Goal: Task Accomplishment & Management: Complete application form

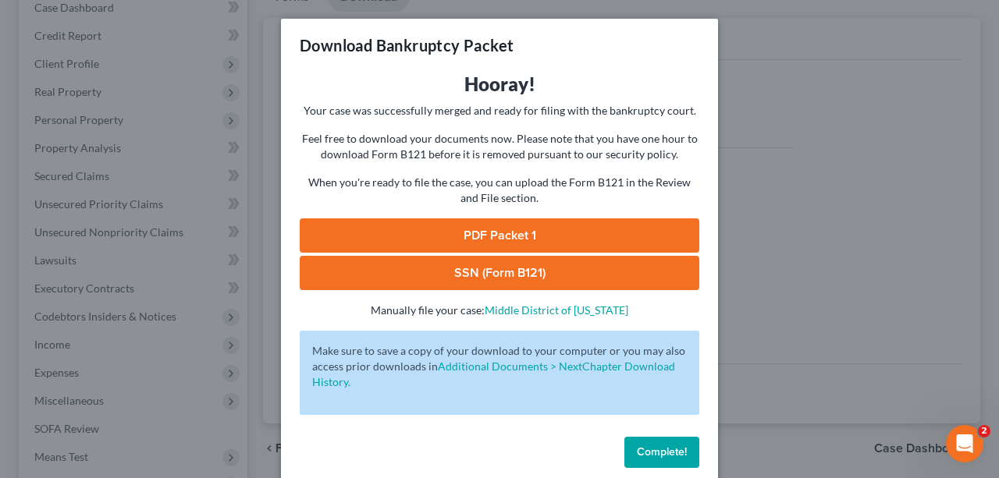
drag, startPoint x: 662, startPoint y: 465, endPoint x: 565, endPoint y: 441, distance: 100.5
click at [662, 465] on button "Complete!" at bounding box center [661, 452] width 75 height 31
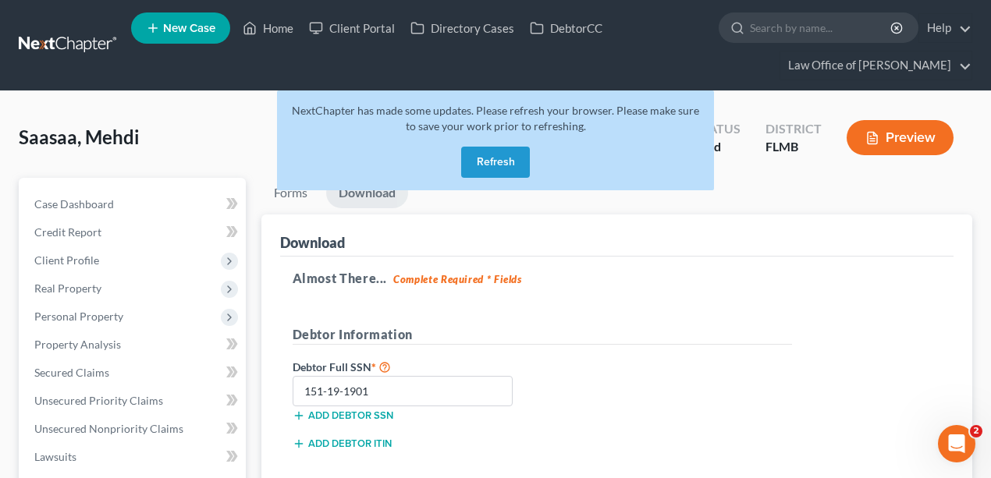
click at [70, 50] on link at bounding box center [69, 45] width 100 height 28
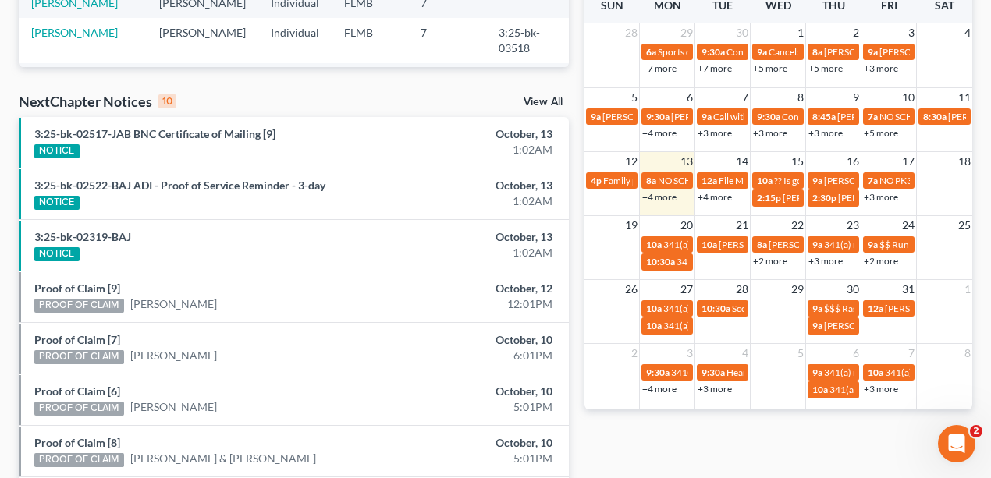
click at [673, 132] on link "+4 more" at bounding box center [659, 133] width 34 height 12
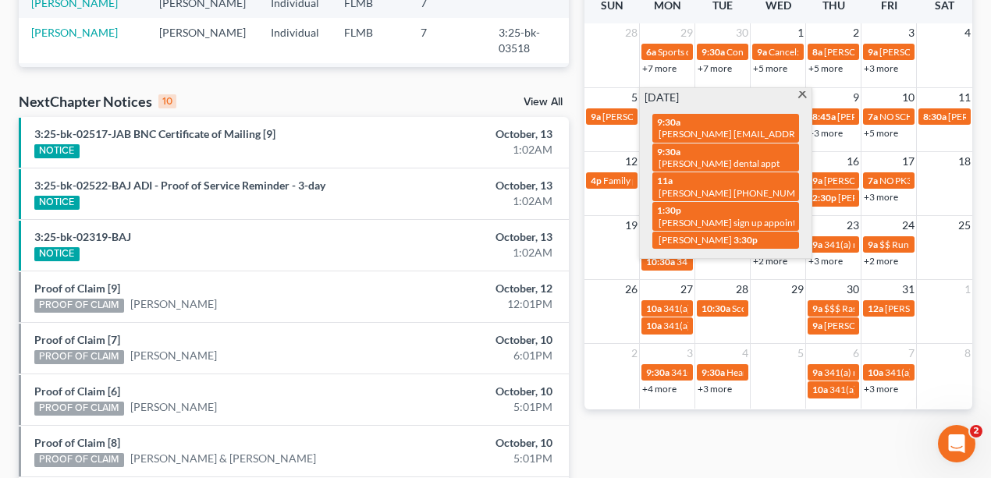
click at [631, 435] on div "Monthly Progress Bankruptcy Bankruptcy October 2025 September 2025 August 2025 …" at bounding box center [779, 159] width 404 height 994
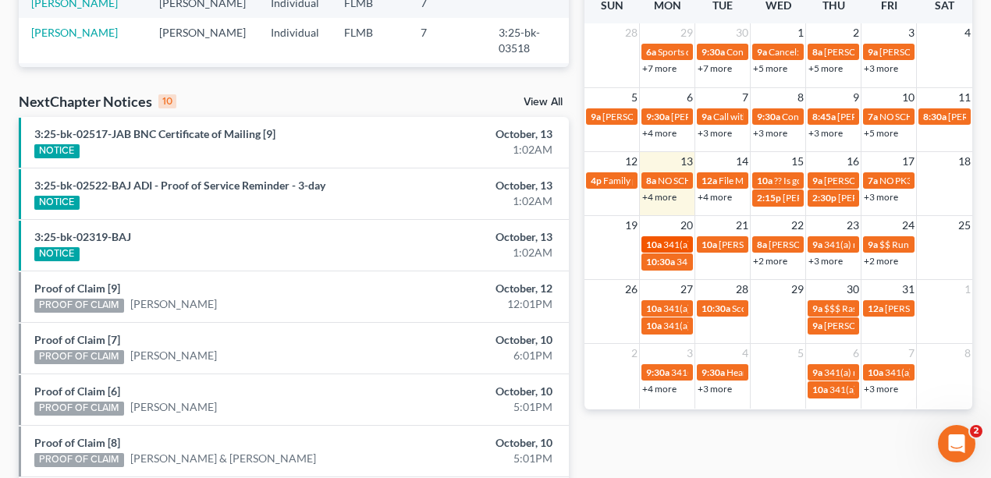
click at [669, 243] on span "341(a) meeting for Lachanda Marshall" at bounding box center [738, 245] width 151 height 12
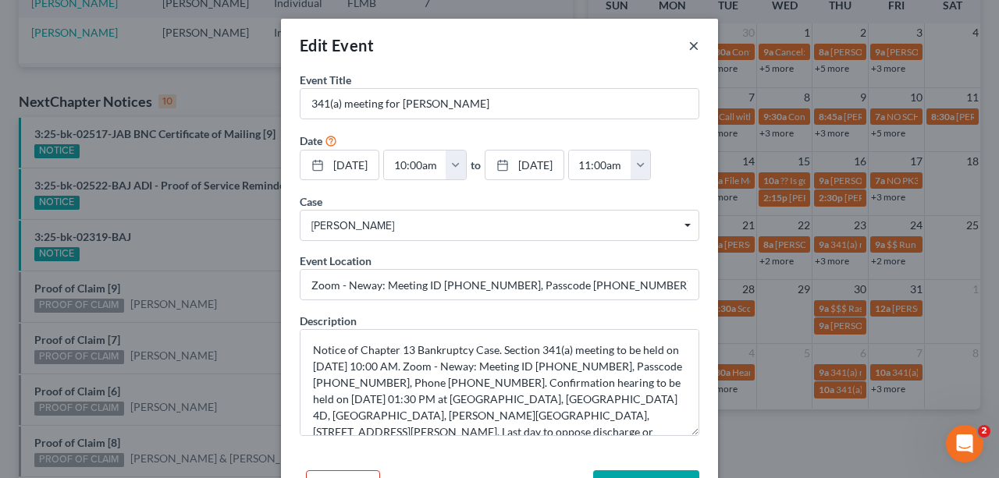
click at [690, 45] on button "×" at bounding box center [693, 45] width 11 height 19
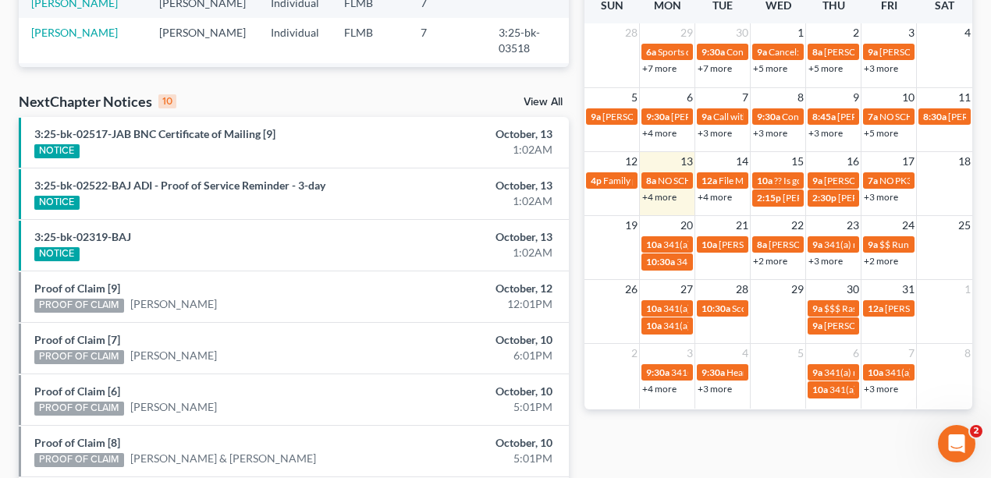
click at [670, 196] on link "+4 more" at bounding box center [659, 197] width 34 height 12
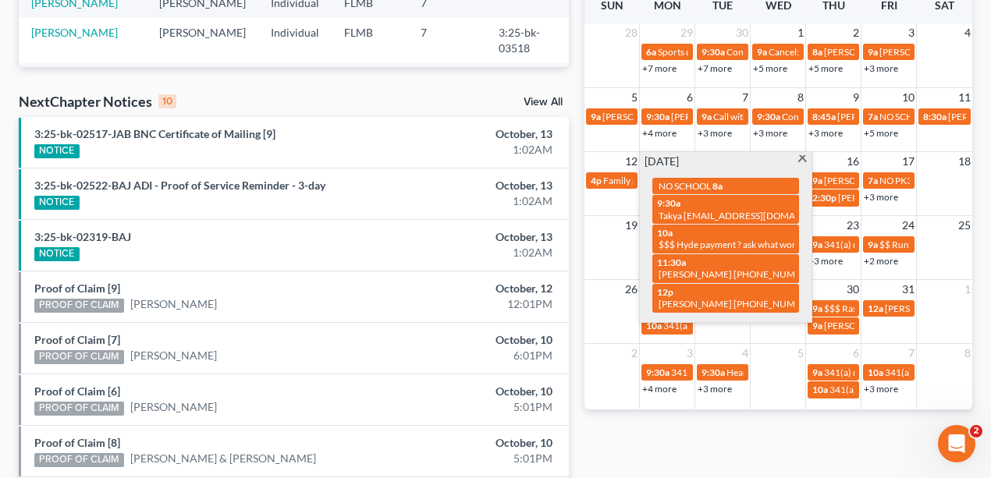
click at [674, 448] on div "Monthly Progress Bankruptcy Bankruptcy October 2025 September 2025 August 2025 …" at bounding box center [779, 159] width 404 height 994
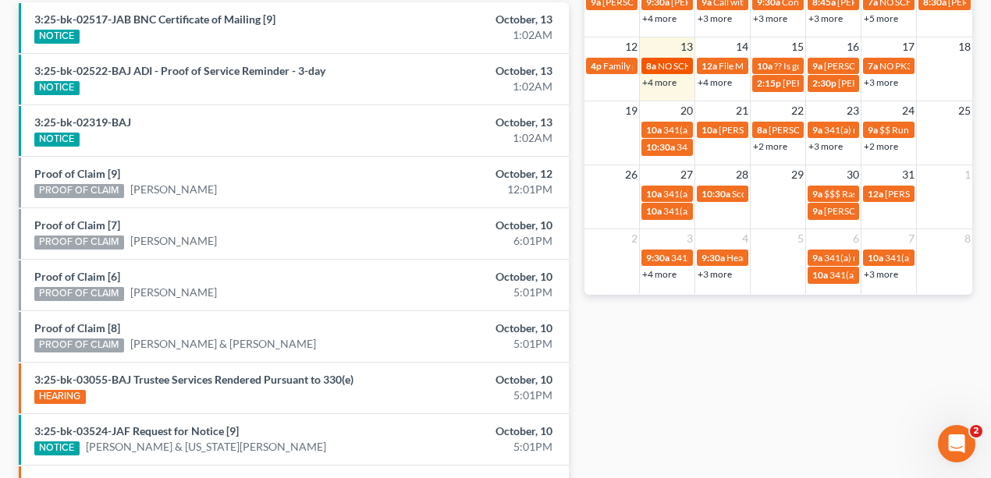
scroll to position [448, 0]
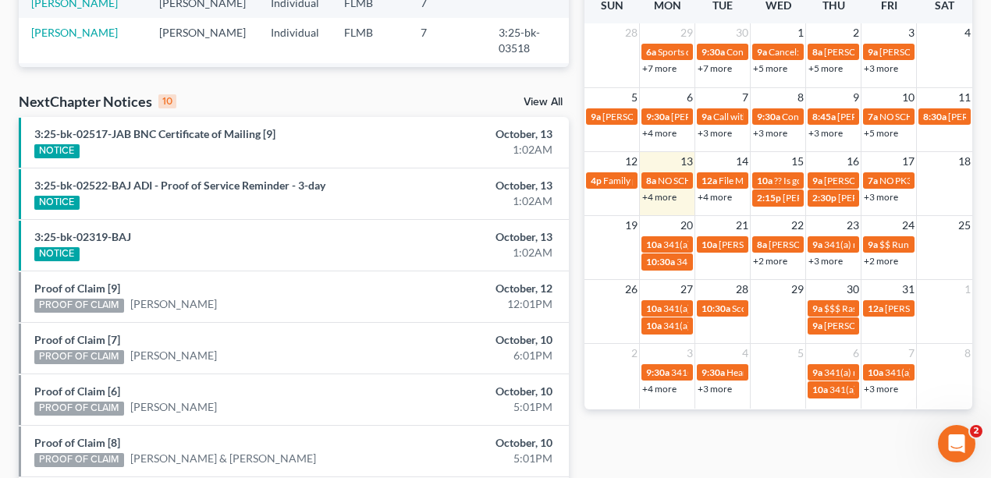
click at [669, 198] on link "+4 more" at bounding box center [659, 197] width 34 height 12
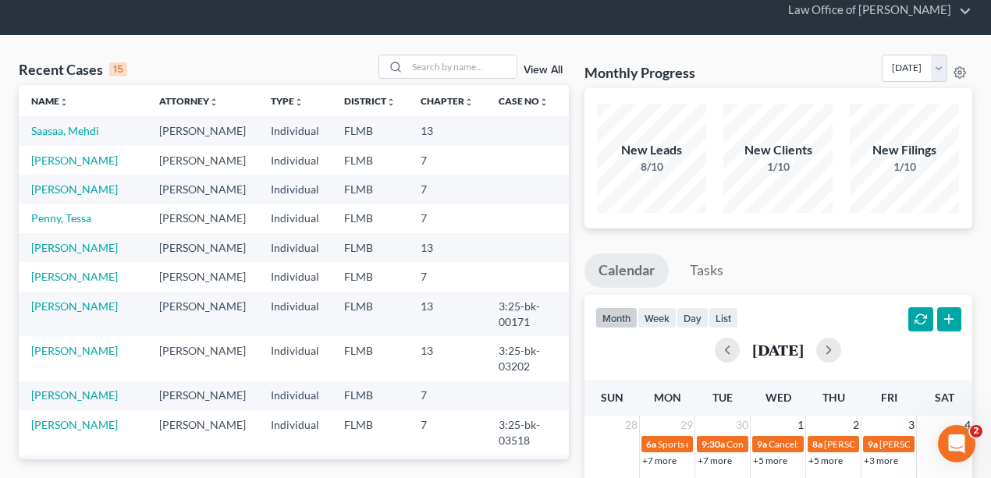
scroll to position [0, 0]
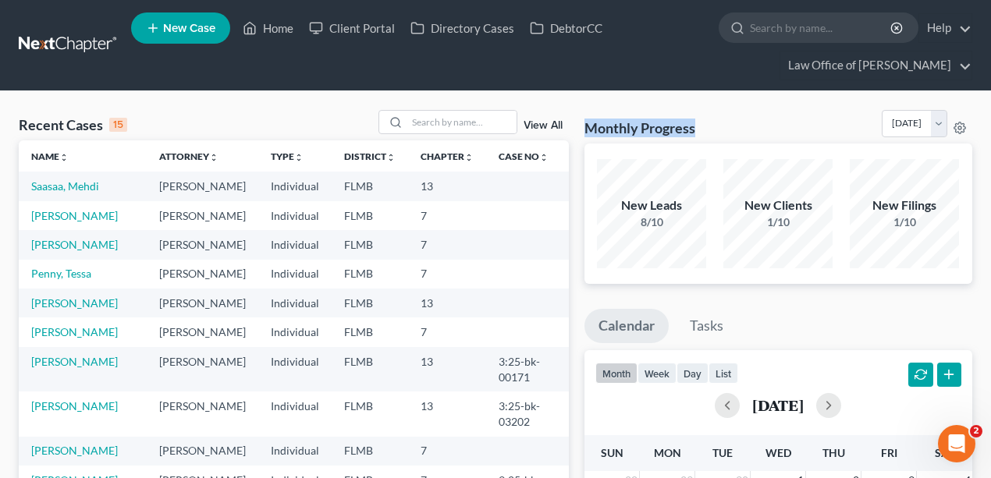
drag, startPoint x: 702, startPoint y: 130, endPoint x: 580, endPoint y: 130, distance: 122.5
click at [587, 121] on h3 "Monthly Progress" at bounding box center [639, 128] width 111 height 19
drag, startPoint x: 585, startPoint y: 123, endPoint x: 752, endPoint y: 124, distance: 167.0
click at [753, 125] on div "Monthly Progress Bankruptcy Bankruptcy October 2025 September 2025 August 2025 …" at bounding box center [778, 127] width 389 height 34
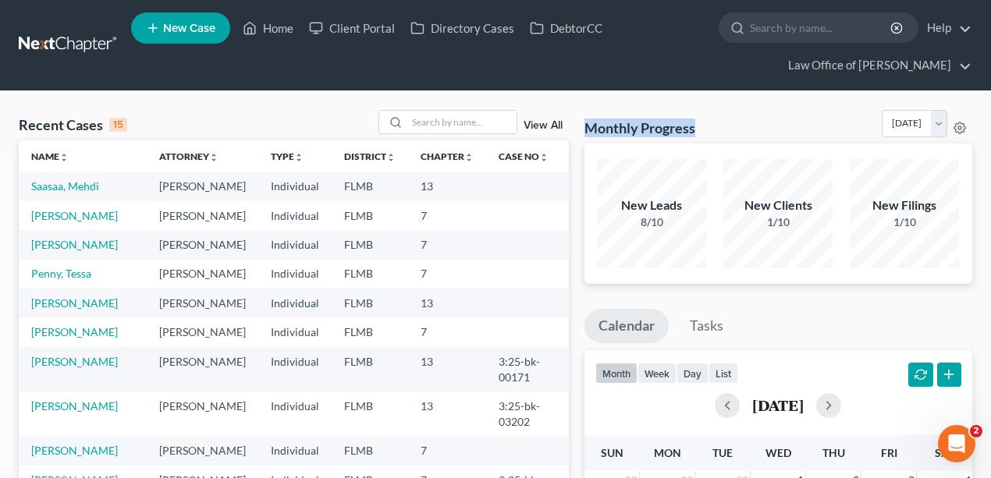
click at [751, 123] on div "Monthly Progress Bankruptcy Bankruptcy October 2025 September 2025 August 2025 …" at bounding box center [778, 127] width 389 height 34
drag, startPoint x: 730, startPoint y: 128, endPoint x: 576, endPoint y: 126, distance: 154.5
click at [742, 126] on div "Monthly Progress Bankruptcy Bankruptcy October 2025 September 2025 August 2025 …" at bounding box center [778, 127] width 389 height 34
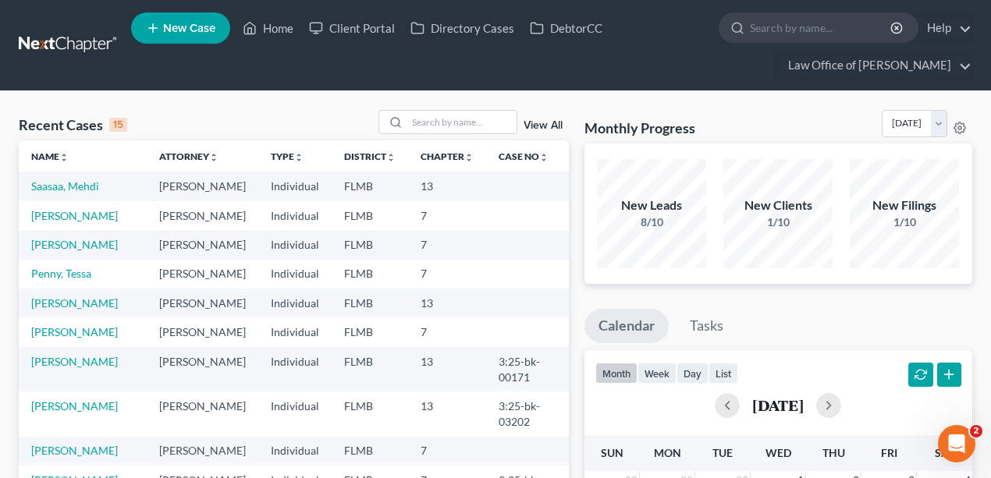
click at [705, 125] on div "Monthly Progress Bankruptcy Bankruptcy October 2025 September 2025 August 2025 …" at bounding box center [778, 127] width 389 height 34
click at [714, 127] on div "Monthly Progress Bankruptcy Bankruptcy October 2025 September 2025 August 2025 …" at bounding box center [778, 127] width 389 height 34
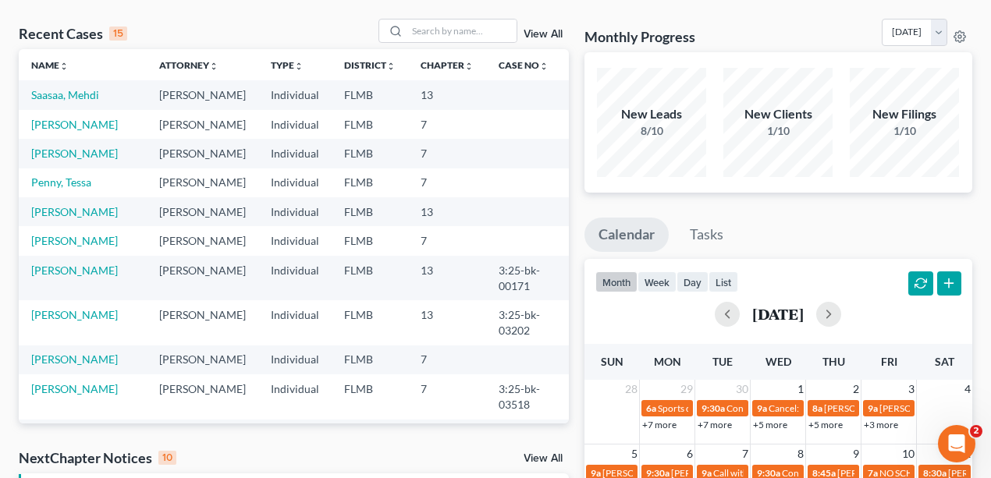
scroll to position [260, 0]
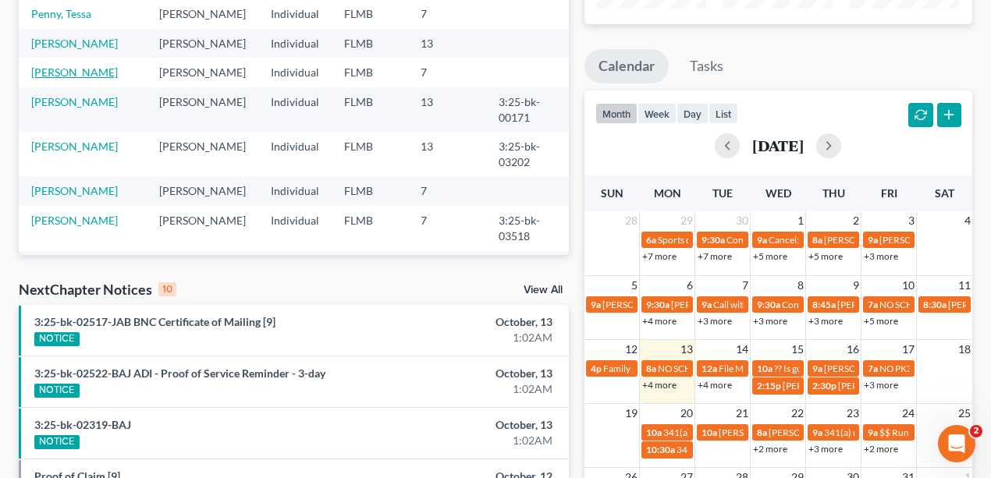
click at [87, 79] on link "[PERSON_NAME]" at bounding box center [74, 72] width 87 height 13
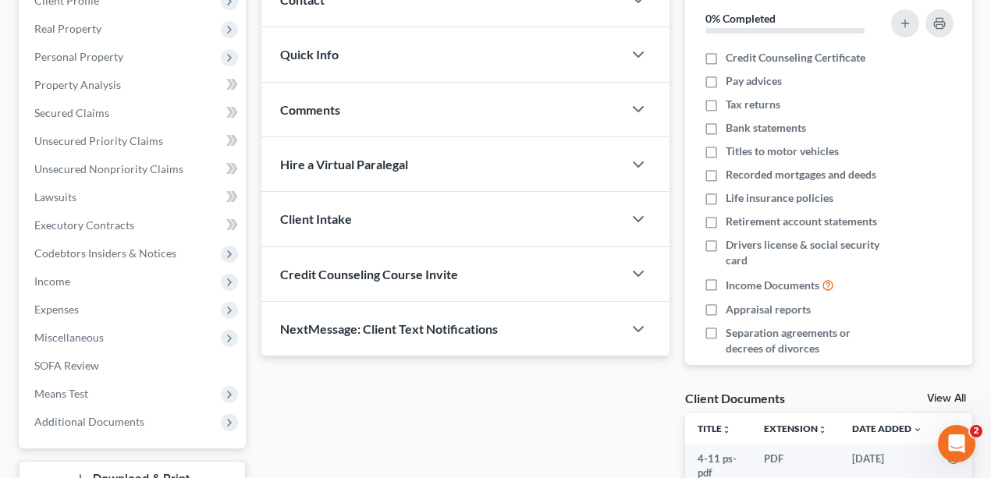
scroll to position [262, 0]
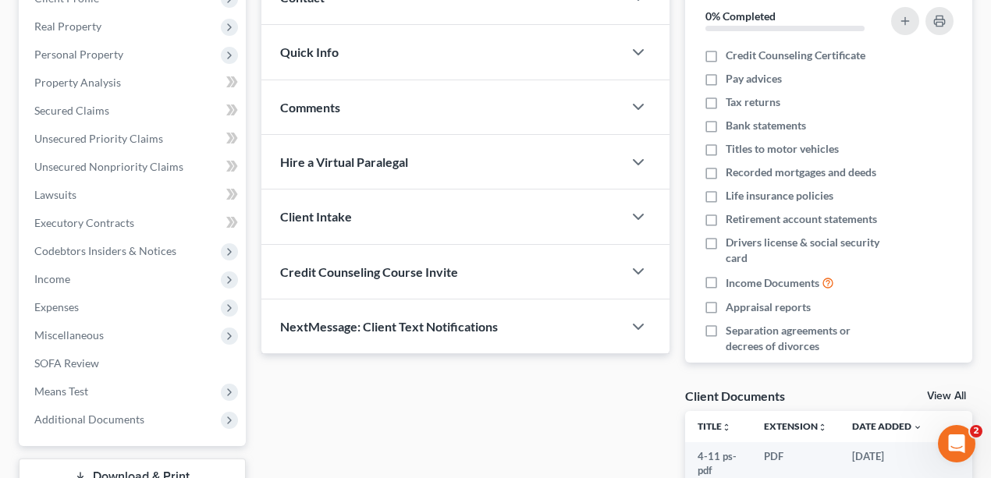
click at [626, 414] on div "Updates & News × District Notes Take a look at NextChapter's District Notes to …" at bounding box center [466, 332] width 424 height 833
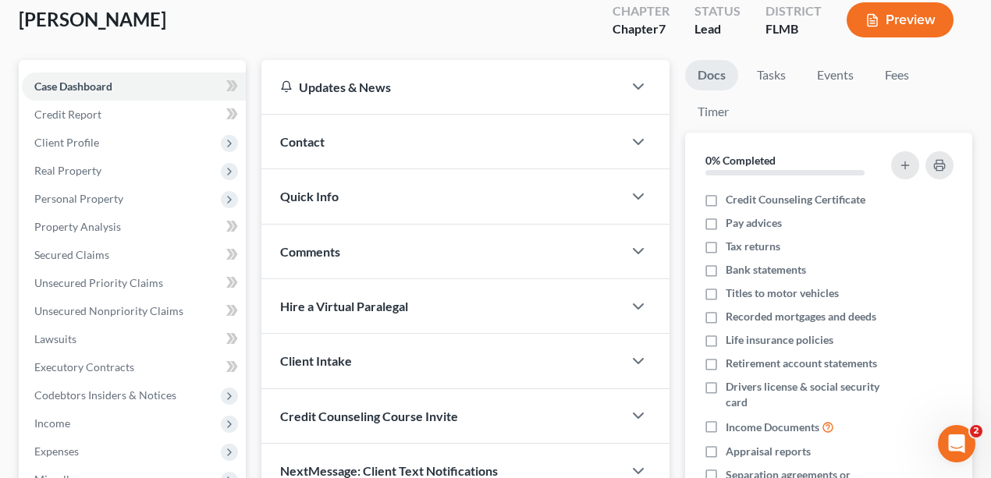
scroll to position [0, 0]
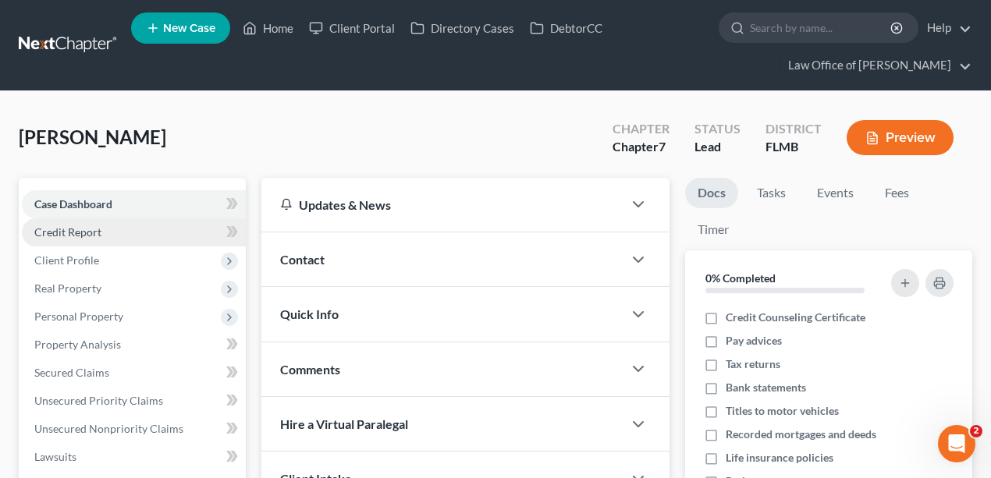
click at [101, 232] on link "Credit Report" at bounding box center [134, 232] width 224 height 28
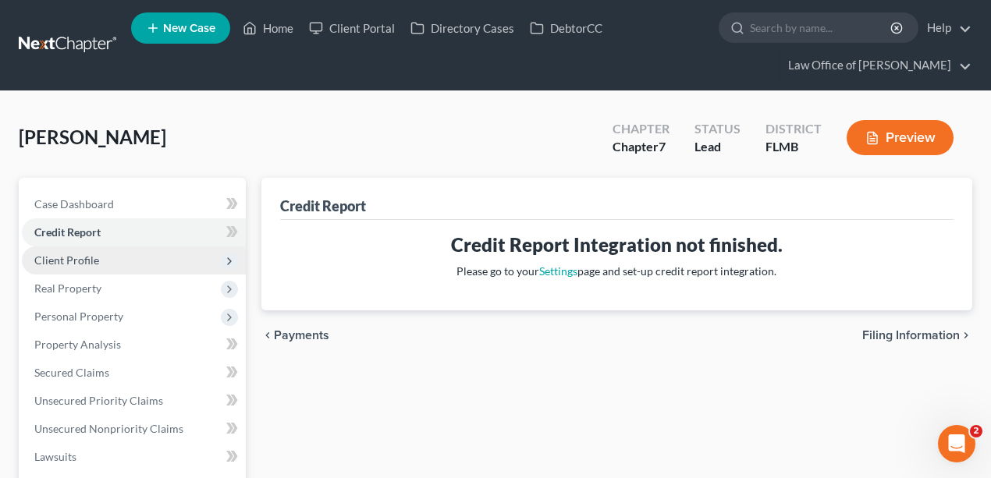
click at [91, 260] on span "Client Profile" at bounding box center [66, 260] width 65 height 13
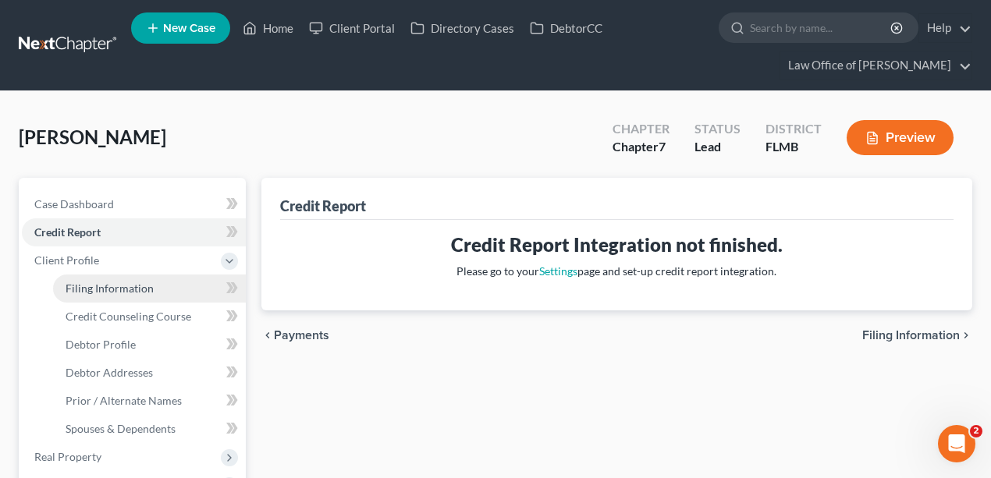
click at [110, 290] on span "Filing Information" at bounding box center [110, 288] width 88 height 13
select select "1"
select select "0"
select select "15"
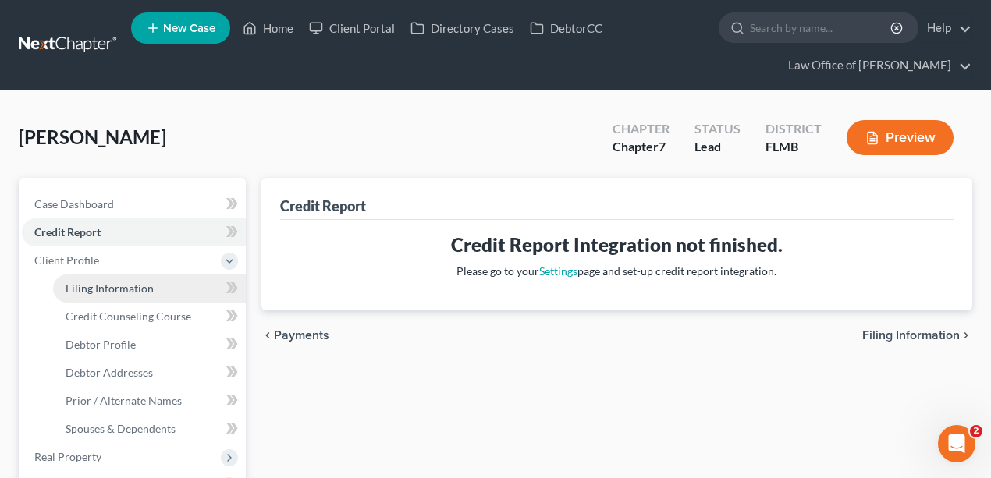
select select "9"
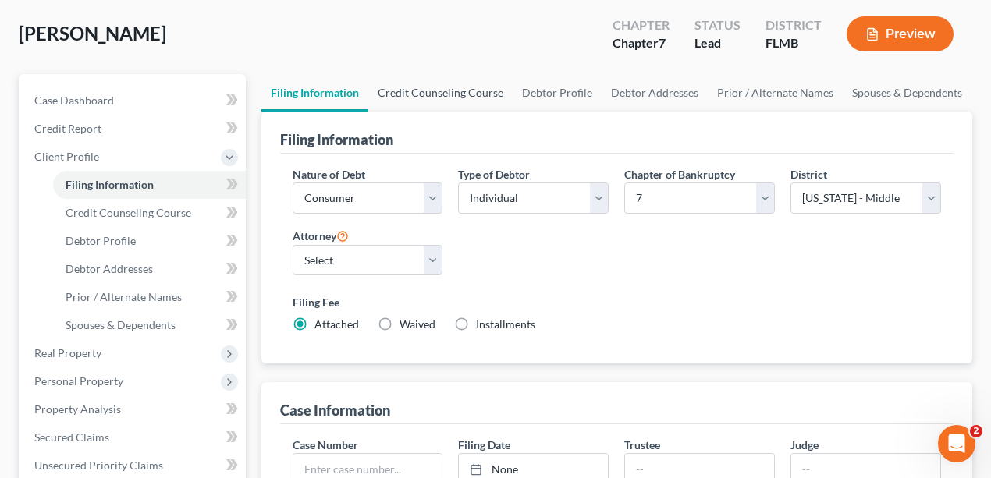
click at [435, 89] on link "Credit Counseling Course" at bounding box center [440, 92] width 144 height 37
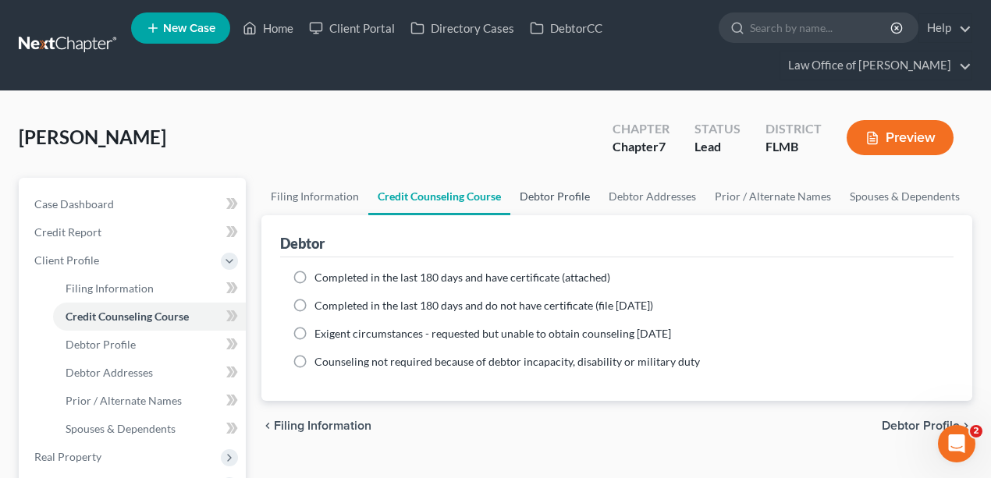
click at [567, 201] on link "Debtor Profile" at bounding box center [554, 196] width 89 height 37
select select "0"
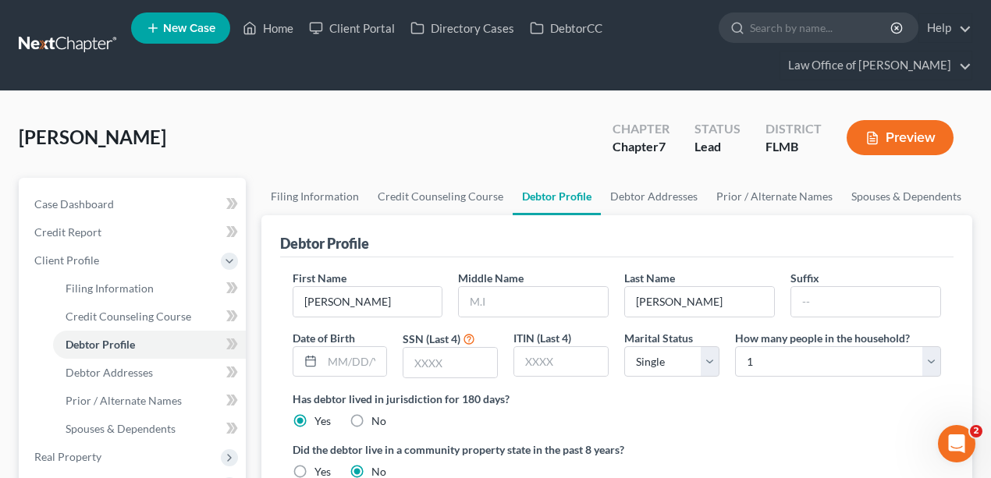
click at [524, 418] on div "Has debtor lived in jurisdiction for 180 days? Yes No Debtor must reside in jur…" at bounding box center [617, 410] width 649 height 38
click at [534, 277] on div "Middle Name" at bounding box center [533, 294] width 166 height 48
click at [542, 304] on input "text" at bounding box center [533, 302] width 149 height 30
type input "J"
click at [434, 365] on input "text" at bounding box center [450, 363] width 94 height 30
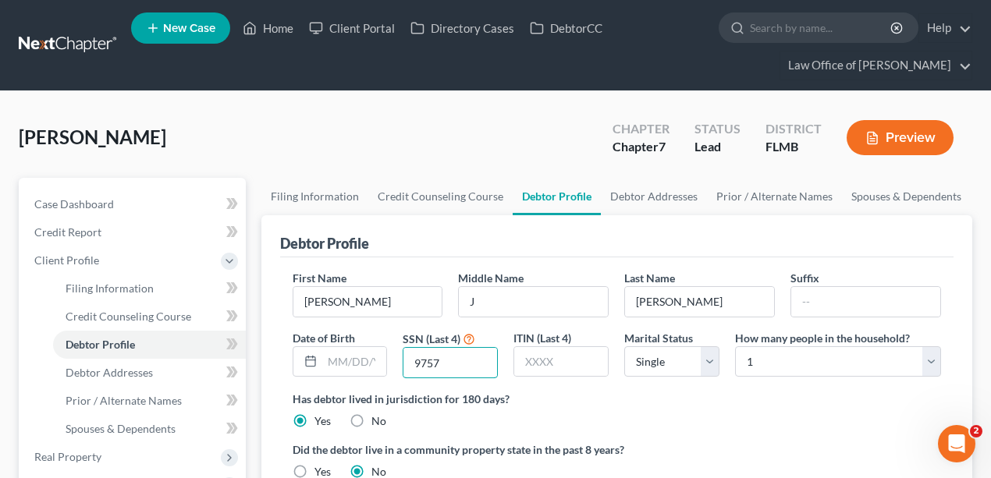
type input "9757"
click at [623, 407] on div "Has debtor lived in jurisdiction for 180 days? Yes No Debtor must reside in jur…" at bounding box center [617, 410] width 649 height 38
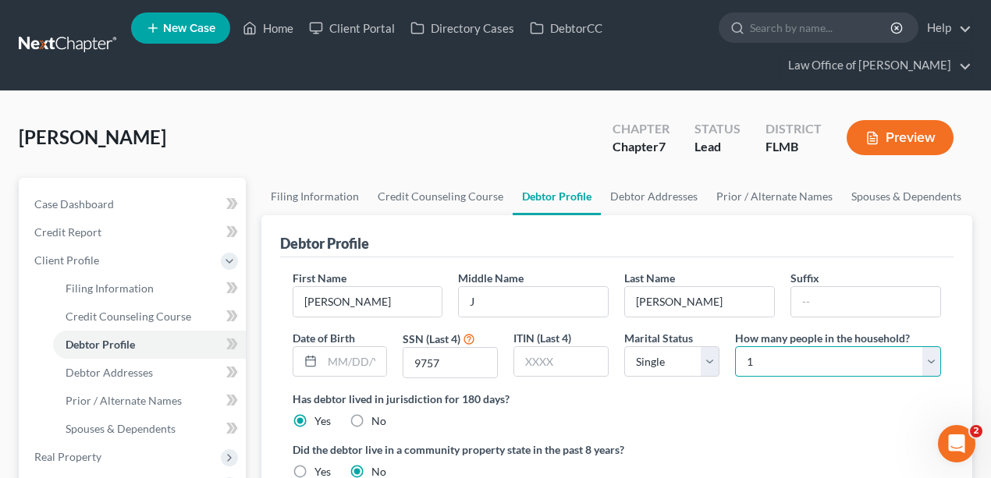
click at [799, 359] on select "Select 1 2 3 4 5 6 7 8 9 10 11 12 13 14 15 16 17 18 19 20" at bounding box center [838, 361] width 206 height 31
select select "2"
click at [735, 346] on select "Select 1 2 3 4 5 6 7 8 9 10 11 12 13 14 15 16 17 18 19 20" at bounding box center [838, 361] width 206 height 31
click at [677, 194] on link "Debtor Addresses" at bounding box center [654, 196] width 106 height 37
select select "0"
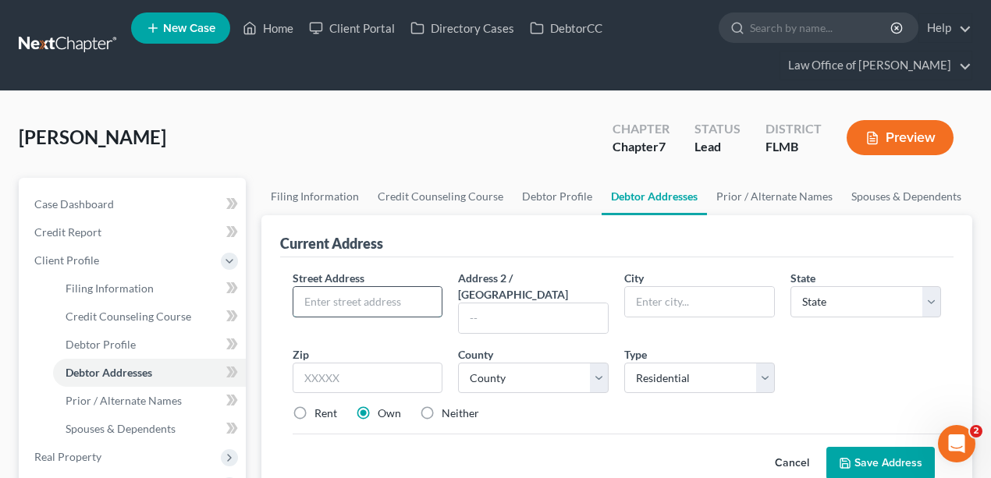
click at [373, 295] on input "text" at bounding box center [367, 302] width 149 height 30
type input "8151 Dancing Fox St"
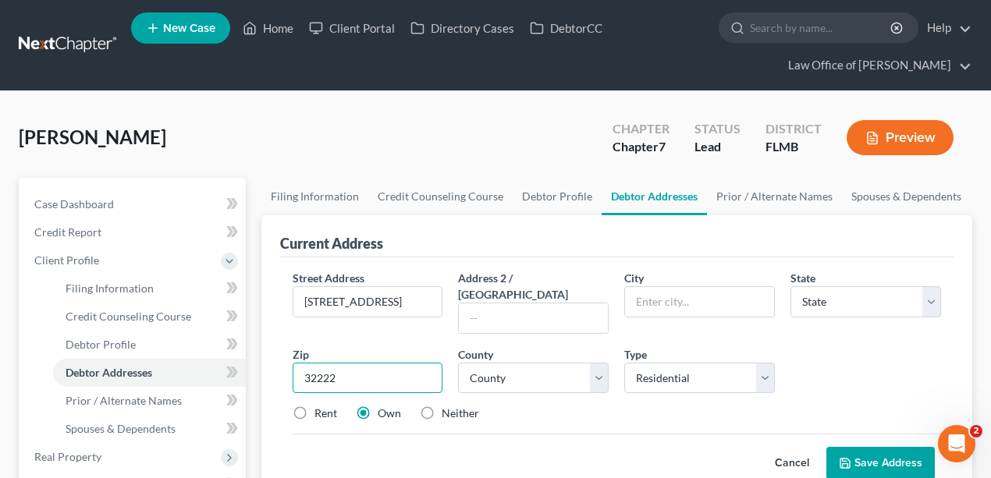
type input "32222"
type input "[GEOGRAPHIC_DATA]"
select select "9"
click at [481, 442] on div "Cancel Save Address" at bounding box center [617, 457] width 649 height 46
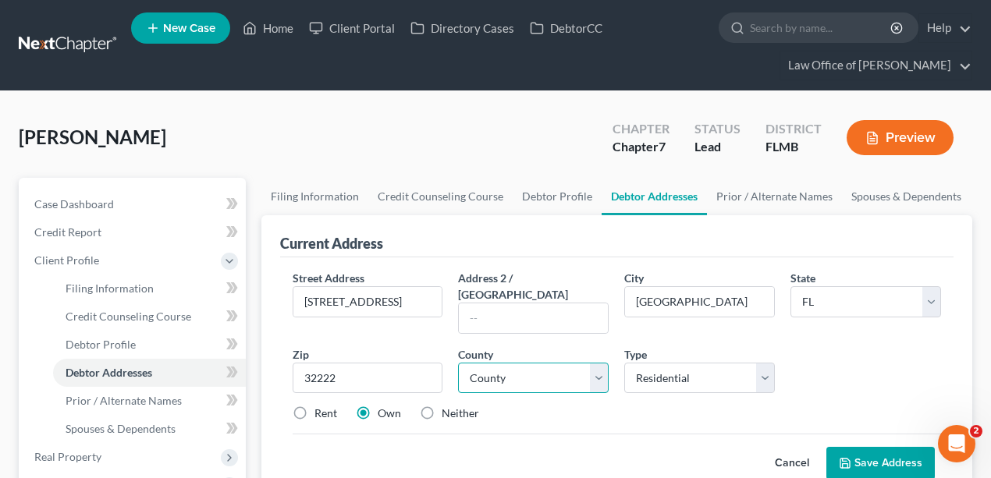
click at [501, 363] on select "County Alachua County Baker County Bay County Bradford County Brevard County Br…" at bounding box center [533, 378] width 151 height 31
select select "14"
click at [458, 363] on select "County Alachua County Baker County Bay County Bradford County Brevard County Br…" at bounding box center [533, 378] width 151 height 31
click at [587, 414] on div "Street Address * 8151 Dancing Fox St Address 2 / PO Box City * Jacksonville Sta…" at bounding box center [617, 352] width 665 height 165
click at [879, 452] on button "Save Address" at bounding box center [880, 463] width 108 height 33
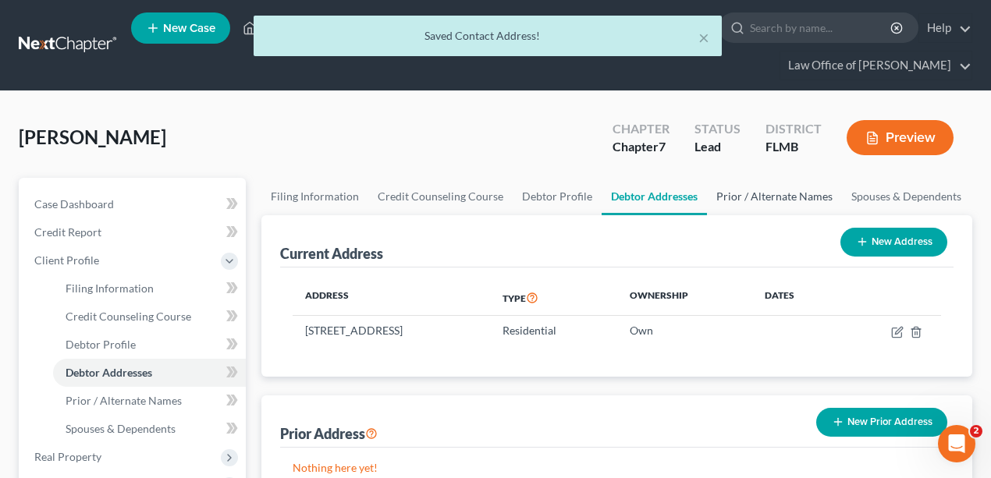
click at [762, 200] on link "Prior / Alternate Names" at bounding box center [774, 196] width 135 height 37
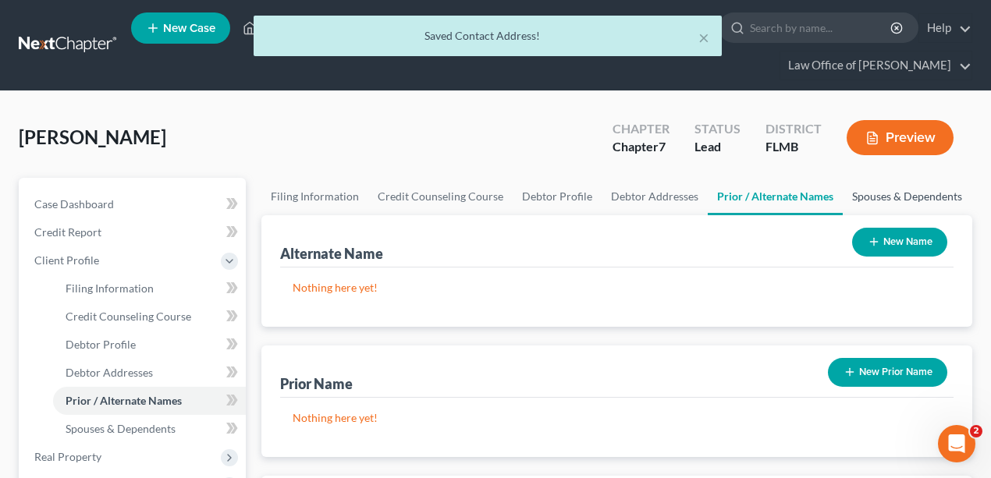
click at [896, 200] on link "Spouses & Dependents" at bounding box center [907, 196] width 129 height 37
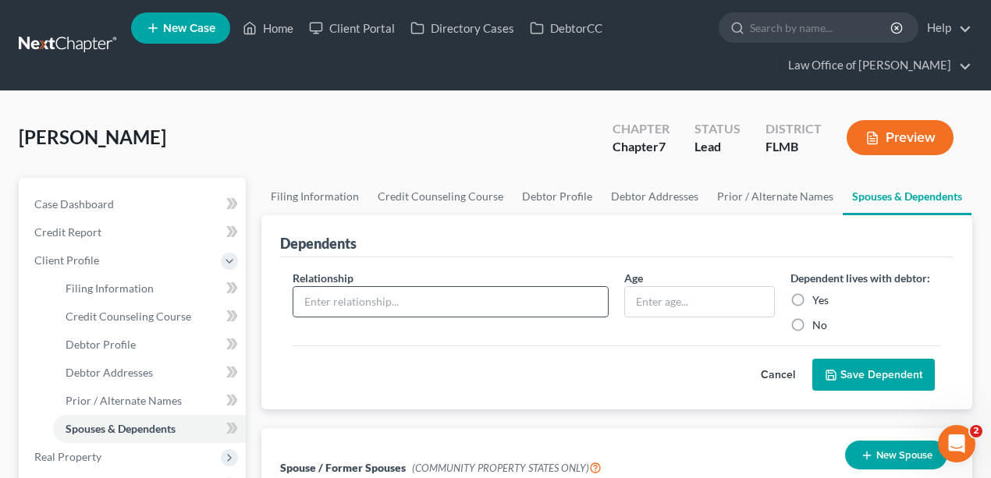
click at [507, 307] on input "text" at bounding box center [450, 302] width 315 height 30
type input "Child"
click at [812, 299] on label "Yes" at bounding box center [820, 301] width 16 height 16
click at [819, 299] on input "Yes" at bounding box center [824, 298] width 10 height 10
radio input "true"
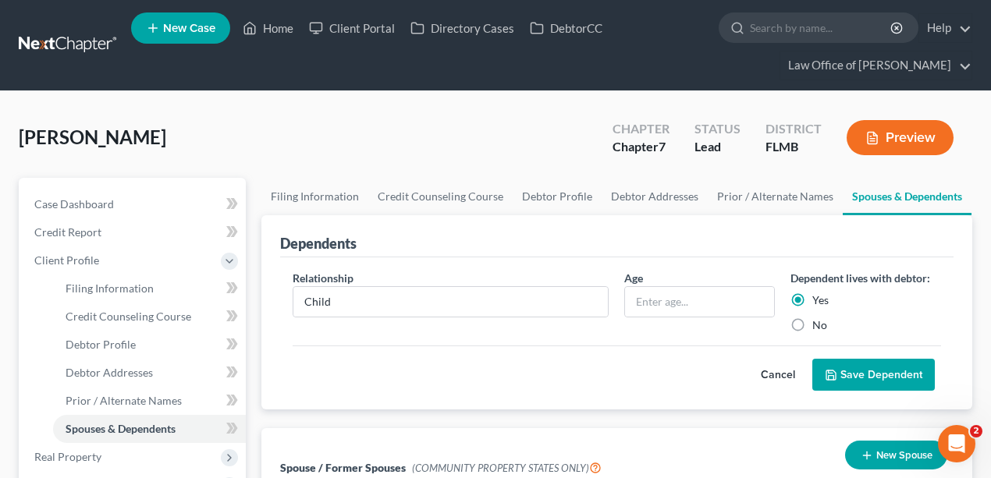
click at [860, 368] on button "Save Dependent" at bounding box center [873, 375] width 123 height 33
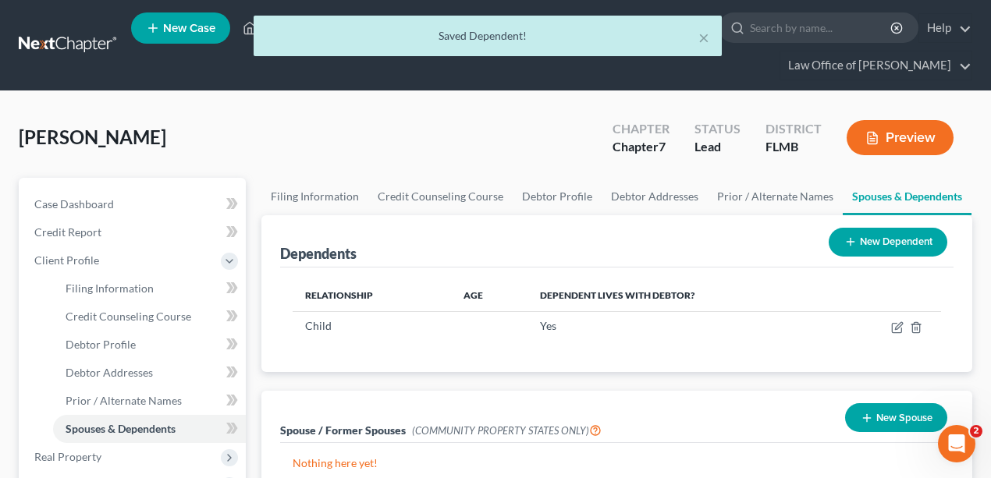
click at [871, 244] on button "New Dependent" at bounding box center [888, 242] width 119 height 29
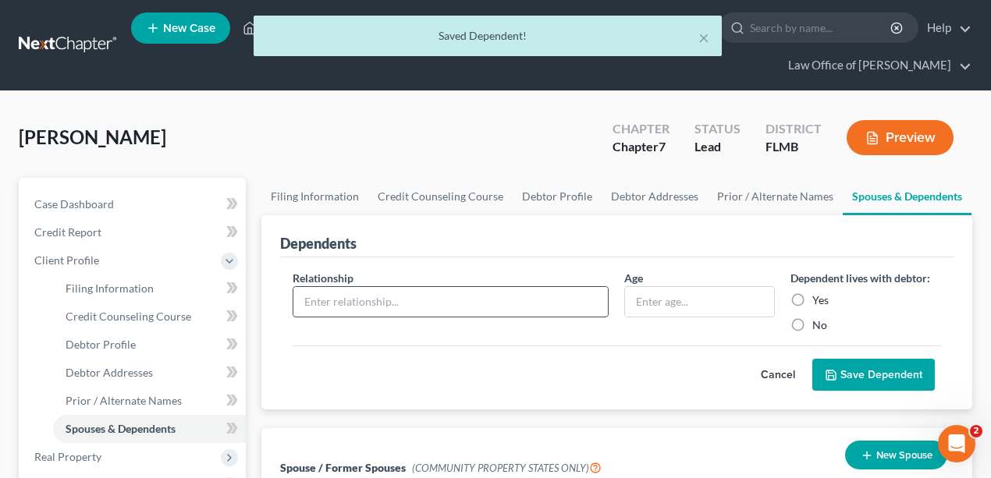
click at [421, 296] on input "text" at bounding box center [450, 302] width 315 height 30
type input "Child"
click at [812, 299] on label "Yes" at bounding box center [820, 301] width 16 height 16
click at [819, 299] on input "Yes" at bounding box center [824, 298] width 10 height 10
radio input "true"
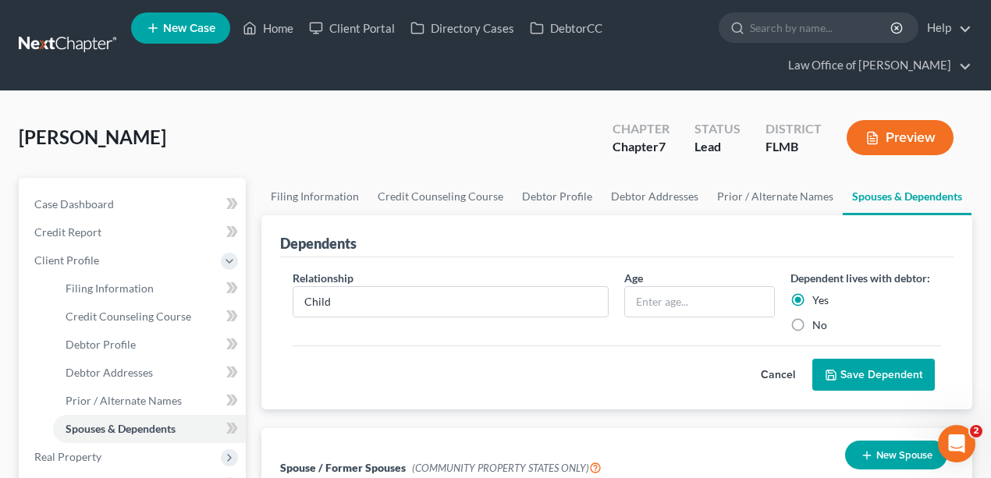
click at [859, 379] on button "Save Dependent" at bounding box center [873, 375] width 123 height 33
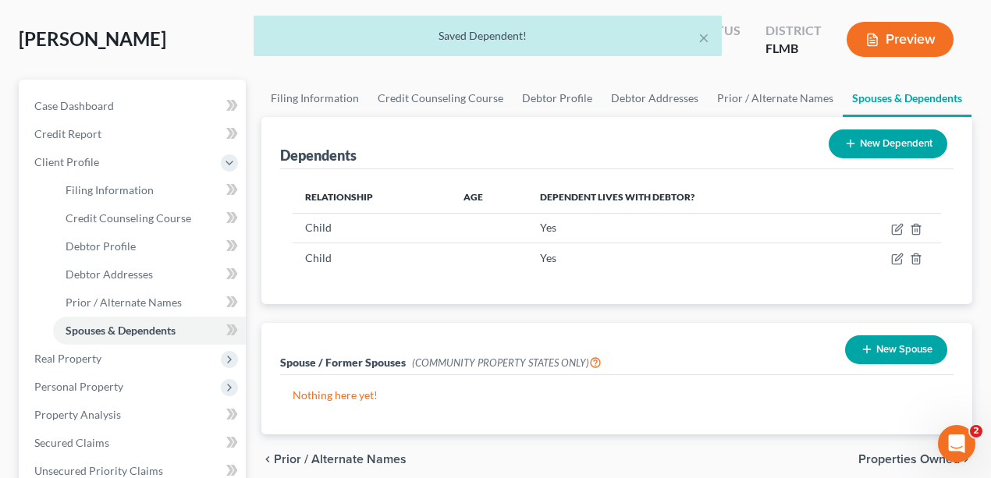
scroll to position [260, 0]
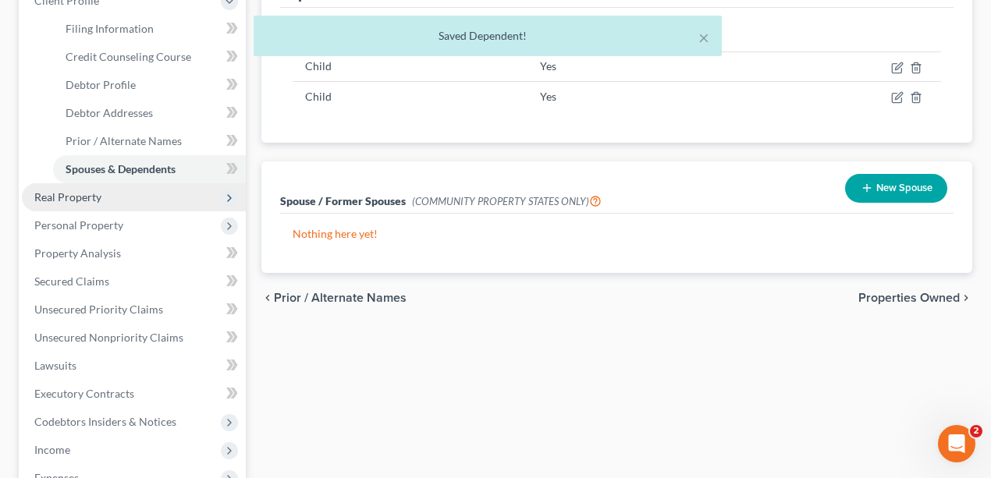
click at [108, 180] on link "Spouses & Dependents" at bounding box center [149, 169] width 193 height 28
click at [100, 194] on span "Real Property" at bounding box center [67, 196] width 67 height 13
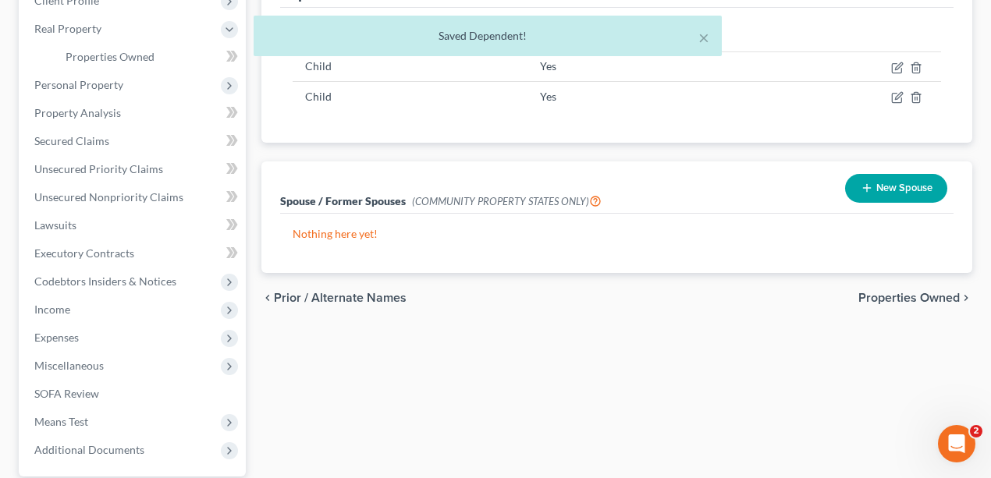
click at [122, 47] on div "× Saved Dependent!" at bounding box center [487, 40] width 991 height 48
click at [115, 72] on span "Personal Property" at bounding box center [134, 85] width 224 height 28
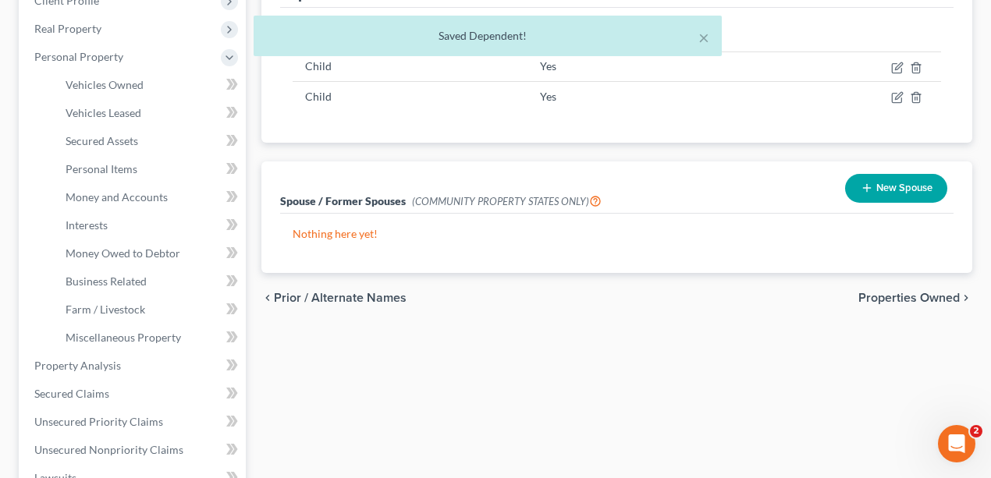
click at [101, 33] on div "× Saved Dependent!" at bounding box center [487, 40] width 991 height 48
click at [98, 30] on div "× Saved Dependent!" at bounding box center [487, 40] width 991 height 48
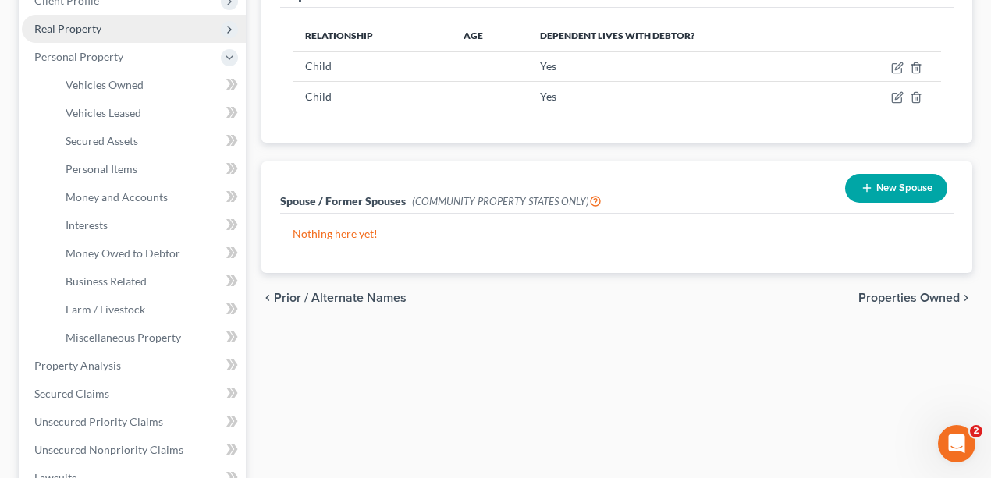
click at [67, 30] on span "Real Property" at bounding box center [67, 28] width 67 height 13
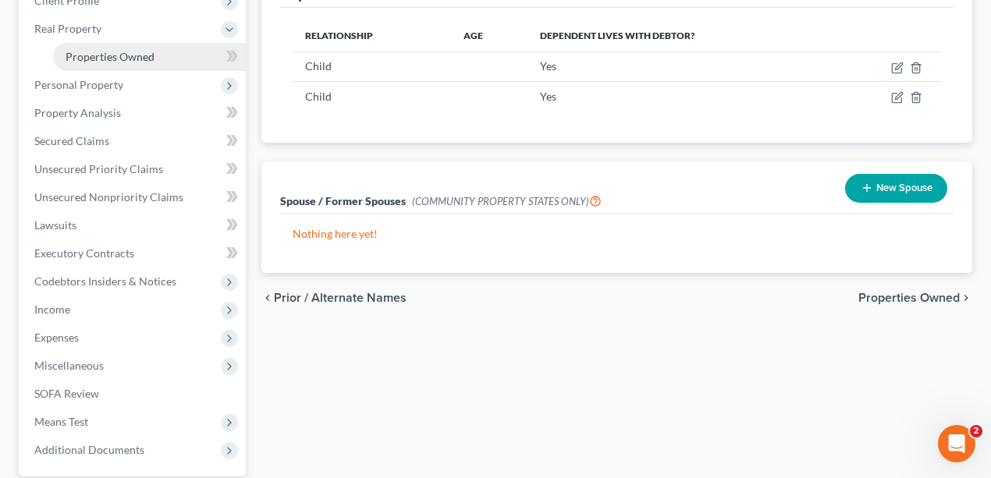
click at [103, 61] on span "Properties Owned" at bounding box center [110, 56] width 89 height 13
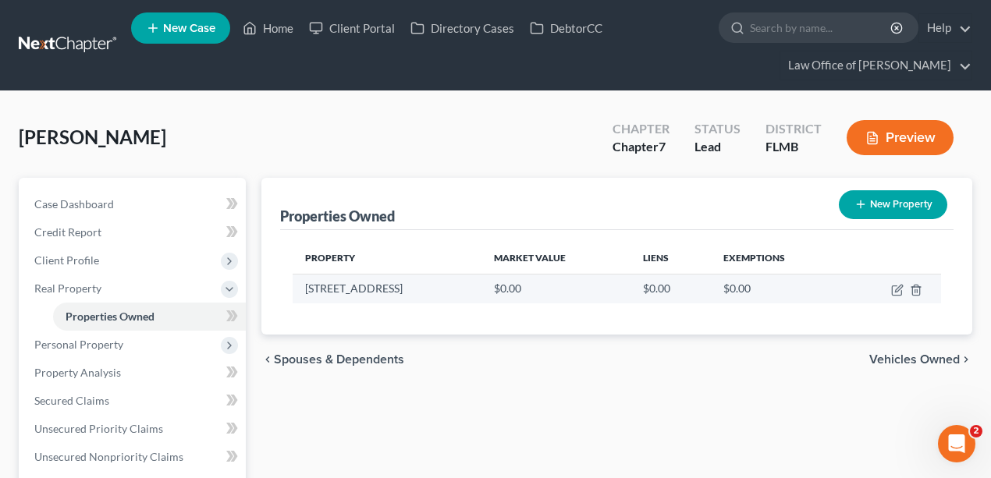
drag, startPoint x: 435, startPoint y: 286, endPoint x: 303, endPoint y: 289, distance: 132.7
click at [303, 289] on td "8151 Dancing Fox St" at bounding box center [387, 289] width 189 height 30
copy td "8151 Dancing Fox St"
click at [898, 289] on icon "button" at bounding box center [898, 288] width 7 height 7
select select "9"
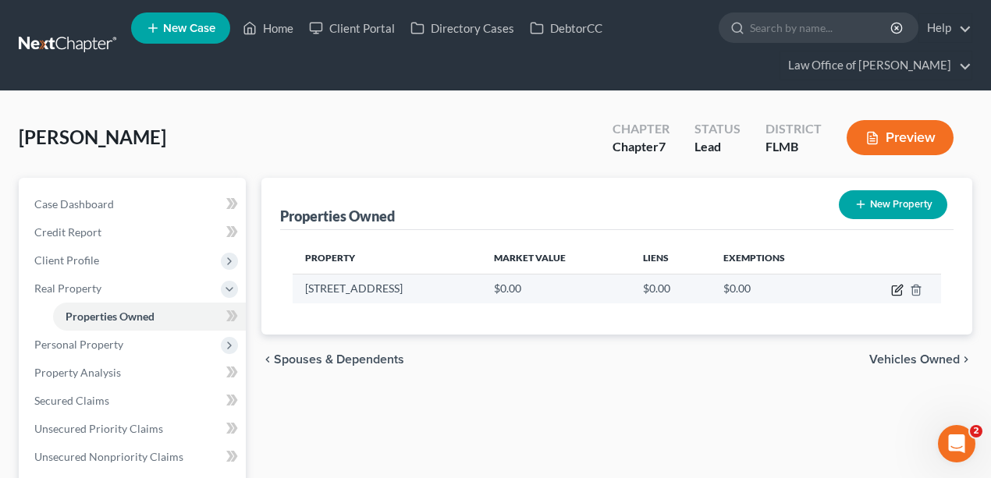
select select "14"
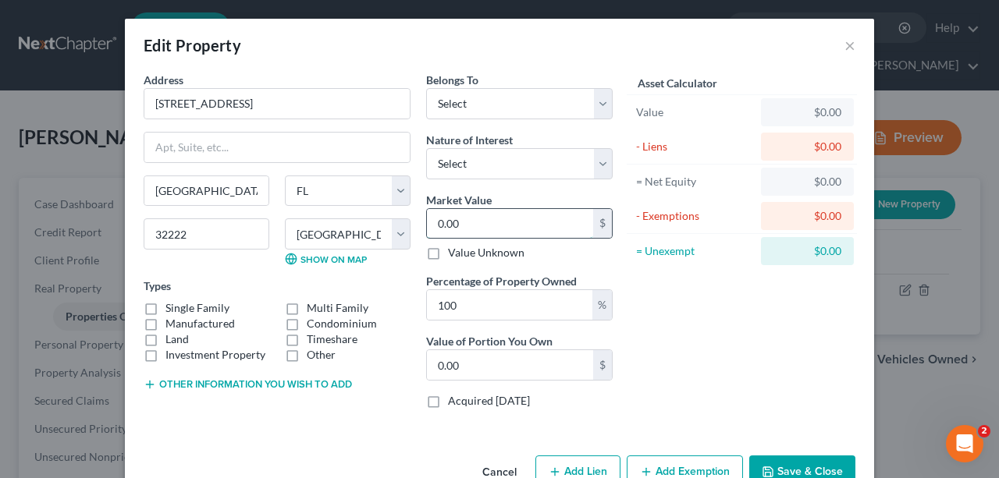
click at [462, 228] on input "0.00" at bounding box center [510, 224] width 166 height 30
type input "3"
type input "3.00"
type input "34"
type input "34.00"
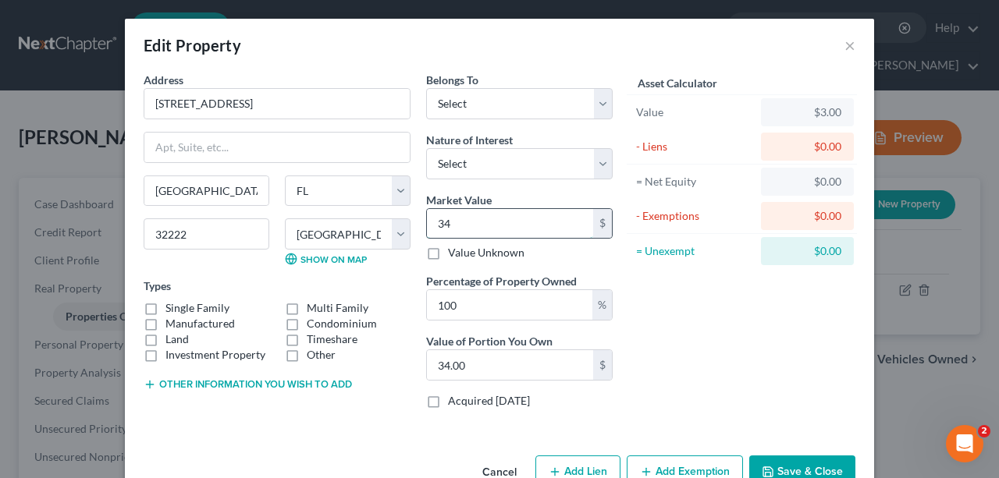
type input "340"
type input "340.00"
type input "3400"
type input "3,400.00"
type input "3,4000"
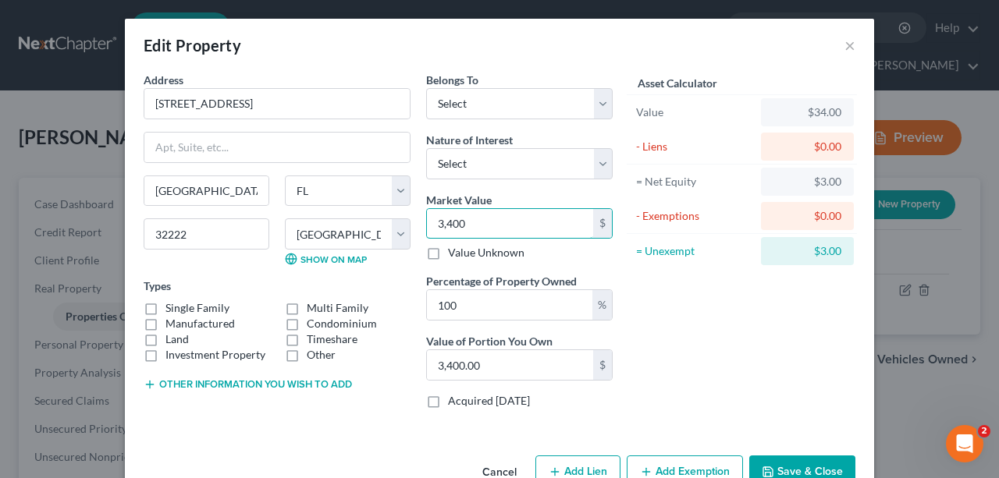
type input "34,000.00"
type input "34,0000"
type input "340,000.00"
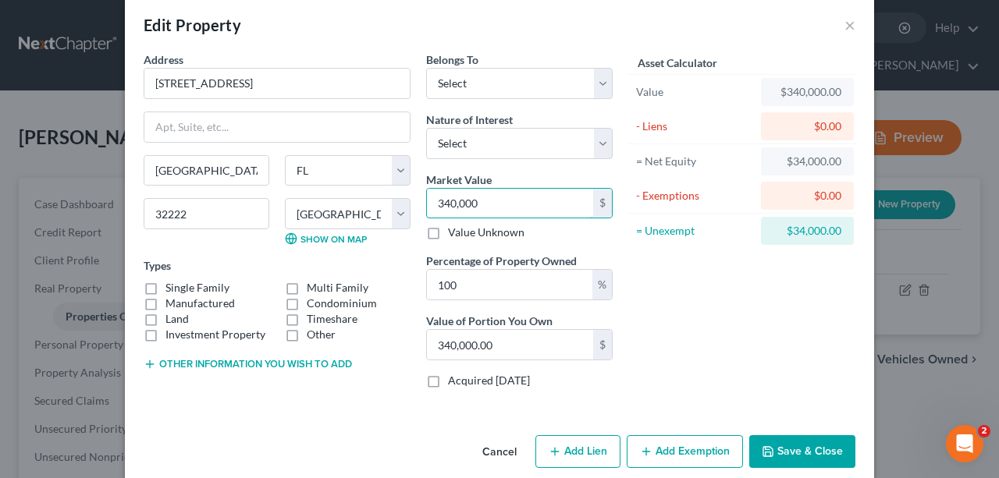
scroll to position [38, 0]
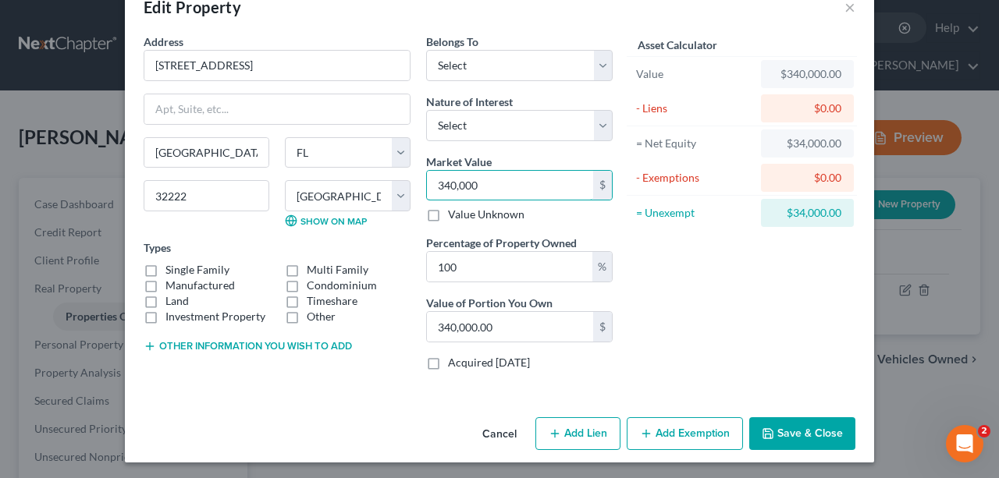
type input "340,000"
click at [641, 428] on icon "button" at bounding box center [646, 434] width 12 height 12
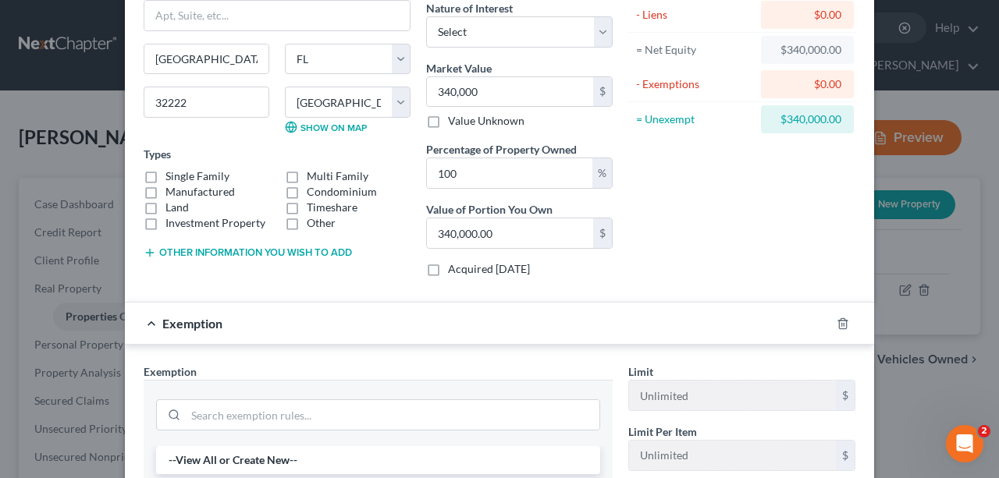
scroll to position [247, 0]
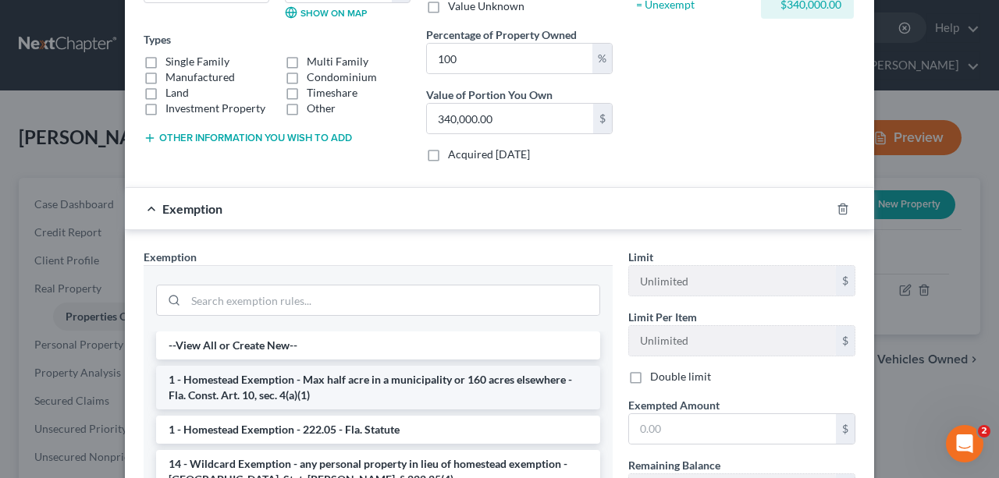
click at [281, 383] on li "1 - Homestead Exemption - Max half acre in a municipality or 160 acres elsewher…" at bounding box center [378, 388] width 444 height 44
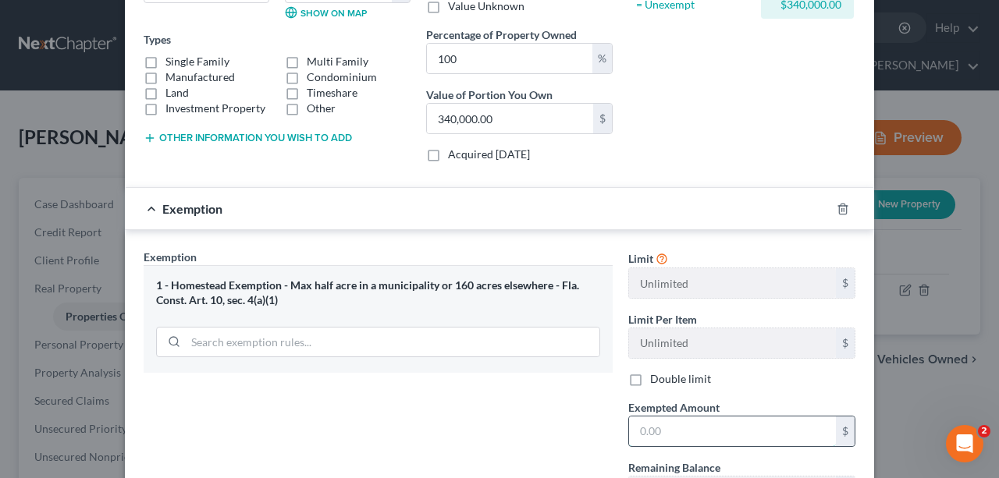
click at [649, 428] on input "text" at bounding box center [732, 432] width 207 height 30
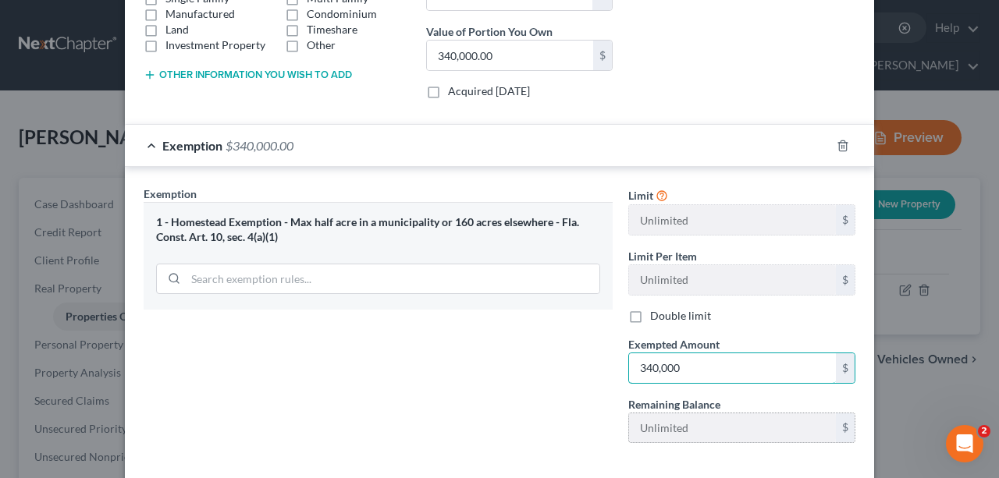
scroll to position [381, 0]
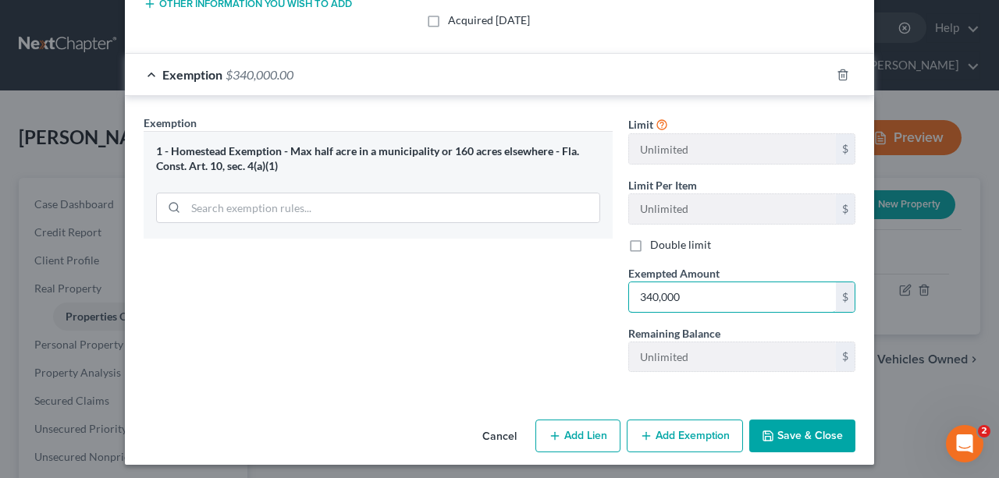
type input "340,000"
click at [795, 435] on button "Save & Close" at bounding box center [802, 436] width 106 height 33
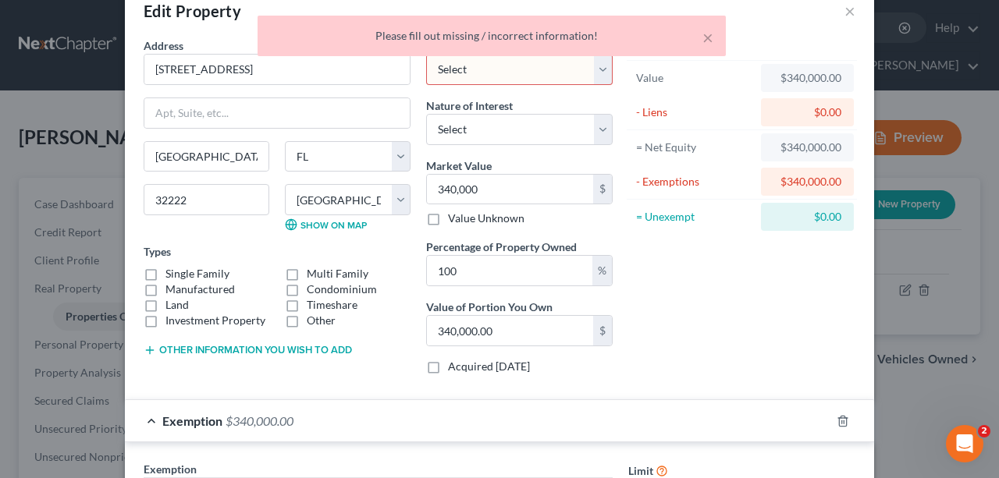
scroll to position [0, 0]
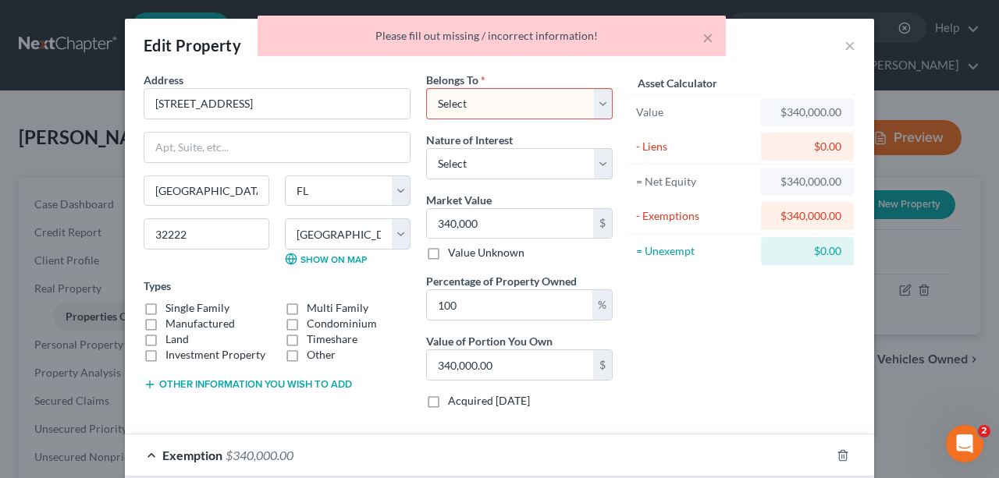
click at [535, 111] on select "Select Debtor 1 Only Debtor 2 Only Debtor 1 And Debtor 2 Only At Least One Of T…" at bounding box center [519, 103] width 186 height 31
select select "0"
click at [426, 88] on select "Select Debtor 1 Only Debtor 2 Only Debtor 1 And Debtor 2 Only At Least One Of T…" at bounding box center [519, 103] width 186 height 31
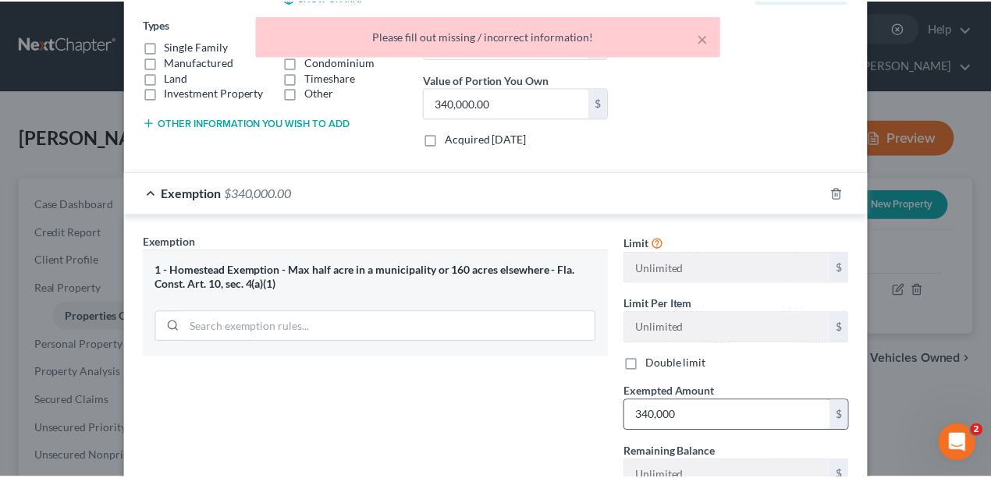
scroll to position [381, 0]
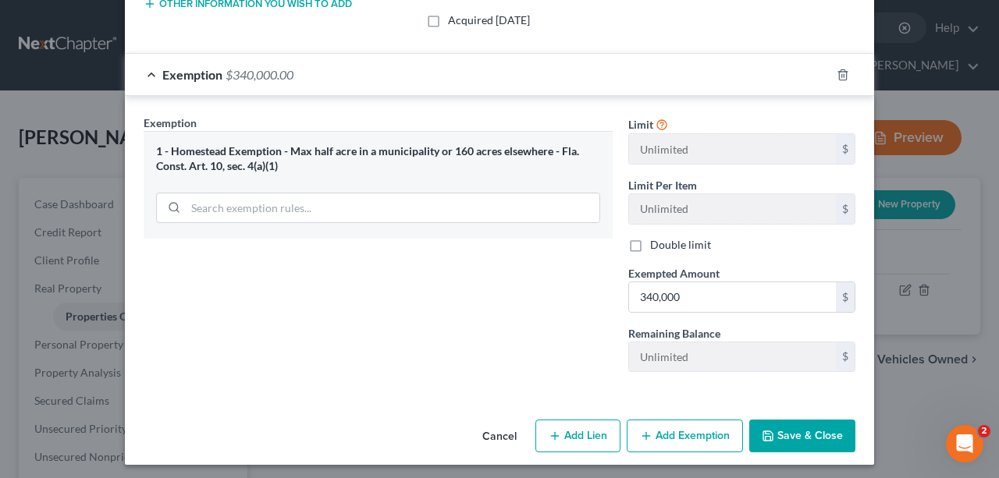
click at [822, 440] on button "Save & Close" at bounding box center [802, 436] width 106 height 33
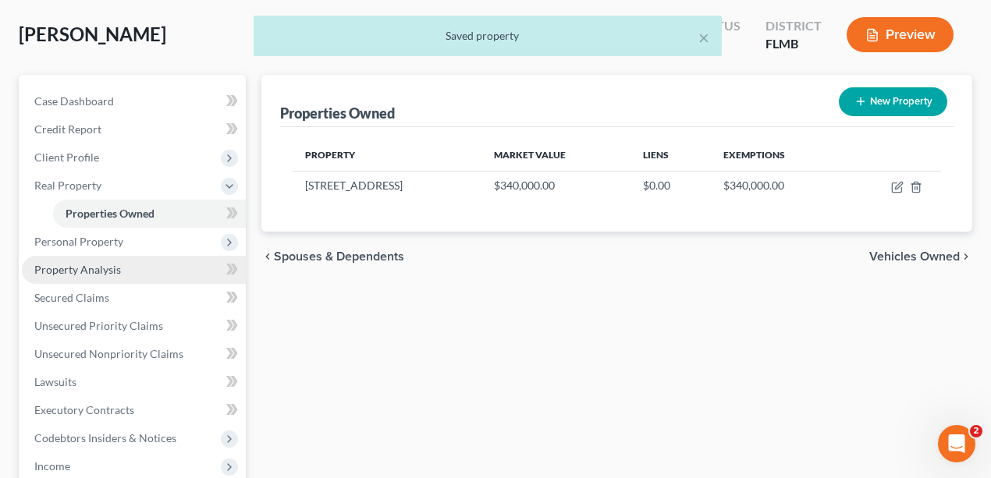
scroll to position [104, 0]
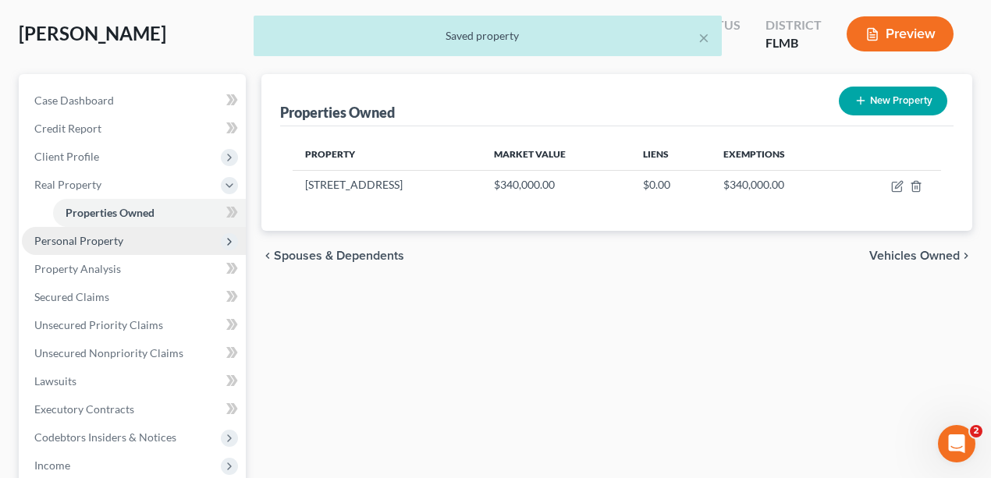
click at [77, 245] on span "Personal Property" at bounding box center [78, 240] width 89 height 13
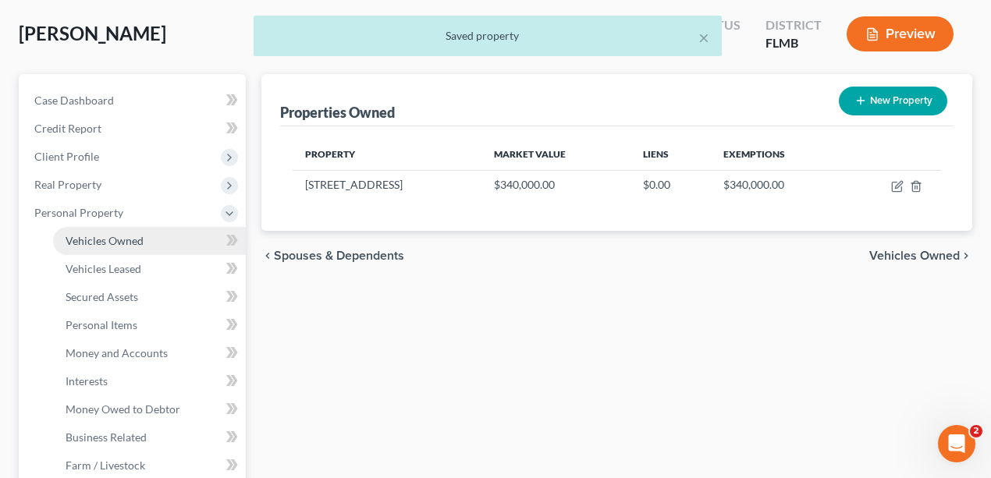
click at [79, 246] on link "Vehicles Owned" at bounding box center [149, 241] width 193 height 28
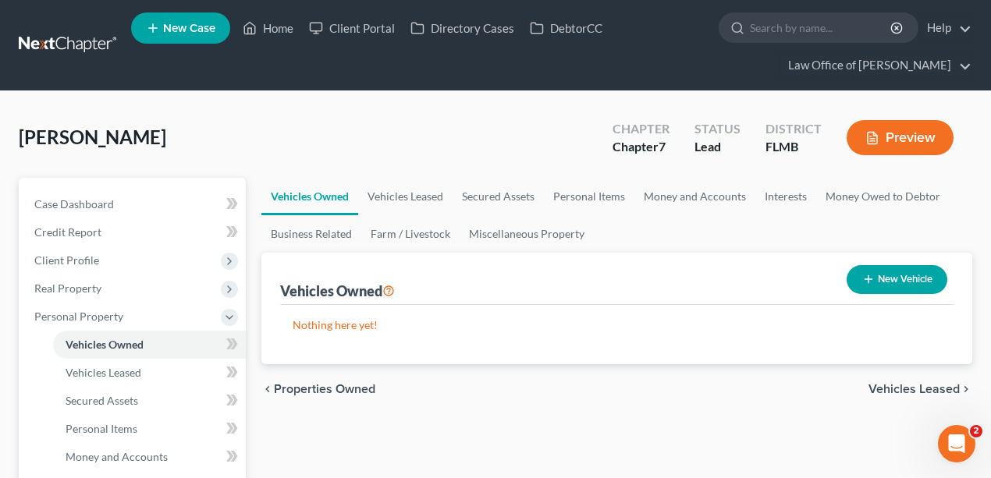
click at [376, 86] on nav "Home New Case Client Portal Directory Cases DebtorCC Law Office of David Meltze…" at bounding box center [495, 45] width 991 height 91
click at [888, 273] on button "New Vehicle" at bounding box center [897, 279] width 101 height 29
select select "0"
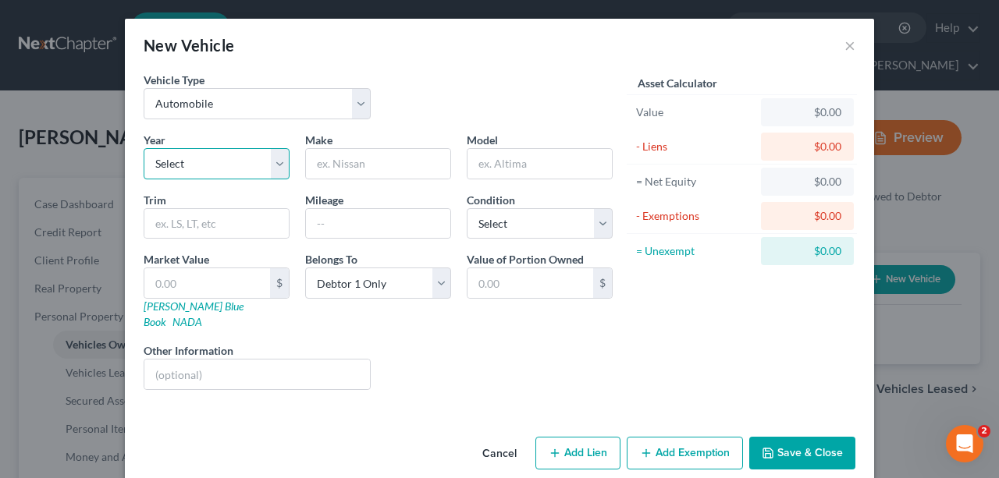
click at [218, 162] on select "Select 2026 2025 2024 2023 2022 2021 2020 2019 2018 2017 2016 2015 2014 2013 20…" at bounding box center [217, 163] width 146 height 31
select select "8"
click at [144, 148] on select "Select 2026 2025 2024 2023 2022 2021 2020 2019 2018 2017 2016 2015 2014 2013 20…" at bounding box center [217, 163] width 146 height 31
click at [368, 173] on input "text" at bounding box center [378, 164] width 144 height 30
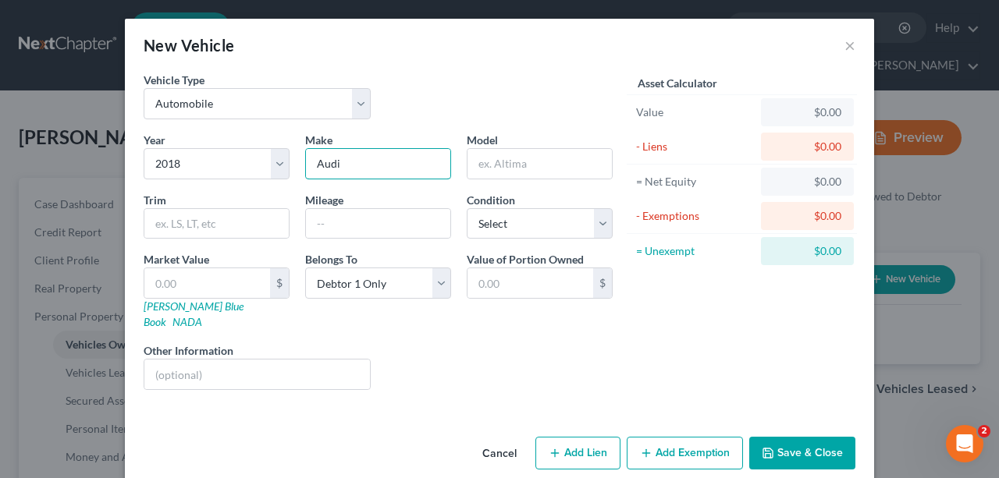
type input "Audi"
click at [459, 384] on div "Year Select 2026 2025 2024 2023 2022 2021 2020 2019 2018 2017 2016 2015 2014 20…" at bounding box center [378, 267] width 485 height 271
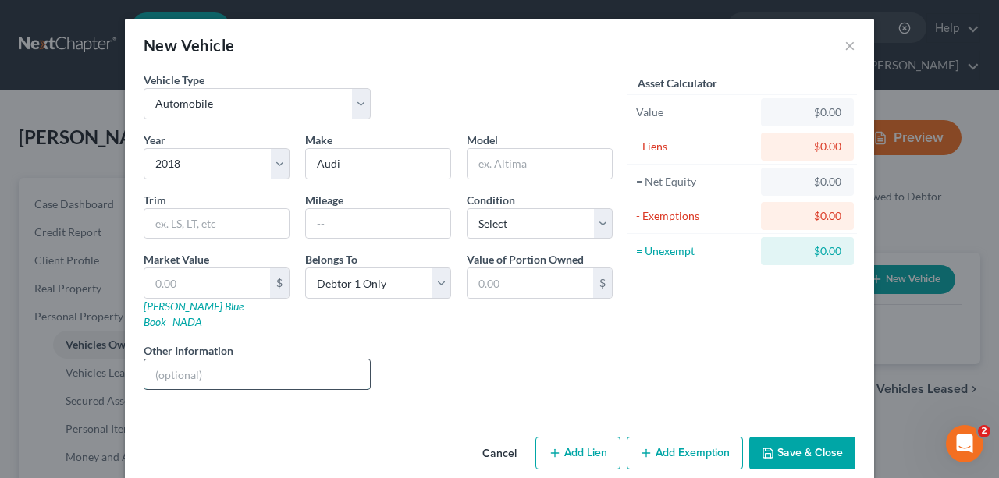
click at [259, 360] on input "text" at bounding box center [257, 375] width 226 height 30
paste input "WAUG8AFC7JN031973"
type input "VIN: WAUG8AFC7JN031973"
click at [461, 343] on div "Liens Select" at bounding box center [499, 367] width 243 height 48
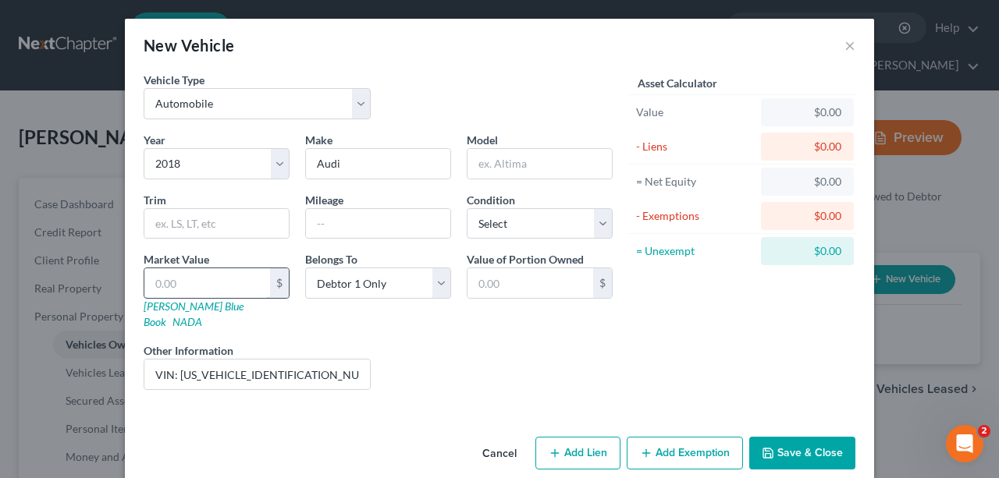
click at [252, 289] on input "text" at bounding box center [207, 283] width 126 height 30
type input "1"
type input "1.00"
type input "15"
type input "15.00"
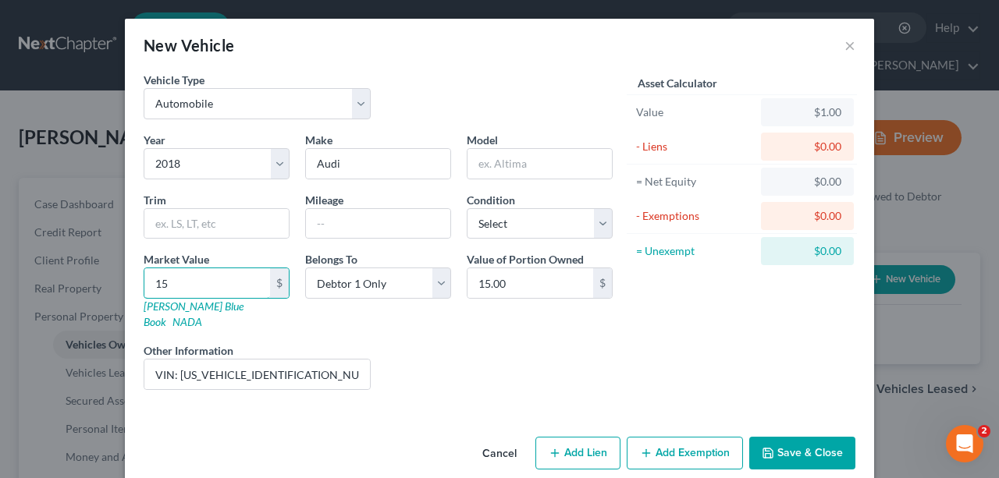
type input "150"
type input "150.00"
type input "1500"
type input "1,500.00"
type input "1,5000"
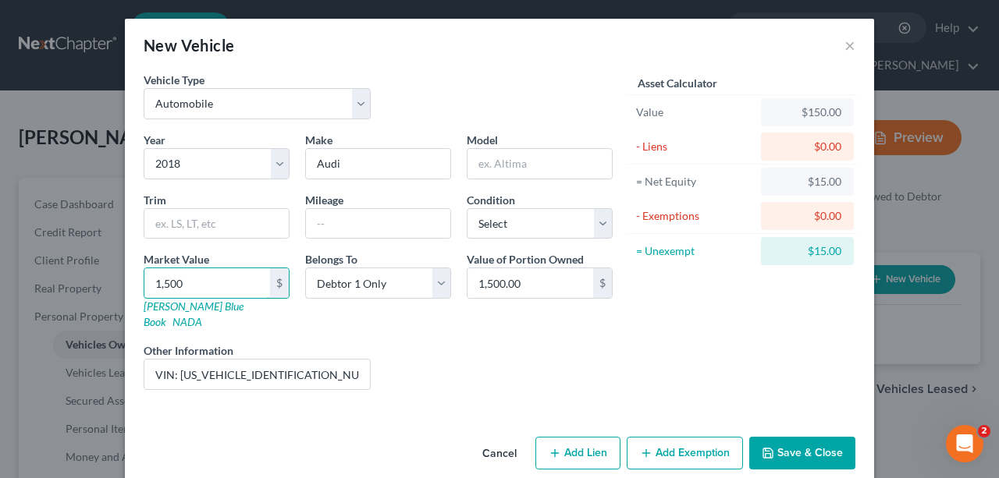
type input "15,000.00"
type input "15,000"
click at [550, 349] on div "Liens Select" at bounding box center [499, 367] width 243 height 48
click at [807, 390] on div "Vehicle Type Select Automobile Truck Trailer Watercraft Aircraft Motor Home Atv…" at bounding box center [499, 251] width 749 height 359
click at [545, 169] on input "text" at bounding box center [539, 164] width 144 height 30
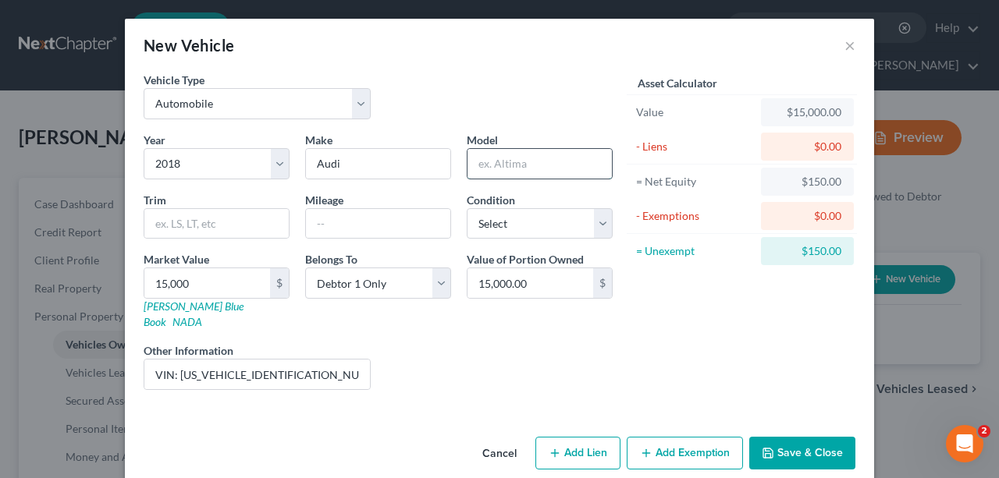
type input "a"
type input "A6"
click at [579, 226] on select "Select Excellent Very Good Good Fair Poor" at bounding box center [540, 223] width 146 height 31
select select "2"
click at [467, 208] on select "Select Excellent Very Good Good Fair Poor" at bounding box center [540, 223] width 146 height 31
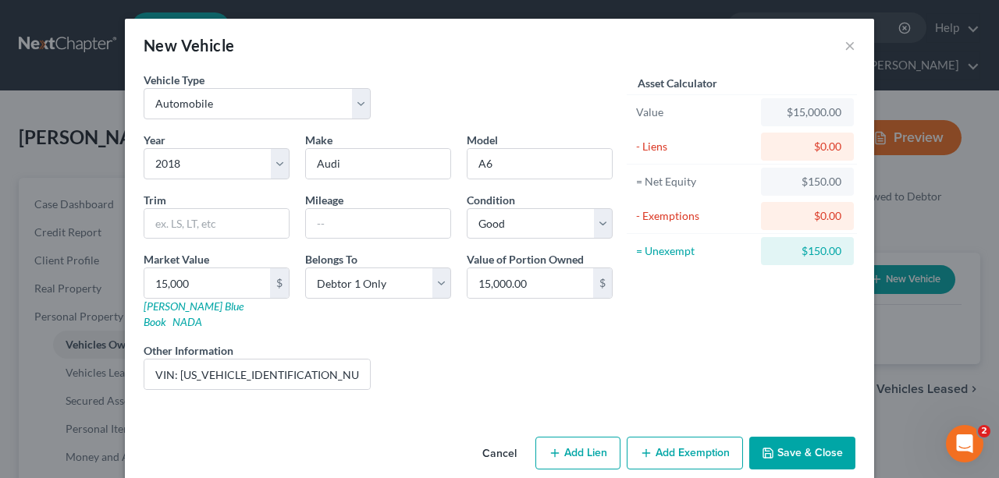
drag, startPoint x: 745, startPoint y: 357, endPoint x: 776, endPoint y: 415, distance: 66.0
click at [746, 357] on div "Asset Calculator Value $15,000.00 - Liens $0.00 = Net Equity $150.00 - Exemptio…" at bounding box center [741, 237] width 243 height 331
click at [795, 442] on button "Save & Close" at bounding box center [802, 453] width 106 height 33
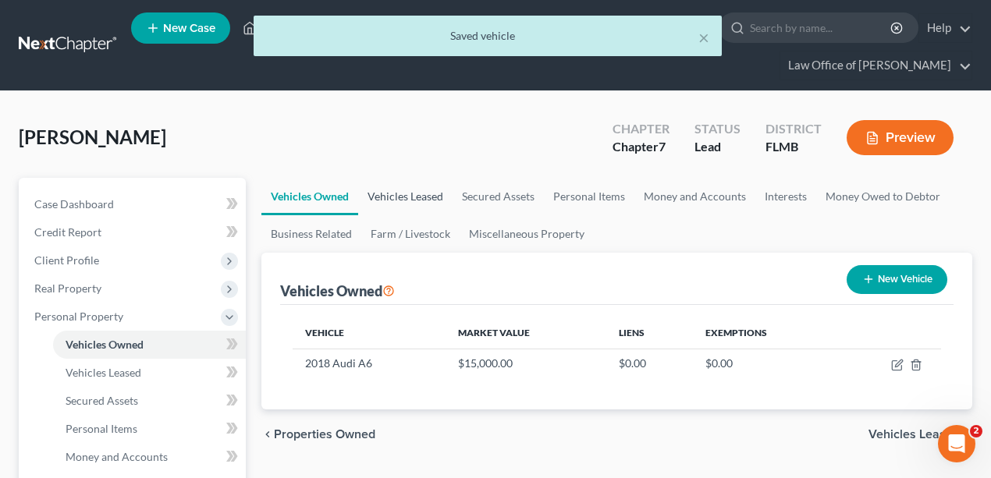
click at [401, 195] on link "Vehicles Leased" at bounding box center [405, 196] width 94 height 37
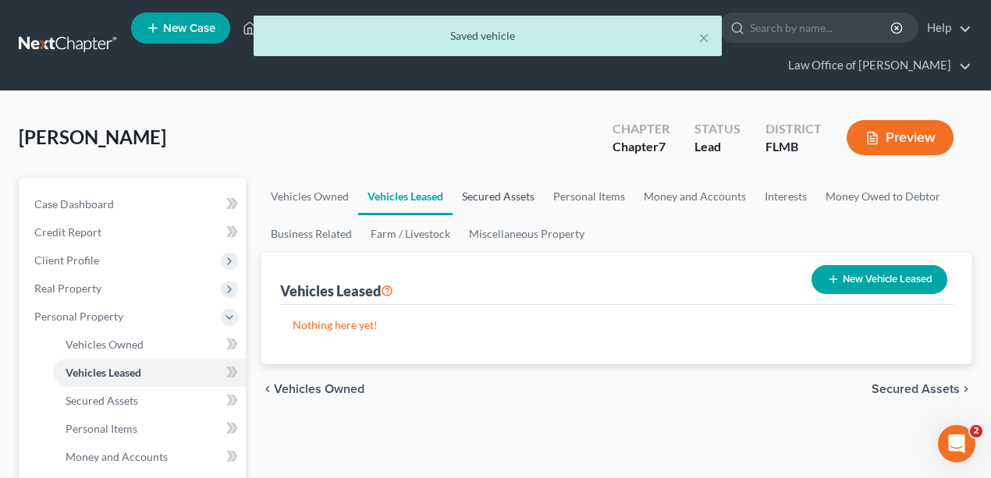
click at [490, 196] on link "Secured Assets" at bounding box center [498, 196] width 91 height 37
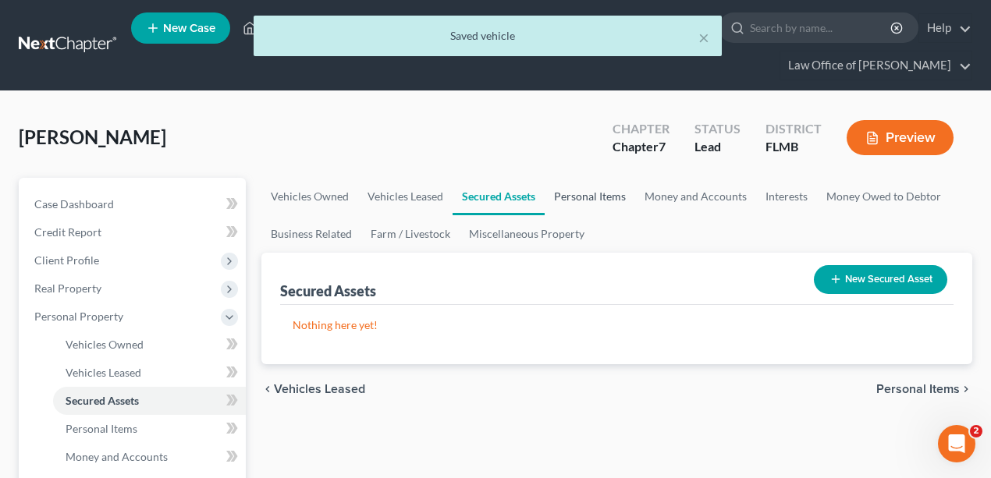
click at [571, 194] on link "Personal Items" at bounding box center [590, 196] width 91 height 37
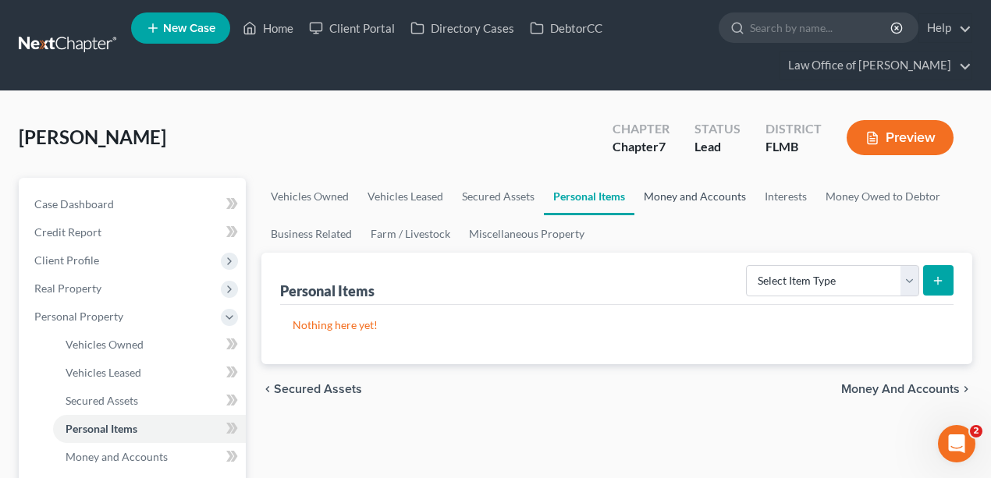
click at [674, 191] on link "Money and Accounts" at bounding box center [694, 196] width 121 height 37
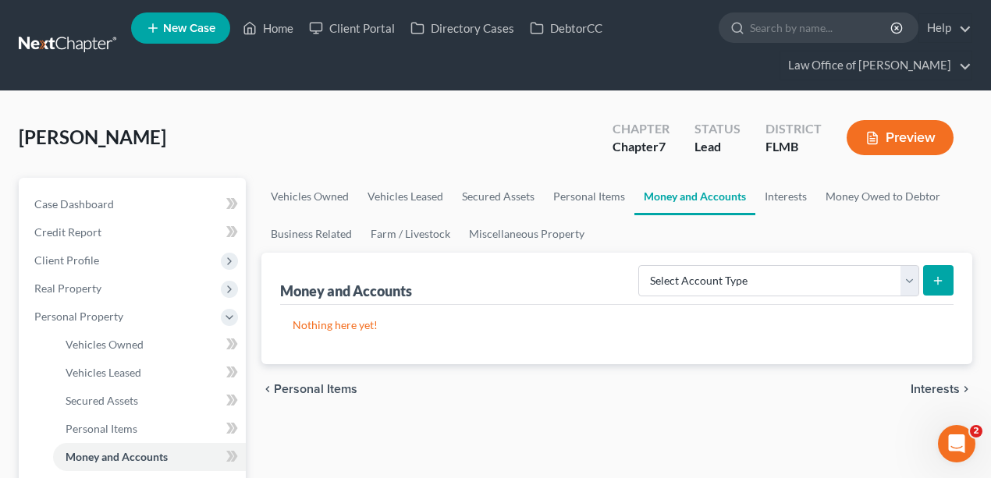
click at [385, 120] on div "Simmons, Nicholas Upgraded Chapter Chapter 7 Status Lead District FLMB Preview" at bounding box center [496, 144] width 954 height 68
click at [821, 273] on select "Select Account Type Brokerage Cash on Hand Certificates of Deposit Checking Acc…" at bounding box center [778, 280] width 281 height 31
select select "checking"
click at [642, 265] on select "Select Account Type Brokerage Cash on Hand Certificates of Deposit Checking Acc…" at bounding box center [778, 280] width 281 height 31
click at [939, 280] on icon "submit" at bounding box center [938, 281] width 12 height 12
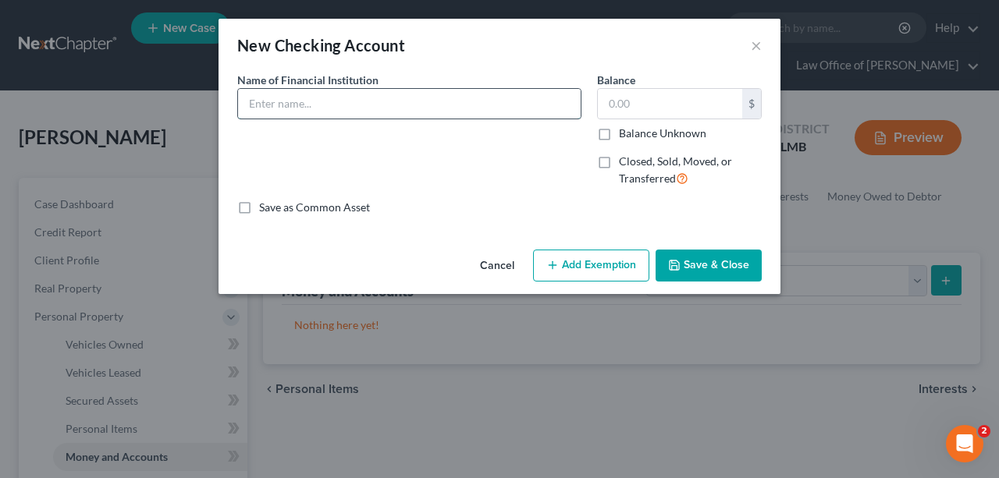
click at [362, 101] on input "text" at bounding box center [409, 104] width 343 height 30
type input "Vystar"
click at [520, 158] on div "Name of Financial Institution * Vystar" at bounding box center [409, 136] width 360 height 128
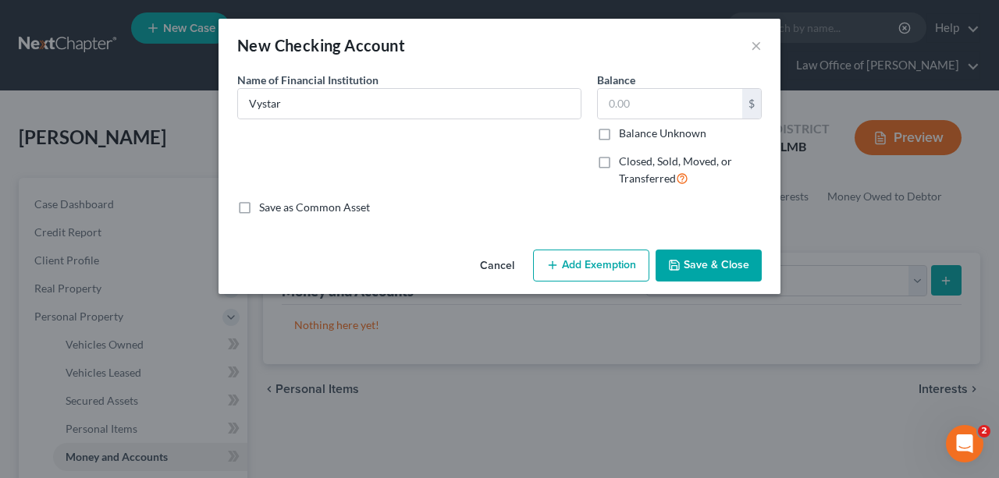
click at [721, 271] on button "Save & Close" at bounding box center [708, 266] width 106 height 33
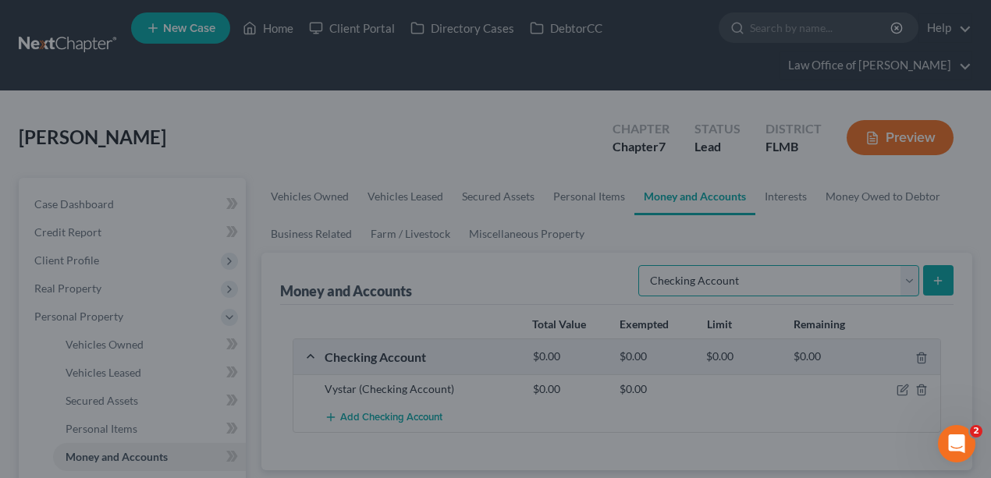
click at [851, 282] on select "Select Account Type Brokerage Cash on Hand Certificates of Deposit Checking Acc…" at bounding box center [778, 280] width 281 height 31
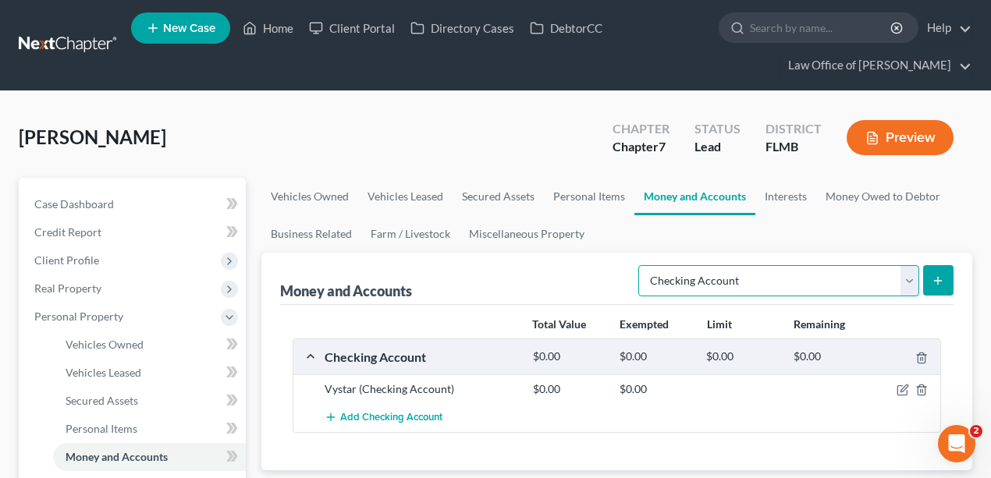
select select "savings"
click at [642, 265] on select "Select Account Type Brokerage Cash on Hand Certificates of Deposit Checking Acc…" at bounding box center [778, 280] width 281 height 31
click at [932, 282] on icon "submit" at bounding box center [938, 281] width 12 height 12
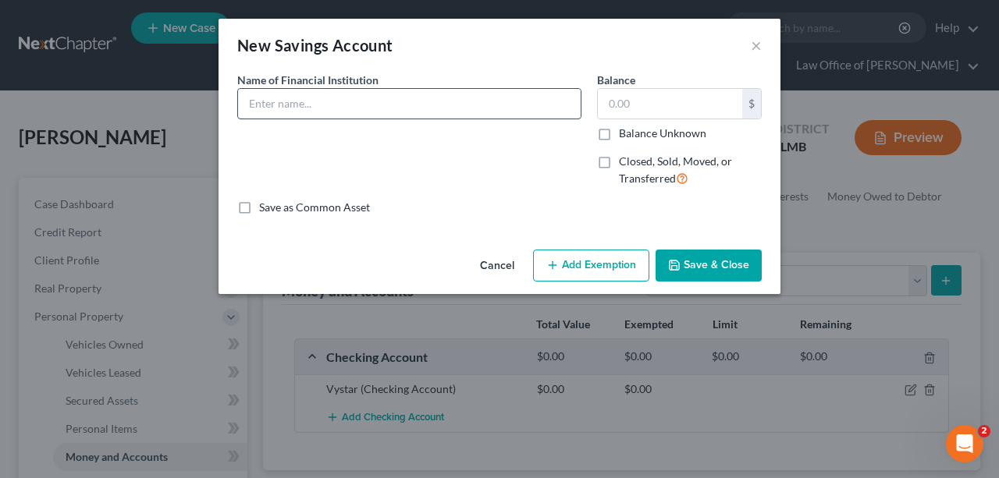
click at [339, 110] on input "text" at bounding box center [409, 104] width 343 height 30
type input "Vystar"
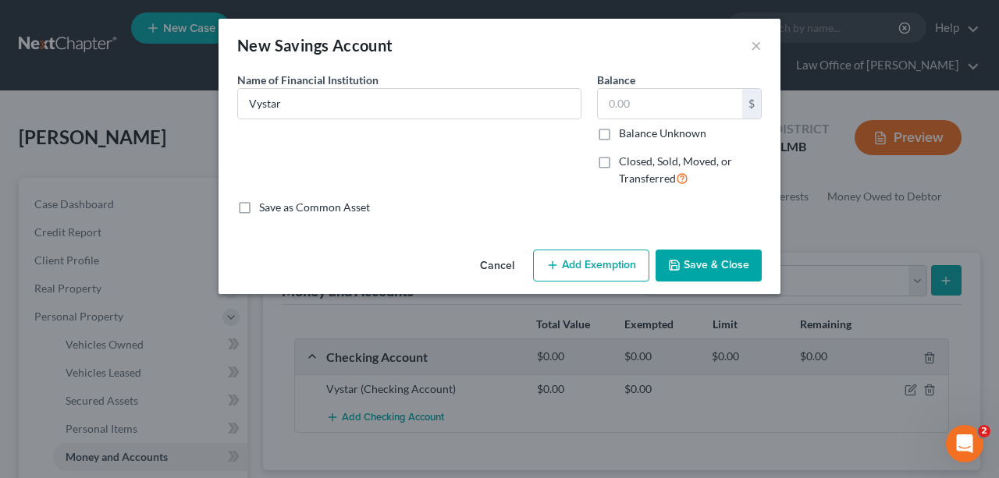
click at [715, 250] on button "Save & Close" at bounding box center [708, 266] width 106 height 33
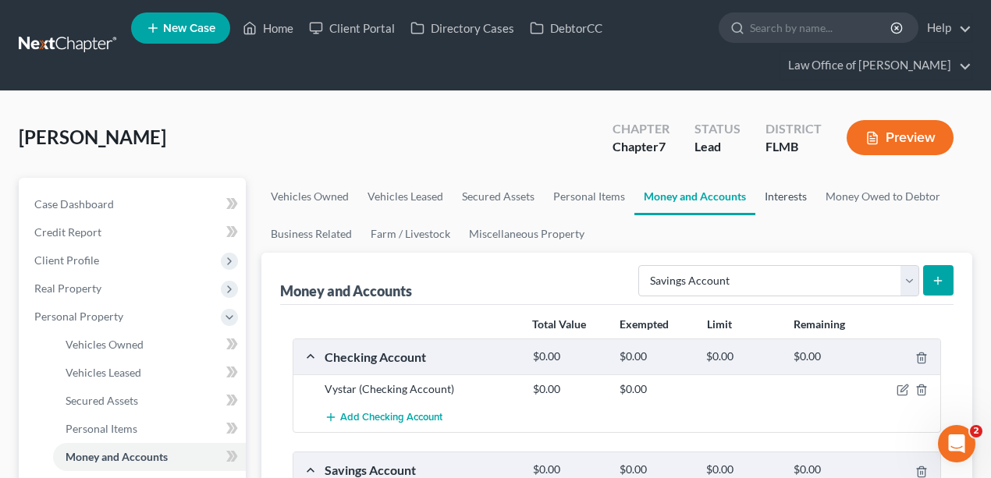
click at [776, 200] on link "Interests" at bounding box center [785, 196] width 61 height 37
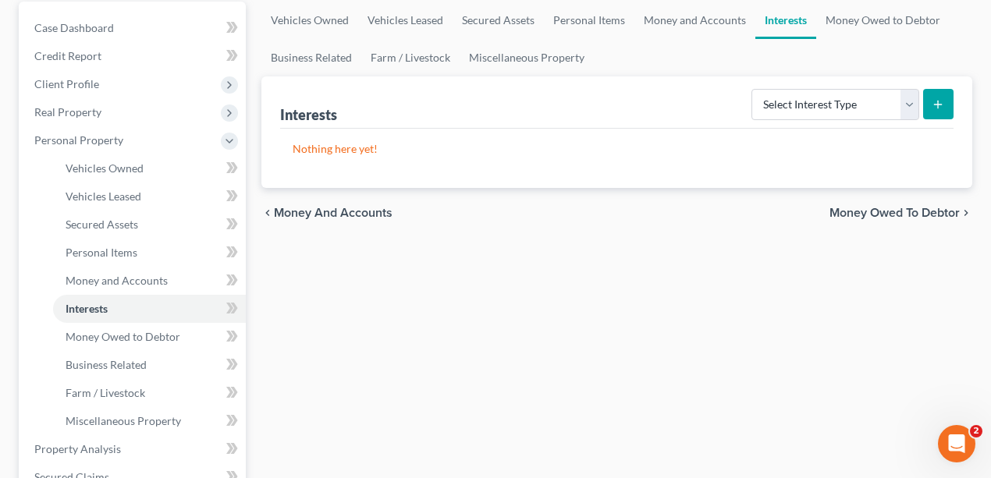
scroll to position [364, 0]
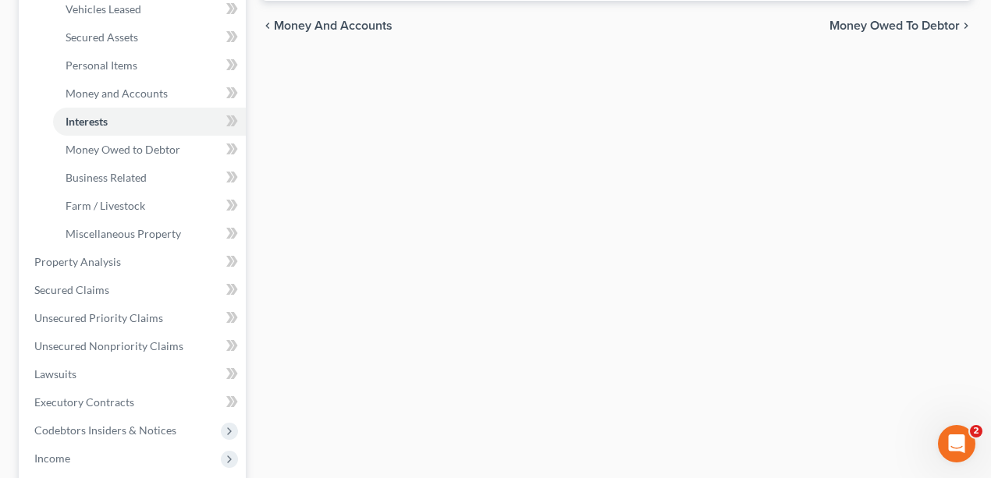
click at [384, 262] on div "Vehicles Owned Vehicles Leased Secured Assets Personal Items Money and Accounts…" at bounding box center [617, 264] width 727 height 901
click at [81, 459] on span "Income" at bounding box center [134, 459] width 224 height 28
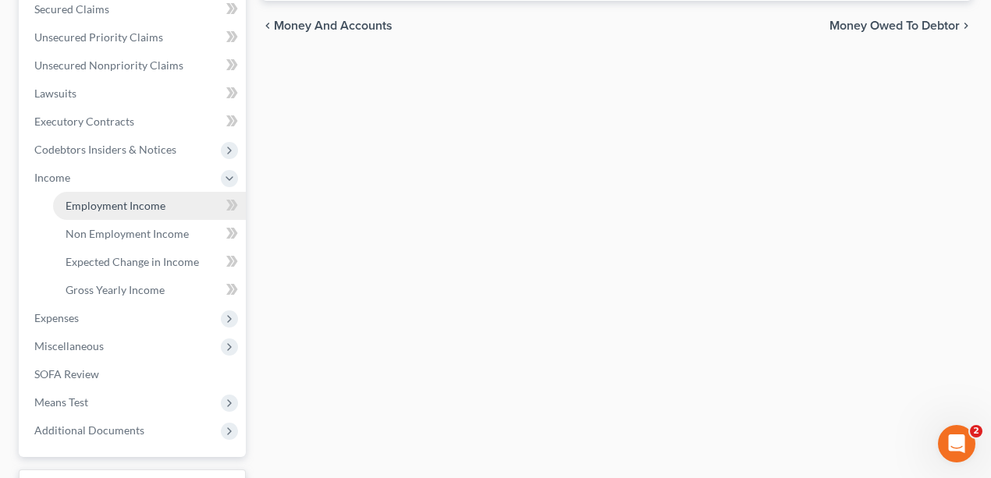
click at [123, 208] on span "Employment Income" at bounding box center [116, 205] width 100 height 13
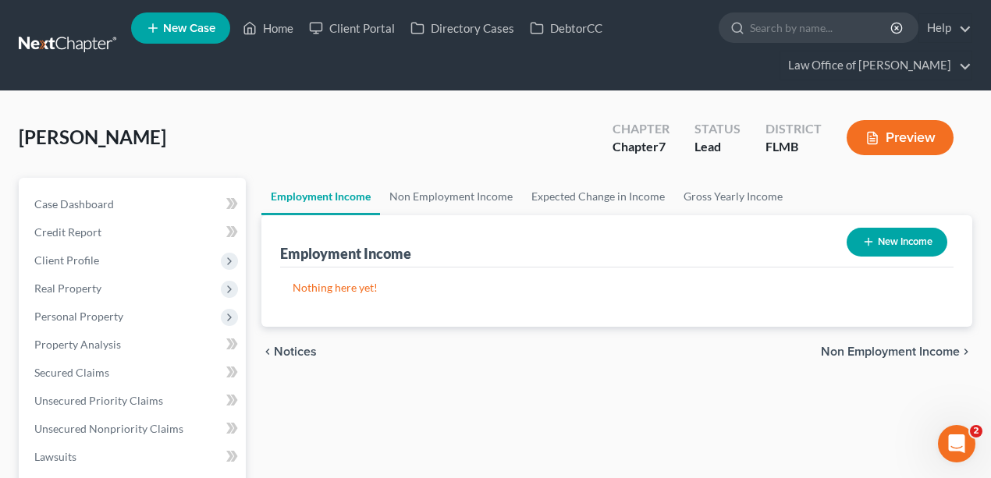
click at [919, 233] on button "New Income" at bounding box center [897, 242] width 101 height 29
select select "0"
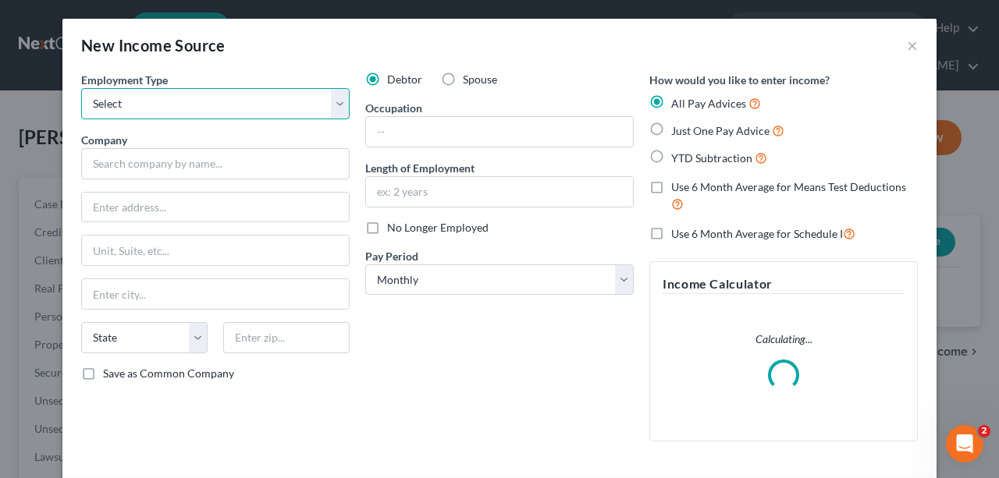
click at [215, 96] on select "Select Full or Part Time Employment Self Employment" at bounding box center [215, 103] width 268 height 31
select select "0"
click at [81, 88] on select "Select Full or Part Time Employment Self Employment" at bounding box center [215, 103] width 268 height 31
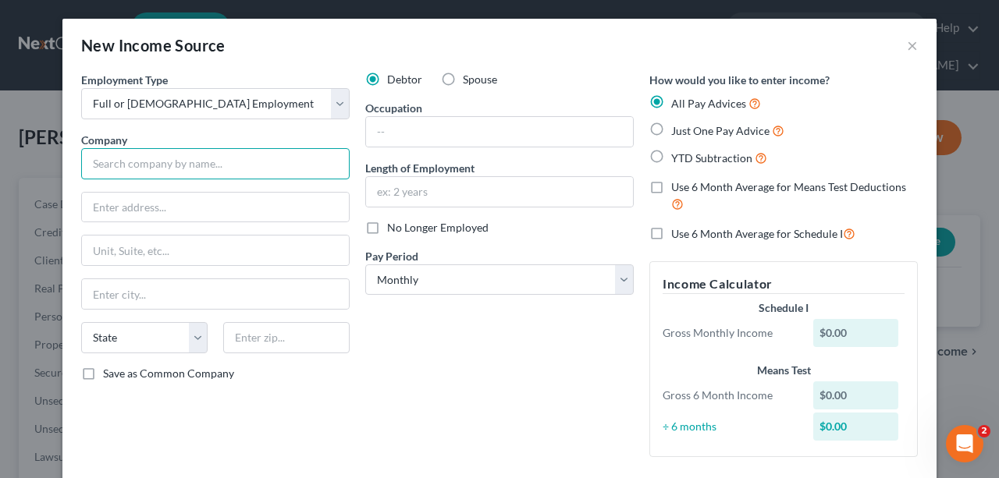
click at [229, 162] on input "text" at bounding box center [215, 163] width 268 height 31
click at [186, 442] on div "Employment Type * Select Full or Part Time Employment Self Employment Company *…" at bounding box center [215, 271] width 284 height 398
click at [250, 155] on input "text" at bounding box center [215, 163] width 268 height 31
type input "USPS"
click at [550, 345] on div "Debtor Spouse Occupation Length of Employment No Longer Employed Pay Period * S…" at bounding box center [499, 271] width 284 height 398
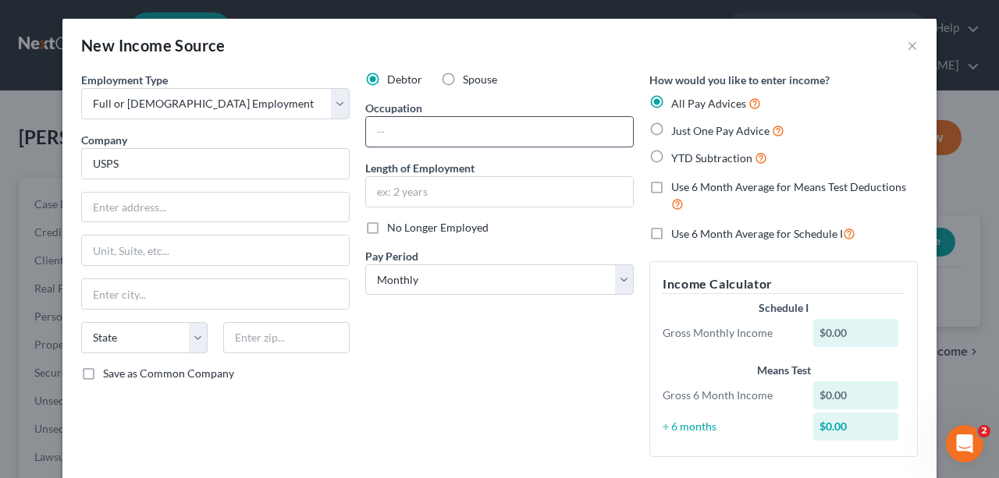
click at [446, 132] on input "text" at bounding box center [499, 132] width 267 height 30
type input "Mail Carrier"
click at [395, 396] on div "Debtor Spouse Occupation Mail Carrier Length of Employment No Longer Employed P…" at bounding box center [499, 271] width 284 height 398
click at [471, 290] on select "Select Monthly Twice Monthly Every Other Week Weekly" at bounding box center [499, 280] width 268 height 31
select select "2"
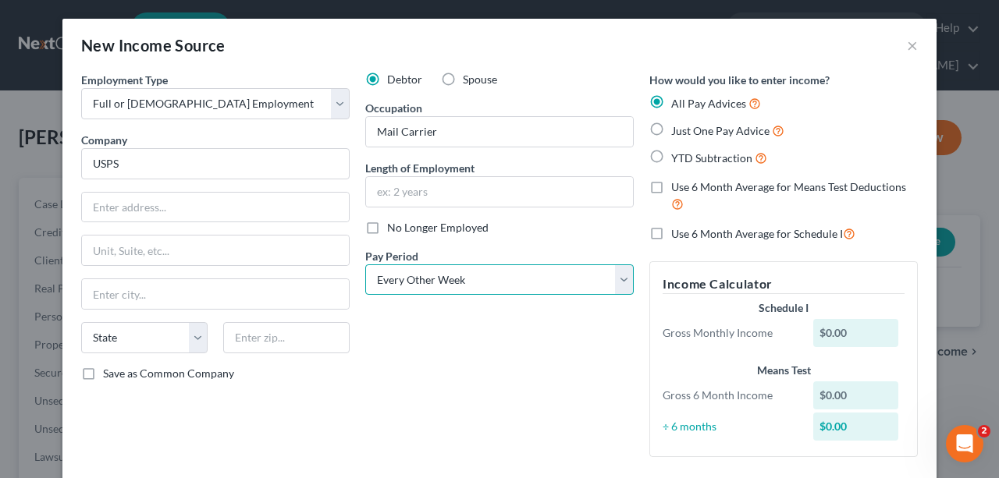
click at [365, 265] on select "Select Monthly Twice Monthly Every Other Week Weekly" at bounding box center [499, 280] width 268 height 31
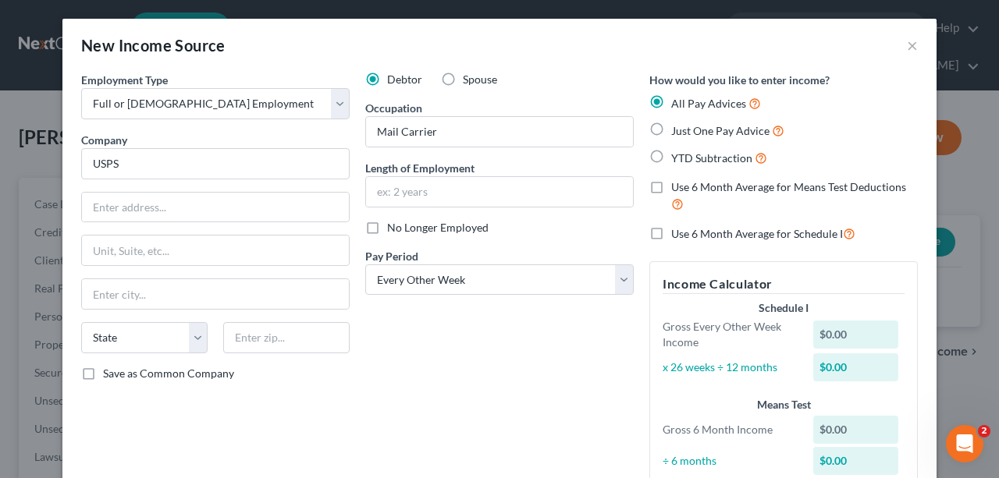
click at [467, 357] on div "Debtor Spouse Occupation Mail Carrier Length of Employment No Longer Employed P…" at bounding box center [499, 288] width 284 height 432
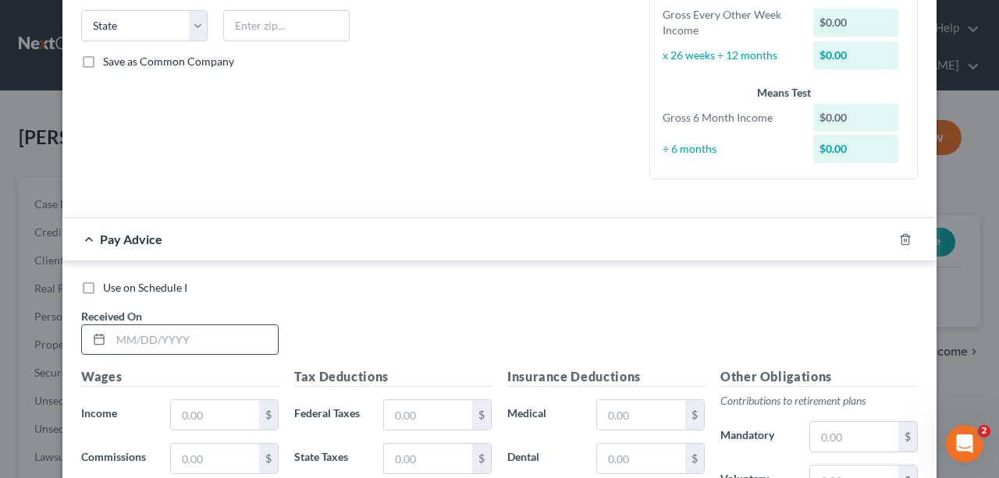
click at [248, 336] on input "text" at bounding box center [194, 340] width 167 height 30
type input "4/11/25"
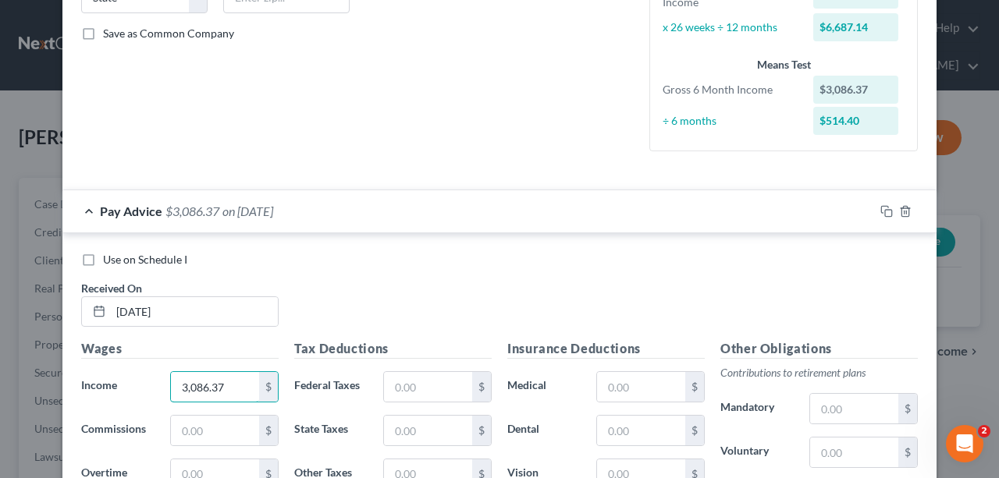
scroll to position [416, 0]
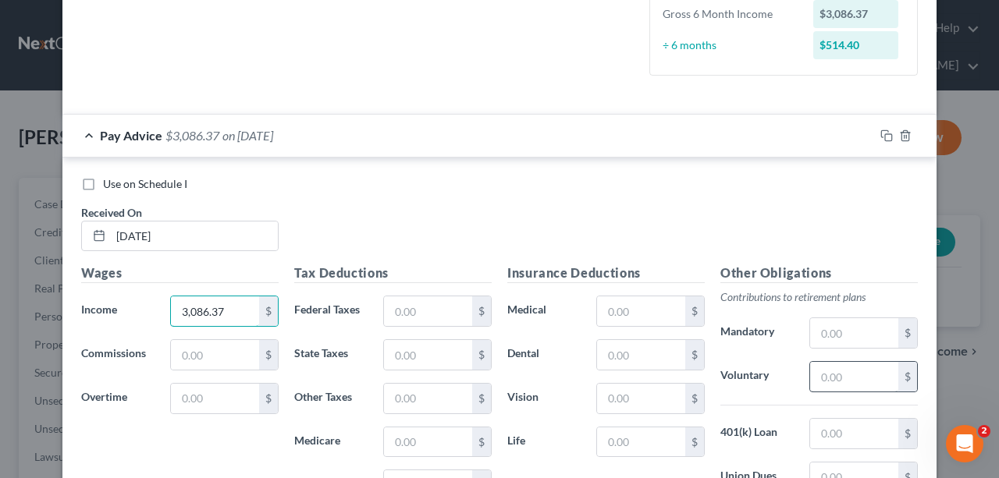
type input "3,086.37"
click at [827, 377] on input "text" at bounding box center [854, 377] width 88 height 30
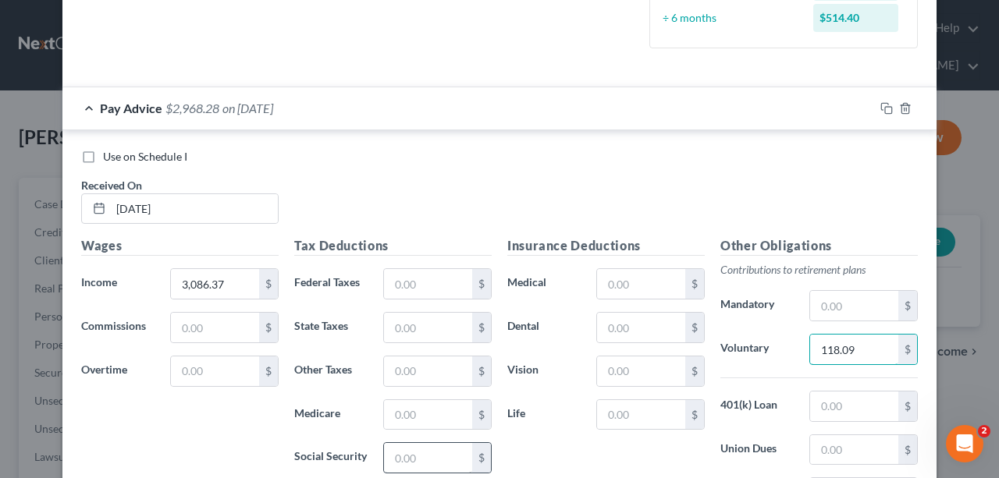
scroll to position [468, 0]
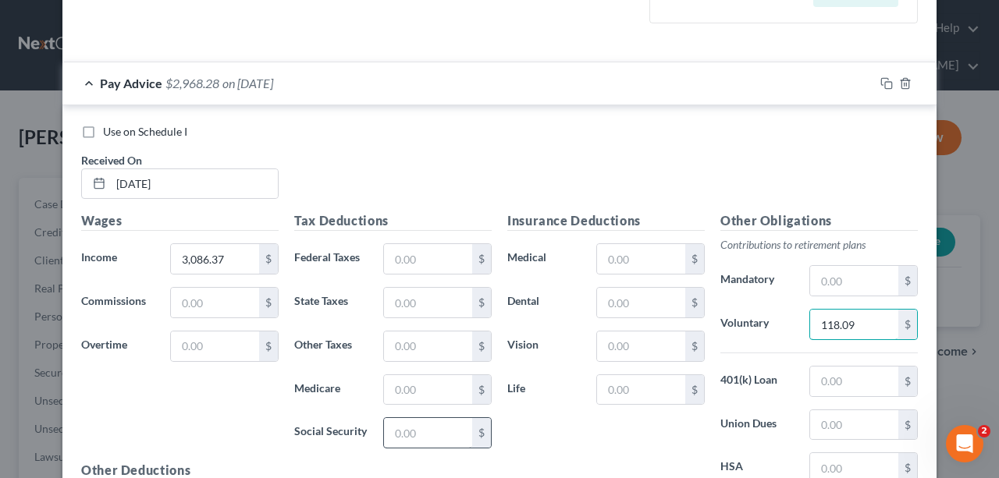
type input "118.09"
click at [416, 428] on input "text" at bounding box center [428, 433] width 88 height 30
type input "172.39"
click at [421, 375] on input "text" at bounding box center [428, 390] width 88 height 30
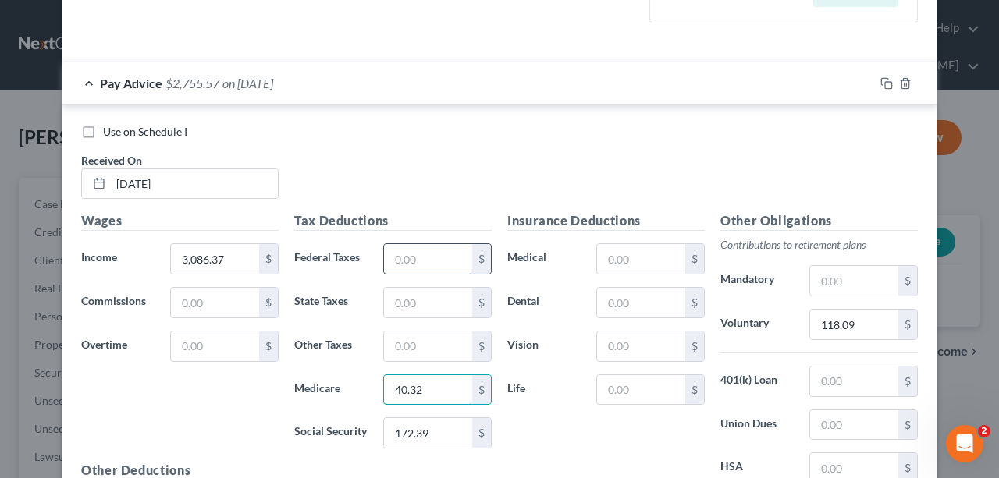
type input "40.32"
click at [424, 267] on input "text" at bounding box center [428, 259] width 88 height 30
type input "265.52"
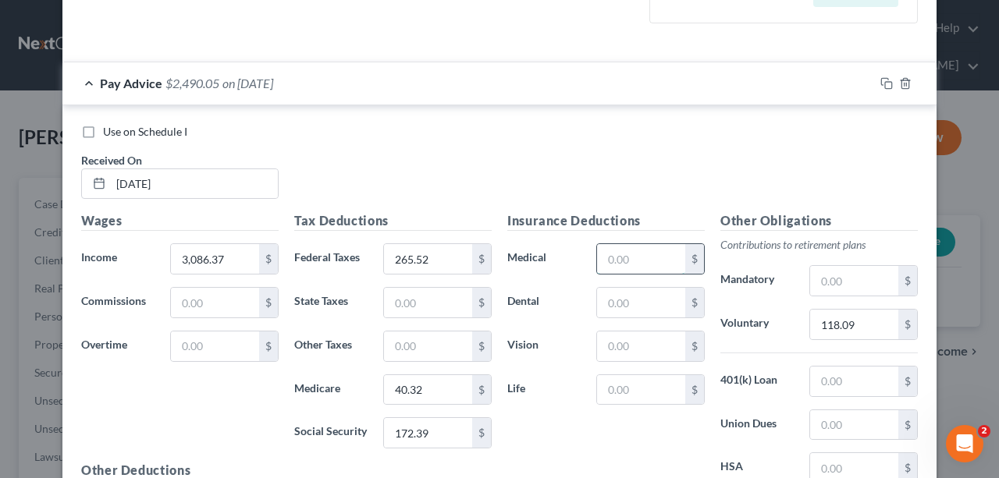
click at [623, 250] on input "text" at bounding box center [641, 259] width 88 height 30
type input "273.37"
click at [623, 341] on input "text" at bounding box center [641, 347] width 88 height 30
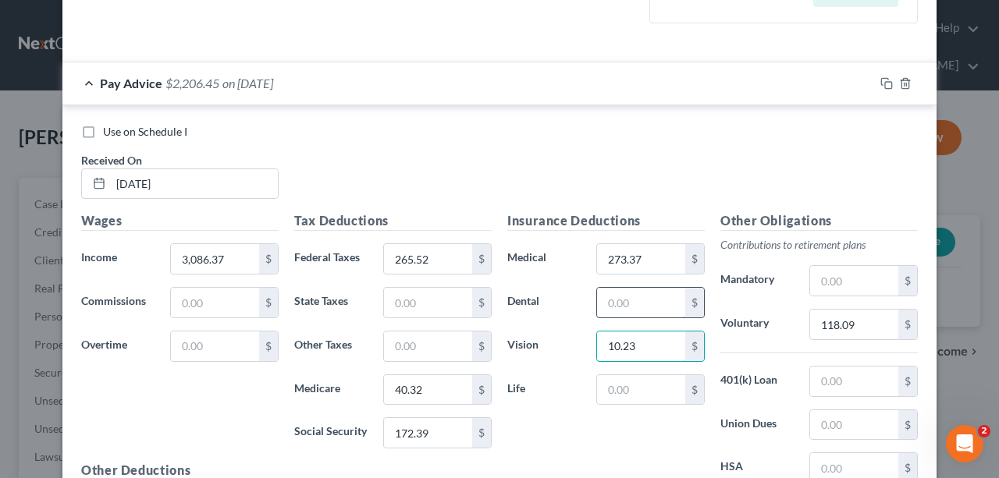
type input "10.23"
click at [613, 298] on input "text" at bounding box center [641, 303] width 88 height 30
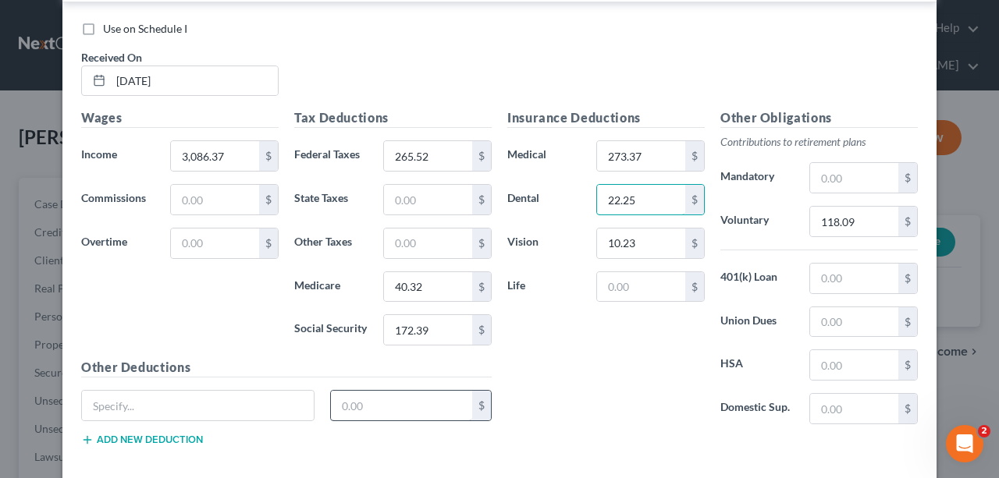
scroll to position [572, 0]
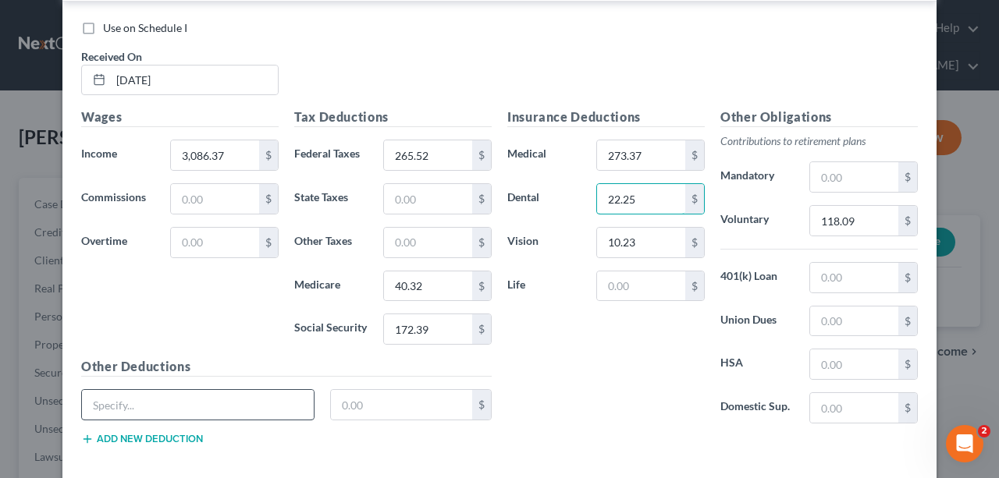
type input "22.25"
click at [212, 391] on input "text" at bounding box center [198, 405] width 232 height 30
type input "Optional Insurance8.20"
click at [455, 328] on input "172.39" at bounding box center [428, 329] width 88 height 30
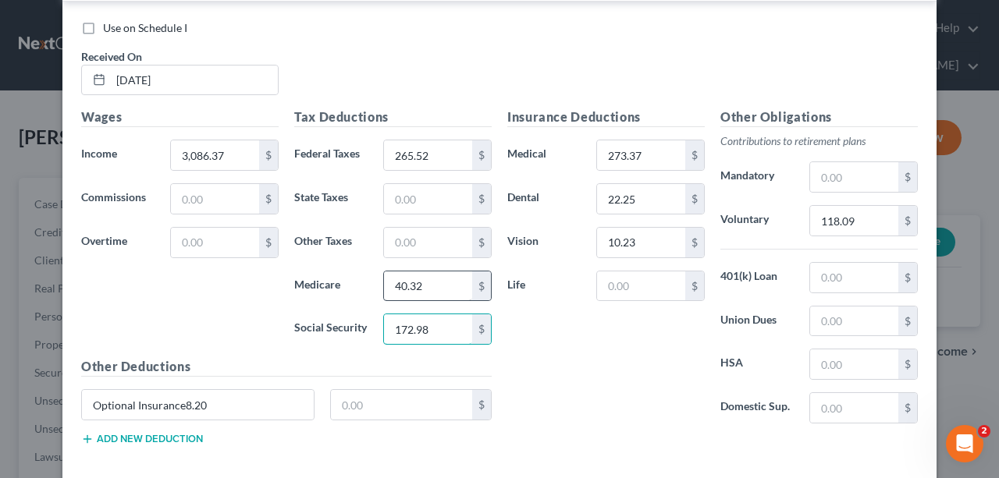
type input "172.98"
click at [437, 279] on input "40.32" at bounding box center [428, 287] width 88 height 30
type input "40.46"
click at [606, 392] on div "Insurance Deductions Medical 273.37 $ Dental 22.25 $ Vision 10.23 $ Life $" at bounding box center [605, 272] width 213 height 329
click at [836, 172] on input "text" at bounding box center [854, 177] width 88 height 30
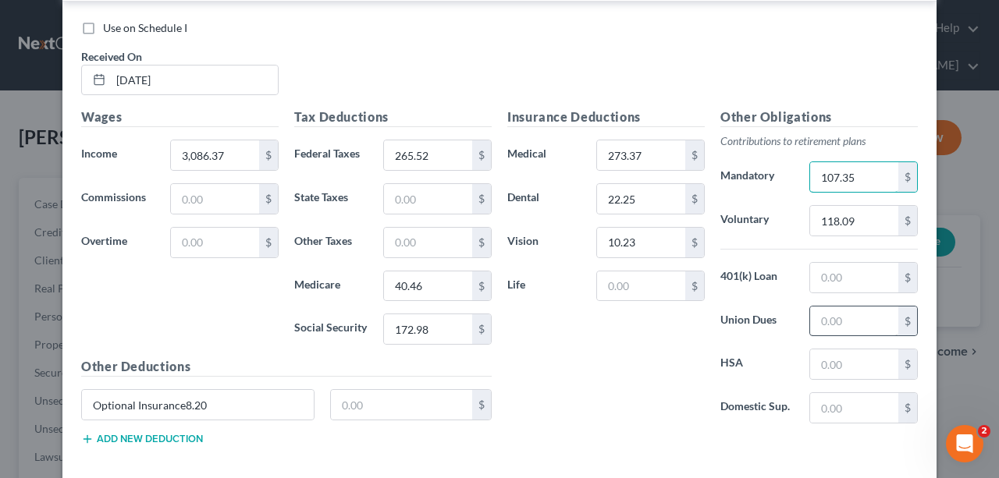
type input "107.35"
click at [819, 324] on input "text" at bounding box center [854, 322] width 88 height 30
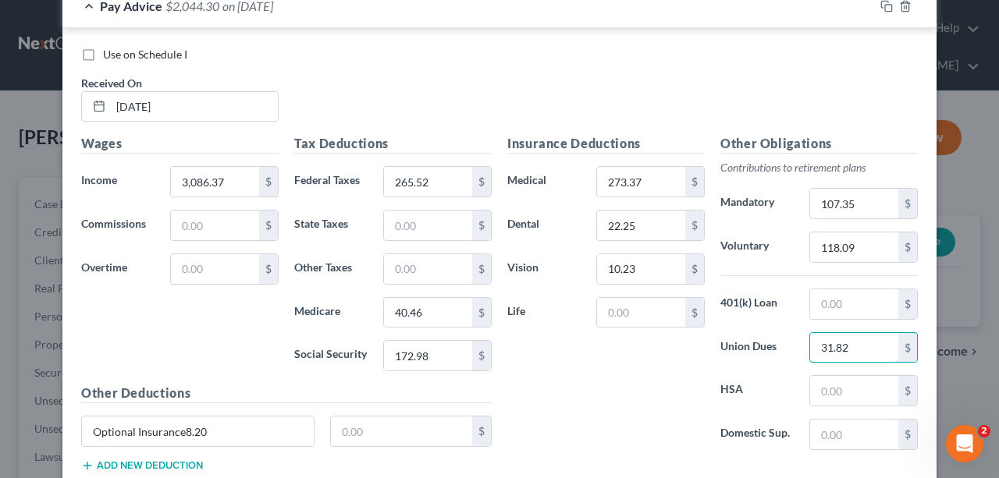
scroll to position [520, 0]
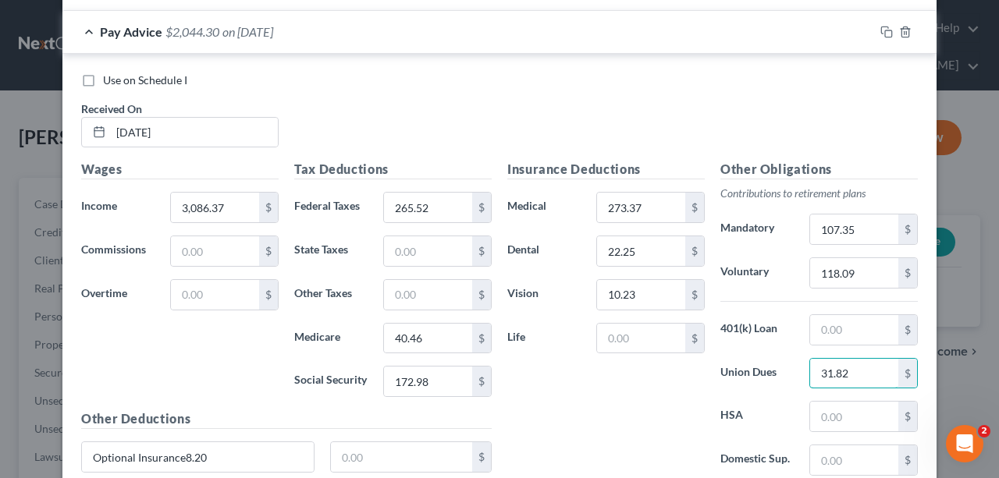
type input "31.82"
click at [599, 442] on div "Insurance Deductions Medical 273.37 $ Dental 22.25 $ Vision 10.23 $ Life $" at bounding box center [605, 324] width 213 height 329
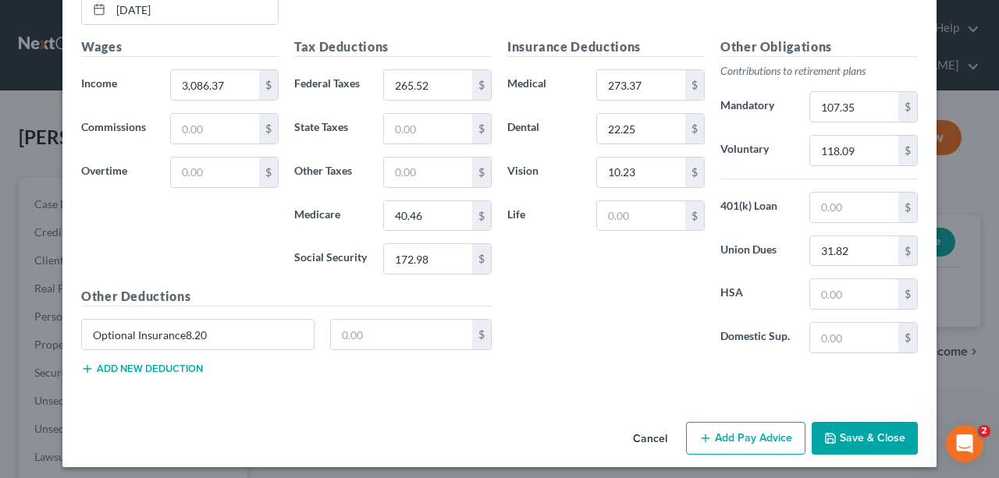
scroll to position [645, 0]
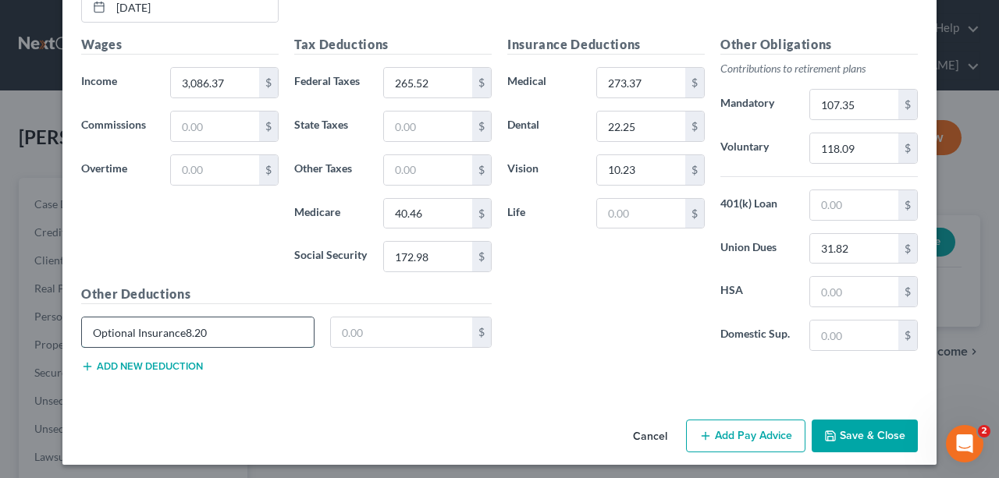
drag, startPoint x: 218, startPoint y: 335, endPoint x: 182, endPoint y: 331, distance: 36.9
click at [182, 331] on input "Optional Insurance8.20" at bounding box center [198, 333] width 232 height 30
type input "Optional Insurance"
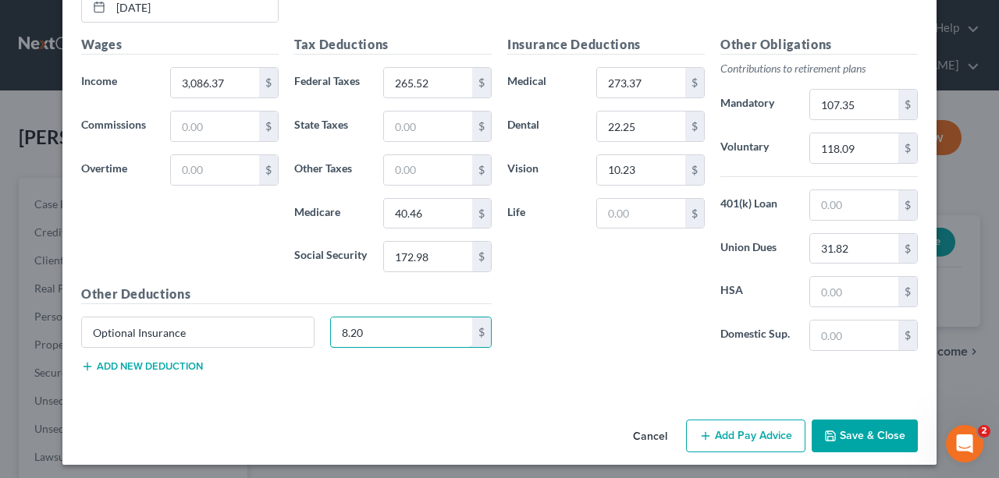
type input "8.20"
click at [161, 360] on button "Add new deduction" at bounding box center [142, 366] width 122 height 12
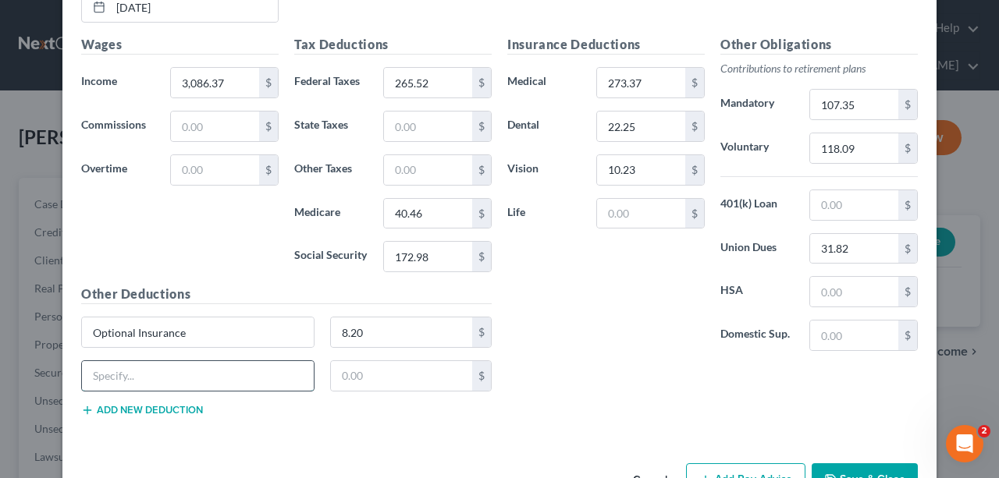
click at [193, 374] on input "text" at bounding box center [198, 376] width 232 height 30
type input "Allotment"
click at [389, 368] on input "text" at bounding box center [402, 376] width 142 height 30
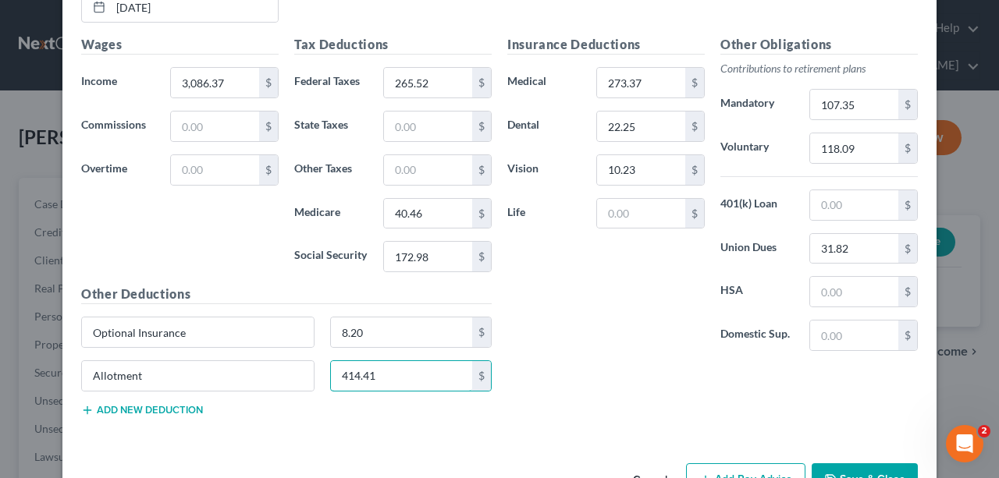
type input "414.41"
click at [559, 286] on div "Insurance Deductions Medical 273.37 $ Dental 22.25 $ Vision 10.23 $ Life $" at bounding box center [605, 199] width 213 height 329
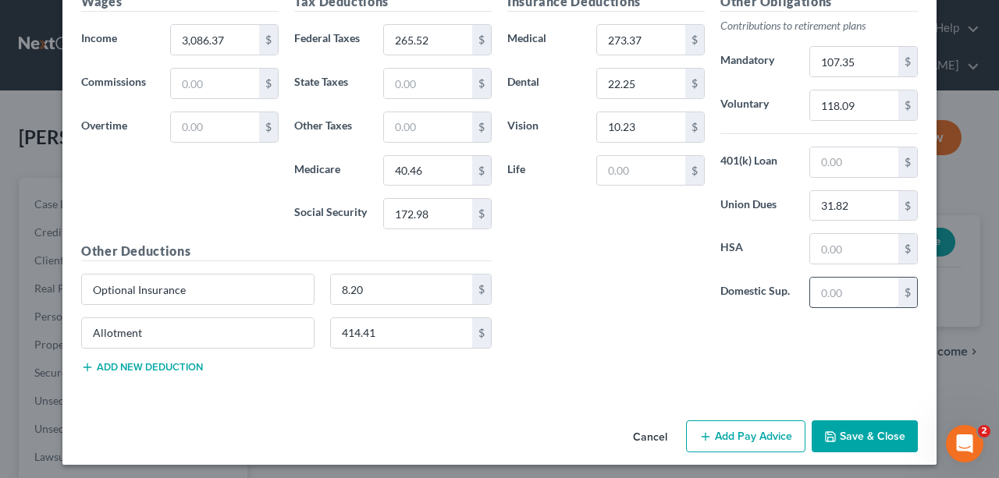
scroll to position [479, 0]
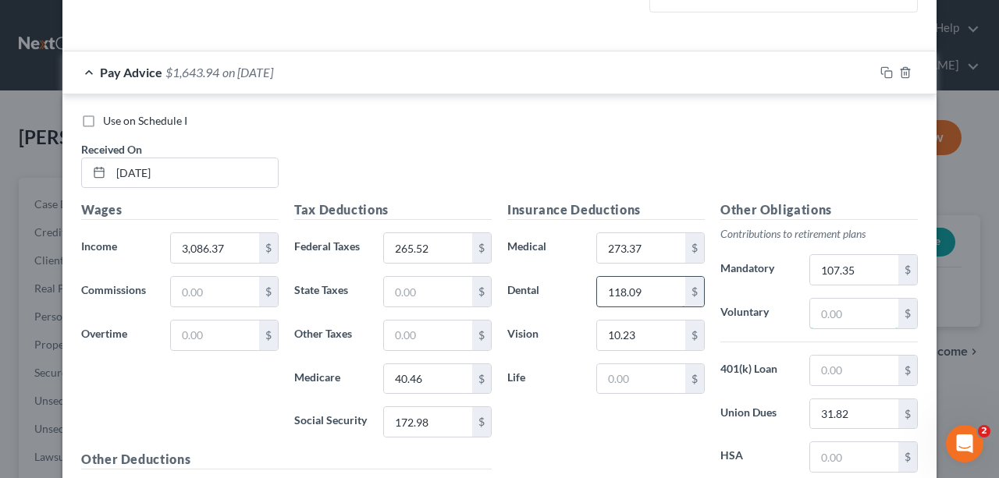
type input "22.25"
type input "118.09"
click at [859, 307] on input "118.09" at bounding box center [854, 314] width 88 height 30
drag, startPoint x: 867, startPoint y: 309, endPoint x: 815, endPoint y: 306, distance: 51.6
click at [815, 306] on input "118.09" at bounding box center [854, 314] width 88 height 30
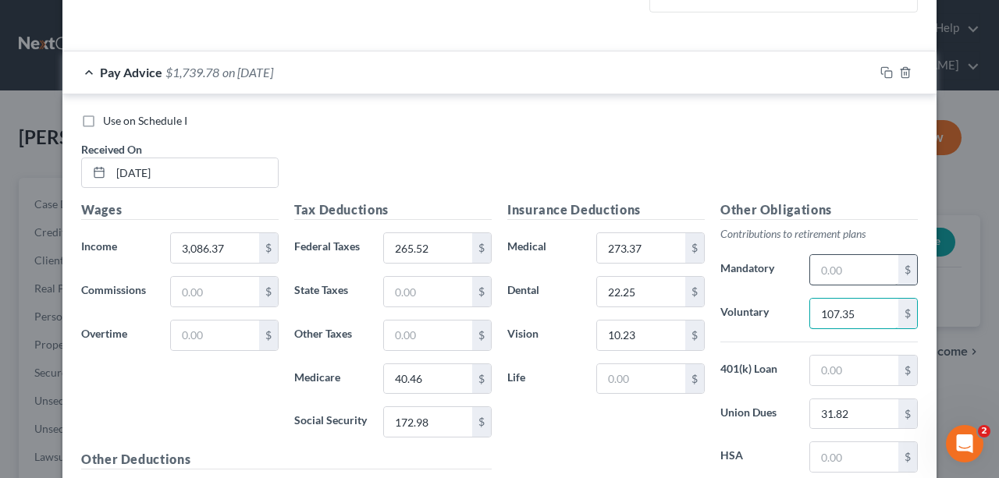
type input "107.35"
click at [847, 264] on input "text" at bounding box center [854, 270] width 88 height 30
paste input "118.09"
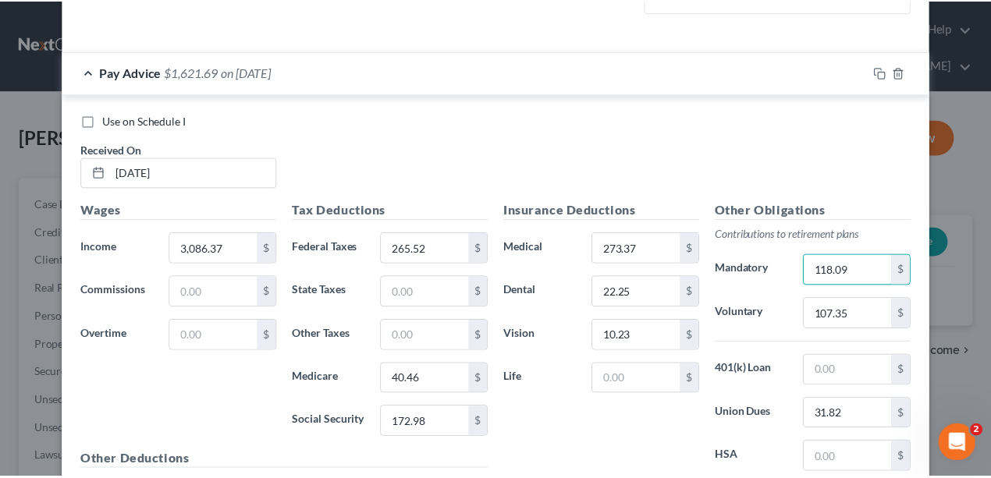
scroll to position [687, 0]
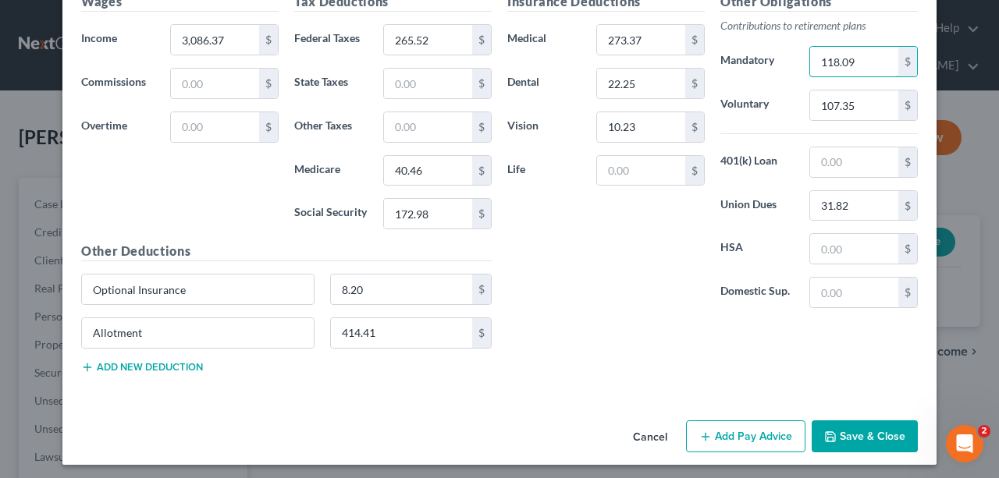
type input "118.09"
click at [888, 428] on button "Save & Close" at bounding box center [864, 437] width 106 height 33
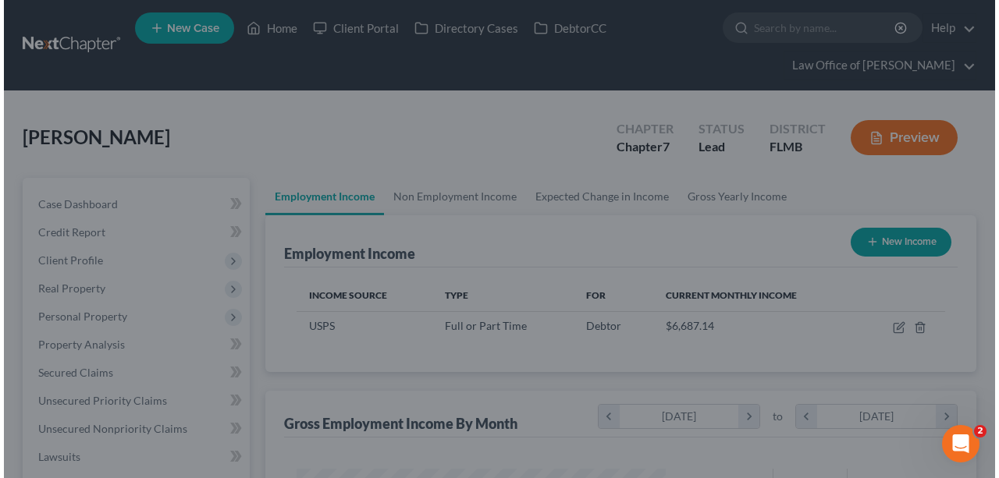
scroll to position [780008, 779888]
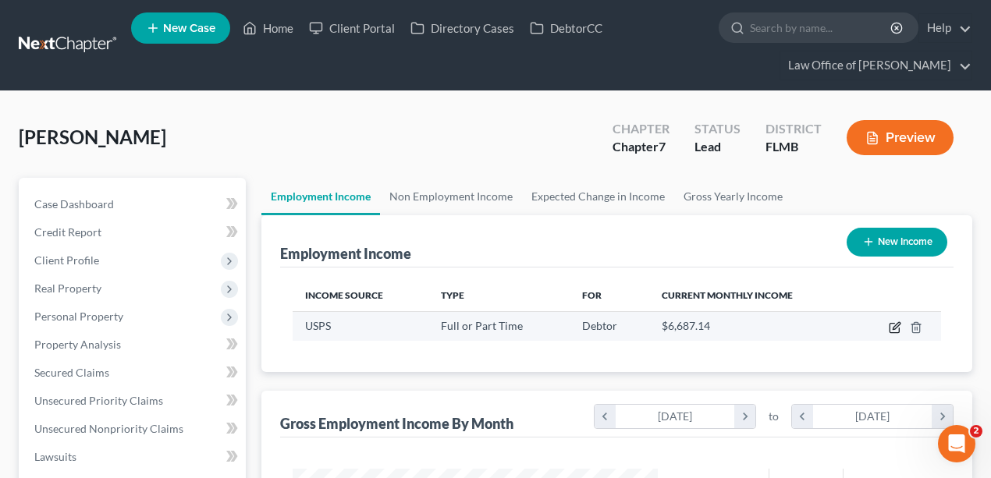
click at [891, 323] on icon "button" at bounding box center [895, 327] width 12 height 12
select select "0"
select select "2"
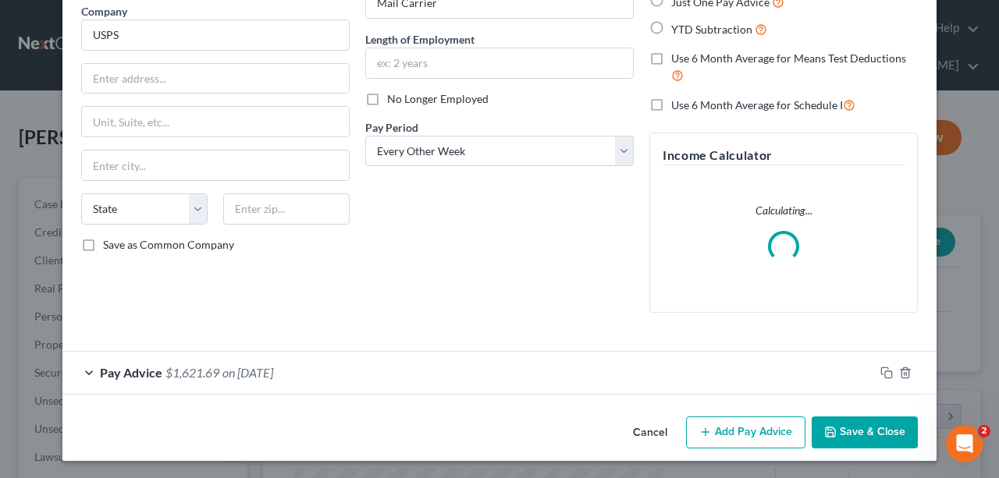
scroll to position [130, 0]
click at [433, 368] on div "Pay Advice $1,621.69 on 04/11/2025" at bounding box center [467, 371] width 811 height 41
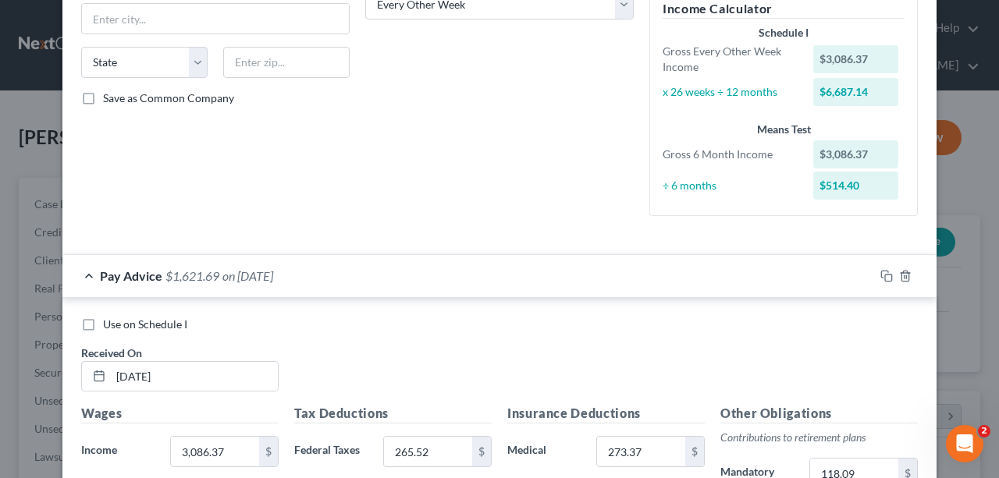
scroll to position [442, 0]
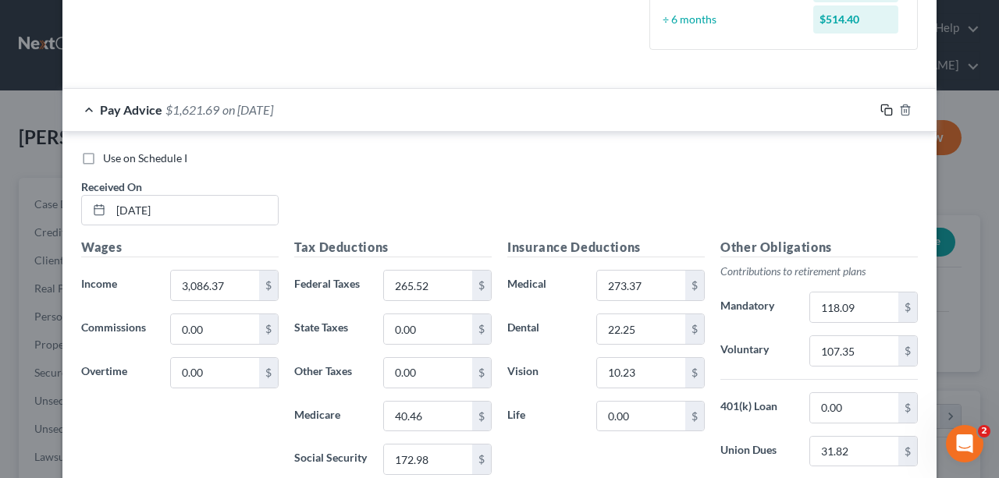
click at [883, 109] on icon "button" at bounding box center [886, 110] width 12 height 12
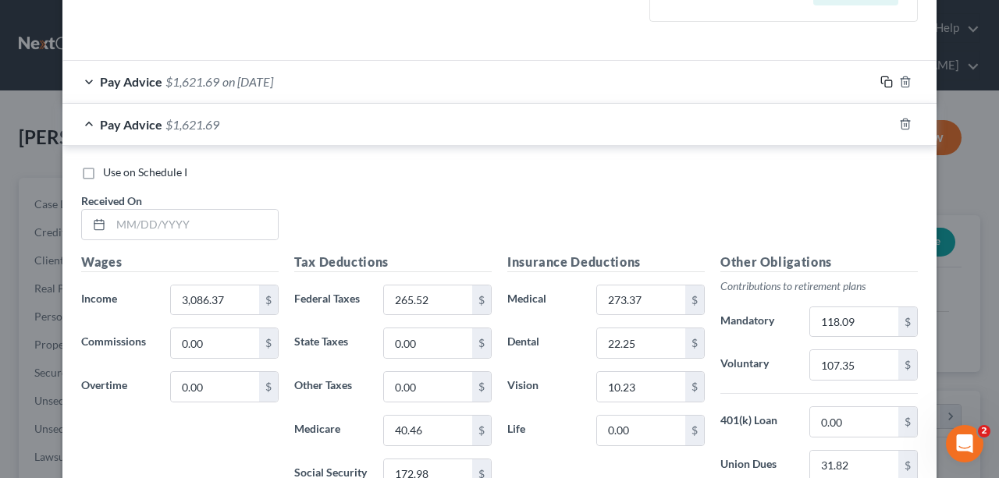
scroll to position [493, 0]
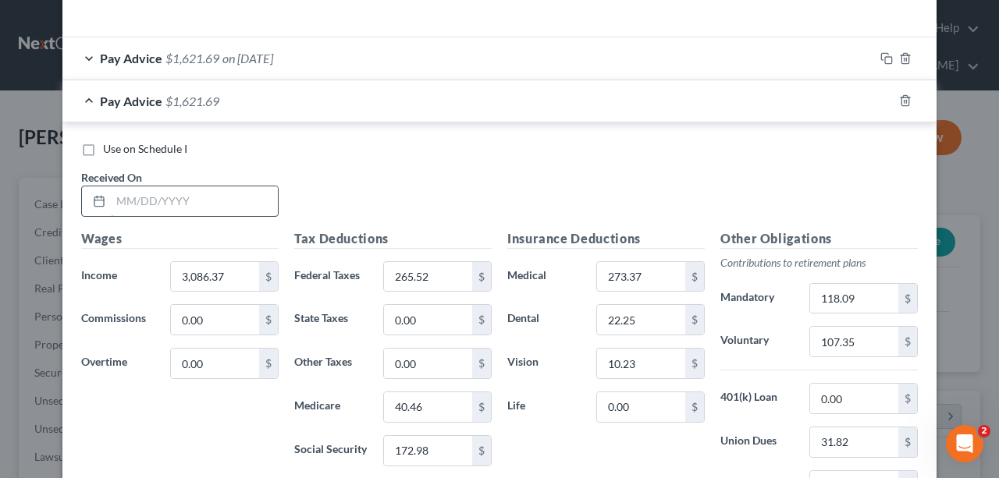
click at [214, 194] on input "text" at bounding box center [194, 201] width 167 height 30
type input "4/25/25"
type input "2,817.99"
click at [439, 450] on input "172.98" at bounding box center [428, 451] width 88 height 30
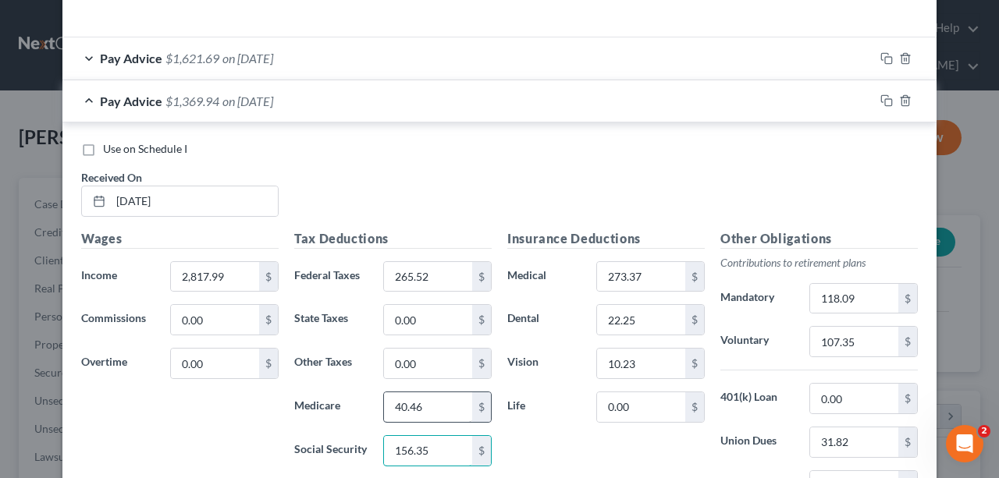
type input "156.35"
click at [445, 396] on input "40.46" at bounding box center [428, 407] width 88 height 30
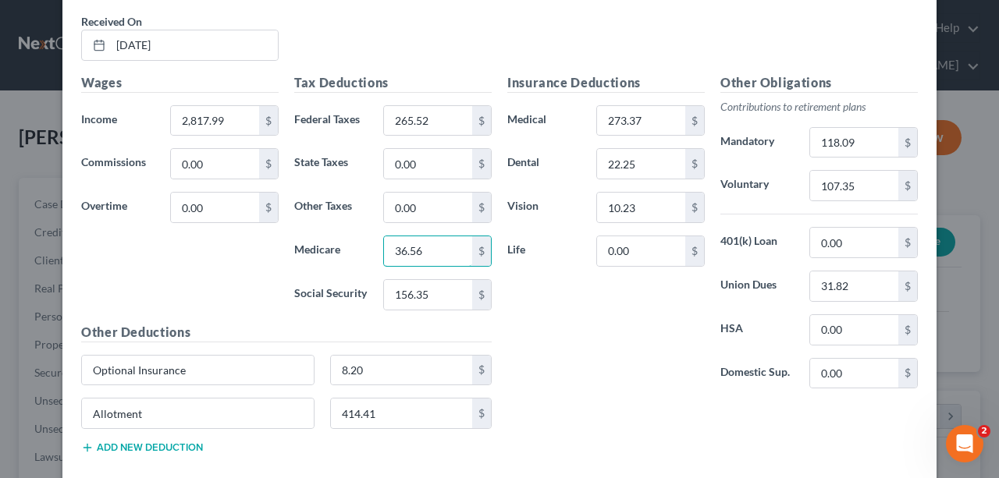
scroll to position [701, 0]
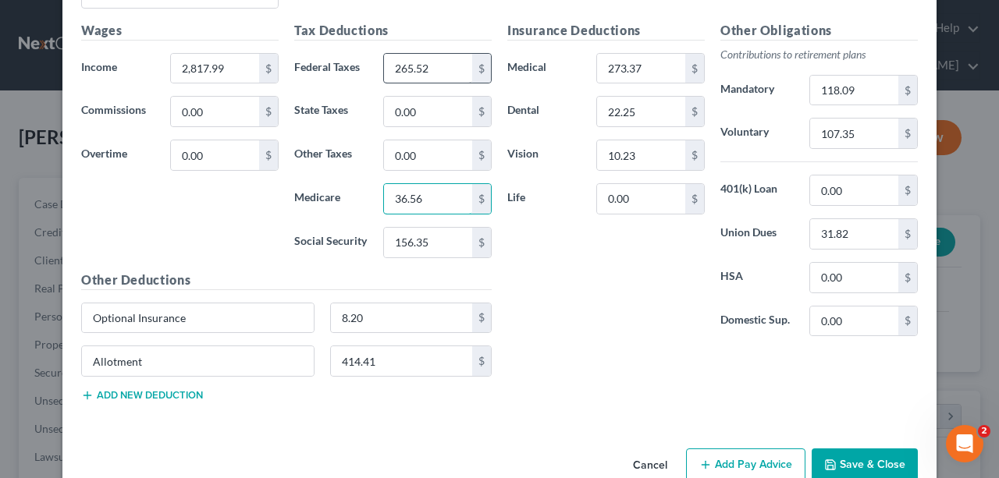
type input "36.56"
click at [446, 66] on input "265.52" at bounding box center [428, 69] width 88 height 30
type input "210.15"
click at [616, 389] on div "Insurance Deductions Medical 273.37 $ Dental 22.25 $ Vision 10.23 $ Life 0.00 $…" at bounding box center [712, 217] width 426 height 393
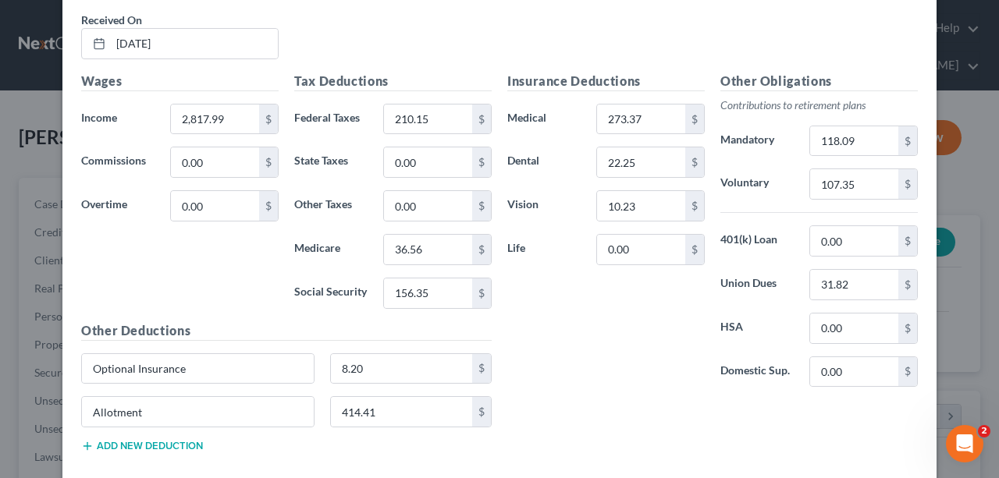
scroll to position [545, 0]
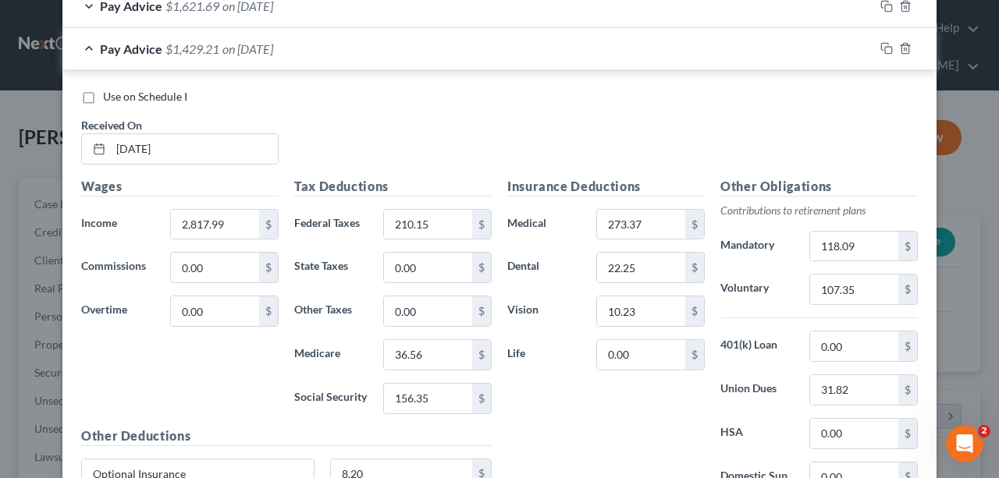
click at [418, 105] on div "Use on Schedule I Received On * 4/25/25" at bounding box center [499, 133] width 852 height 88
click at [883, 48] on icon "button" at bounding box center [886, 48] width 12 height 12
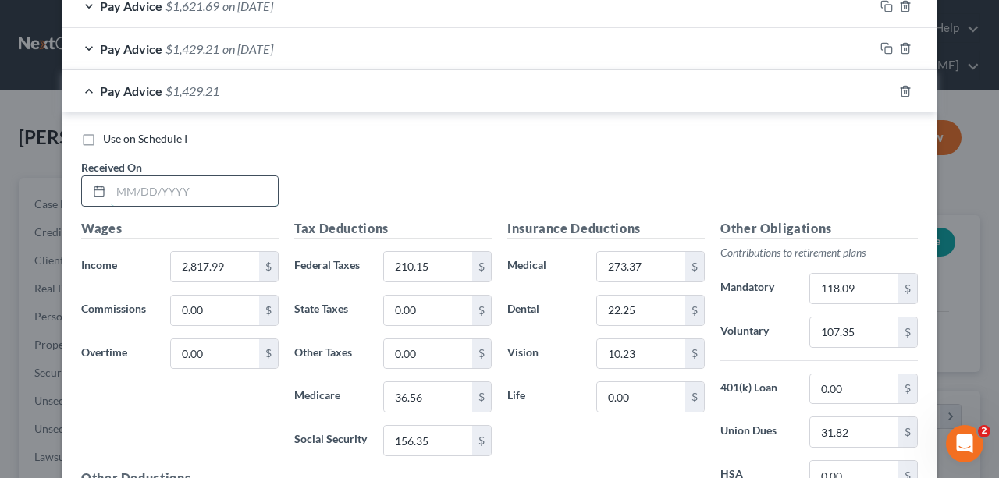
click at [228, 195] on input "text" at bounding box center [194, 191] width 167 height 30
type input "5/9/25"
type input "3,210.06"
type input "292.73"
click at [430, 442] on input "156.35" at bounding box center [428, 441] width 88 height 30
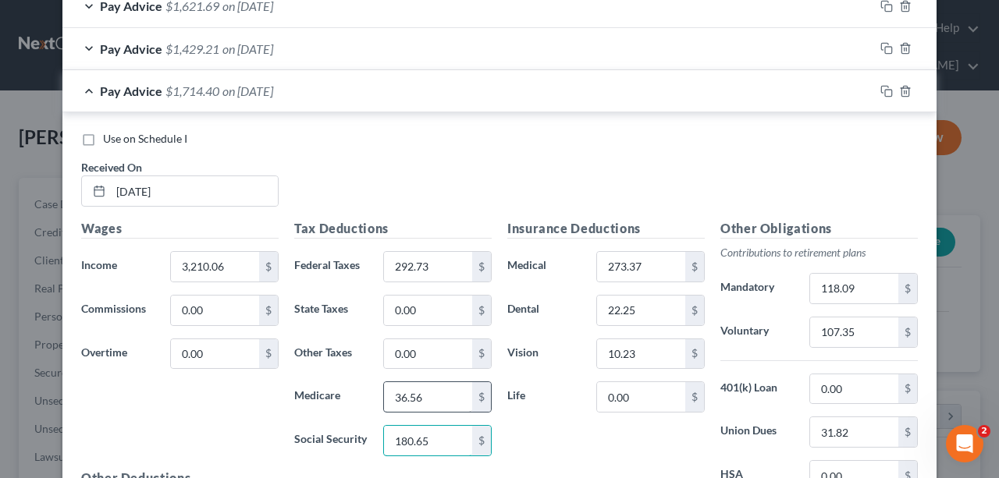
type input "180.65"
click at [443, 396] on input "36.56" at bounding box center [428, 397] width 88 height 30
type input "42.25"
click at [885, 90] on rect "button" at bounding box center [888, 93] width 7 height 7
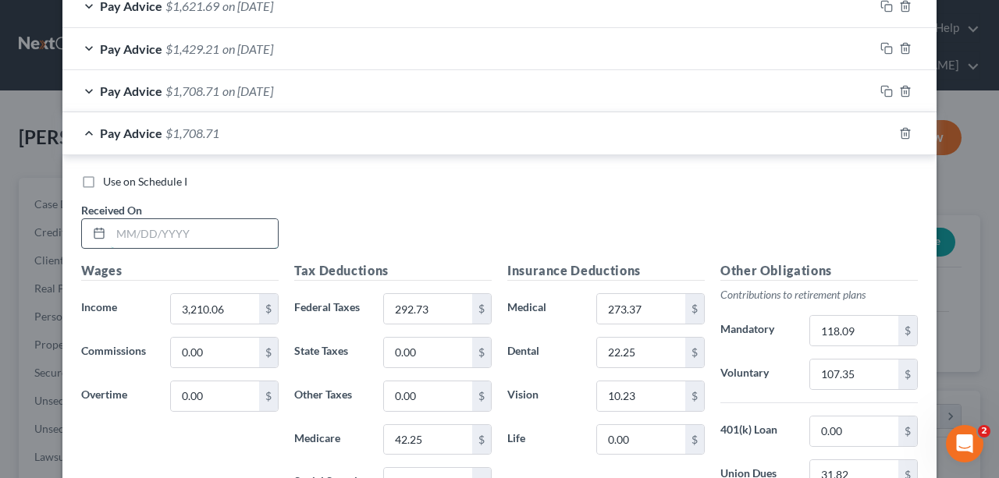
click at [238, 224] on input "text" at bounding box center [194, 234] width 167 height 30
type input "5/23/25"
type input "2,683.80"
type input "194.05"
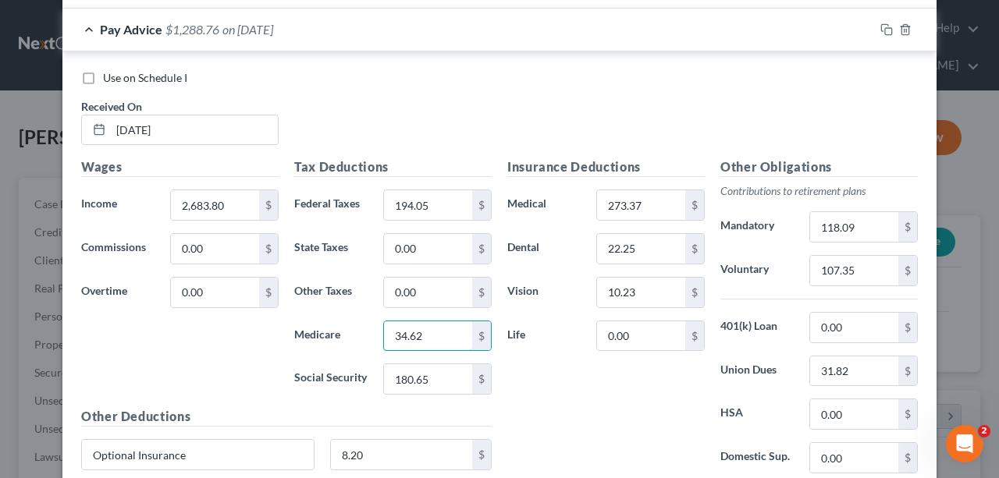
scroll to position [649, 0]
type input "34.62"
click at [435, 374] on input "180.65" at bounding box center [428, 379] width 88 height 30
type input "148.02"
click at [520, 97] on div "Use on Schedule I Received On * 5/23/25" at bounding box center [499, 114] width 852 height 88
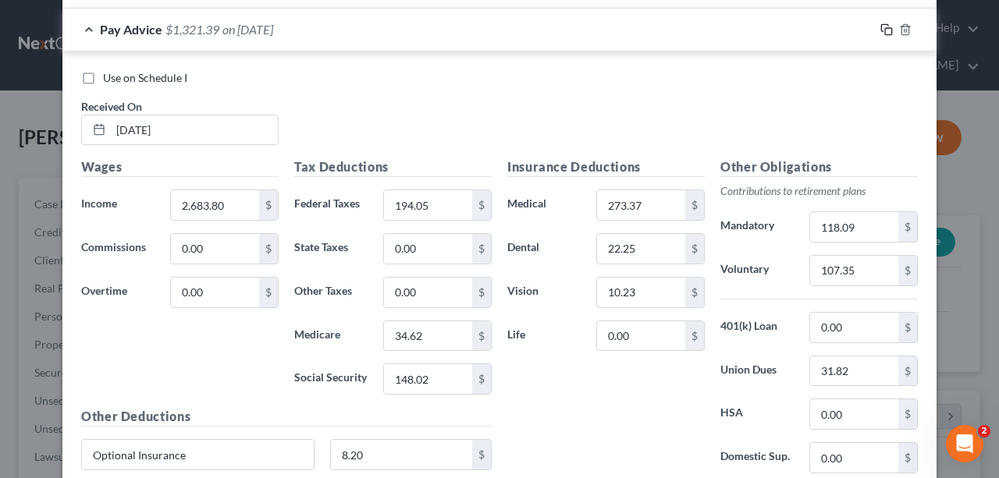
click at [884, 27] on icon "button" at bounding box center [886, 29] width 12 height 12
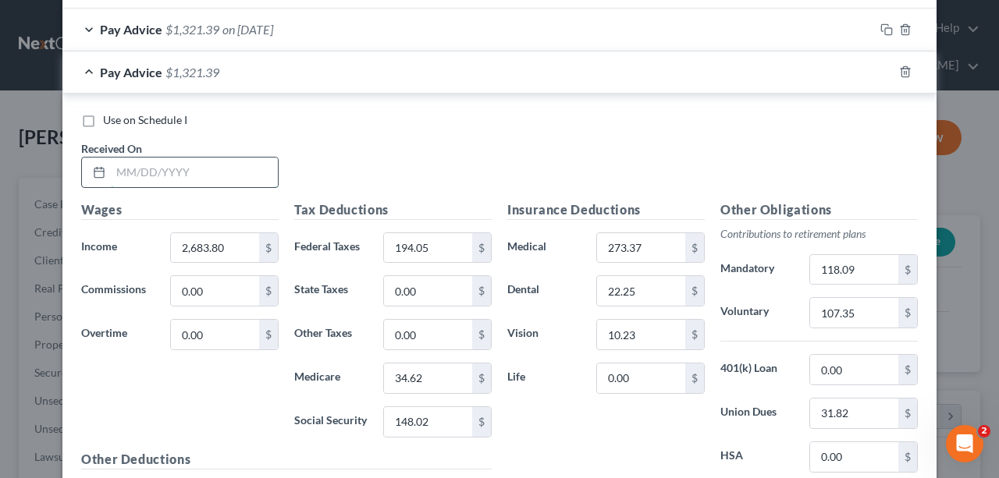
click at [208, 166] on input "text" at bounding box center [194, 173] width 167 height 30
type input "6/6/25"
type input "2,683.80"
type input "194.05"
click at [451, 415] on input "148.02" at bounding box center [428, 422] width 88 height 30
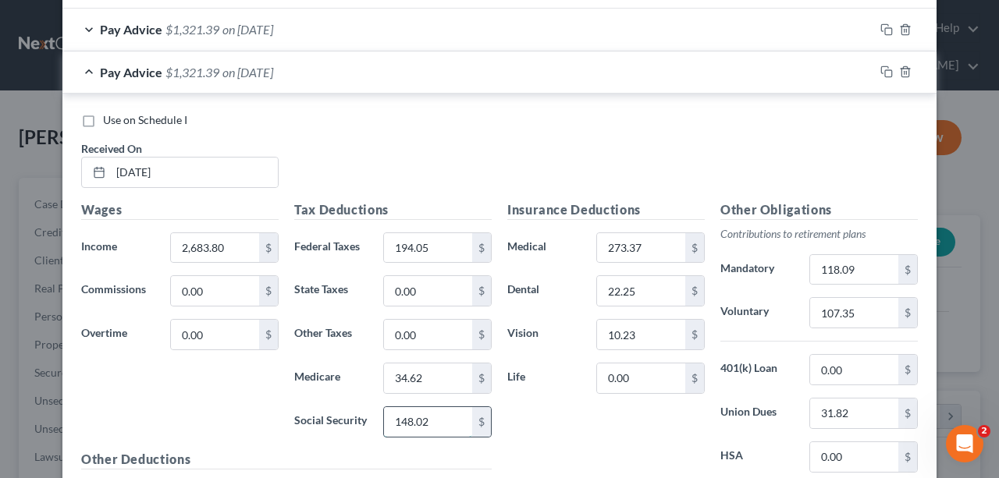
click at [451, 415] on input "148.02" at bounding box center [428, 422] width 88 height 30
click at [443, 417] on input "148.02" at bounding box center [428, 422] width 88 height 30
type input "148.03"
click at [887, 66] on icon "button" at bounding box center [886, 72] width 12 height 12
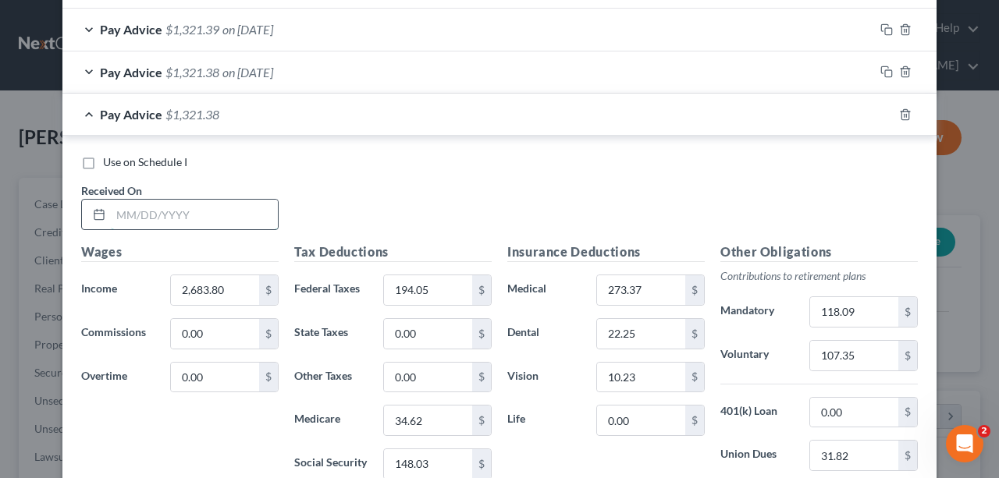
click at [230, 213] on input "text" at bounding box center [194, 215] width 167 height 30
type input "6/20/25"
click at [448, 465] on input "148.03" at bounding box center [428, 464] width 88 height 30
click at [448, 460] on input "148.03" at bounding box center [428, 464] width 88 height 30
type input "148.02"
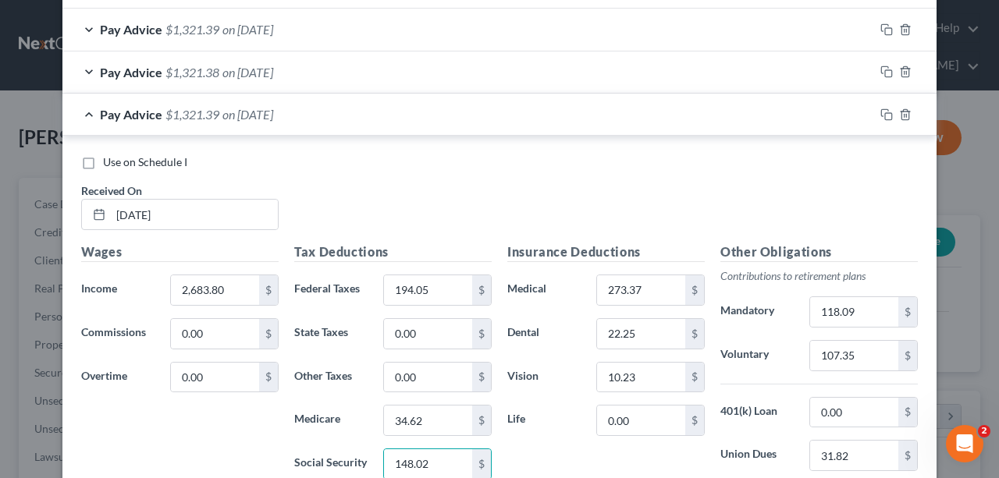
click at [858, 170] on div "Use on Schedule I Received On * 6/20/25" at bounding box center [499, 198] width 852 height 88
click at [880, 108] on icon "button" at bounding box center [886, 114] width 12 height 12
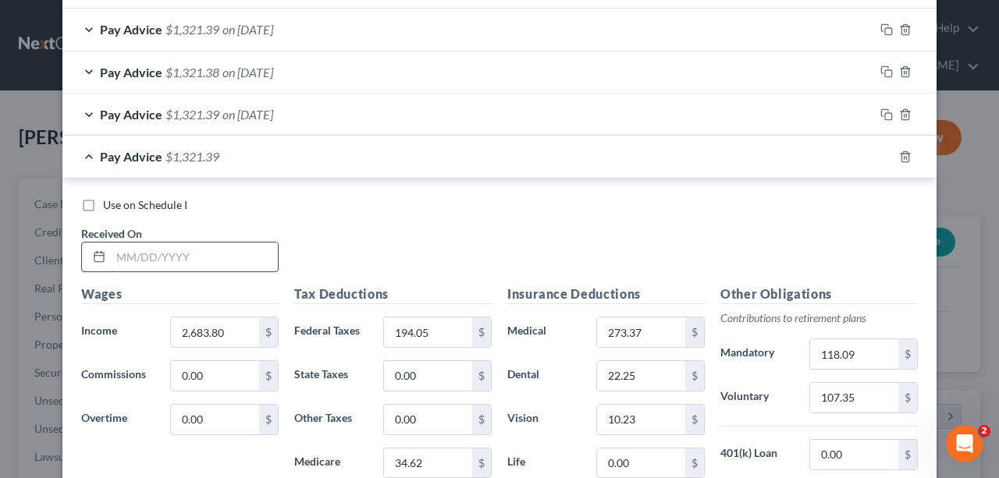
drag, startPoint x: 250, startPoint y: 257, endPoint x: 233, endPoint y: 260, distance: 17.3
click at [250, 257] on input "text" at bounding box center [194, 258] width 167 height 30
type input "7/3/25"
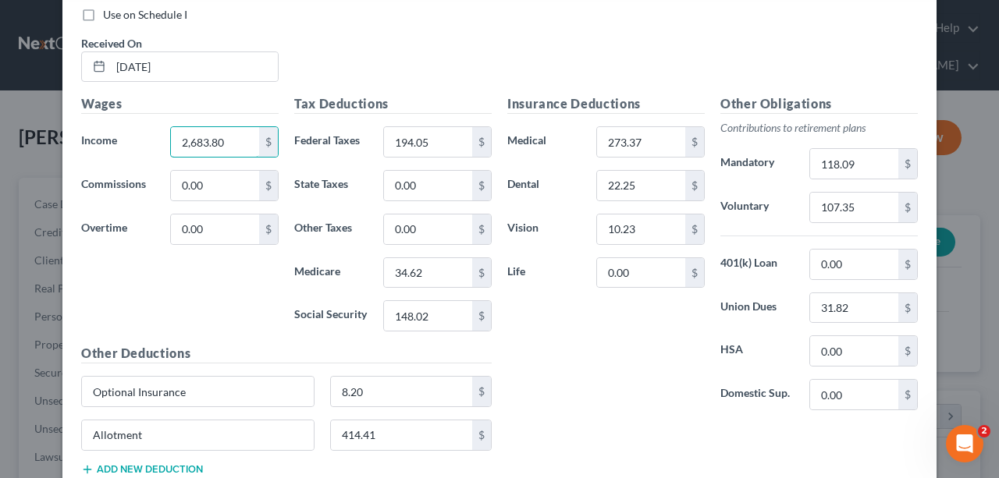
scroll to position [910, 0]
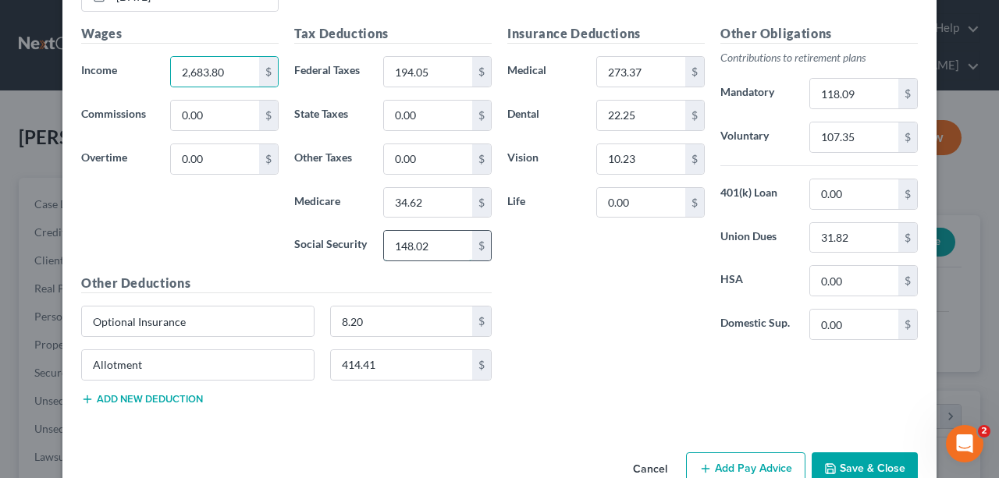
click at [431, 247] on input "148.02" at bounding box center [428, 246] width 88 height 30
click at [438, 240] on input "148.02" at bounding box center [428, 246] width 88 height 30
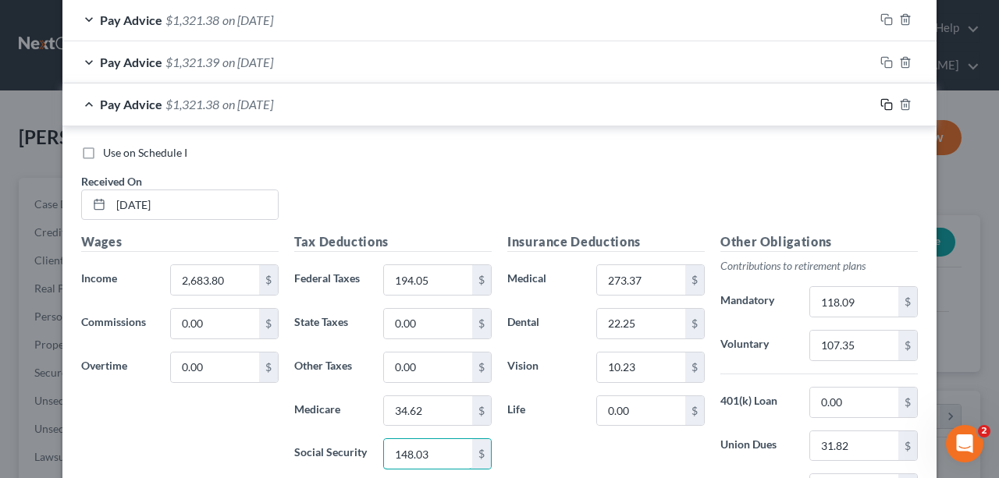
type input "148.03"
click at [880, 102] on icon "button" at bounding box center [886, 104] width 12 height 12
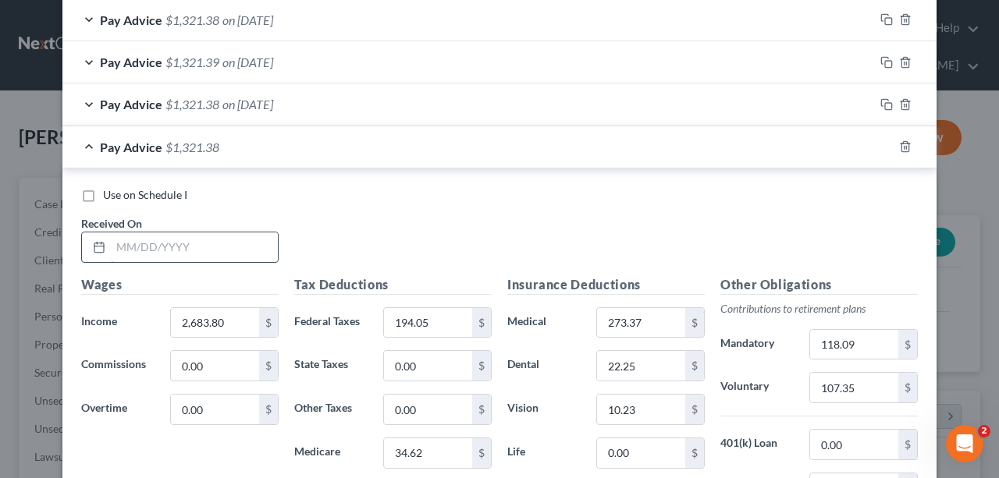
click at [182, 245] on input "text" at bounding box center [194, 248] width 167 height 30
type input "7/18/25"
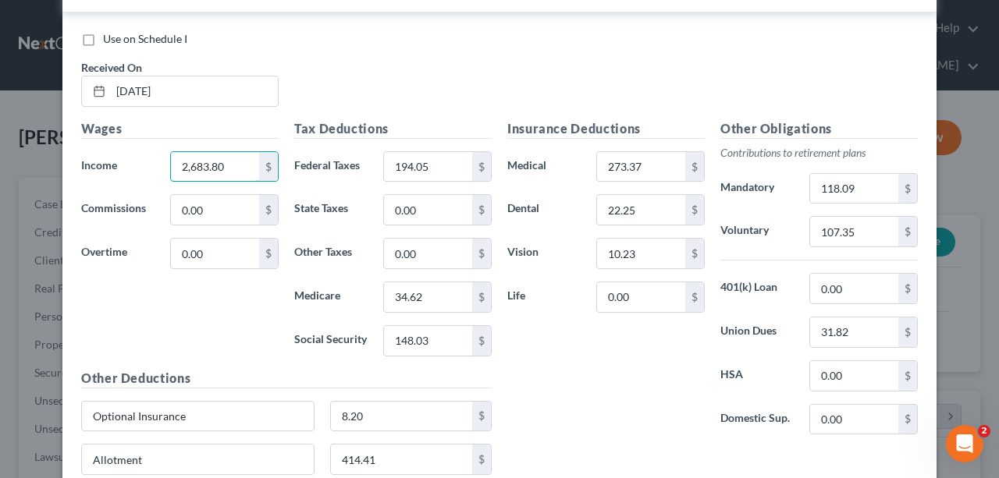
scroll to position [910, 0]
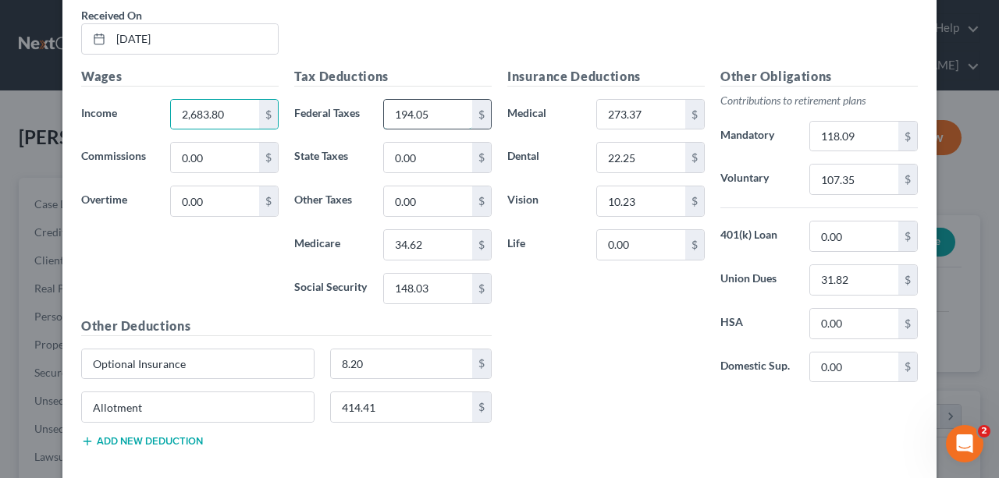
click at [452, 107] on input "194.05" at bounding box center [428, 115] width 88 height 30
type input "203.71"
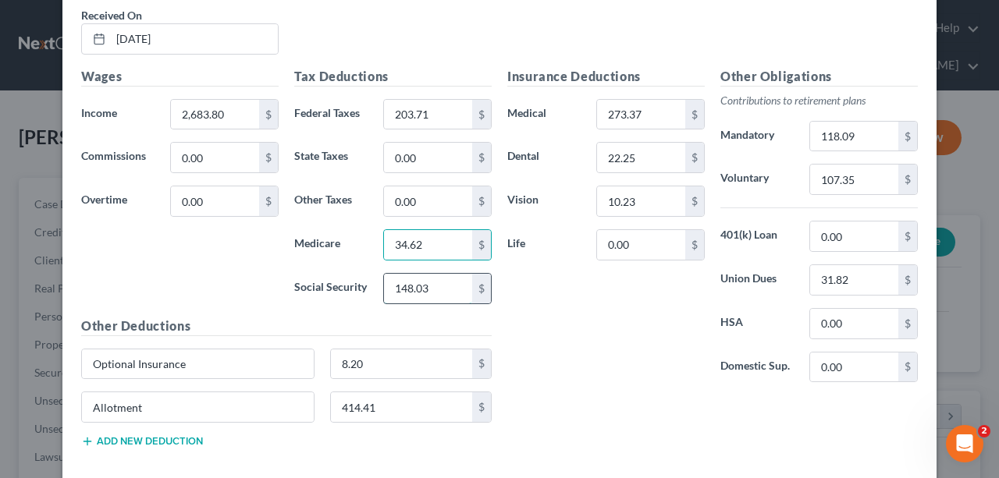
click at [438, 293] on input "148.03" at bounding box center [428, 289] width 88 height 30
click at [446, 285] on input "148.03" at bounding box center [428, 289] width 88 height 30
type input "148.02"
click at [535, 347] on div "Insurance Deductions Medical 273.37 $ Dental 22.25 $ Vision 10.23 $ Life 0.00 $" at bounding box center [605, 231] width 213 height 329
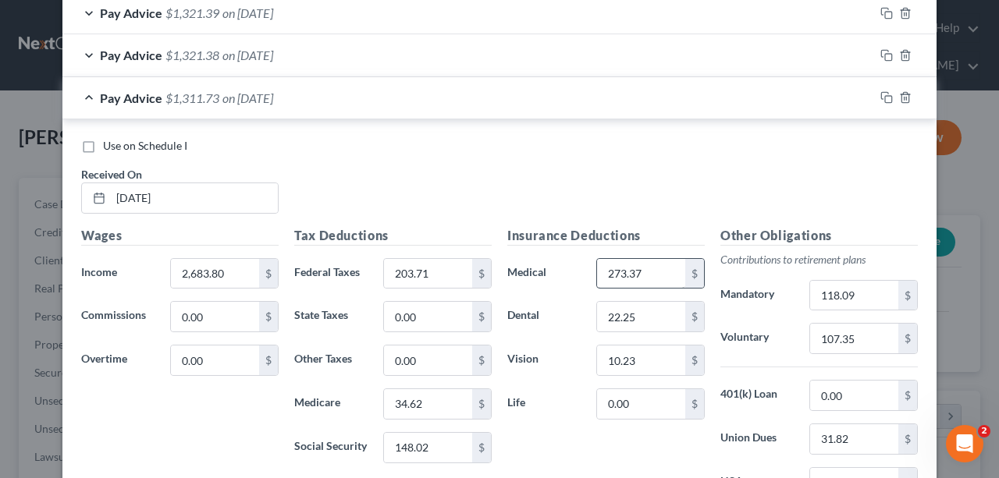
scroll to position [774, 0]
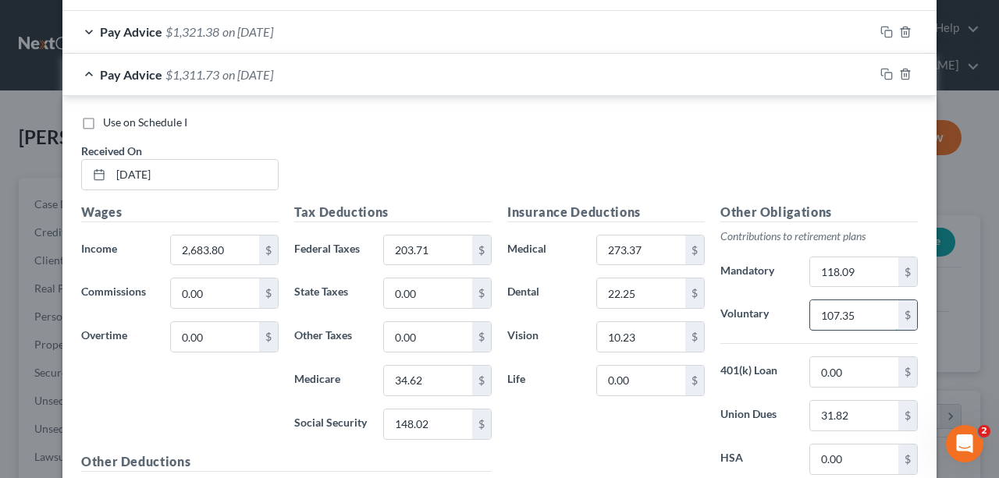
click at [868, 314] on input "107.35" at bounding box center [854, 315] width 88 height 30
type input "26.84"
click at [884, 69] on icon "button" at bounding box center [886, 74] width 12 height 12
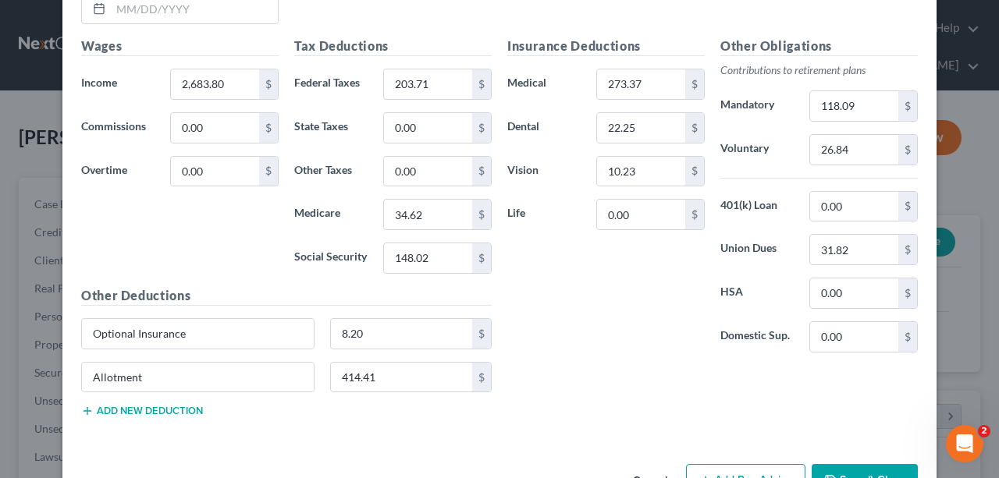
scroll to position [879, 0]
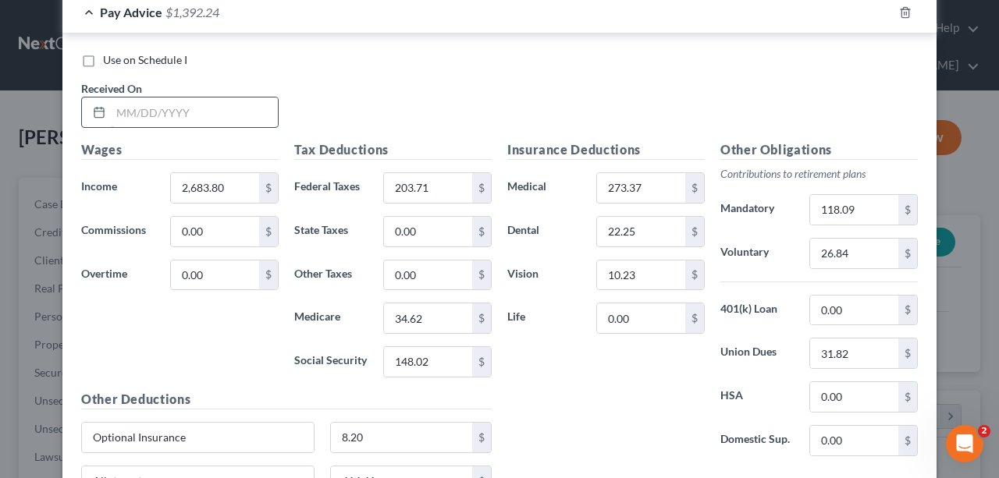
click at [162, 110] on input "text" at bounding box center [194, 113] width 167 height 30
type input "8/1/25"
click at [584, 91] on div "Use on Schedule I Received On * 8/1/25" at bounding box center [499, 96] width 852 height 88
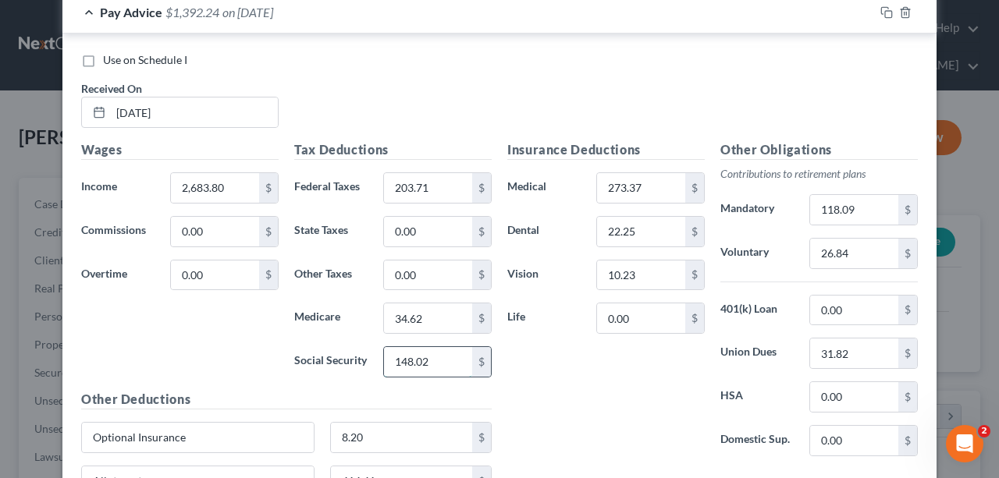
click at [447, 366] on input "148.02" at bounding box center [428, 362] width 88 height 30
click at [449, 356] on input "148.02" at bounding box center [428, 362] width 88 height 30
type input "148.03"
click at [588, 371] on div "Insurance Deductions Medical 273.37 $ Dental 22.25 $ Vision 10.23 $ Life 0.00 $" at bounding box center [605, 304] width 213 height 329
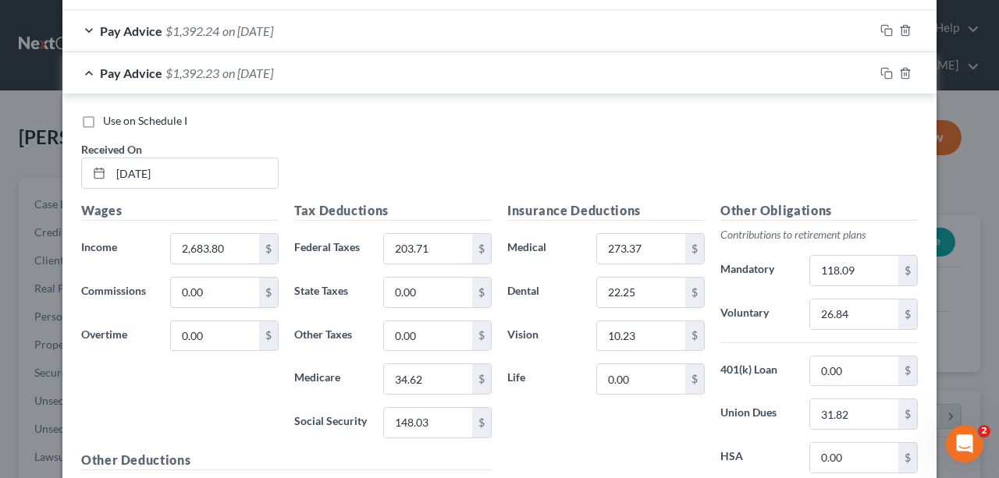
scroll to position [723, 0]
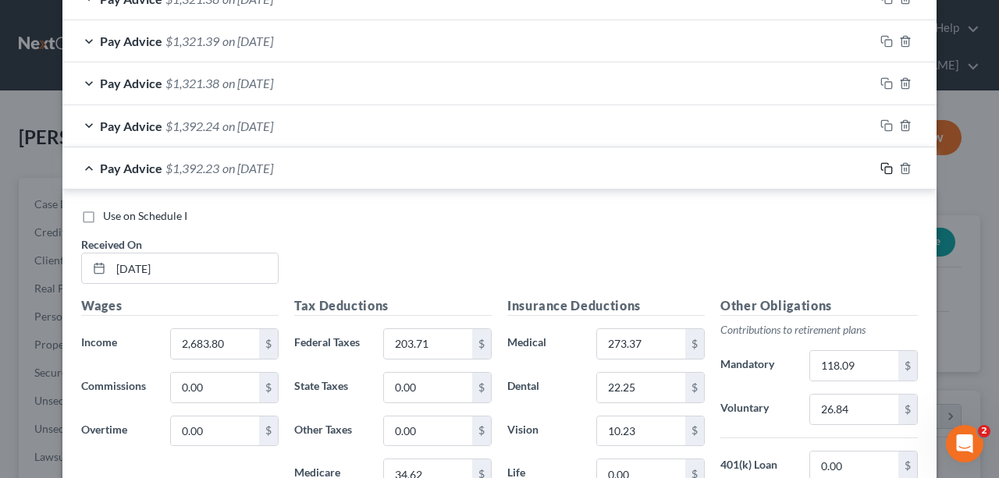
click at [884, 162] on icon "button" at bounding box center [886, 168] width 12 height 12
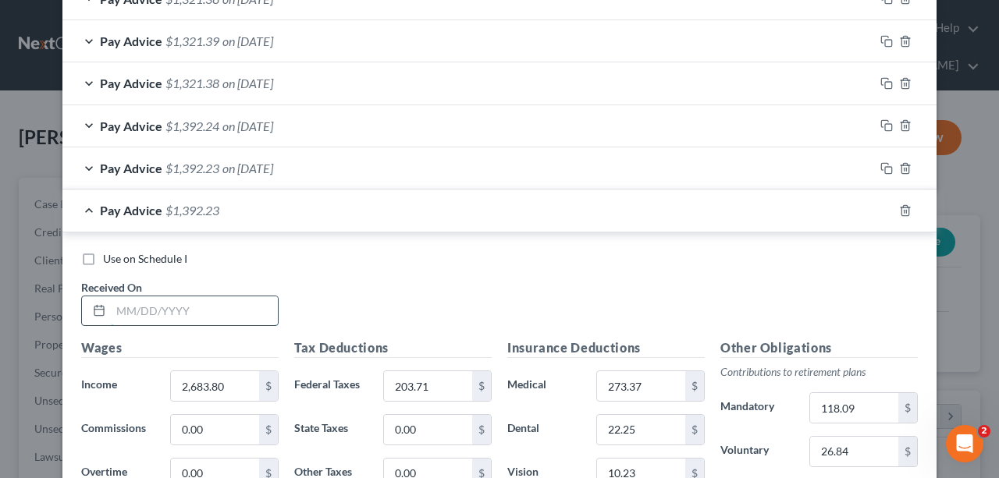
click at [242, 311] on input "text" at bounding box center [194, 312] width 167 height 30
type input "8/15/25"
click at [468, 278] on div "Use on Schedule I Received On * 8/15/25" at bounding box center [499, 295] width 852 height 88
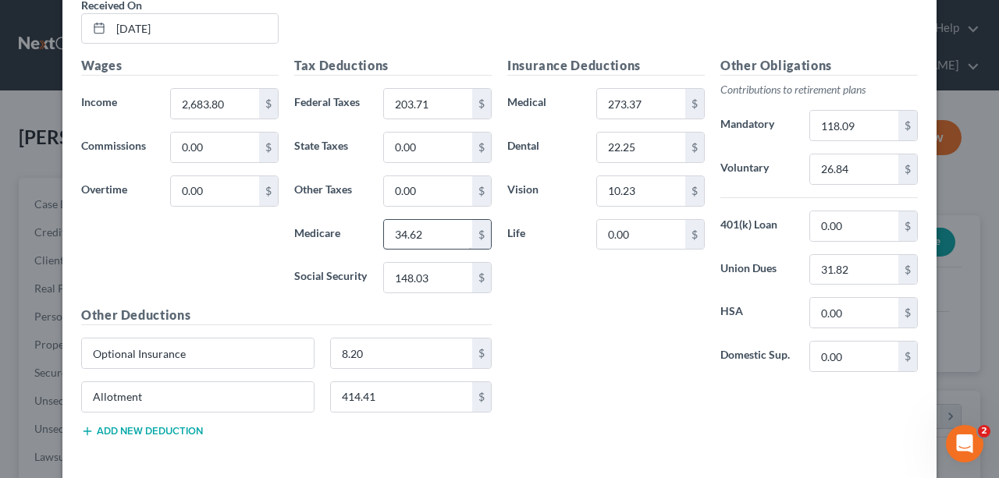
scroll to position [1035, 0]
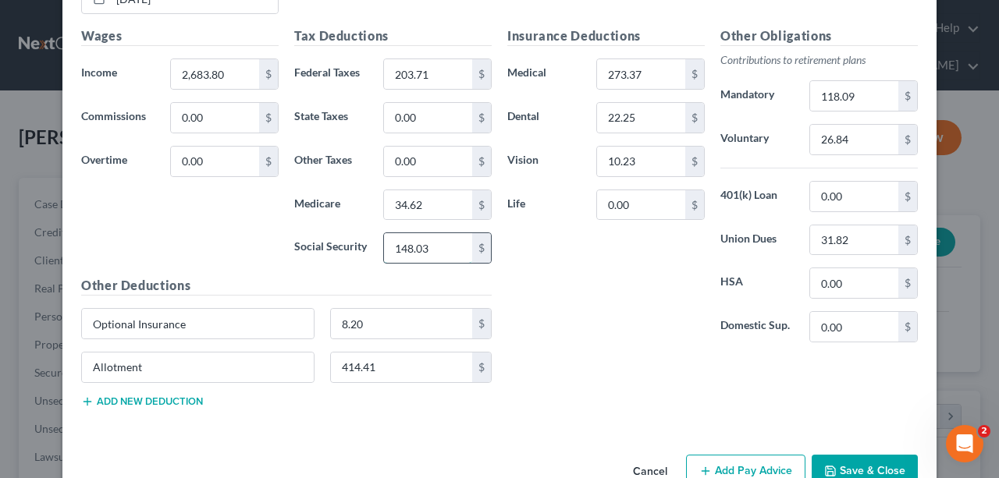
click at [442, 237] on input "148.03" at bounding box center [428, 248] width 88 height 30
click at [449, 245] on input "148.03" at bounding box center [428, 248] width 88 height 30
type input "148.02"
click at [513, 264] on div "Insurance Deductions Medical 273.37 $ Dental 22.25 $ Vision 10.23 $ Life 0.00 $" at bounding box center [605, 191] width 213 height 329
click at [442, 68] on input "203.71" at bounding box center [428, 74] width 88 height 30
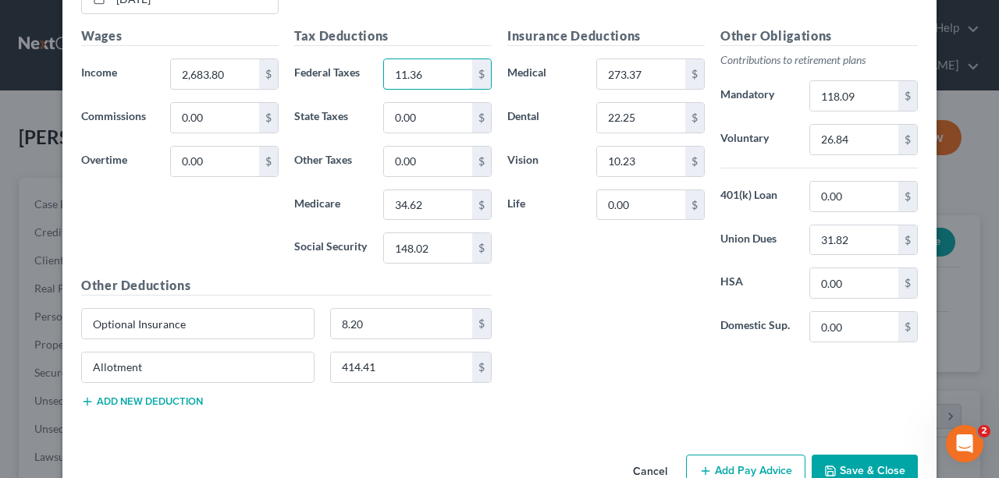
type input "11.36"
click at [554, 299] on div "Insurance Deductions Medical 273.37 $ Dental 22.25 $ Vision 10.23 $ Life 0.00 $" at bounding box center [605, 191] width 213 height 329
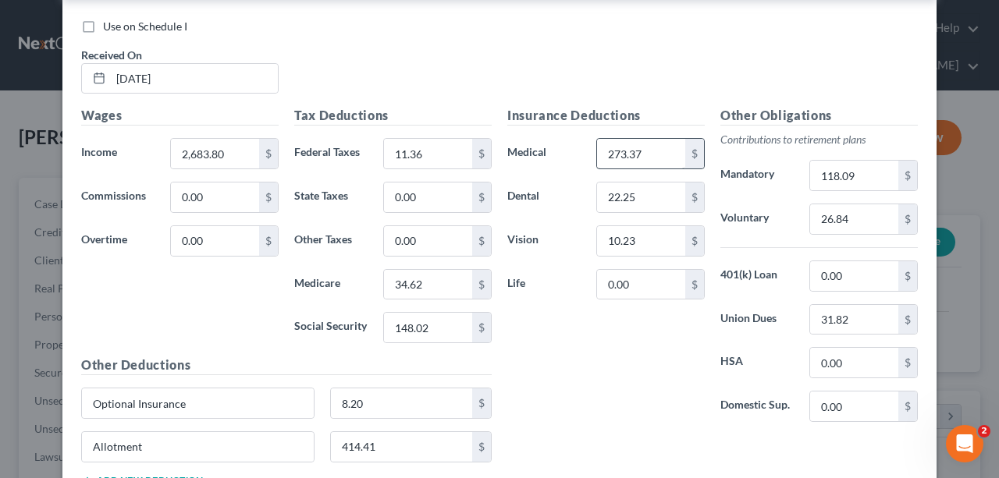
scroll to position [826, 0]
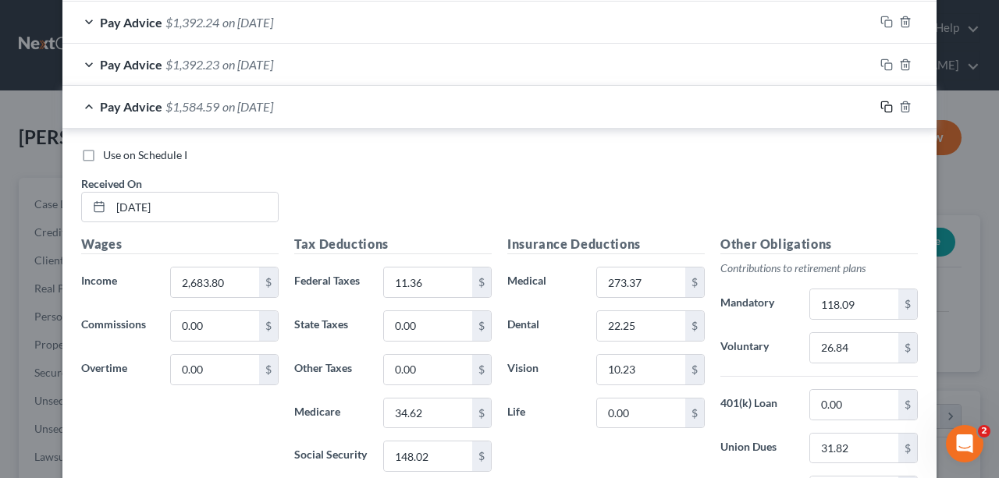
click at [883, 104] on icon "button" at bounding box center [886, 107] width 12 height 12
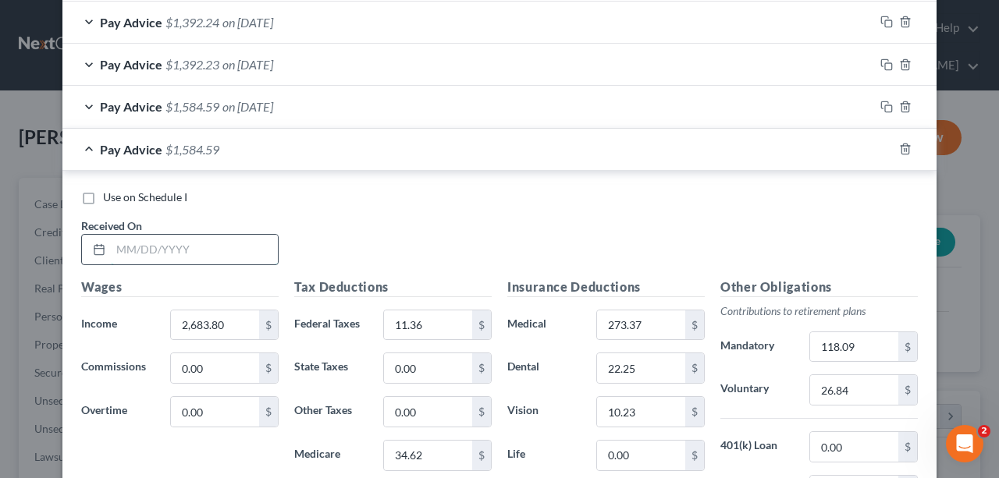
click at [198, 250] on input "text" at bounding box center [194, 250] width 167 height 30
type input "8/29/25"
click at [493, 201] on div "Use on Schedule I Received On * 8/29/25" at bounding box center [499, 234] width 852 height 88
click at [880, 143] on icon "button" at bounding box center [886, 149] width 12 height 12
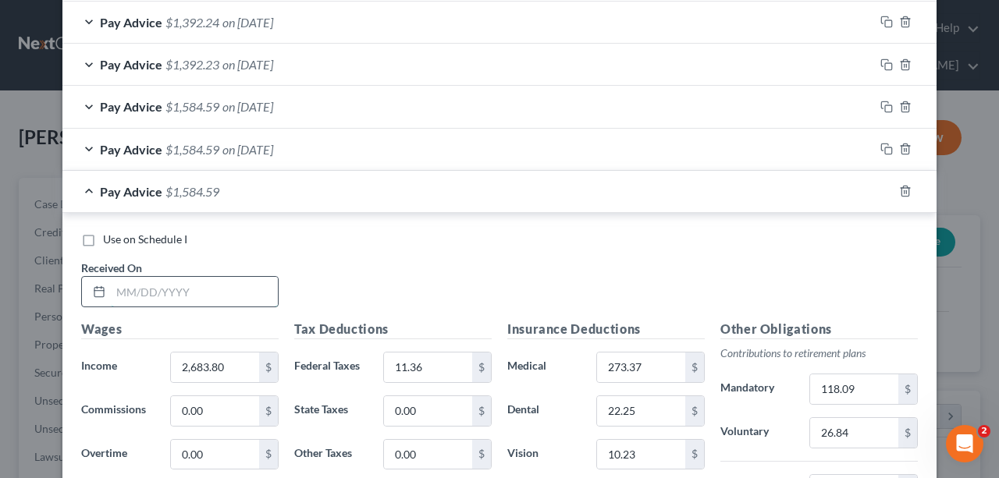
click at [231, 288] on input "text" at bounding box center [194, 292] width 167 height 30
type input "9/12/25"
click at [339, 257] on div "Use on Schedule I Received On * 9/12/25" at bounding box center [499, 276] width 852 height 88
click at [364, 250] on div "Use on Schedule I Received On * 9/12/25" at bounding box center [499, 276] width 852 height 88
click at [221, 367] on input "2,683.80" at bounding box center [215, 368] width 88 height 30
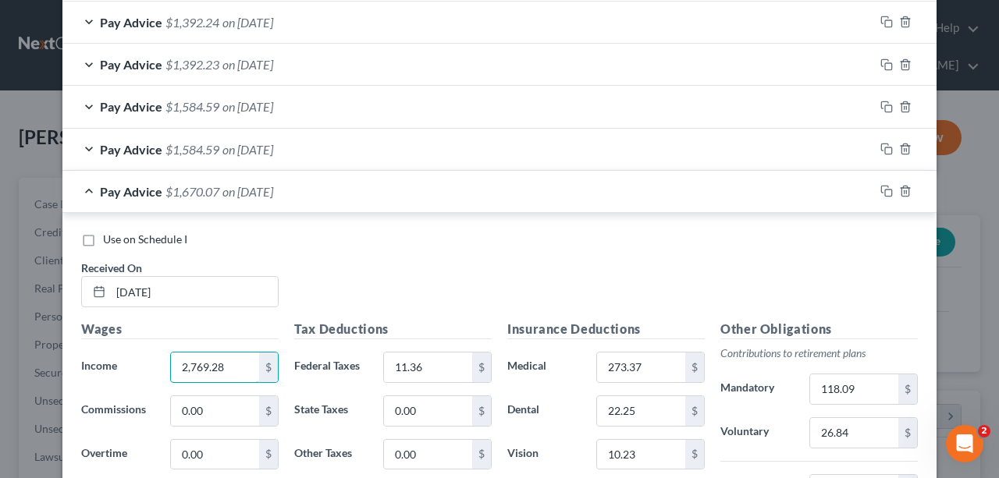
type input "2,769.28"
type input "21.52"
click at [490, 275] on div "Use on Schedule I Received On * 9/12/25" at bounding box center [499, 276] width 852 height 88
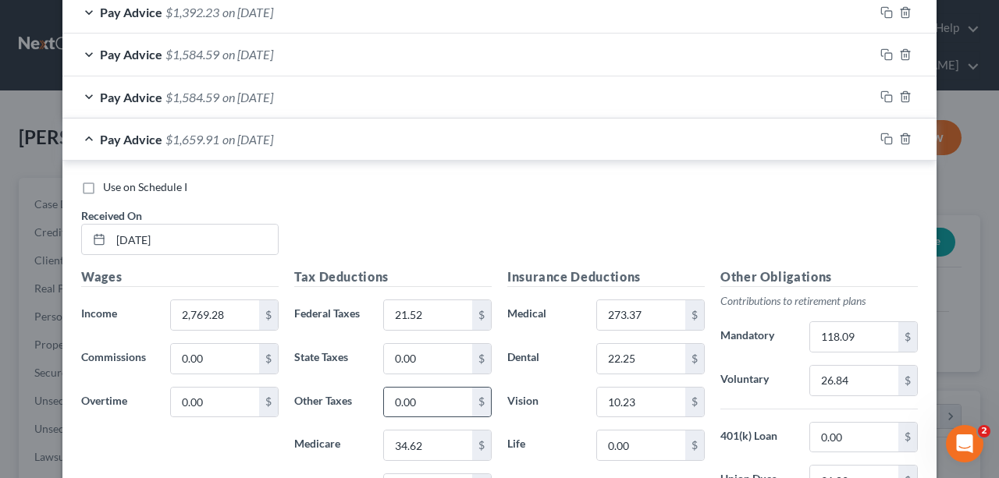
scroll to position [982, 0]
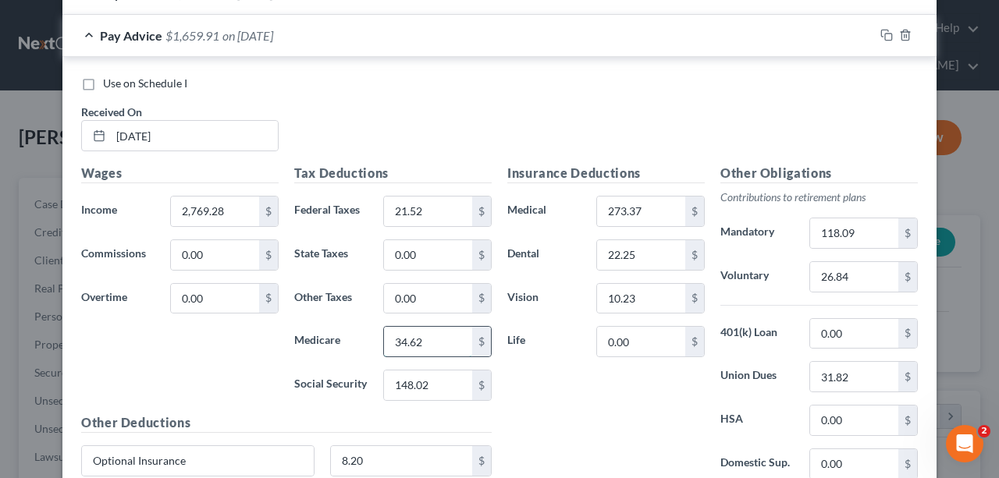
click at [424, 327] on input "34.62" at bounding box center [428, 342] width 88 height 30
click at [434, 376] on input "148.02" at bounding box center [428, 386] width 88 height 30
type input "153.35"
click at [417, 343] on input "34.62" at bounding box center [428, 342] width 88 height 30
type input "35.87"
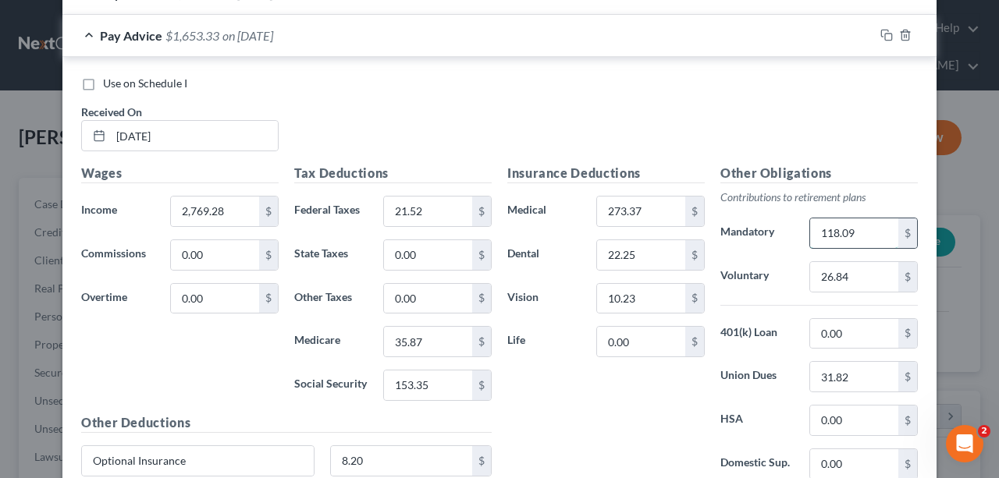
click at [855, 224] on input "118.09" at bounding box center [854, 233] width 88 height 30
type input "121.85"
click at [446, 101] on div "Use on Schedule I Received On * 9/12/25" at bounding box center [499, 120] width 852 height 88
click at [851, 278] on input "26.84" at bounding box center [854, 277] width 88 height 30
type input "27.69"
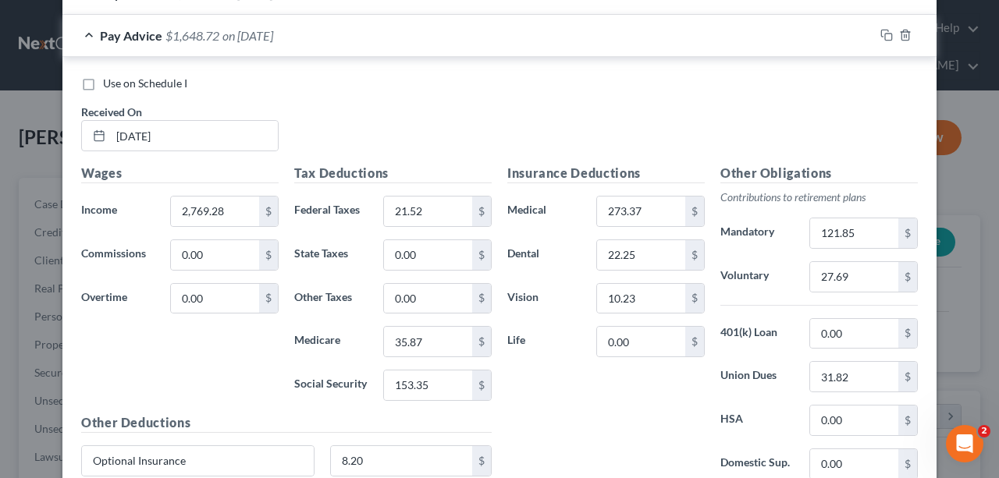
click at [658, 97] on div "Use on Schedule I Received On * 9/12/25" at bounding box center [499, 120] width 852 height 88
click at [407, 455] on input "8.20" at bounding box center [402, 461] width 142 height 30
click at [403, 455] on input "8.20" at bounding box center [402, 461] width 142 height 30
type input "8.50"
click at [882, 34] on icon "button" at bounding box center [886, 35] width 12 height 12
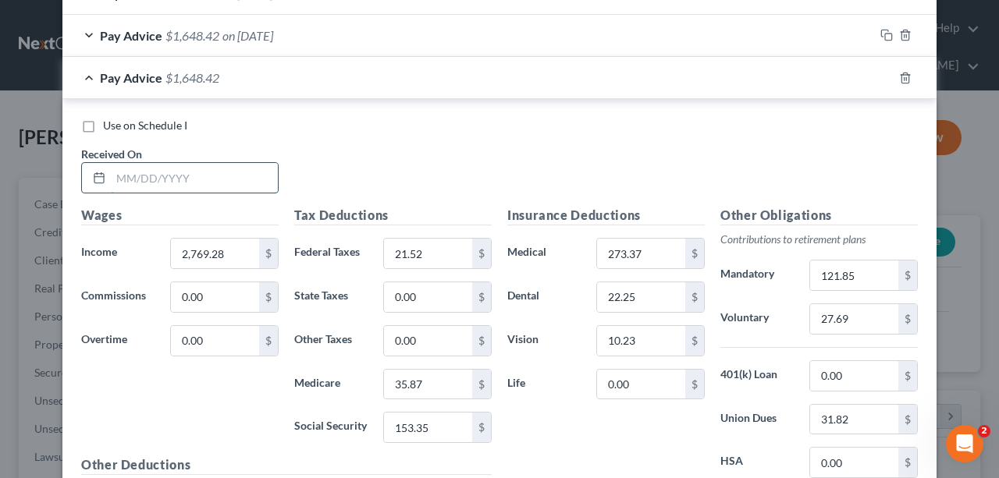
click at [150, 169] on input "text" at bounding box center [194, 178] width 167 height 30
type input "9/26/25"
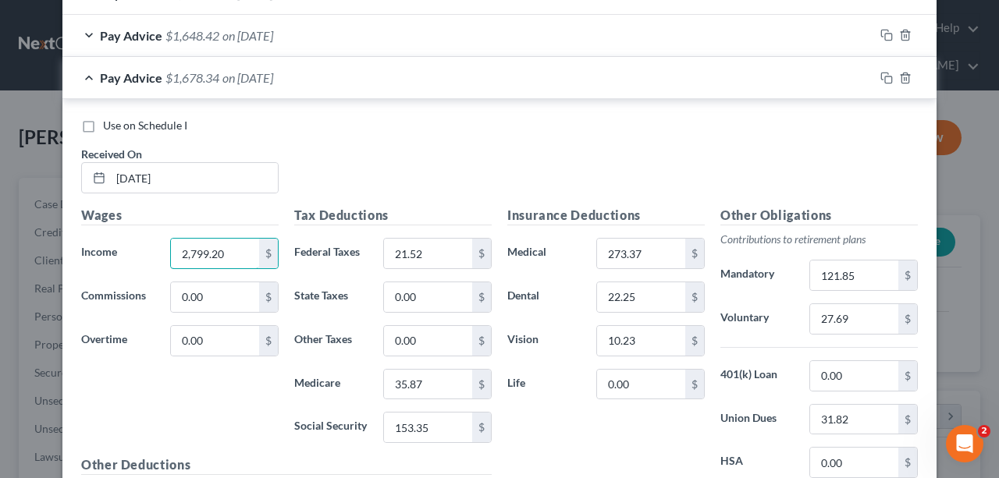
type input "2,799.20"
type input "25.07"
type input "36.30"
click at [437, 427] on input "153.35" at bounding box center [428, 428] width 88 height 30
type input "155.21"
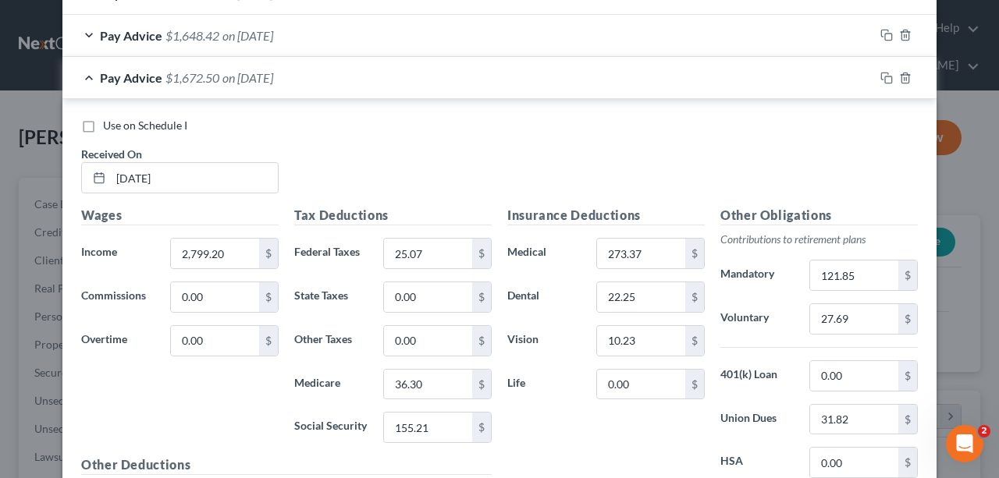
click at [503, 144] on div "Use on Schedule I Received On * 9/26/25" at bounding box center [499, 162] width 852 height 88
click at [879, 309] on input "27.69" at bounding box center [854, 319] width 88 height 30
click at [870, 313] on input "27.69" at bounding box center [854, 319] width 88 height 30
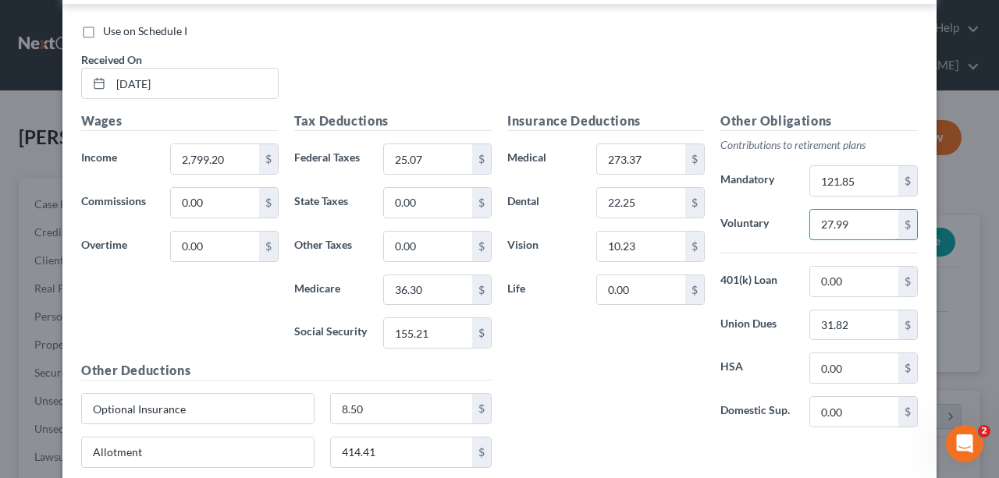
scroll to position [1191, 0]
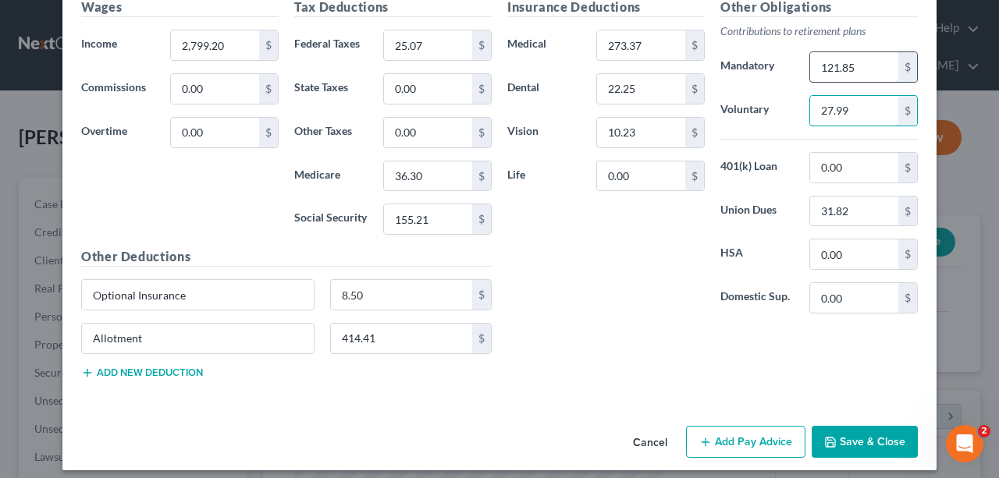
type input "27.99"
click at [862, 64] on input "121.85" at bounding box center [854, 67] width 88 height 30
type input "123.16"
drag, startPoint x: 567, startPoint y: 401, endPoint x: 591, endPoint y: 389, distance: 26.5
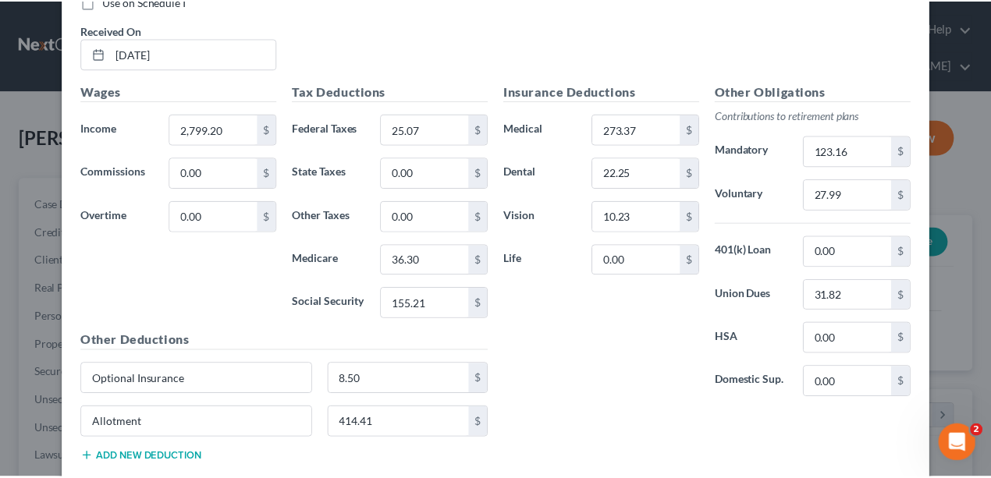
scroll to position [1193, 0]
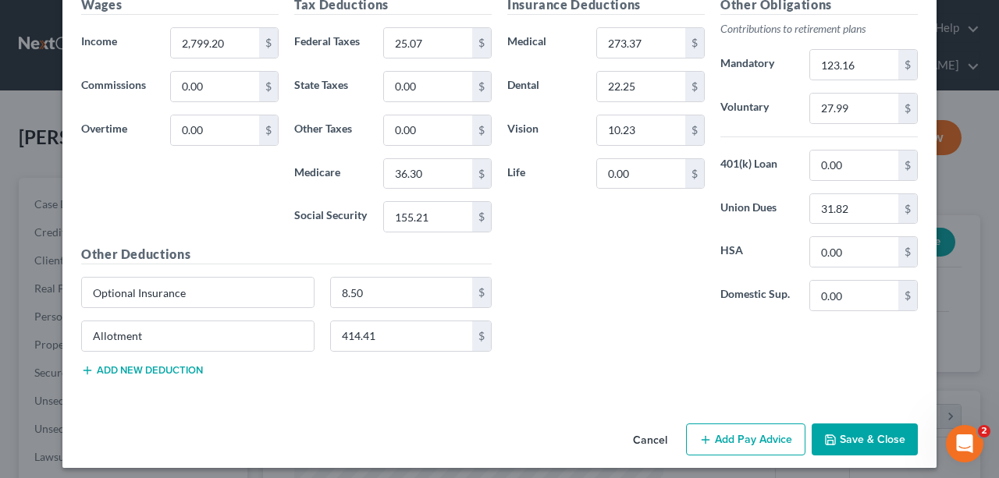
click at [866, 424] on button "Save & Close" at bounding box center [864, 440] width 106 height 33
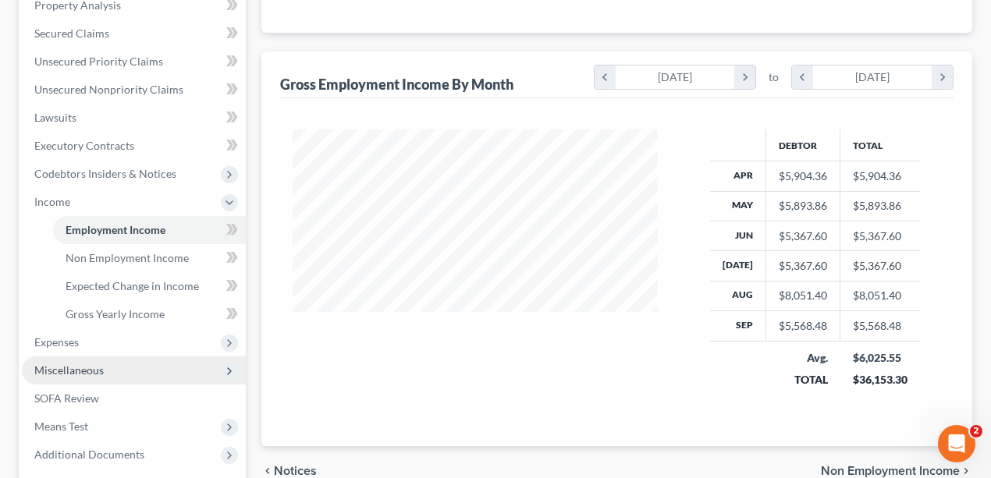
scroll to position [364, 0]
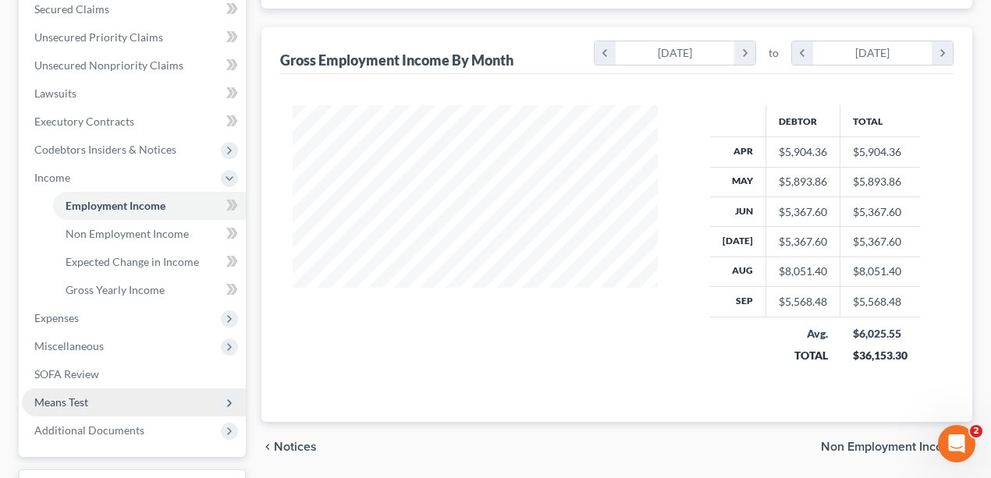
click at [109, 392] on span "Means Test" at bounding box center [134, 403] width 224 height 28
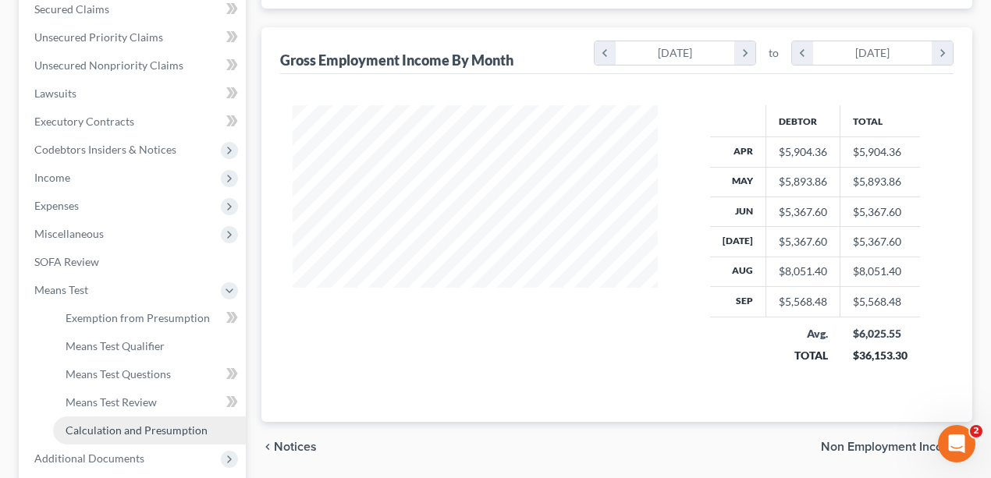
click at [132, 436] on link "Calculation and Presumption" at bounding box center [149, 431] width 193 height 28
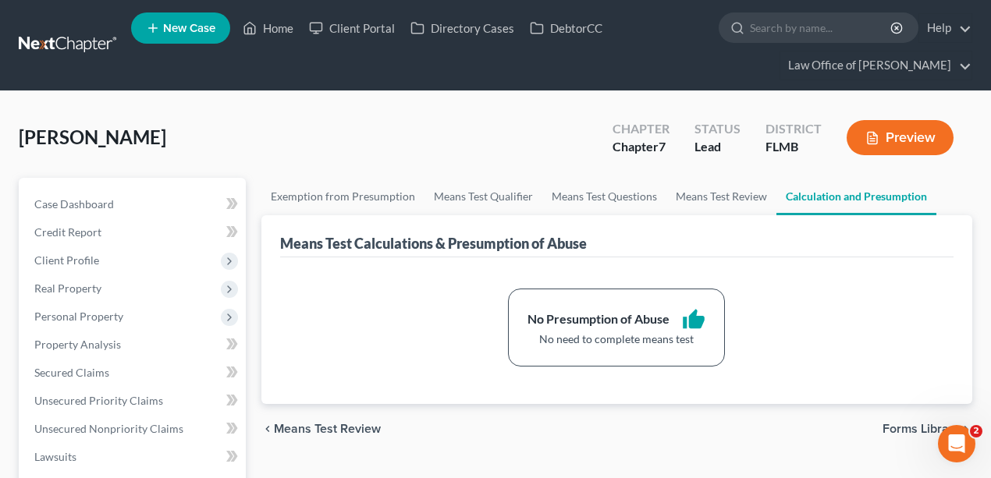
click at [294, 147] on div "Simmons, Nicholas Upgraded Chapter Chapter 7 Status Lead District FLMB Preview" at bounding box center [496, 144] width 954 height 68
click at [278, 111] on div "Simmons, Nicholas Upgraded Chapter Chapter 7 Status Lead District FLMB Preview" at bounding box center [496, 144] width 954 height 68
click at [69, 39] on link at bounding box center [69, 45] width 100 height 28
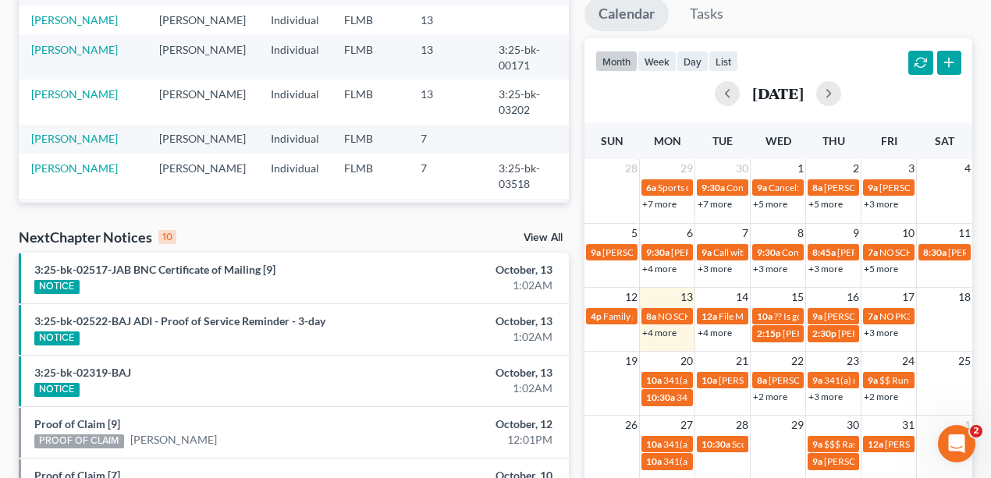
click at [661, 332] on link "+4 more" at bounding box center [659, 333] width 34 height 12
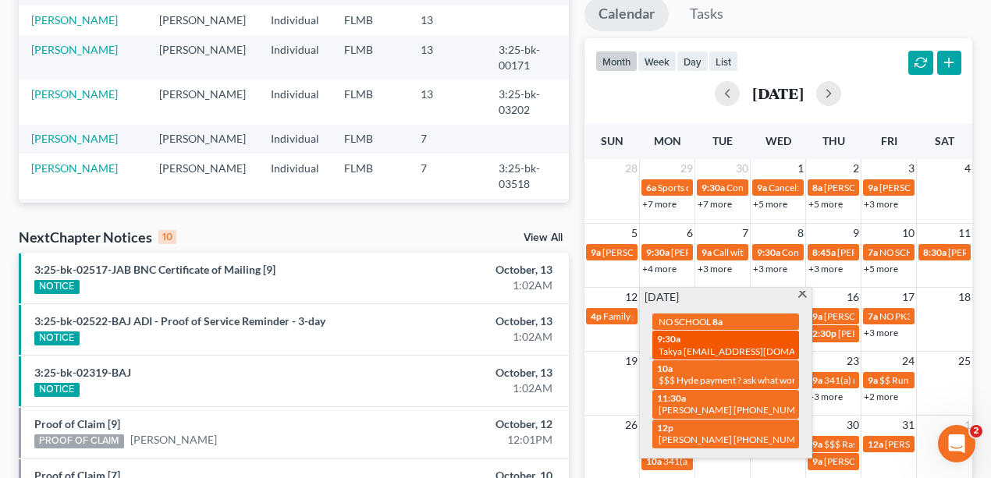
click at [718, 349] on span "Takya [EMAIL_ADDRESS][DOMAIN_NAME]" at bounding box center [749, 352] width 181 height 12
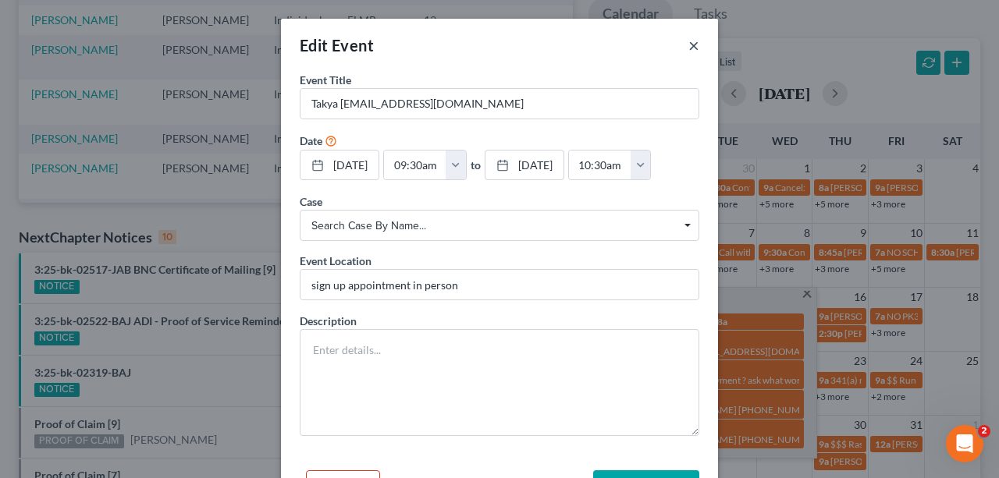
click at [693, 45] on button "×" at bounding box center [693, 45] width 11 height 19
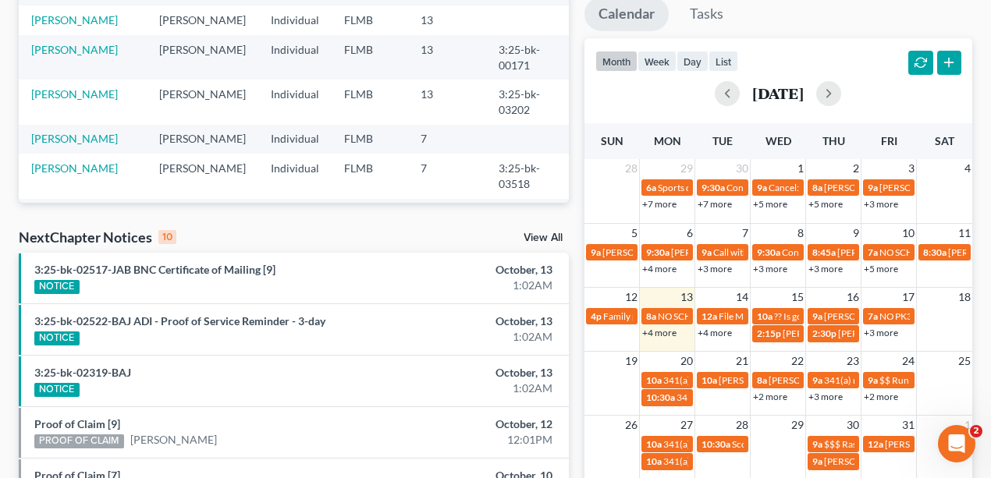
click at [662, 265] on link "+4 more" at bounding box center [659, 269] width 34 height 12
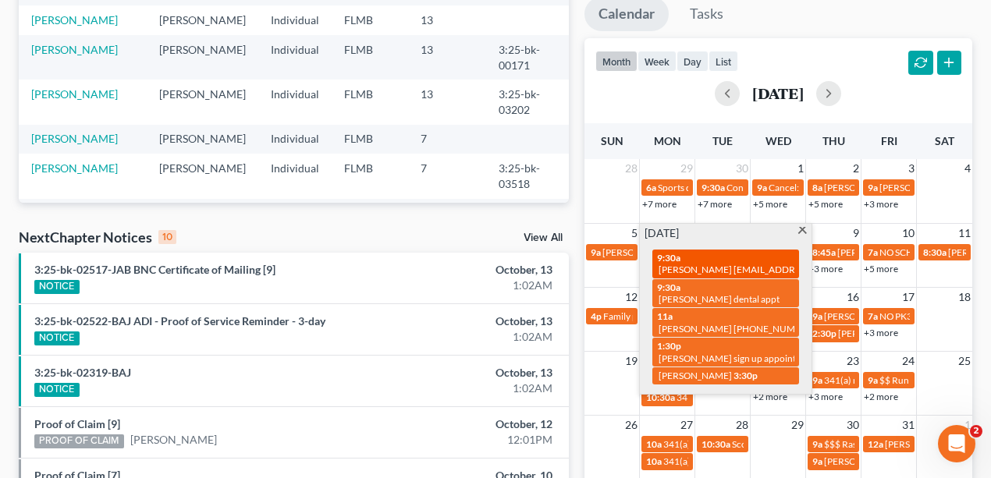
click at [691, 264] on span "April Bridges aprilbridges1982@gmail.com (904) 832-1962" at bounding box center [816, 270] width 315 height 12
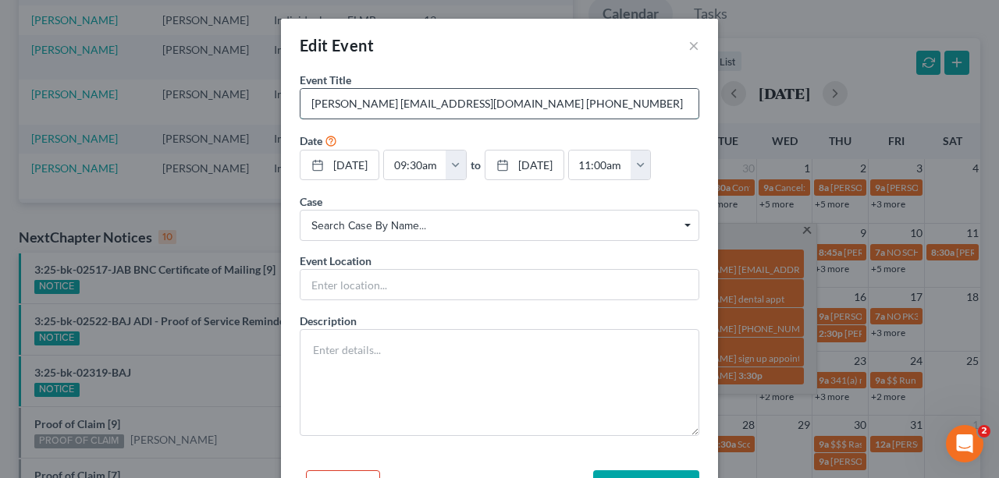
drag, startPoint x: 617, startPoint y: 97, endPoint x: 513, endPoint y: 103, distance: 104.7
click at [513, 103] on input "April Bridges aprilbridges1982@gmail.com (904) 832-1962" at bounding box center [499, 104] width 398 height 30
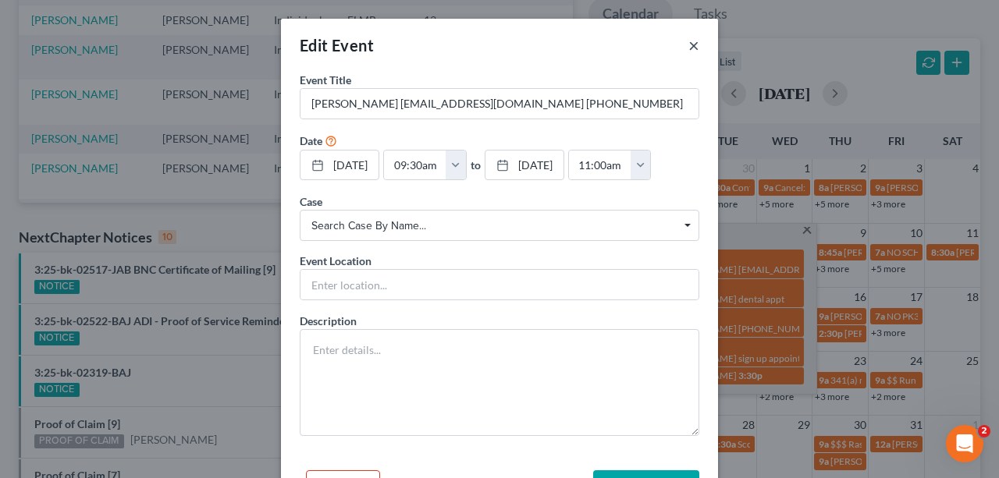
click at [694, 45] on button "×" at bounding box center [693, 45] width 11 height 19
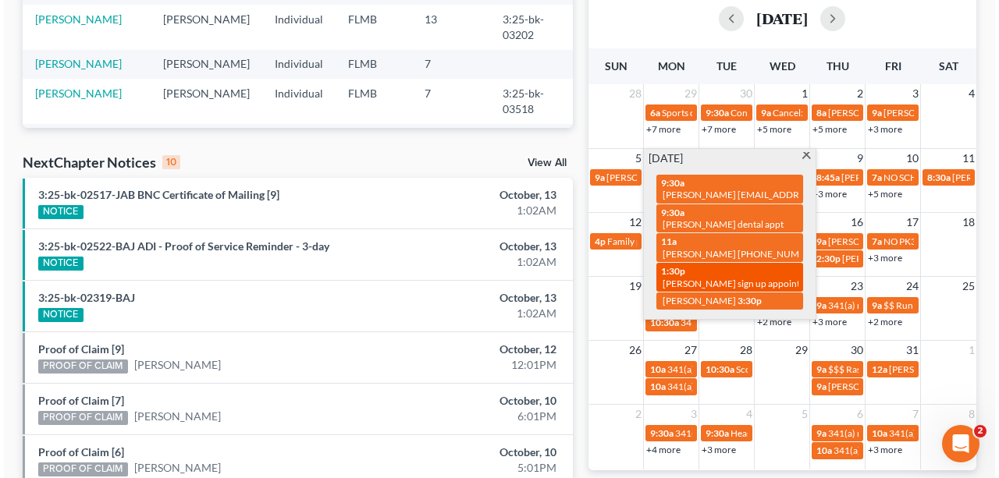
scroll to position [468, 0]
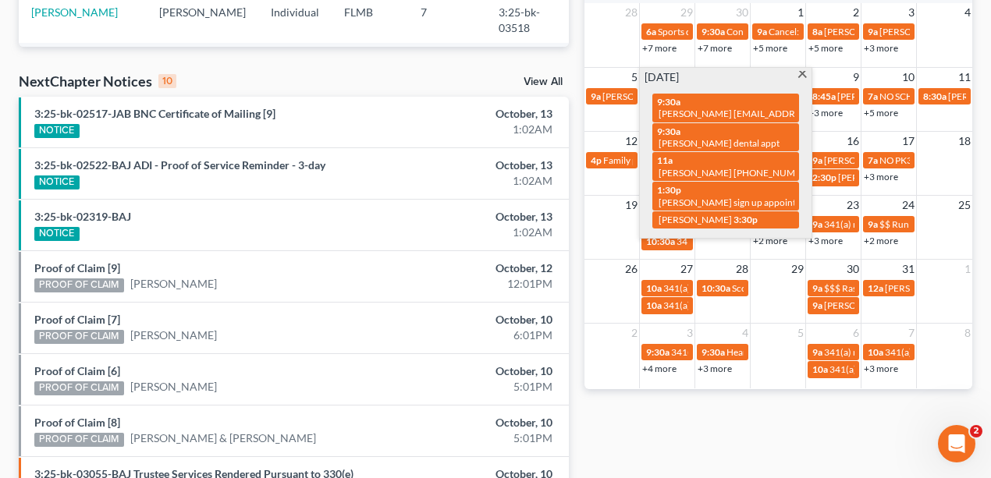
click at [743, 453] on div "Monthly Progress Bankruptcy Bankruptcy October 2025 September 2025 August 2025 …" at bounding box center [779, 139] width 404 height 994
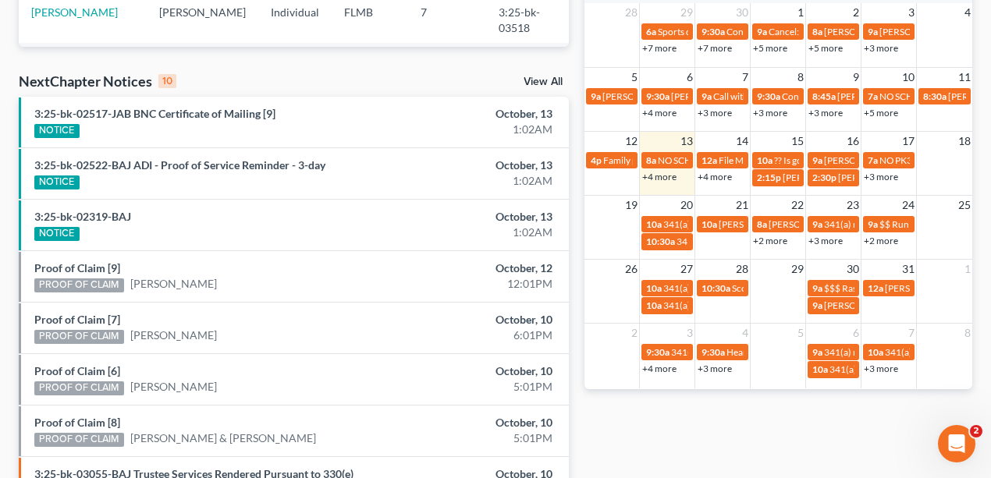
click at [662, 176] on link "+4 more" at bounding box center [659, 177] width 34 height 12
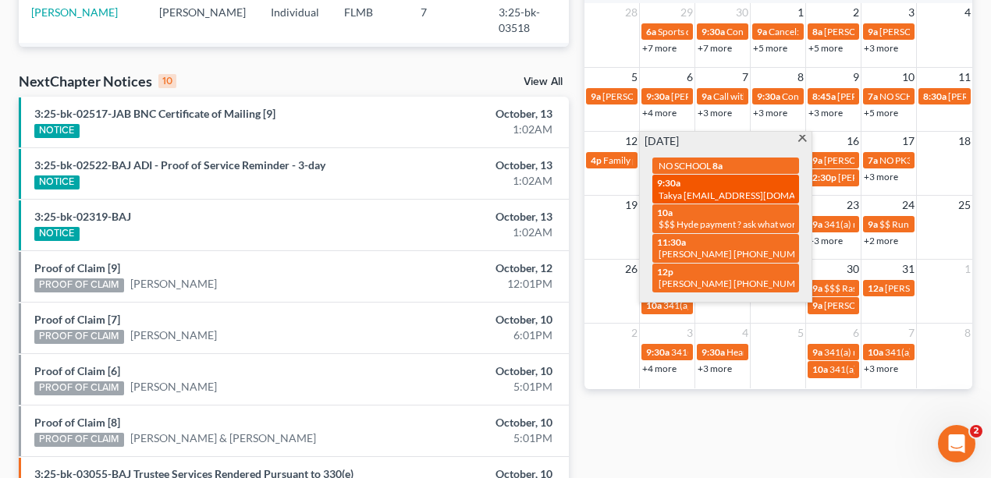
click at [699, 190] on span "Takya Anderson-atakayah@gmail.com" at bounding box center [749, 196] width 181 height 12
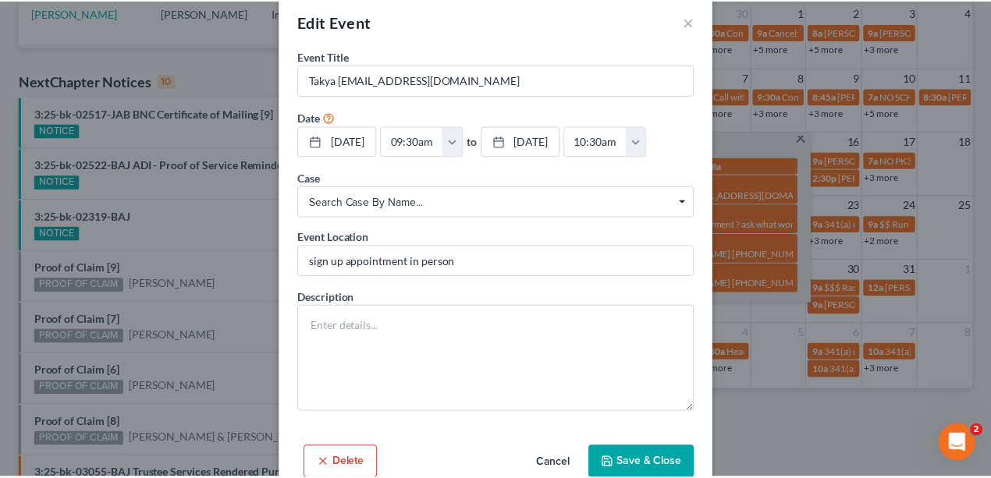
scroll to position [0, 0]
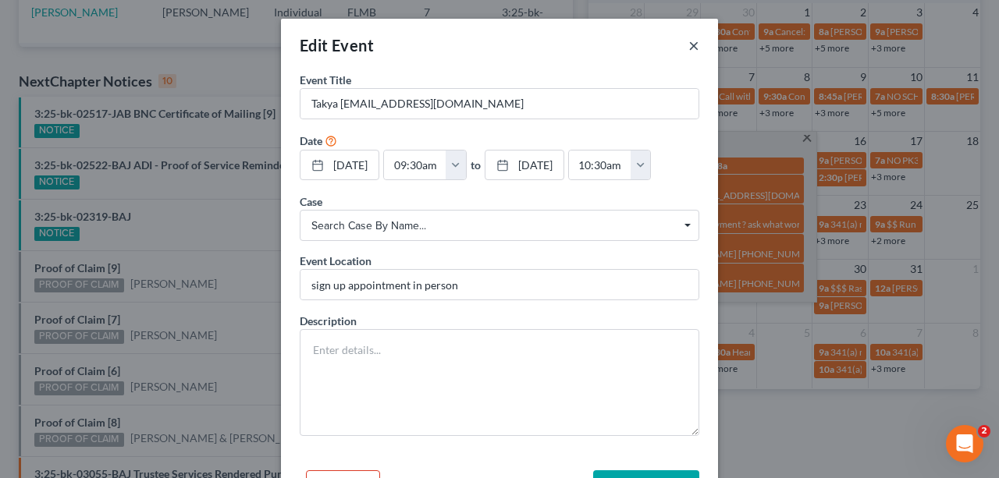
click at [690, 48] on button "×" at bounding box center [693, 45] width 11 height 19
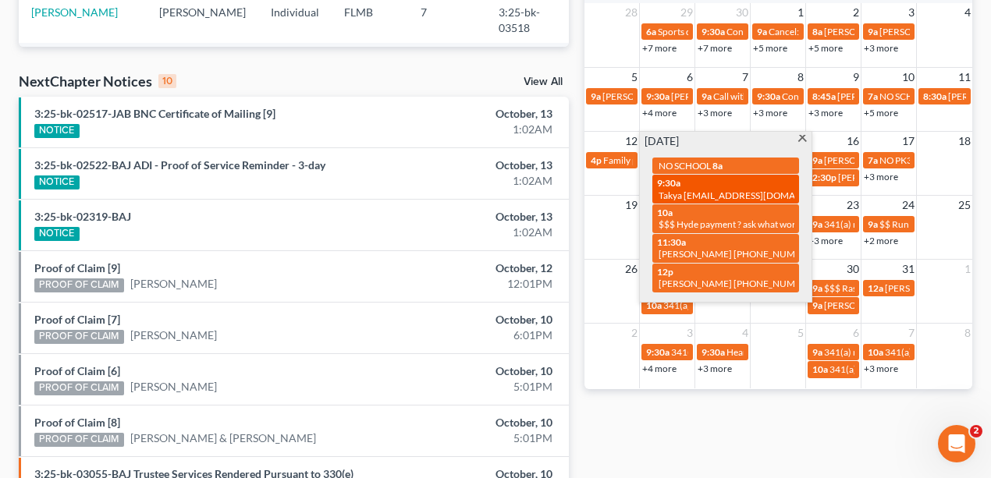
click at [713, 190] on span "Takya Anderson-atakayah@gmail.com" at bounding box center [749, 196] width 181 height 12
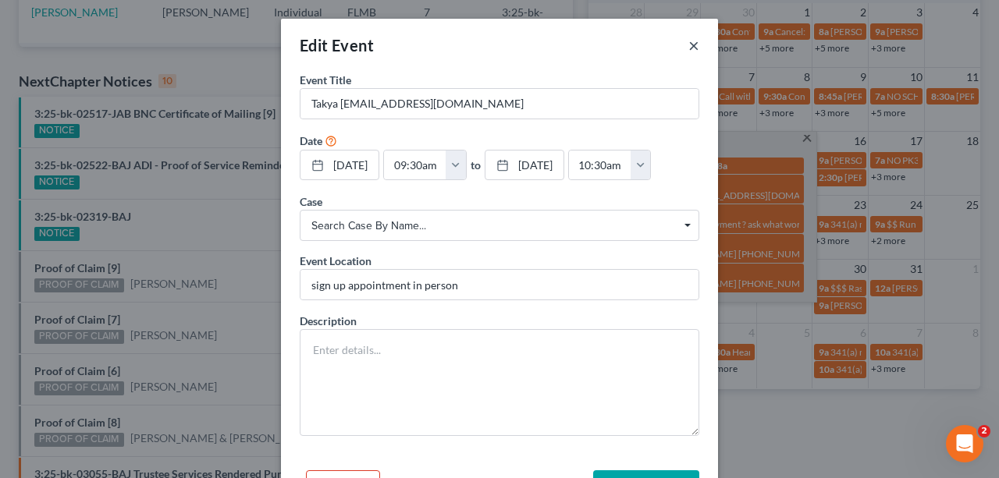
click at [693, 45] on button "×" at bounding box center [693, 45] width 11 height 19
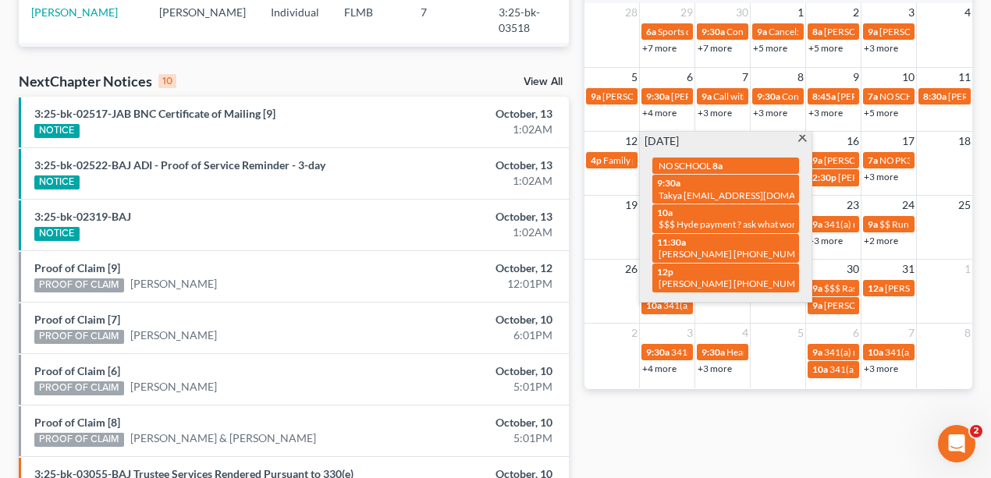
click at [671, 415] on div "Monthly Progress Bankruptcy Bankruptcy October 2025 September 2025 August 2025 …" at bounding box center [779, 139] width 404 height 994
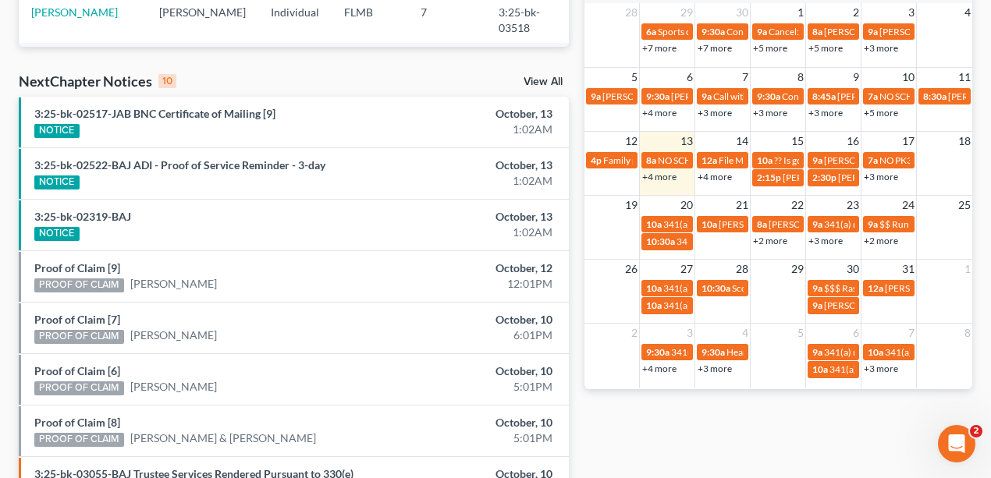
click at [680, 422] on div "Monthly Progress Bankruptcy Bankruptcy October 2025 September 2025 August 2025 …" at bounding box center [779, 139] width 404 height 994
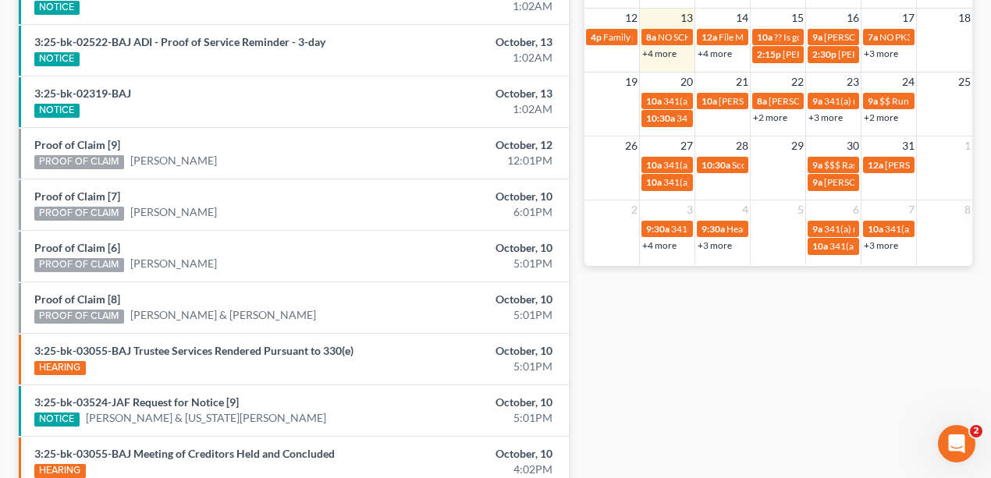
scroll to position [459, 0]
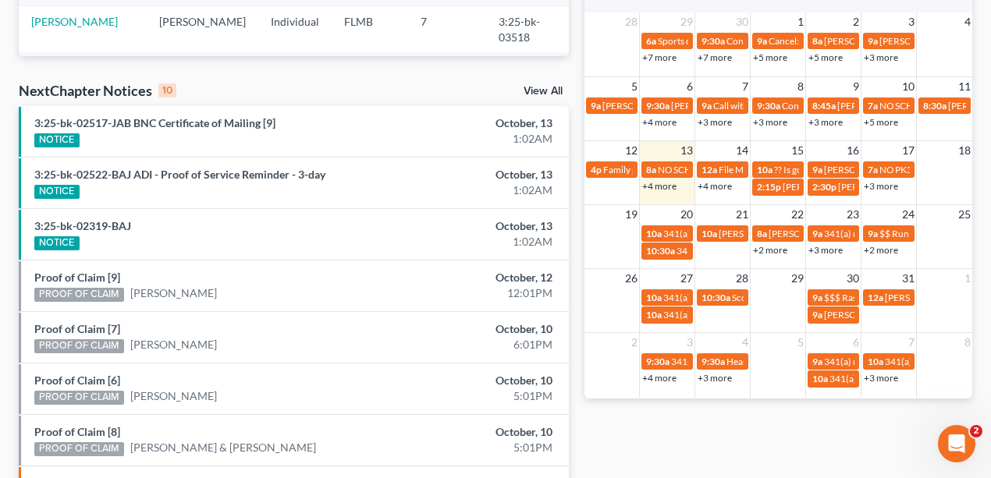
click at [661, 184] on link "+4 more" at bounding box center [659, 186] width 34 height 12
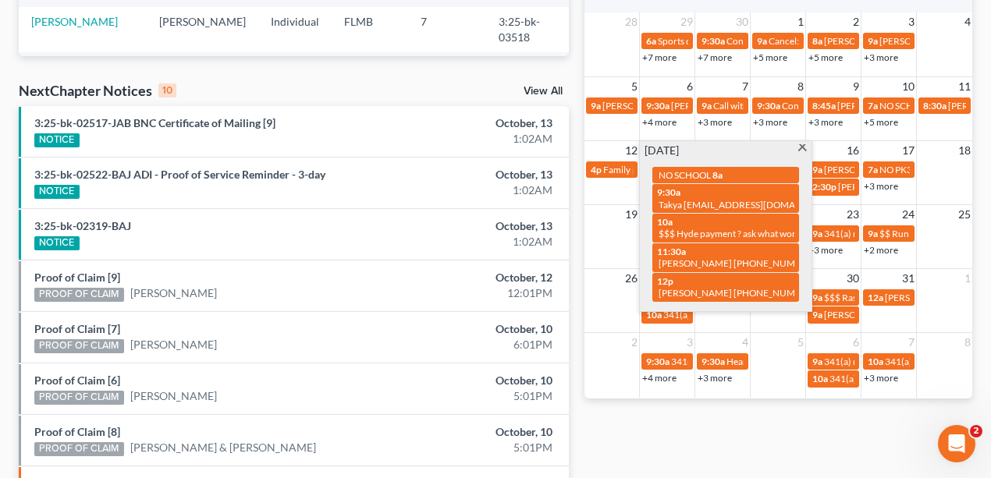
click at [780, 446] on div "Monthly Progress Bankruptcy Bankruptcy [DATE] [DATE] [DATE] [DATE] [DATE] [DATE…" at bounding box center [779, 148] width 404 height 994
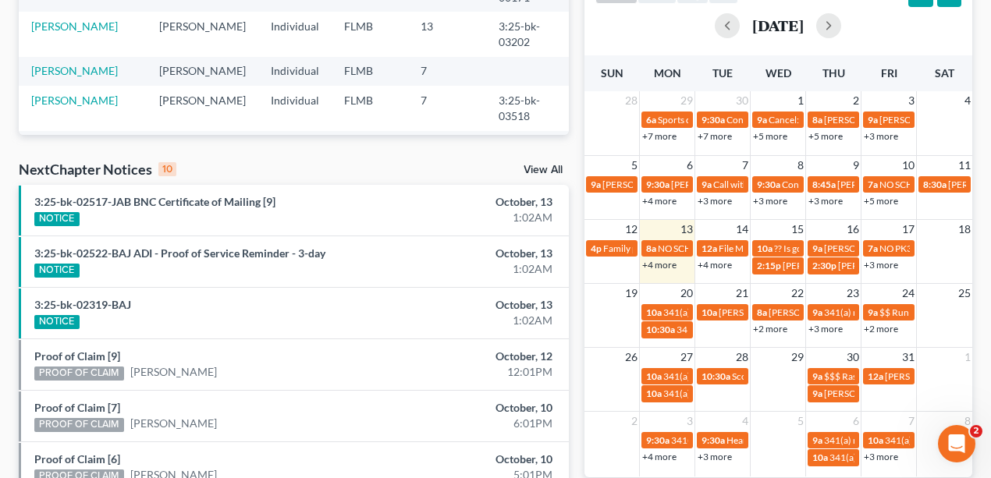
scroll to position [303, 0]
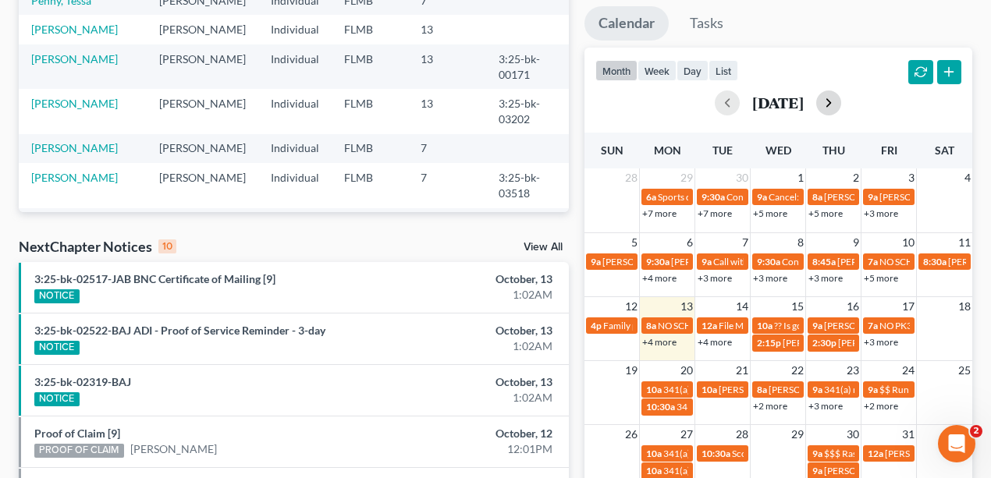
click at [841, 95] on button "button" at bounding box center [828, 103] width 25 height 25
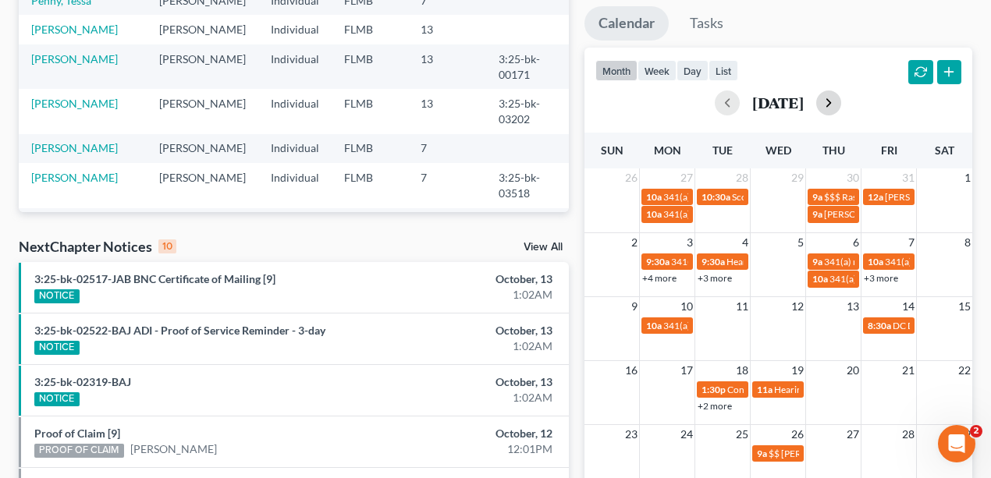
click at [841, 98] on button "button" at bounding box center [828, 103] width 25 height 25
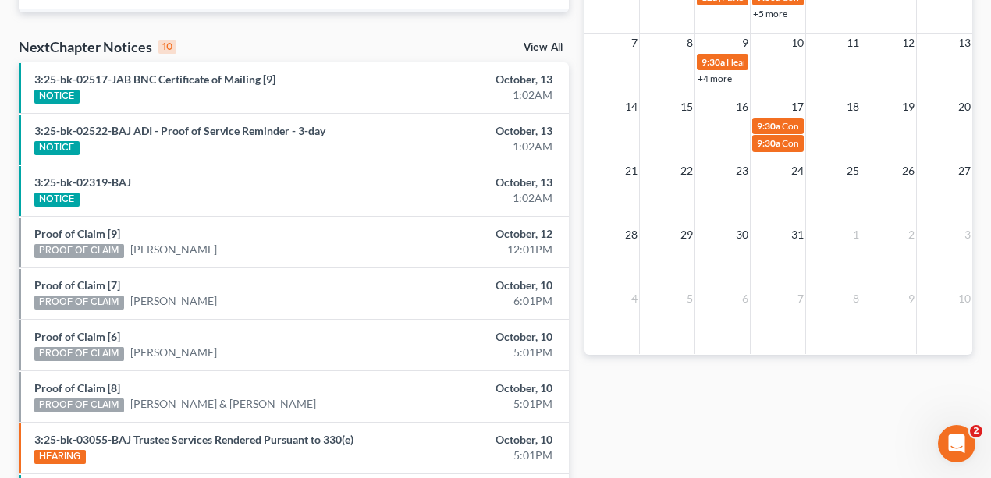
scroll to position [511, 0]
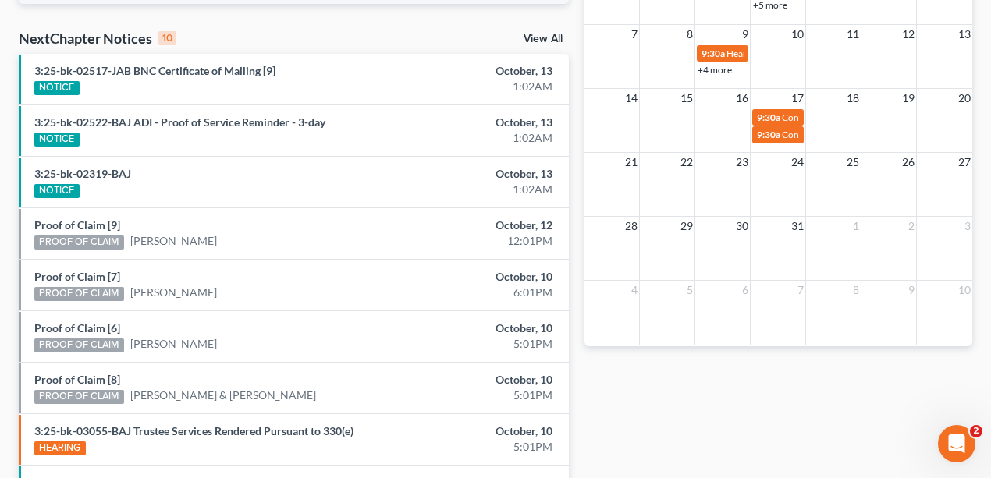
click at [661, 376] on div "Monthly Progress Bankruptcy Bankruptcy October 2025 September 2025 August 2025 …" at bounding box center [779, 96] width 404 height 994
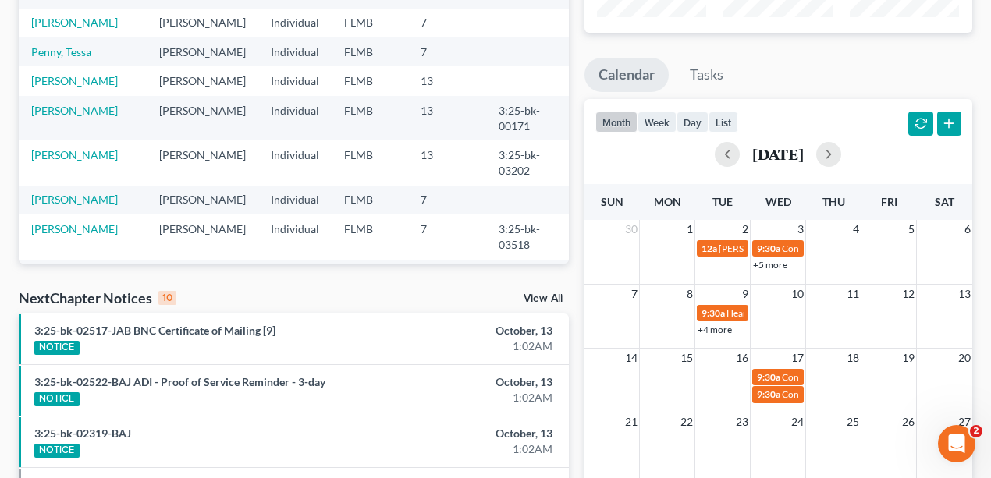
scroll to position [104, 0]
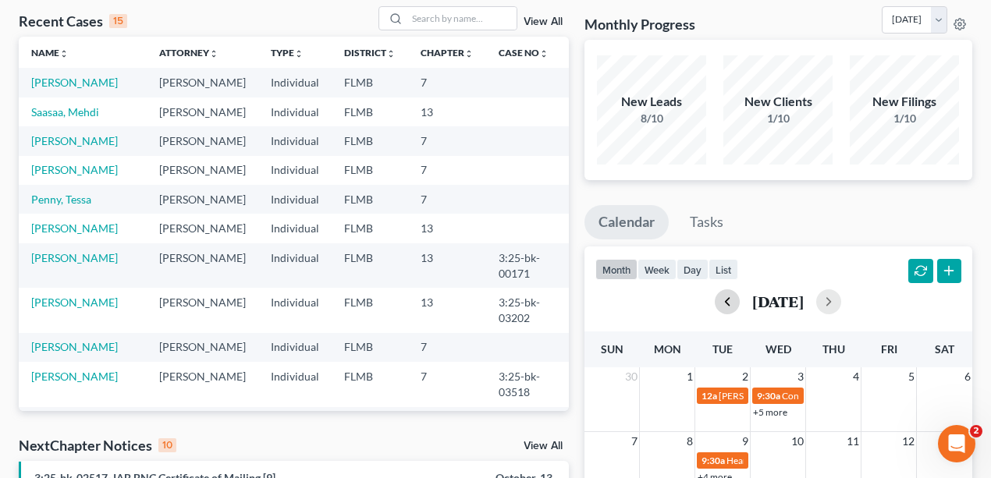
click at [715, 302] on button "button" at bounding box center [727, 301] width 25 height 25
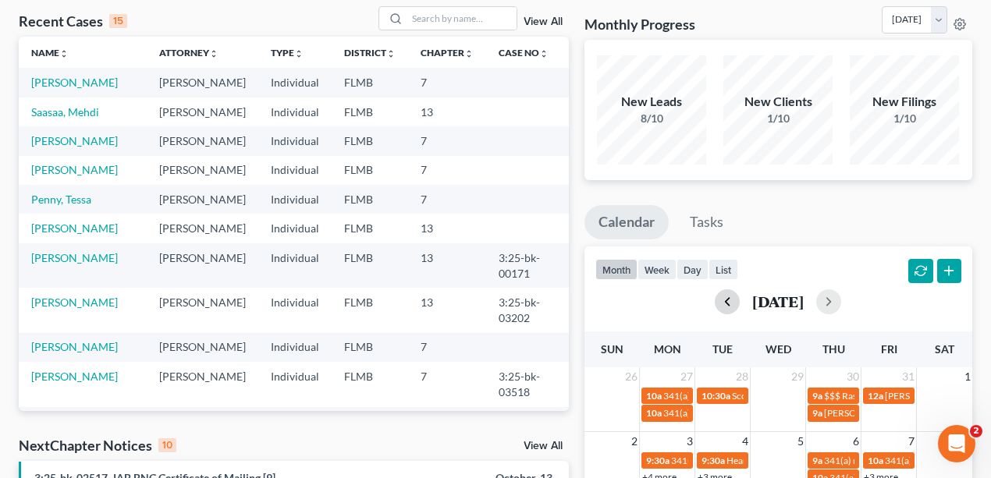
click at [715, 302] on button "button" at bounding box center [727, 301] width 25 height 25
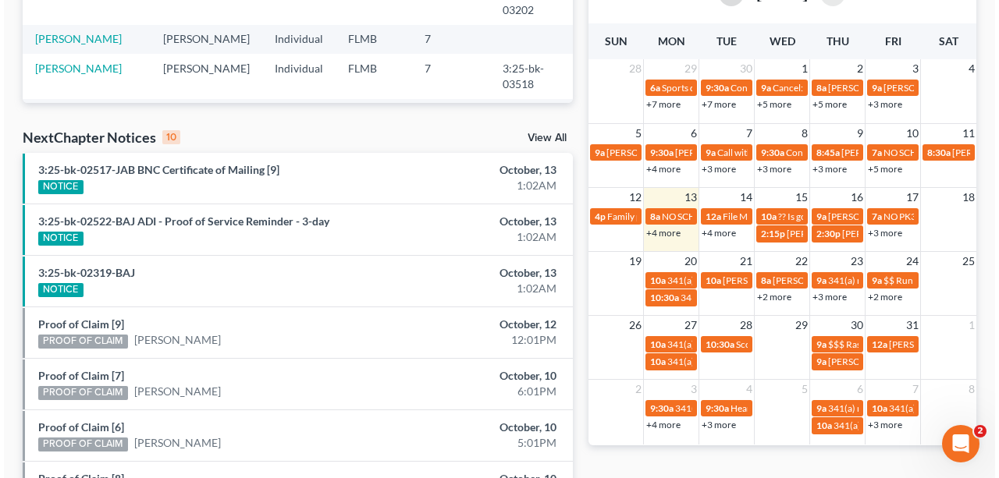
scroll to position [416, 0]
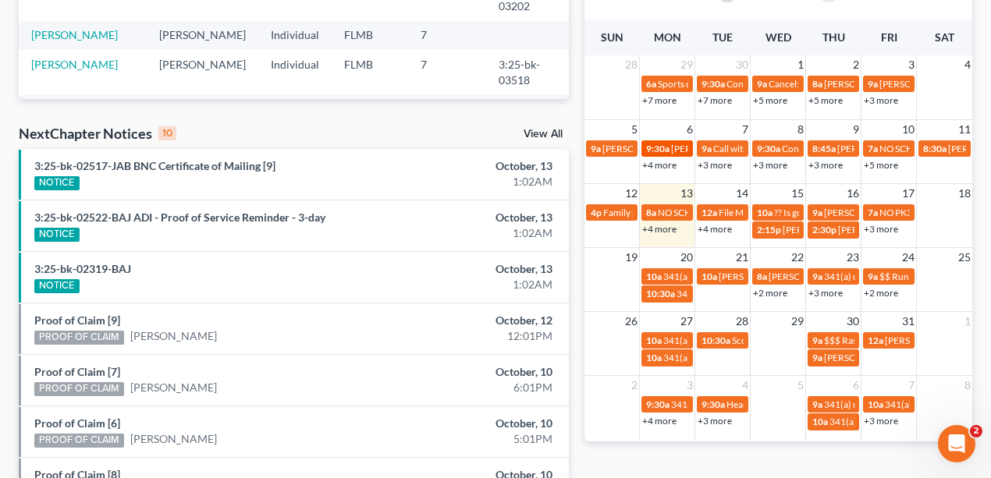
click at [668, 148] on span "9:30a" at bounding box center [657, 149] width 23 height 12
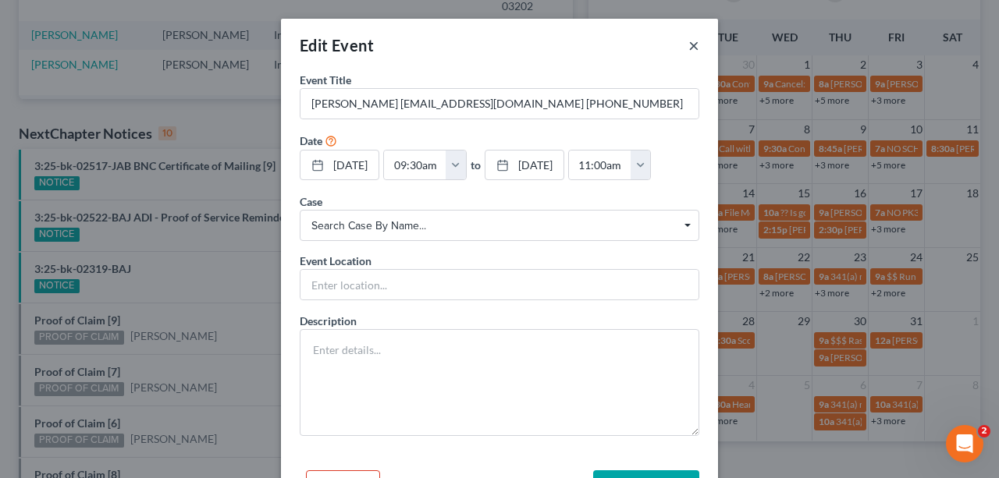
click at [691, 42] on button "×" at bounding box center [693, 45] width 11 height 19
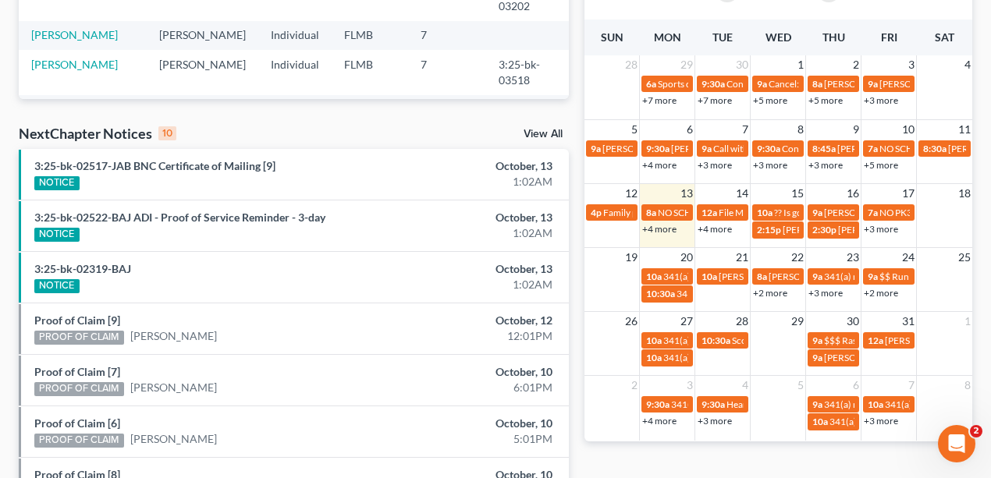
click at [670, 223] on link "+4 more" at bounding box center [659, 229] width 34 height 12
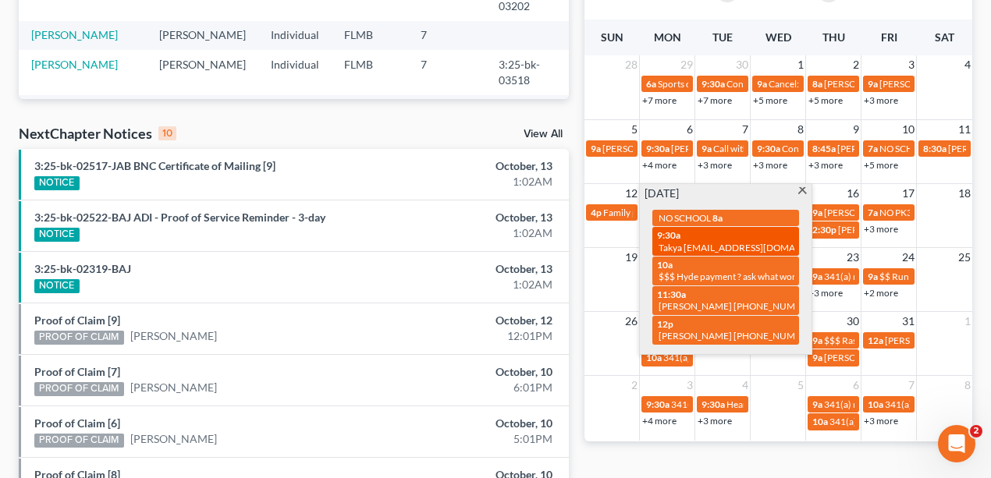
click at [705, 242] on span "Takya Anderson-atakayah@gmail.com" at bounding box center [749, 248] width 181 height 12
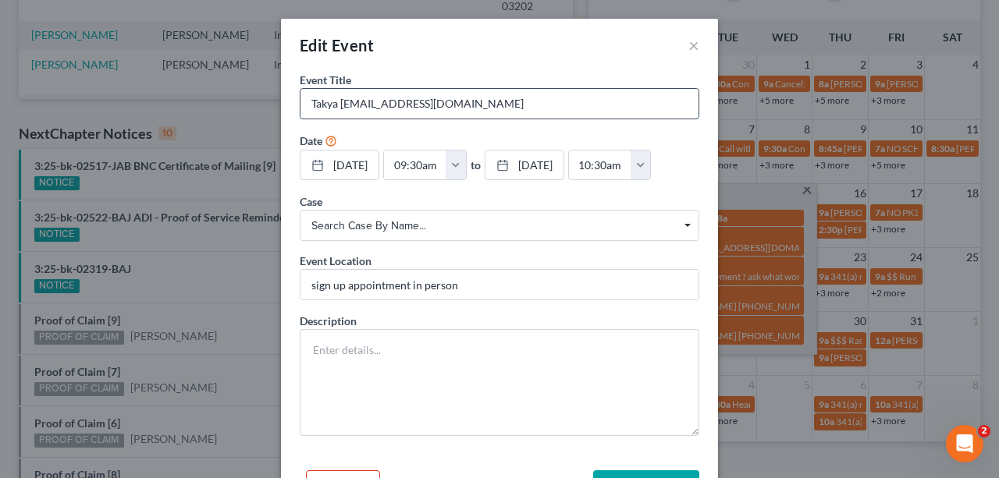
click at [544, 94] on input "Takya Anderson-atakayah@gmail.com" at bounding box center [499, 104] width 398 height 30
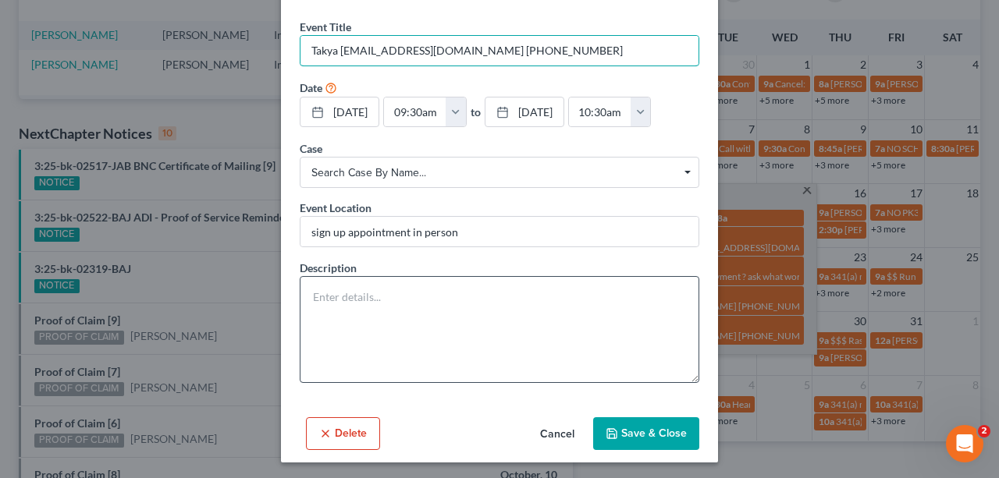
scroll to position [54, 0]
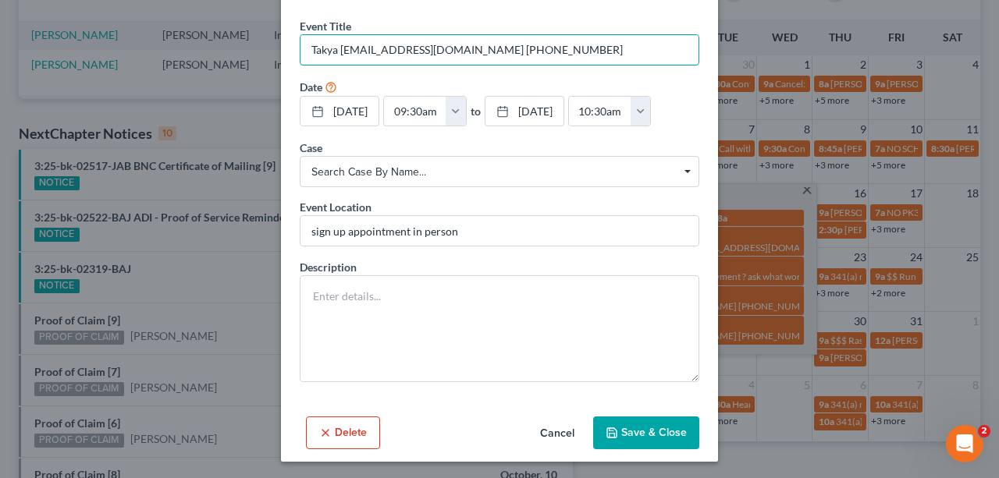
type input "Takya Anderson-atakayah@gmail.com 904-832-1962"
click at [648, 425] on button "Save & Close" at bounding box center [646, 433] width 106 height 33
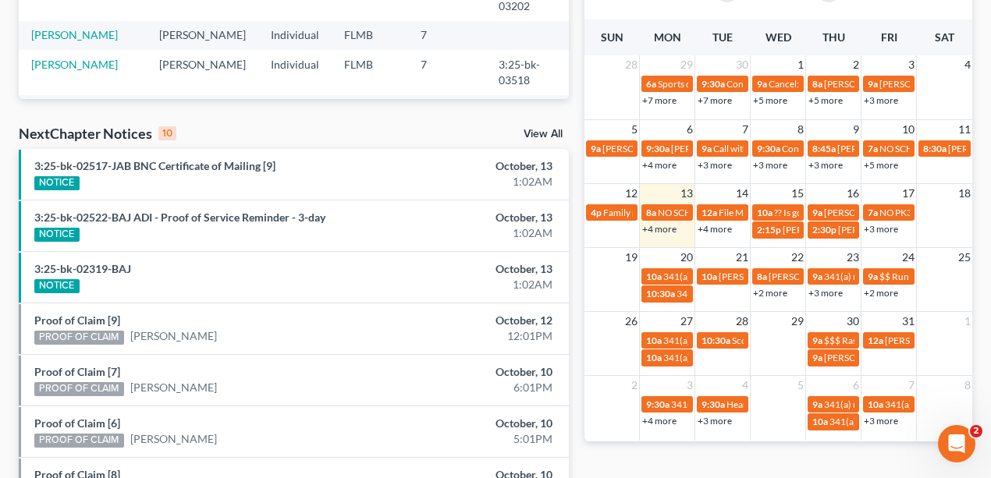
click at [666, 226] on link "+4 more" at bounding box center [659, 229] width 34 height 12
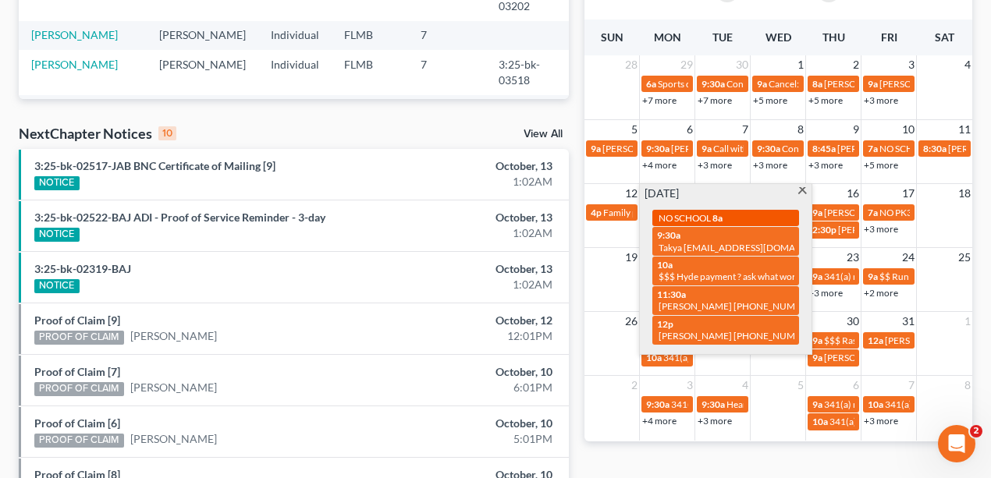
click at [723, 219] on span "8a" at bounding box center [717, 218] width 10 height 12
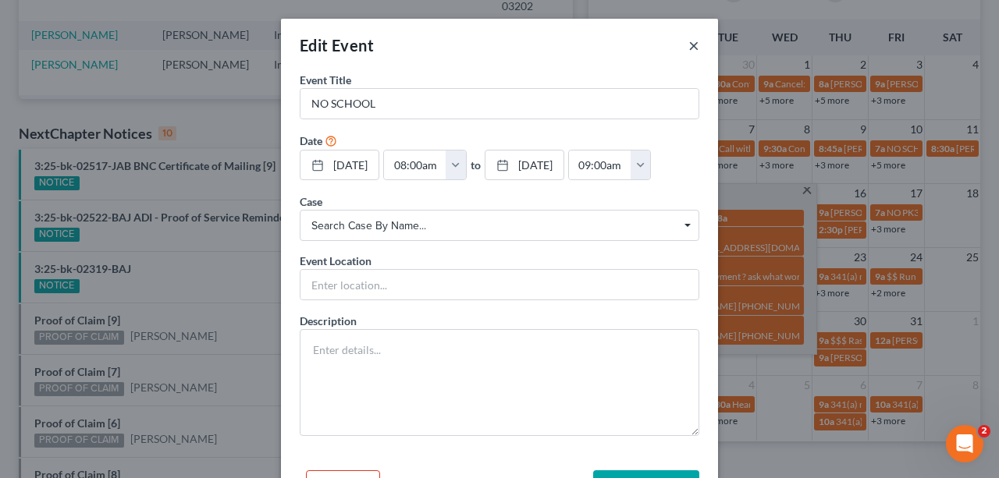
click at [688, 41] on button "×" at bounding box center [693, 45] width 11 height 19
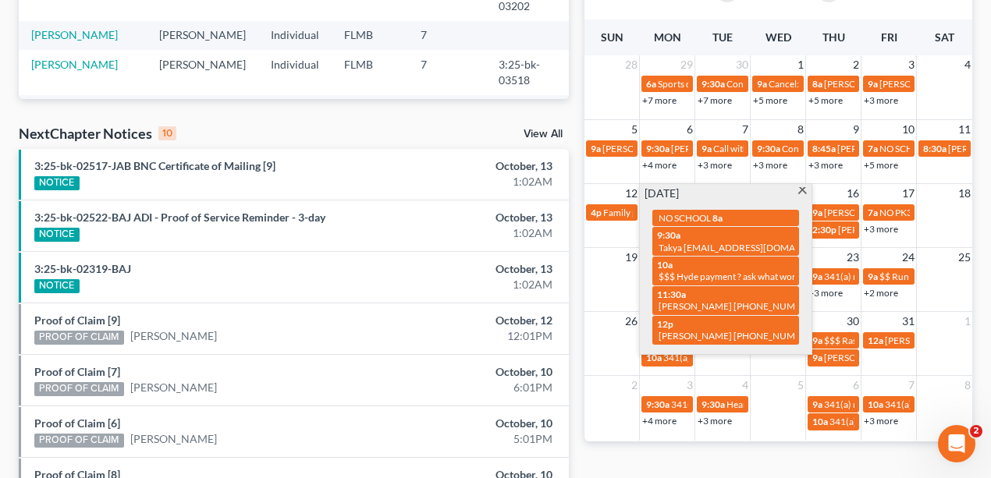
click at [744, 239] on div "9:30a Takya Anderson-atakayah@gmail.com 904-832-1962" at bounding box center [725, 241] width 137 height 24
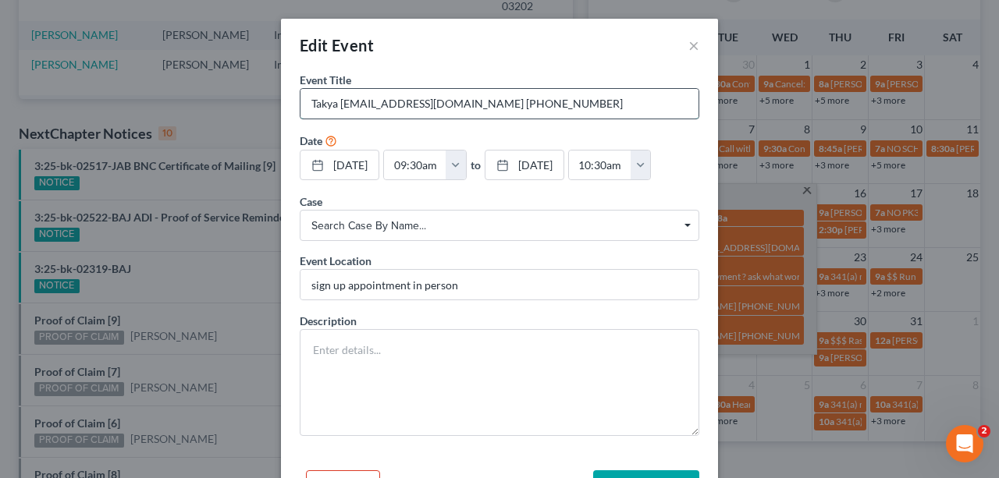
click at [530, 106] on input "Takya Anderson-atakayah@gmail.com 904-832-1962" at bounding box center [499, 104] width 398 height 30
drag, startPoint x: 563, startPoint y: 105, endPoint x: 534, endPoint y: 104, distance: 28.1
click at [534, 104] on input "Takya Anderson-atakayah@gmail.com 904-832-1962" at bounding box center [499, 104] width 398 height 30
click at [568, 108] on input "Takya Anderson-atakayah@gmail.com 904-832-1962" at bounding box center [499, 104] width 398 height 30
type input "Takya Anderson-atakayah@gmail.com 904-832-1938"
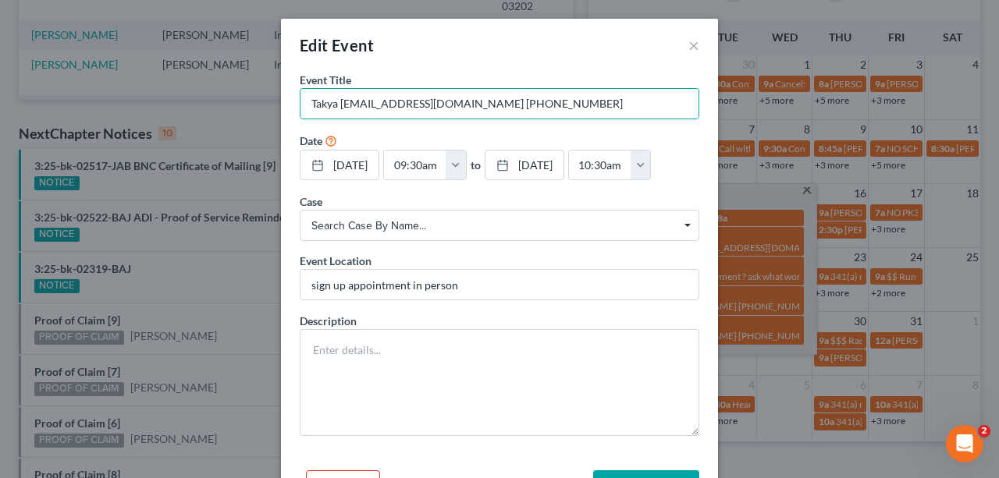
click at [540, 57] on div "Edit Event ×" at bounding box center [499, 45] width 437 height 53
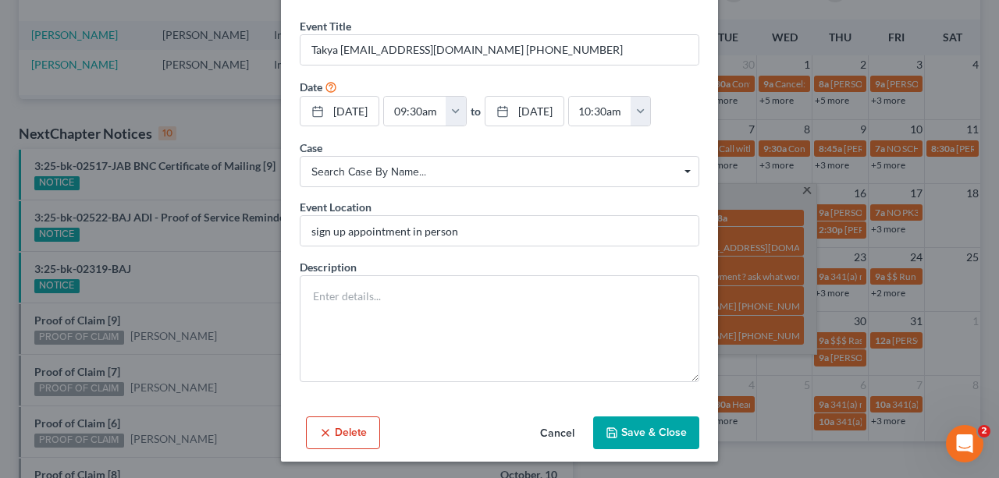
click at [632, 428] on button "Save & Close" at bounding box center [646, 433] width 106 height 33
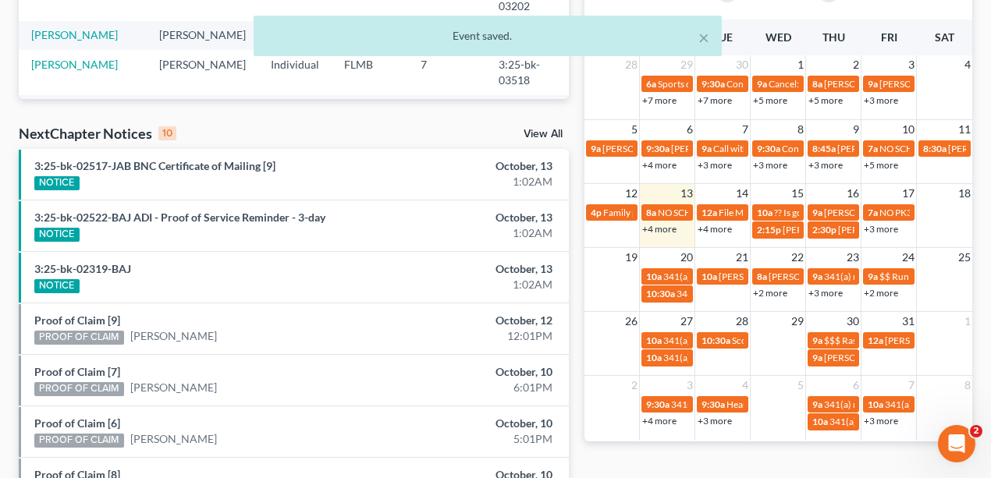
click at [668, 230] on link "+4 more" at bounding box center [659, 229] width 34 height 12
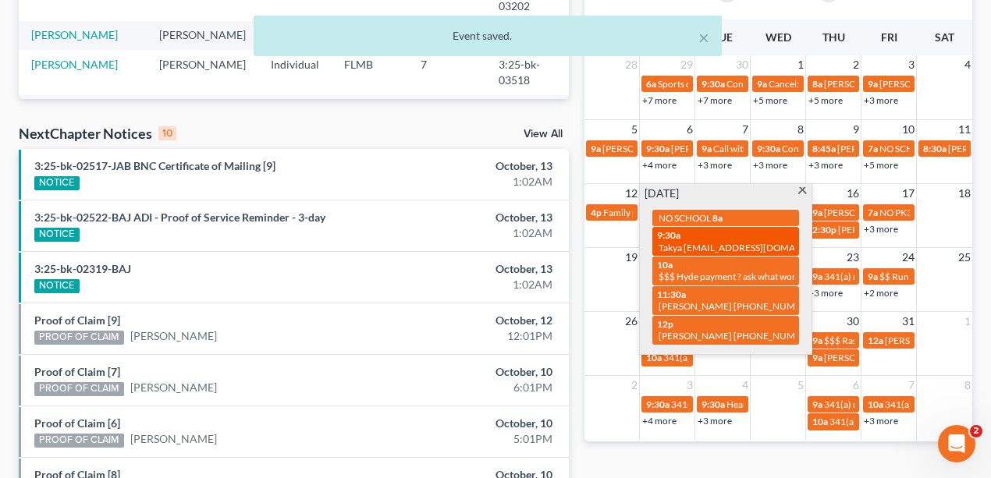
click at [723, 243] on span "Takya Anderson-atakayah@gmail.com 904-832-1938" at bounding box center [791, 248] width 265 height 12
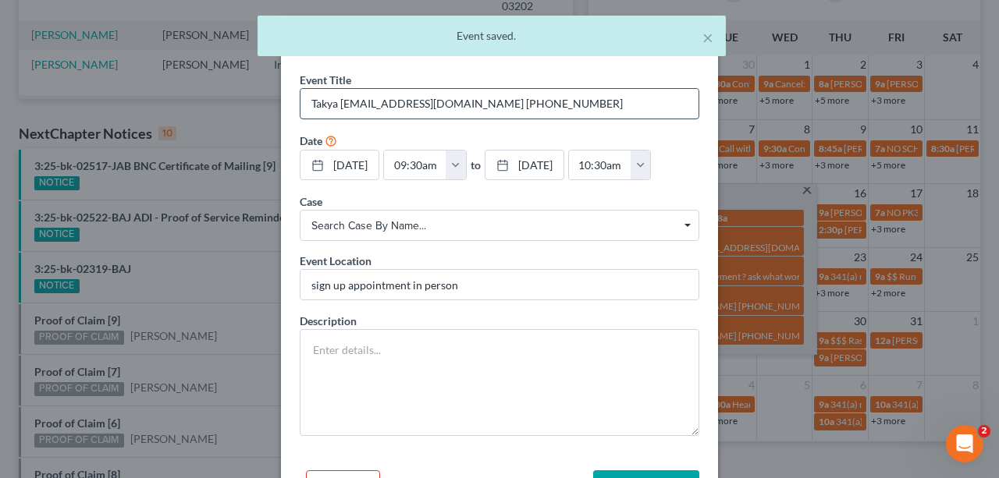
click at [625, 103] on input "Takya Anderson-atakayah@gmail.com 904-832-1938" at bounding box center [499, 104] width 398 height 30
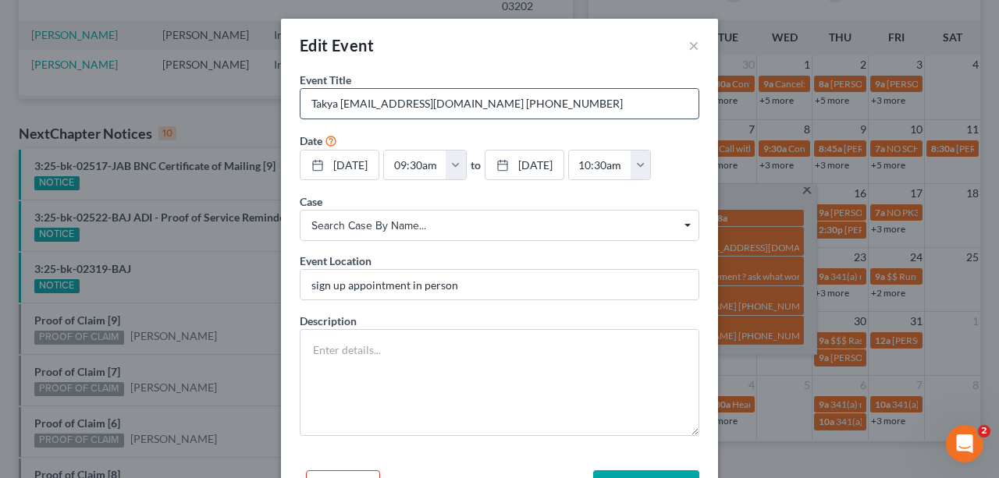
click at [324, 108] on input "Takya Anderson-atakayah@gmail.com 904-832-1938" at bounding box center [499, 104] width 398 height 30
click at [339, 105] on input "Takaya Anderson-atakayah@gmail.com 904-832-1938" at bounding box center [499, 104] width 398 height 30
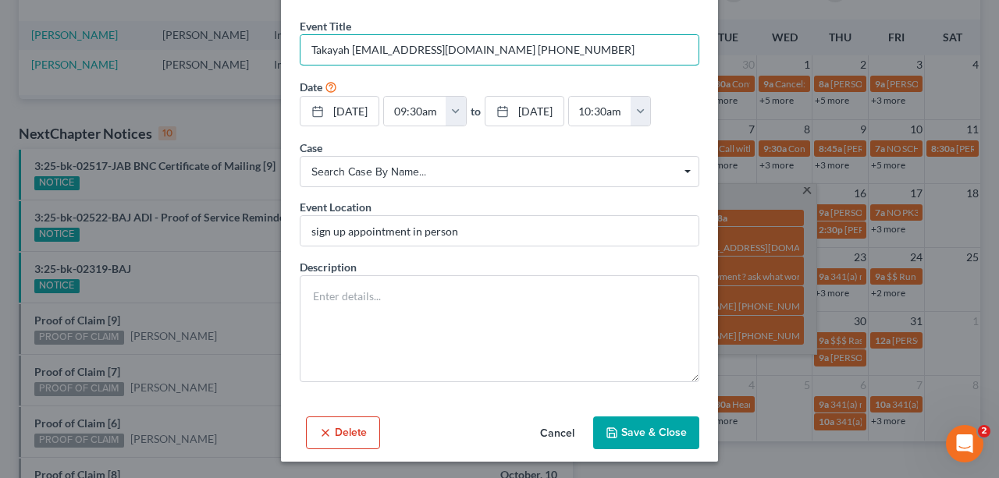
type input "Takayah [EMAIL_ADDRESS][DOMAIN_NAME] [PHONE_NUMBER]"
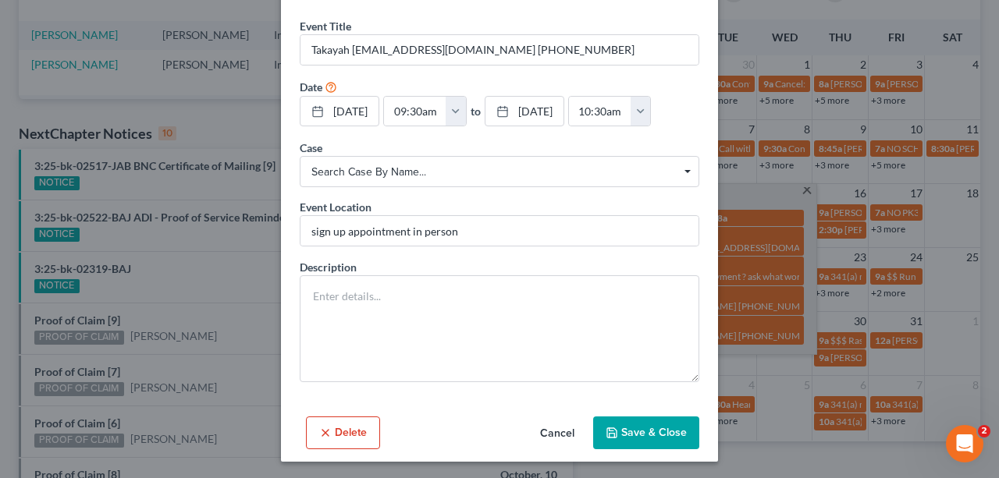
click at [676, 423] on button "Save & Close" at bounding box center [646, 433] width 106 height 33
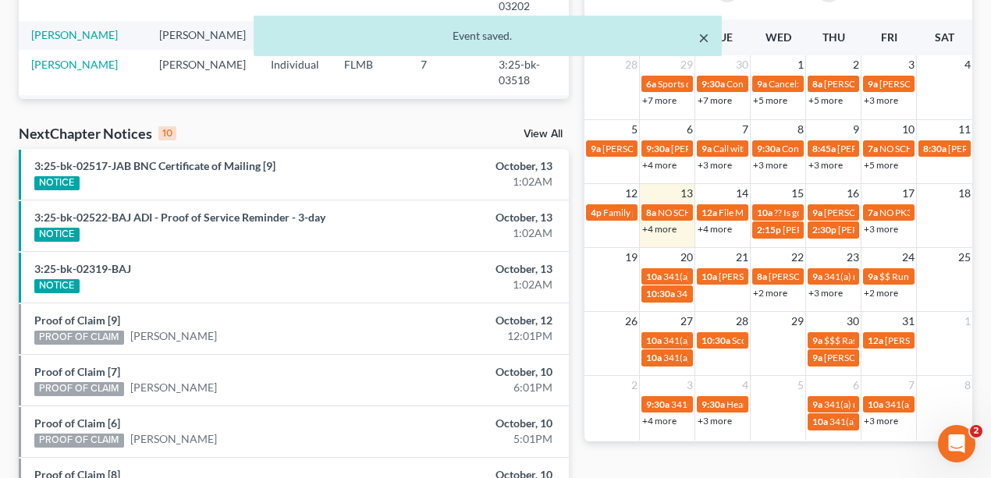
click at [705, 37] on button "×" at bounding box center [703, 37] width 11 height 19
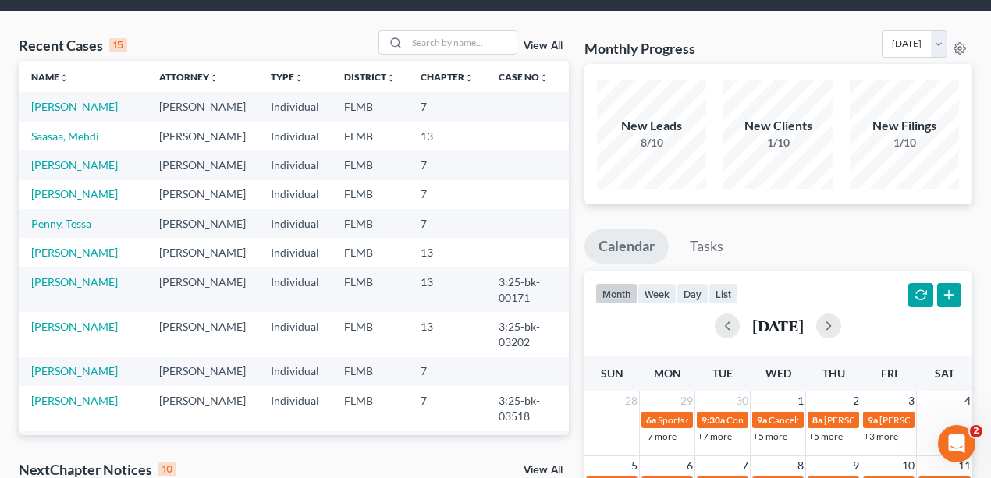
scroll to position [416, 0]
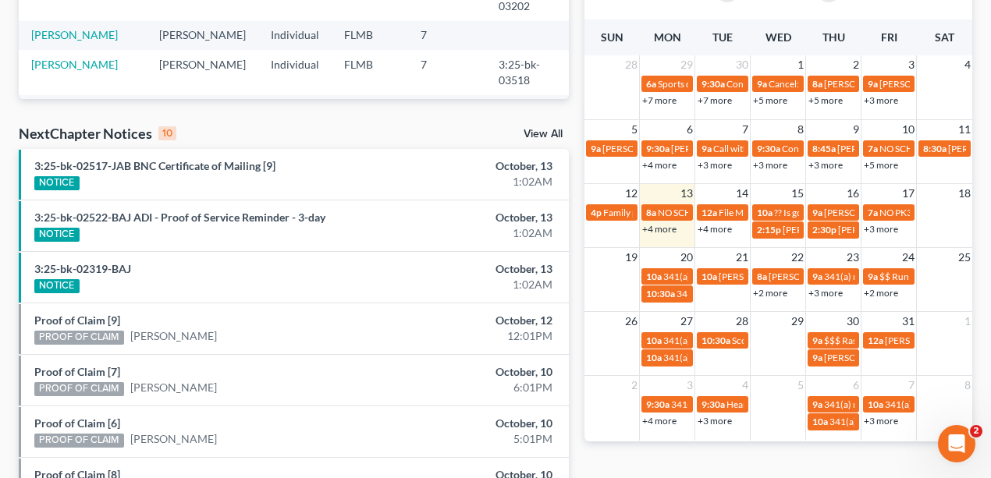
click at [719, 226] on link "+4 more" at bounding box center [715, 229] width 34 height 12
click at [757, 465] on div "Monthly Progress Bankruptcy Bankruptcy October 2025 September 2025 August 2025 …" at bounding box center [779, 191] width 404 height 994
click at [712, 225] on link "+4 more" at bounding box center [715, 229] width 34 height 12
click at [726, 457] on div "Monthly Progress Bankruptcy Bankruptcy October 2025 September 2025 August 2025 …" at bounding box center [779, 191] width 404 height 994
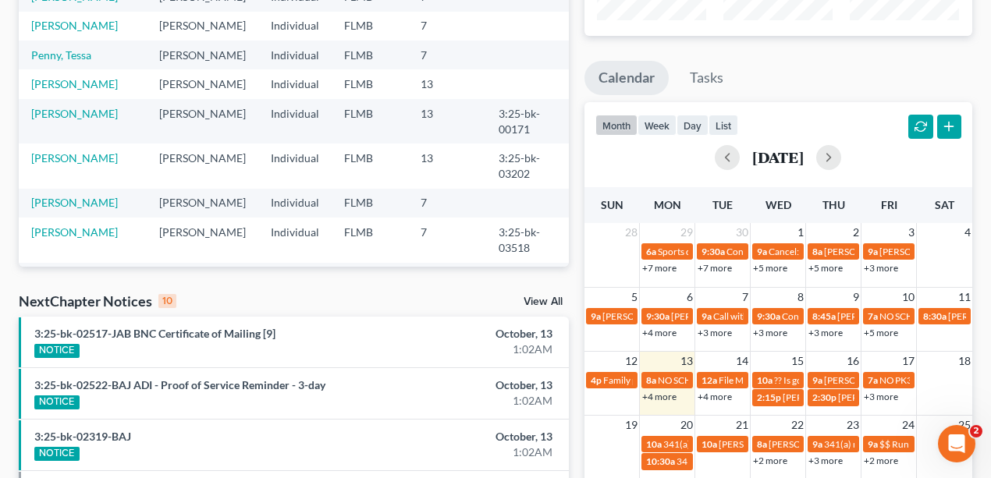
scroll to position [260, 0]
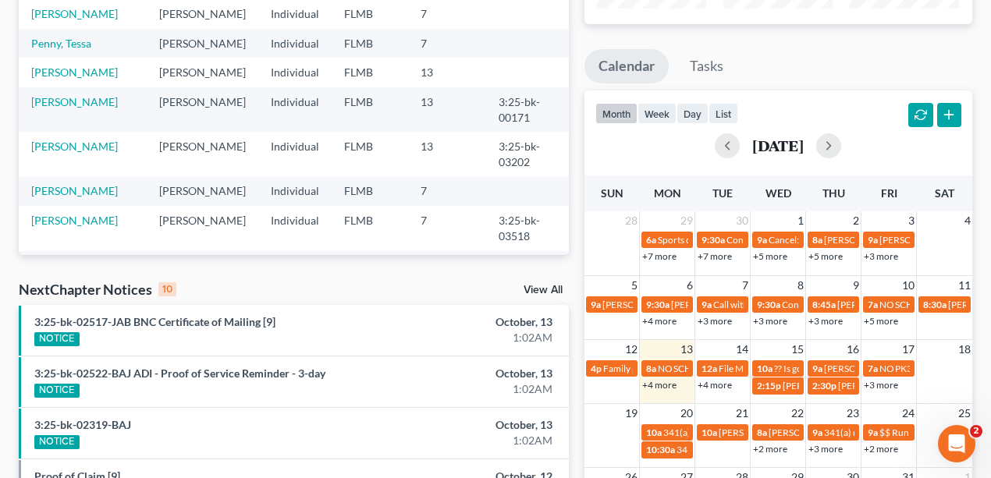
click at [668, 385] on link "+4 more" at bounding box center [659, 385] width 34 height 12
click at [833, 59] on ul "Calendar Tasks" at bounding box center [778, 69] width 389 height 41
click at [666, 389] on link "+4 more" at bounding box center [659, 385] width 34 height 12
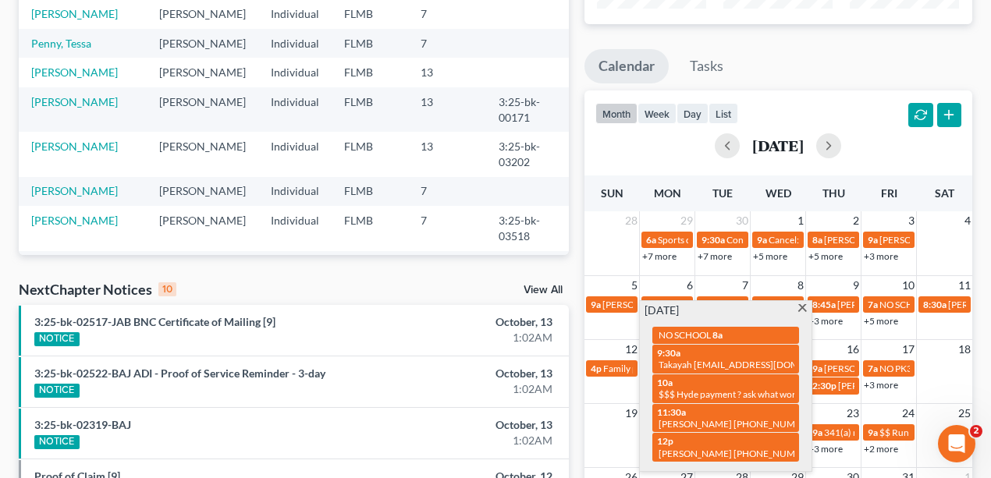
click at [847, 73] on ul "Calendar Tasks" at bounding box center [778, 69] width 389 height 41
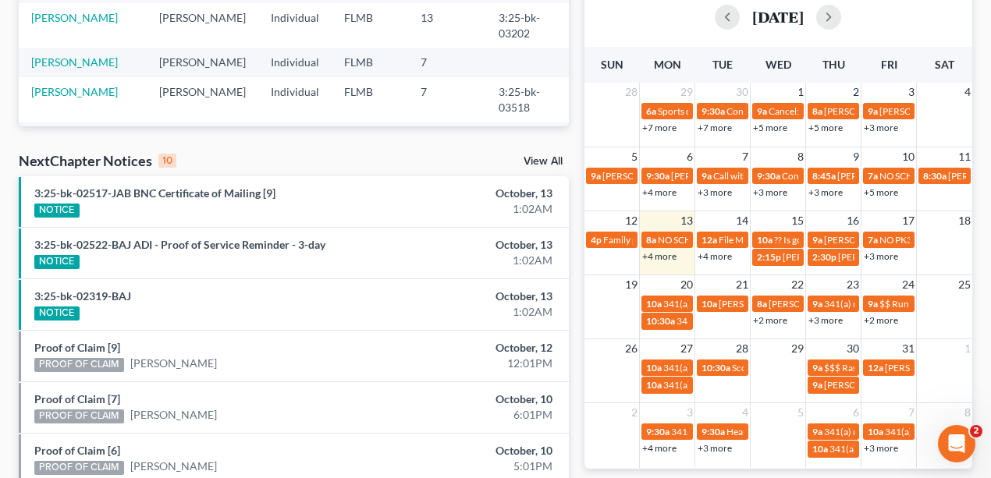
scroll to position [416, 0]
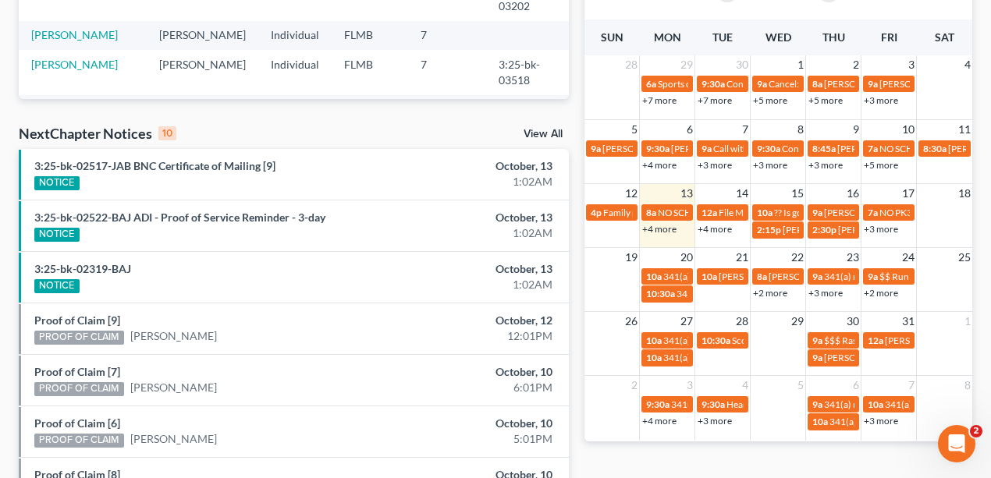
click at [773, 293] on link "+2 more" at bounding box center [770, 293] width 34 height 12
click at [705, 226] on link "+4 more" at bounding box center [715, 229] width 34 height 12
click at [851, 214] on span "[PERSON_NAME] JCRM training day ??" at bounding box center [903, 213] width 159 height 12
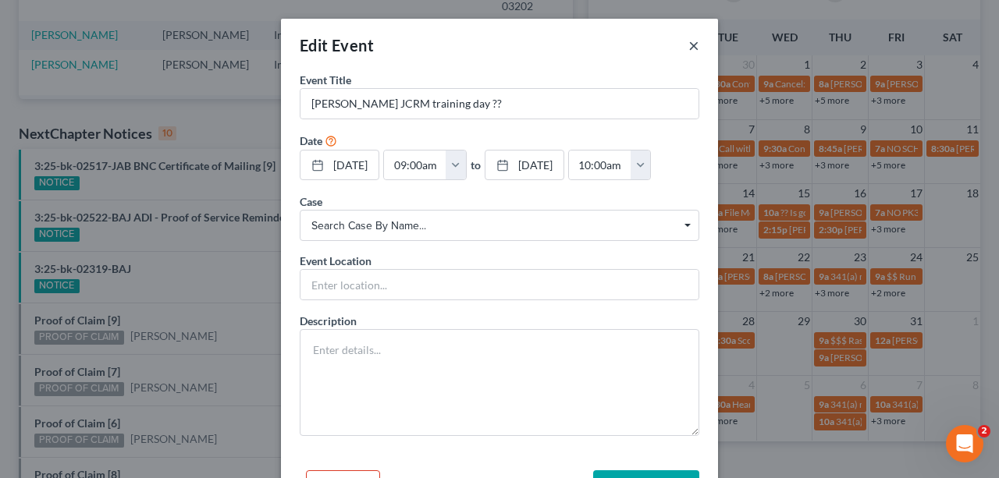
click at [692, 39] on button "×" at bounding box center [693, 45] width 11 height 19
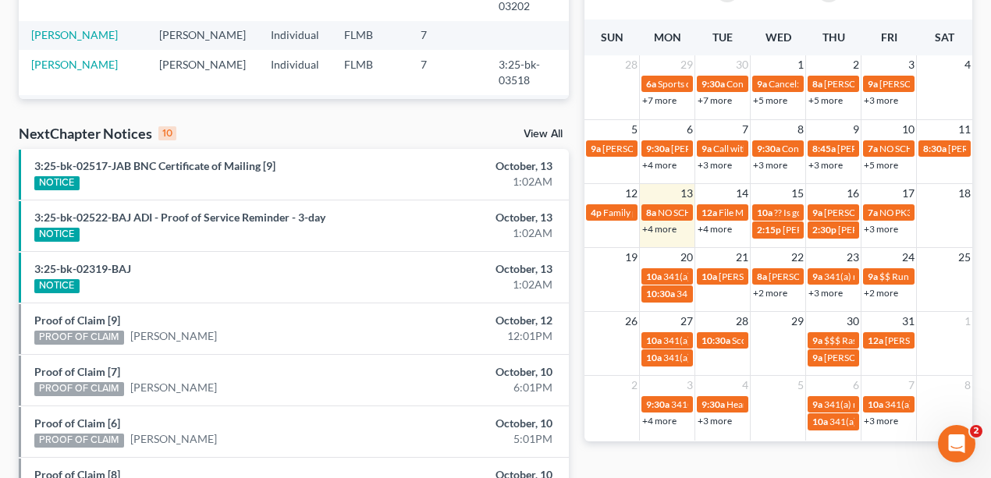
click at [887, 226] on link "+3 more" at bounding box center [881, 229] width 34 height 12
click at [733, 274] on span "[PERSON_NAME] Hair appt" at bounding box center [775, 277] width 113 height 12
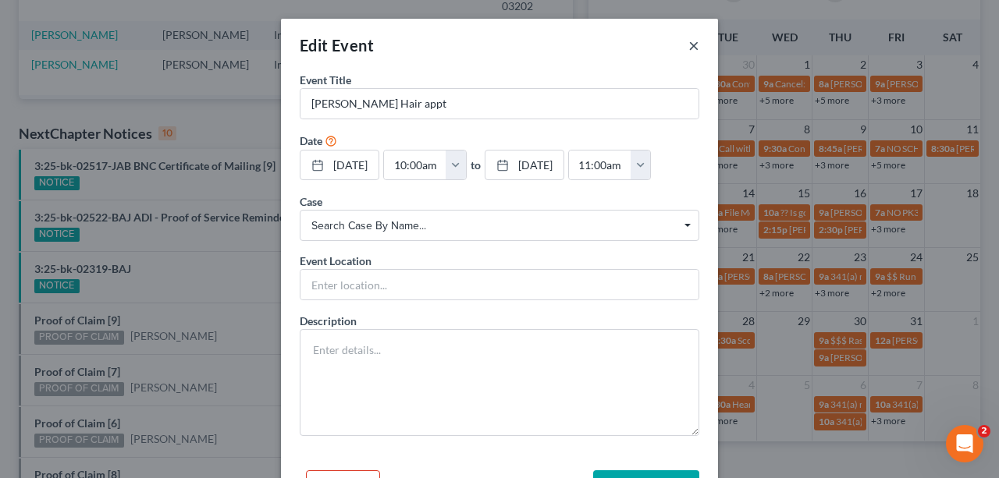
click at [688, 44] on button "×" at bounding box center [693, 45] width 11 height 19
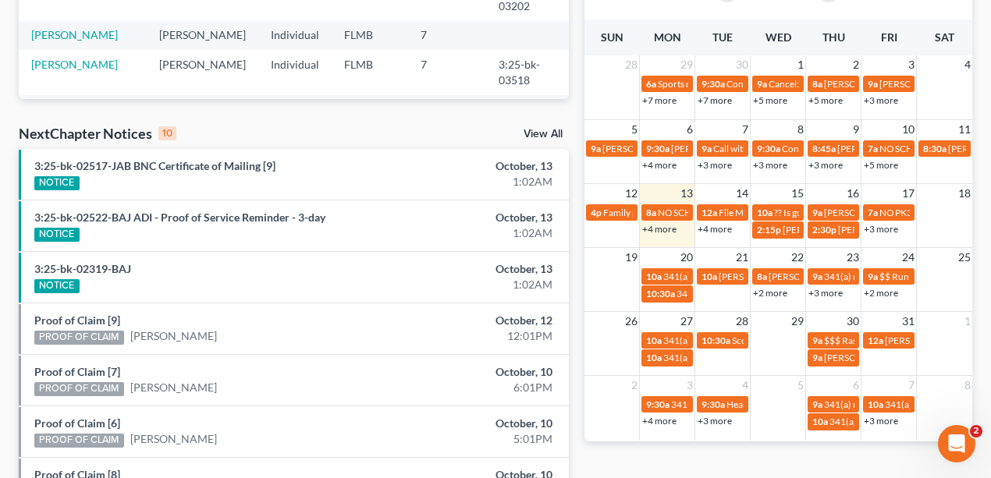
click at [784, 292] on link "+2 more" at bounding box center [770, 293] width 34 height 12
click at [816, 290] on link "+3 more" at bounding box center [825, 293] width 34 height 12
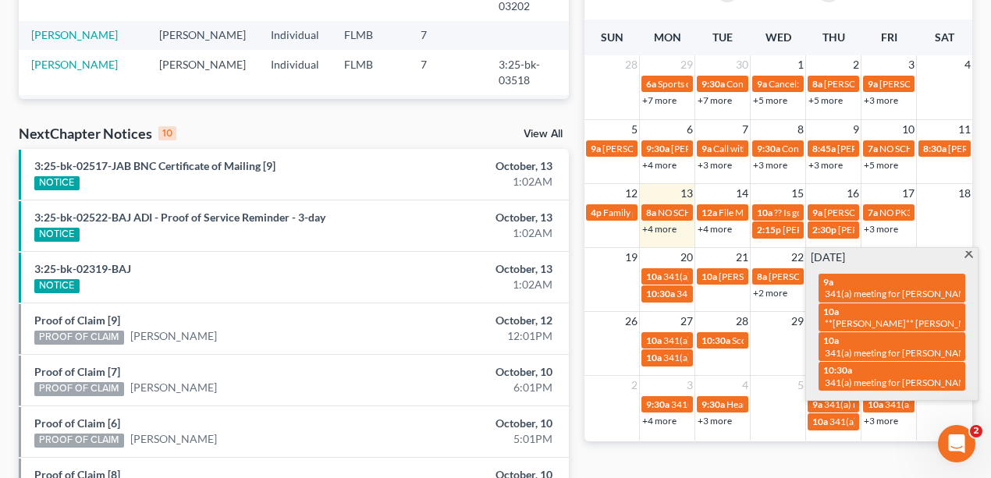
click at [776, 464] on div "Monthly Progress Bankruptcy Bankruptcy October 2025 September 2025 August 2025 …" at bounding box center [779, 191] width 404 height 994
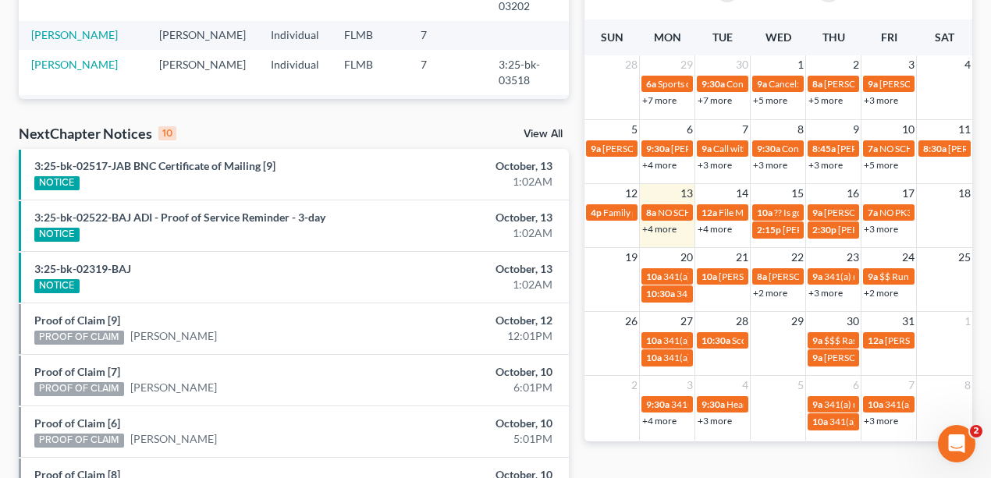
click at [882, 293] on link "+2 more" at bounding box center [881, 293] width 34 height 12
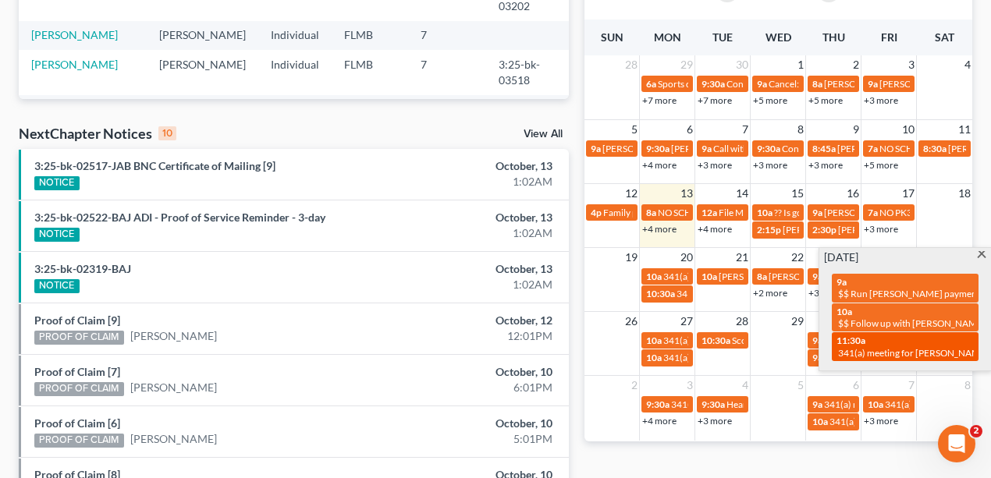
click at [927, 349] on span "341(a) meeting for [PERSON_NAME]" at bounding box center [913, 353] width 151 height 12
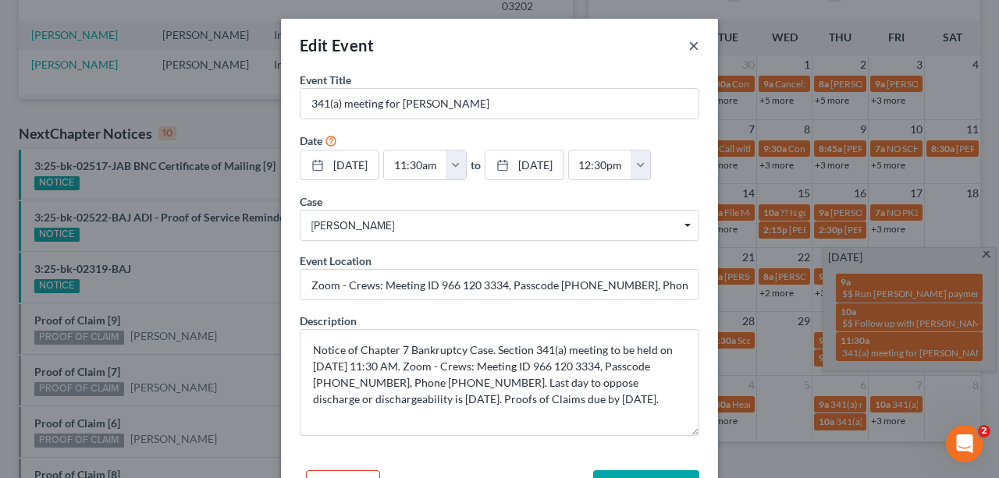
click at [691, 45] on button "×" at bounding box center [693, 45] width 11 height 19
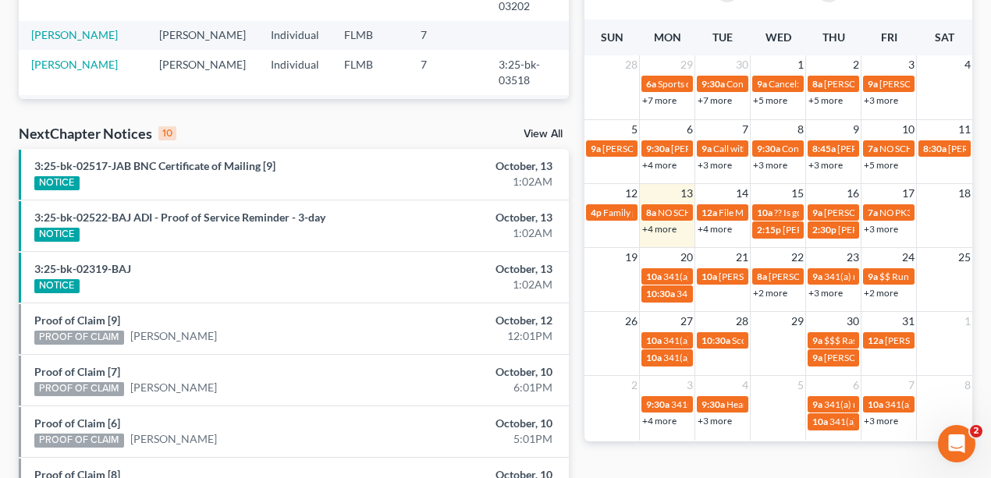
click at [663, 420] on link "+4 more" at bounding box center [659, 421] width 34 height 12
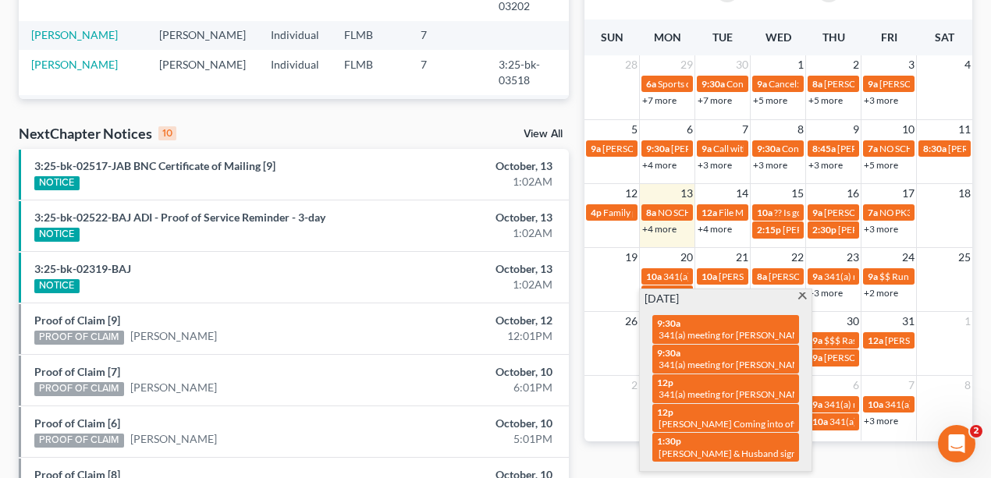
click at [588, 466] on div "Monthly Progress Bankruptcy Bankruptcy October 2025 September 2025 August 2025 …" at bounding box center [779, 191] width 404 height 994
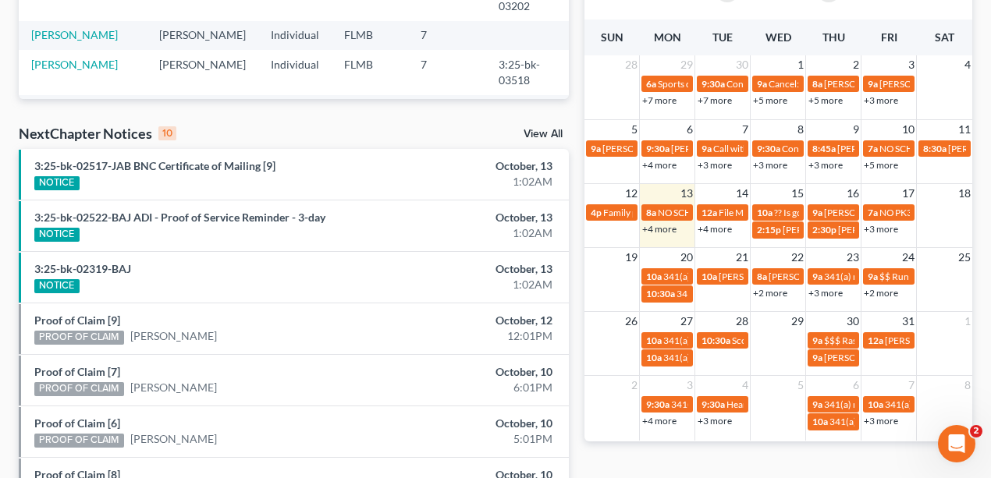
click at [719, 420] on link "+3 more" at bounding box center [715, 421] width 34 height 12
click at [666, 463] on div "Monthly Progress Bankruptcy Bankruptcy October 2025 September 2025 August 2025 …" at bounding box center [779, 191] width 404 height 994
click at [840, 403] on span "341(a) meeting for [PERSON_NAME] & [PERSON_NAME]" at bounding box center [940, 405] width 233 height 12
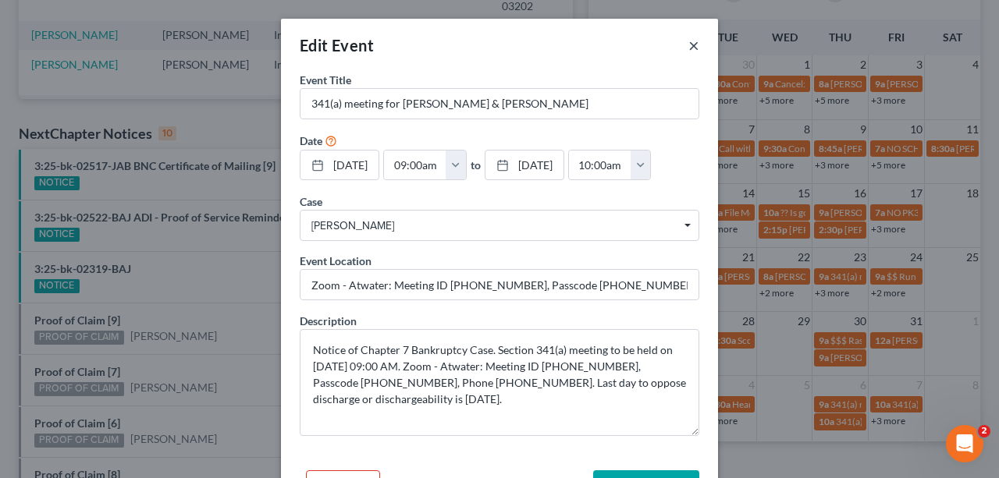
click at [691, 44] on button "×" at bounding box center [693, 45] width 11 height 19
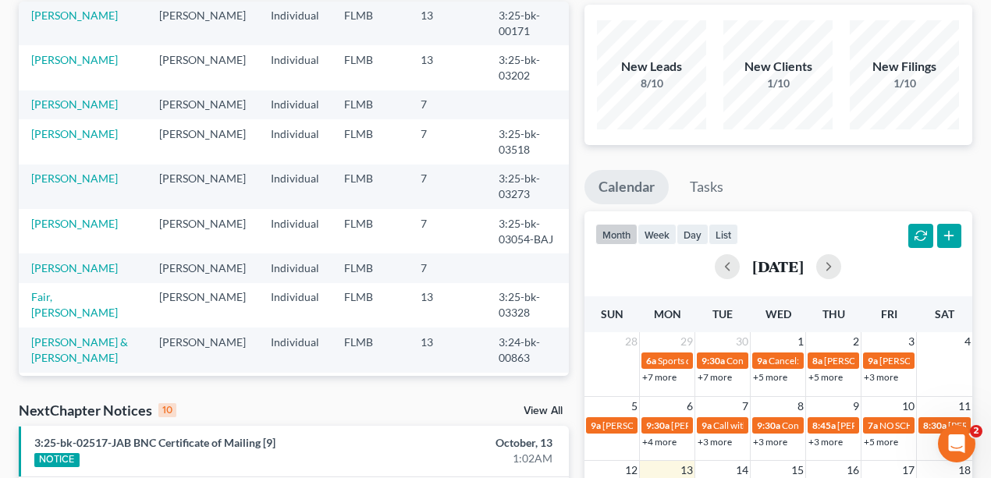
scroll to position [364, 0]
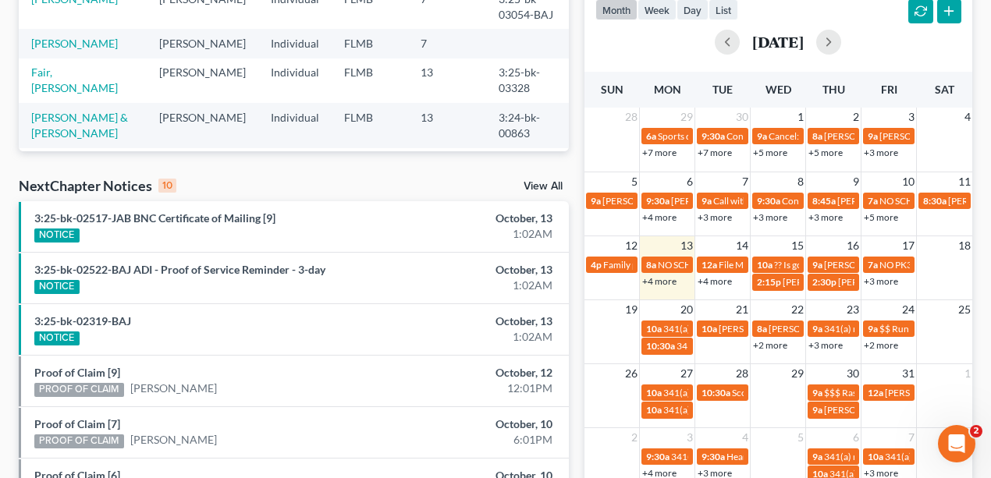
click at [710, 283] on link "+4 more" at bounding box center [715, 281] width 34 height 12
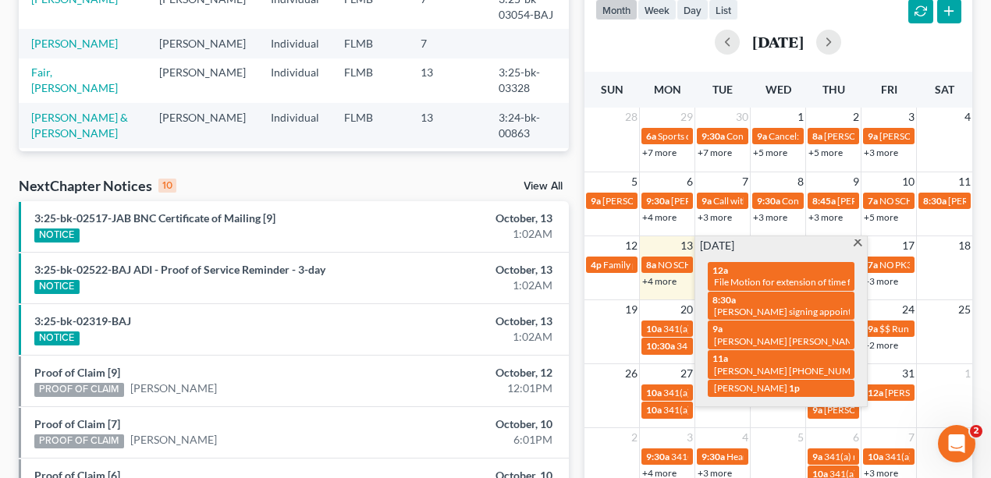
click at [805, 18] on div "month week day list October 2025" at bounding box center [779, 24] width 404 height 75
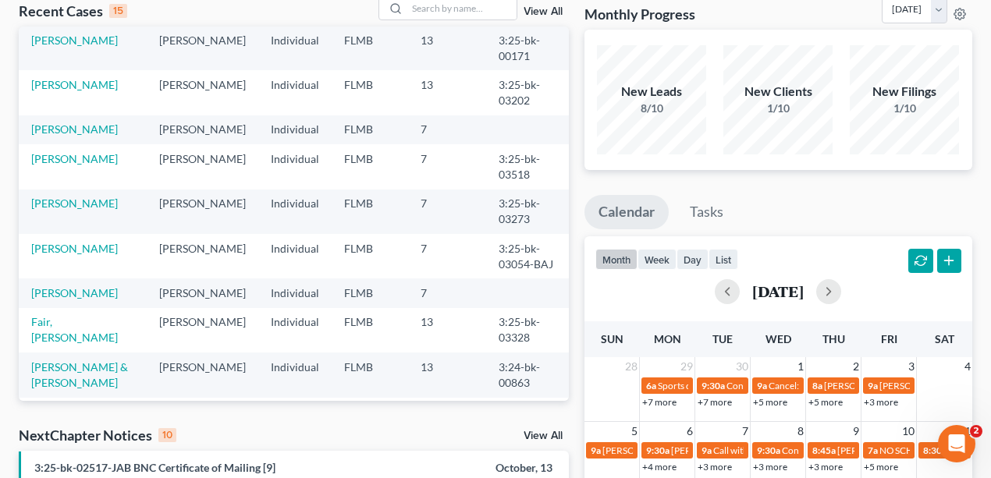
scroll to position [0, 0]
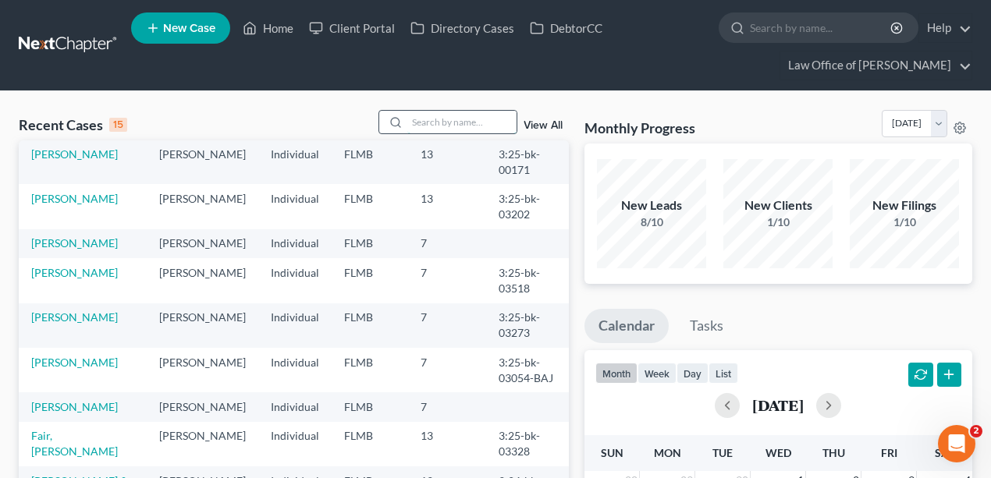
click at [445, 112] on input "search" at bounding box center [461, 122] width 109 height 23
type input "bryson"
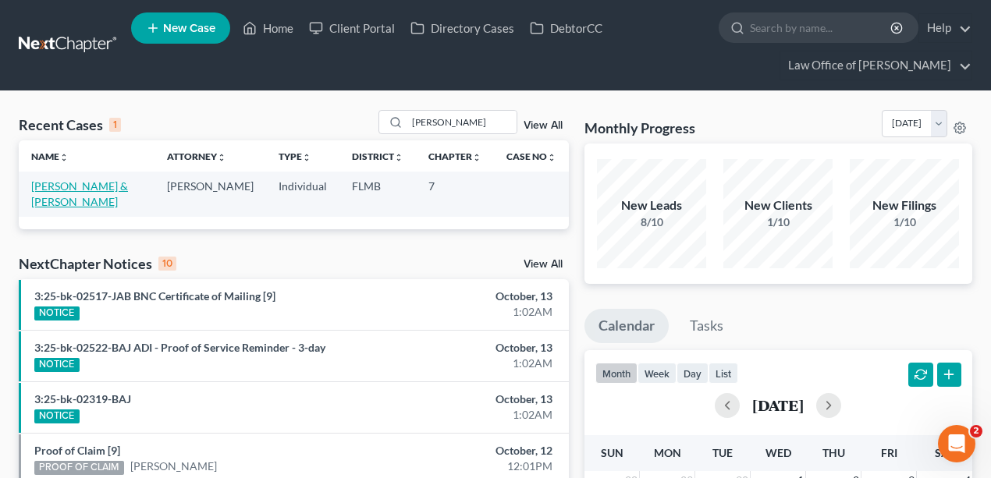
click at [109, 187] on link "[PERSON_NAME] & [PERSON_NAME]" at bounding box center [79, 193] width 97 height 29
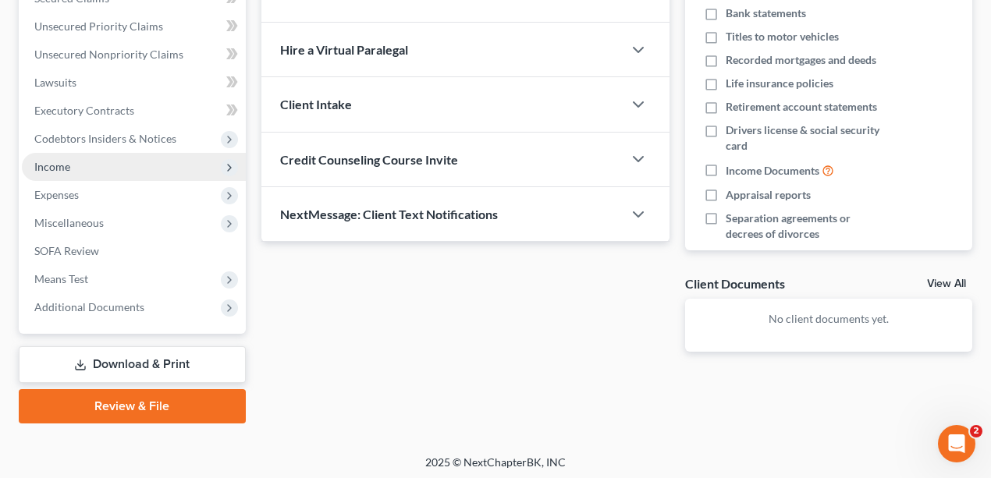
scroll to position [377, 0]
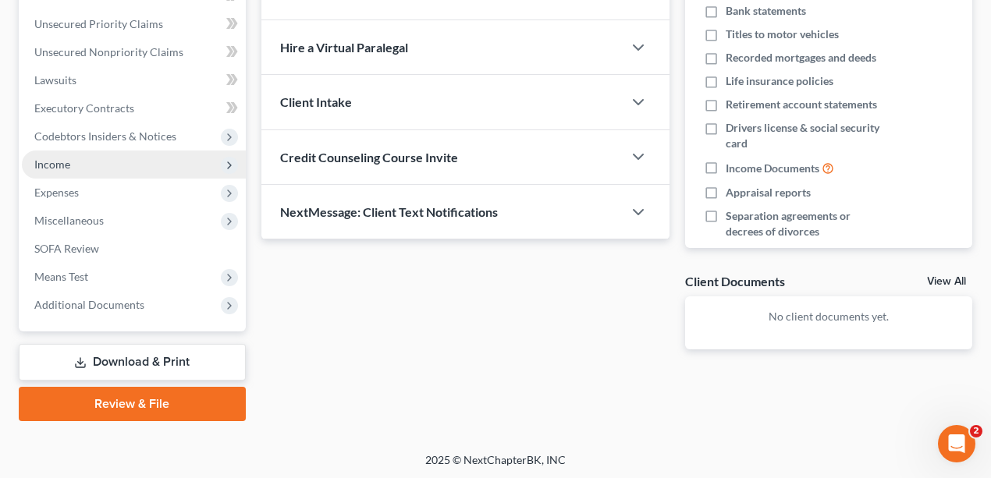
click at [78, 167] on span "Income" at bounding box center [134, 165] width 224 height 28
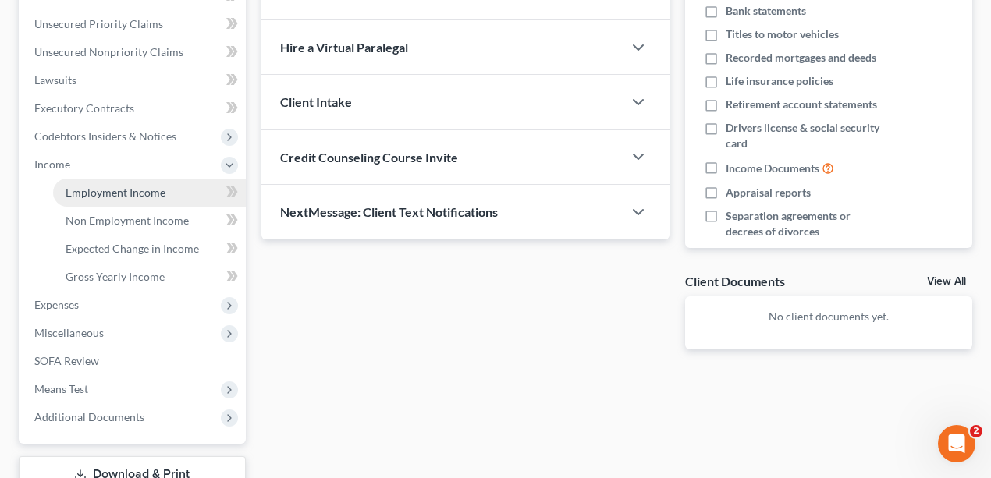
click at [98, 190] on span "Employment Income" at bounding box center [116, 192] width 100 height 13
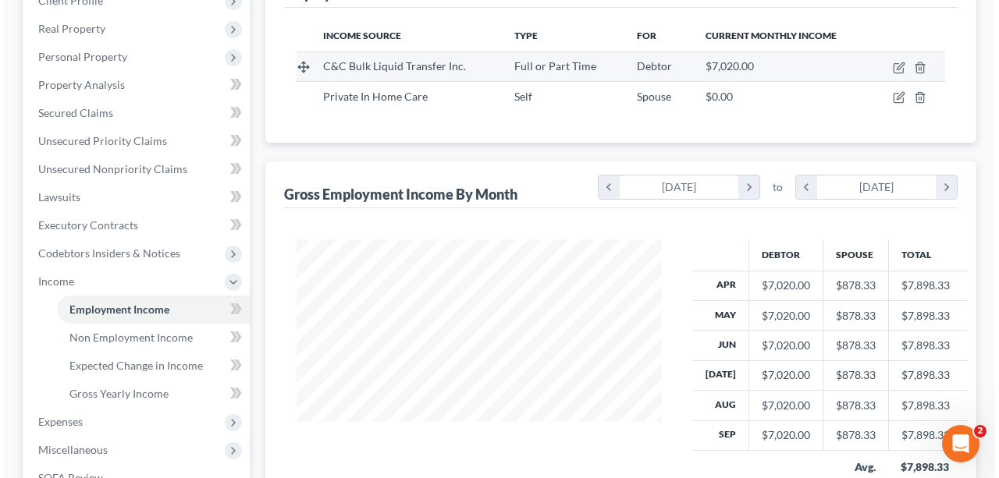
scroll to position [156, 0]
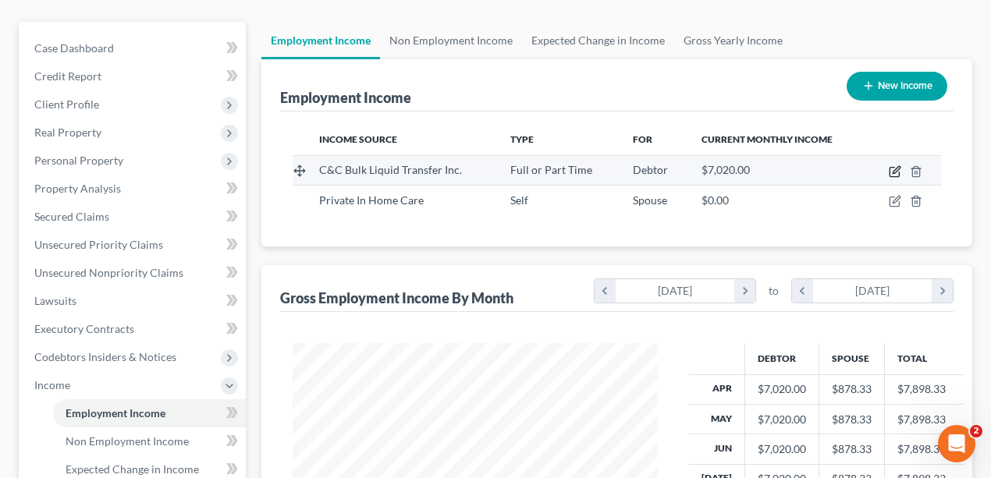
click at [896, 169] on icon "button" at bounding box center [895, 171] width 12 height 12
select select "0"
select select "9"
select select "3"
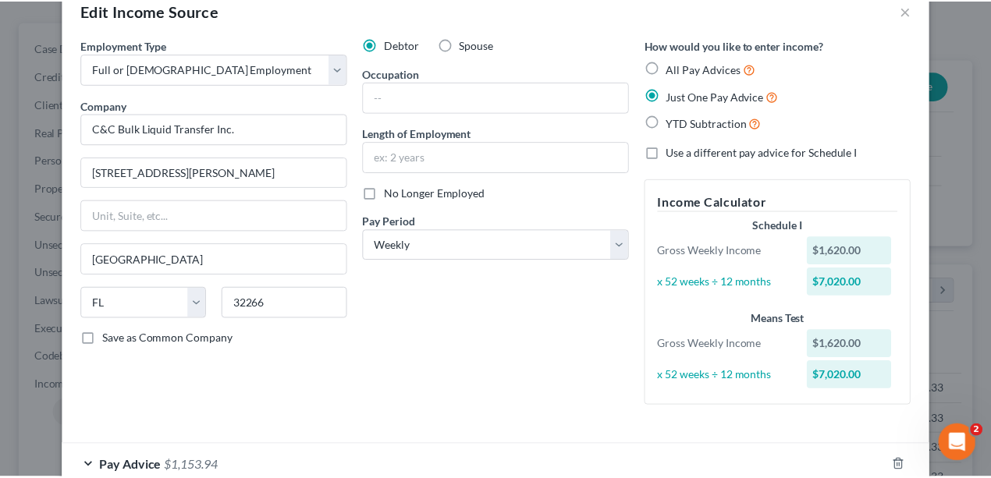
scroll to position [0, 0]
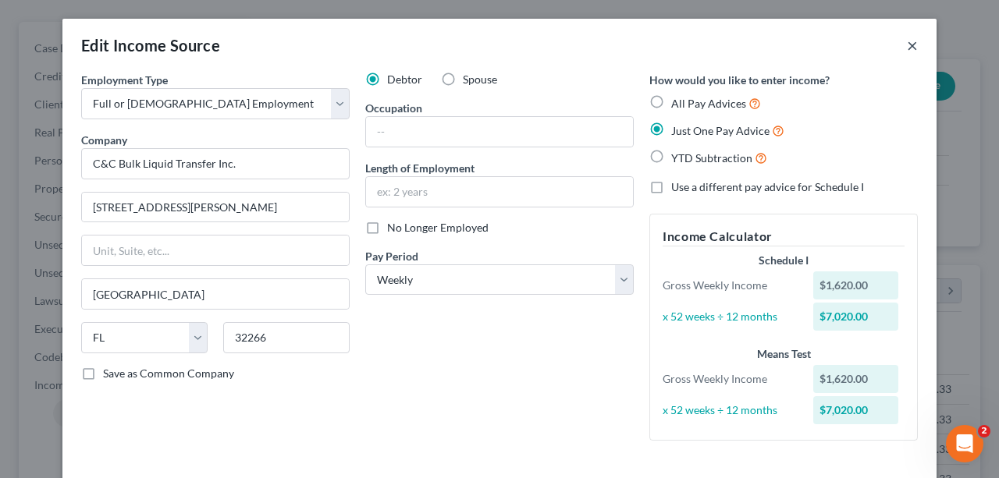
click at [907, 45] on button "×" at bounding box center [912, 45] width 11 height 19
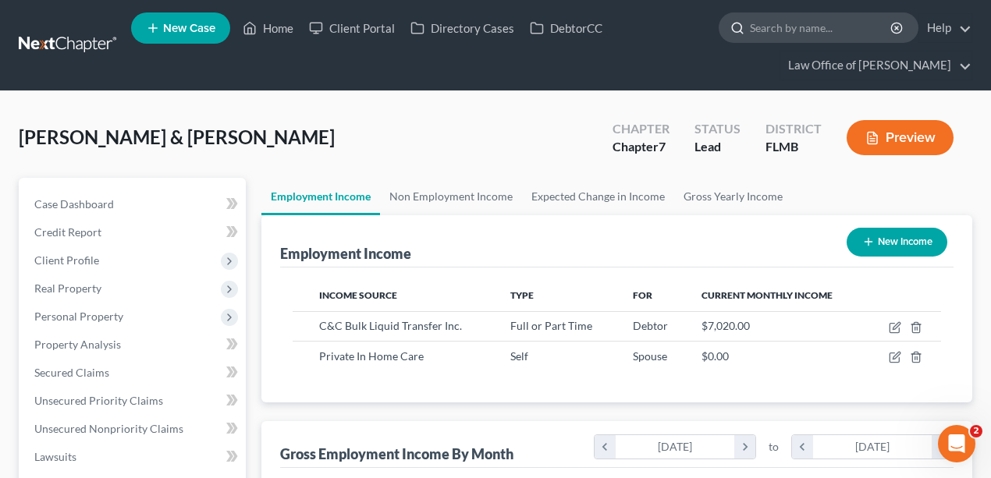
click at [783, 28] on input "search" at bounding box center [821, 27] width 143 height 29
type input "westphal"
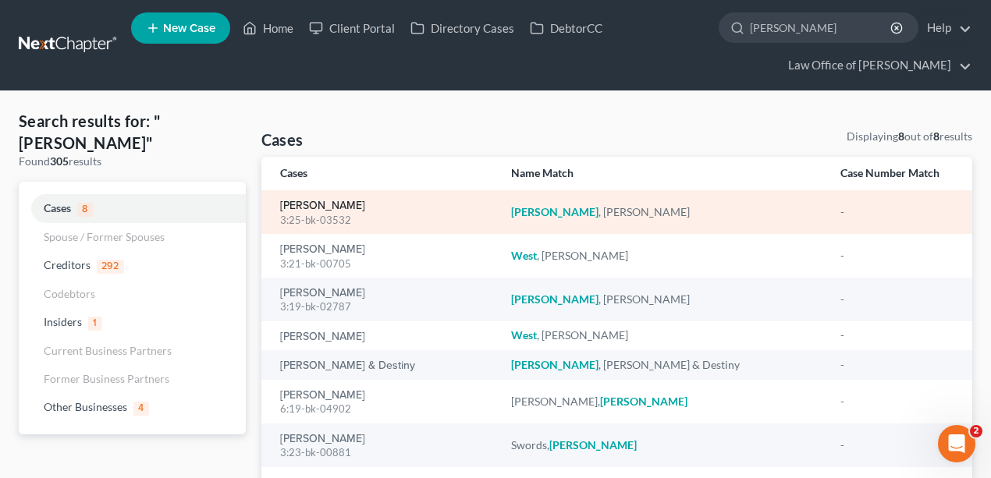
click at [345, 211] on link "[PERSON_NAME]" at bounding box center [322, 206] width 85 height 11
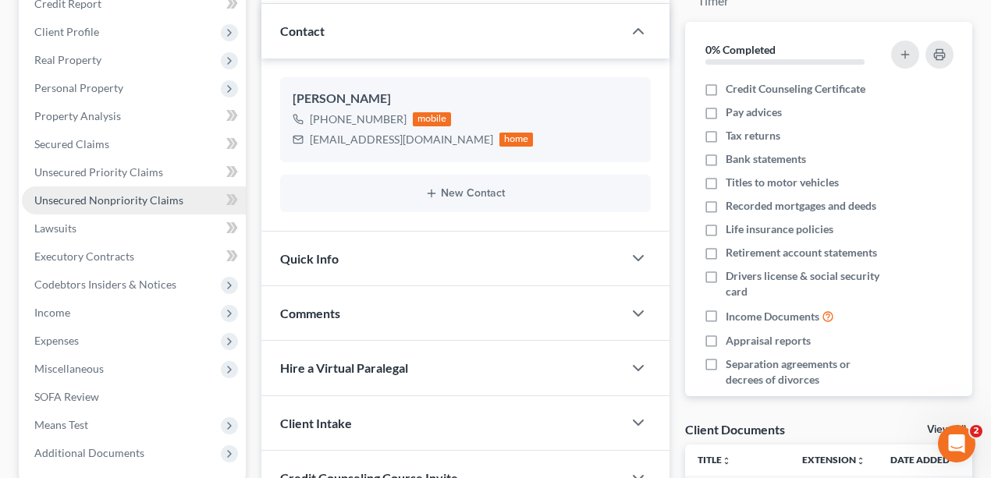
scroll to position [222, 0]
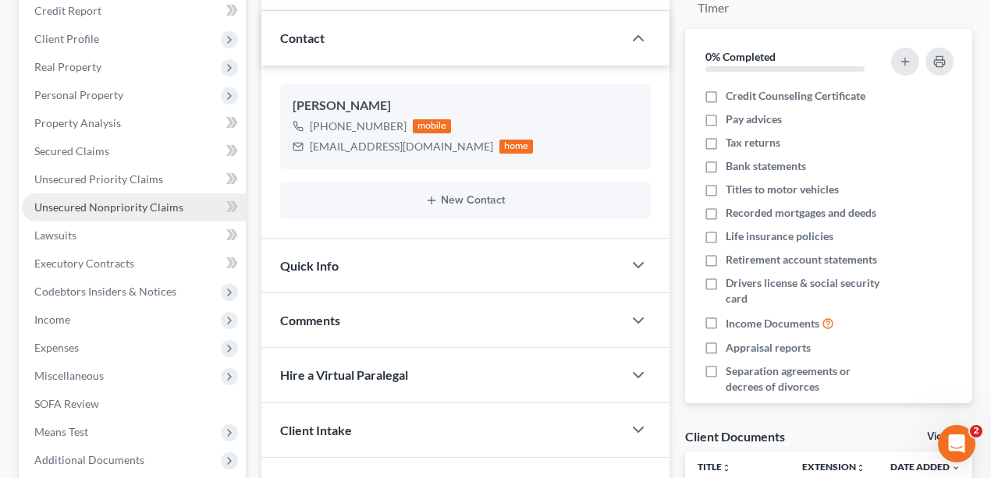
click at [129, 197] on link "Unsecured Nonpriority Claims" at bounding box center [134, 208] width 224 height 28
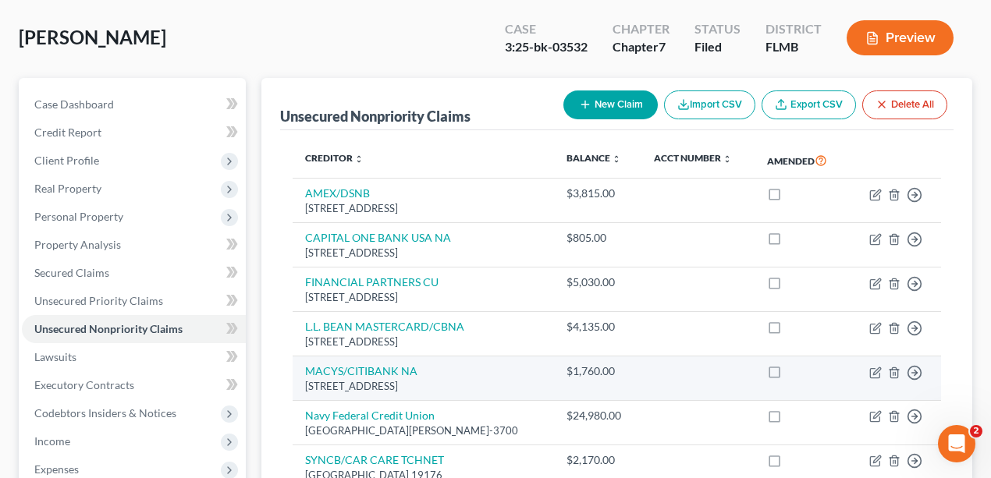
scroll to position [364, 0]
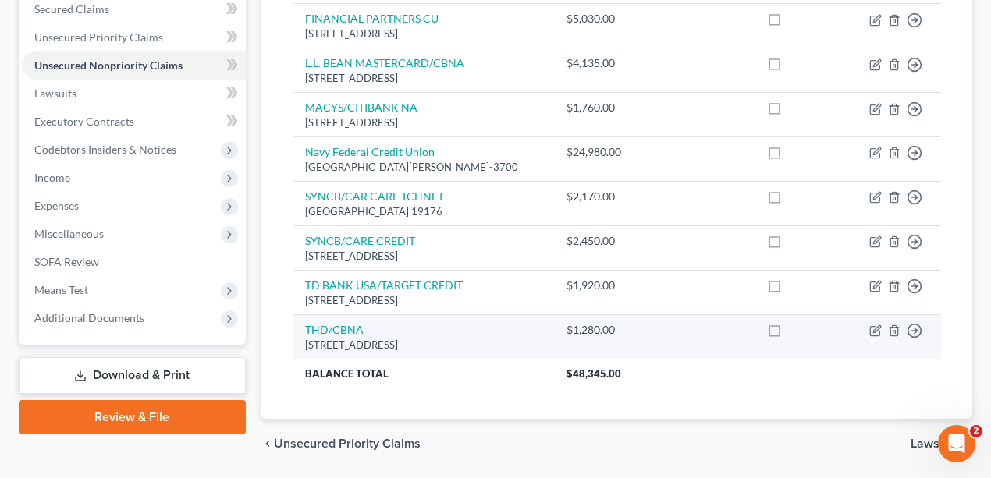
drag, startPoint x: 569, startPoint y: 343, endPoint x: 391, endPoint y: 324, distance: 179.0
click at [391, 324] on td "THD/CBNA 5800 SOUTH CORPORATE PLACE, Sioux Falls, SD 57108" at bounding box center [423, 337] width 261 height 44
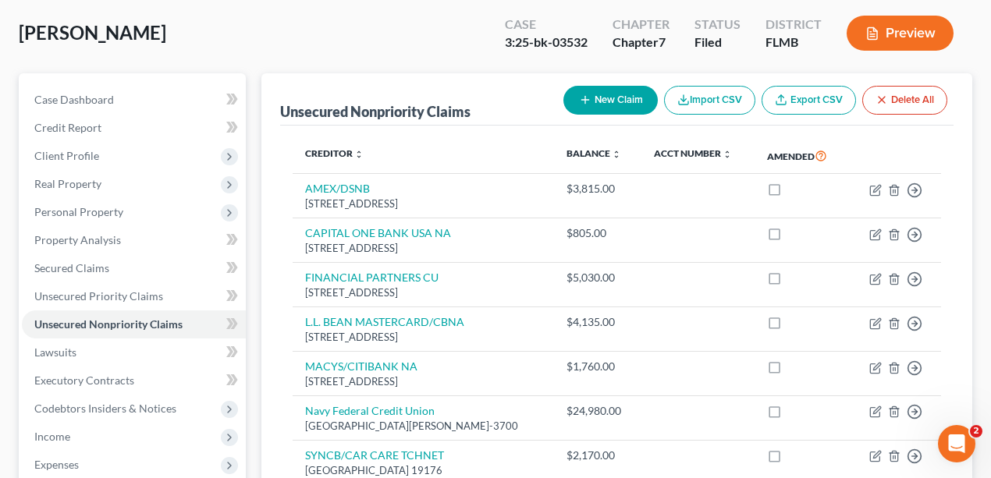
scroll to position [0, 0]
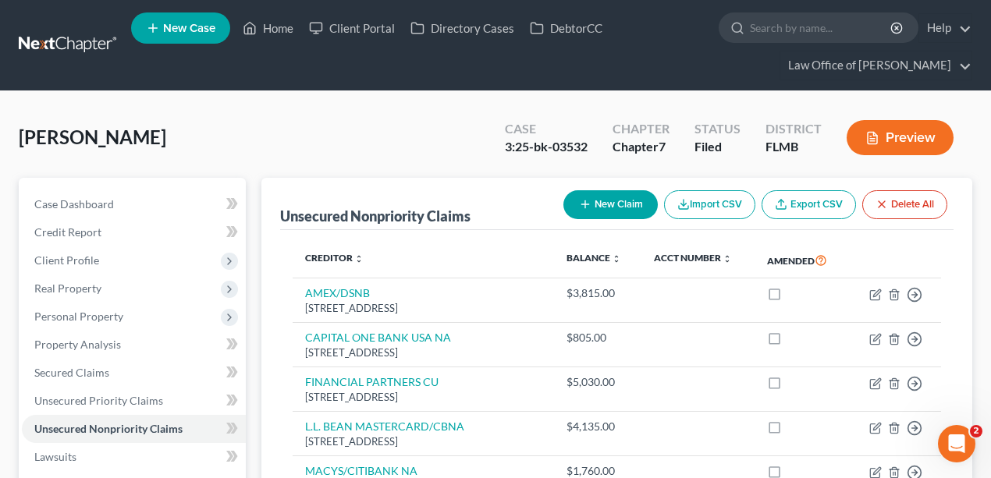
click at [86, 47] on link at bounding box center [69, 45] width 100 height 28
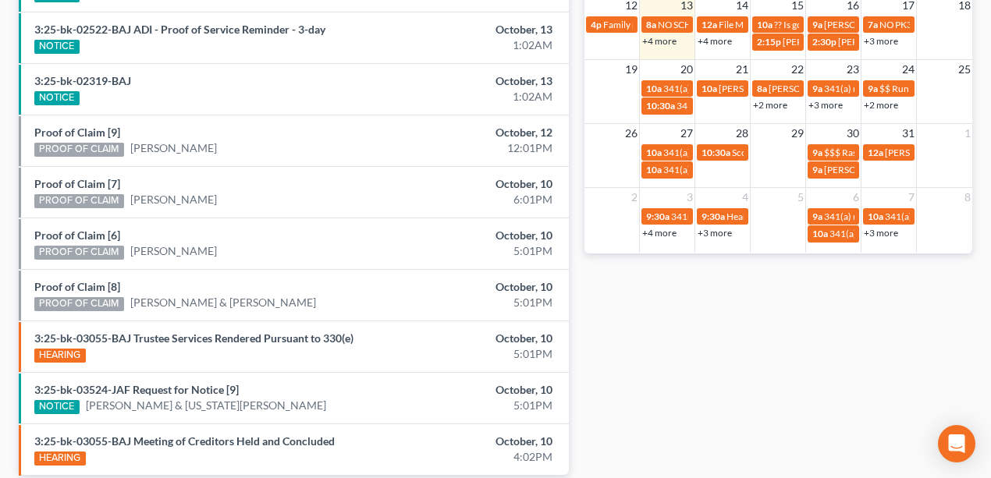
click at [655, 279] on div "Monthly Progress Bankruptcy Bankruptcy [DATE] [DATE] [DATE] [DATE] [DATE] [DATE…" at bounding box center [779, 3] width 404 height 994
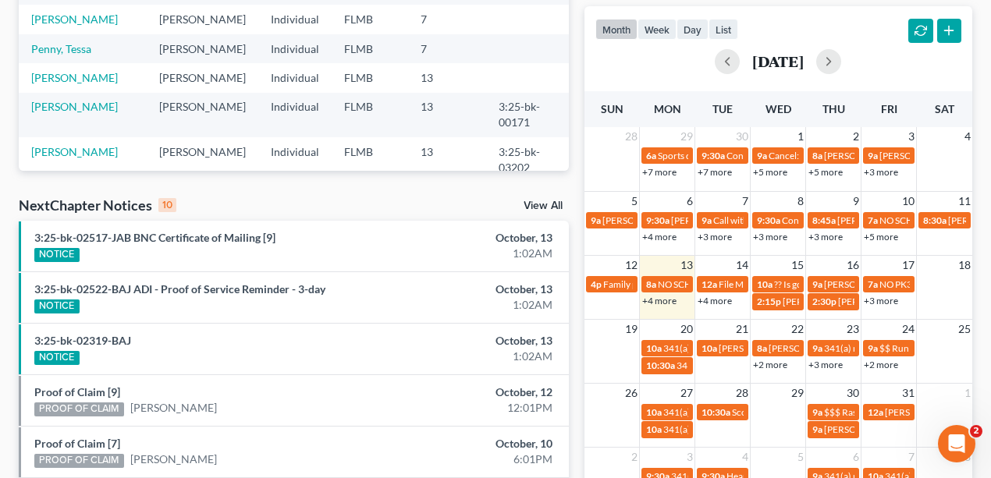
click at [663, 298] on link "+4 more" at bounding box center [659, 301] width 34 height 12
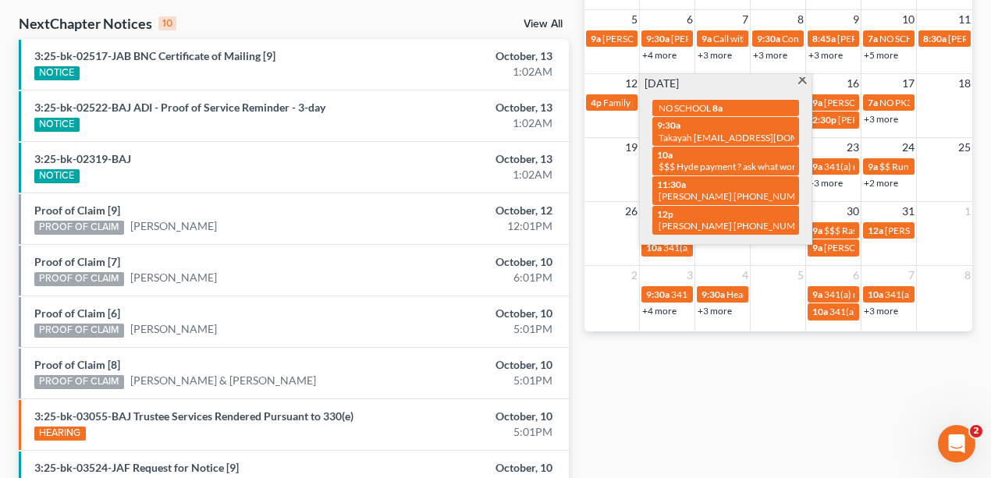
scroll to position [656, 0]
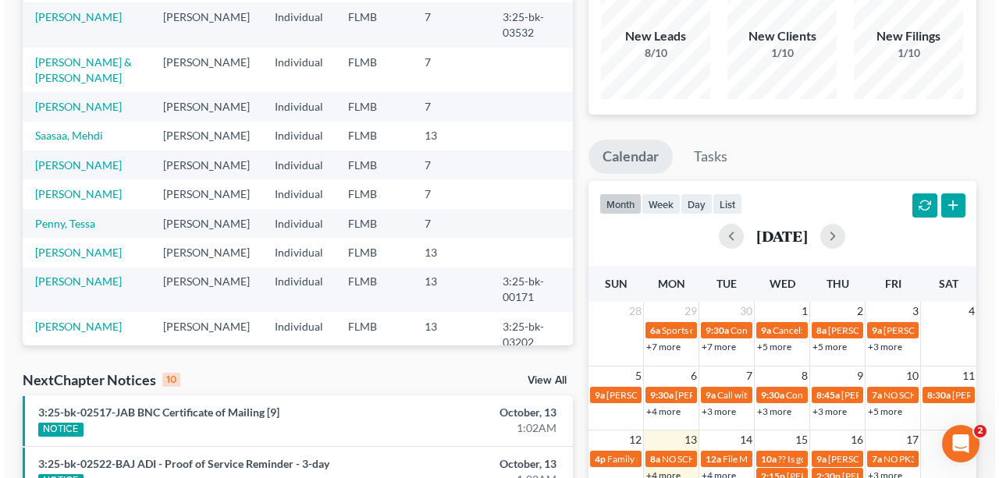
scroll to position [312, 0]
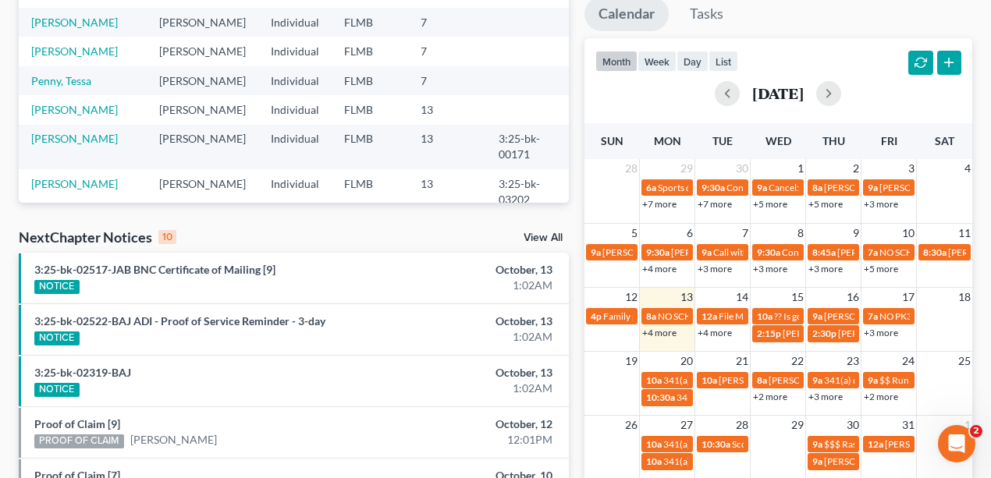
click at [659, 335] on link "+4 more" at bounding box center [659, 333] width 34 height 12
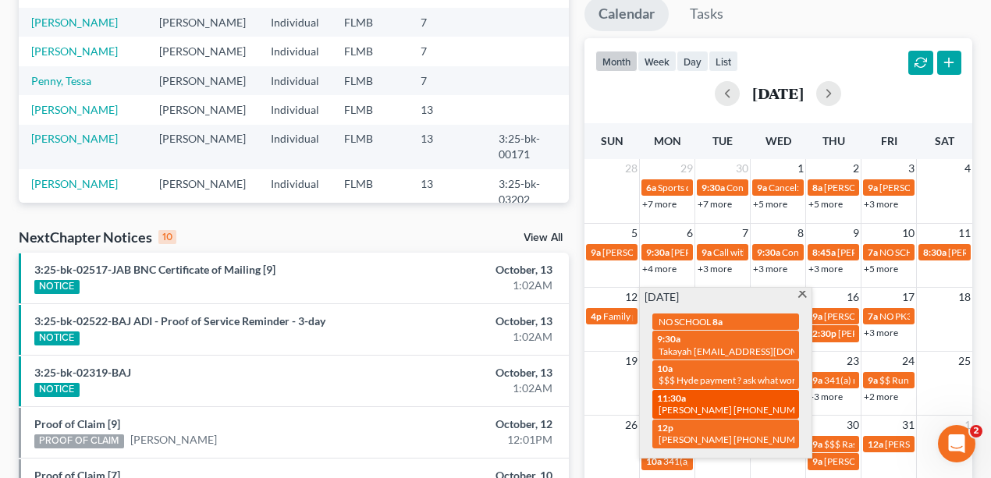
click at [677, 404] on span "[PERSON_NAME] [PHONE_NUMBER]" at bounding box center [738, 410] width 158 height 12
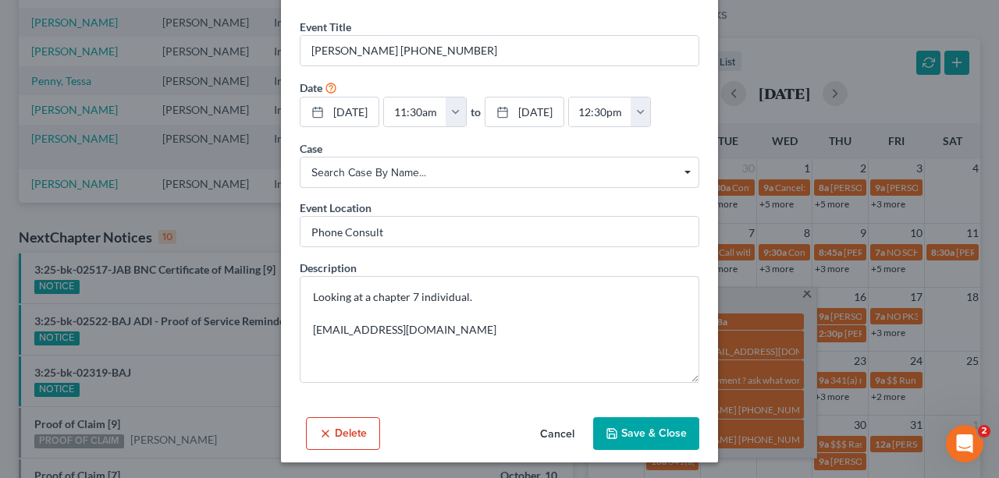
scroll to position [54, 0]
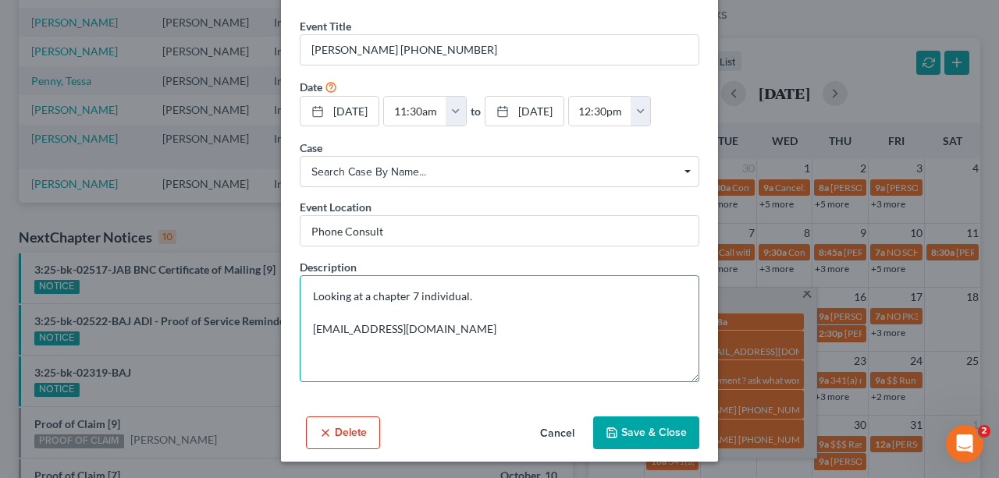
click at [527, 311] on textarea "Looking at a chapter 7 individual. miadosgood@gmail.com" at bounding box center [500, 328] width 400 height 107
click at [541, 317] on textarea "Looking at a chapter 7 individual. miadosgood@gmail.com" at bounding box center [500, 328] width 400 height 107
click at [515, 329] on textarea "Looking at a chapter 7 individual. miadosgood@gmail.com" at bounding box center [500, 328] width 400 height 107
click at [512, 290] on textarea "Looking at a chapter 7 individual. miadosgood@gmail.com" at bounding box center [500, 328] width 400 height 107
click at [500, 328] on textarea "Looking at a chapter 7 individual. miadosgood@gmail.com" at bounding box center [500, 328] width 400 height 107
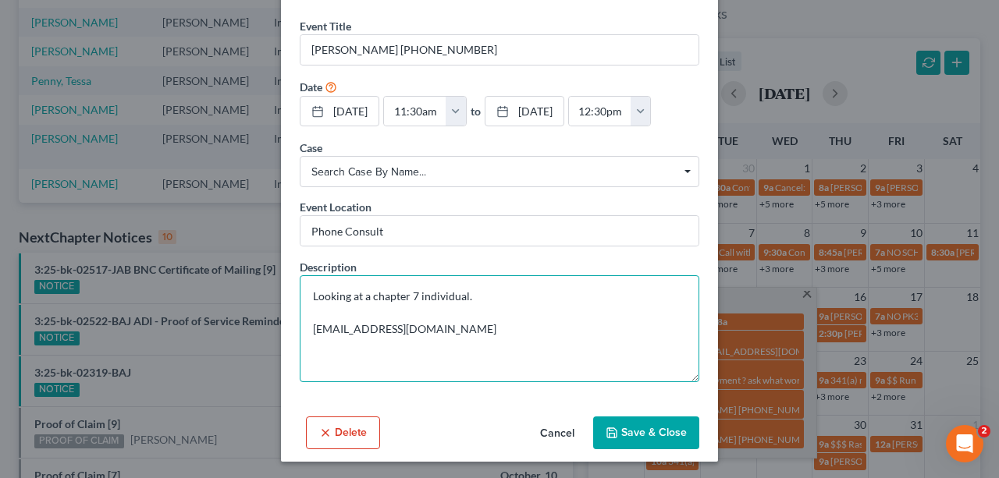
click at [504, 321] on textarea "Looking at a chapter 7 individual. miadosgood@gmail.com" at bounding box center [500, 328] width 400 height 107
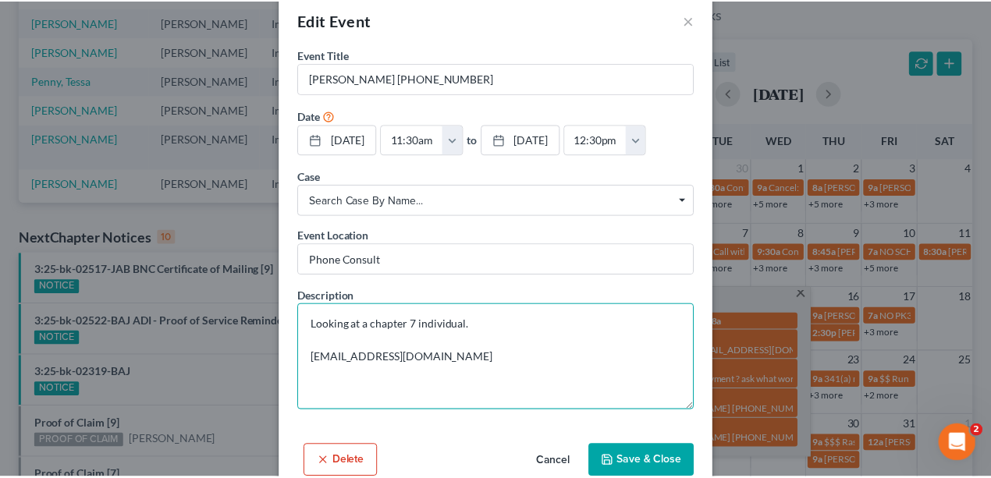
scroll to position [0, 0]
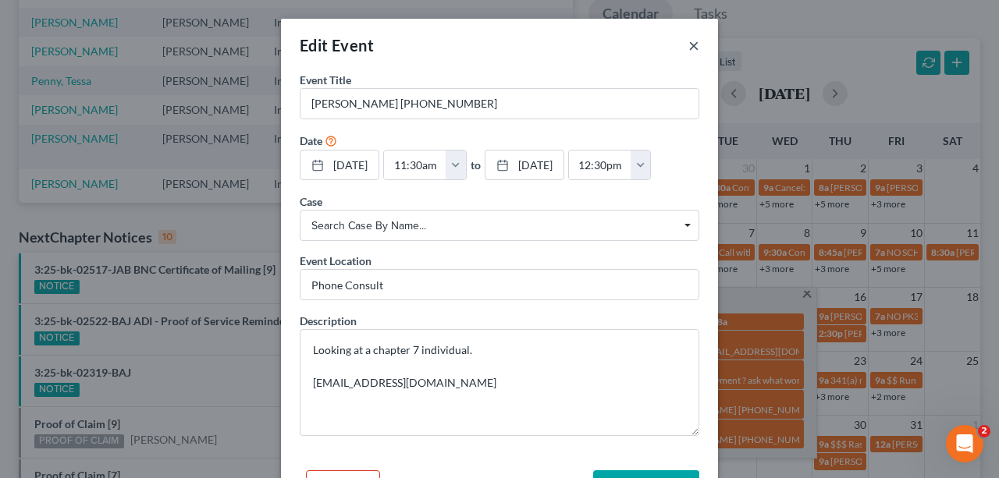
click at [690, 40] on button "×" at bounding box center [693, 45] width 11 height 19
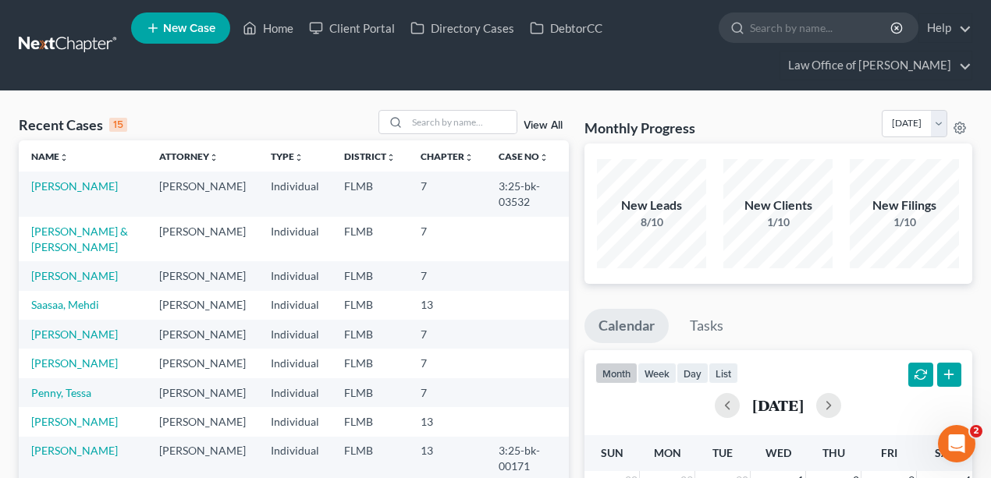
click at [282, 126] on div "Recent Cases 15 View All" at bounding box center [294, 125] width 550 height 30
click at [91, 281] on td "[PERSON_NAME]" at bounding box center [83, 275] width 128 height 29
click at [92, 274] on link "[PERSON_NAME]" at bounding box center [74, 275] width 87 height 13
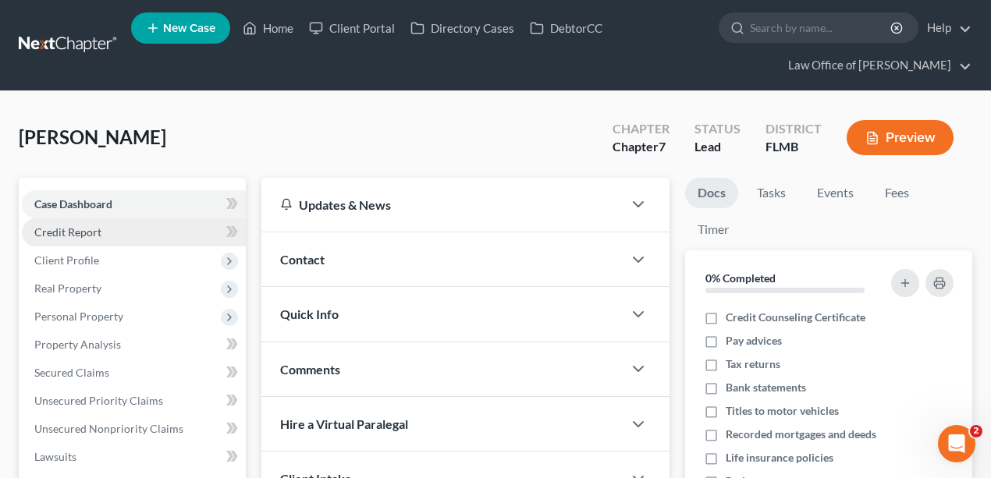
click at [100, 222] on link "Credit Report" at bounding box center [134, 232] width 224 height 28
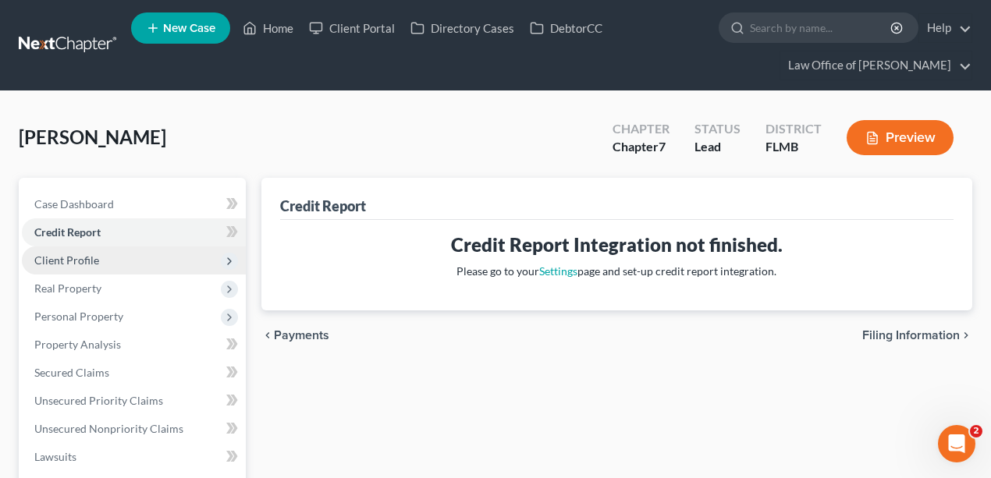
click at [120, 256] on span "Client Profile" at bounding box center [134, 261] width 224 height 28
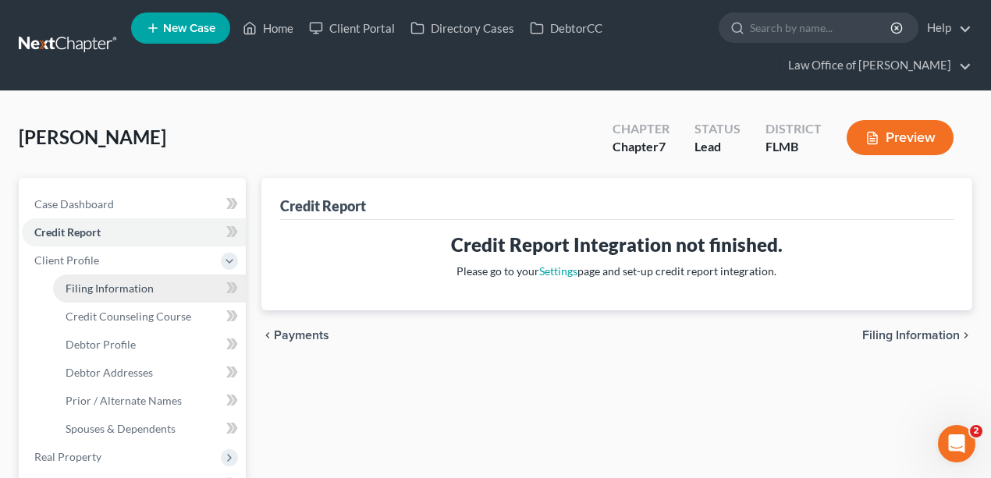
click at [116, 289] on span "Filing Information" at bounding box center [110, 288] width 88 height 13
select select "1"
select select "0"
select select "15"
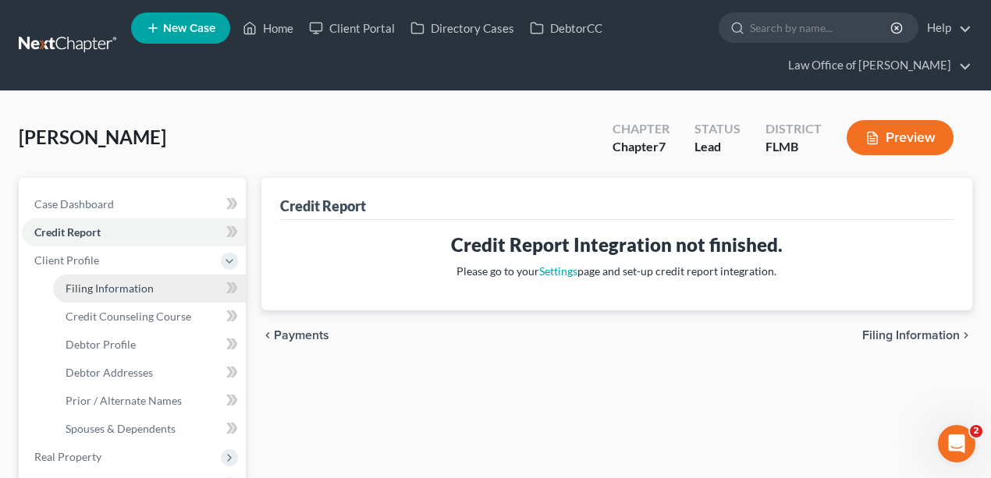
select select "9"
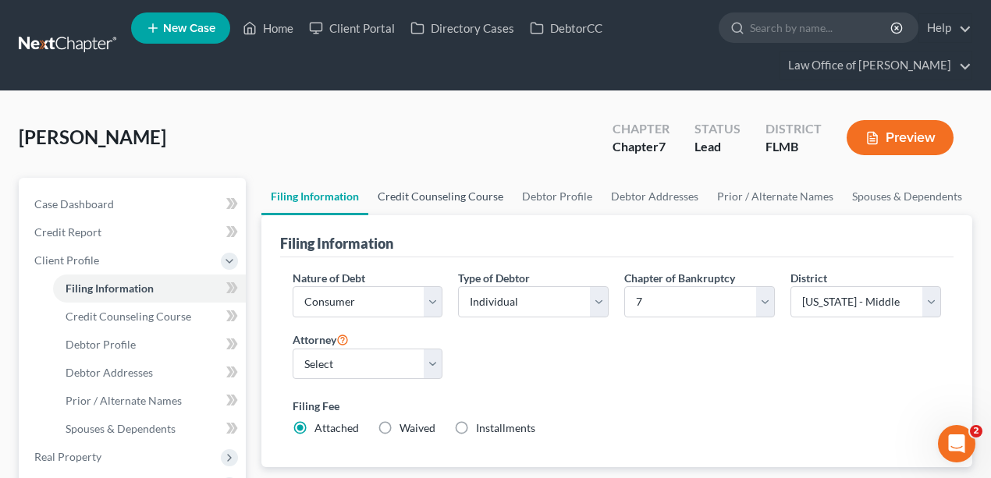
click at [449, 204] on link "Credit Counseling Course" at bounding box center [440, 196] width 144 height 37
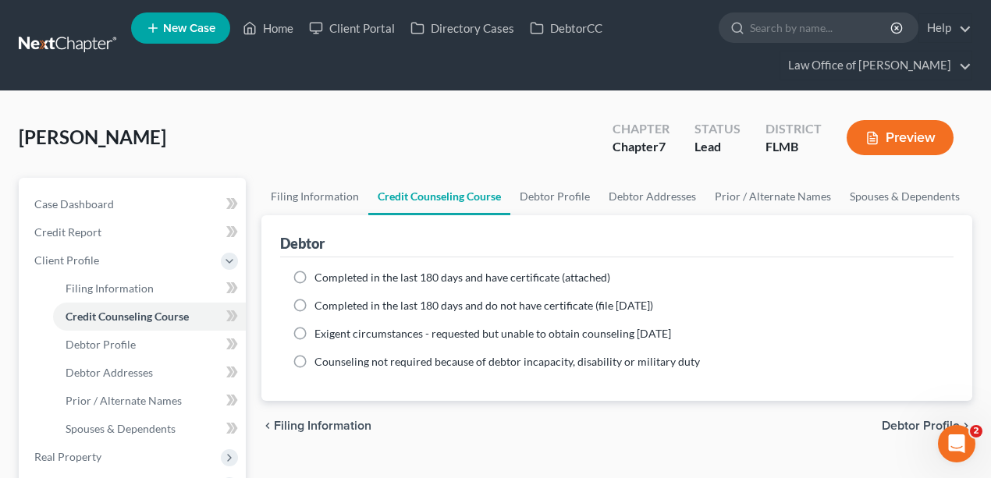
click at [372, 280] on span "Completed in the last 180 days and have certificate (attached)" at bounding box center [462, 277] width 296 height 13
click at [331, 280] on input "Completed in the last 180 days and have certificate (attached)" at bounding box center [326, 275] width 10 height 10
radio input "true"
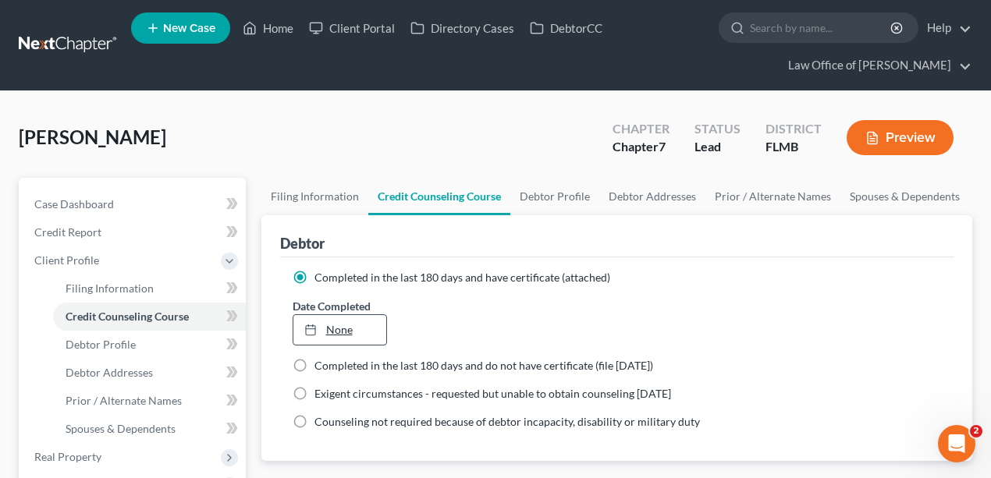
type input "[DATE]"
click at [357, 331] on link "None" at bounding box center [340, 330] width 94 height 30
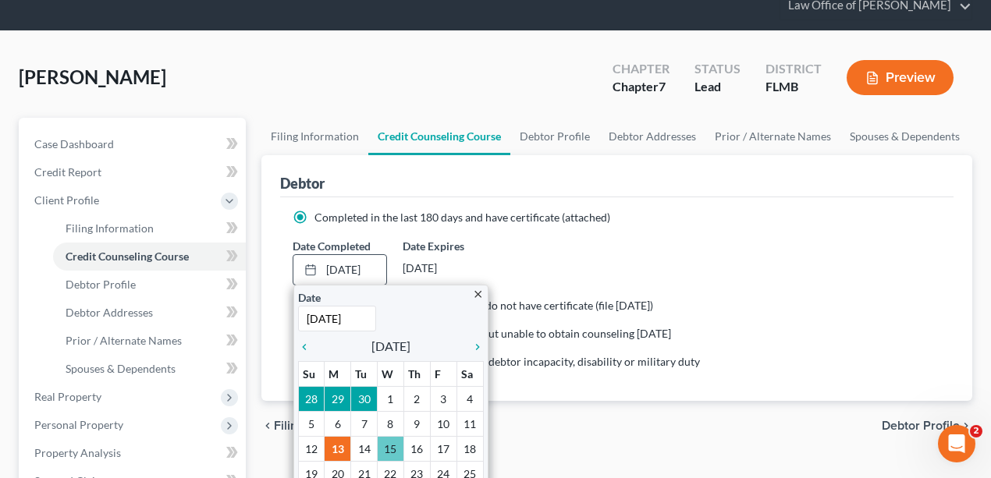
scroll to position [156, 0]
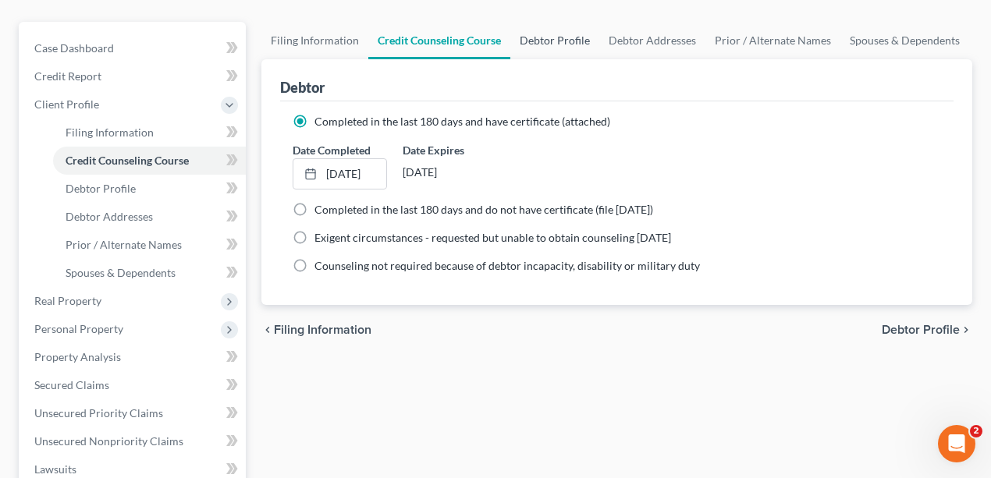
click at [560, 48] on link "Debtor Profile" at bounding box center [554, 40] width 89 height 37
select select "0"
select select "2"
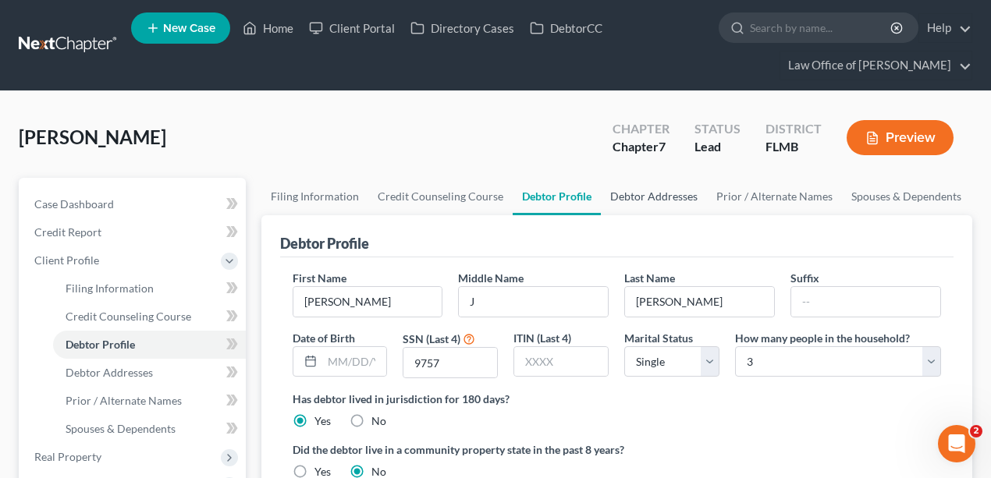
click at [682, 193] on link "Debtor Addresses" at bounding box center [654, 196] width 106 height 37
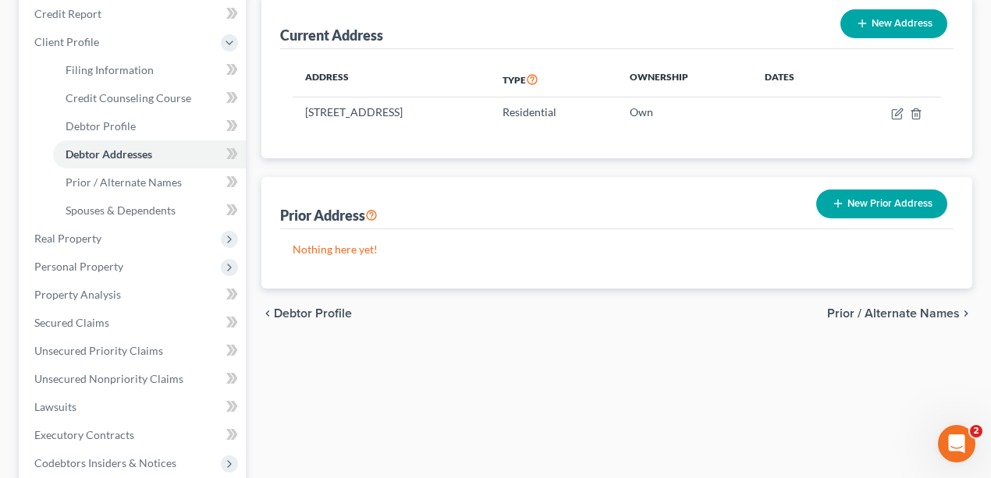
scroll to position [104, 0]
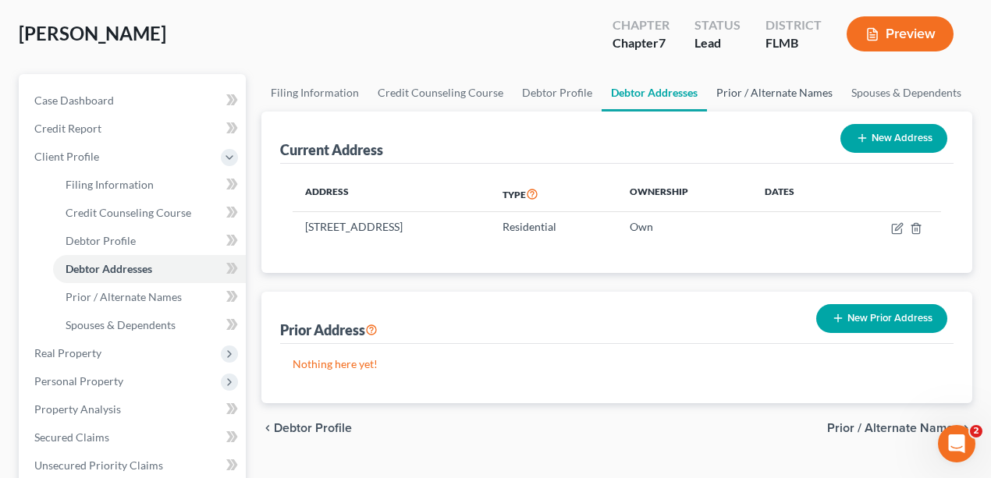
click at [755, 103] on link "Prior / Alternate Names" at bounding box center [774, 92] width 135 height 37
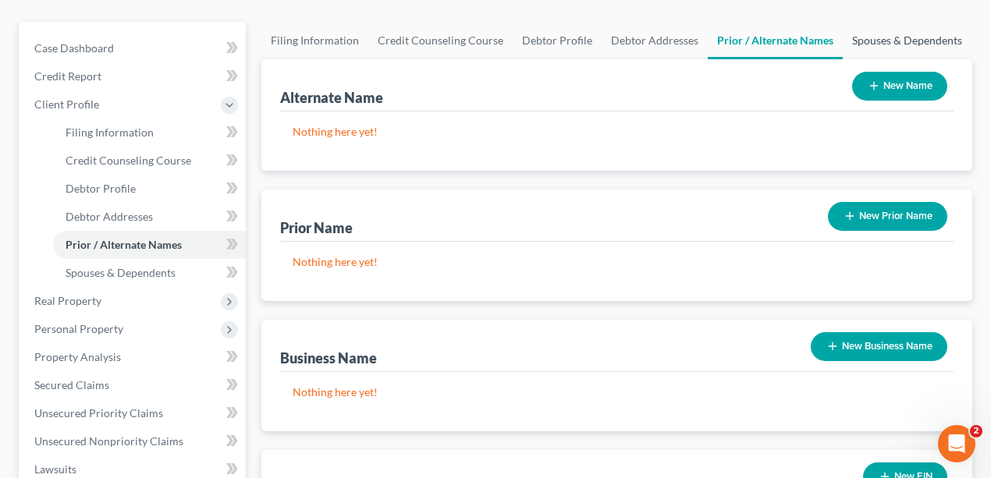
click at [900, 39] on link "Spouses & Dependents" at bounding box center [907, 40] width 129 height 37
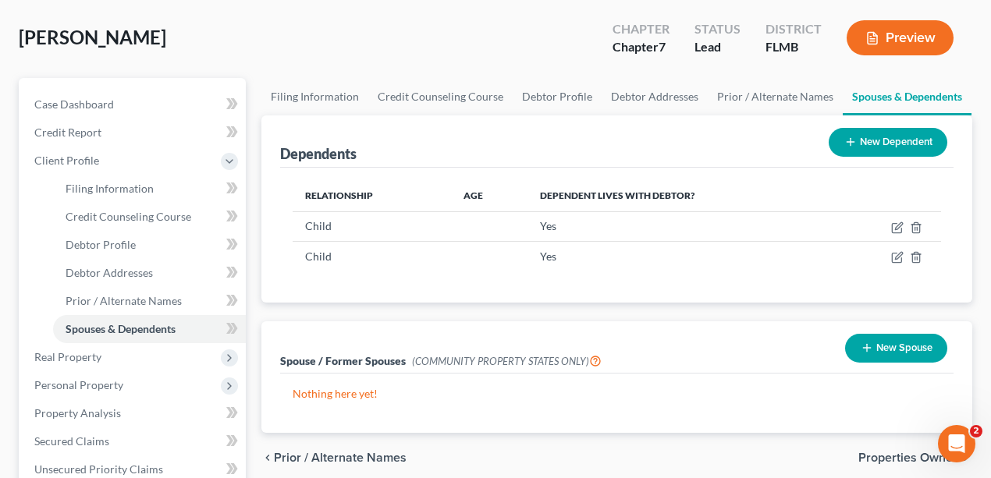
scroll to position [104, 0]
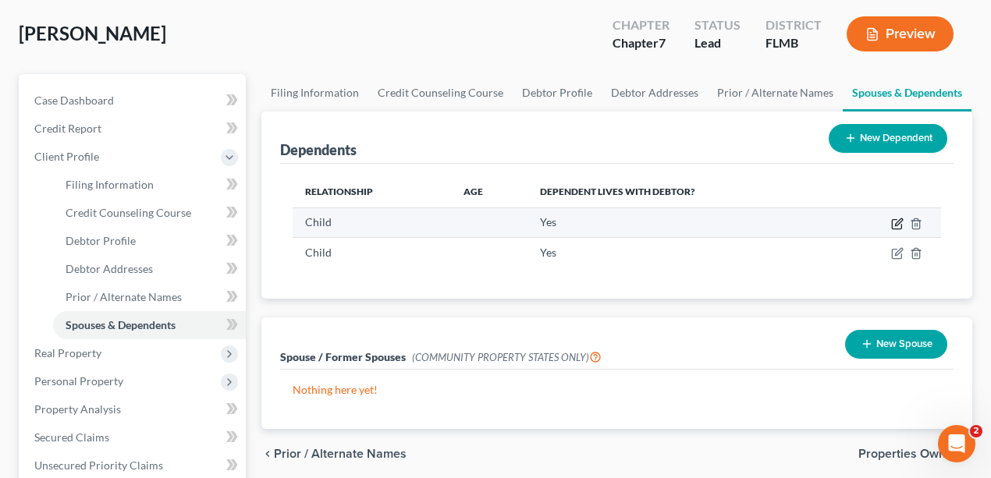
click at [897, 220] on icon "button" at bounding box center [898, 221] width 7 height 7
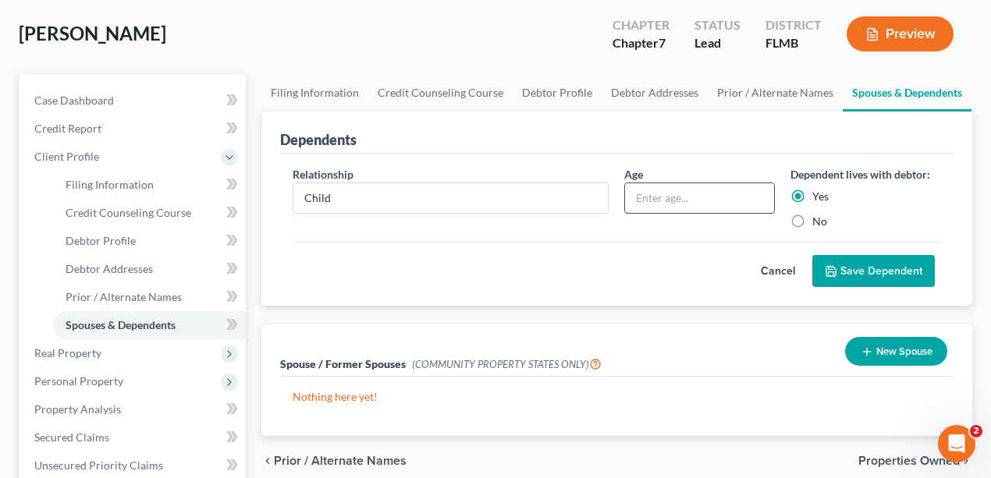
click at [732, 208] on input "text" at bounding box center [699, 198] width 149 height 30
type input "11"
click at [925, 265] on button "Save Dependent" at bounding box center [873, 271] width 123 height 33
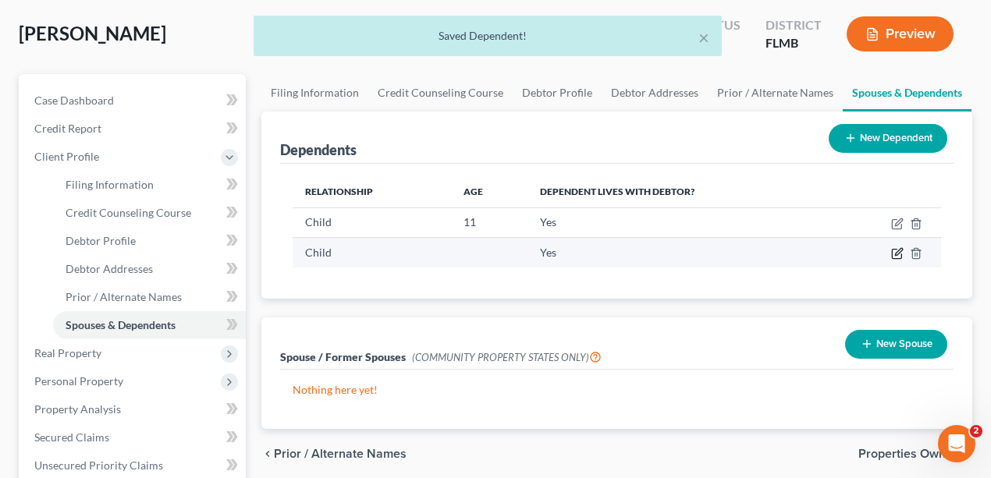
click at [897, 251] on icon "button" at bounding box center [897, 253] width 12 height 12
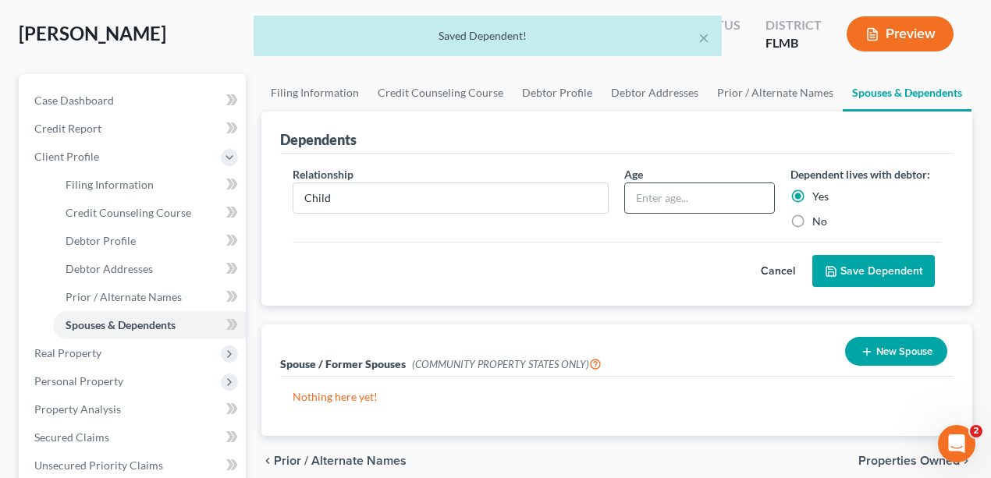
click at [680, 194] on input "text" at bounding box center [699, 198] width 149 height 30
type input "3"
click at [858, 275] on button "Save Dependent" at bounding box center [873, 271] width 123 height 33
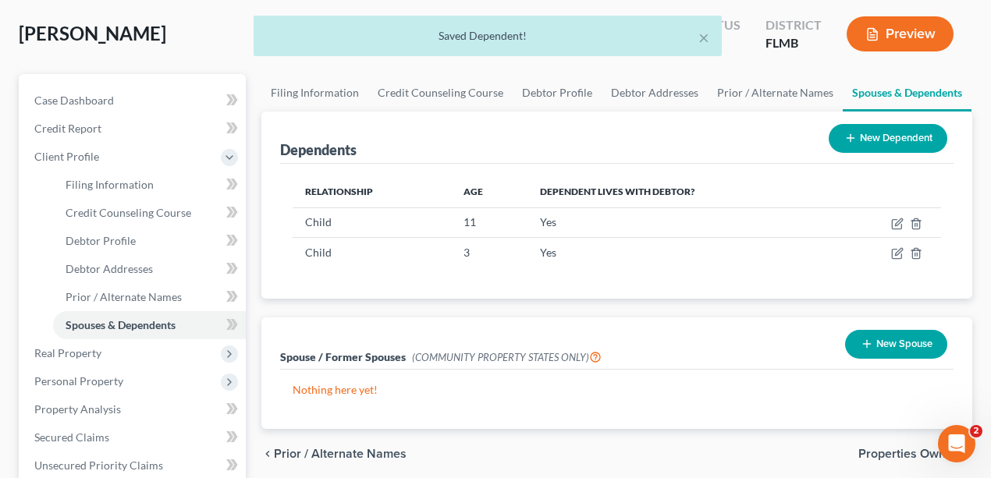
click at [758, 312] on div "Dependents New Dependent Relationship Age Dependent lives with debtor? Child 11…" at bounding box center [617, 271] width 727 height 318
click at [82, 352] on span "Real Property" at bounding box center [67, 352] width 67 height 13
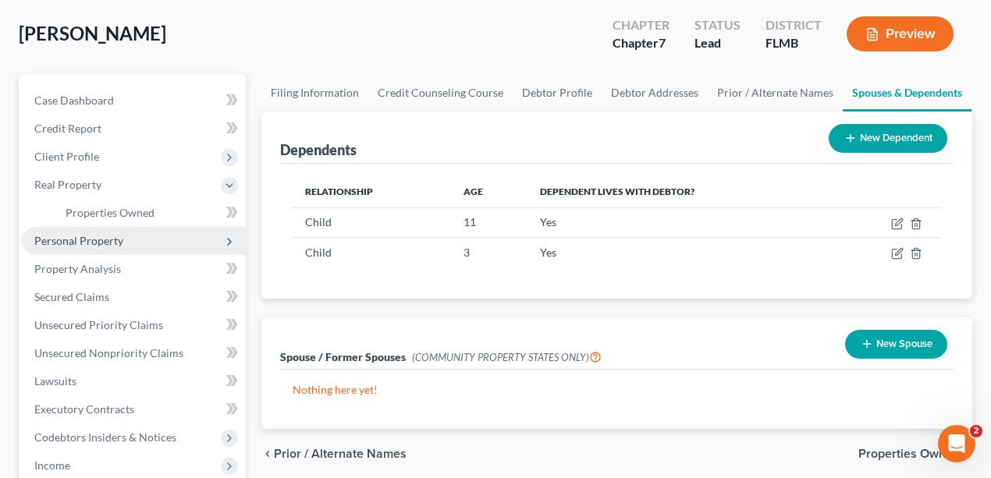
click at [126, 250] on span "Personal Property" at bounding box center [134, 241] width 224 height 28
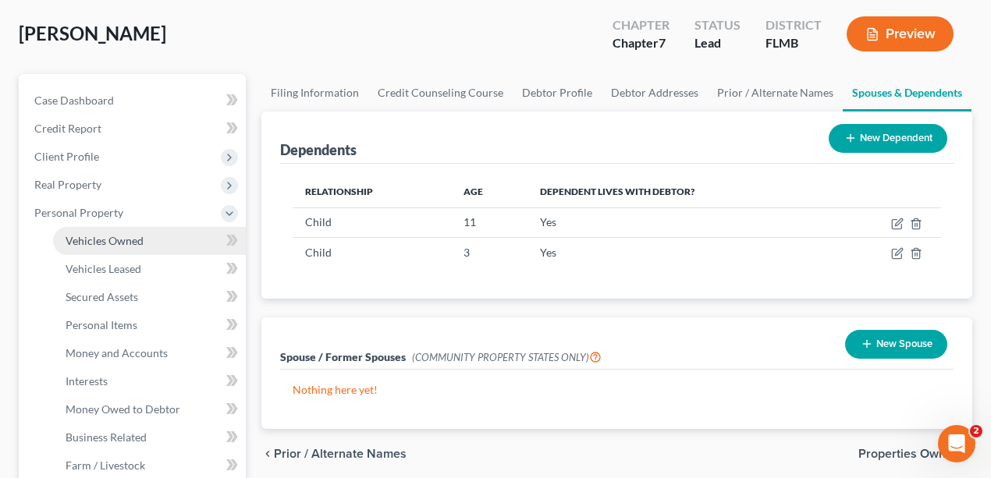
click at [136, 243] on span "Vehicles Owned" at bounding box center [105, 240] width 78 height 13
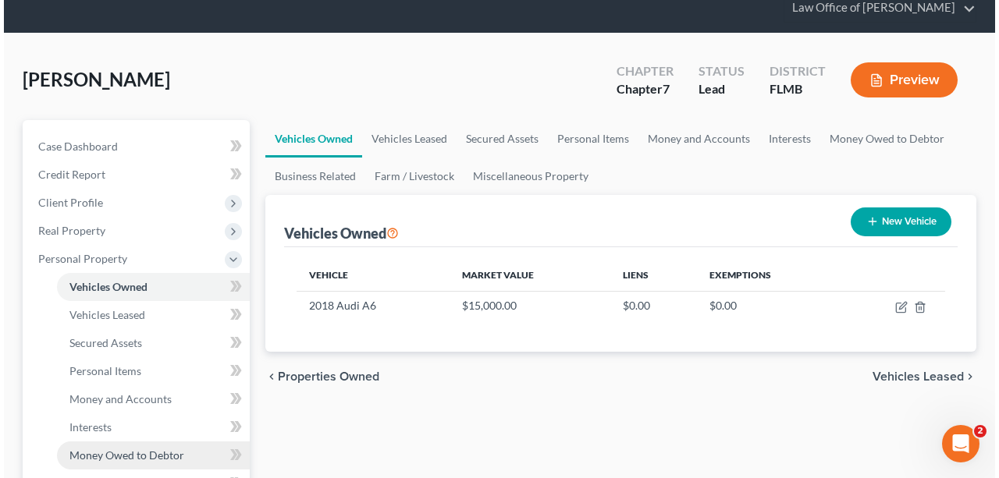
scroll to position [260, 0]
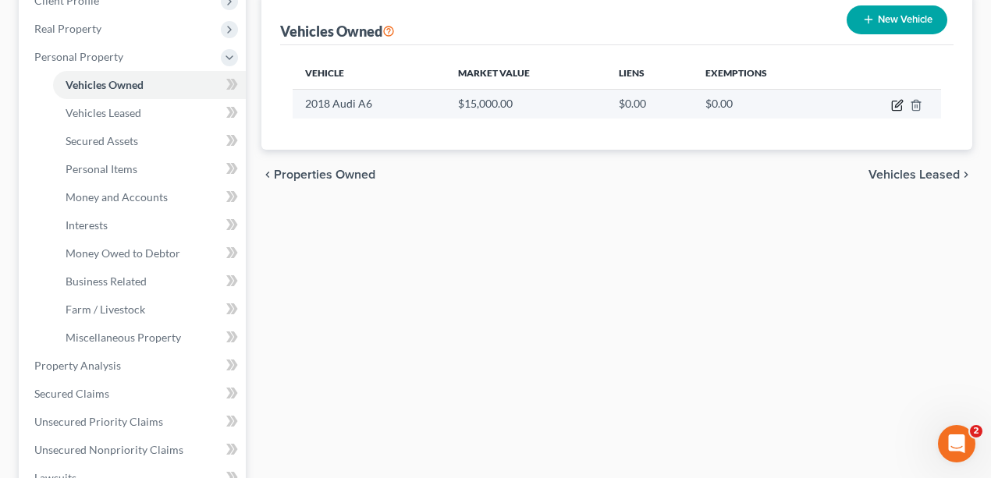
click at [896, 101] on icon "button" at bounding box center [897, 105] width 12 height 12
select select "0"
select select "8"
select select "2"
select select "0"
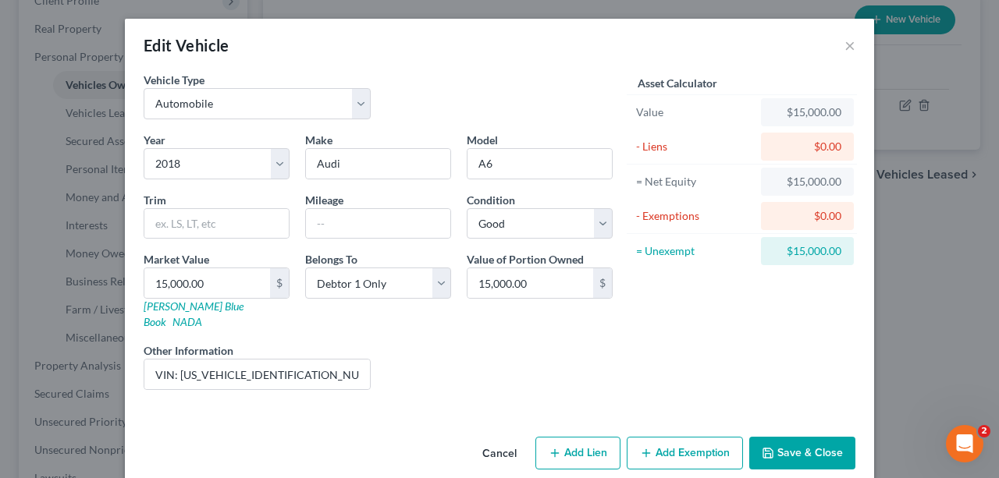
click at [562, 83] on div "Vehicle Type Select Automobile Truck Trailer Watercraft Aircraft Motor Home Atv…" at bounding box center [378, 102] width 485 height 60
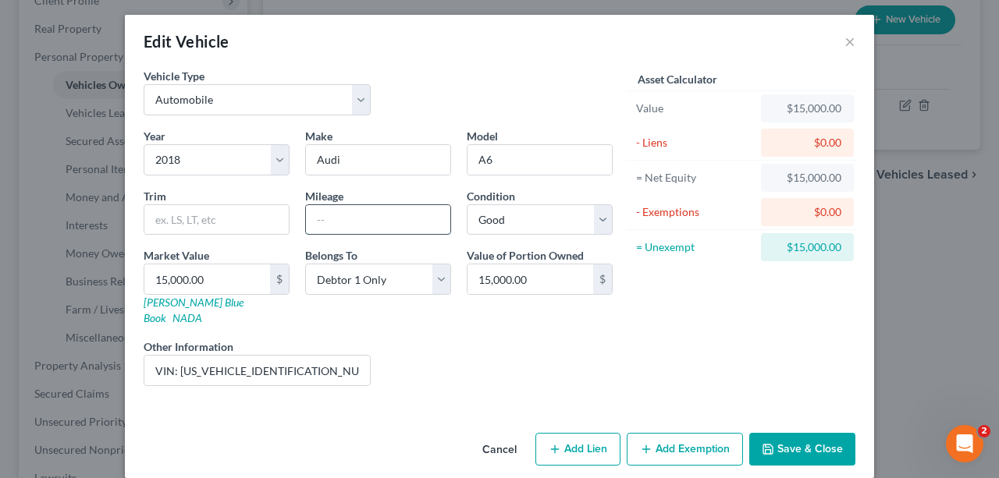
click at [410, 222] on input "text" at bounding box center [378, 220] width 144 height 30
type input "110000"
click at [448, 351] on div "Liens Select" at bounding box center [499, 363] width 243 height 48
click at [459, 393] on div "Vehicle Type Select Automobile Truck Trailer Watercraft Aircraft Motor Home Atv…" at bounding box center [499, 247] width 749 height 359
click at [226, 272] on input "15,000.00" at bounding box center [207, 280] width 126 height 30
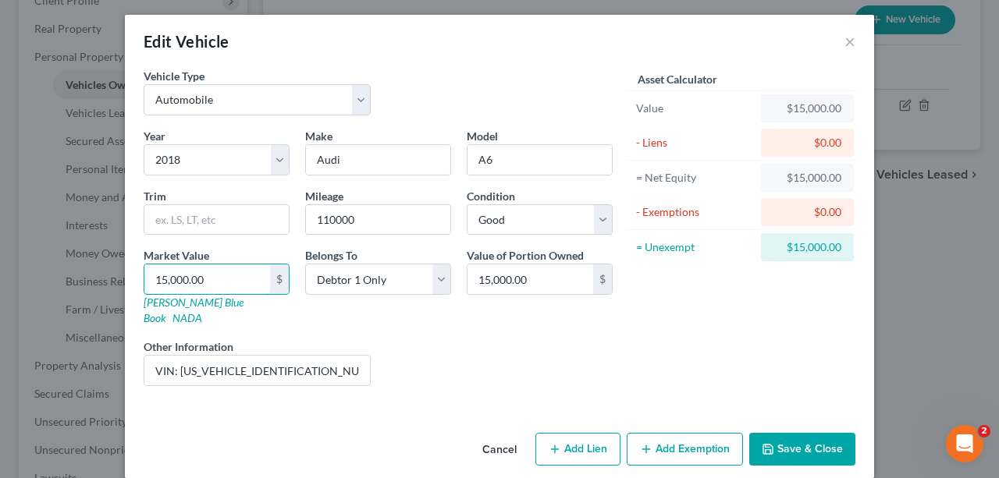
type input "1"
type input "1.00"
type input "14"
type input "14.00"
type input "140"
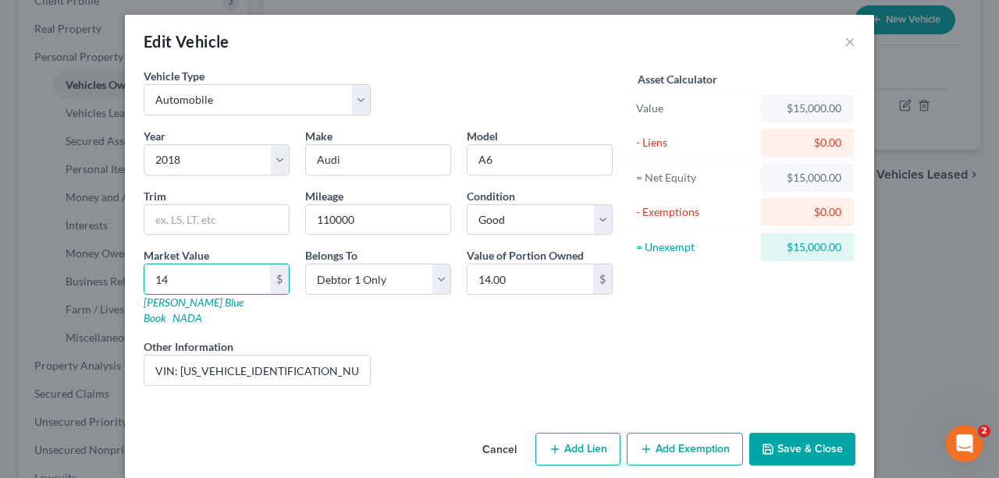
type input "140.00"
type input "1400"
type input "1,400.00"
type input "1,4000"
type input "14,000.00"
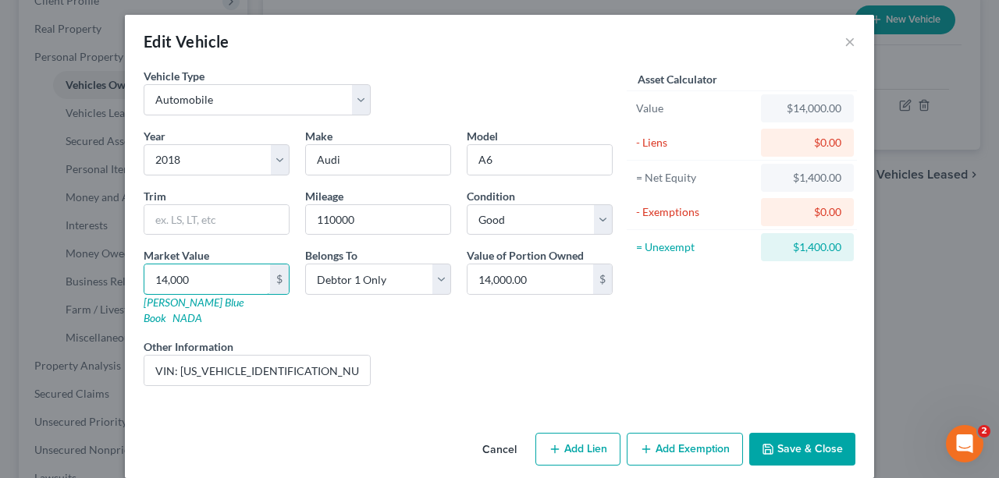
type input "14,000"
click at [708, 323] on div "Asset Calculator Value $14,000.00 - Liens $0.00 = Net Equity $1,400.00 - Exempt…" at bounding box center [741, 233] width 243 height 331
click at [811, 433] on button "Save & Close" at bounding box center [802, 449] width 106 height 33
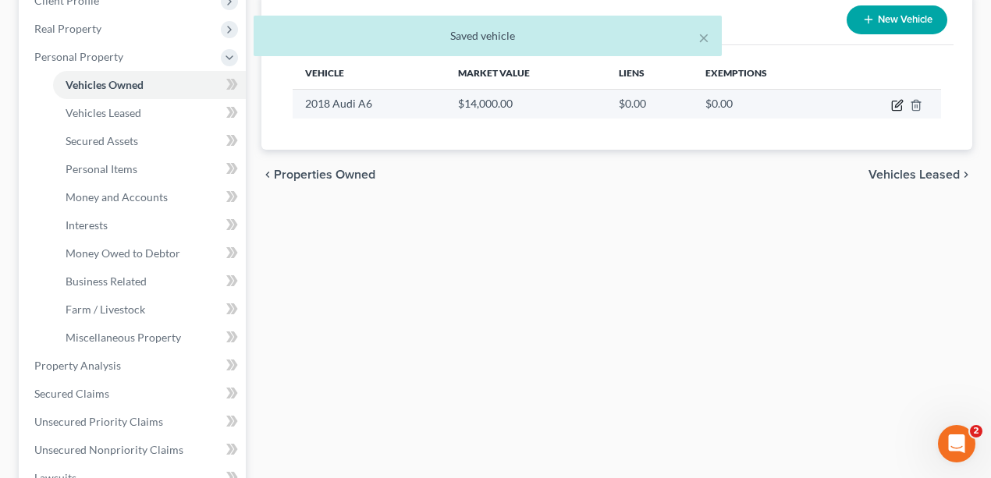
click at [895, 107] on icon "button" at bounding box center [897, 105] width 12 height 12
select select "0"
select select "8"
select select "2"
select select "0"
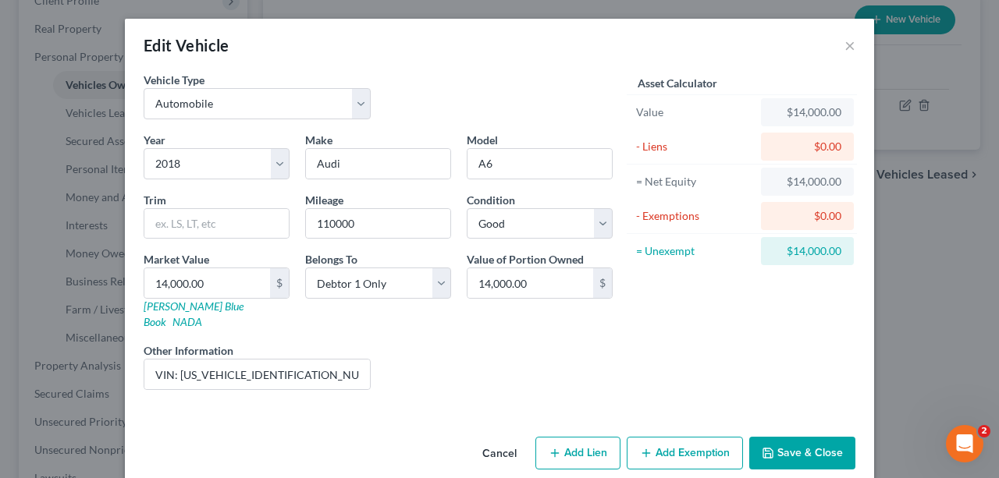
click at [581, 437] on button "Add Lien" at bounding box center [577, 453] width 85 height 33
select select "0"
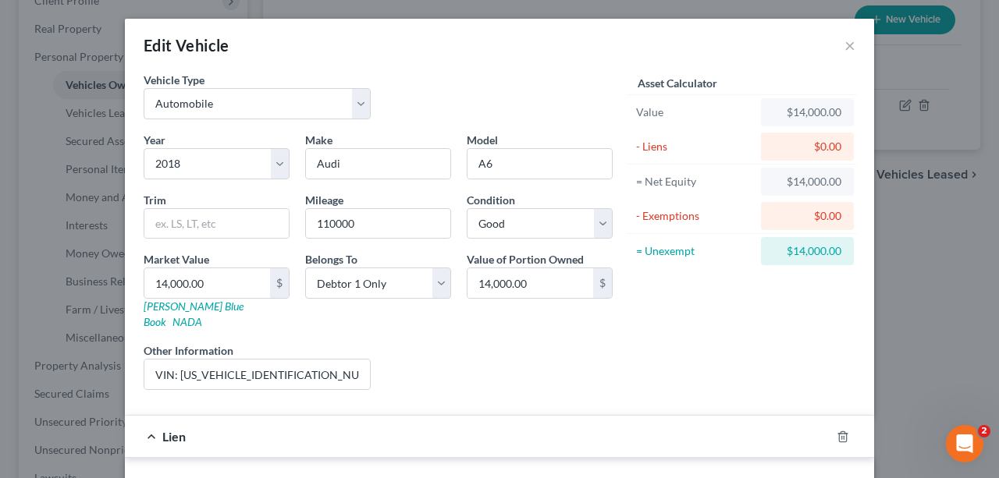
scroll to position [312, 0]
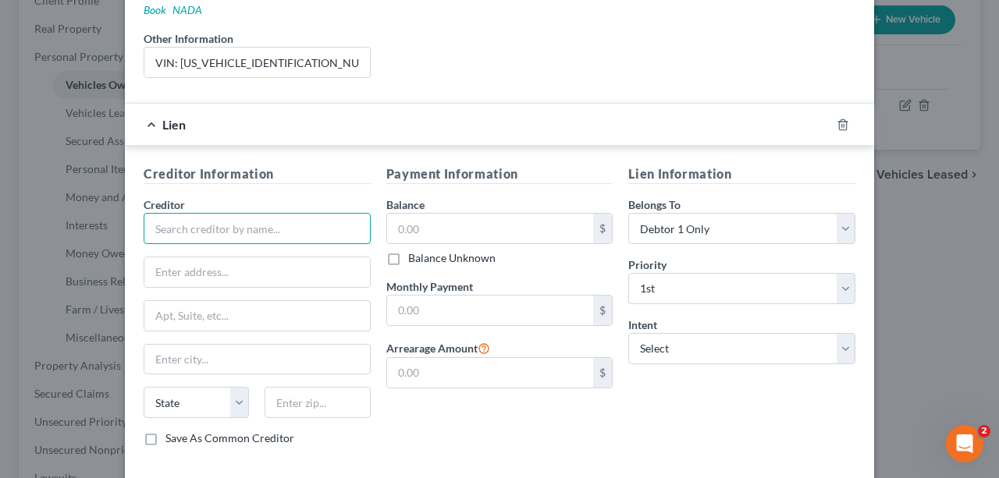
click at [229, 215] on input "text" at bounding box center [257, 228] width 227 height 31
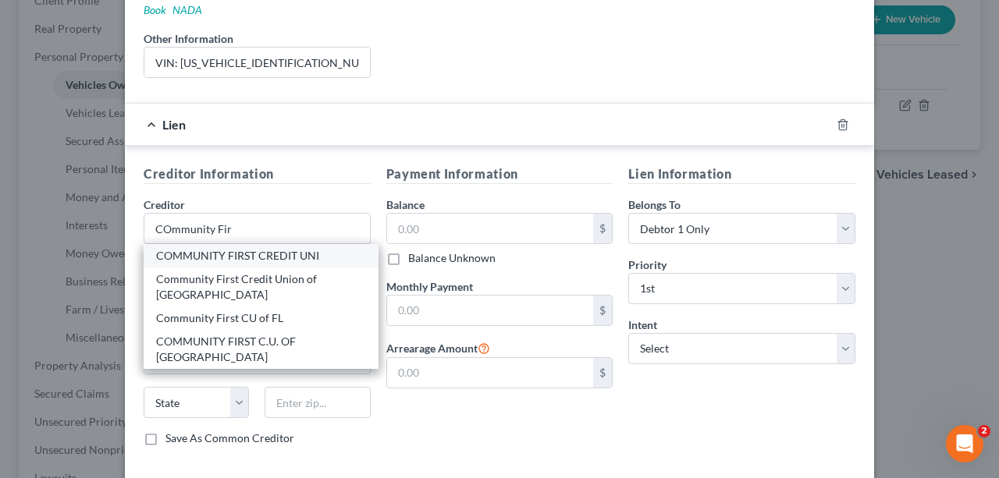
click at [282, 248] on div "COMMUNITY FIRST CREDIT UNI" at bounding box center [261, 256] width 210 height 16
type input "COMMUNITY FIRST CREDIT UNI"
type input "425 Phillips Blvd."
type input "Ewing"
select select "33"
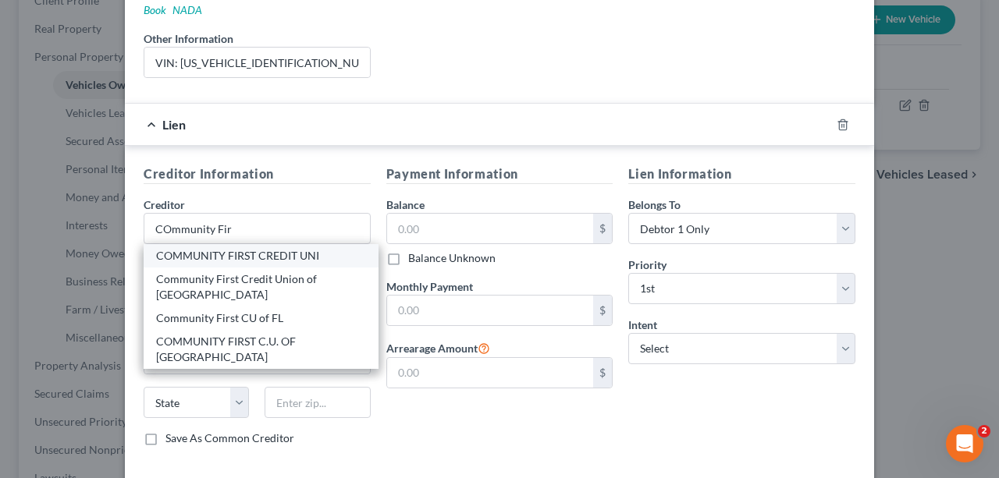
type input "08618"
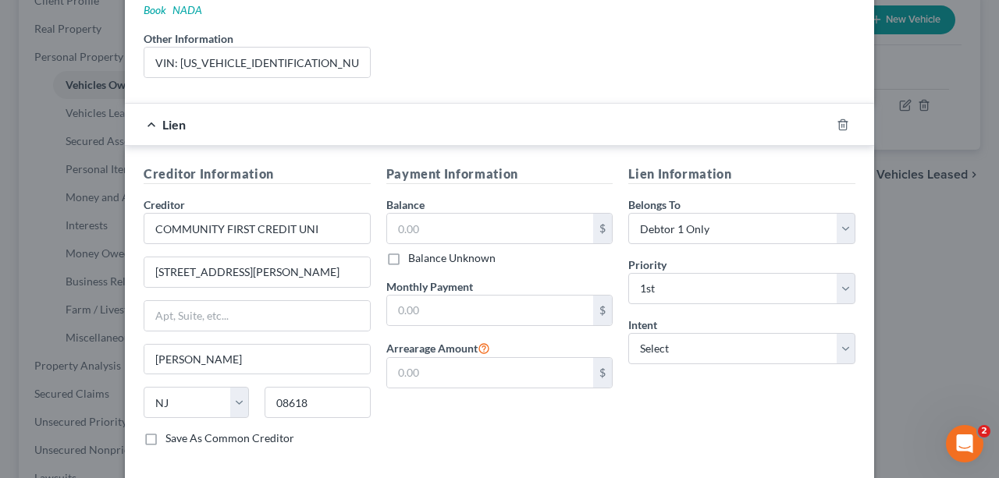
click at [460, 384] on div "Payment Information Balance $ Balance Unknown Balance Undetermined $ Balance Un…" at bounding box center [499, 312] width 243 height 294
click at [314, 217] on input "COMMUNITY FIRST CREDIT UNI" at bounding box center [257, 228] width 227 height 31
drag, startPoint x: 333, startPoint y: 209, endPoint x: 229, endPoint y: 215, distance: 104.0
click at [229, 215] on input "COMMUNITY FIRST CREDIT UNI" at bounding box center [257, 228] width 227 height 31
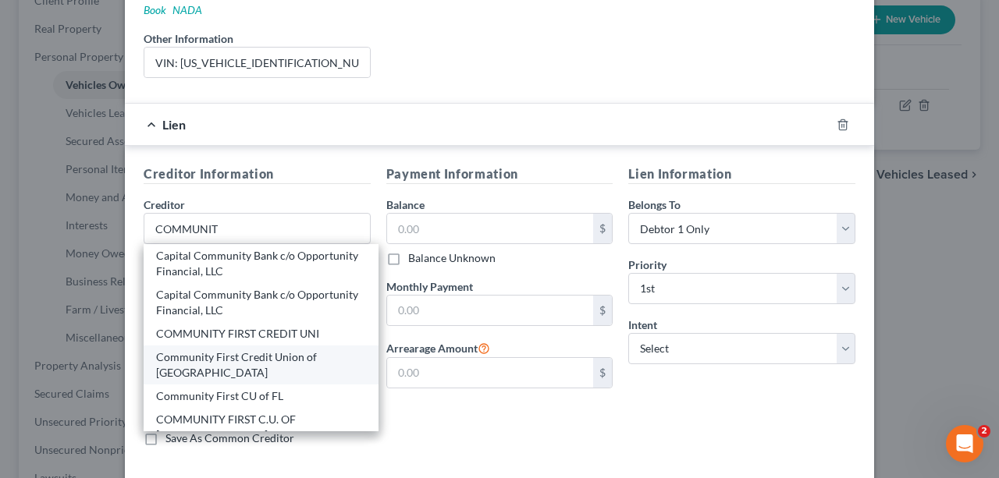
click at [239, 350] on div "Community First Credit Union of FL" at bounding box center [261, 365] width 210 height 31
type input "Community First Credit Union of FL"
type input "623 N Main St."
type input "[GEOGRAPHIC_DATA]"
select select "9"
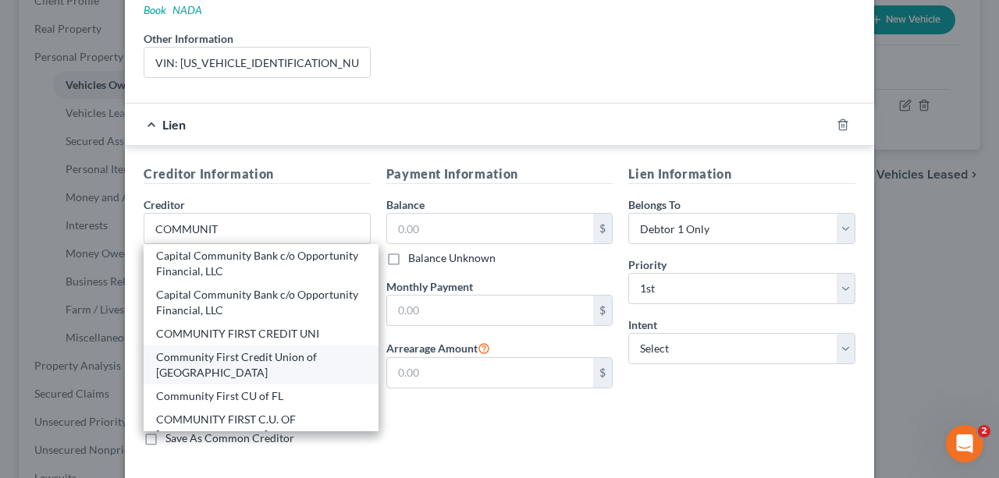
type input "32202"
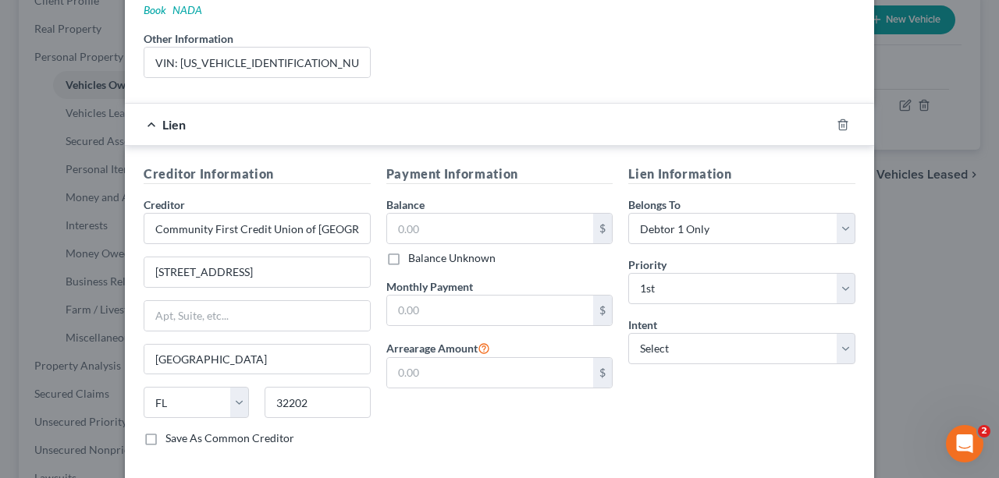
drag, startPoint x: 438, startPoint y: 398, endPoint x: 445, endPoint y: 383, distance: 16.4
click at [438, 400] on div "Payment Information Balance $ Balance Unknown Balance Undetermined $ Balance Un…" at bounding box center [499, 312] width 243 height 294
click at [485, 214] on input "text" at bounding box center [490, 229] width 207 height 30
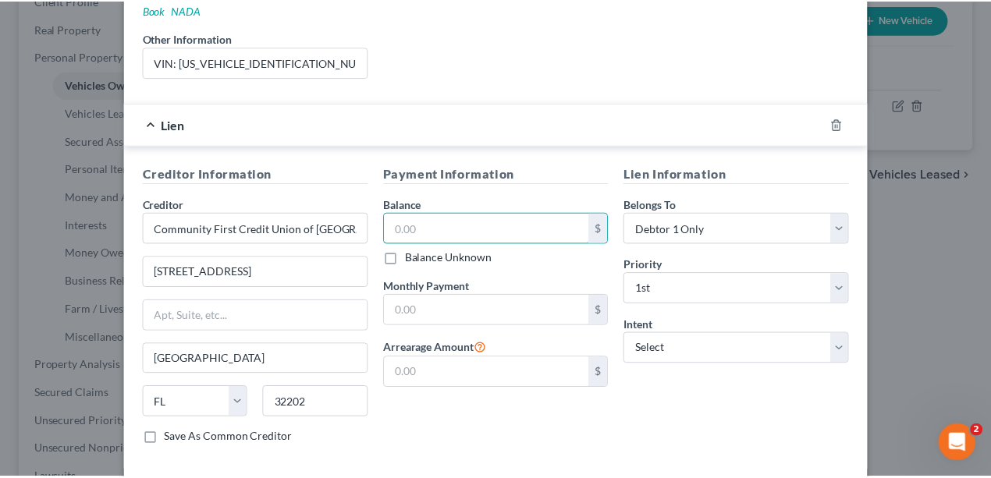
scroll to position [369, 0]
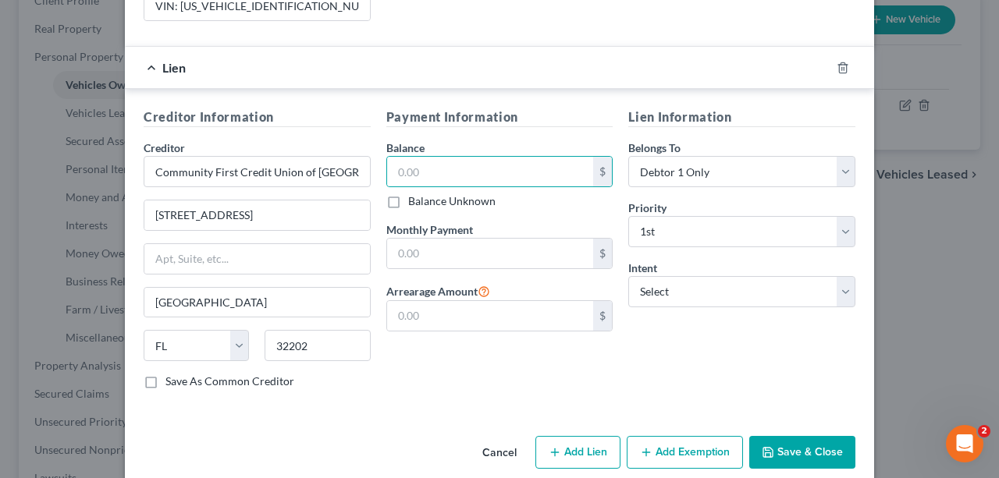
click at [805, 436] on button "Save & Close" at bounding box center [802, 452] width 106 height 33
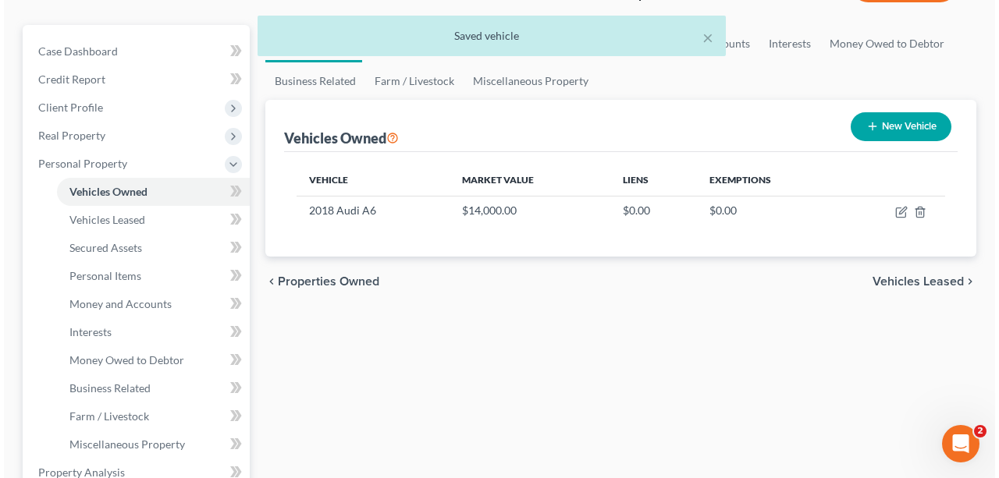
scroll to position [0, 0]
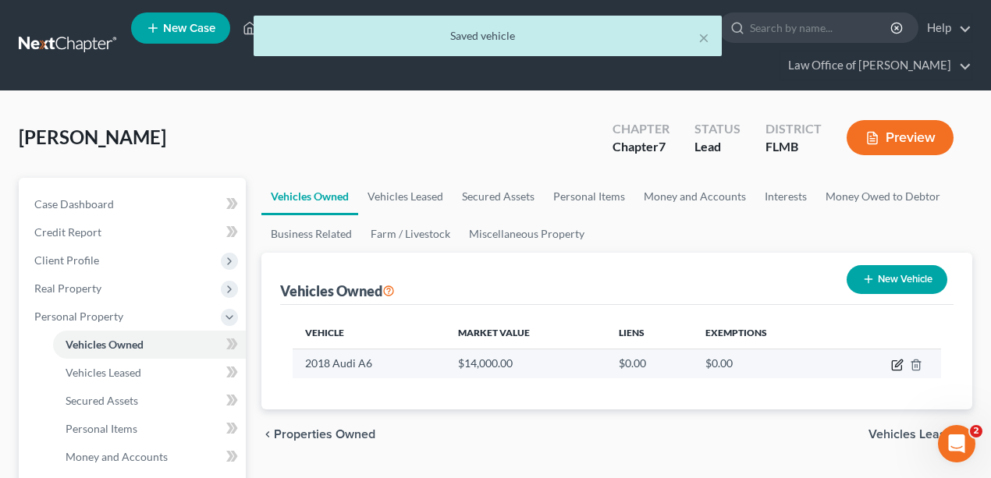
click at [897, 360] on icon "button" at bounding box center [897, 365] width 12 height 12
select select "0"
select select "8"
select select "2"
select select "0"
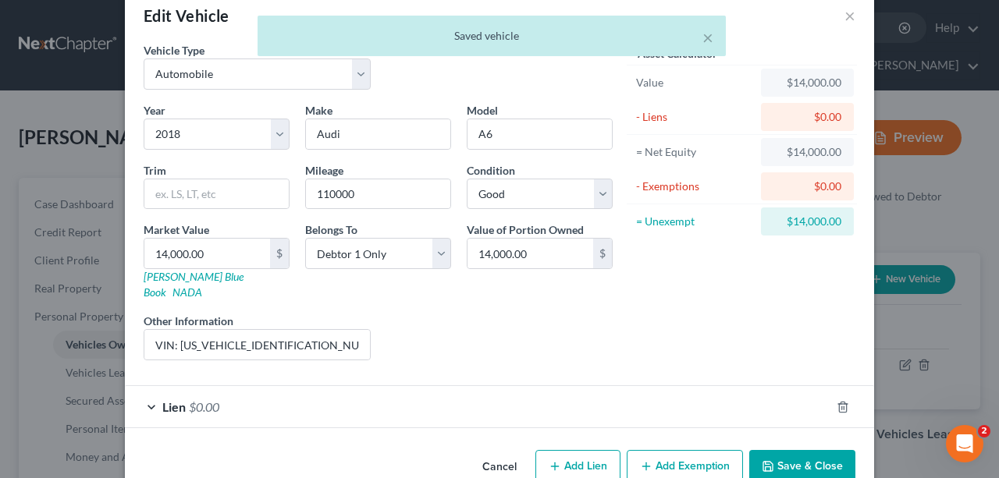
scroll to position [47, 0]
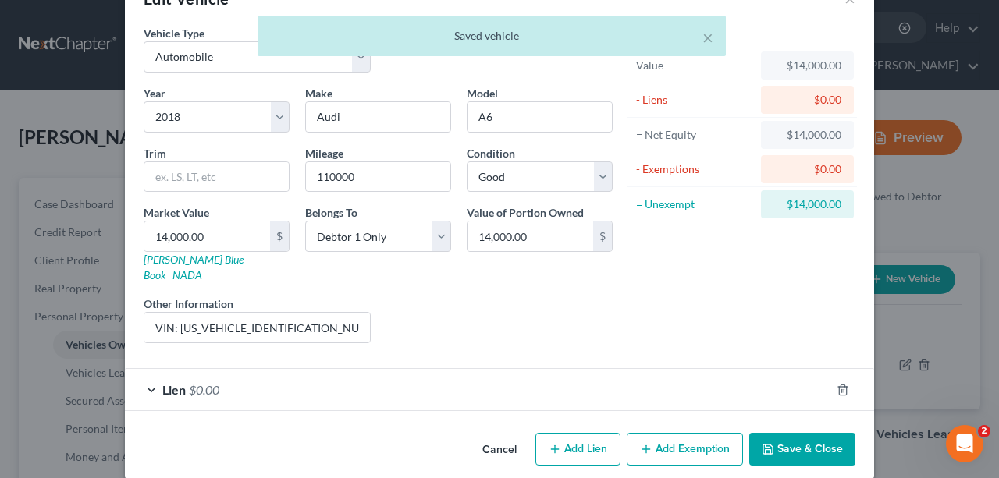
click at [513, 378] on div "Lien $0.00" at bounding box center [477, 389] width 705 height 41
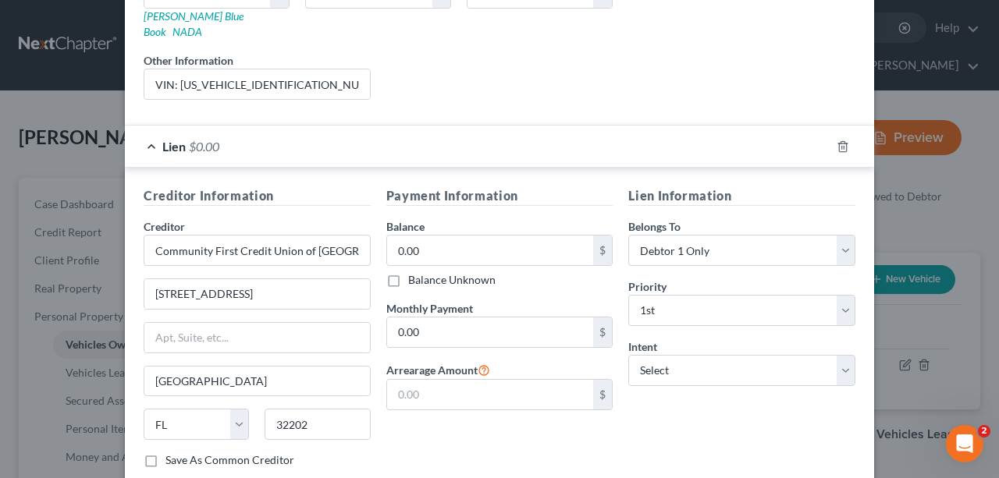
scroll to position [369, 0]
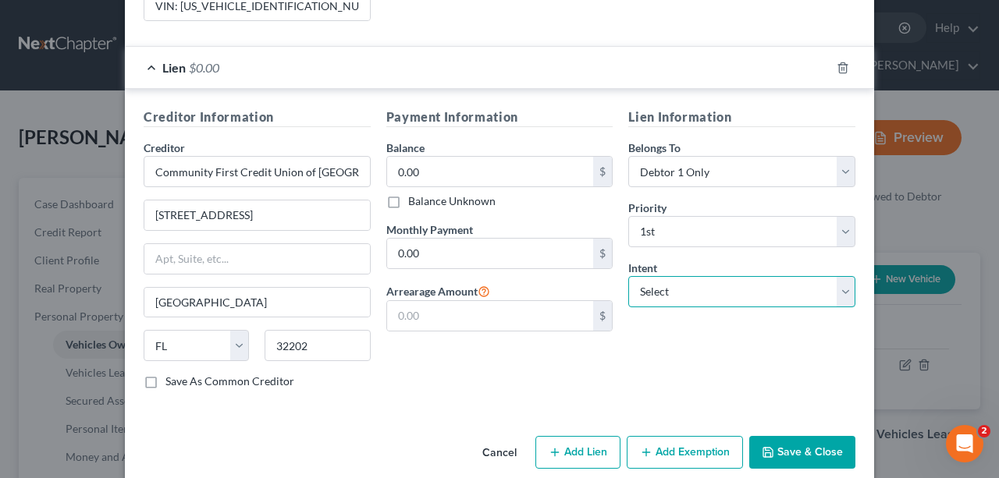
click at [729, 276] on select "Select Surrender Redeem Reaffirm Avoid Other" at bounding box center [741, 291] width 227 height 31
select select "2"
click at [628, 276] on select "Select Surrender Redeem Reaffirm Avoid Other" at bounding box center [741, 291] width 227 height 31
click at [825, 436] on button "Save & Close" at bounding box center [802, 452] width 106 height 33
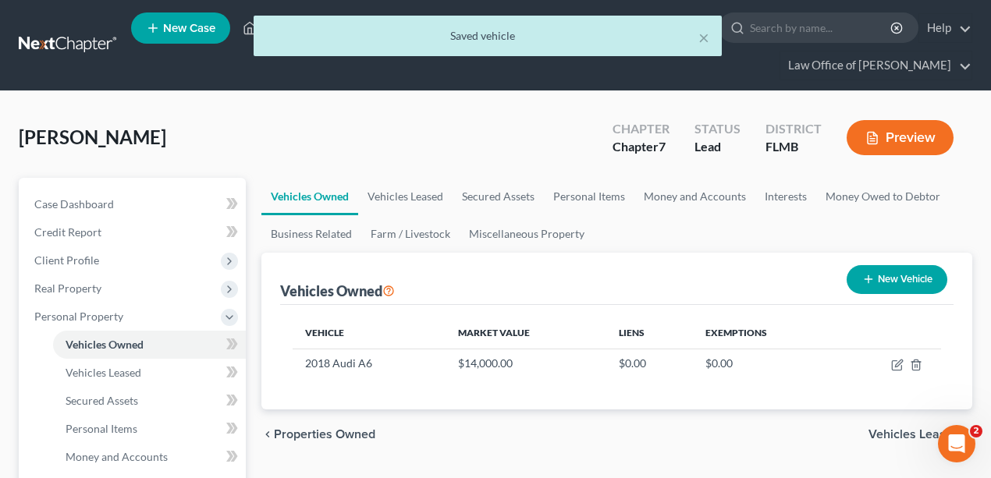
click at [890, 278] on button "New Vehicle" at bounding box center [897, 279] width 101 height 29
select select "0"
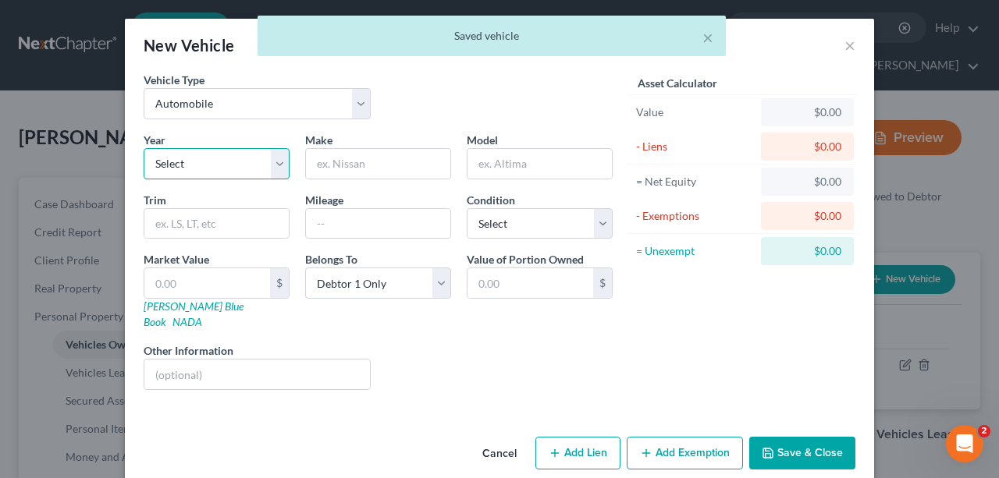
click at [268, 164] on select "Select 2026 2025 2024 2023 2022 2021 2020 2019 2018 2017 2016 2015 2014 2013 20…" at bounding box center [217, 163] width 146 height 31
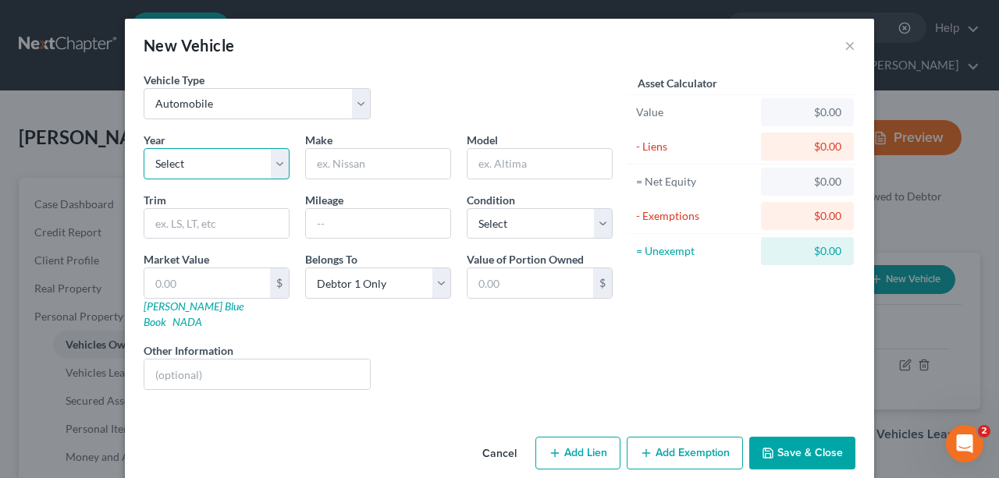
select select "17"
click at [144, 148] on select "Select 2026 2025 2024 2023 2022 2021 2020 2019 2018 2017 2016 2015 2014 2013 20…" at bounding box center [217, 163] width 146 height 31
click at [411, 163] on input "text" at bounding box center [378, 164] width 144 height 30
type input "Chevy"
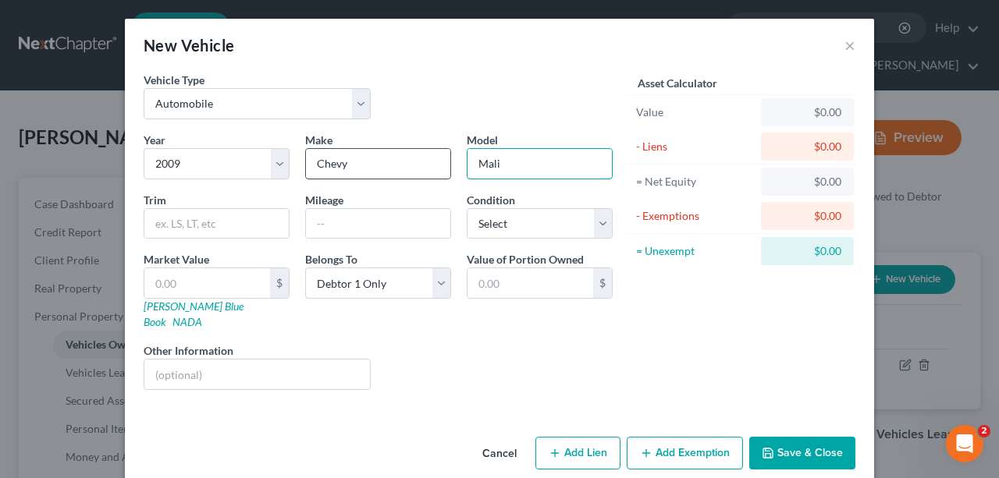
type input "Mali"
type input "207000"
click at [554, 162] on input "Mali" at bounding box center [539, 164] width 144 height 30
type input "Malibu"
click at [485, 363] on div "Liens Select" at bounding box center [499, 367] width 243 height 48
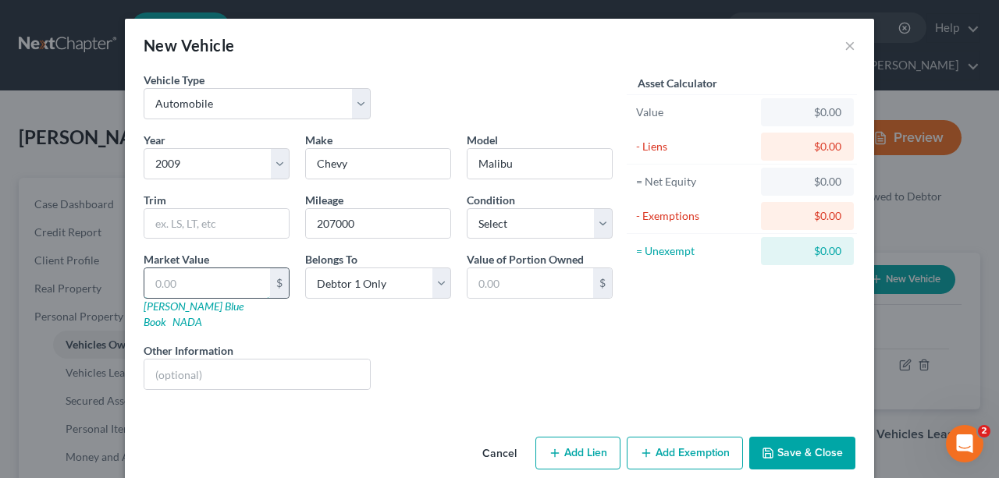
click at [162, 282] on input "text" at bounding box center [207, 283] width 126 height 30
type input "1"
type input "1.00"
type input "10"
type input "10.00"
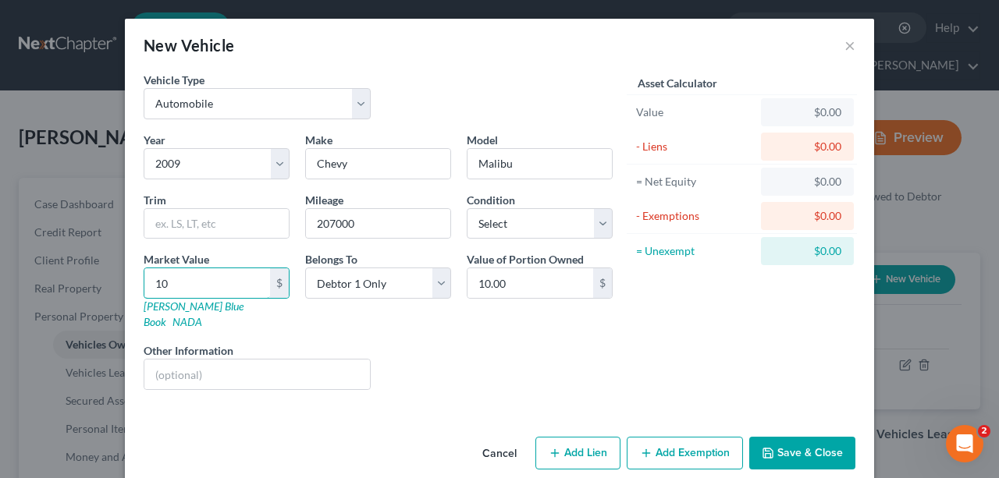
type input "100"
type input "100.00"
type input "1000"
type input "1,000.00"
drag, startPoint x: 114, startPoint y: 257, endPoint x: 16, endPoint y: 236, distance: 100.5
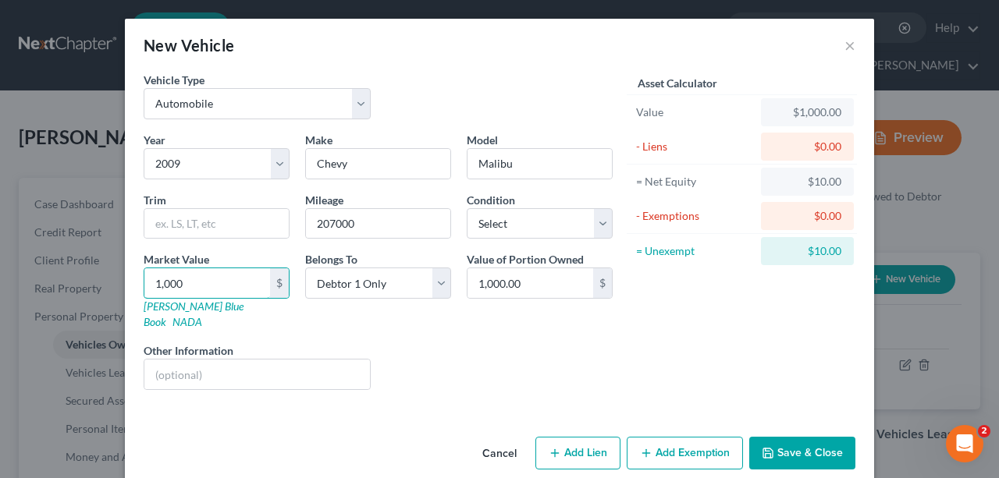
click at [16, 236] on div "New Vehicle × Vehicle Type Select Automobile Truck Trailer Watercraft Aircraft …" at bounding box center [499, 239] width 999 height 478
type input "7"
type input "7.00"
type input "75"
type input "75.00"
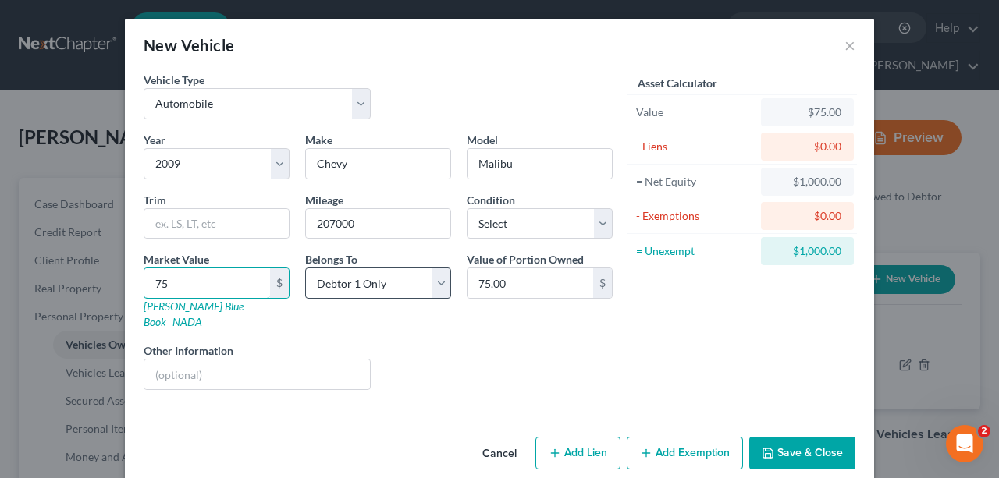
type input "750"
type input "750.00"
type input "750"
click at [498, 350] on div "Liens Select" at bounding box center [499, 367] width 243 height 48
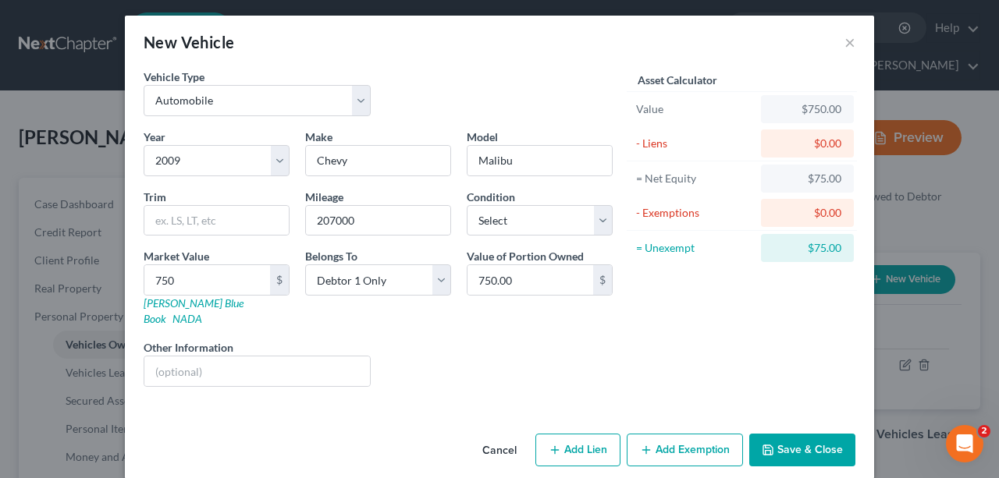
scroll to position [4, 0]
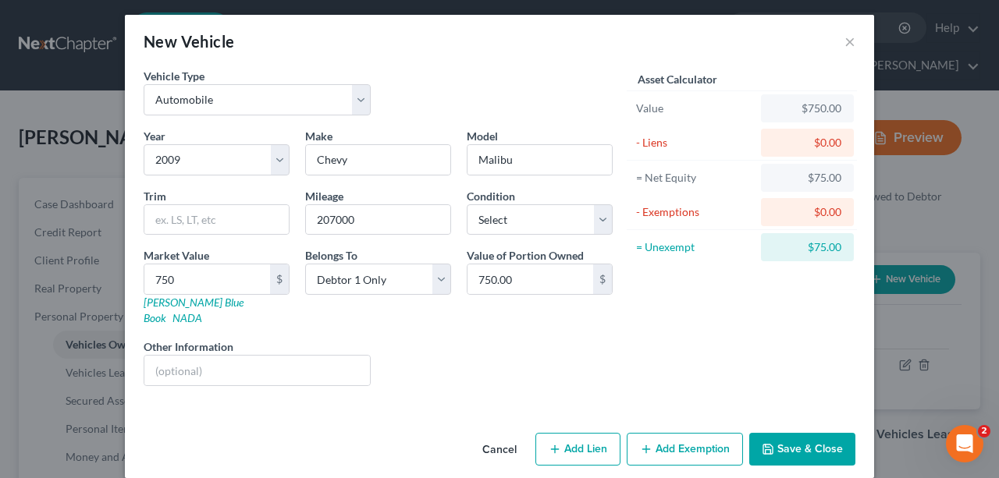
click at [783, 433] on button "Save & Close" at bounding box center [802, 449] width 106 height 33
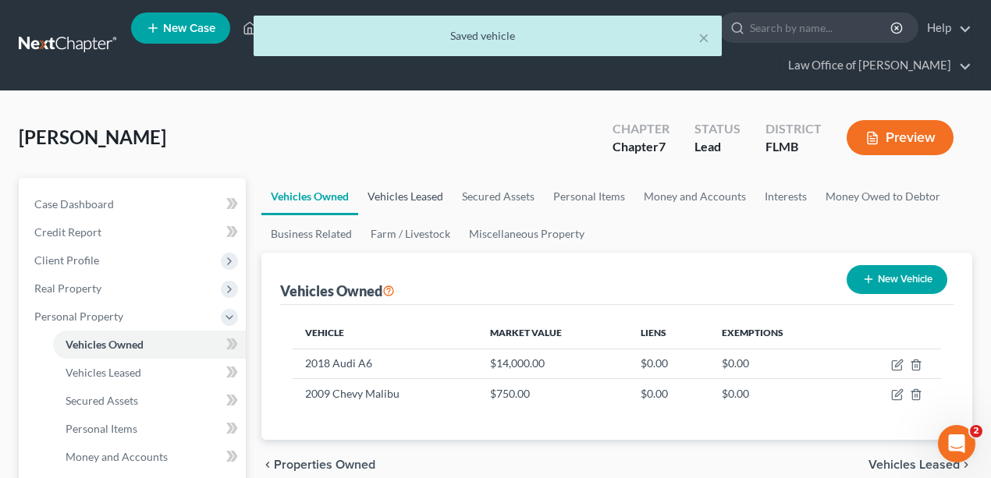
click at [410, 199] on link "Vehicles Leased" at bounding box center [405, 196] width 94 height 37
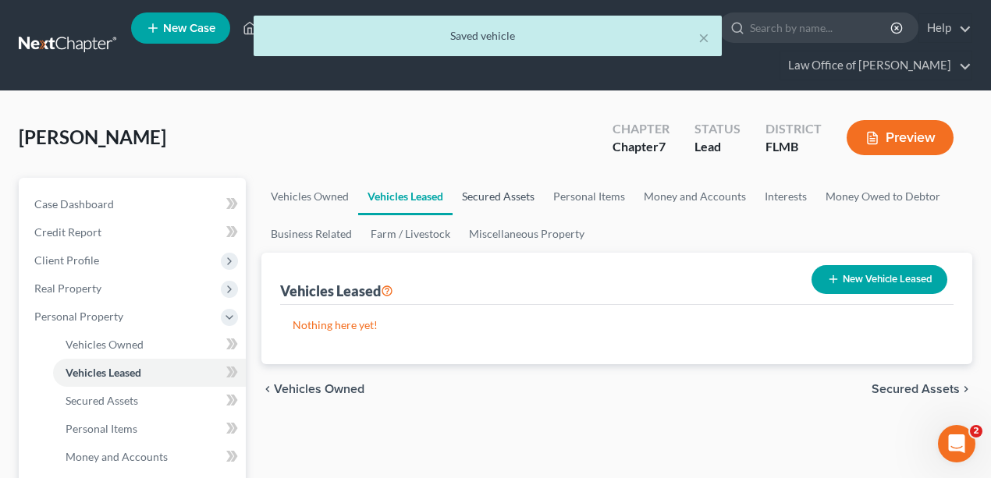
click at [513, 189] on link "Secured Assets" at bounding box center [498, 196] width 91 height 37
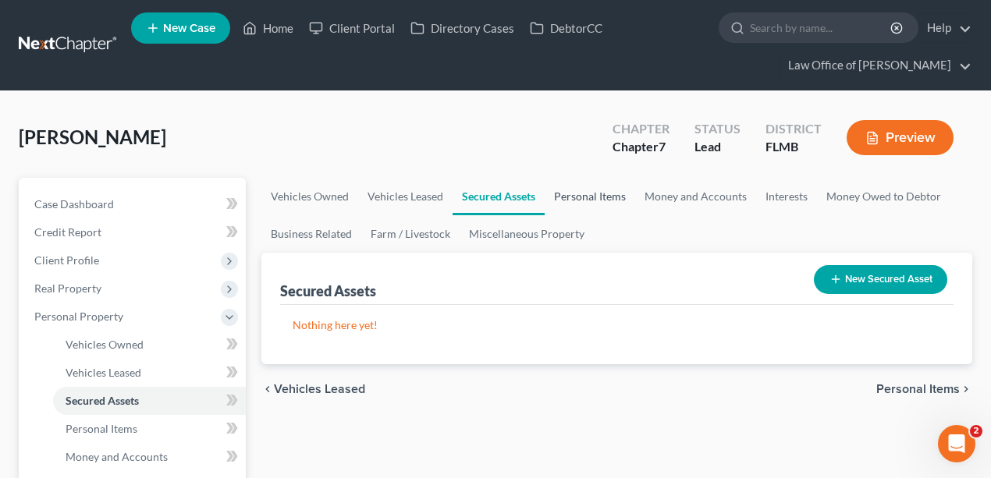
click at [596, 199] on link "Personal Items" at bounding box center [590, 196] width 91 height 37
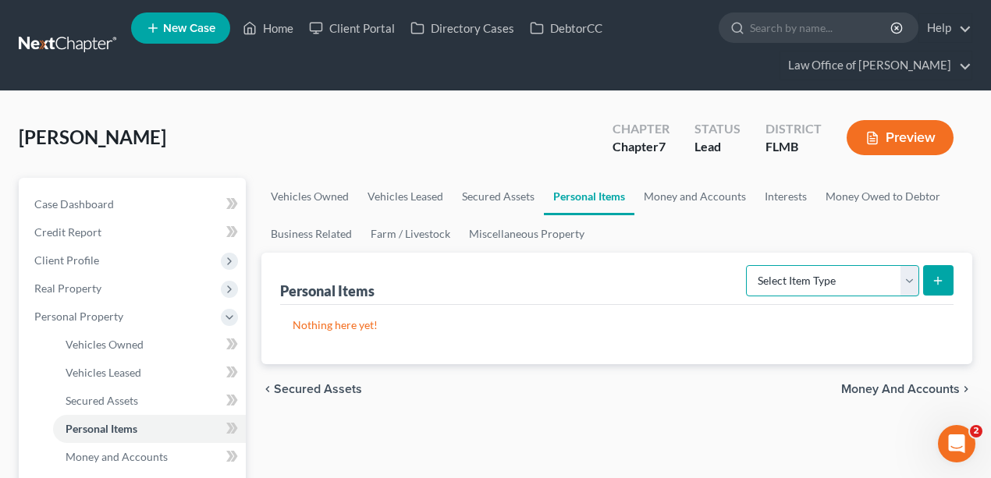
click at [872, 279] on select "Select Item Type Clothing Collectibles Of Value Electronics Firearms Household …" at bounding box center [832, 280] width 173 height 31
click at [748, 265] on select "Select Item Type Clothing Collectibles Of Value Electronics Firearms Household …" at bounding box center [832, 280] width 173 height 31
click at [847, 287] on select "Select Item Type Clothing Collectibles Of Value Electronics Firearms Household …" at bounding box center [832, 280] width 173 height 31
select select "household_goods"
click at [748, 265] on select "Select Item Type Clothing Collectibles Of Value Electronics Firearms Household …" at bounding box center [832, 280] width 173 height 31
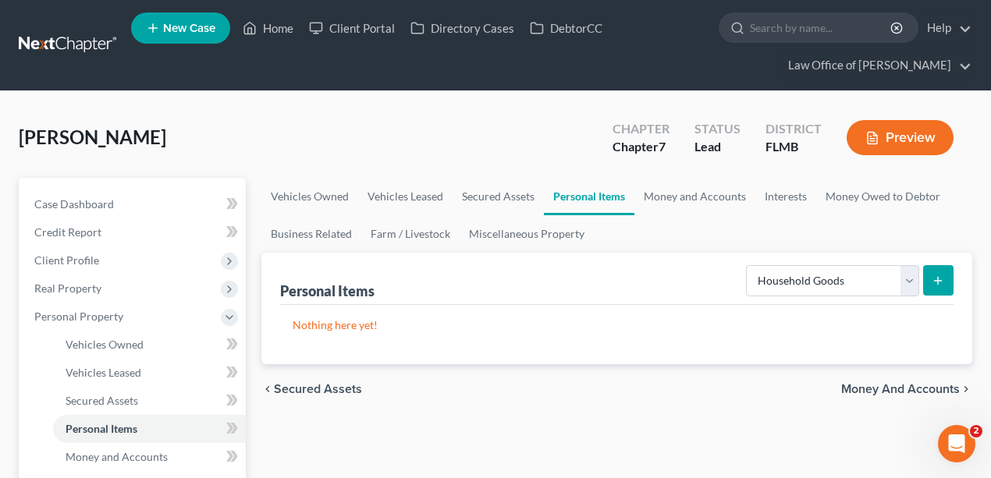
click at [935, 282] on icon "submit" at bounding box center [938, 281] width 12 height 12
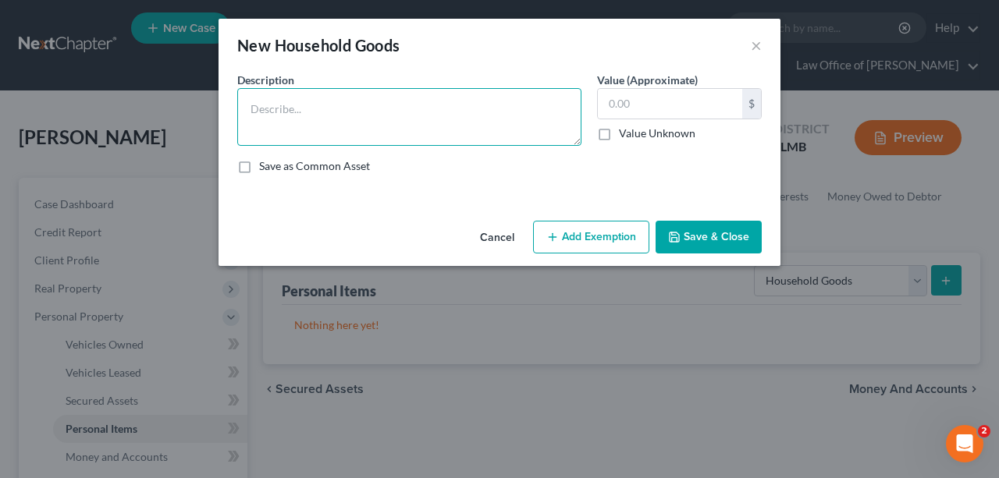
click at [329, 128] on textarea at bounding box center [409, 117] width 344 height 58
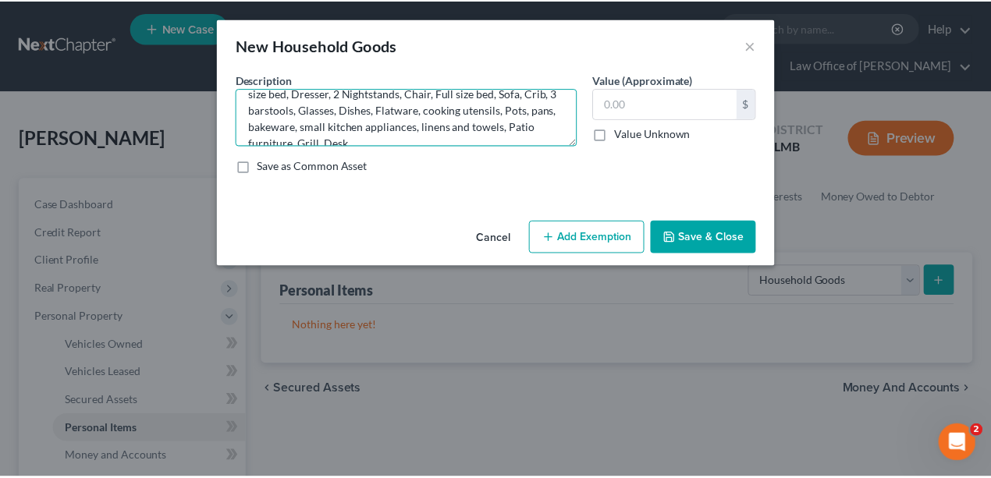
scroll to position [48, 0]
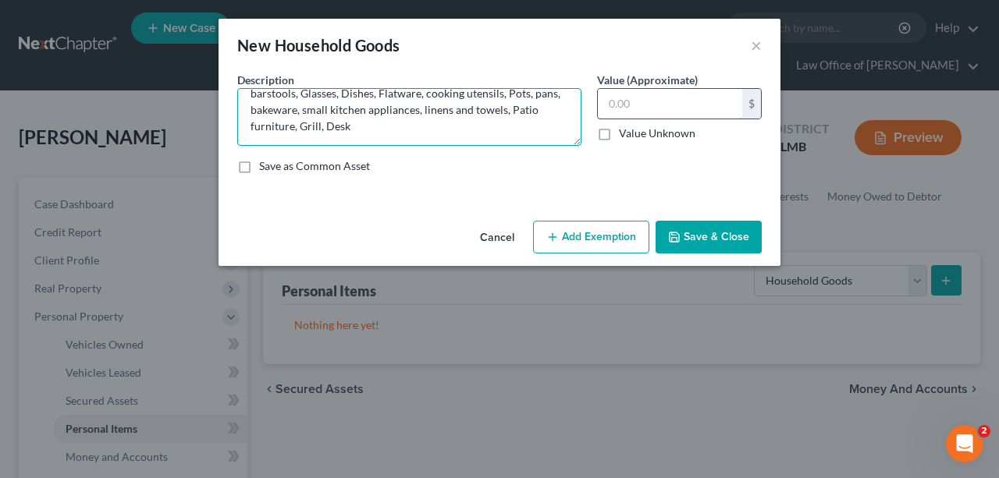
type textarea "Couch, Ottoman, end tables, Entertainment Center, Recliner, King size bed, Dres…"
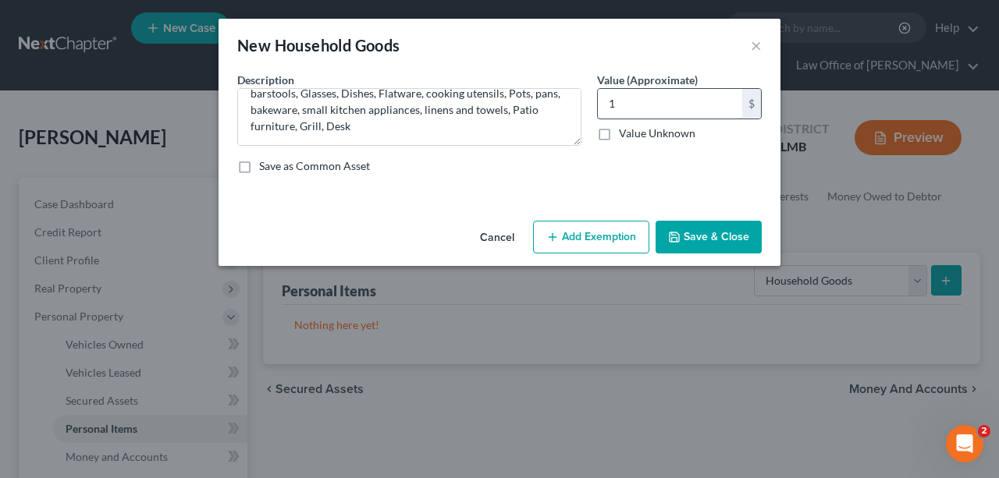
click at [668, 105] on input "1" at bounding box center [670, 104] width 144 height 30
type input "1,000"
click at [682, 248] on button "Save & Close" at bounding box center [708, 237] width 106 height 33
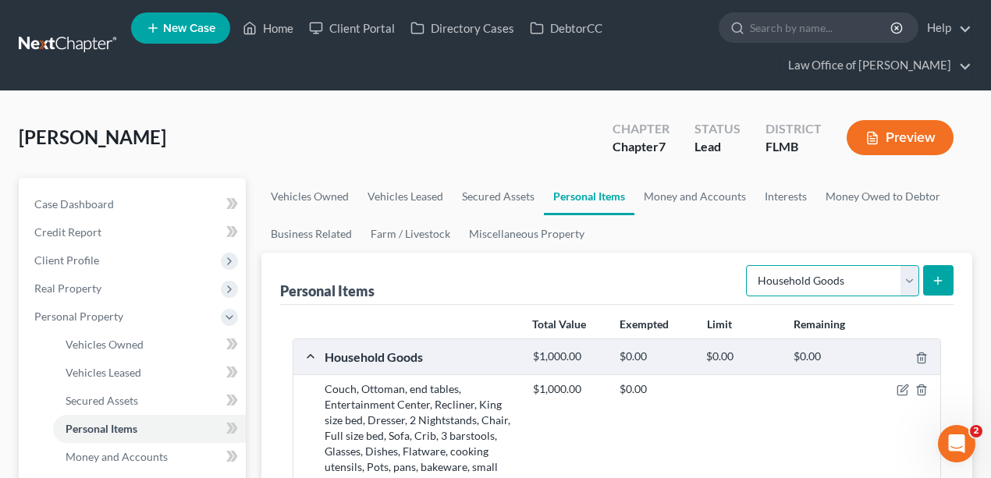
click at [899, 279] on select "Select Item Type Clothing Collectibles Of Value Electronics Firearms Household …" at bounding box center [832, 280] width 173 height 31
click at [748, 265] on select "Select Item Type Clothing Collectibles Of Value Electronics Firearms Household …" at bounding box center [832, 280] width 173 height 31
click at [867, 291] on select "Select Item Type Clothing Collectibles Of Value Electronics Firearms Household …" at bounding box center [832, 280] width 173 height 31
select select "electronics"
click at [748, 265] on select "Select Item Type Clothing Collectibles Of Value Electronics Firearms Household …" at bounding box center [832, 280] width 173 height 31
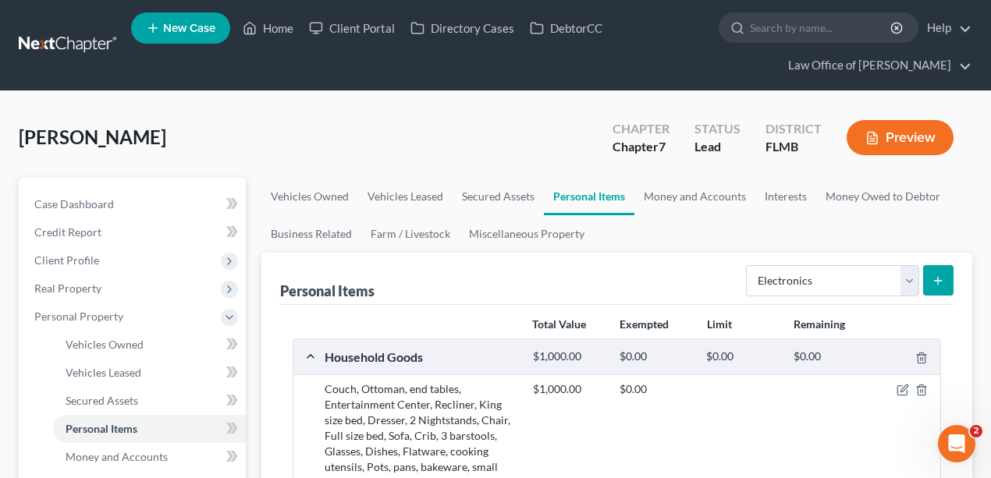
click at [937, 281] on icon "submit" at bounding box center [938, 281] width 12 height 12
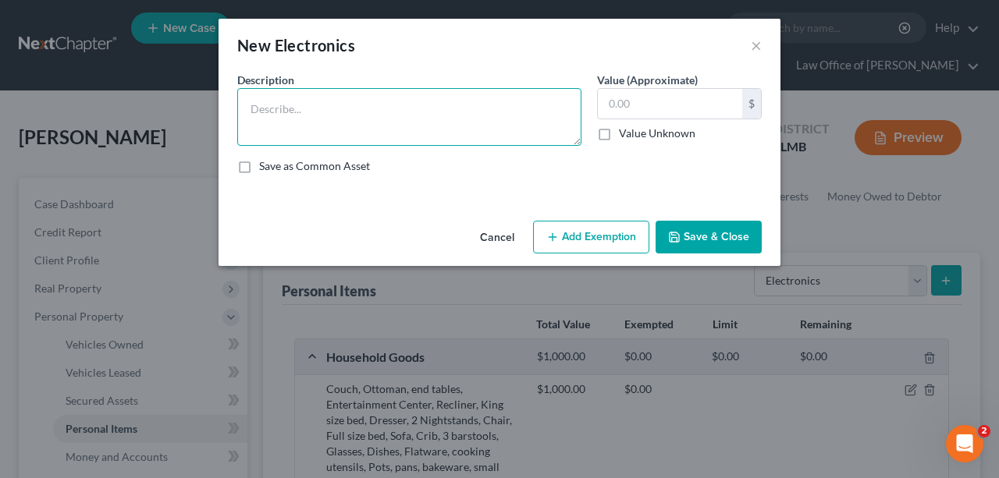
click at [499, 114] on textarea at bounding box center [409, 117] width 344 height 58
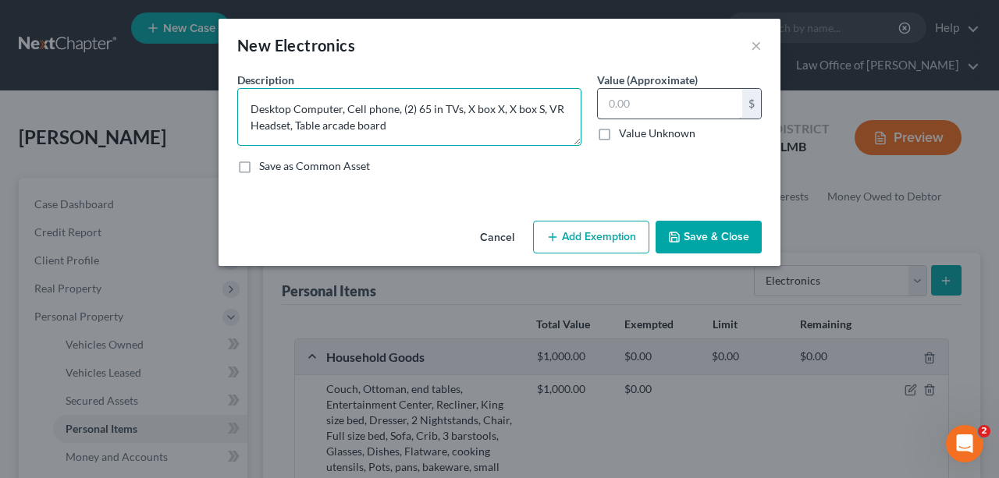
type textarea "Desktop Computer, Cell phone, (2) 65 in TVs, X box X, X box S, VR Headset, Tabl…"
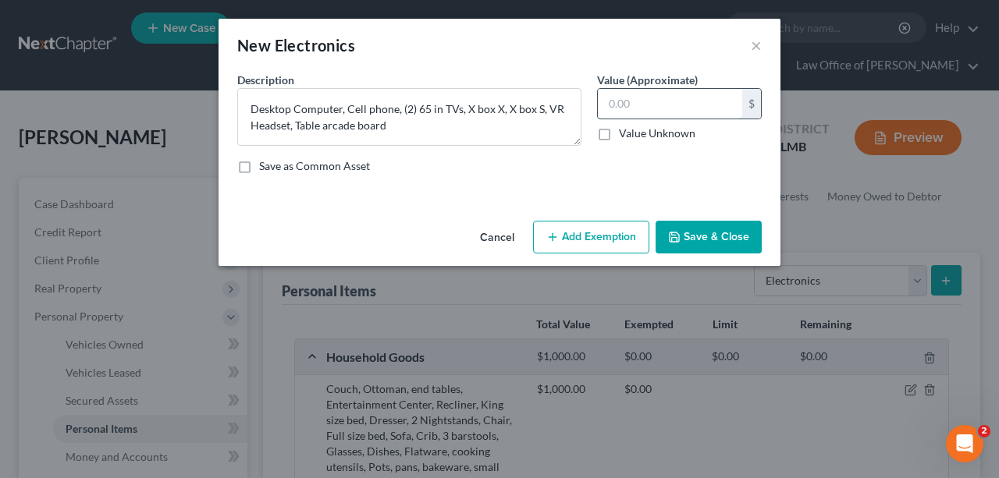
click at [616, 100] on input "text" at bounding box center [670, 104] width 144 height 30
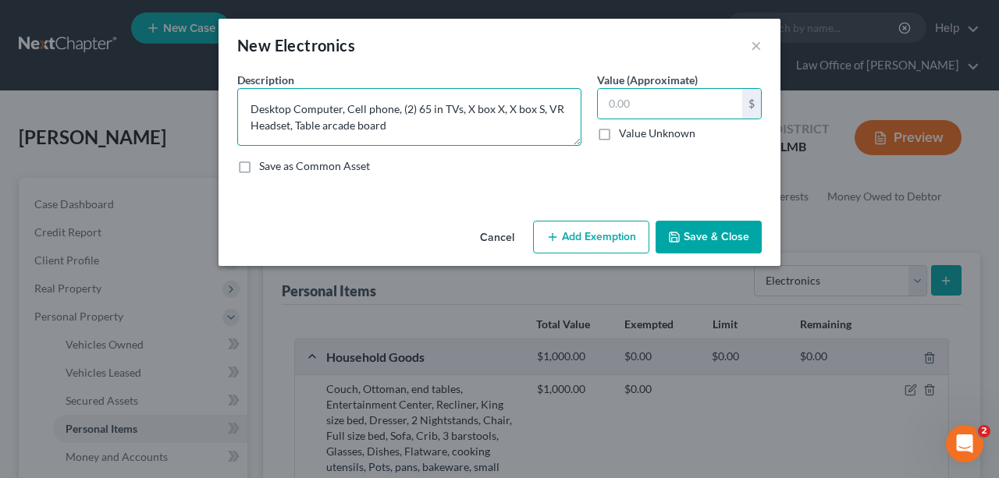
click at [534, 114] on textarea "Desktop Computer, Cell phone, (2) 65 in TVs, X box X, X box S, VR Headset, Tabl…" at bounding box center [409, 117] width 344 height 58
click at [485, 126] on textarea "Desktop Computer, Cell phone, (2) 65 in TVs, X box X, X box S, VR Headset, Tabl…" at bounding box center [409, 117] width 344 height 58
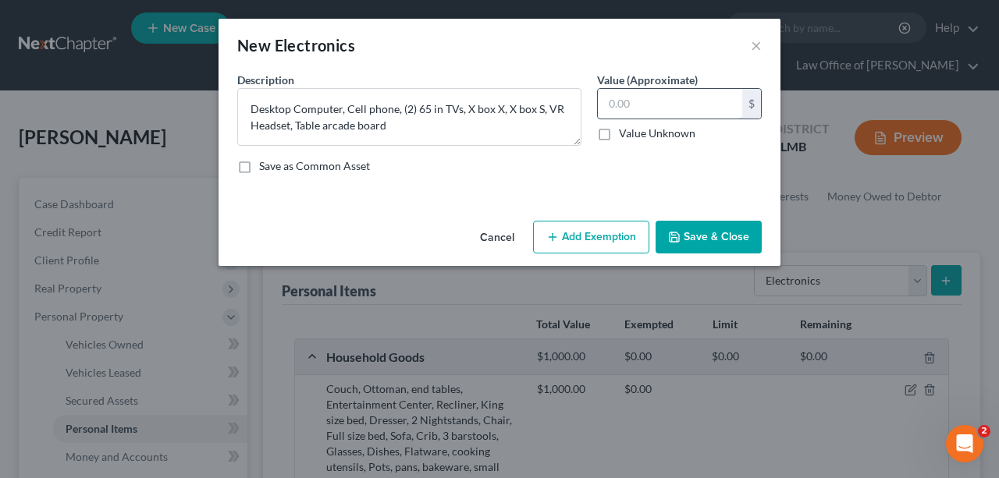
click at [722, 98] on input "text" at bounding box center [670, 104] width 144 height 30
type input "805"
click at [702, 236] on button "Save & Close" at bounding box center [708, 237] width 106 height 33
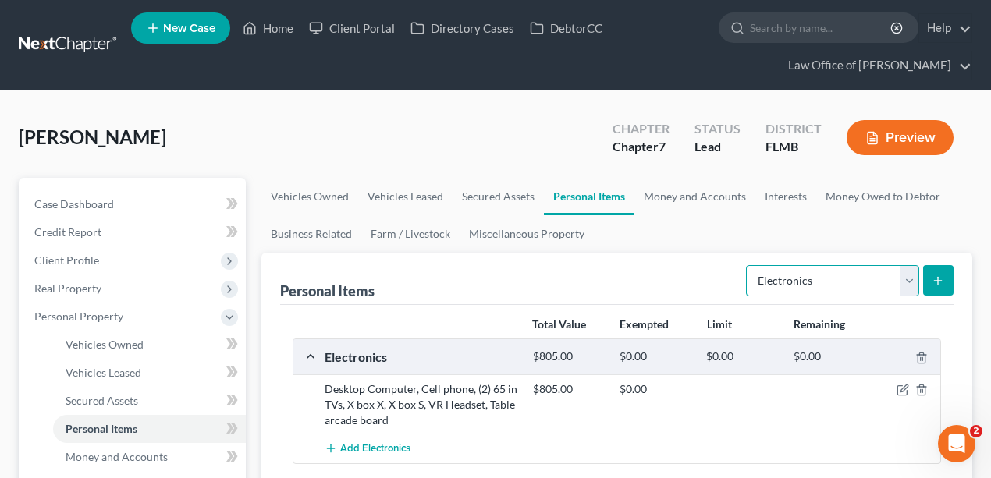
click at [902, 276] on select "Select Item Type Clothing Collectibles Of Value Electronics Firearms Household …" at bounding box center [832, 280] width 173 height 31
select select "firearms"
click at [748, 265] on select "Select Item Type Clothing Collectibles Of Value Electronics Firearms Household …" at bounding box center [832, 280] width 173 height 31
click at [943, 280] on icon "submit" at bounding box center [938, 281] width 12 height 12
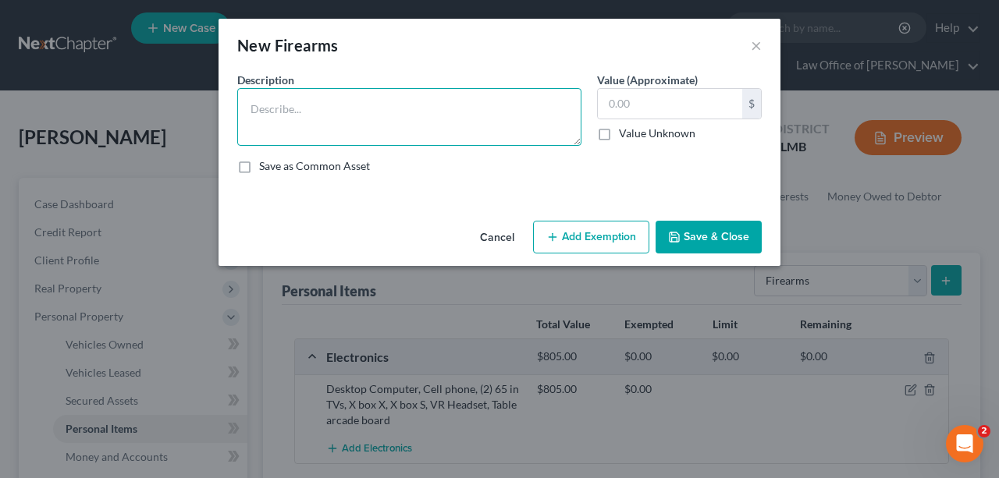
click at [503, 122] on textarea at bounding box center [409, 117] width 344 height 58
drag, startPoint x: 420, startPoint y: 108, endPoint x: 297, endPoint y: 114, distance: 123.4
click at [297, 114] on textarea "FN 9mm, sigsauer p365 xl" at bounding box center [409, 117] width 344 height 58
click at [393, 109] on textarea "FN 9mm, sigsauer p365 xl" at bounding box center [409, 117] width 344 height 58
drag, startPoint x: 478, startPoint y: 99, endPoint x: 297, endPoint y: 101, distance: 181.0
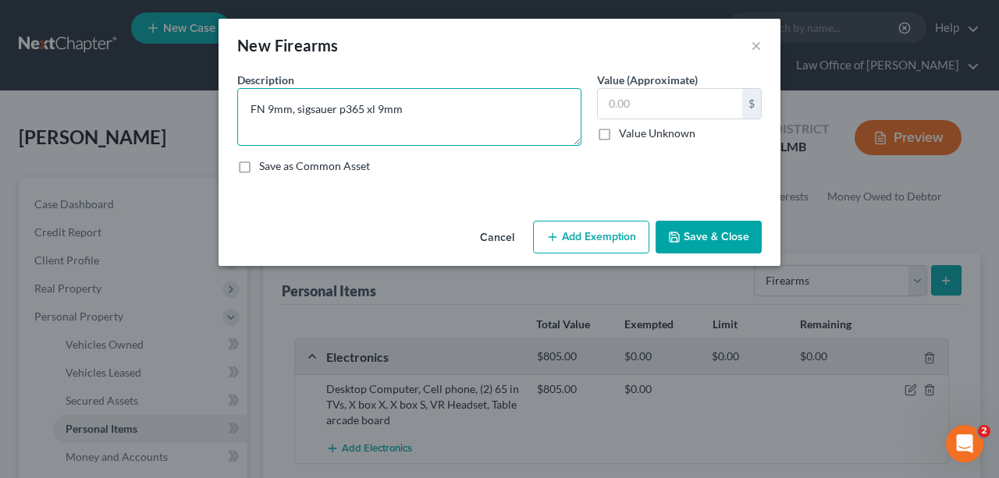
click at [297, 101] on textarea "FN 9mm, sigsauer p365 xl 9mm" at bounding box center [409, 117] width 344 height 58
type textarea "FN 9mm, sigsauer p365 xl 9mm"
click at [437, 120] on textarea "FN 9mm, sigsauer p365 xl 9mm" at bounding box center [409, 117] width 344 height 58
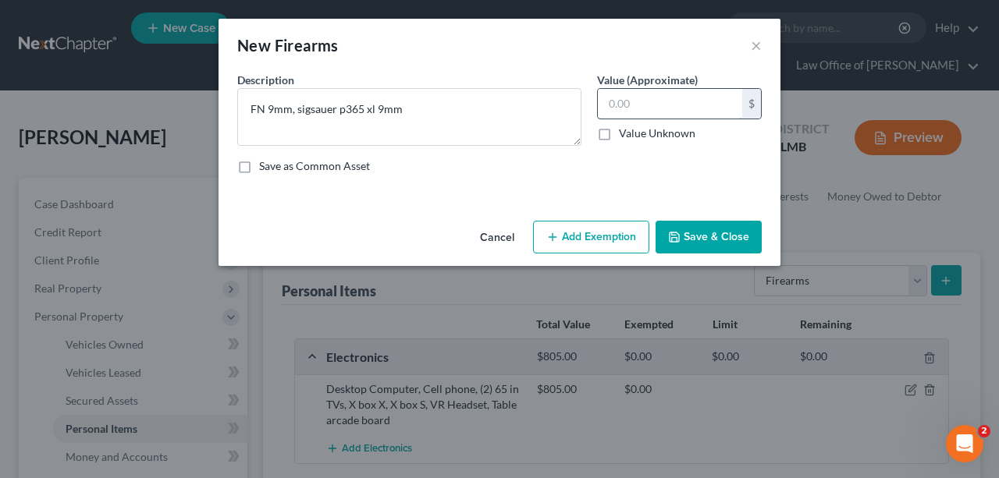
click at [636, 106] on input "text" at bounding box center [670, 104] width 144 height 30
type input "600"
click at [624, 173] on div "Description * FN 9mm, sigsauer p365 xl 9mm Value (Approximate) 600.00 $ Value U…" at bounding box center [499, 129] width 540 height 115
click at [719, 237] on button "Save & Close" at bounding box center [708, 237] width 106 height 33
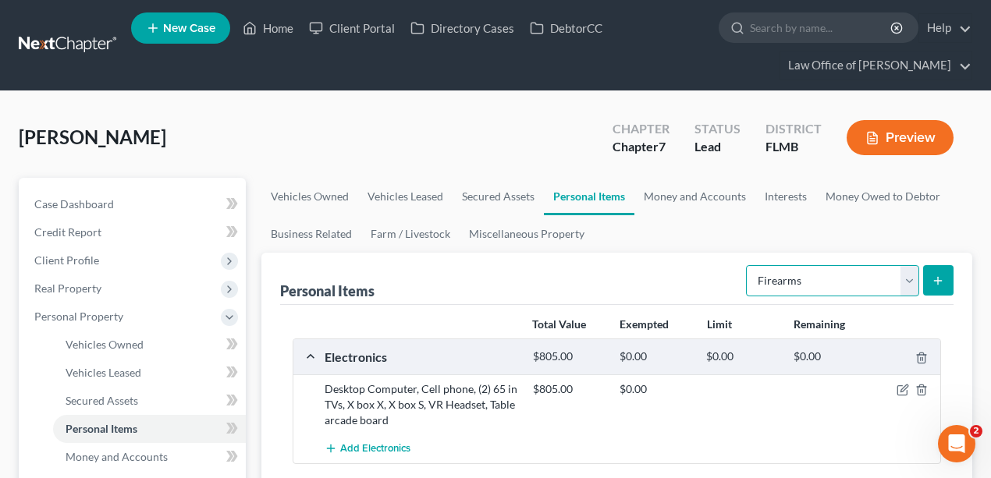
click at [852, 286] on select "Select Item Type Clothing Collectibles Of Value Electronics Firearms Household …" at bounding box center [832, 280] width 173 height 31
select select "clothing"
click at [748, 265] on select "Select Item Type Clothing Collectibles Of Value Electronics Firearms Household …" at bounding box center [832, 280] width 173 height 31
click at [943, 281] on icon "submit" at bounding box center [938, 281] width 12 height 12
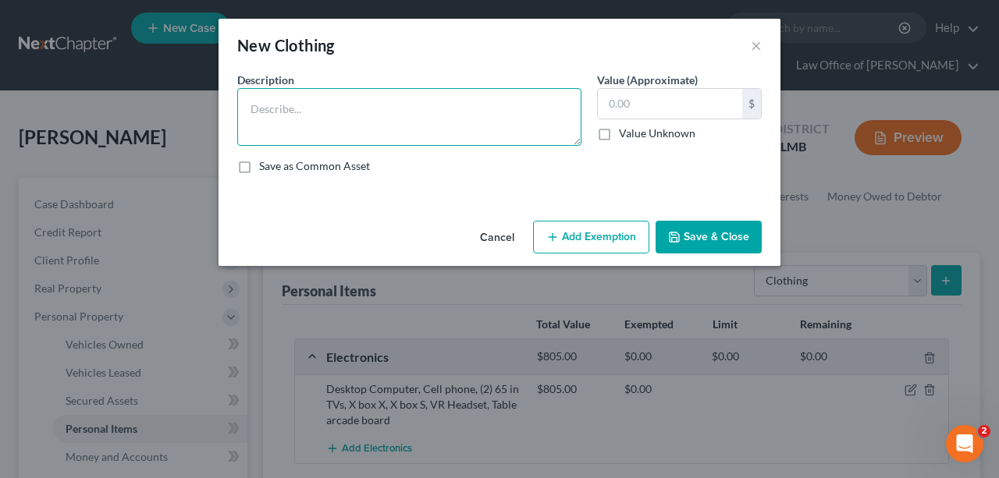
click at [379, 122] on textarea at bounding box center [409, 117] width 344 height 58
type textarea "Men's Wardrobe"
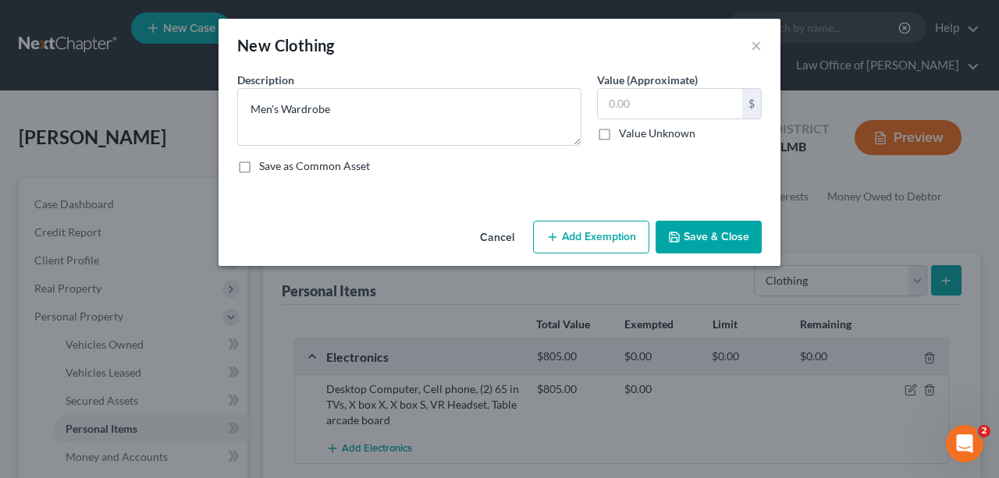
click at [630, 82] on label "Value (Approximate)" at bounding box center [647, 80] width 101 height 16
click at [657, 106] on input "text" at bounding box center [670, 104] width 144 height 30
type input "200"
click at [728, 224] on button "Save & Close" at bounding box center [708, 237] width 106 height 33
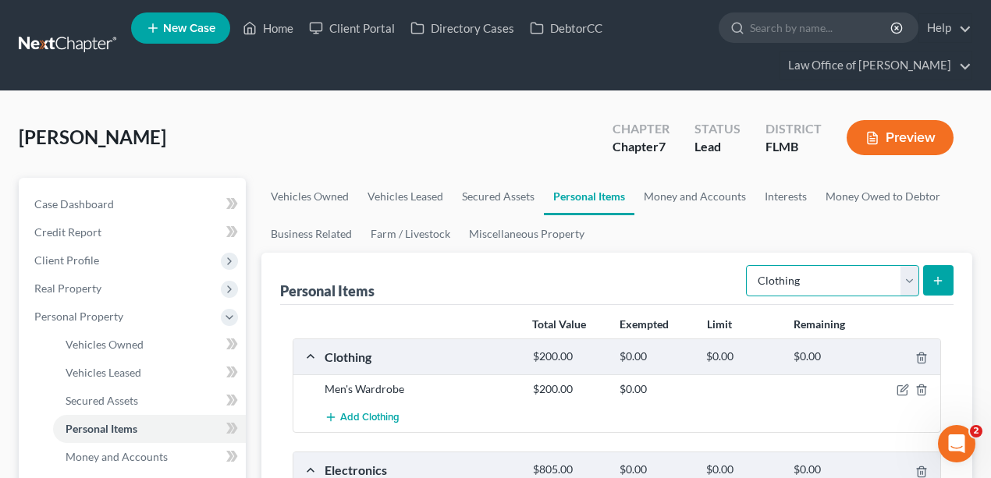
click at [816, 275] on select "Select Item Type Clothing Collectibles Of Value Electronics Firearms Household …" at bounding box center [832, 280] width 173 height 31
click at [885, 273] on select "Select Item Type Clothing Collectibles Of Value Electronics Firearms Household …" at bounding box center [832, 280] width 173 height 31
select select "jewelry"
click at [748, 265] on select "Select Item Type Clothing Collectibles Of Value Electronics Firearms Household …" at bounding box center [832, 280] width 173 height 31
click at [936, 281] on line "submit" at bounding box center [938, 281] width 7 height 0
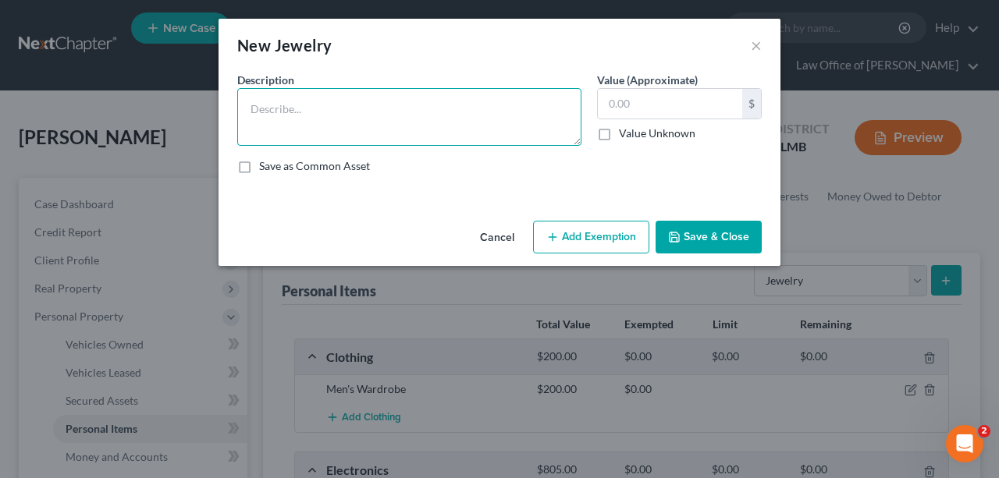
click at [467, 109] on textarea at bounding box center [409, 117] width 344 height 58
click at [471, 105] on textarea "Gold Bracelett" at bounding box center [409, 117] width 344 height 58
click at [308, 109] on textarea "Gold Bracelett" at bounding box center [409, 117] width 344 height 58
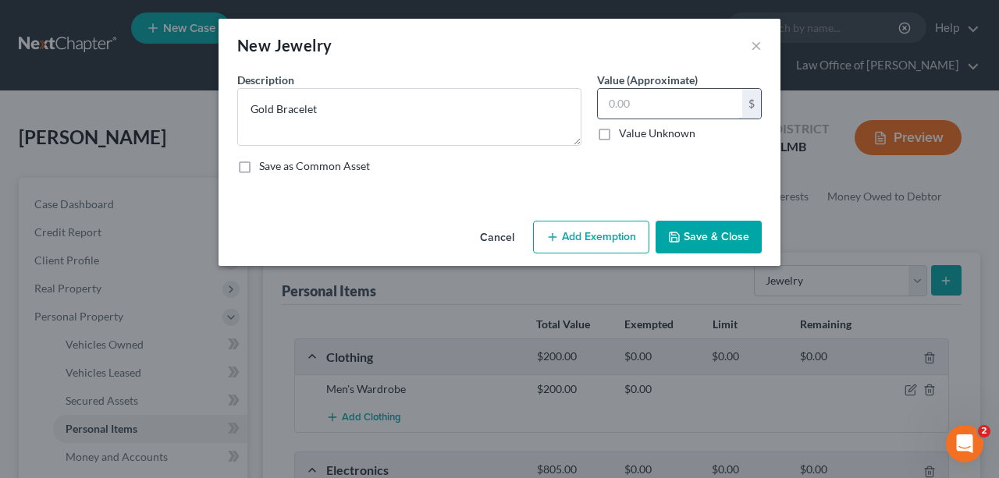
click at [679, 114] on input "text" at bounding box center [670, 104] width 144 height 30
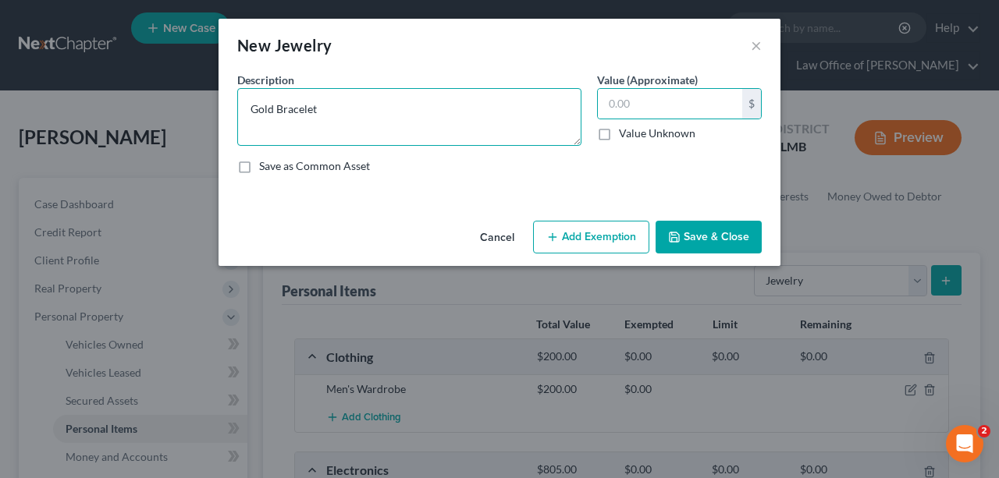
click at [342, 111] on textarea "Gold Bracelet" at bounding box center [409, 117] width 344 height 58
type textarea "Gold Bracelet, Gold Necklace and charm, Gold Ring"
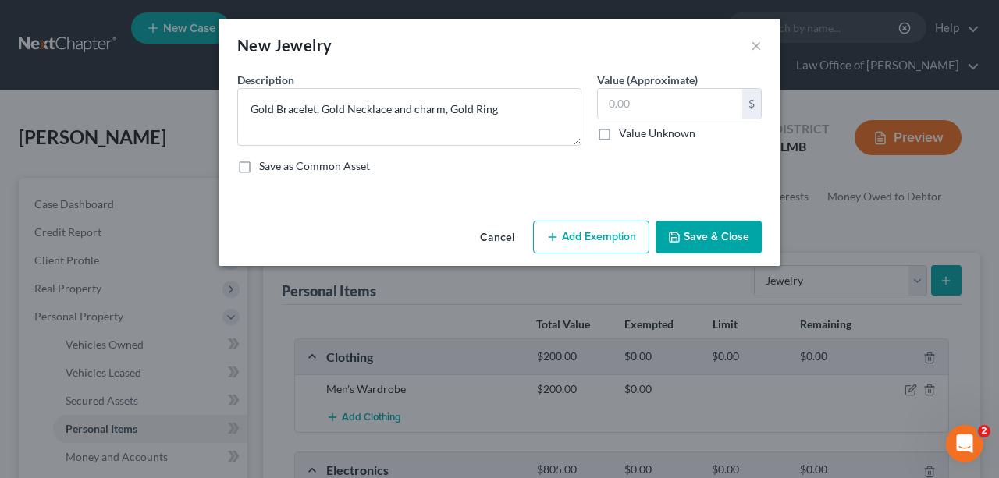
drag, startPoint x: 611, startPoint y: 176, endPoint x: 612, endPoint y: 169, distance: 7.8
click at [612, 177] on div "Description * Gold Bracelet, Gold Necklace and charm, Gold Ring Value (Approxim…" at bounding box center [499, 129] width 540 height 115
click at [631, 112] on input "text" at bounding box center [670, 104] width 144 height 30
click at [693, 197] on div "An exemption set must first be selected from the Filing Information section. Co…" at bounding box center [499, 143] width 562 height 143
click at [681, 109] on input "text" at bounding box center [670, 104] width 144 height 30
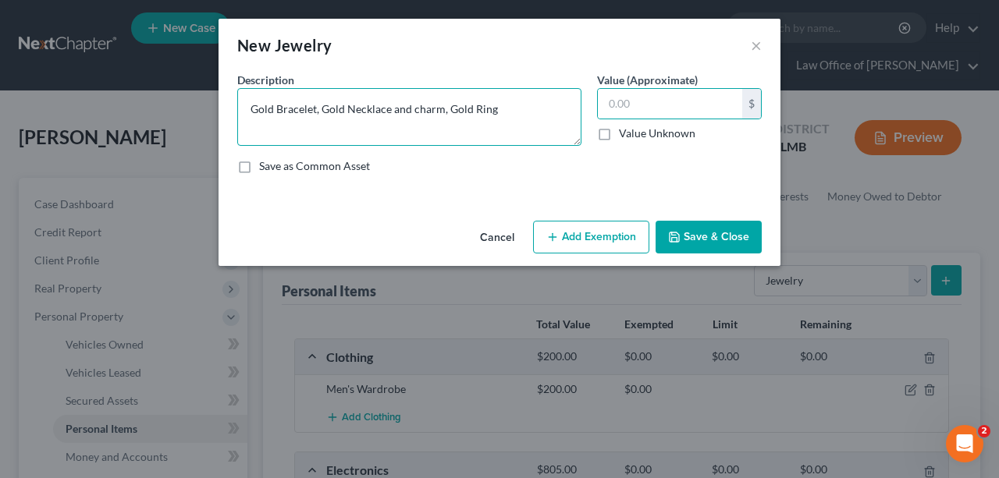
click at [562, 114] on textarea "Gold Bracelet, Gold Necklace and charm, Gold Ring" at bounding box center [409, 117] width 344 height 58
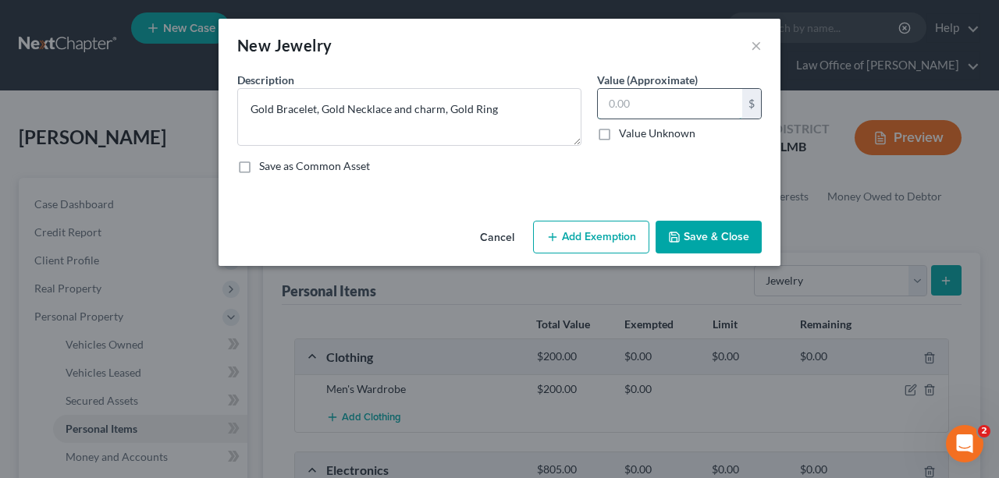
click at [643, 115] on input "text" at bounding box center [670, 104] width 144 height 30
type input "200"
click at [706, 223] on div "Cancel Add Exemption Save & Close" at bounding box center [499, 240] width 562 height 51
click at [704, 226] on button "Save & Close" at bounding box center [708, 237] width 106 height 33
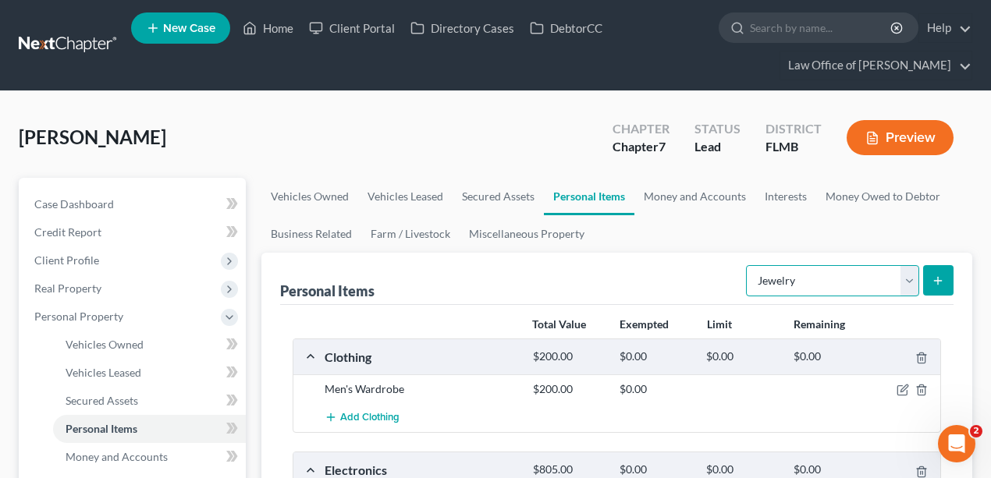
click at [790, 272] on select "Select Item Type Clothing Collectibles Of Value Electronics Firearms Household …" at bounding box center [832, 280] width 173 height 31
select select "other"
click at [748, 265] on select "Select Item Type Clothing Collectibles Of Value Electronics Firearms Household …" at bounding box center [832, 280] width 173 height 31
click at [947, 284] on button "submit" at bounding box center [938, 280] width 30 height 30
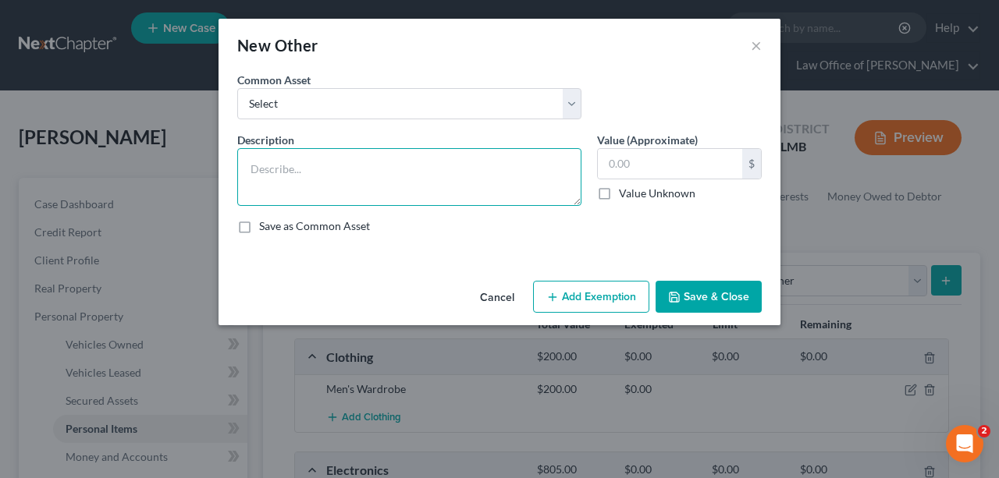
click at [437, 179] on textarea at bounding box center [409, 177] width 344 height 58
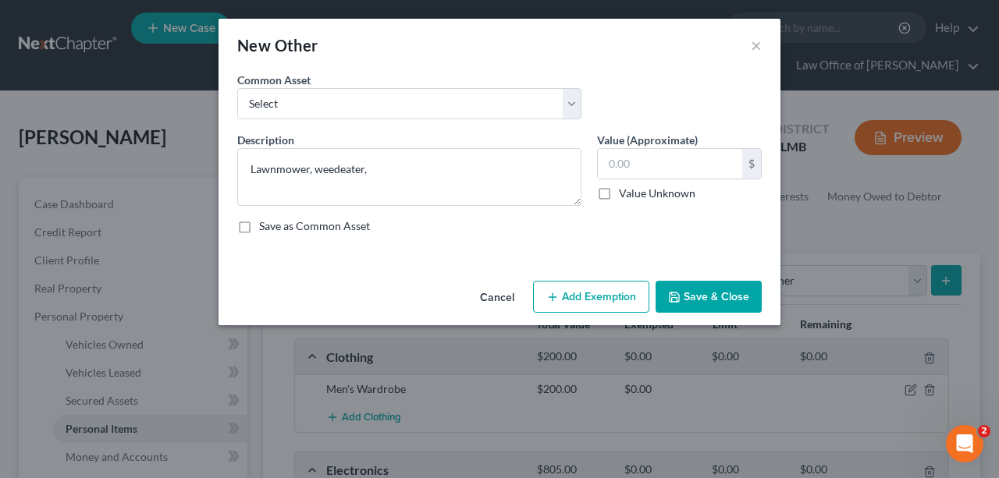
drag, startPoint x: 355, startPoint y: 172, endPoint x: 421, endPoint y: 138, distance: 74.7
click at [428, 137] on div "Description * Lawnmower, weedeater," at bounding box center [409, 169] width 360 height 74
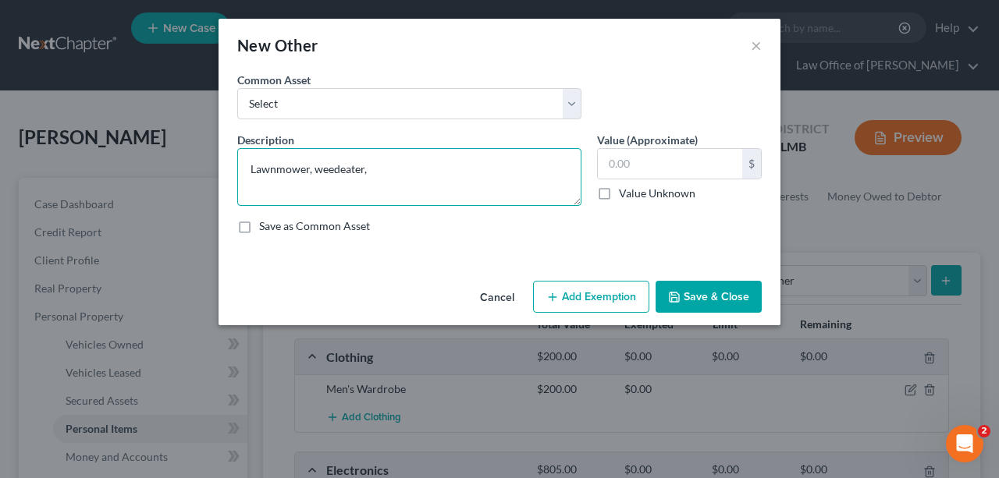
click at [338, 169] on textarea "Lawnmower, weedeater," at bounding box center [409, 177] width 344 height 58
click at [432, 172] on textarea "Lawnmower, weed eater," at bounding box center [409, 177] width 344 height 58
type textarea "Lawnmower, weed eater, Ratchet set, hand tools"
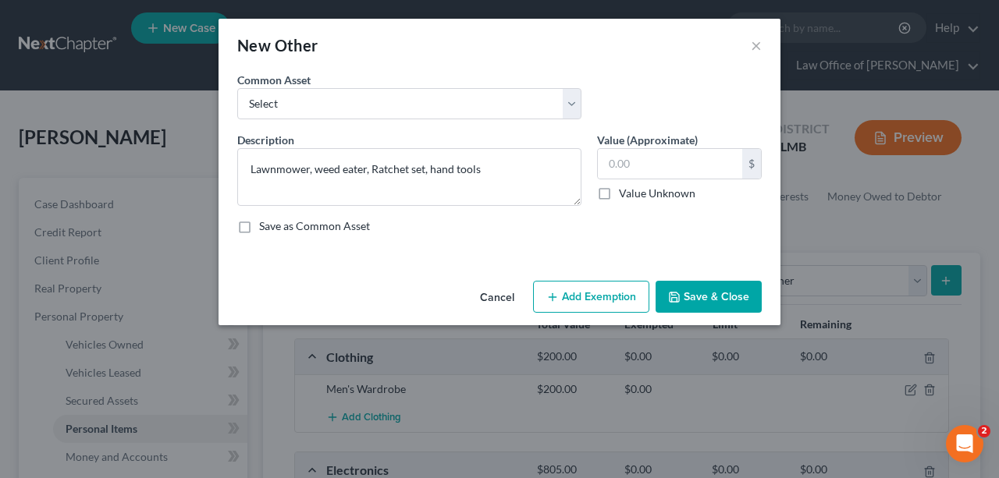
click at [589, 237] on div "Description * Lawnmower, weed eater, Ratchet set, hand tools Value (Approximate…" at bounding box center [499, 189] width 540 height 115
click at [667, 159] on input "text" at bounding box center [670, 164] width 144 height 30
type input "200"
click at [715, 307] on button "Save & Close" at bounding box center [708, 297] width 106 height 33
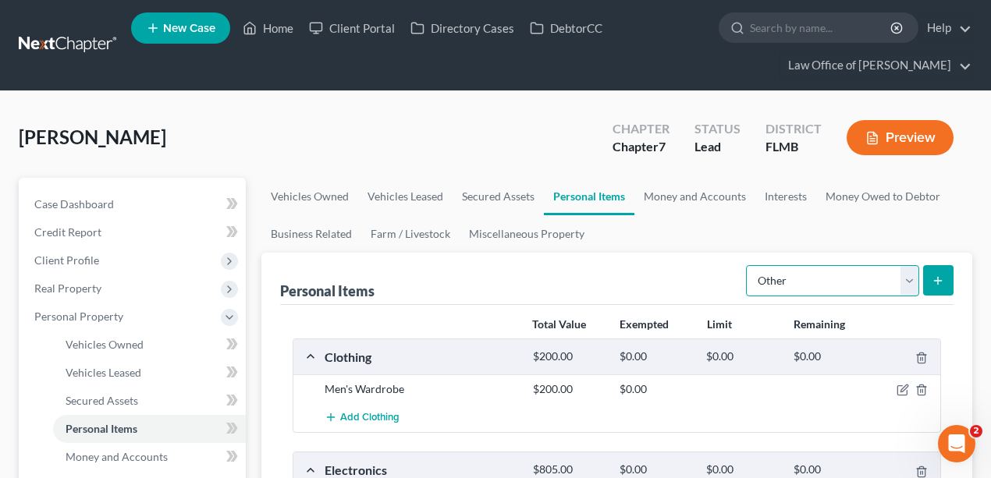
click at [815, 280] on select "Select Item Type Clothing Collectibles Of Value Electronics Firearms Household …" at bounding box center [832, 280] width 173 height 31
select select "pets"
click at [748, 265] on select "Select Item Type Clothing Collectibles Of Value Electronics Firearms Household …" at bounding box center [832, 280] width 173 height 31
click at [936, 281] on icon "submit" at bounding box center [938, 281] width 12 height 12
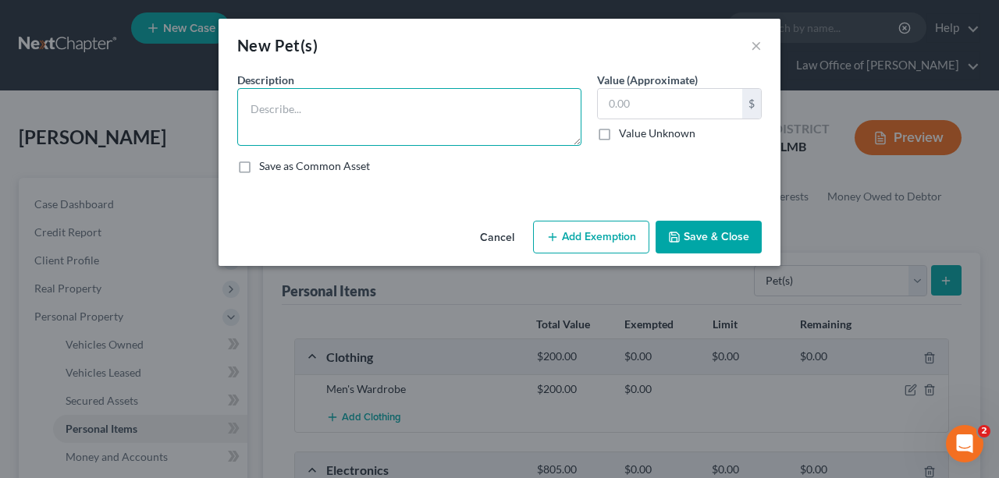
click at [485, 98] on textarea at bounding box center [409, 117] width 344 height 58
type textarea "Dog"
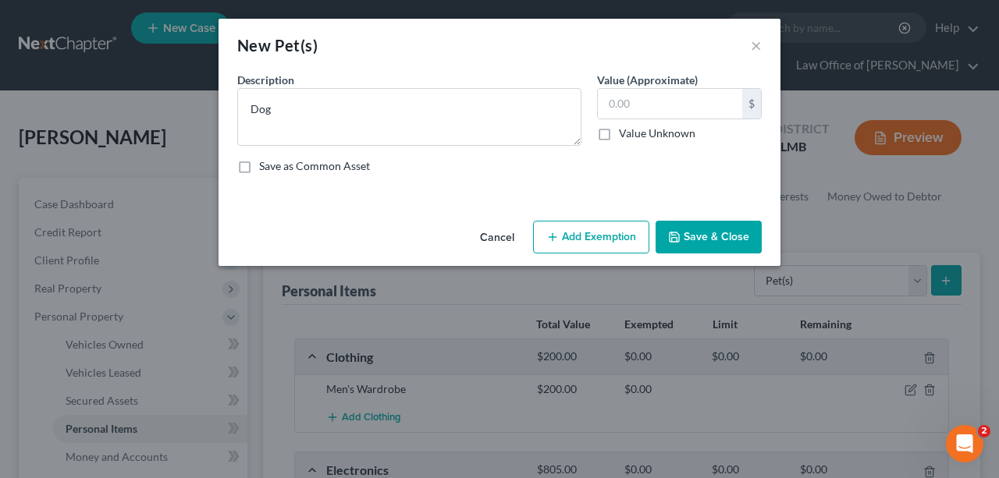
click at [704, 222] on button "Save & Close" at bounding box center [708, 237] width 106 height 33
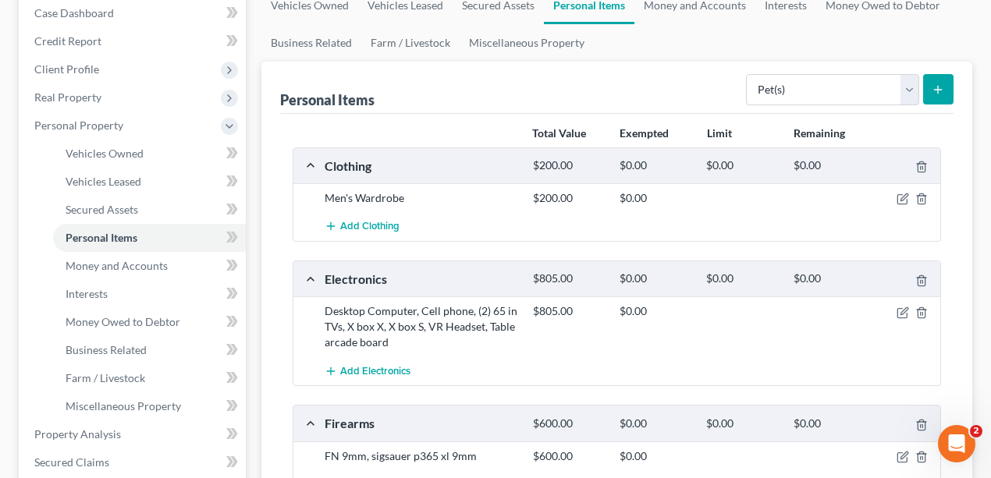
scroll to position [62, 0]
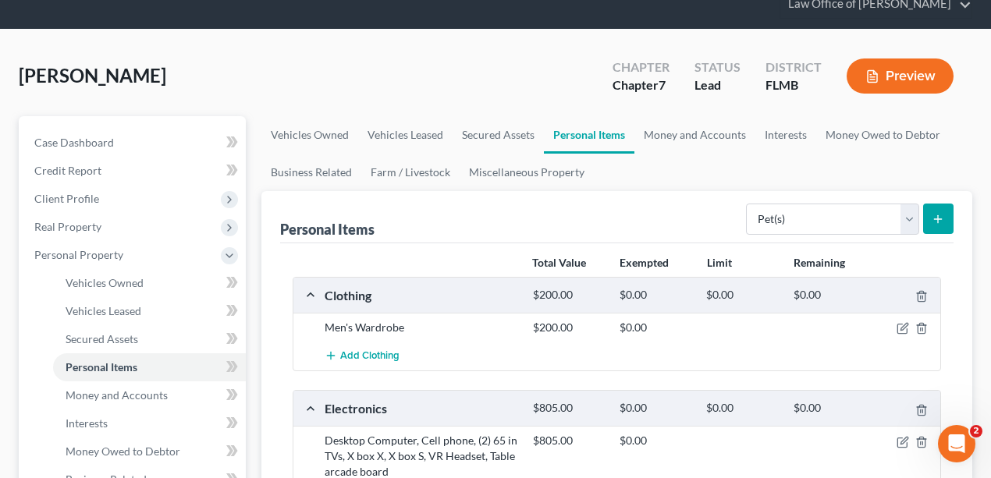
click at [737, 192] on div "Personal Items Select Item Type Clothing Collectibles Of Value Electronics Fire…" at bounding box center [617, 217] width 674 height 52
click at [858, 211] on select "Select Item Type Clothing Collectibles Of Value Electronics Firearms Household …" at bounding box center [832, 219] width 173 height 31
click at [675, 187] on ul "Vehicles Owned Vehicles Leased Secured Assets Personal Items Money and Accounts…" at bounding box center [617, 153] width 712 height 75
click at [793, 198] on div "Select Item Type Clothing Collectibles Of Value Electronics Firearms Household …" at bounding box center [847, 217] width 214 height 41
click at [798, 214] on select "Select Item Type Clothing Collectibles Of Value Electronics Firearms Household …" at bounding box center [832, 219] width 173 height 31
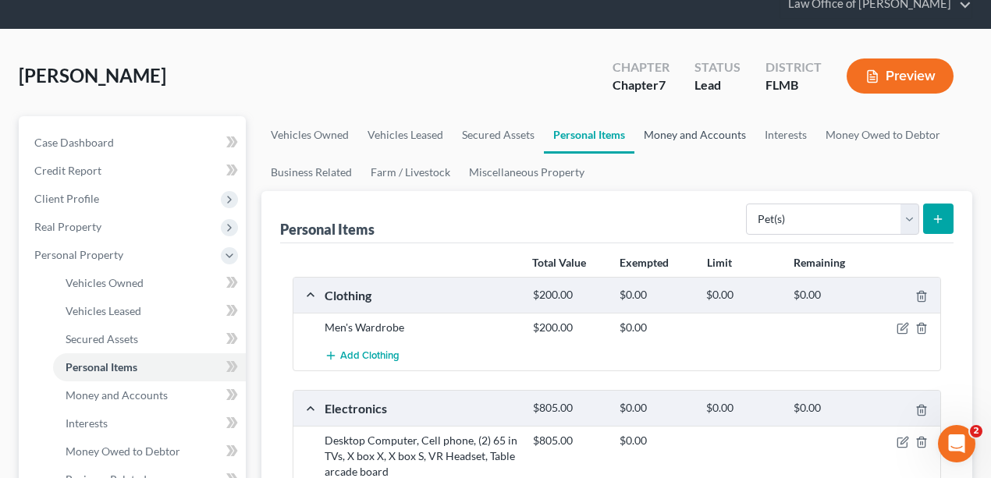
click at [729, 126] on link "Money and Accounts" at bounding box center [694, 134] width 121 height 37
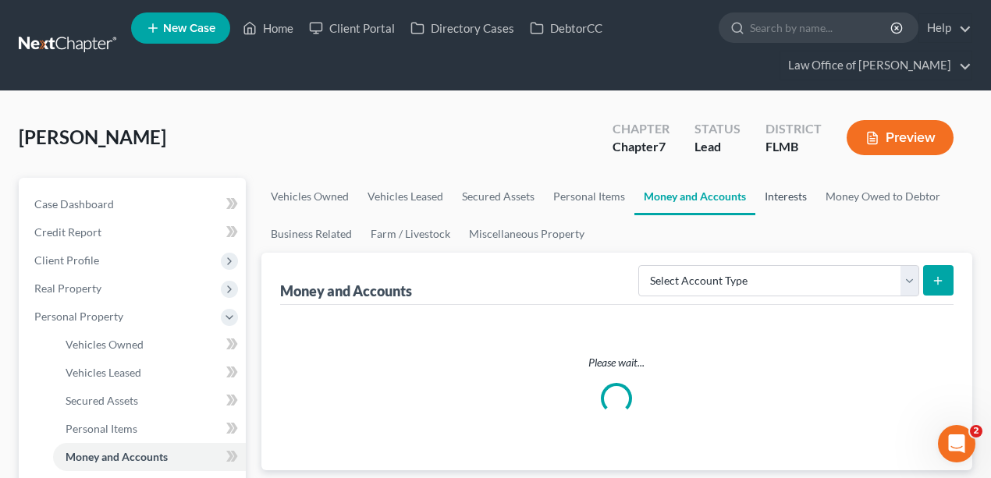
click at [773, 200] on link "Interests" at bounding box center [785, 196] width 61 height 37
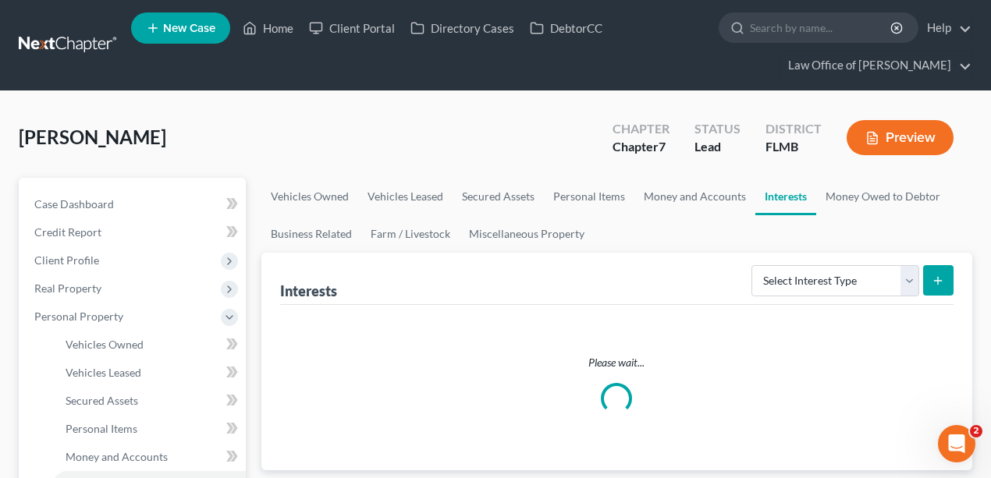
click at [917, 298] on div "Select Interest Type 401K Annuity Bond Education IRA Government Bond Government…" at bounding box center [849, 279] width 208 height 41
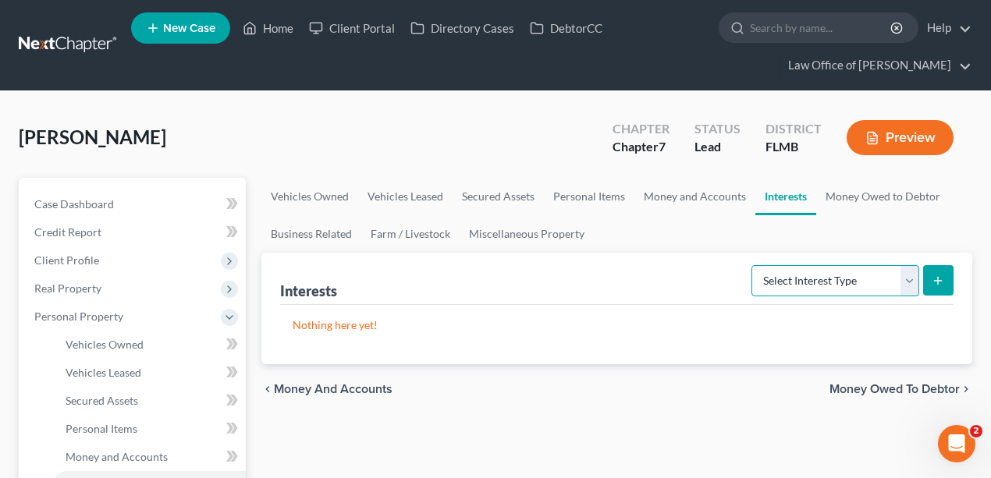
click at [906, 282] on select "Select Interest Type 401K Annuity Bond Education IRA Government Bond Government…" at bounding box center [835, 280] width 168 height 31
click at [927, 282] on button "submit" at bounding box center [938, 280] width 30 height 30
click at [911, 278] on select "Select Interest Type 401K Annuity Bond Education IRA Government Bond Government…" at bounding box center [835, 280] width 168 height 31
click at [532, 124] on div "Simmons, Nicholas Upgraded Chapter Chapter 7 Status Lead District FLMB Preview" at bounding box center [496, 144] width 954 height 68
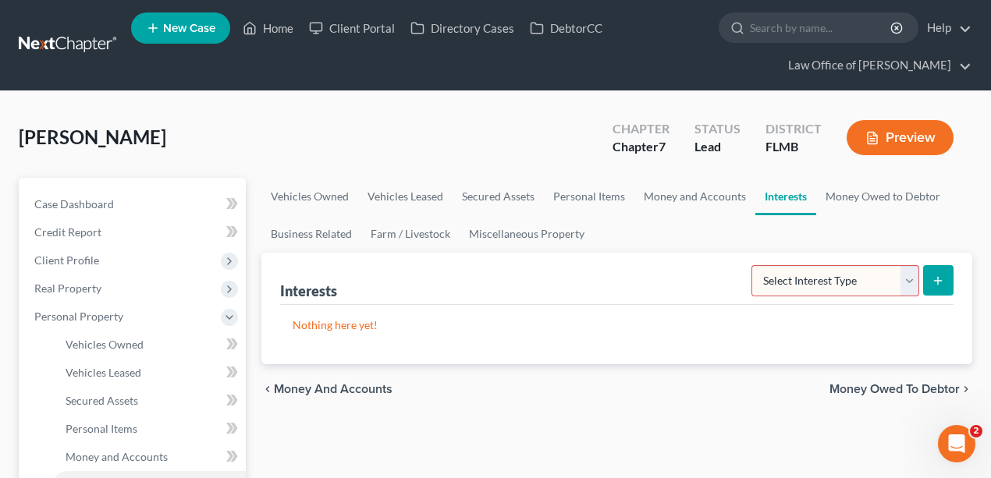
click at [811, 282] on select "Select Interest Type 401K Annuity Bond Education IRA Government Bond Government…" at bounding box center [835, 280] width 168 height 31
select select "401k"
click at [754, 265] on select "Select Interest Type 401K Annuity Bond Education IRA Government Bond Government…" at bounding box center [835, 280] width 168 height 31
click at [938, 275] on icon "submit" at bounding box center [938, 281] width 12 height 12
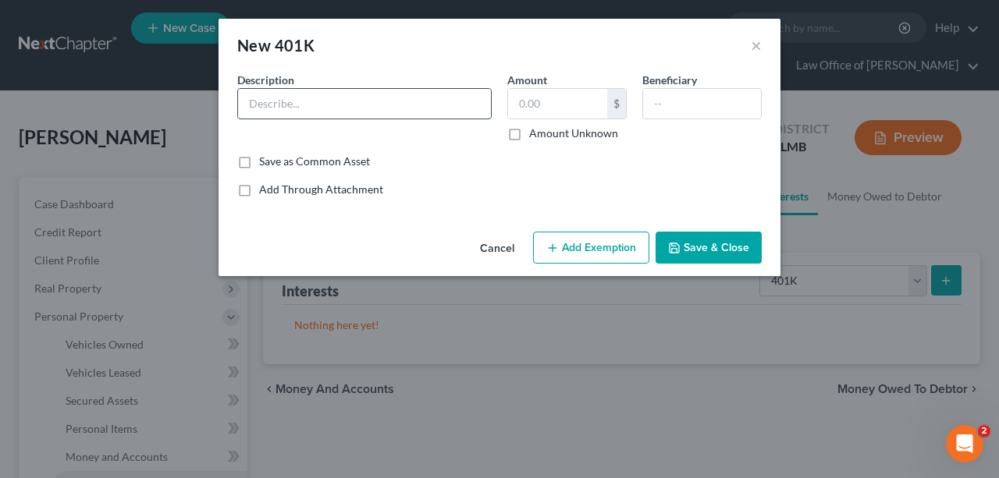
click at [462, 112] on input "text" at bounding box center [364, 104] width 253 height 30
type input "Thrift Savings Plan"
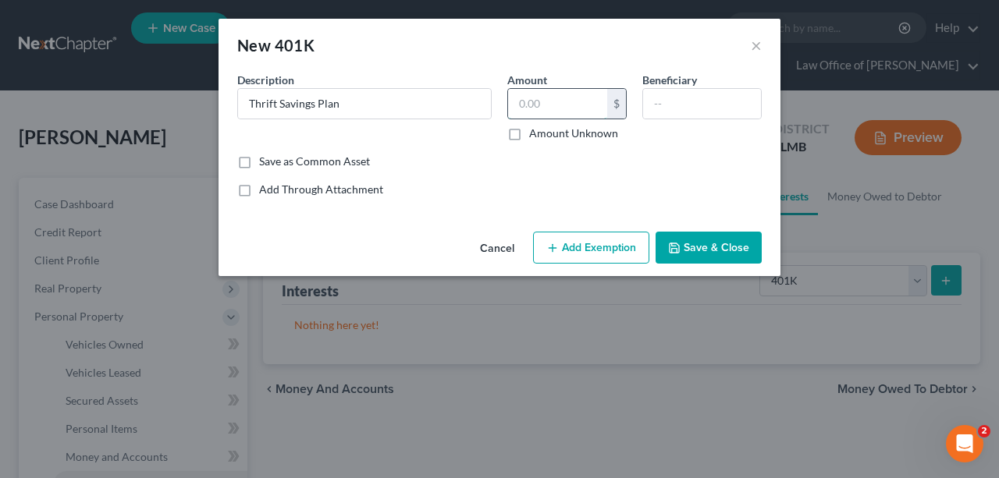
click at [559, 100] on input "text" at bounding box center [557, 104] width 99 height 30
type input "30,000"
click at [743, 186] on div "Add Through Attachment" at bounding box center [499, 190] width 524 height 16
click at [632, 249] on button "Add Exemption" at bounding box center [591, 248] width 116 height 33
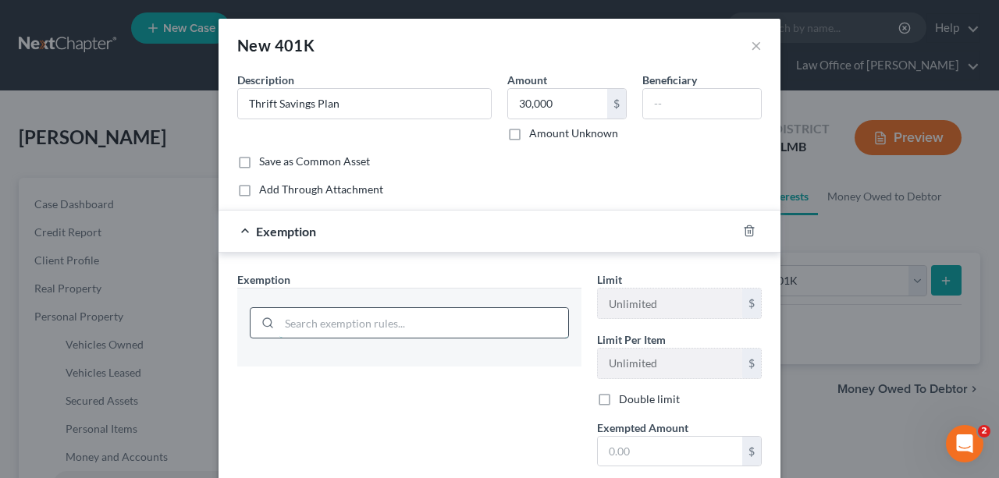
click at [427, 323] on input "search" at bounding box center [423, 323] width 289 height 30
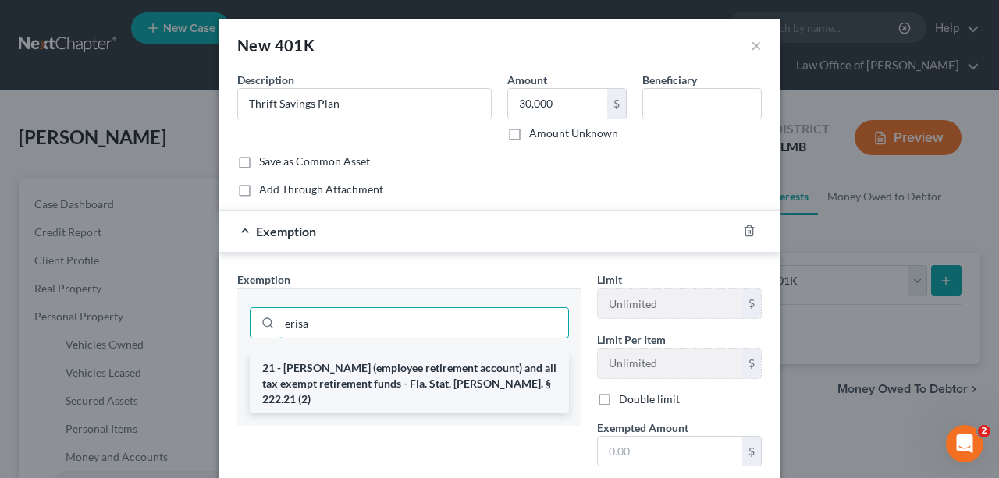
type input "erisa"
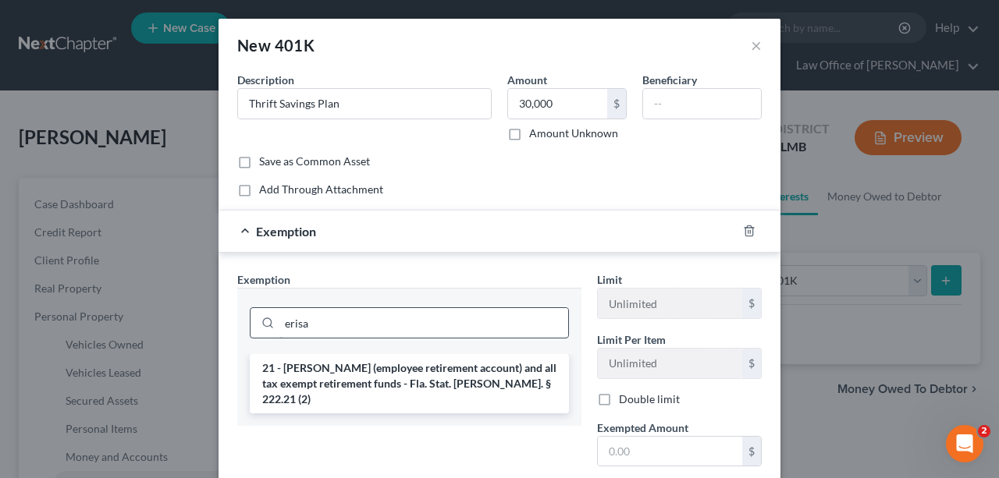
click at [389, 371] on li "21 - ERISA (employee retirement account) and all tax exempt retirement funds - …" at bounding box center [409, 383] width 319 height 59
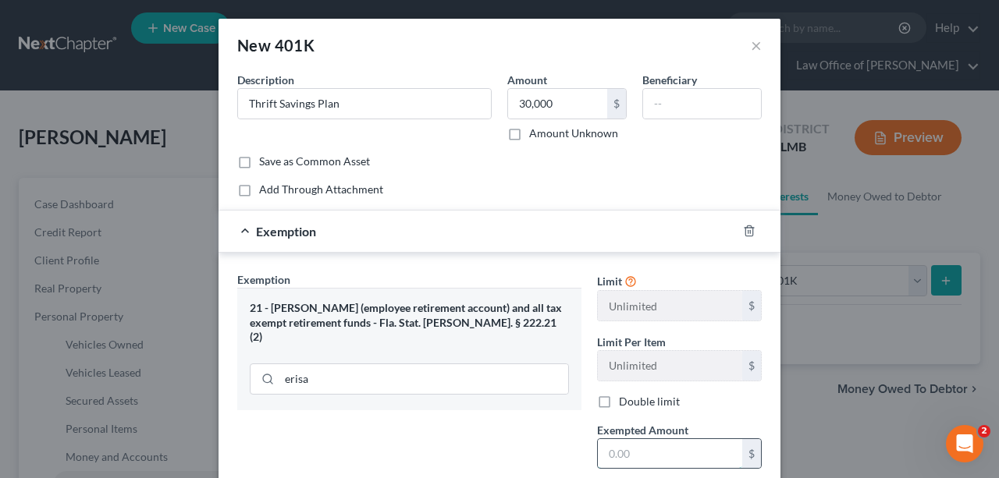
click at [684, 446] on input "text" at bounding box center [670, 454] width 144 height 30
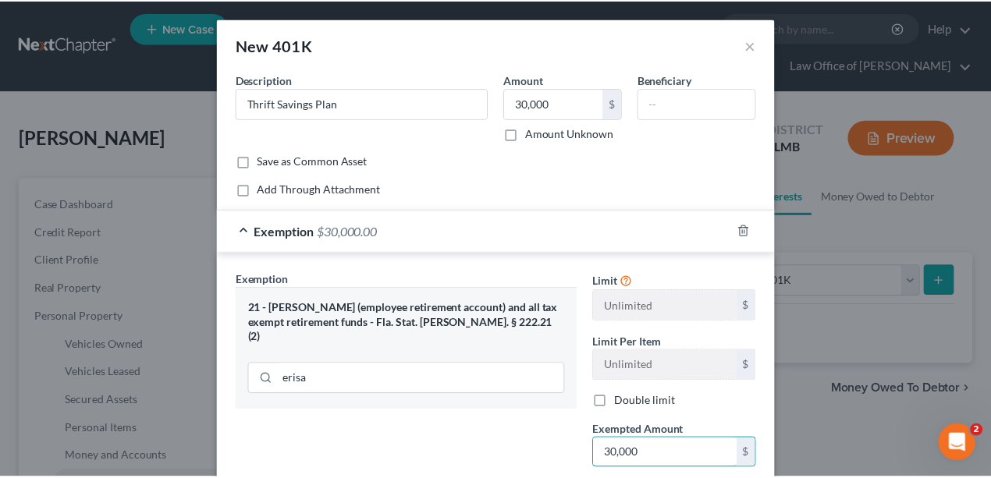
scroll to position [159, 0]
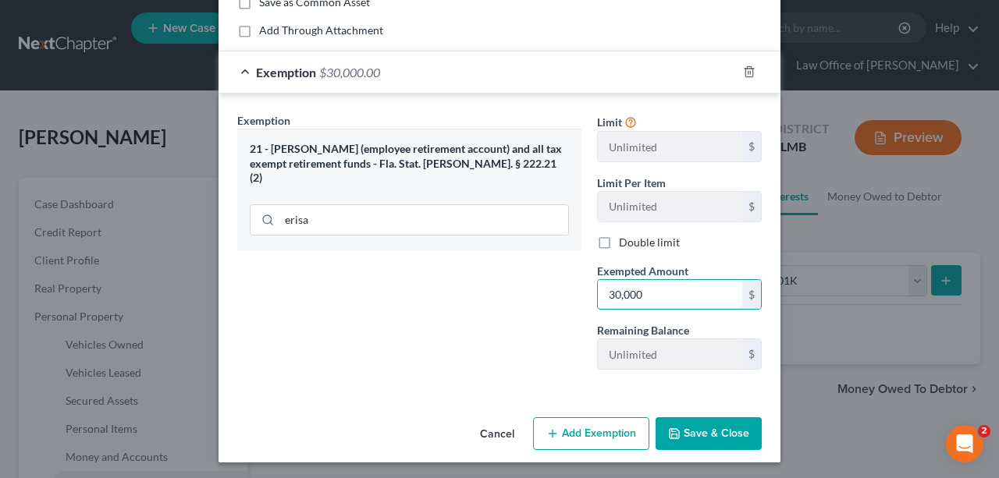
type input "30,000"
click at [743, 434] on button "Save & Close" at bounding box center [708, 433] width 106 height 33
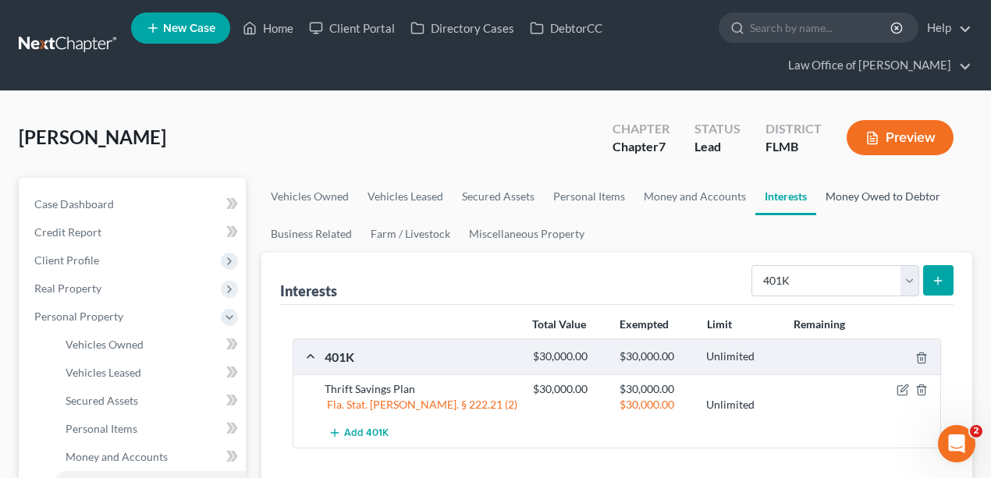
click at [901, 194] on link "Money Owed to Debtor" at bounding box center [882, 196] width 133 height 37
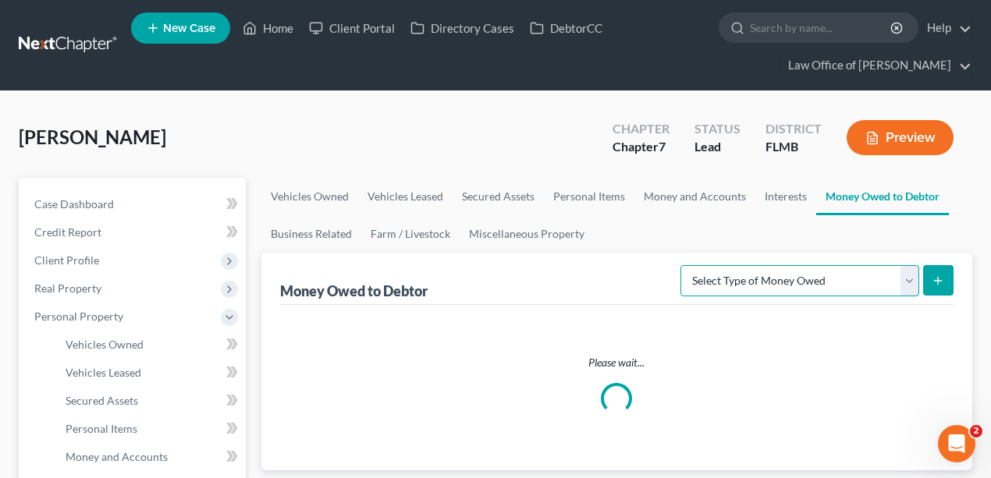
click at [905, 266] on select "Select Type of Money Owed Accounts Receivable Alimony Child Support Claims Agai…" at bounding box center [799, 280] width 239 height 31
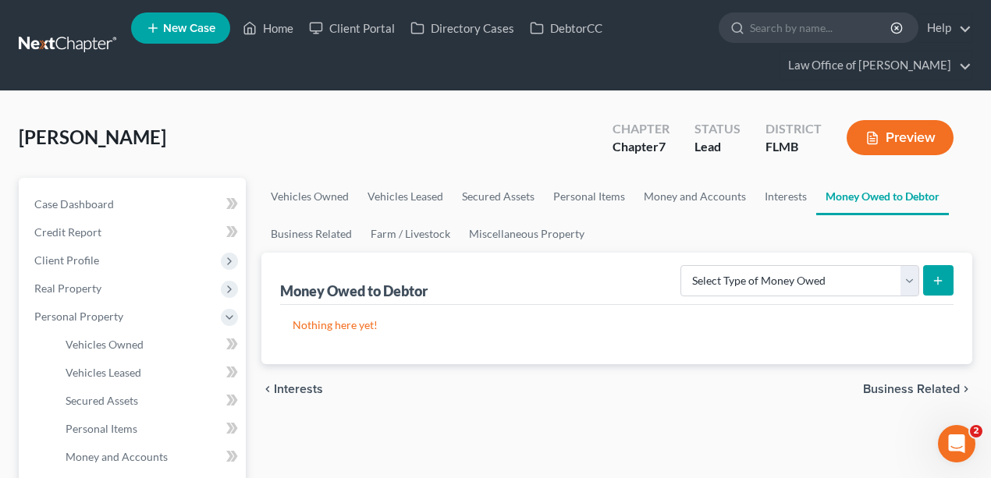
click at [323, 239] on link "Business Related" at bounding box center [311, 233] width 100 height 37
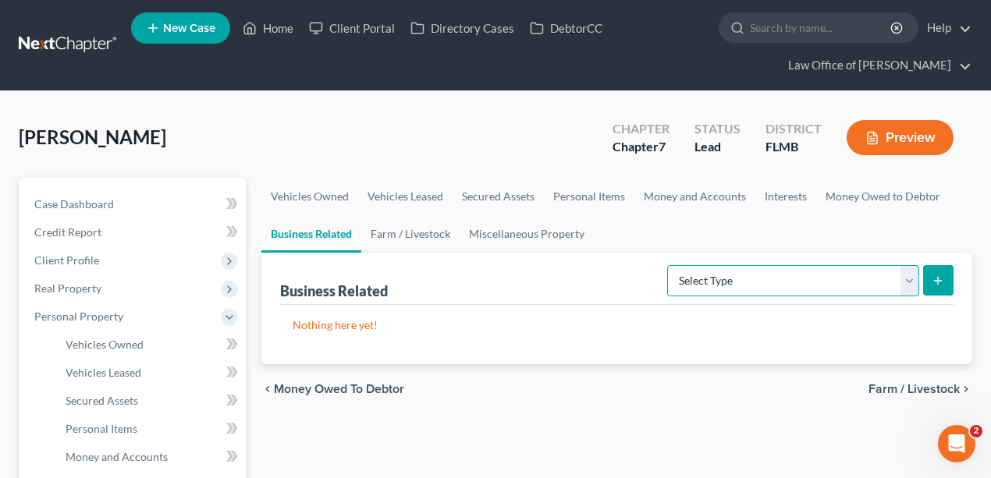
click at [723, 270] on select "Select Type Customer Lists Franchises Inventory Licenses Machinery Office Equip…" at bounding box center [793, 280] width 252 height 31
click at [409, 239] on link "Farm / Livestock" at bounding box center [410, 233] width 98 height 37
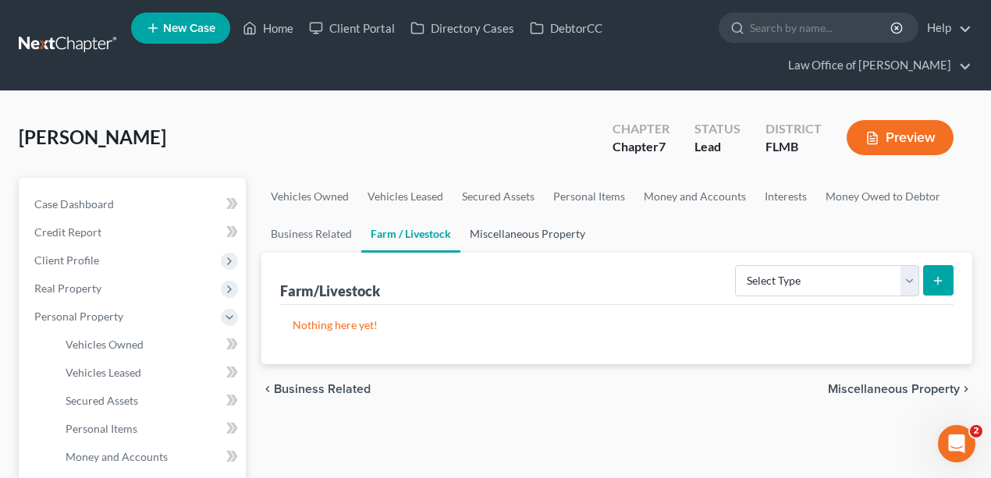
click at [545, 232] on link "Miscellaneous Property" at bounding box center [527, 233] width 134 height 37
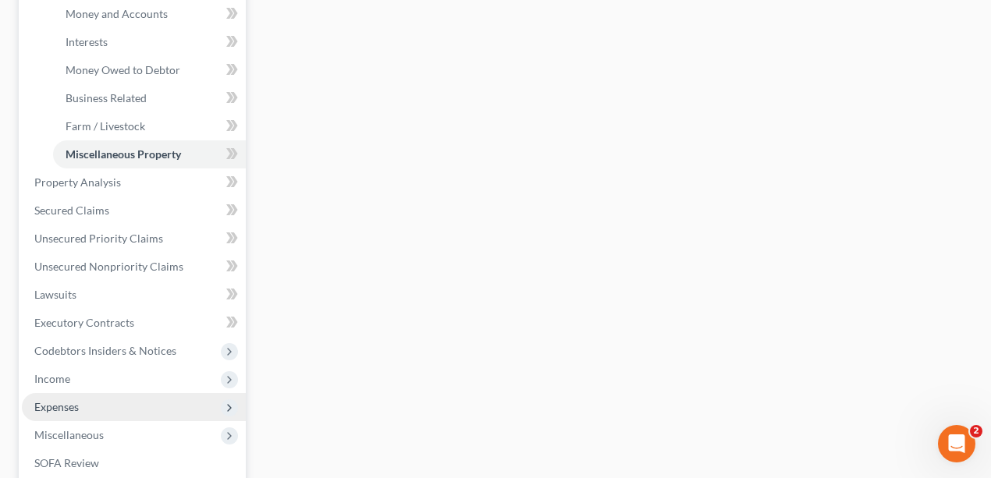
scroll to position [572, 0]
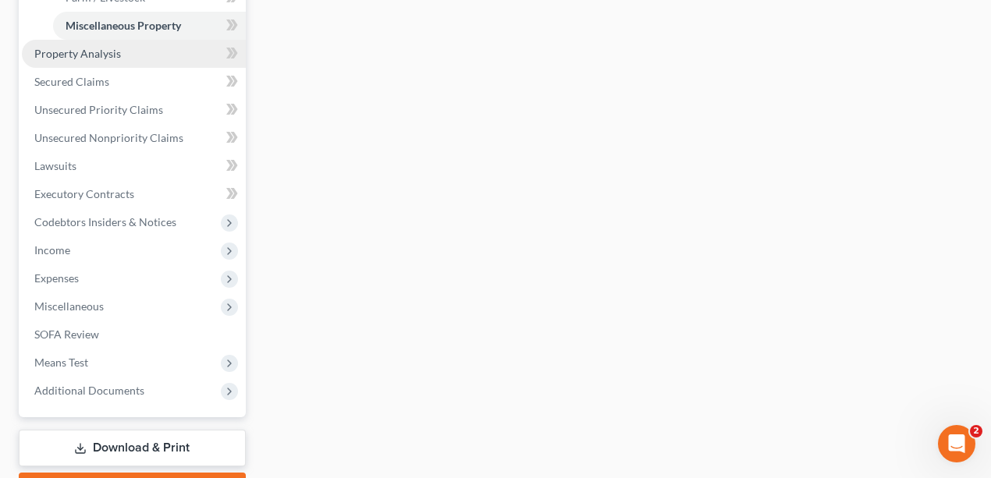
click at [105, 56] on span "Property Analysis" at bounding box center [77, 53] width 87 height 13
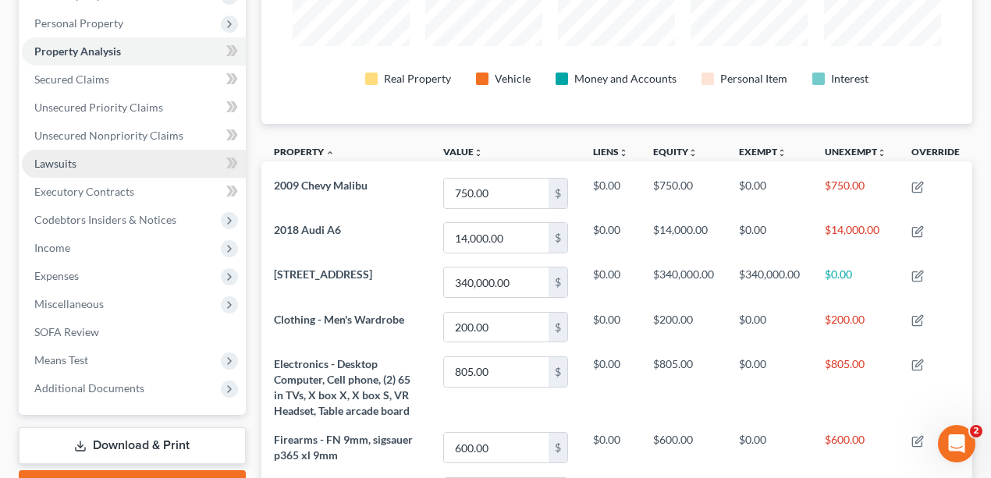
scroll to position [312, 0]
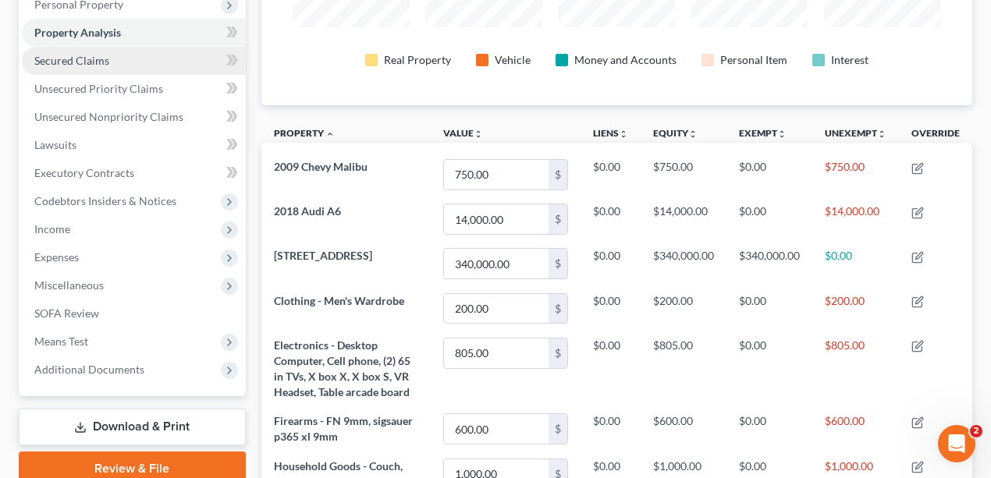
click at [114, 66] on link "Secured Claims" at bounding box center [134, 61] width 224 height 28
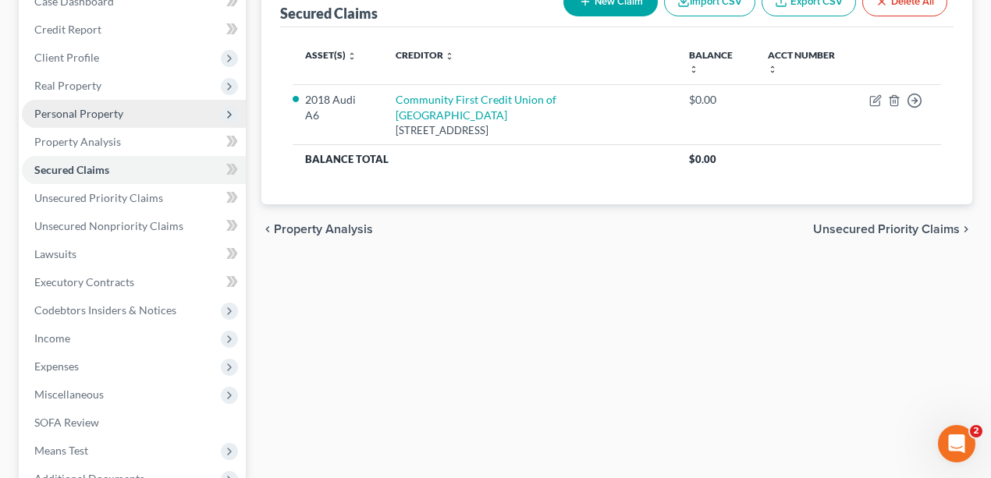
scroll to position [208, 0]
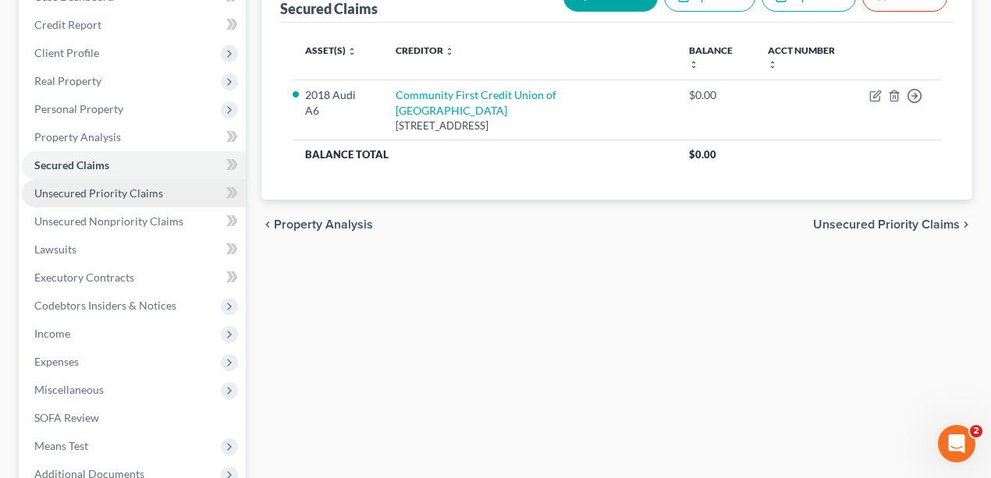
click at [151, 192] on span "Unsecured Priority Claims" at bounding box center [98, 192] width 129 height 13
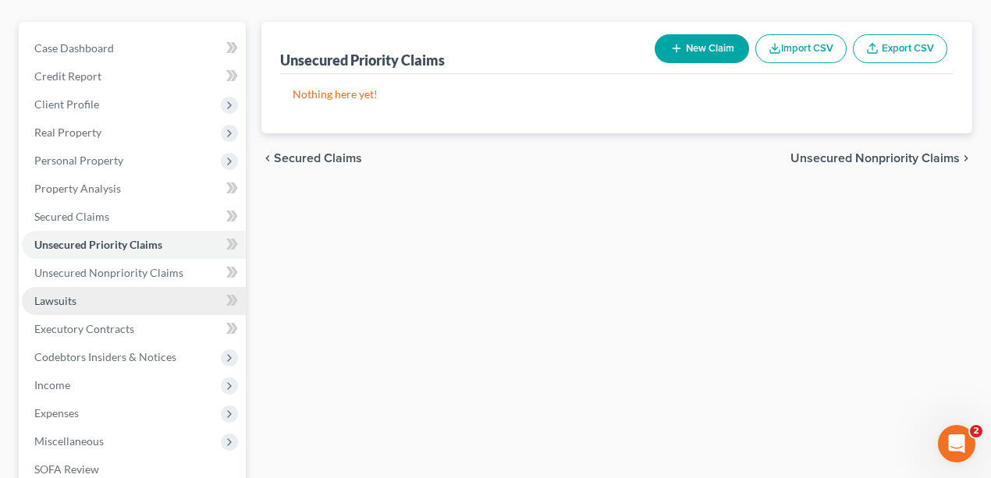
click at [118, 289] on link "Lawsuits" at bounding box center [134, 301] width 224 height 28
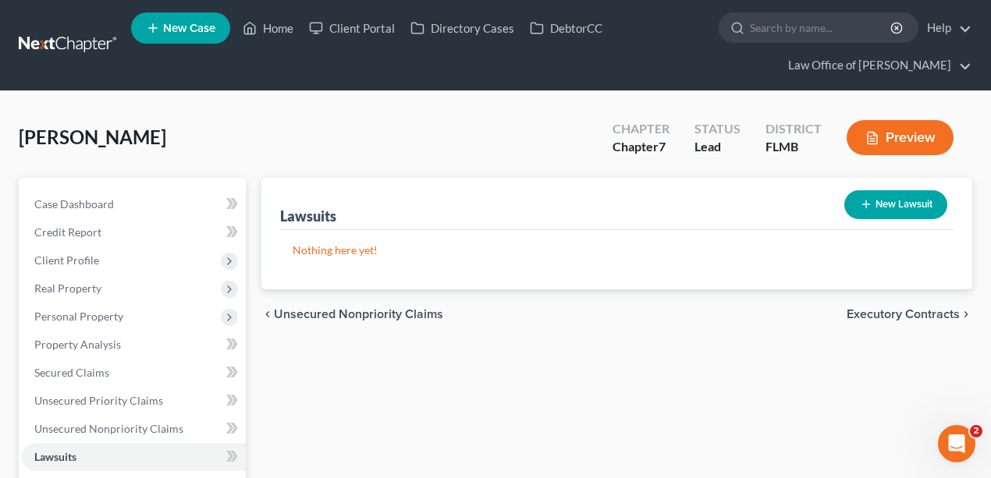
click at [323, 112] on div "Simmons, Nicholas Upgraded Chapter Chapter 7 Status Lead District FLMB Preview" at bounding box center [496, 144] width 954 height 68
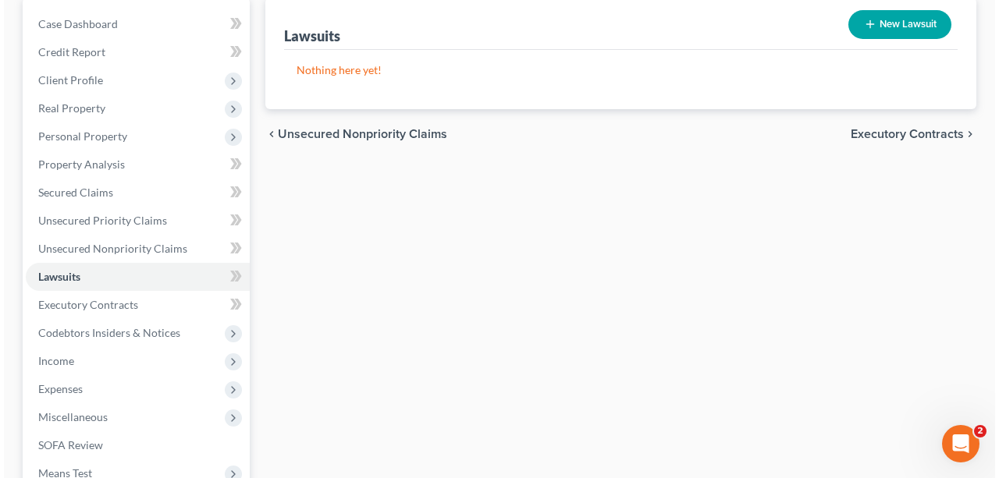
scroll to position [156, 0]
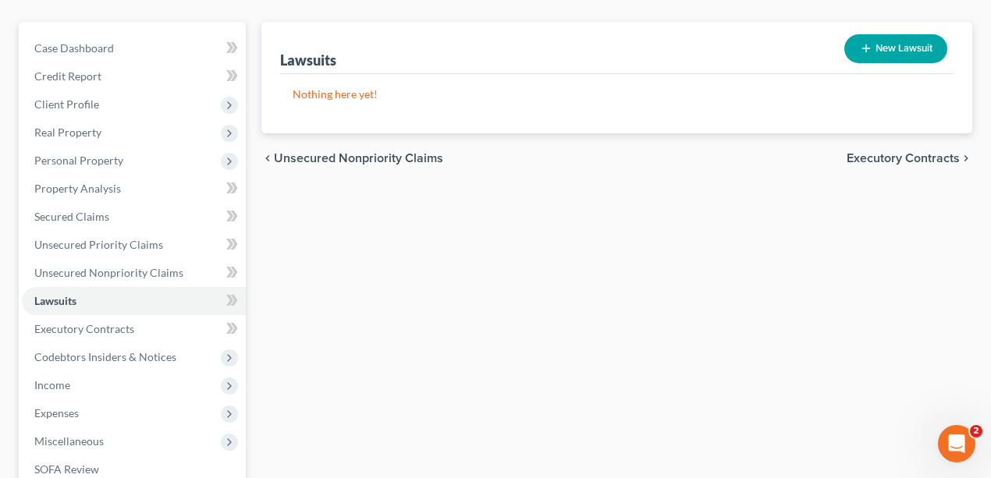
click at [914, 41] on button "New Lawsuit" at bounding box center [895, 48] width 103 height 29
select select "0"
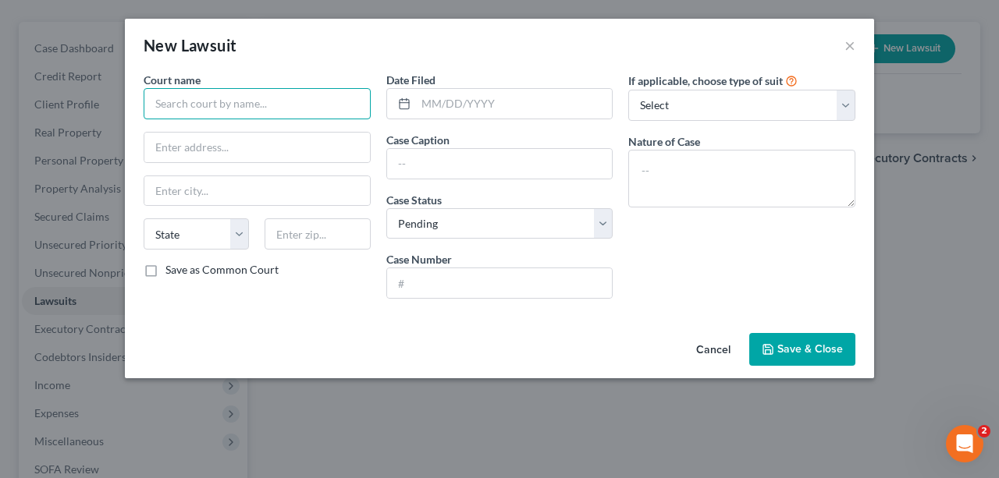
click at [266, 103] on input "text" at bounding box center [257, 103] width 227 height 31
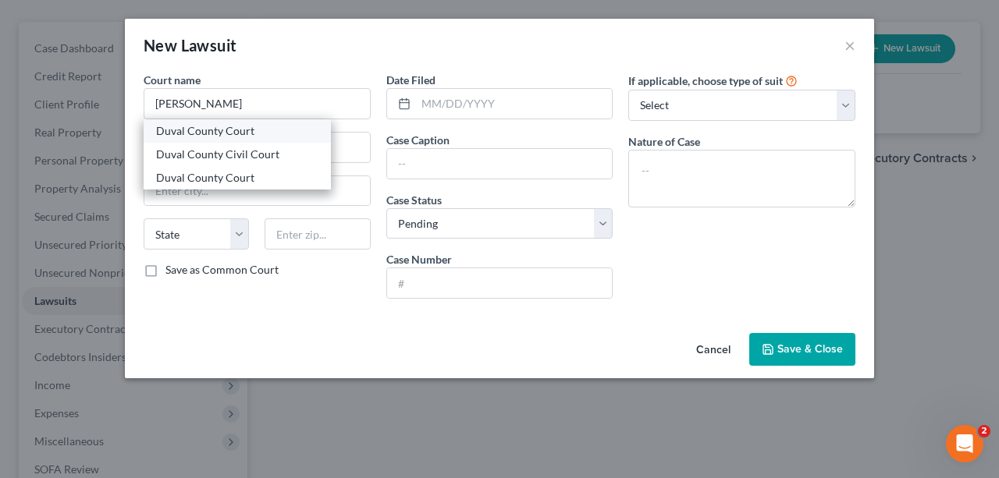
click at [244, 136] on div "Duval County Court" at bounding box center [237, 131] width 162 height 16
type input "Duval County Court"
type input "501 W. Adams St."
type input "[GEOGRAPHIC_DATA]"
select select "9"
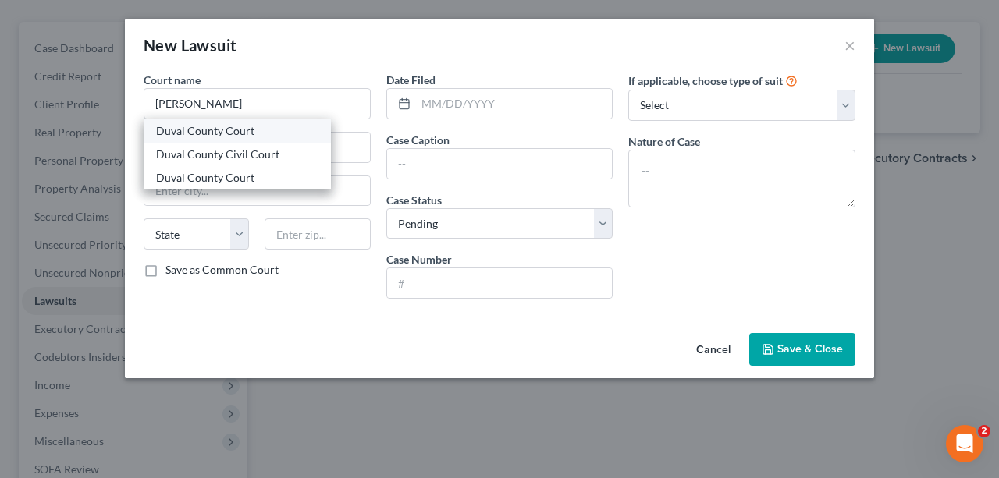
type input "32202"
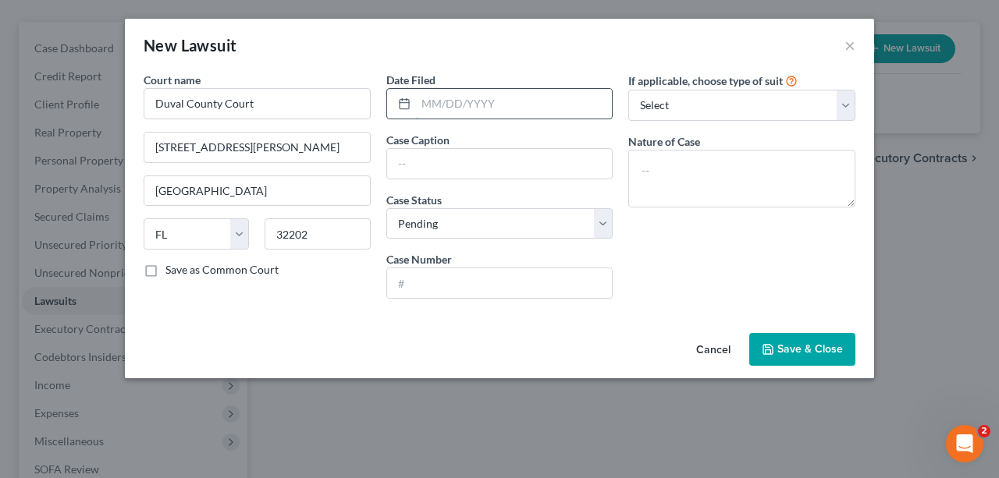
click at [432, 115] on input "text" at bounding box center [514, 104] width 197 height 30
click at [496, 105] on input "text" at bounding box center [514, 104] width 197 height 30
type input "10/04/2025"
click at [360, 349] on div "Cancel Save & Close" at bounding box center [499, 352] width 749 height 51
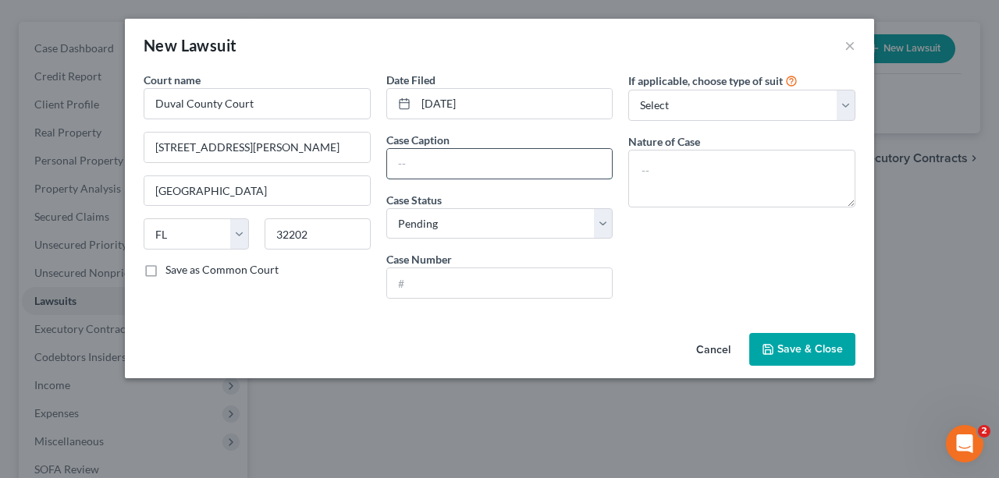
click at [517, 164] on input "text" at bounding box center [500, 164] width 226 height 30
type input "Portfolio Recovery Associates, LLC vs. Nicholas Simmons"
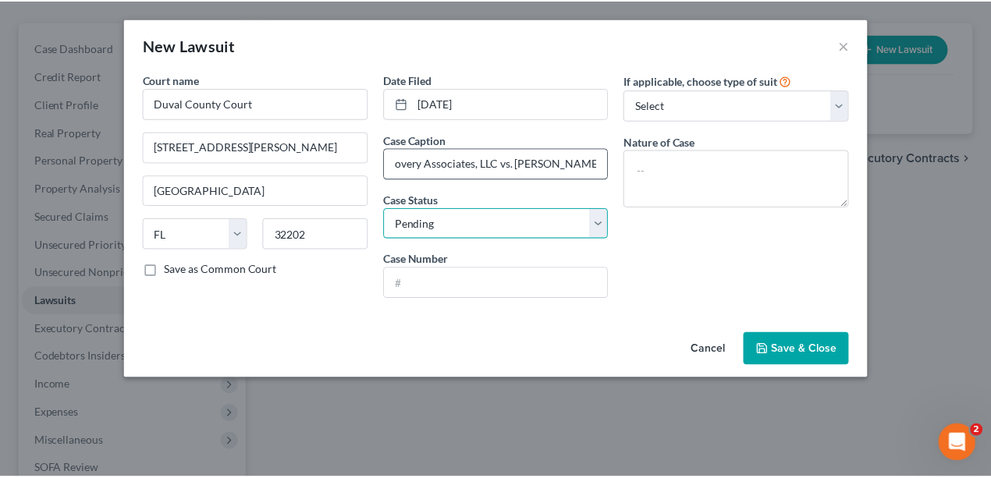
scroll to position [0, 0]
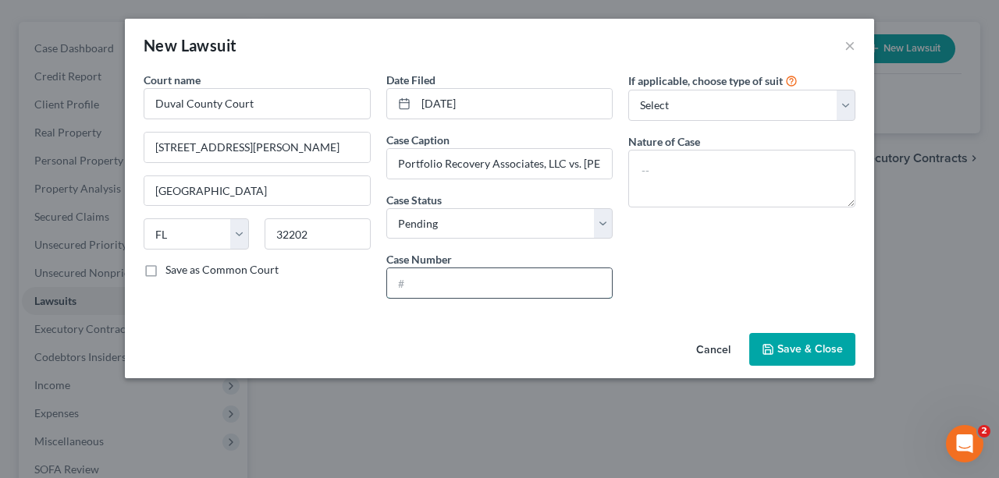
click at [473, 289] on input "text" at bounding box center [500, 283] width 226 height 30
type input "2025-CC-018546"
drag, startPoint x: 699, startPoint y: 264, endPoint x: 715, endPoint y: 177, distance: 88.0
click at [699, 267] on div "If applicable, choose type of suit Select Repossession Garnishment Foreclosure …" at bounding box center [741, 192] width 243 height 240
click at [724, 154] on textarea at bounding box center [741, 179] width 227 height 58
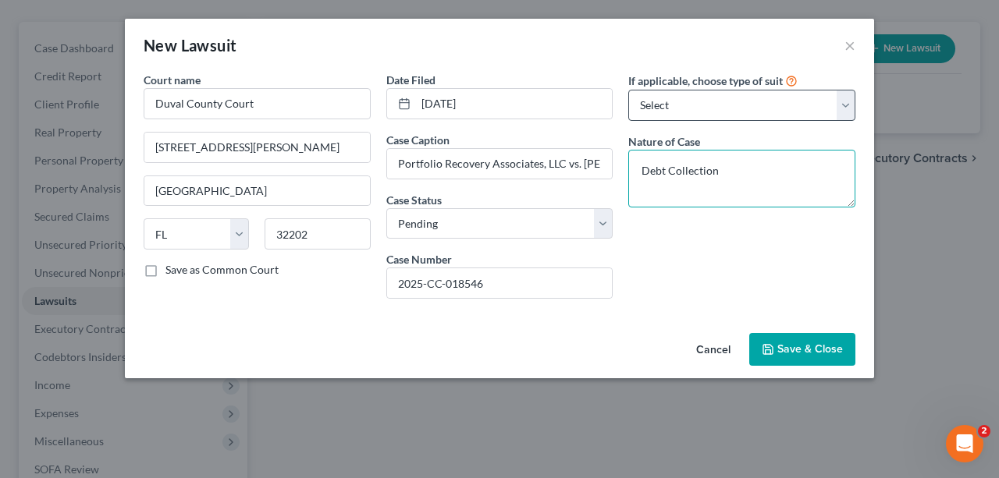
type textarea "Debt Collection"
click at [760, 100] on select "Select Repossession Garnishment Foreclosure Attached, Seized, Or Levied Other" at bounding box center [741, 105] width 227 height 31
click at [797, 118] on select "Select Repossession Garnishment Foreclosure Attached, Seized, Or Levied Other" at bounding box center [741, 105] width 227 height 31
click at [821, 339] on button "Save & Close" at bounding box center [802, 349] width 106 height 33
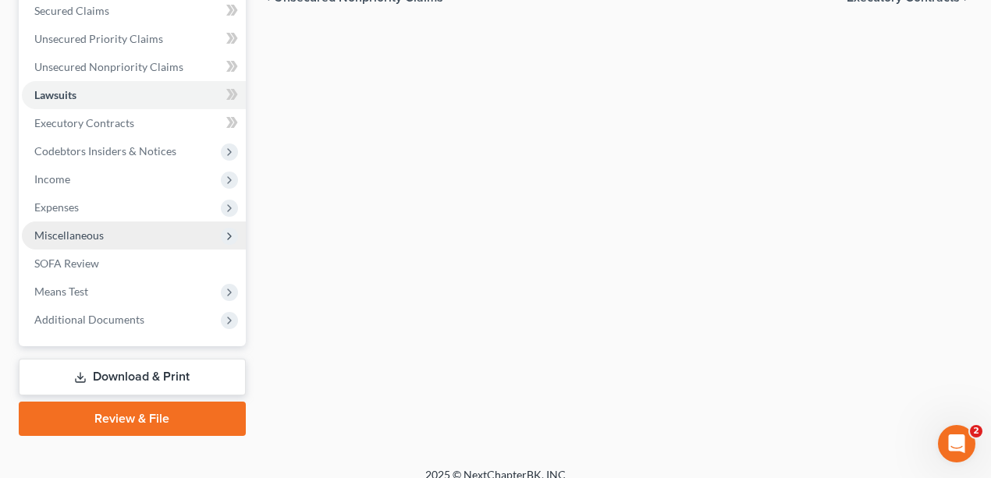
scroll to position [377, 0]
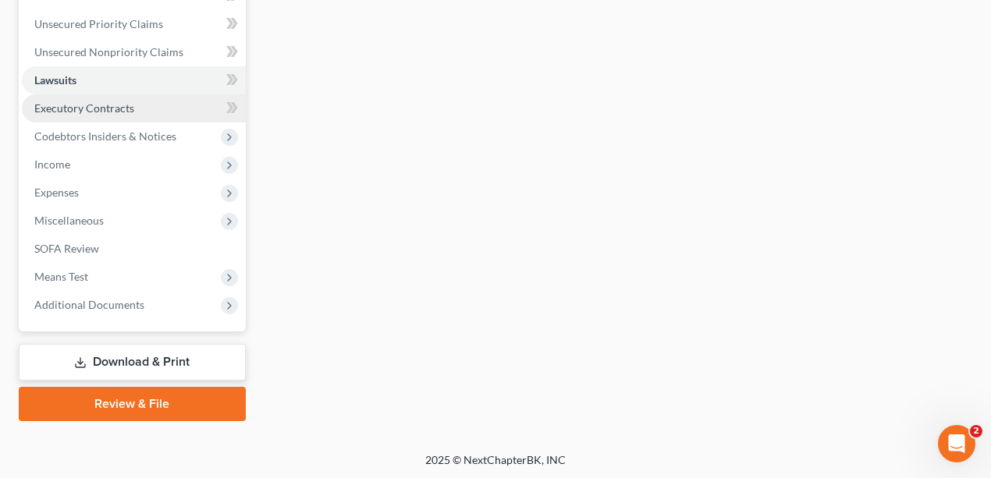
click at [106, 107] on span "Executory Contracts" at bounding box center [84, 107] width 100 height 13
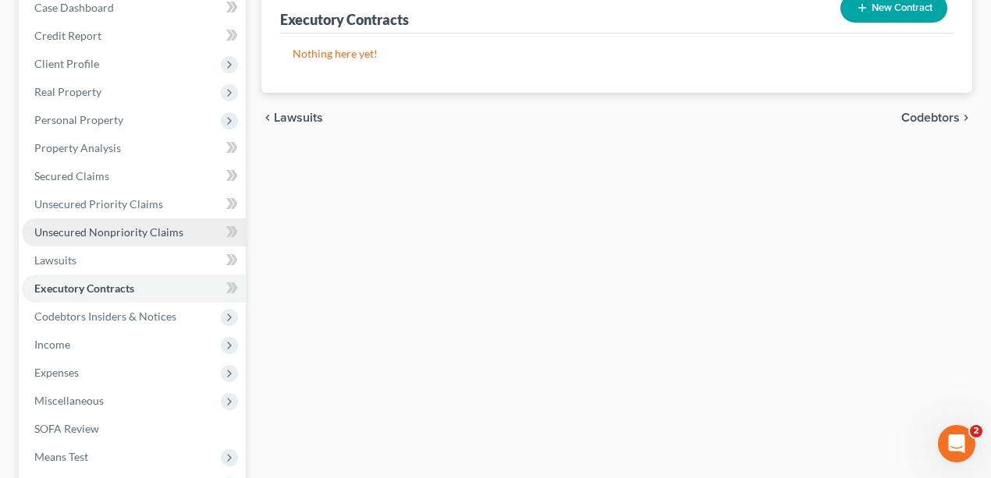
scroll to position [208, 0]
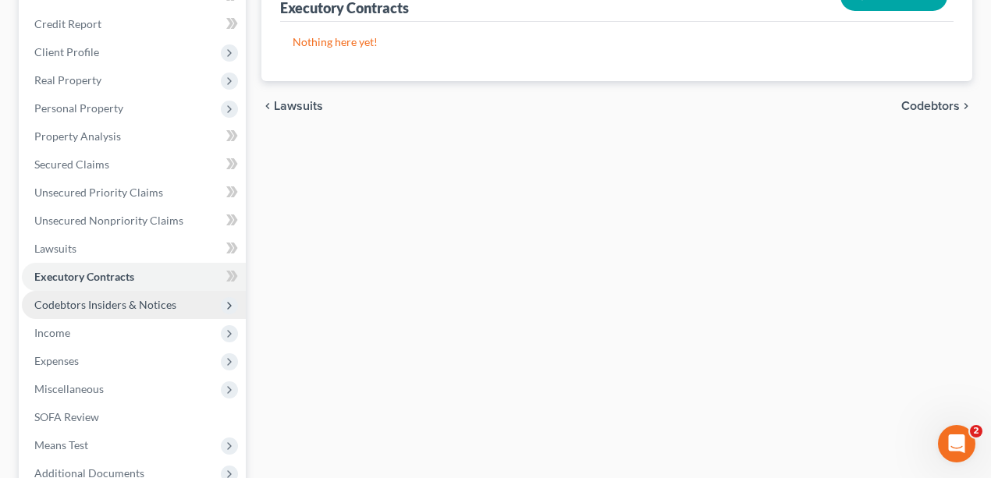
click at [115, 299] on span "Codebtors Insiders & Notices" at bounding box center [105, 304] width 142 height 13
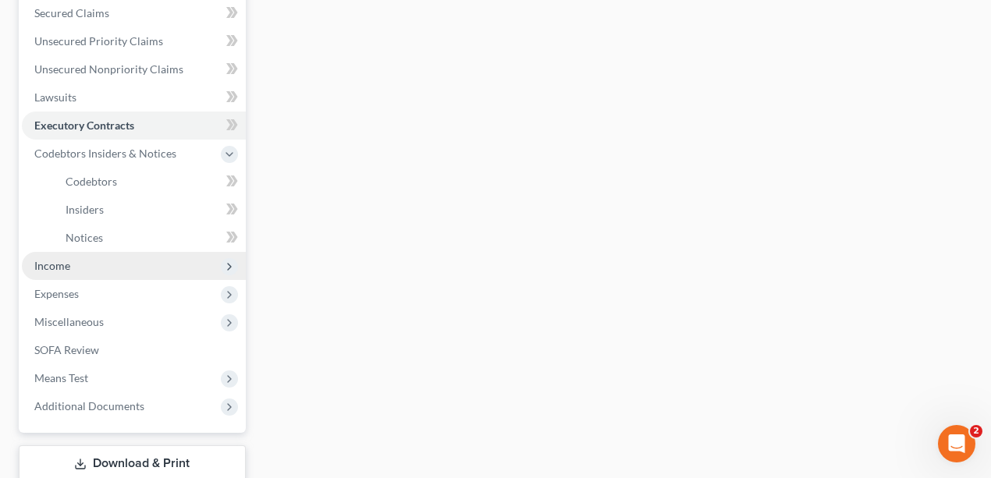
scroll to position [364, 0]
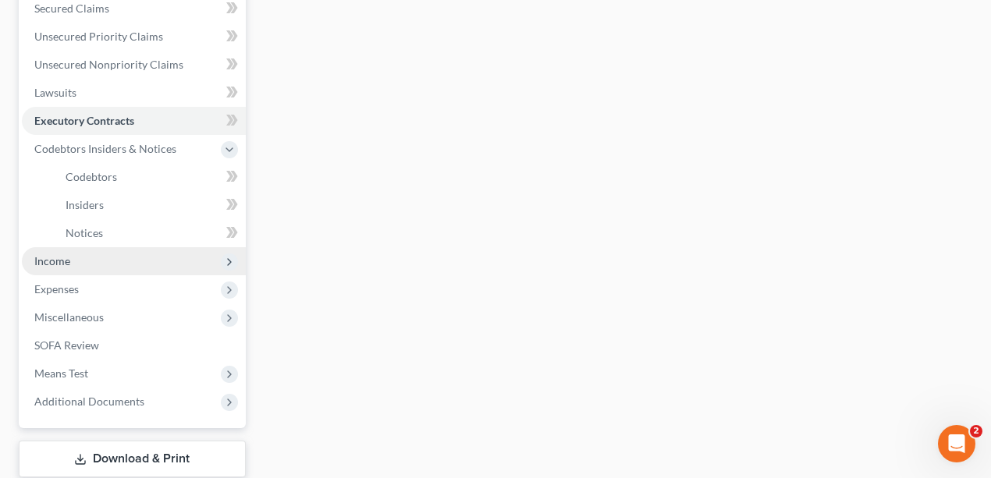
click at [69, 261] on span "Income" at bounding box center [134, 261] width 224 height 28
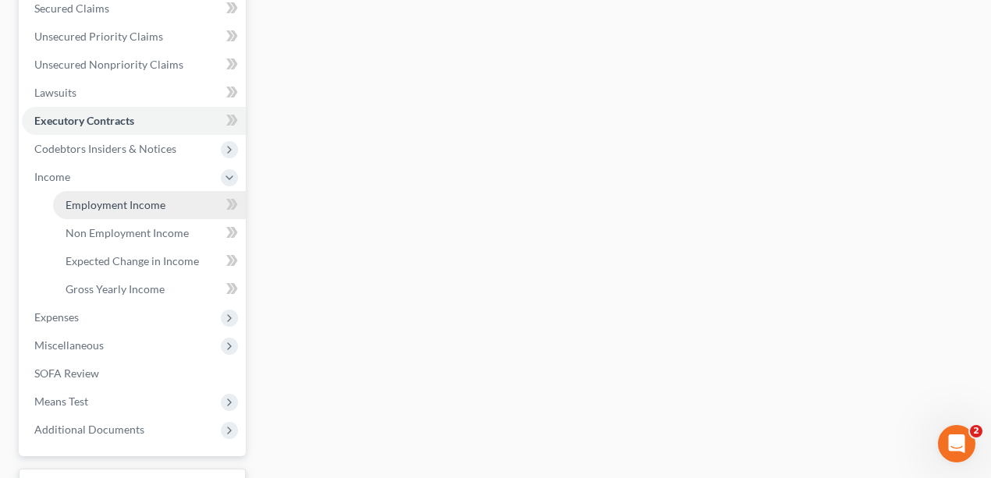
click at [106, 203] on span "Employment Income" at bounding box center [116, 204] width 100 height 13
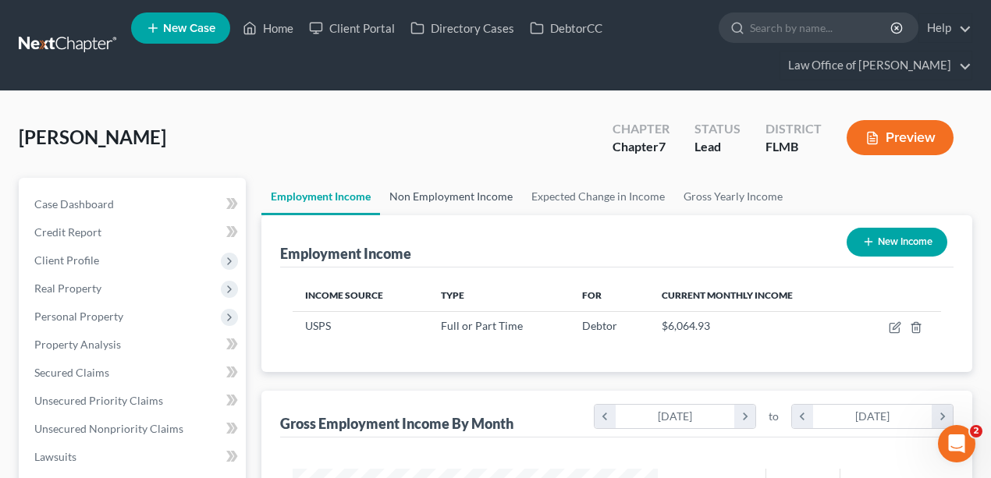
click at [467, 195] on link "Non Employment Income" at bounding box center [451, 196] width 142 height 37
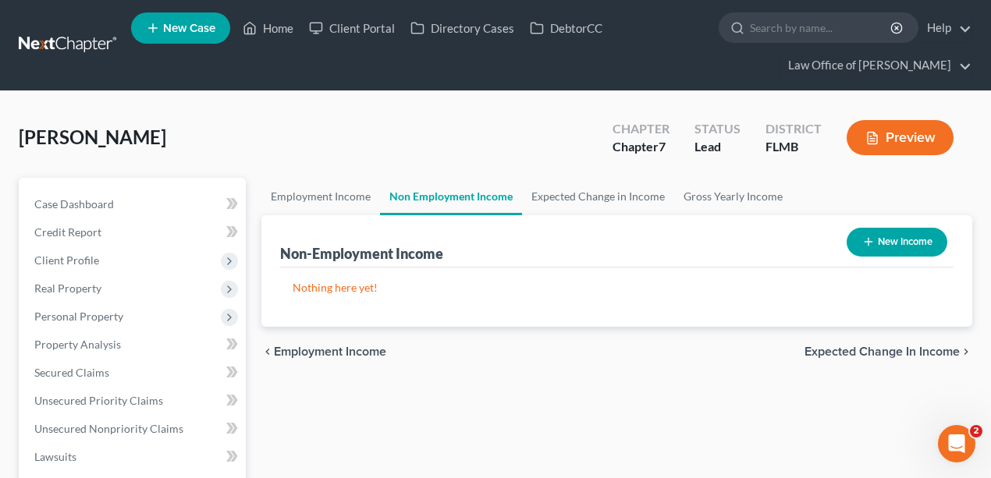
click at [510, 128] on div "Simmons, Nicholas Upgraded Chapter Chapter 7 Status Lead District FLMB Preview" at bounding box center [496, 144] width 954 height 68
click at [900, 240] on button "New Income" at bounding box center [897, 242] width 101 height 29
select select "0"
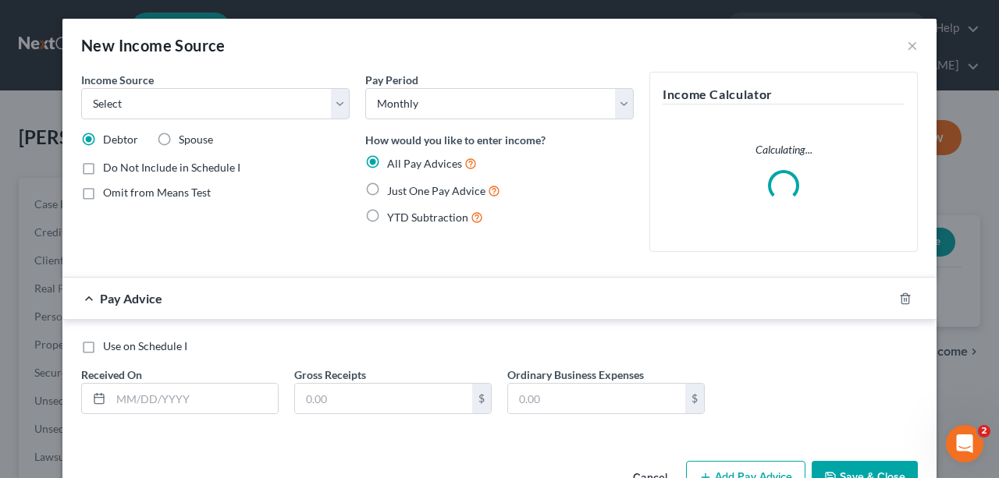
click at [231, 121] on div "Income Source * Select Unemployment Disability (from employer) Pension Retireme…" at bounding box center [215, 168] width 284 height 193
click at [231, 109] on select "Select Unemployment Disability (from employer) Pension Retirement Social Securi…" at bounding box center [215, 103] width 268 height 31
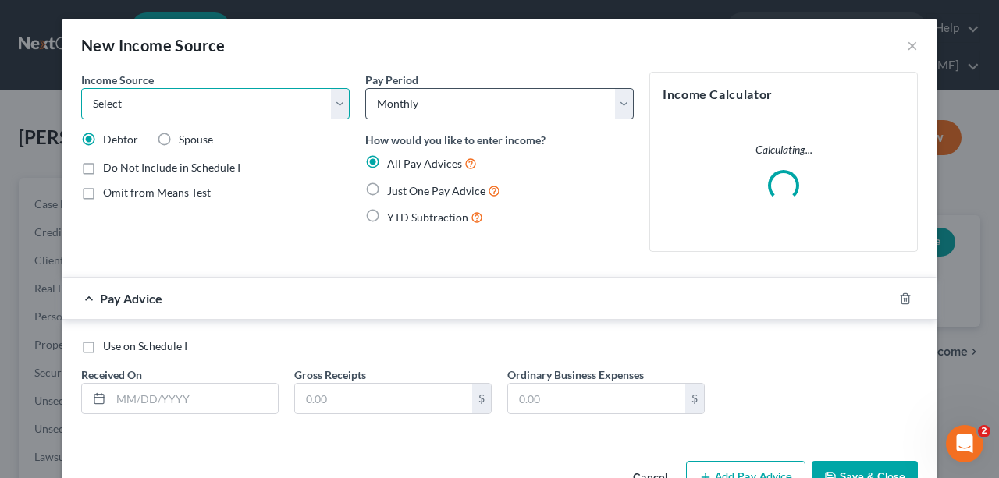
drag, startPoint x: 232, startPoint y: 113, endPoint x: 375, endPoint y: 97, distance: 144.5
click at [232, 113] on select "Select Unemployment Disability (from employer) Pension Retirement Social Securi…" at bounding box center [215, 103] width 268 height 31
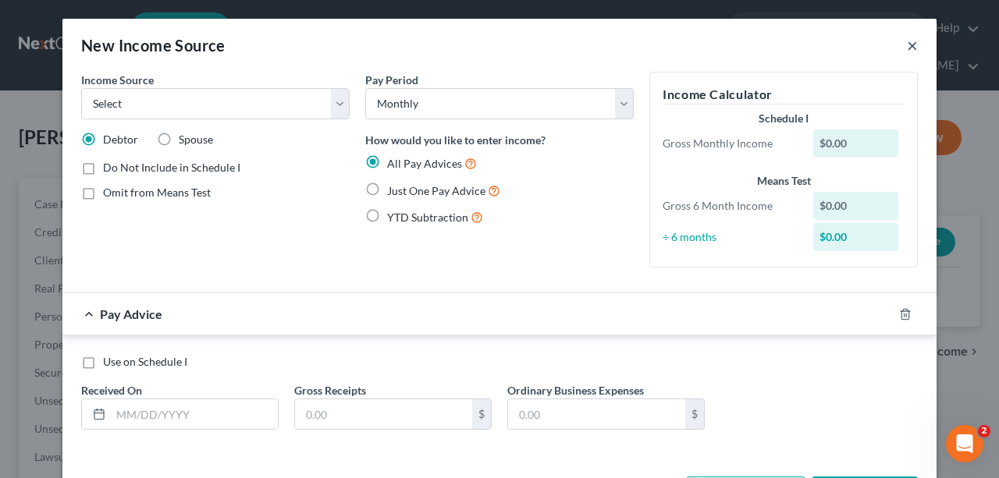
click at [913, 37] on button "×" at bounding box center [912, 45] width 11 height 19
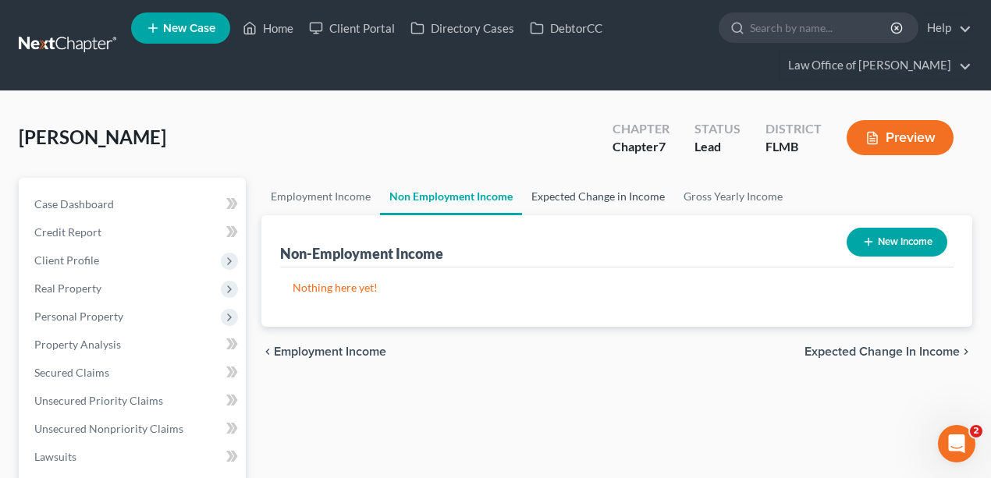
click at [599, 192] on link "Expected Change in Income" at bounding box center [598, 196] width 152 height 37
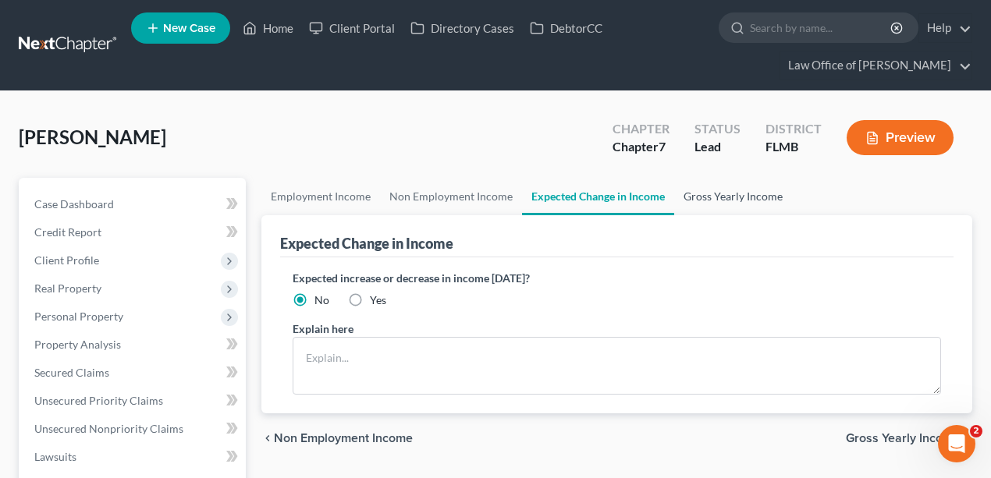
click at [746, 202] on link "Gross Yearly Income" at bounding box center [733, 196] width 118 height 37
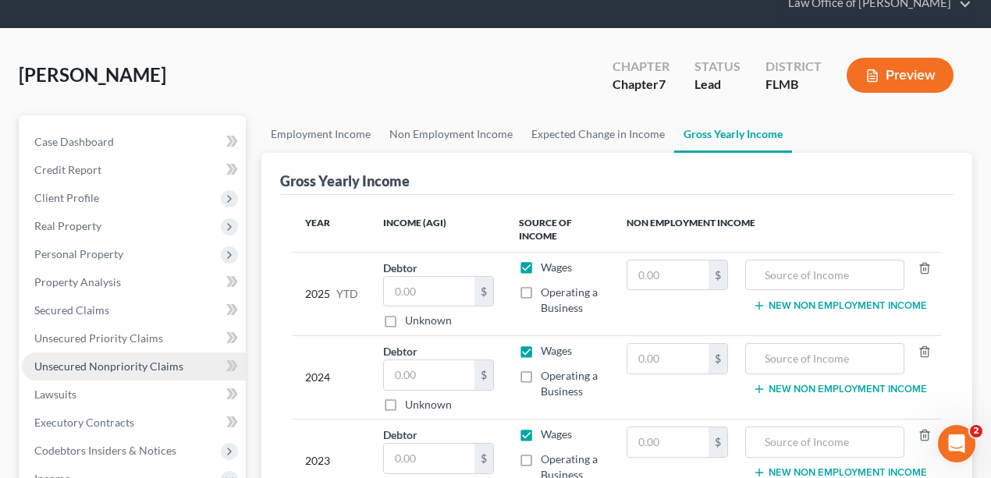
scroll to position [260, 0]
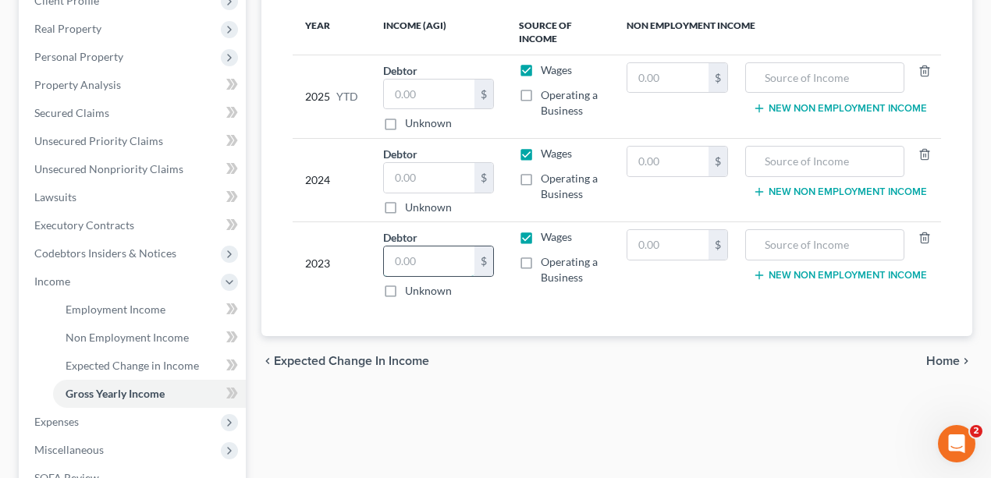
click at [440, 257] on input "text" at bounding box center [429, 262] width 91 height 30
type input "66,082"
click at [418, 176] on input "text" at bounding box center [429, 178] width 91 height 30
type input "83,128"
click at [417, 80] on input "text" at bounding box center [429, 95] width 91 height 30
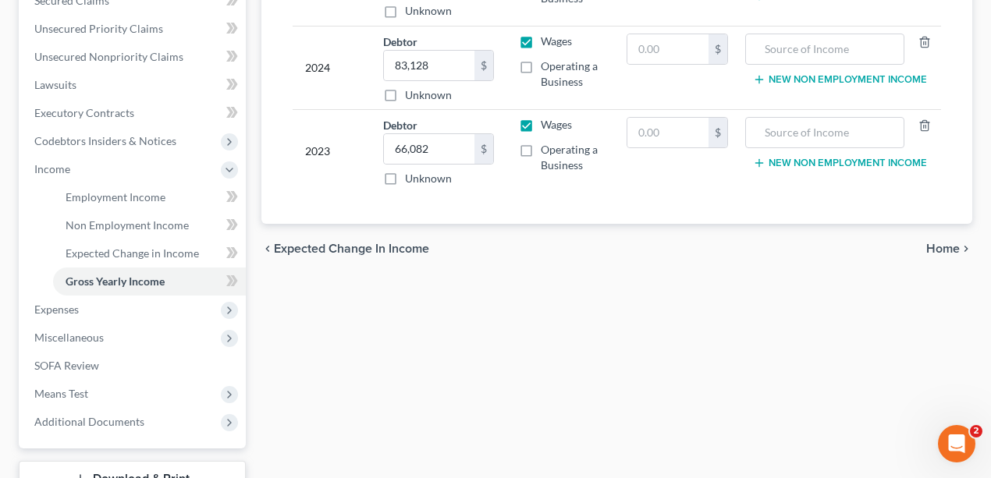
scroll to position [489, 0]
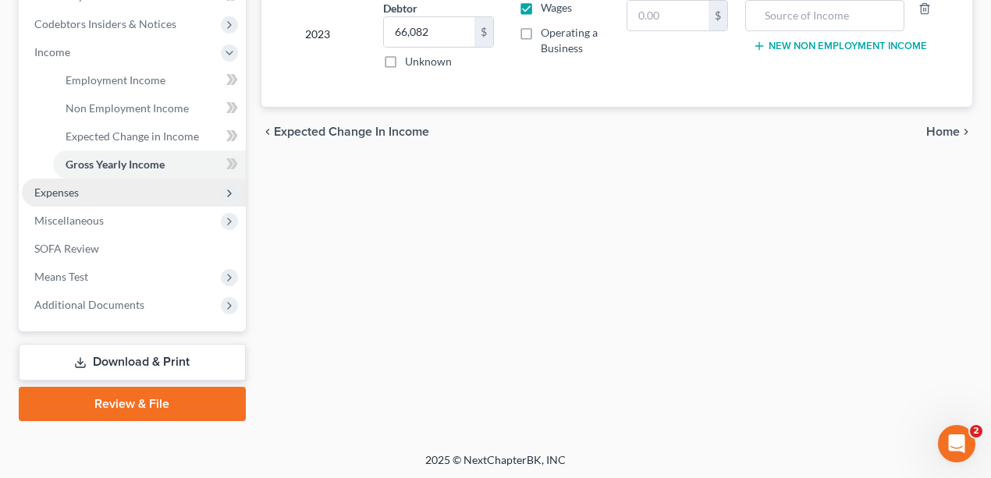
type input "66,570.28"
click at [59, 202] on span "Expenses" at bounding box center [134, 193] width 224 height 28
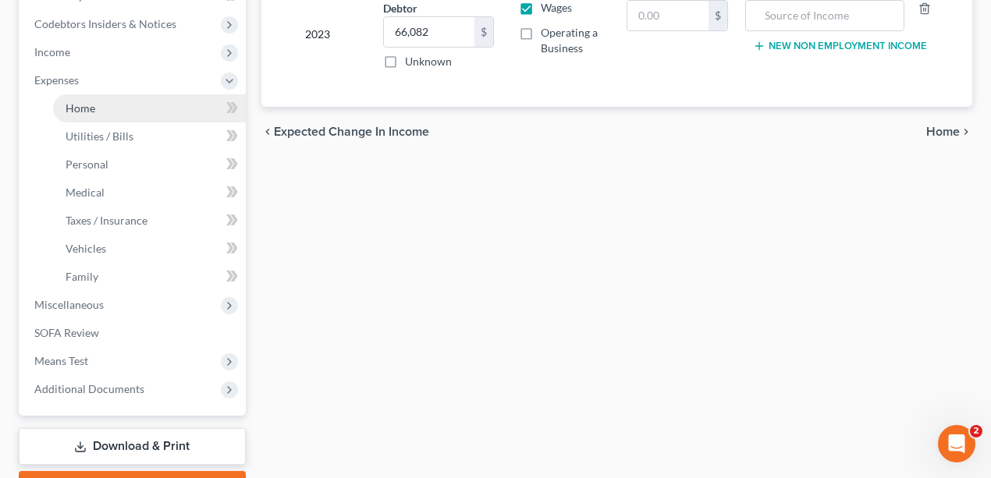
click at [85, 103] on span "Home" at bounding box center [81, 107] width 30 height 13
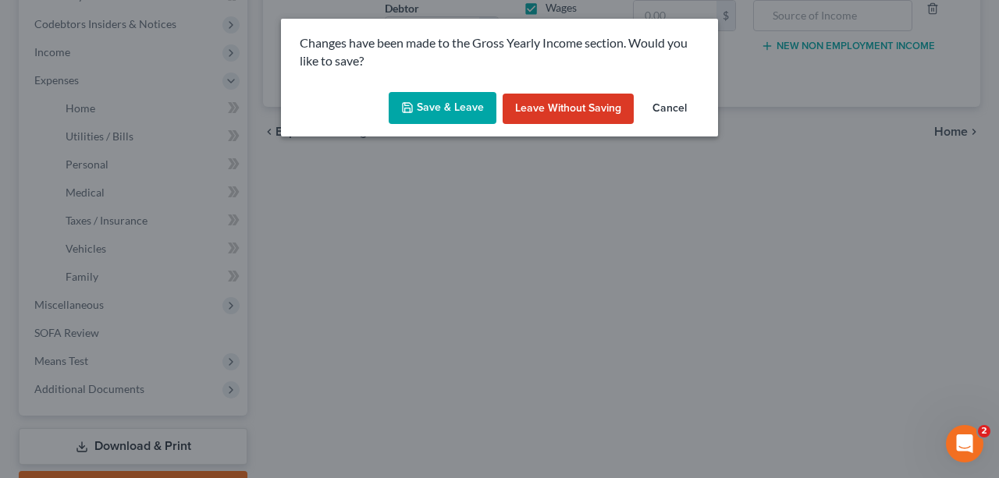
click at [473, 108] on button "Save & Leave" at bounding box center [443, 108] width 108 height 33
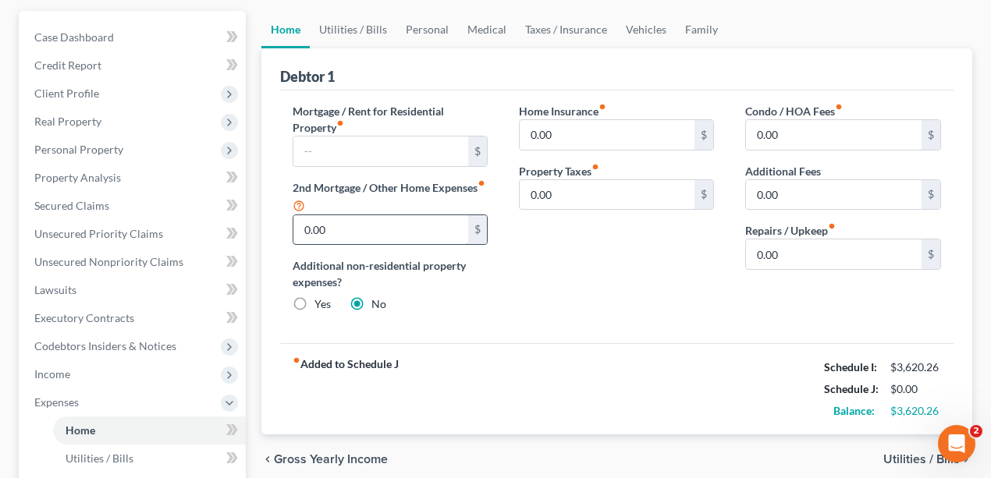
scroll to position [260, 0]
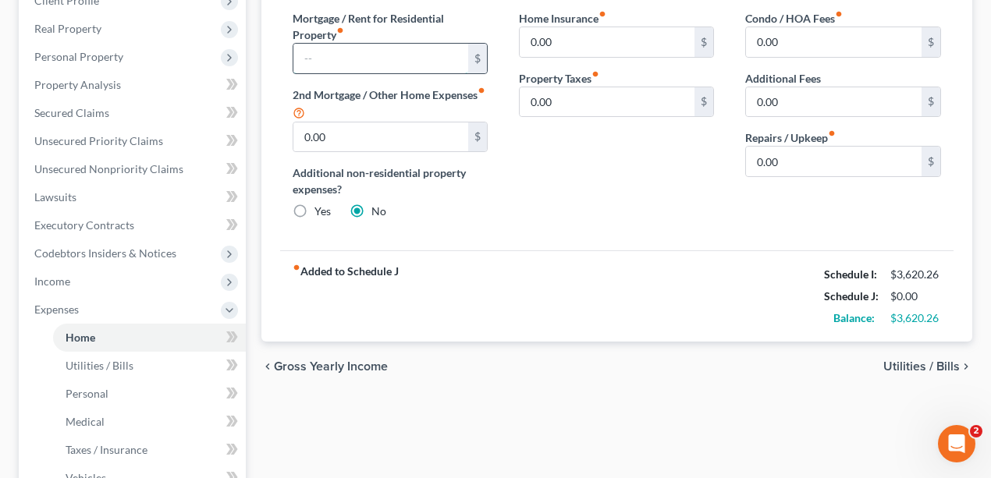
click at [393, 63] on input "text" at bounding box center [381, 59] width 176 height 30
drag, startPoint x: 580, startPoint y: 297, endPoint x: 577, endPoint y: 288, distance: 9.9
click at [579, 296] on div "fiber_manual_record Added to Schedule J Schedule I: $3,620.26 Schedule J: $0.00…" at bounding box center [617, 295] width 674 height 91
click at [375, 52] on input "text" at bounding box center [381, 59] width 176 height 30
type input "1,400"
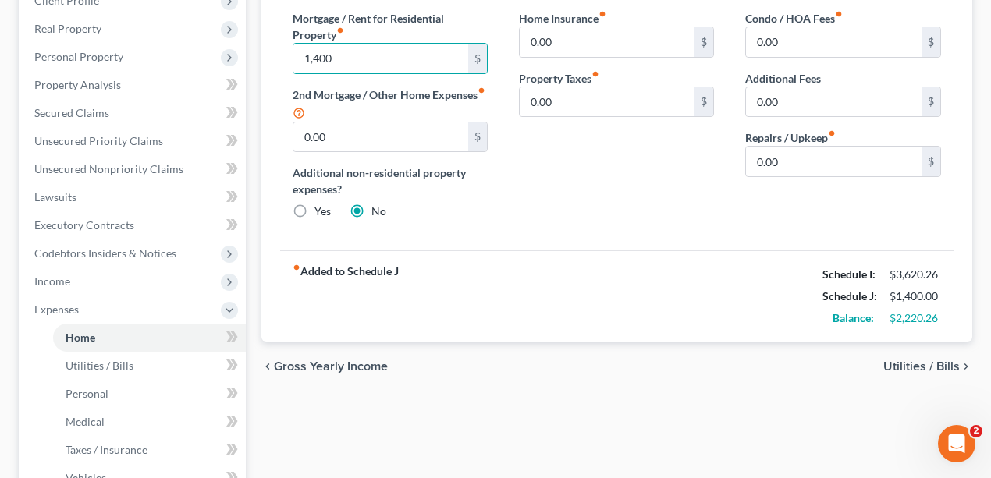
click at [505, 243] on div "Mortgage / Rent for Residential Property fiber_manual_record 1,400 $ 2nd Mortga…" at bounding box center [617, 125] width 674 height 254
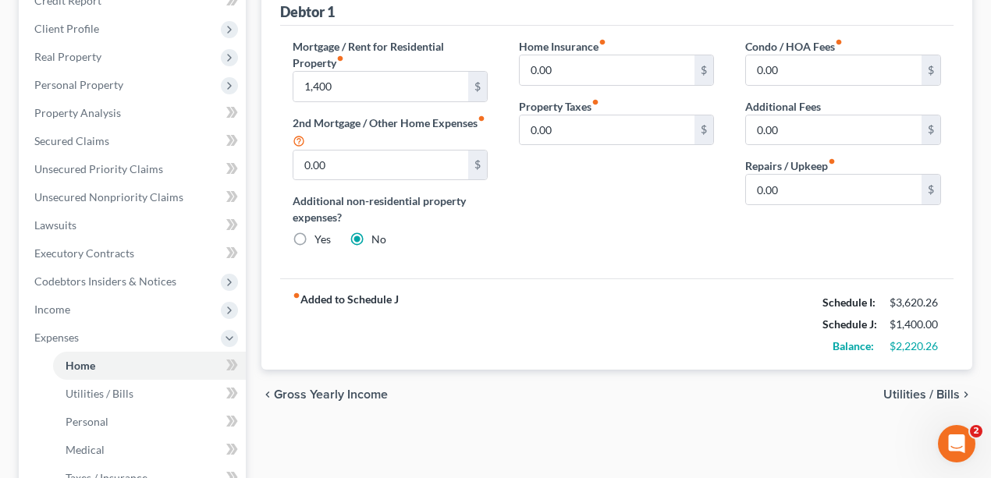
scroll to position [208, 0]
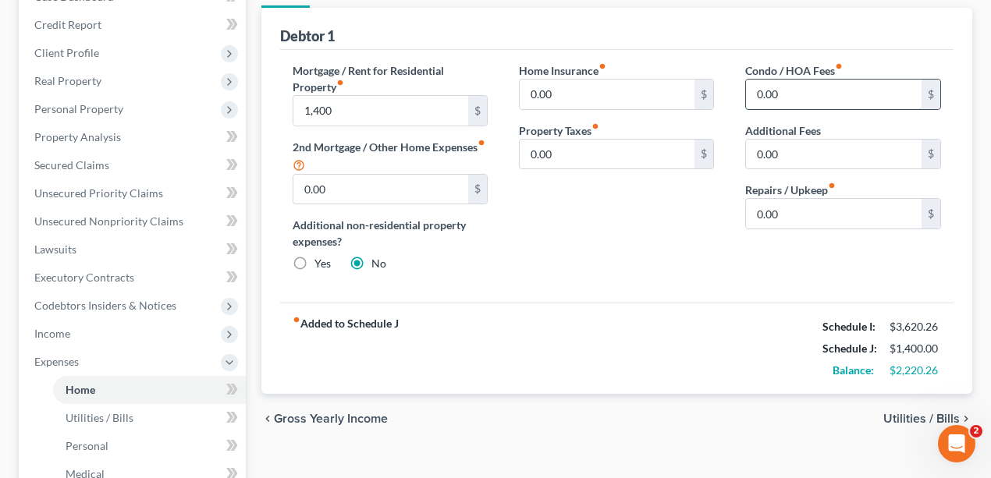
click at [825, 97] on input "0.00" at bounding box center [834, 95] width 176 height 30
type input "71.33"
click at [680, 176] on div "Home Insurance fiber_manual_record 0.00 $ Property Taxes fiber_manual_record 0.…" at bounding box center [616, 173] width 226 height 222
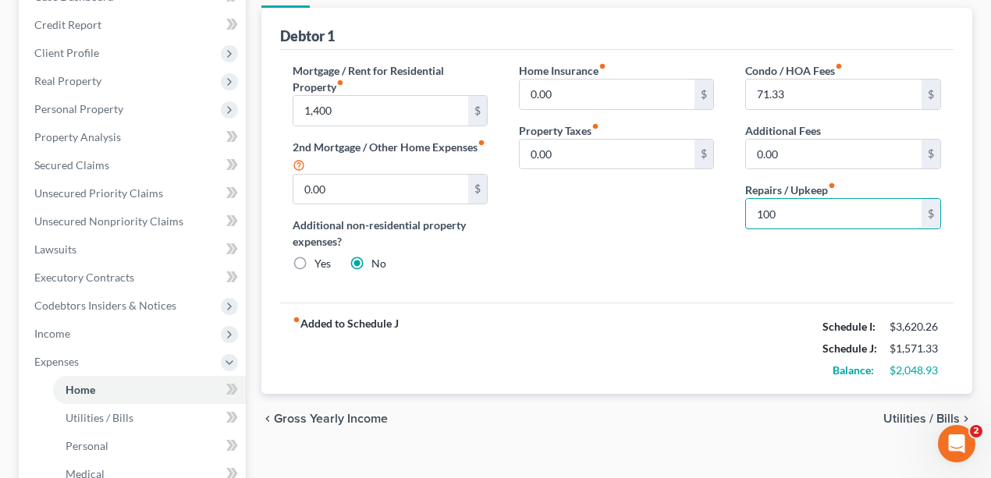
type input "100"
click at [673, 286] on div "Mortgage / Rent for Residential Property fiber_manual_record 1,400 $ 2nd Mortga…" at bounding box center [617, 177] width 674 height 254
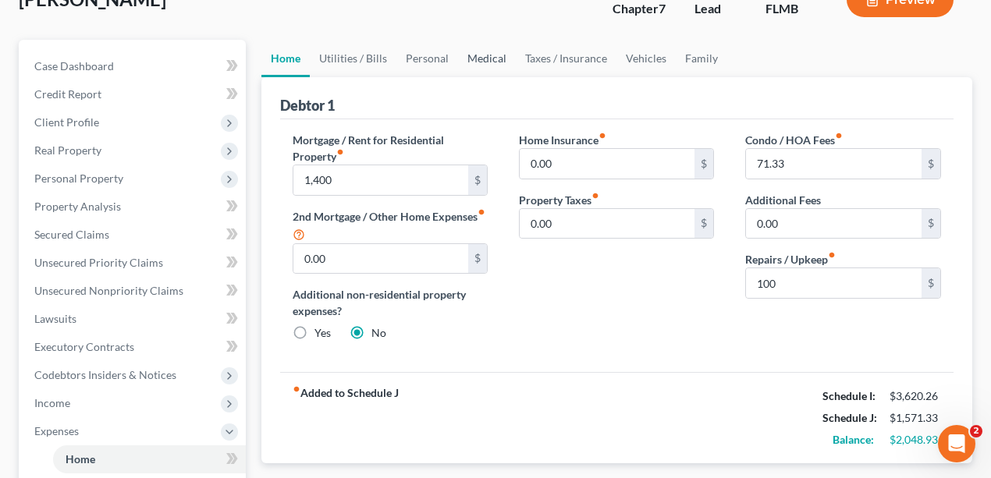
scroll to position [51, 0]
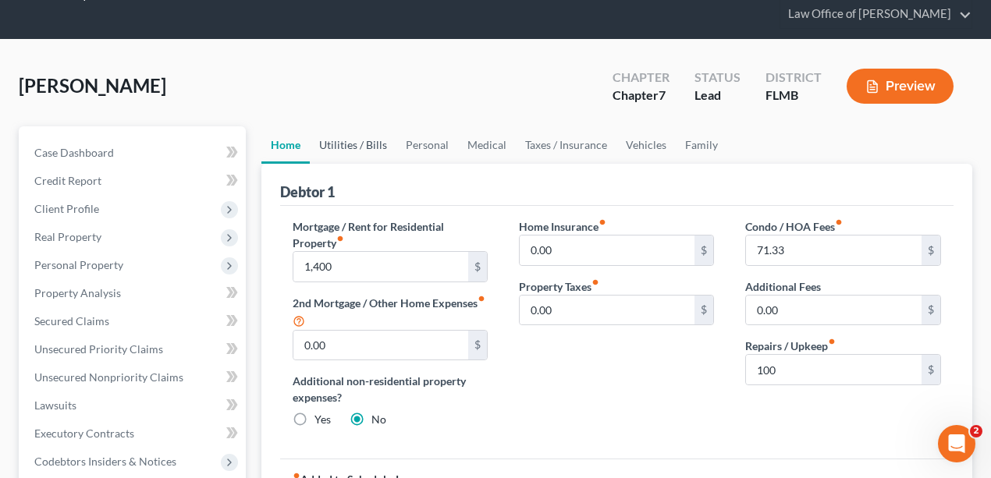
click at [336, 148] on link "Utilities / Bills" at bounding box center [353, 144] width 87 height 37
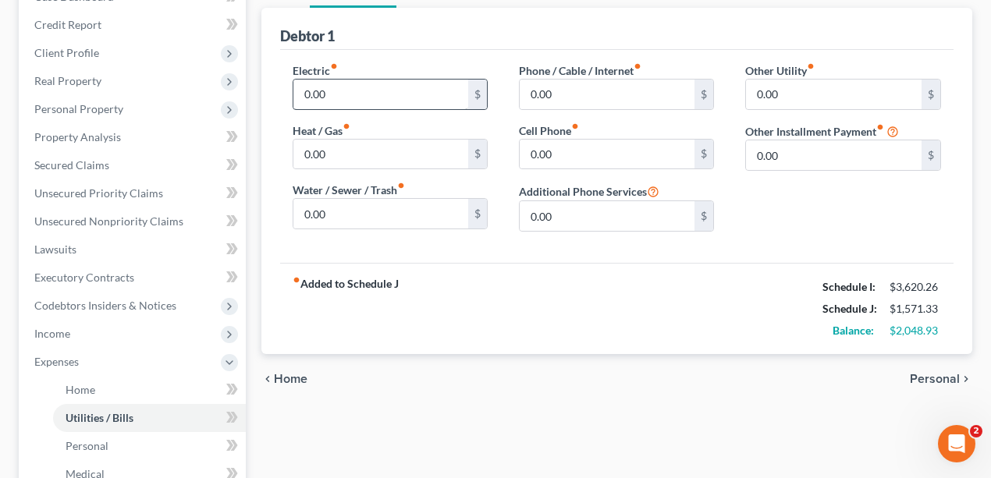
scroll to position [208, 0]
click at [396, 89] on input "0.00" at bounding box center [381, 95] width 176 height 30
type input "320"
click at [511, 300] on div "fiber_manual_record Added to Schedule J Schedule I: $3,620.26 Schedule J: $1,89…" at bounding box center [617, 308] width 674 height 91
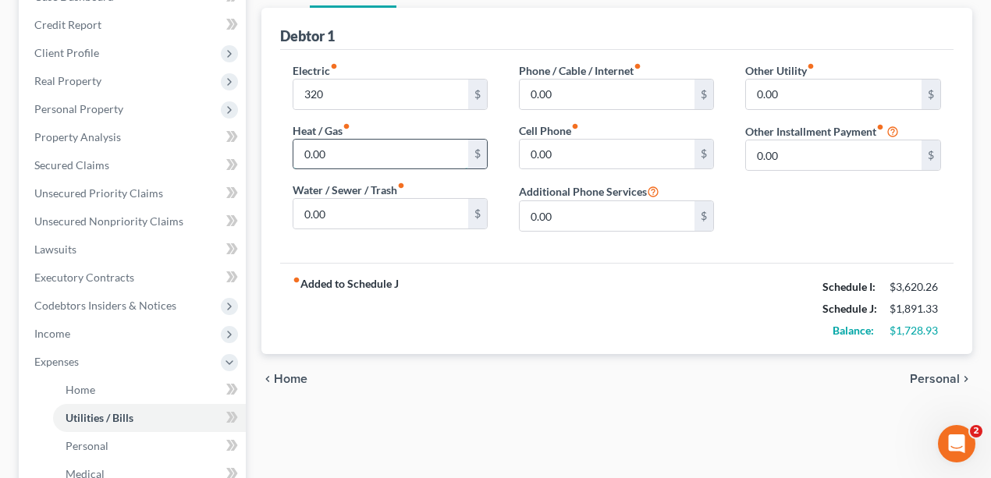
click at [354, 154] on input "0.00" at bounding box center [381, 155] width 176 height 30
click at [420, 229] on div "Electric fiber_manual_record 320 $ Heat / Gas fiber_manual_record 0.00 $ Water …" at bounding box center [390, 153] width 226 height 182
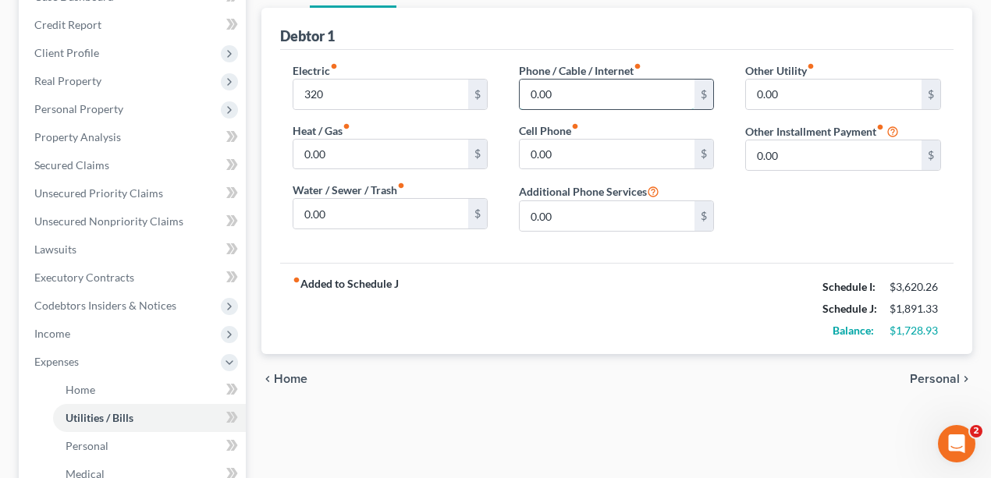
click at [584, 80] on input "0.00" at bounding box center [608, 95] width 176 height 30
click at [658, 98] on input "0.00" at bounding box center [608, 95] width 176 height 30
drag, startPoint x: 556, startPoint y: 83, endPoint x: 419, endPoint y: 75, distance: 136.8
click at [419, 75] on div "Electric fiber_manual_record 320 $ Heat / Gas fiber_manual_record 0.00 $ Water …" at bounding box center [617, 153] width 680 height 182
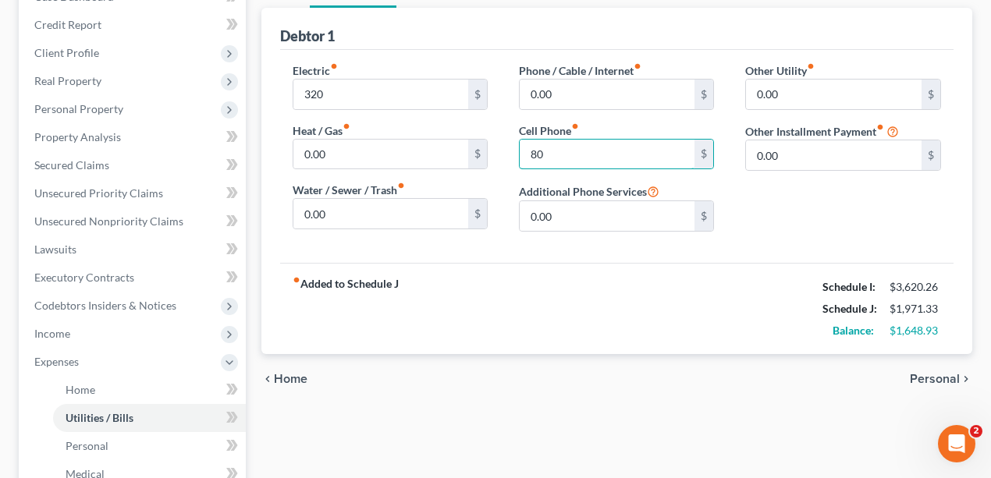
type input "80"
click at [621, 392] on div "chevron_left Home Personal chevron_right" at bounding box center [617, 379] width 712 height 50
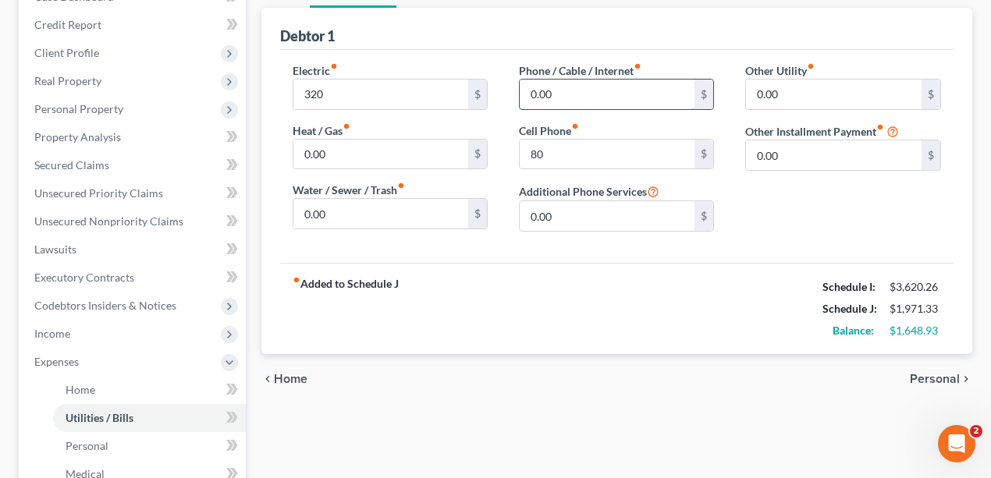
click at [567, 92] on input "0.00" at bounding box center [608, 95] width 176 height 30
type input "0"
type input "80"
click at [591, 324] on div "fiber_manual_record Added to Schedule J Schedule I: $3,620.26 Schedule J: $2,05…" at bounding box center [617, 308] width 674 height 91
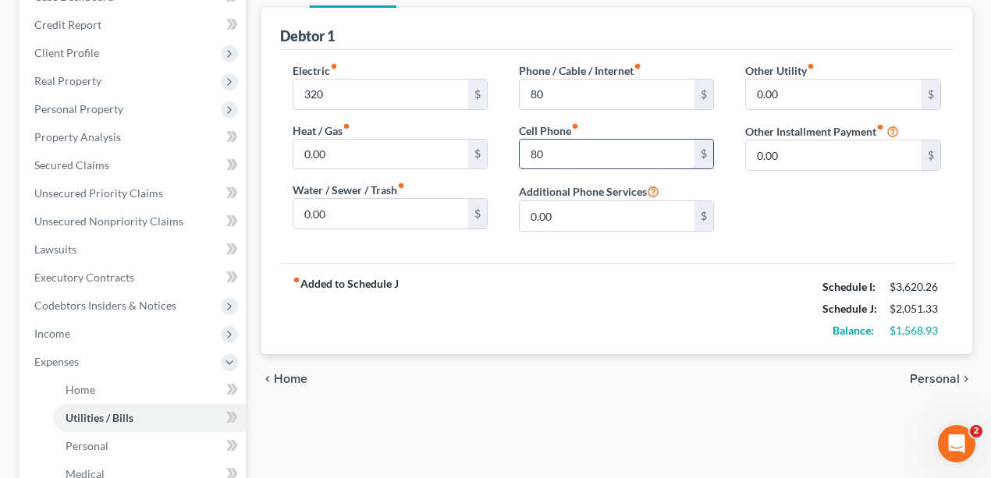
click at [591, 148] on input "80" at bounding box center [608, 155] width 176 height 30
type input "100"
click at [691, 273] on div "fiber_manual_record Added to Schedule J Schedule I: $3,620.26 Schedule J: $2,07…" at bounding box center [617, 308] width 674 height 91
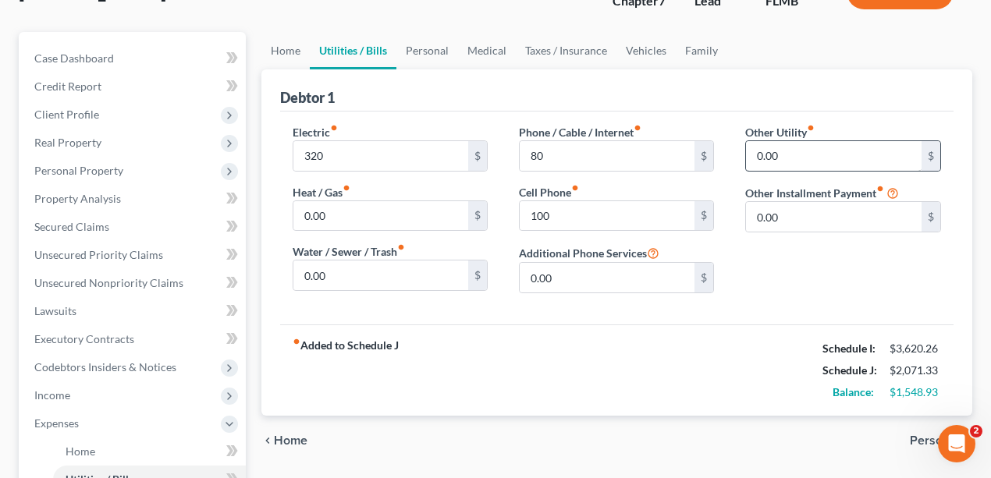
scroll to position [51, 0]
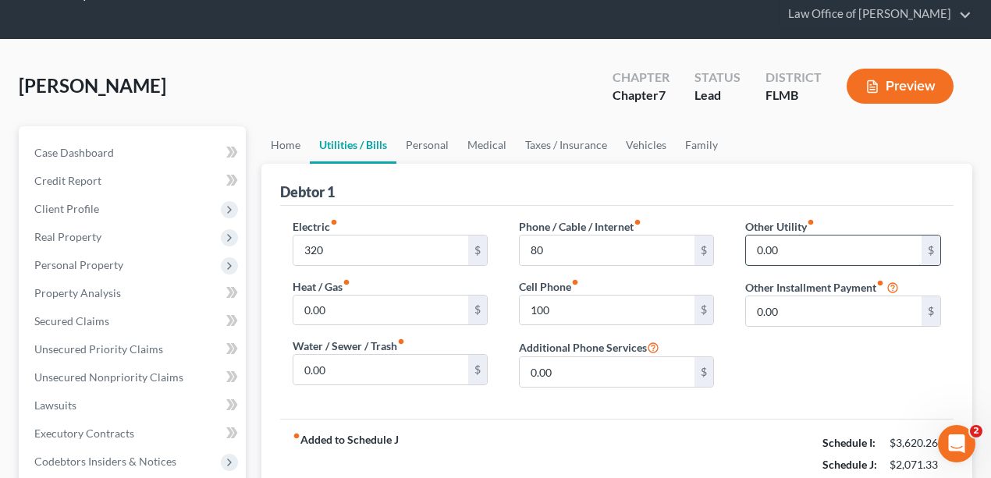
click at [832, 248] on input "0.00" at bounding box center [834, 251] width 176 height 30
click at [422, 146] on link "Personal" at bounding box center [427, 144] width 62 height 37
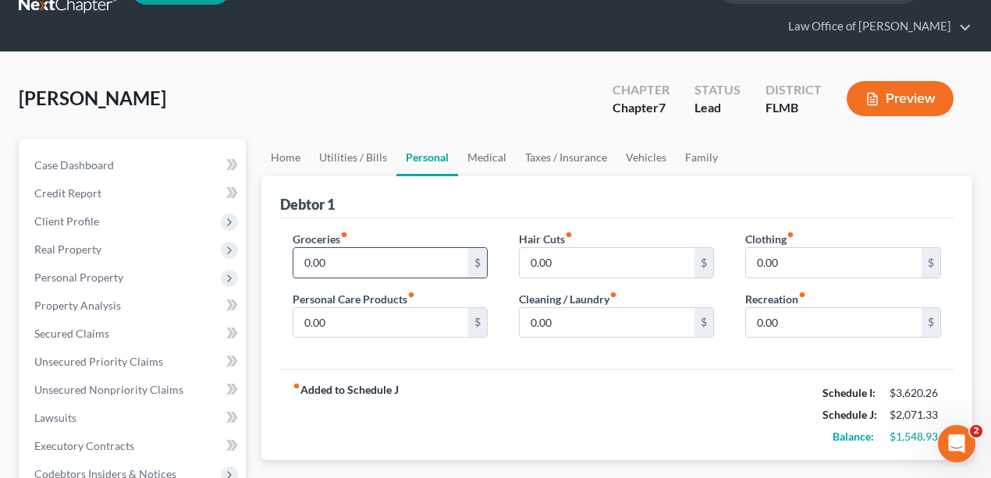
scroll to position [156, 0]
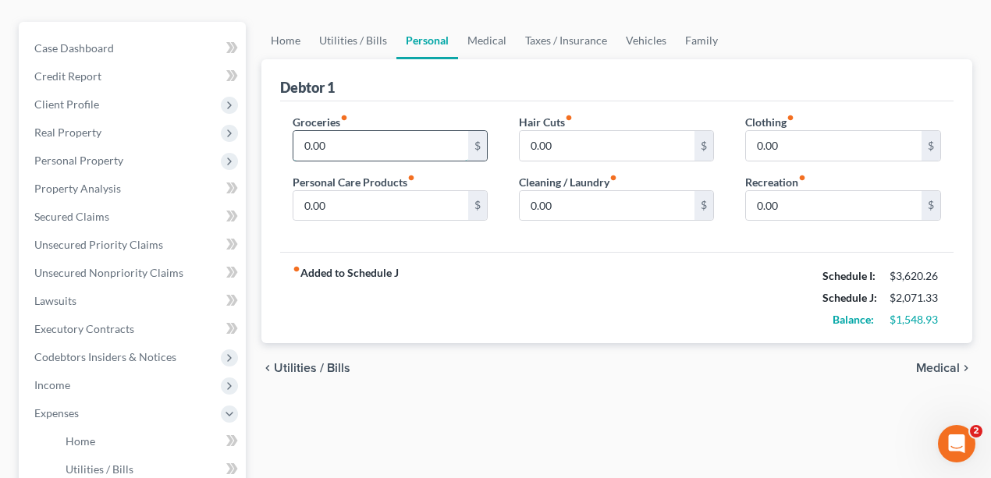
click at [376, 142] on input "0.00" at bounding box center [381, 146] width 176 height 30
type input "200"
click at [471, 275] on div "fiber_manual_record Added to Schedule J Schedule I: $3,620.26 Schedule J: $2,27…" at bounding box center [617, 297] width 674 height 91
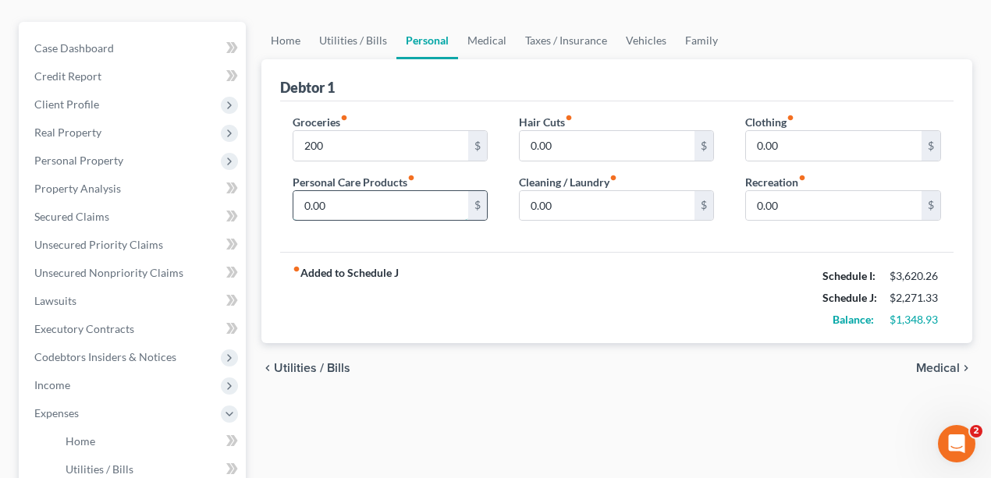
click at [365, 197] on input "0.00" at bounding box center [381, 206] width 176 height 30
type input "40"
click at [645, 312] on div "fiber_manual_record Added to Schedule J Schedule I: $3,620.26 Schedule J: $2,31…" at bounding box center [617, 297] width 674 height 91
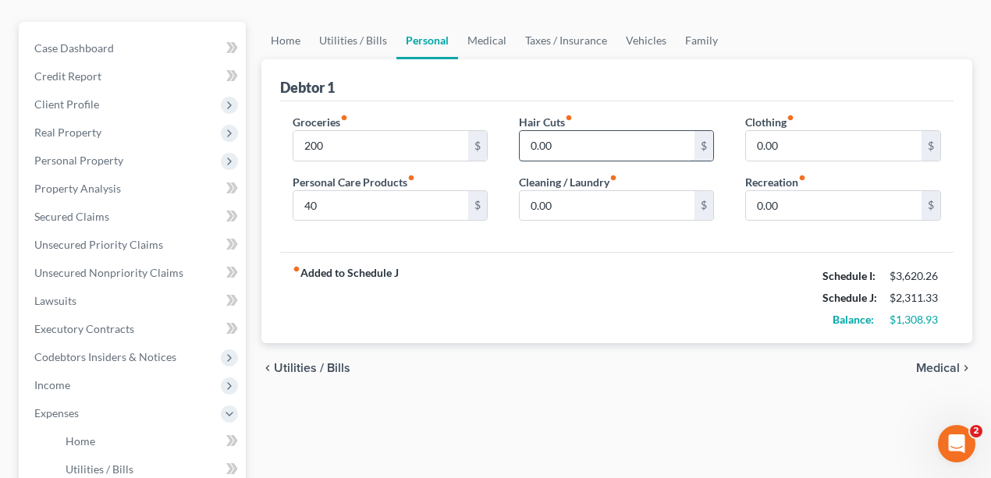
click at [596, 150] on input "0.00" at bounding box center [608, 146] width 176 height 30
type input "40"
click at [536, 279] on div "fiber_manual_record Added to Schedule J Schedule I: $3,620.26 Schedule J: $2,35…" at bounding box center [617, 297] width 674 height 91
click at [617, 200] on input "0.00" at bounding box center [608, 206] width 176 height 30
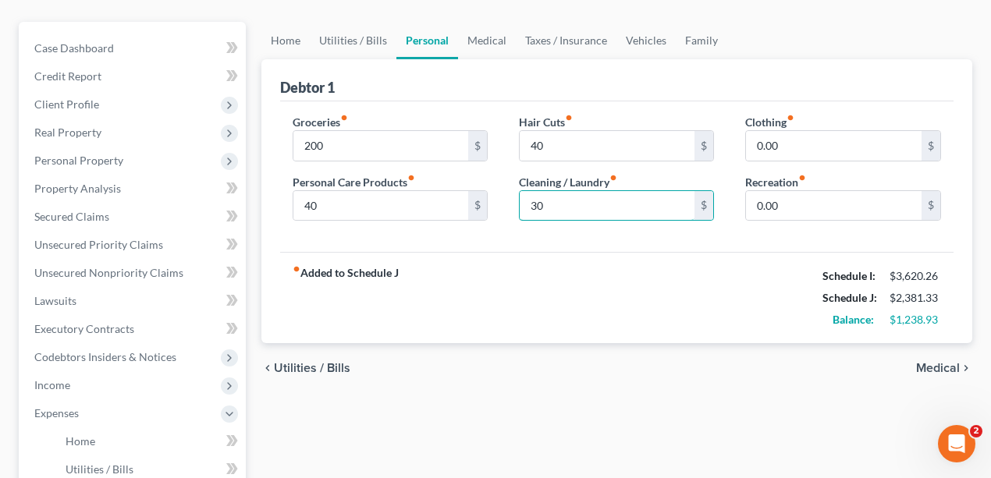
type input "30"
click at [769, 283] on div "fiber_manual_record Added to Schedule J Schedule I: $3,620.26 Schedule J: $2,38…" at bounding box center [617, 297] width 674 height 91
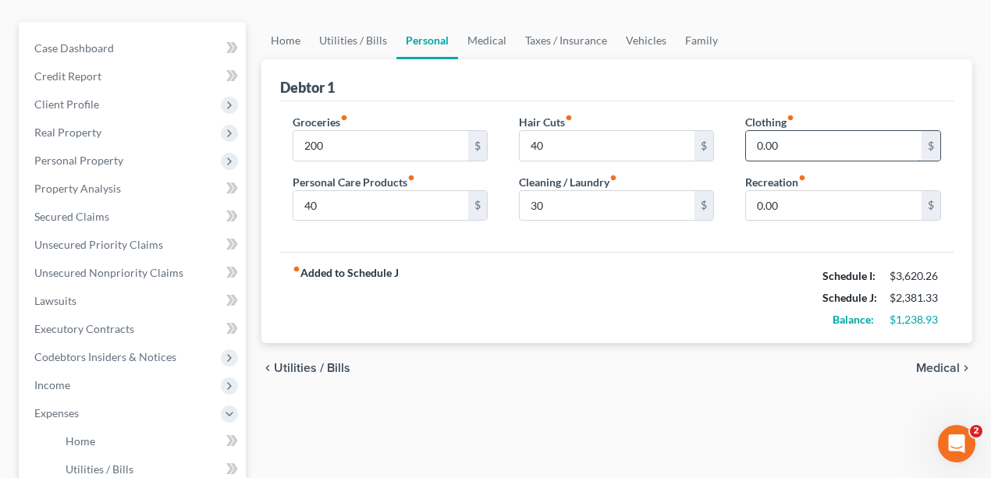
click at [794, 136] on input "0.00" at bounding box center [834, 146] width 176 height 30
type input "100"
click at [767, 276] on div "fiber_manual_record Added to Schedule J Schedule I: $3,620.26 Schedule J: $2,48…" at bounding box center [617, 297] width 674 height 91
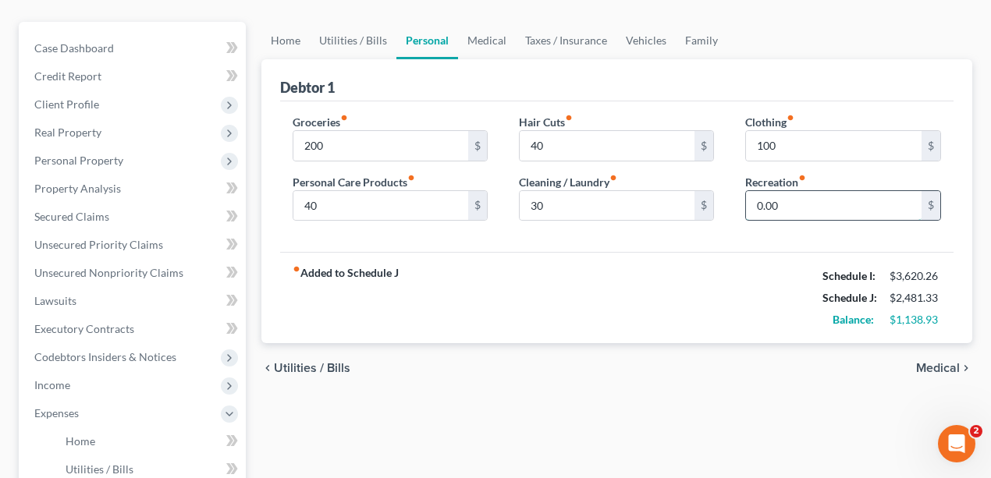
click at [771, 203] on input "0.00" at bounding box center [834, 206] width 176 height 30
click at [352, 145] on input "200" at bounding box center [381, 146] width 176 height 30
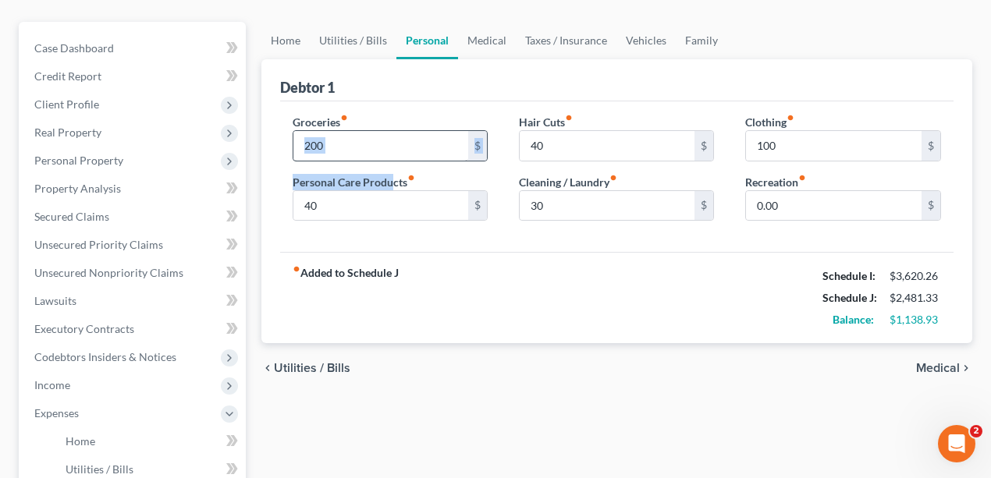
drag, startPoint x: 389, startPoint y: 177, endPoint x: 359, endPoint y: 154, distance: 37.9
click at [359, 158] on div "Groceries fiber_manual_record 200 $ Personal Care Products fiber_manual_record …" at bounding box center [390, 174] width 226 height 120
click at [359, 148] on input "200" at bounding box center [381, 146] width 176 height 30
click at [389, 144] on input "5" at bounding box center [381, 146] width 176 height 30
type input "500"
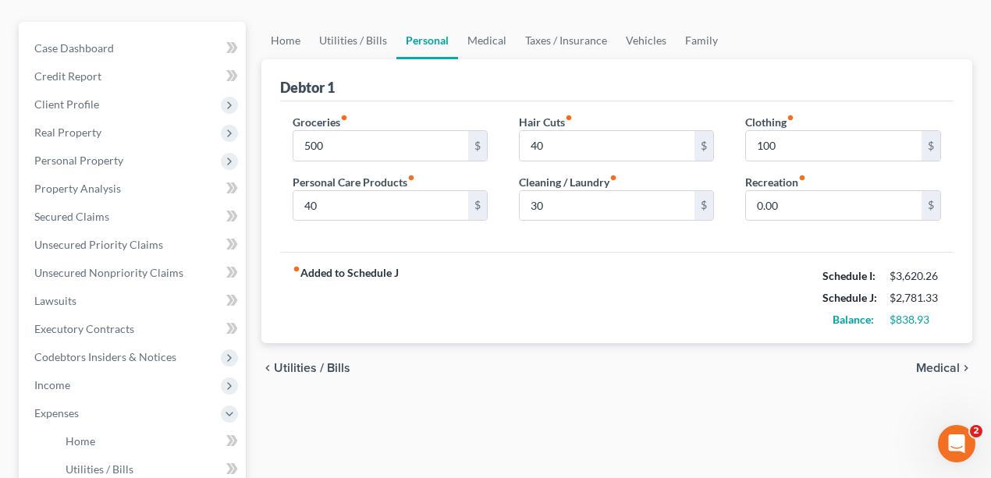
drag, startPoint x: 481, startPoint y: 256, endPoint x: 484, endPoint y: 264, distance: 8.4
click at [484, 264] on div "fiber_manual_record Added to Schedule J Schedule I: $3,620.26 Schedule J: $2,78…" at bounding box center [617, 297] width 674 height 91
drag, startPoint x: 851, startPoint y: 212, endPoint x: 842, endPoint y: 213, distance: 9.4
click at [851, 213] on input "0.00" at bounding box center [834, 206] width 176 height 30
type input "40"
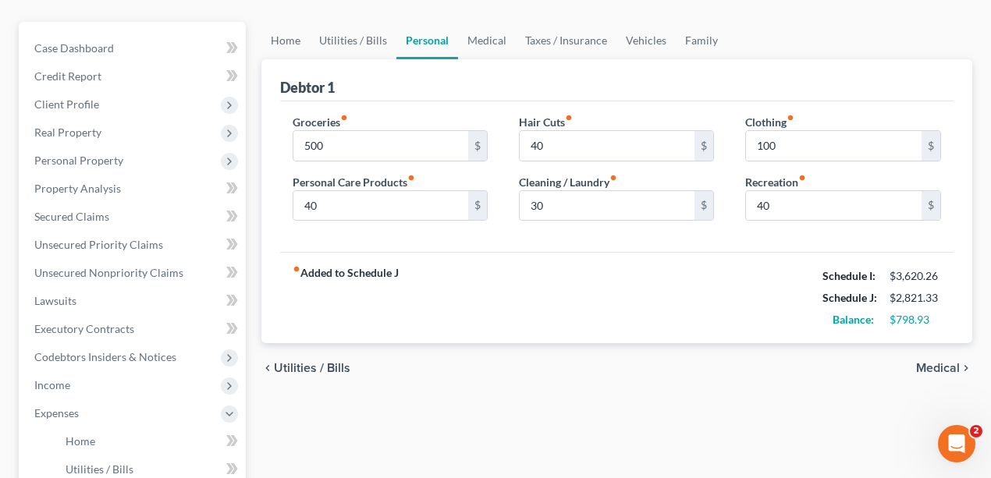
drag, startPoint x: 656, startPoint y: 259, endPoint x: 636, endPoint y: 272, distance: 24.2
click at [652, 262] on div "fiber_manual_record Added to Schedule J Schedule I: $3,620.26 Schedule J: $2,82…" at bounding box center [617, 297] width 674 height 91
click at [482, 44] on link "Medical" at bounding box center [487, 40] width 58 height 37
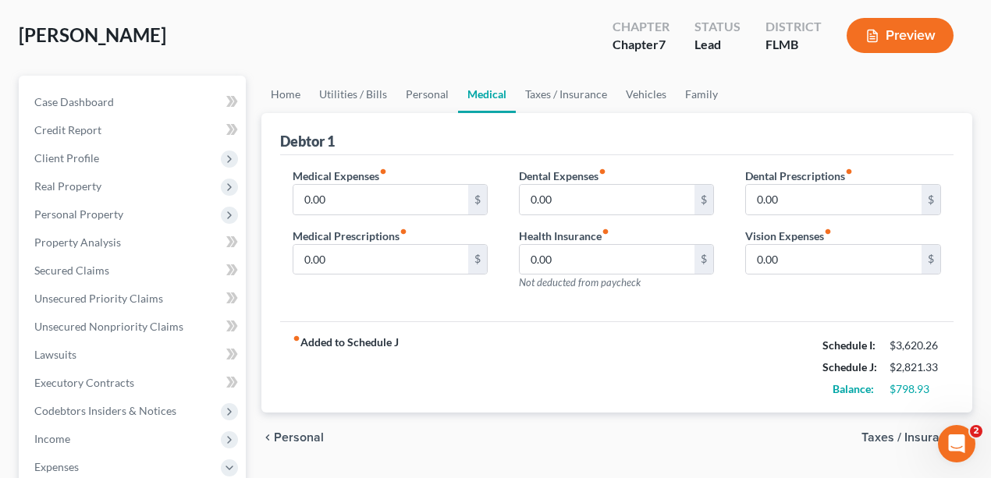
scroll to position [104, 0]
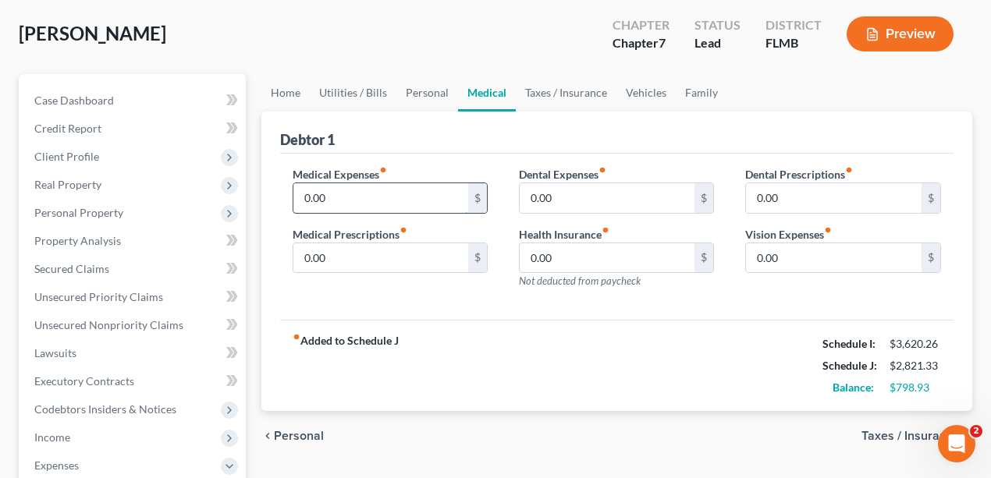
click at [404, 200] on input "0.00" at bounding box center [381, 198] width 176 height 30
type input "40"
drag, startPoint x: 513, startPoint y: 314, endPoint x: 484, endPoint y: 307, distance: 29.5
click at [512, 313] on div "Medical Expenses fiber_manual_record 40 $ Medical Prescriptions fiber_manual_re…" at bounding box center [617, 237] width 674 height 167
click at [392, 264] on input "0.00" at bounding box center [381, 258] width 176 height 30
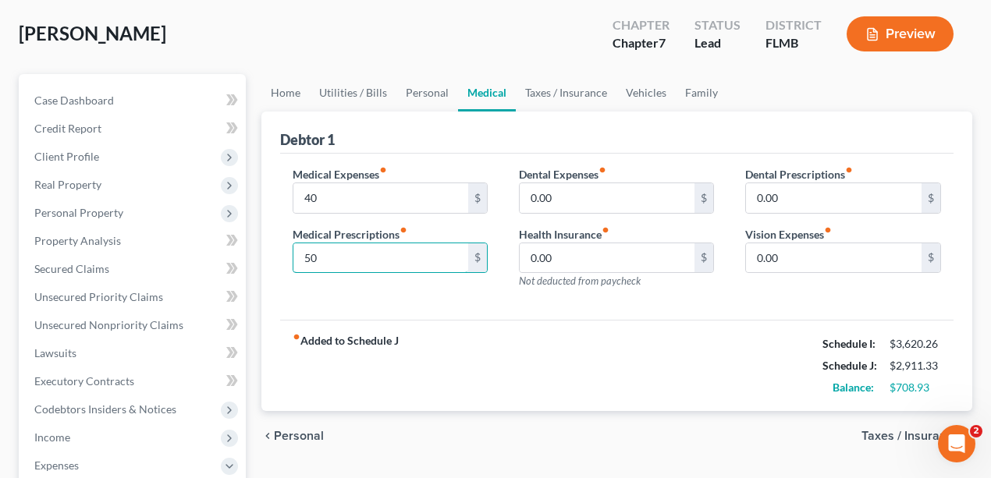
type input "50"
click at [604, 292] on div "Dental Expenses fiber_manual_record 0.00 $ Health Insurance fiber_manual_record…" at bounding box center [616, 234] width 226 height 136
click at [642, 192] on input "0.00" at bounding box center [608, 198] width 176 height 30
click at [527, 313] on div "Medical Expenses fiber_manual_record 40 $ Medical Prescriptions fiber_manual_re…" at bounding box center [617, 237] width 674 height 167
click at [616, 259] on input "0.00" at bounding box center [608, 258] width 176 height 30
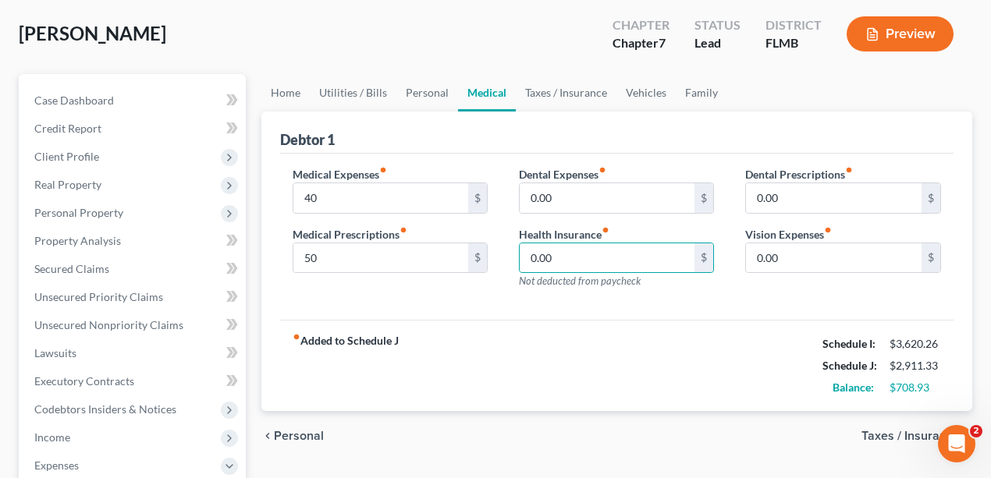
click at [727, 329] on div "fiber_manual_record Added to Schedule J Schedule I: $3,620.26 Schedule J: $2,91…" at bounding box center [617, 365] width 674 height 91
click at [805, 255] on input "0.00" at bounding box center [834, 258] width 176 height 30
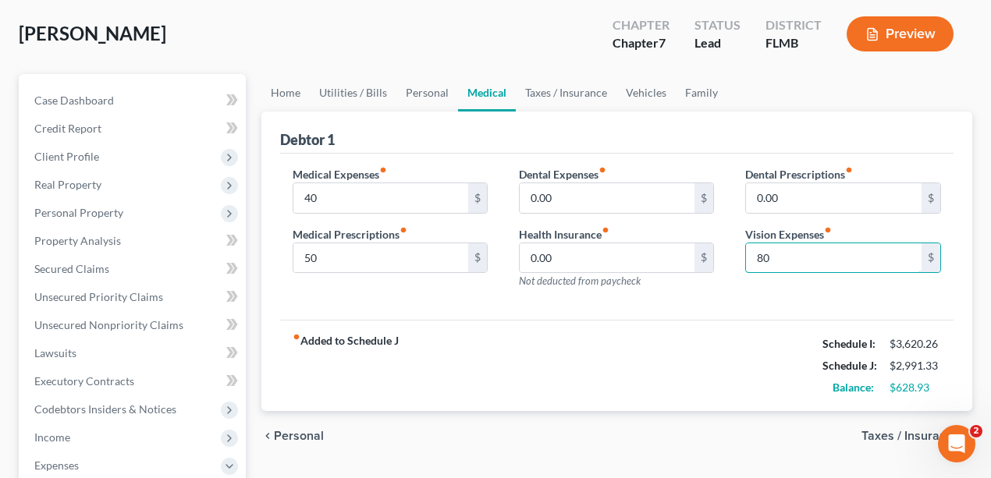
type input "80"
click at [559, 342] on div "fiber_manual_record Added to Schedule J Schedule I: $3,620.26 Schedule J: $2,99…" at bounding box center [617, 365] width 674 height 91
click at [542, 96] on link "Taxes / Insurance" at bounding box center [566, 92] width 101 height 37
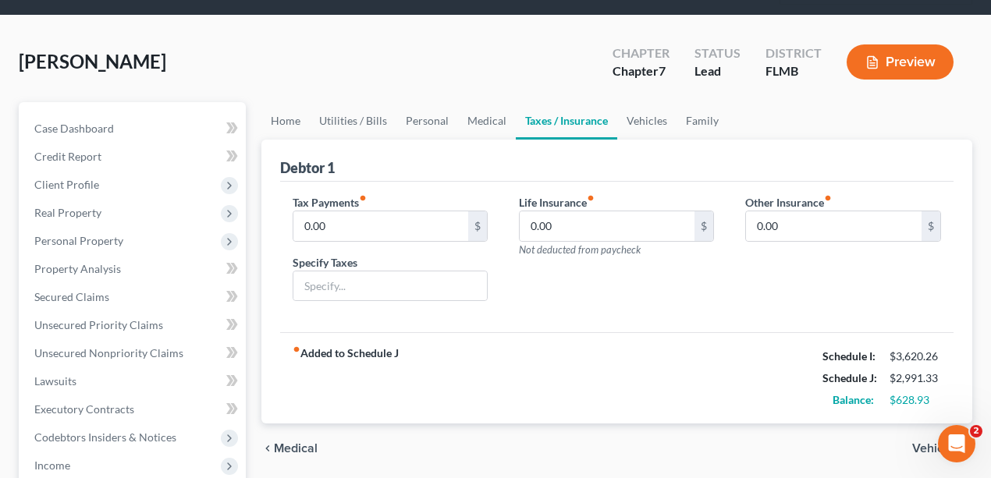
scroll to position [156, 0]
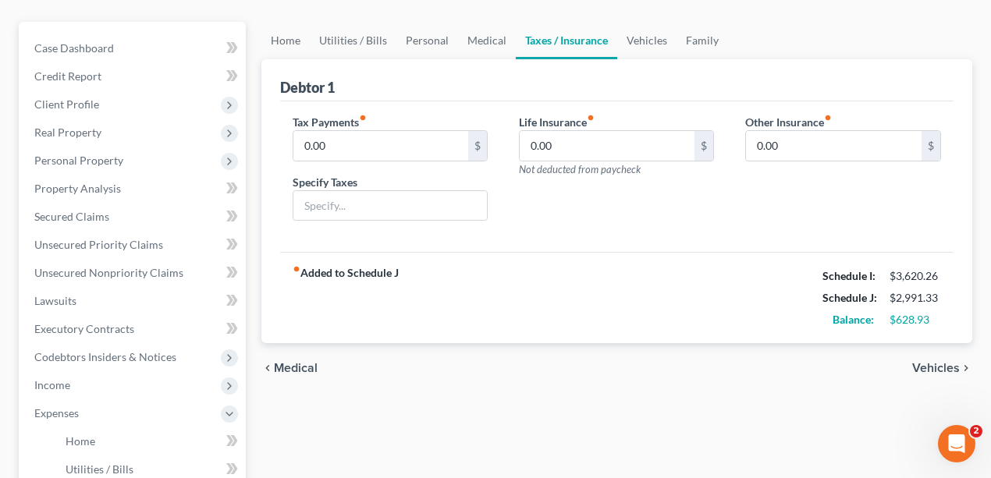
click at [588, 239] on div "Tax Payments fiber_manual_record 0.00 $ Specify Taxes Life Insurance fiber_manu…" at bounding box center [617, 176] width 674 height 151
click at [648, 197] on div "Life Insurance fiber_manual_record 0.00 $ Not deducted from paycheck" at bounding box center [616, 174] width 226 height 120
click at [721, 242] on div "Tax Payments fiber_manual_record 0.00 $ Specify Taxes Life Insurance fiber_manu…" at bounding box center [617, 176] width 674 height 151
click at [648, 34] on link "Vehicles" at bounding box center [646, 40] width 59 height 37
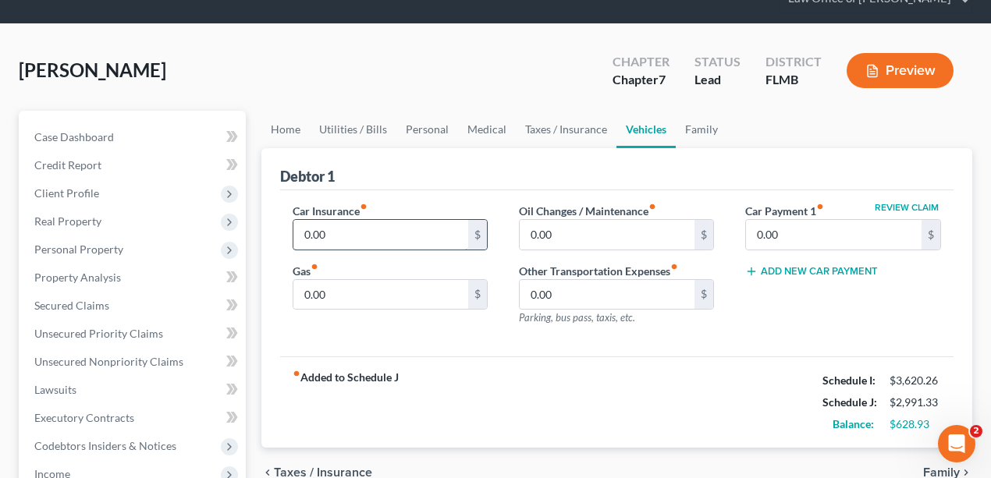
scroll to position [156, 0]
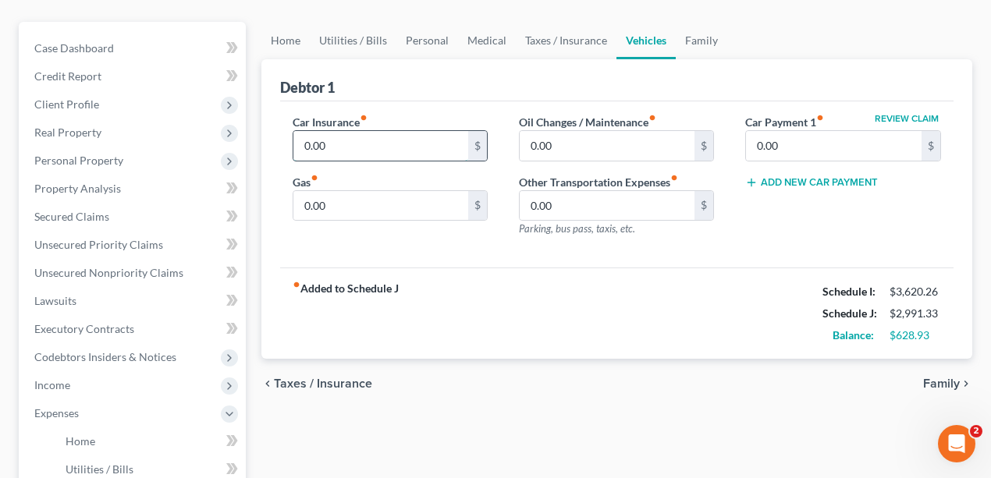
click at [375, 142] on input "0.00" at bounding box center [381, 146] width 176 height 30
type input "190"
click at [398, 201] on input "0.00" at bounding box center [381, 206] width 176 height 30
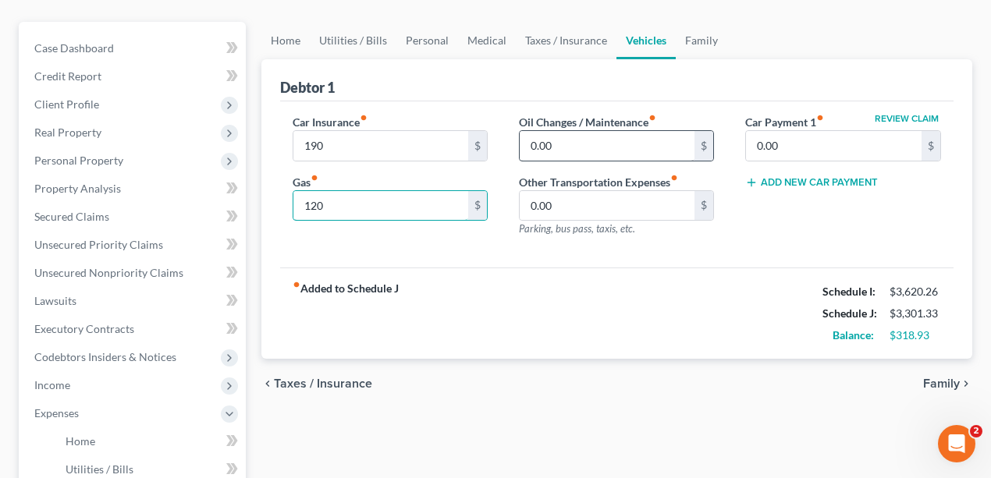
type input "120"
click at [650, 142] on input "0.00" at bounding box center [608, 146] width 176 height 30
click at [595, 139] on input "50" at bounding box center [608, 146] width 176 height 30
drag, startPoint x: 521, startPoint y: 144, endPoint x: 289, endPoint y: 130, distance: 232.9
click at [289, 130] on div "Car Insurance fiber_manual_record 190 $ Gas fiber_manual_record 120 $ Oil Chang…" at bounding box center [617, 182] width 680 height 136
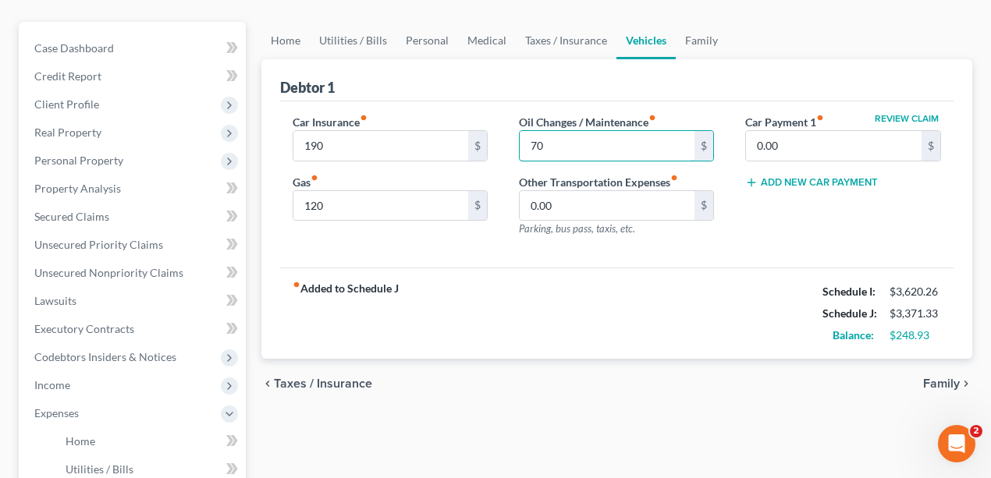
type input "70"
click at [637, 260] on div "Car Insurance fiber_manual_record 190 $ Gas fiber_manual_record 120 $ Oil Chang…" at bounding box center [617, 184] width 674 height 167
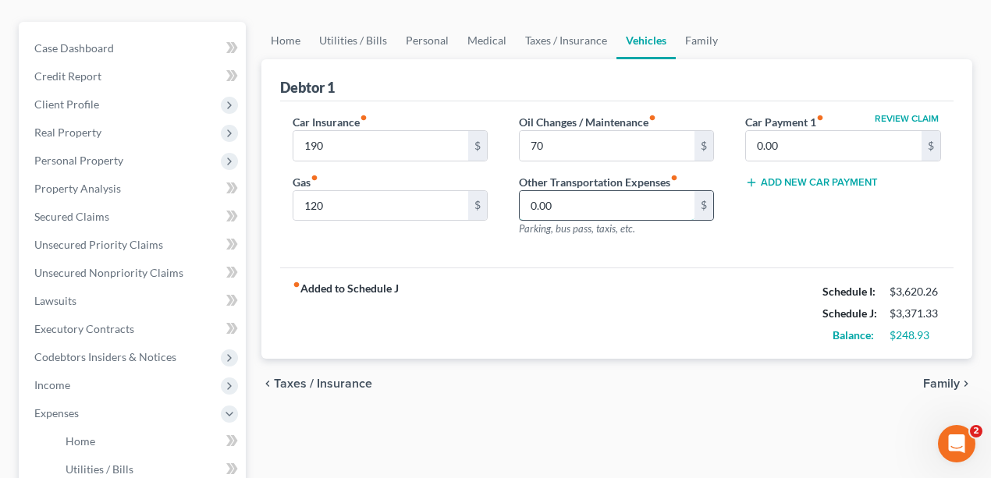
click at [655, 213] on input "0.00" at bounding box center [608, 206] width 176 height 30
click at [699, 297] on div "fiber_manual_record Added to Schedule J Schedule I: $3,620.26 Schedule J: $3,37…" at bounding box center [617, 313] width 674 height 91
click at [858, 144] on input "0.00" at bounding box center [834, 146] width 176 height 30
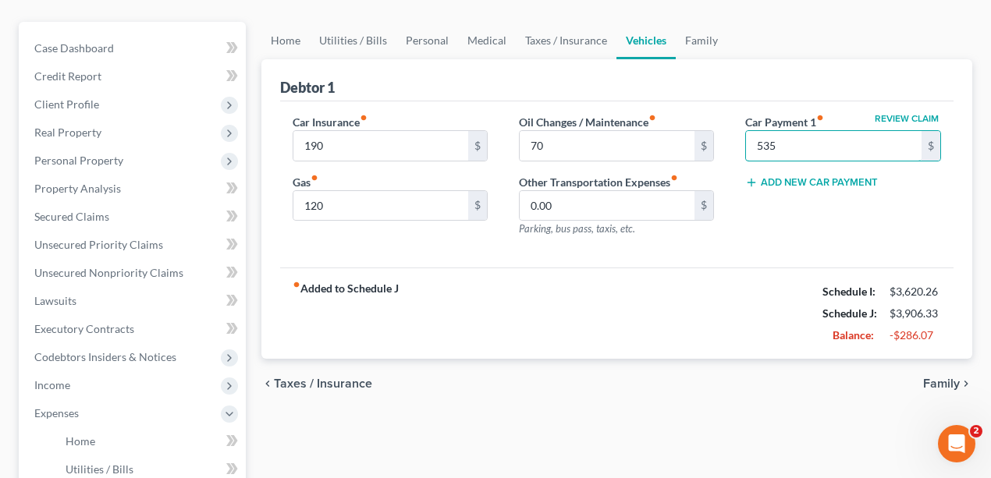
type input "535"
click at [620, 350] on div "fiber_manual_record Added to Schedule J Schedule I: $3,620.26 Schedule J: $3,90…" at bounding box center [617, 313] width 674 height 91
click at [695, 44] on link "Family" at bounding box center [701, 40] width 51 height 37
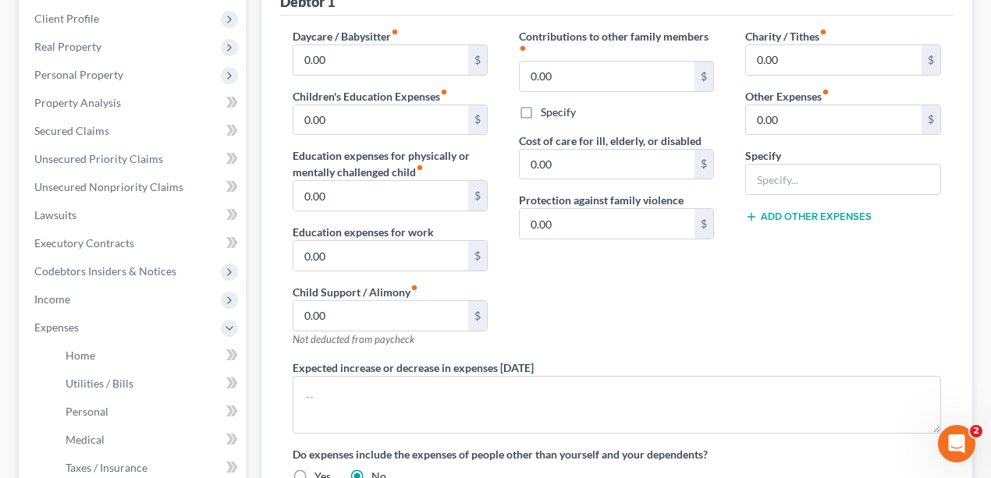
scroll to position [260, 0]
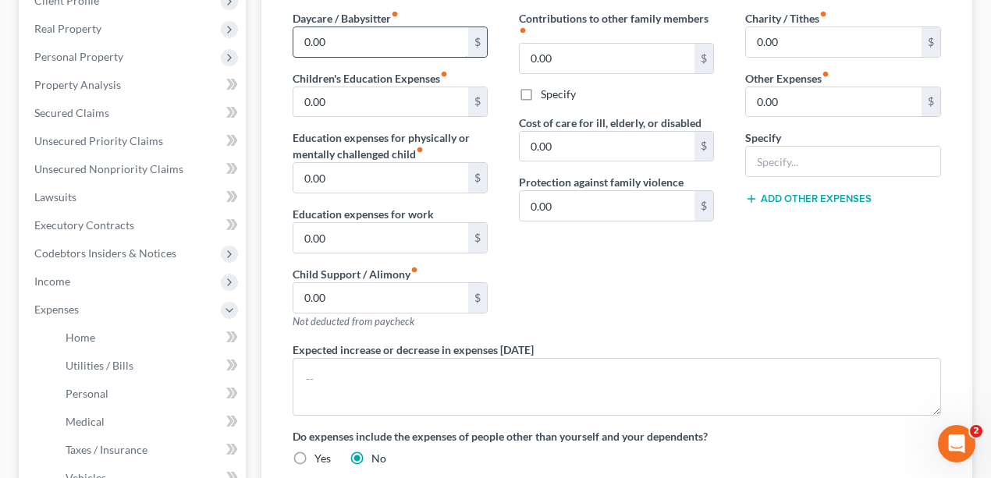
click at [353, 31] on input "0.00" at bounding box center [381, 42] width 176 height 30
type input "580"
click at [677, 283] on div "Contributions to other family members fiber_manual_record 0.00 $ Specify Cost o…" at bounding box center [616, 176] width 226 height 332
click at [451, 105] on input "0.00" at bounding box center [381, 102] width 176 height 30
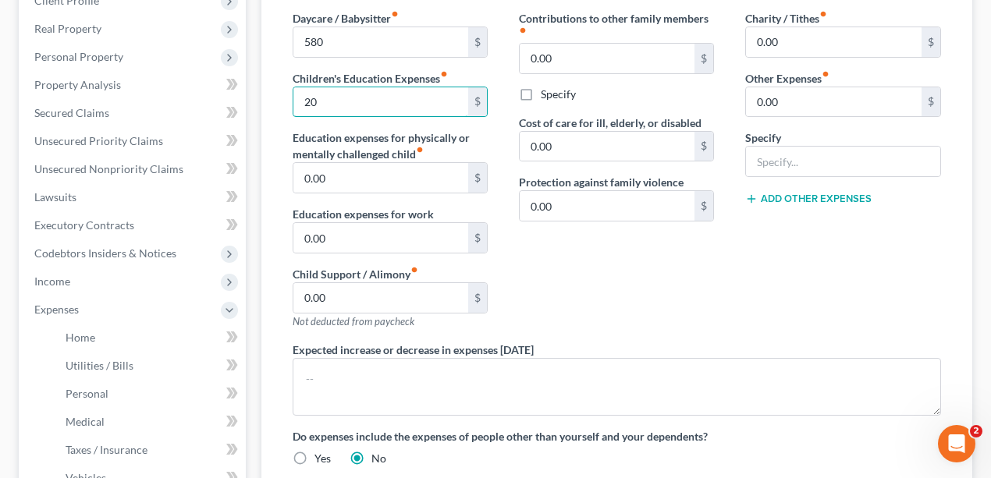
type input "20"
click at [753, 266] on div "Charity / Tithes fiber_manual_record 0.00 $ Other Expenses fiber_manual_record …" at bounding box center [843, 176] width 226 height 332
drag, startPoint x: 799, startPoint y: 259, endPoint x: 787, endPoint y: 217, distance: 43.9
click at [786, 257] on div "Charity / Tithes fiber_manual_record 0.00 $ Other Expenses fiber_manual_record …" at bounding box center [843, 176] width 226 height 332
drag, startPoint x: 809, startPoint y: 303, endPoint x: 804, endPoint y: 289, distance: 15.1
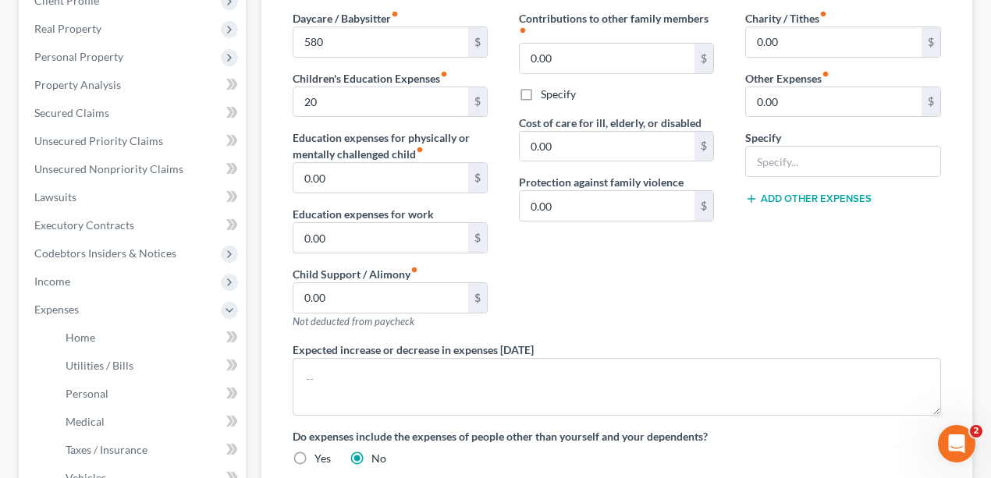
click at [809, 302] on div "Charity / Tithes fiber_manual_record 0.00 $ Other Expenses fiber_manual_record …" at bounding box center [843, 176] width 226 height 332
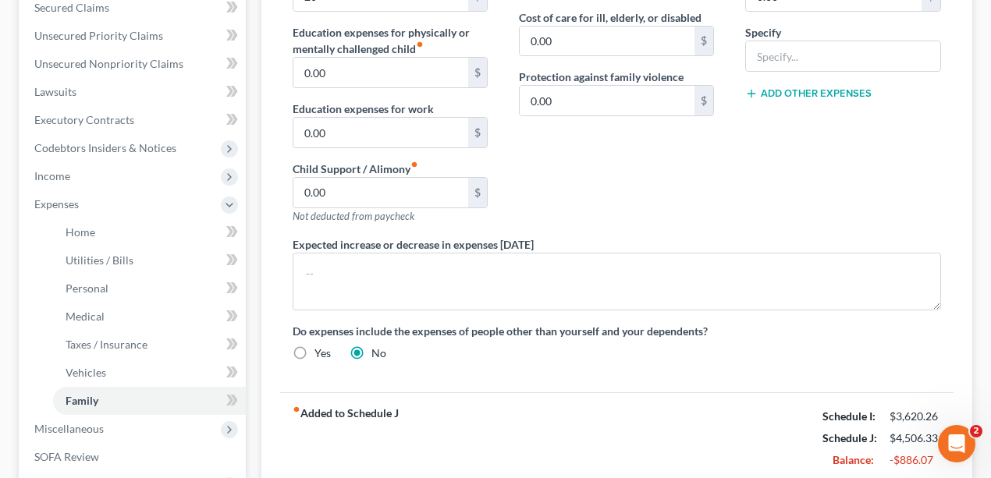
scroll to position [574, 0]
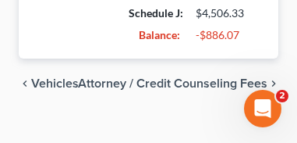
scroll to position [1312, 0]
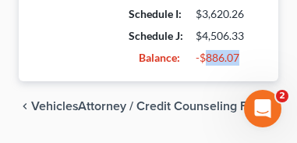
drag, startPoint x: 250, startPoint y: 69, endPoint x: 206, endPoint y: 74, distance: 44.7
click at [206, 66] on div "-$886.07" at bounding box center [221, 58] width 67 height 16
click at [208, 66] on div "-$886.07" at bounding box center [221, 58] width 51 height 16
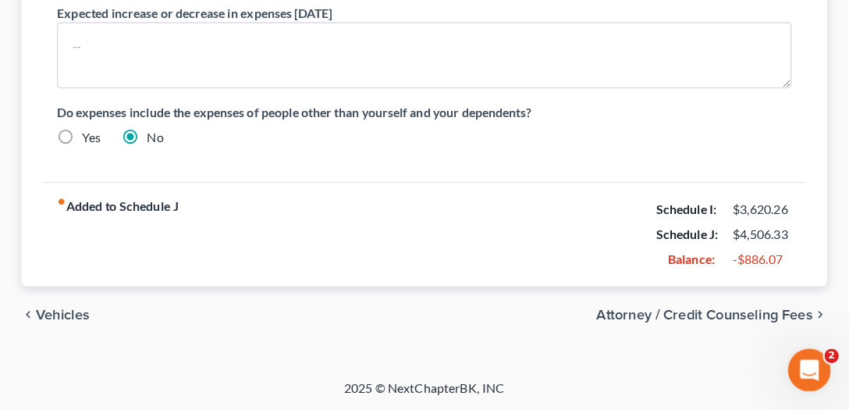
scroll to position [581, 0]
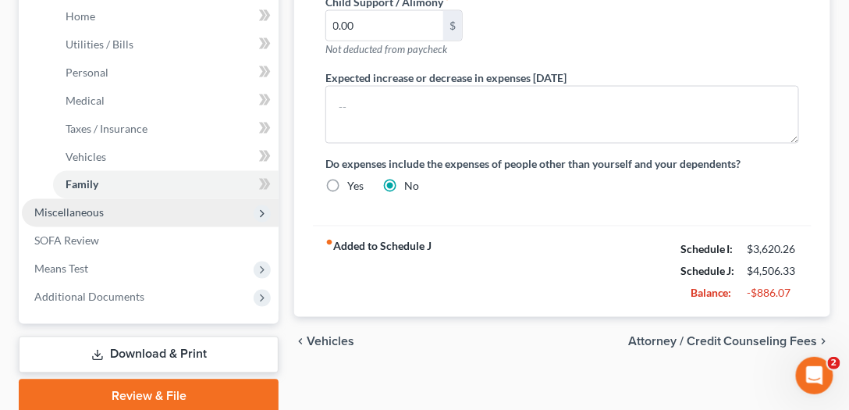
click at [125, 215] on span "Miscellaneous" at bounding box center [150, 213] width 257 height 28
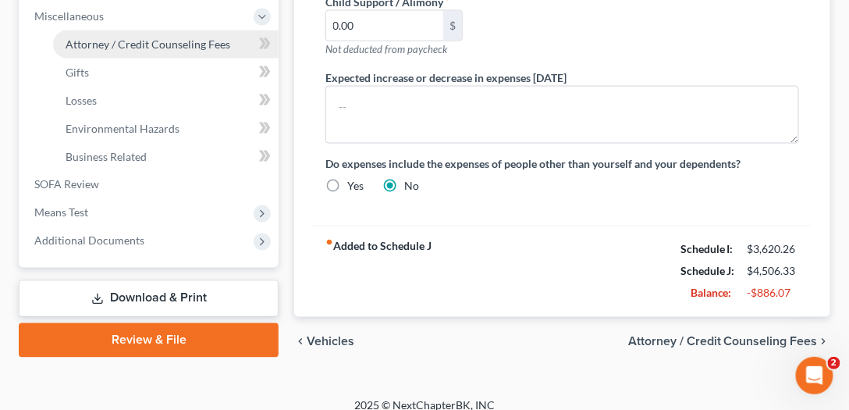
click at [150, 41] on span "Attorney / Credit Counseling Fees" at bounding box center [148, 43] width 165 height 13
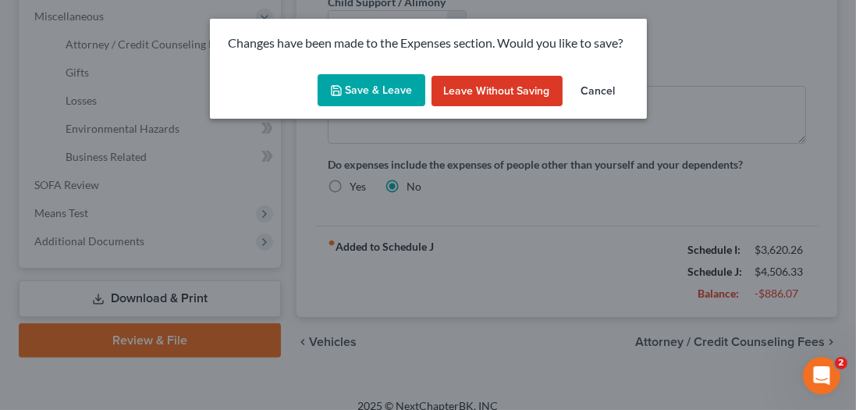
click at [384, 75] on button "Save & Leave" at bounding box center [372, 90] width 108 height 33
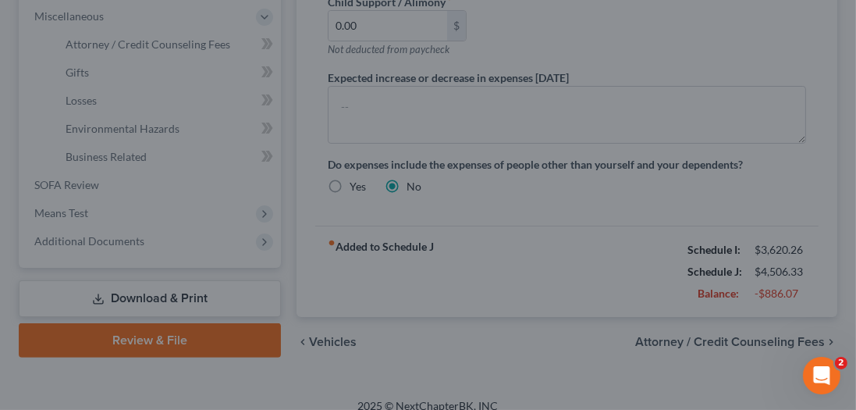
type input "580.00"
type input "20.00"
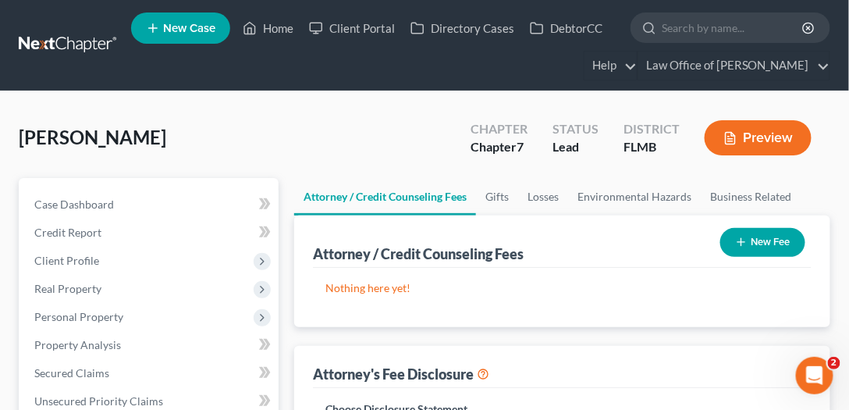
click at [776, 240] on button "New Fee" at bounding box center [762, 242] width 85 height 29
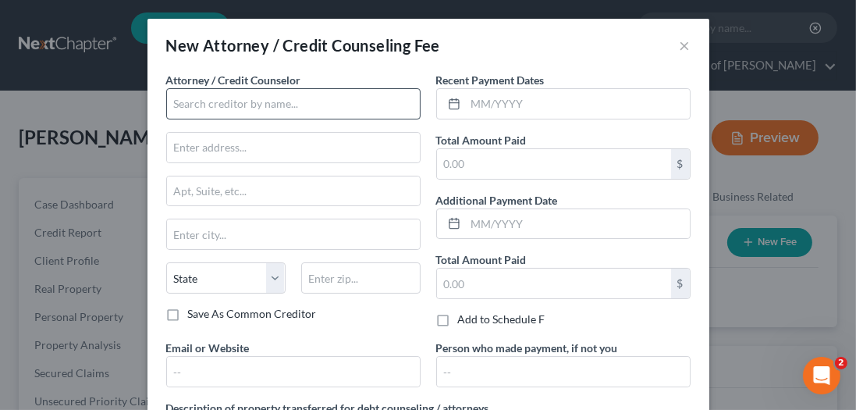
click at [300, 87] on div "Attorney / Credit Counselor *" at bounding box center [293, 96] width 254 height 48
click at [294, 100] on input "text" at bounding box center [293, 103] width 254 height 31
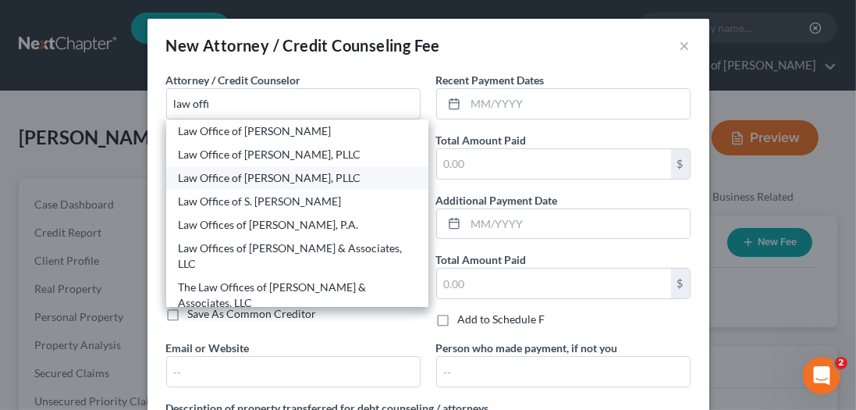
click at [304, 178] on div "Law Office of David C. Meltzer, PLLC" at bounding box center [297, 178] width 237 height 16
type input "Law Office of David C. Meltzer, PLLC"
type input "1033 Cassat Avenue"
type input "Ste. 205"
type input "[GEOGRAPHIC_DATA]"
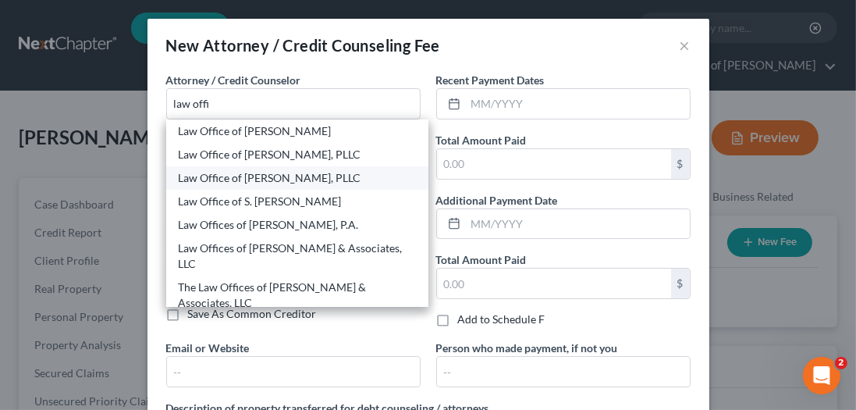
select select "9"
type input "32205"
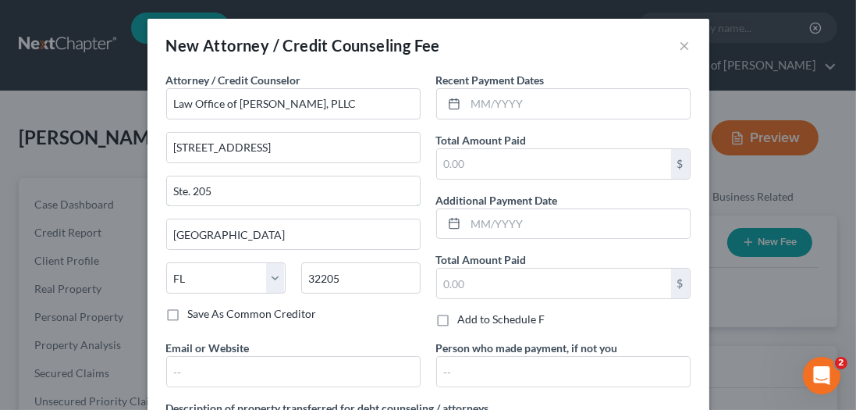
drag, startPoint x: 293, startPoint y: 186, endPoint x: -23, endPoint y: 172, distance: 316.3
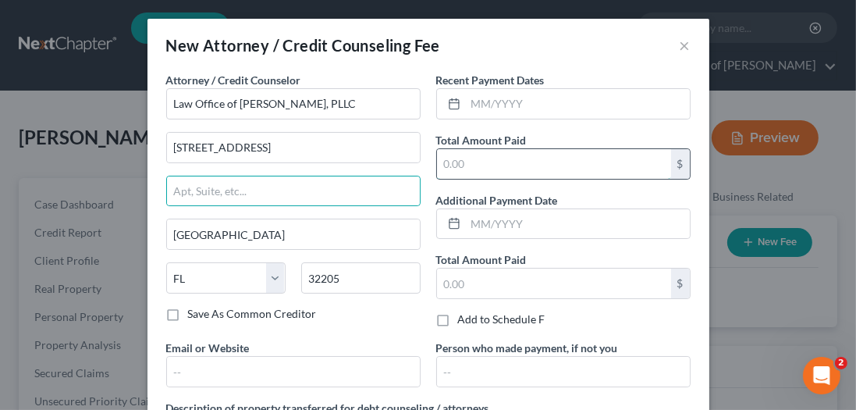
click at [503, 162] on input "text" at bounding box center [554, 164] width 234 height 30
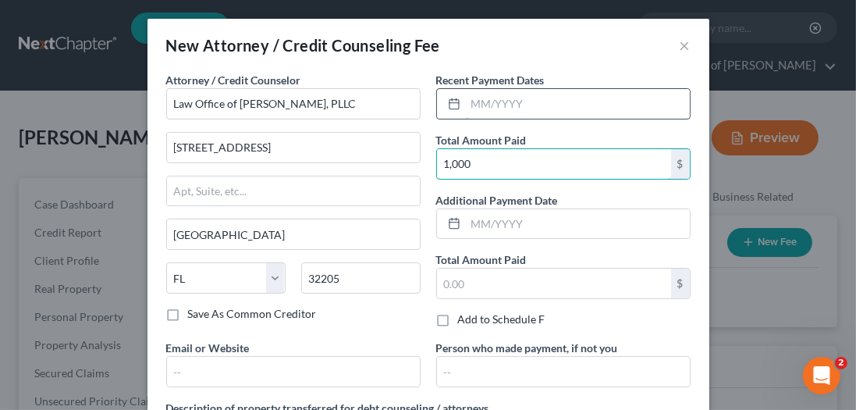
type input "1,000"
click at [563, 105] on input "text" at bounding box center [578, 104] width 224 height 30
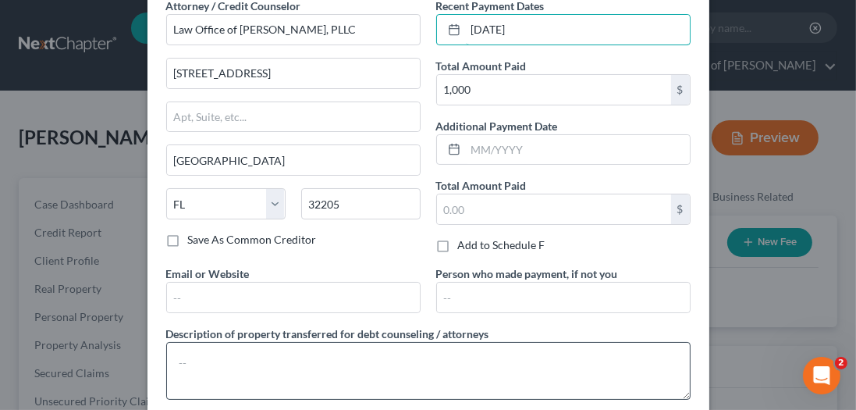
scroll to position [158, 0]
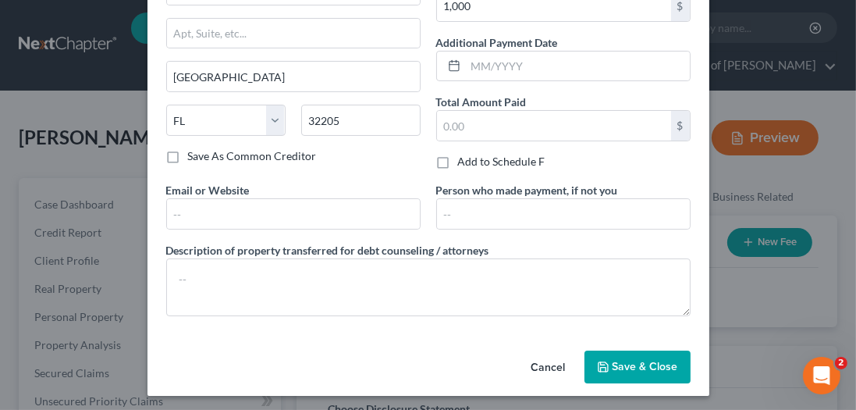
type input "[DATE]"
click at [631, 362] on span "Save & Close" at bounding box center [646, 366] width 66 height 13
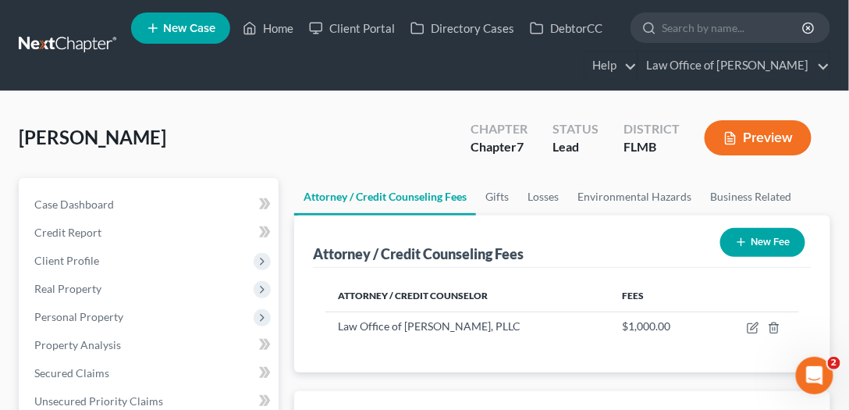
click at [747, 245] on button "New Fee" at bounding box center [762, 242] width 85 height 29
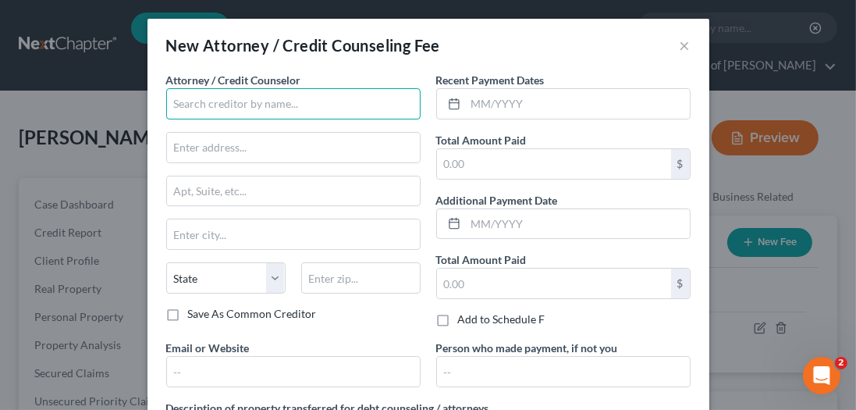
click at [257, 111] on input "text" at bounding box center [293, 103] width 254 height 31
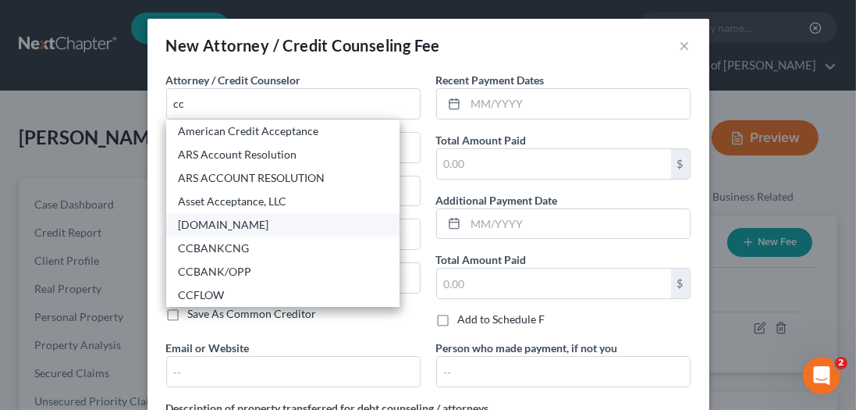
click at [245, 225] on div "CCAdvising.com" at bounding box center [283, 225] width 208 height 16
type input "CCAdvising.com"
type input "703 Washington Ave."
type input "Ste. 200"
type input "Bay City"
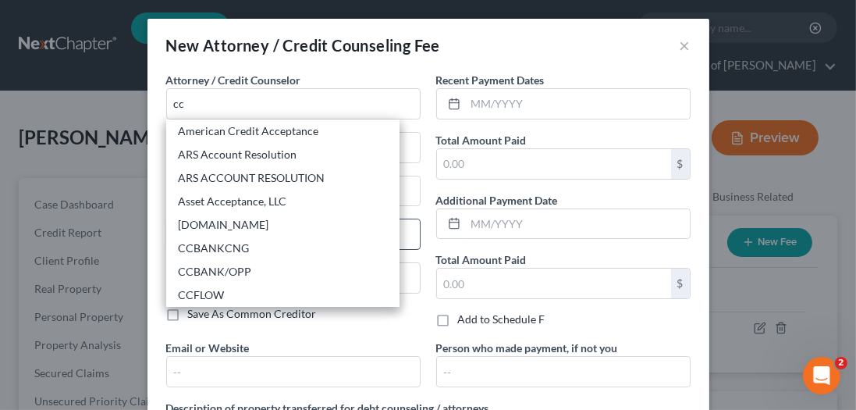
select select "23"
type input "48708"
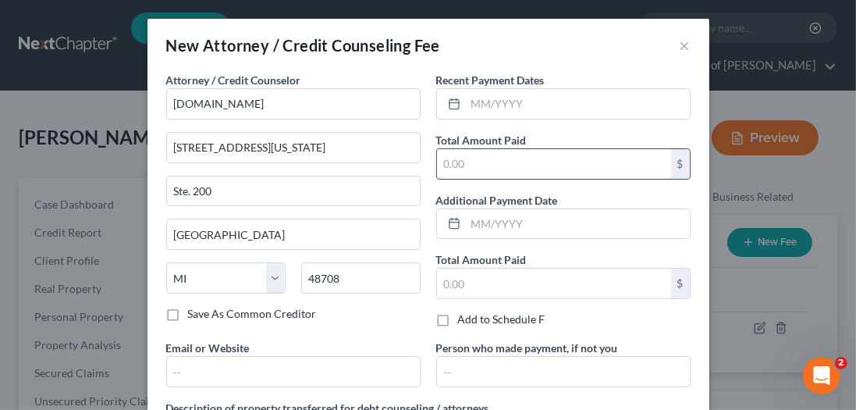
click at [471, 165] on input "text" at bounding box center [554, 164] width 234 height 30
type input "30"
click at [488, 91] on input "text" at bounding box center [578, 104] width 224 height 30
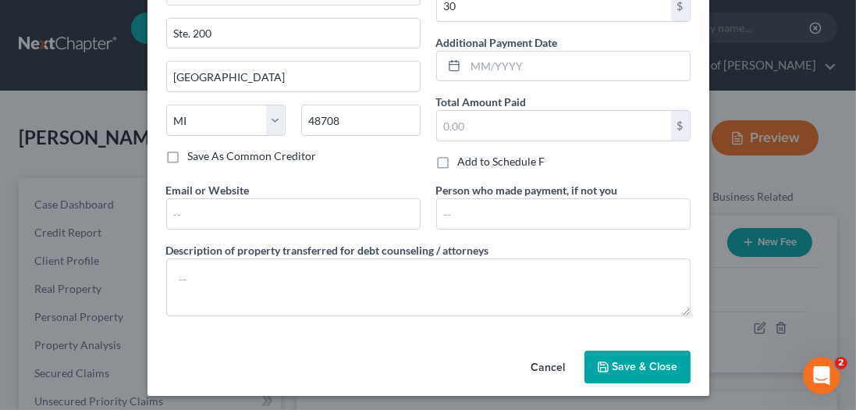
type input "[DATE]"
click at [637, 350] on button "Save & Close" at bounding box center [637, 366] width 106 height 33
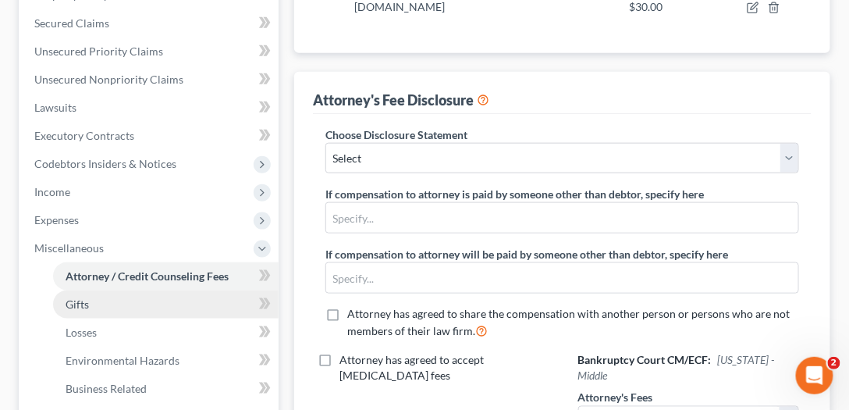
scroll to position [401, 0]
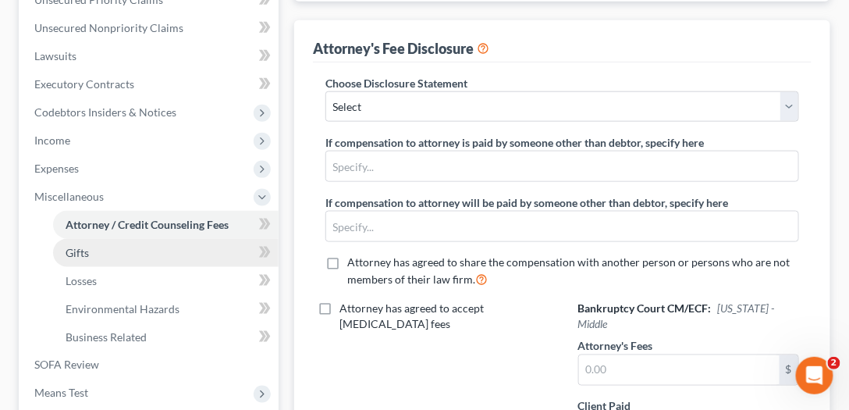
click at [105, 250] on link "Gifts" at bounding box center [166, 253] width 226 height 28
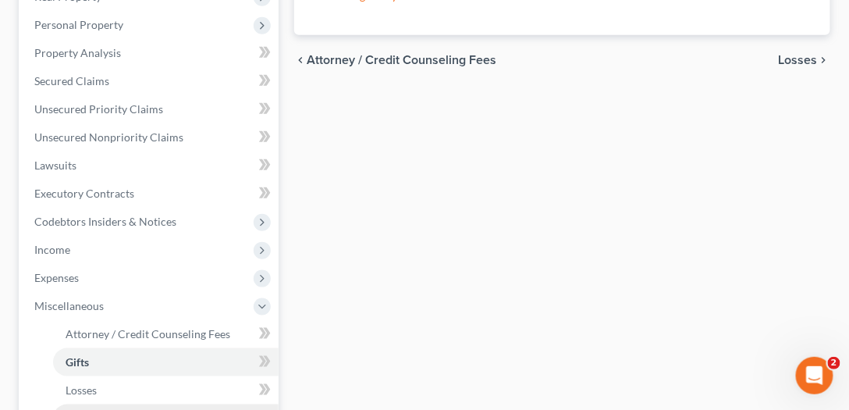
scroll to position [446, 0]
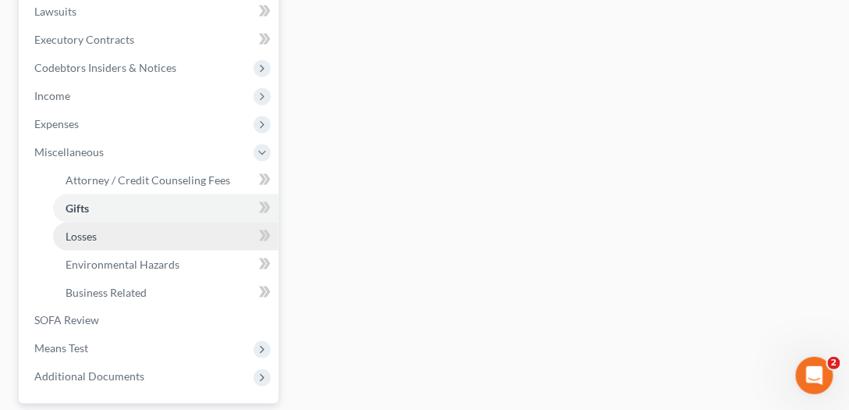
click at [98, 233] on link "Losses" at bounding box center [166, 236] width 226 height 28
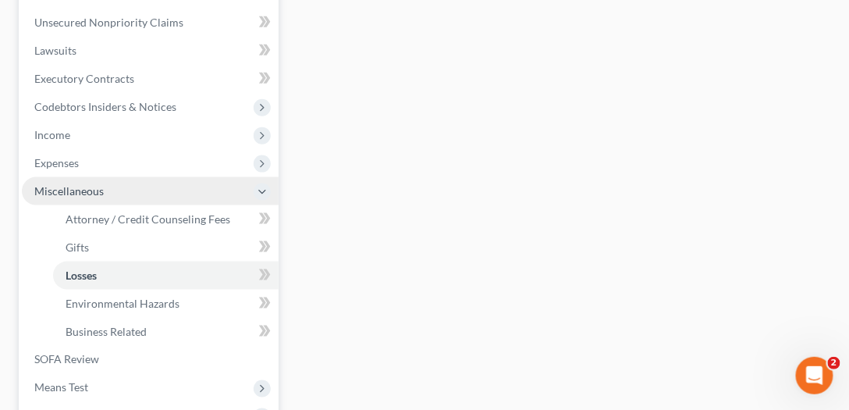
scroll to position [490, 0]
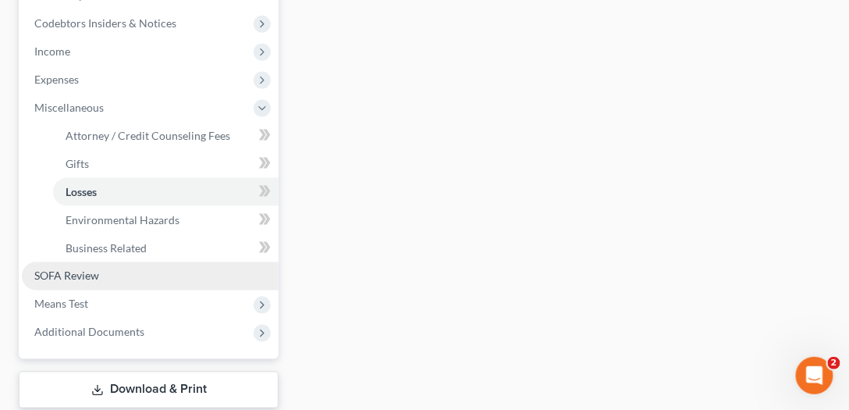
click at [93, 276] on span "SOFA Review" at bounding box center [66, 275] width 65 height 13
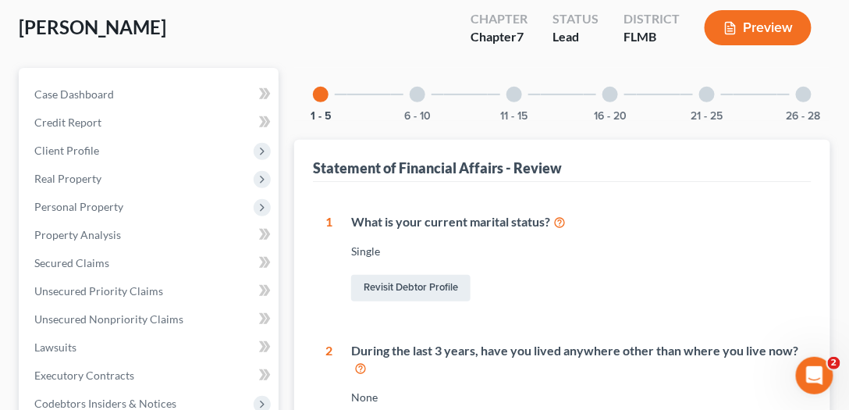
scroll to position [89, 0]
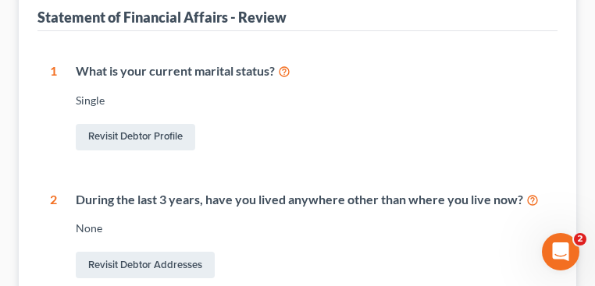
scroll to position [281, 0]
click at [178, 70] on div "What is your current marital status?" at bounding box center [310, 71] width 469 height 18
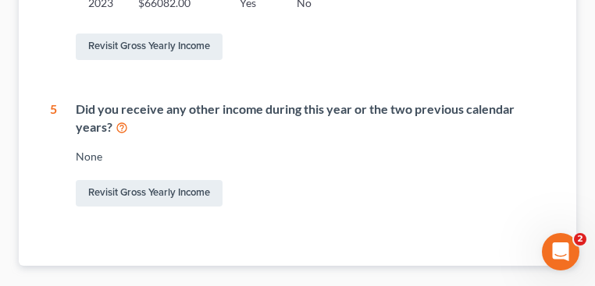
scroll to position [905, 0]
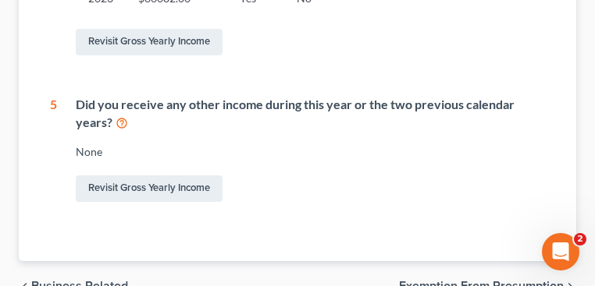
click at [158, 99] on div "Did you receive any other income during this year or the two previous calendar …" at bounding box center [310, 114] width 469 height 36
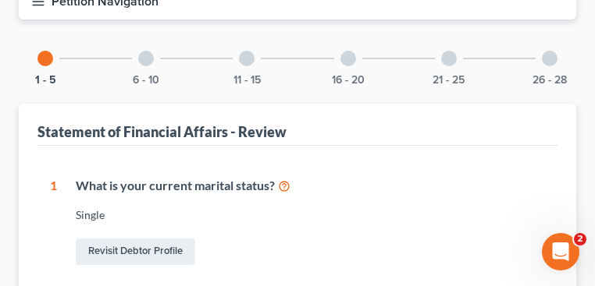
scroll to position [31, 0]
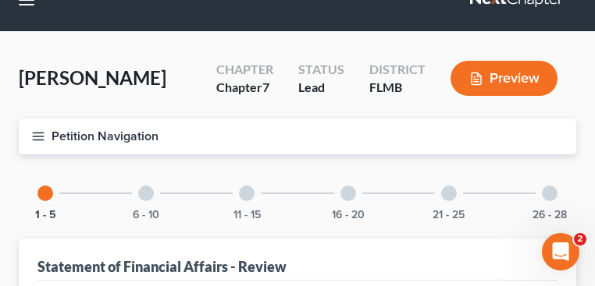
click at [156, 200] on div "6 - 10" at bounding box center [145, 193] width 53 height 53
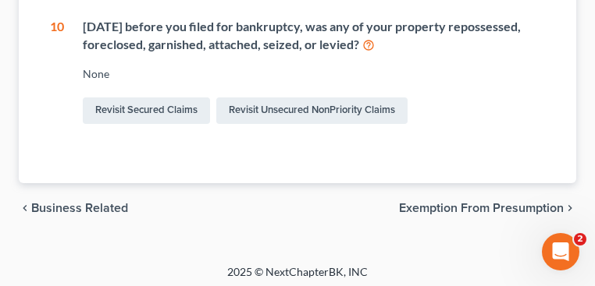
scroll to position [1040, 0]
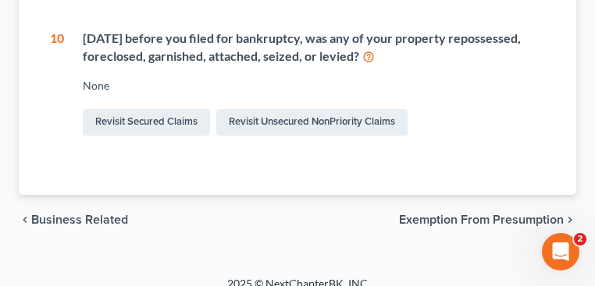
click at [120, 62] on div "Within 1 year before you filed for bankruptcy, was any of your property reposse…" at bounding box center [314, 48] width 462 height 36
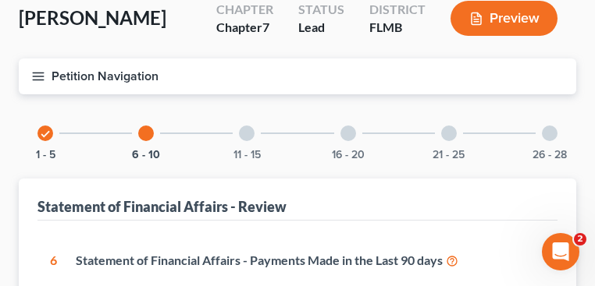
scroll to position [187, 0]
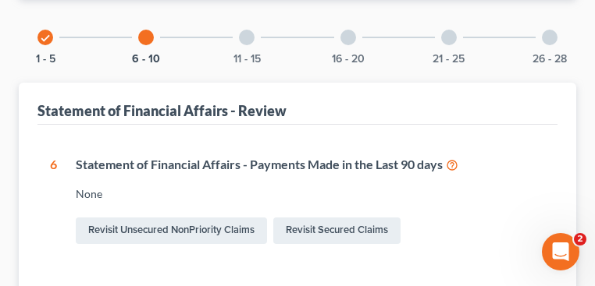
click at [259, 42] on div "11 - 15" at bounding box center [246, 37] width 53 height 53
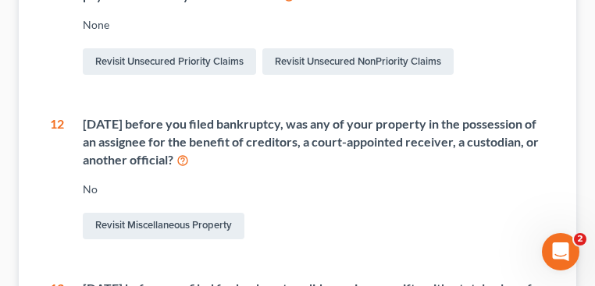
scroll to position [437, 0]
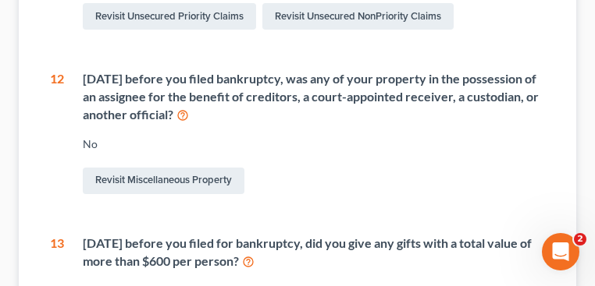
click at [177, 83] on div "Within 1 year before you filed bankruptcy, was any of your property in the poss…" at bounding box center [314, 97] width 462 height 54
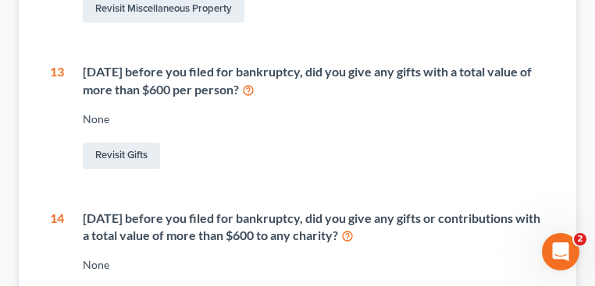
scroll to position [624, 0]
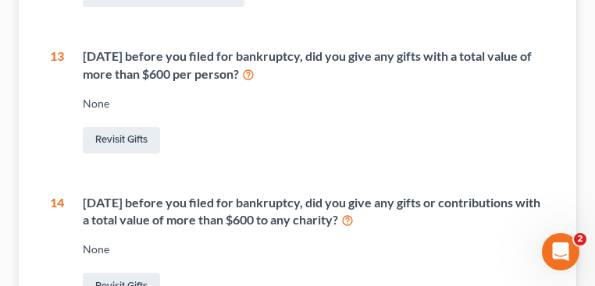
drag, startPoint x: 193, startPoint y: 77, endPoint x: 282, endPoint y: 76, distance: 89.0
click at [282, 76] on div "Within 2 years before you filed for bankruptcy, did you give any gifts with a t…" at bounding box center [314, 66] width 462 height 36
drag, startPoint x: 400, startPoint y: 225, endPoint x: 439, endPoint y: 221, distance: 39.2
click at [439, 221] on div "Within 2 years before you filed for bankruptcy, did you give any gifts or contr…" at bounding box center [314, 212] width 462 height 36
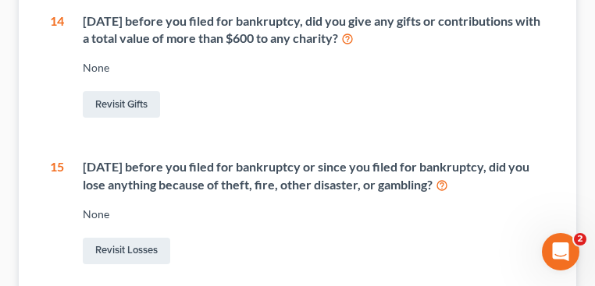
scroll to position [811, 0]
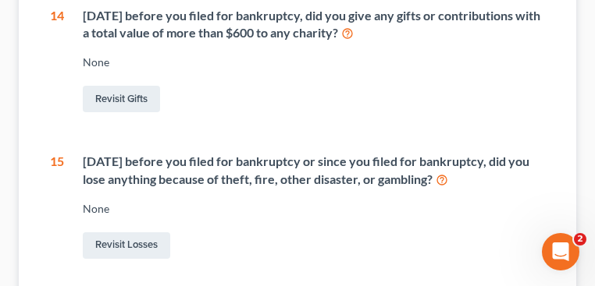
click at [491, 96] on div "Revisit Gifts" at bounding box center [314, 99] width 462 height 33
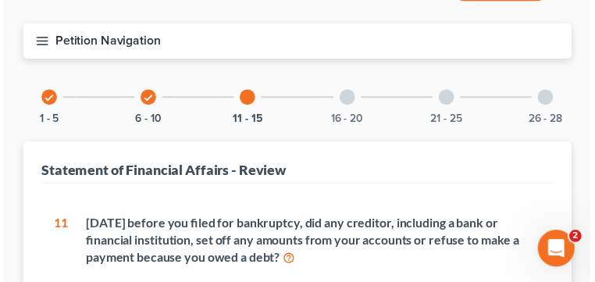
scroll to position [0, 0]
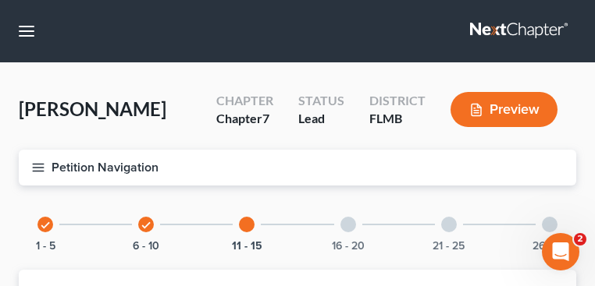
click at [355, 223] on div at bounding box center [348, 225] width 16 height 16
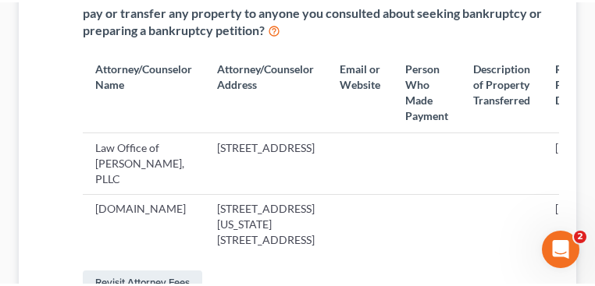
scroll to position [187, 0]
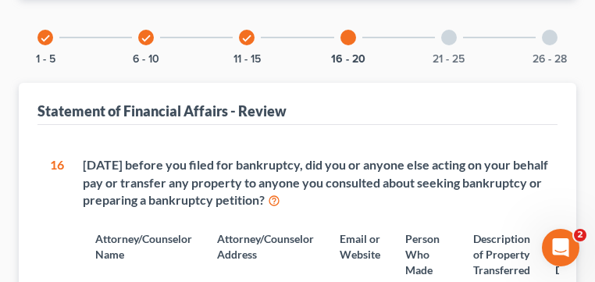
click at [451, 48] on div "21 - 25" at bounding box center [448, 37] width 53 height 53
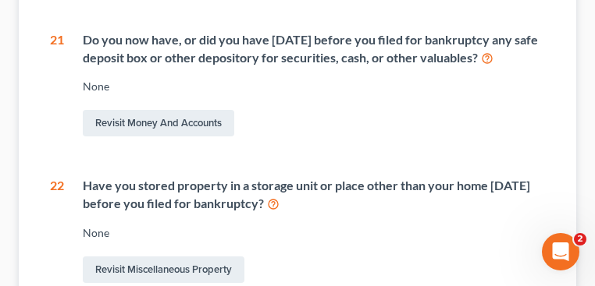
scroll to position [312, 0]
click at [364, 39] on div "Do you now have, or did you have within 1 year before you filed for bankruptcy …" at bounding box center [314, 49] width 462 height 36
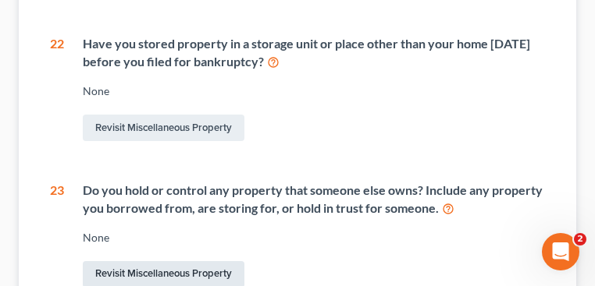
scroll to position [593, 0]
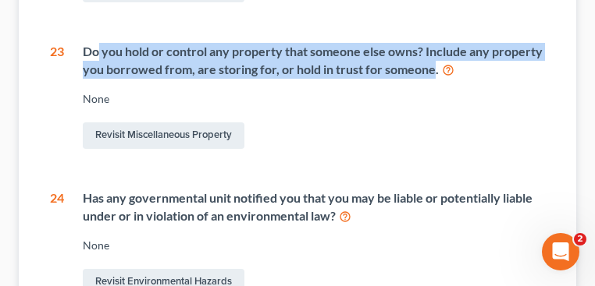
drag, startPoint x: 98, startPoint y: 47, endPoint x: 432, endPoint y: 70, distance: 334.8
click at [432, 70] on div "Do you hold or control any property that someone else owns? Include any propert…" at bounding box center [314, 61] width 462 height 36
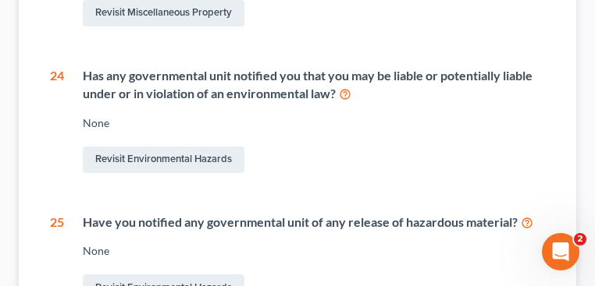
scroll to position [718, 0]
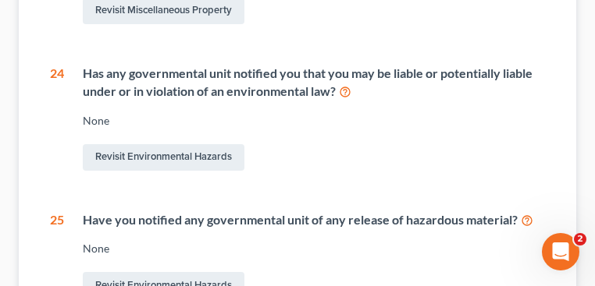
click at [123, 86] on div "Has any governmental unit notified you that you may be liable or potentially li…" at bounding box center [314, 83] width 462 height 36
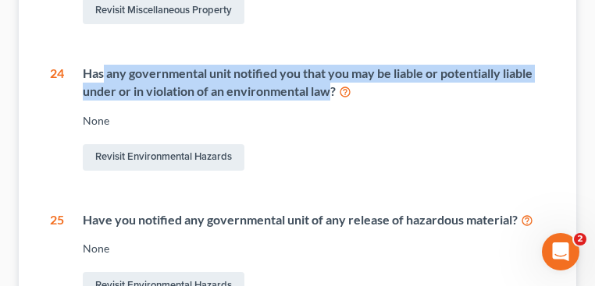
drag, startPoint x: 147, startPoint y: 73, endPoint x: 334, endPoint y: 90, distance: 188.0
click at [334, 87] on div "Has any governmental unit notified you that you may be liable or potentially li…" at bounding box center [314, 83] width 462 height 36
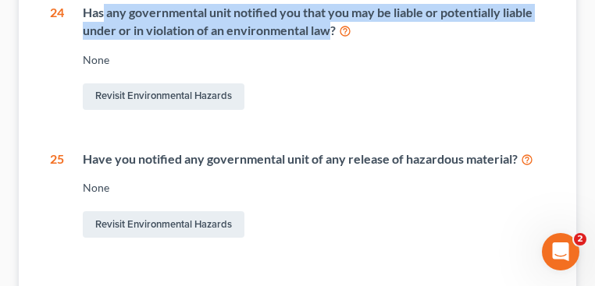
scroll to position [897, 0]
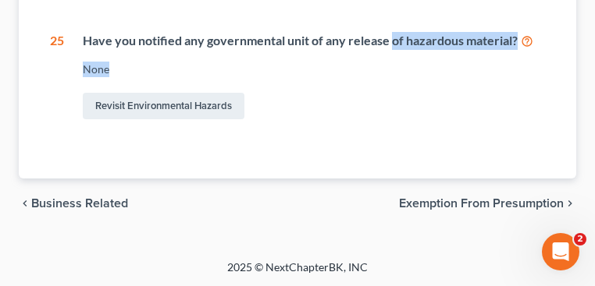
drag, startPoint x: 393, startPoint y: 37, endPoint x: 479, endPoint y: 56, distance: 88.0
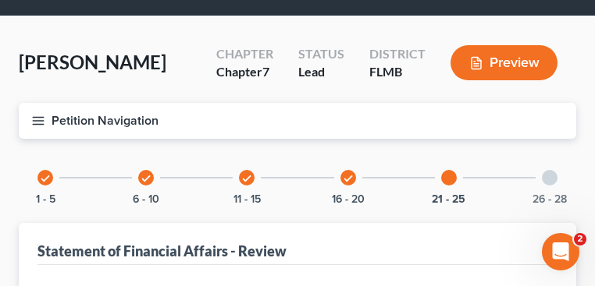
scroll to position [94, 0]
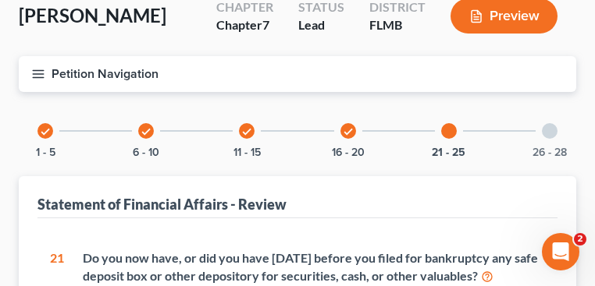
click at [556, 130] on div at bounding box center [550, 131] width 16 height 16
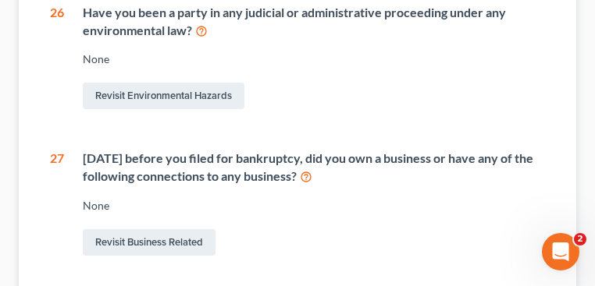
scroll to position [312, 0]
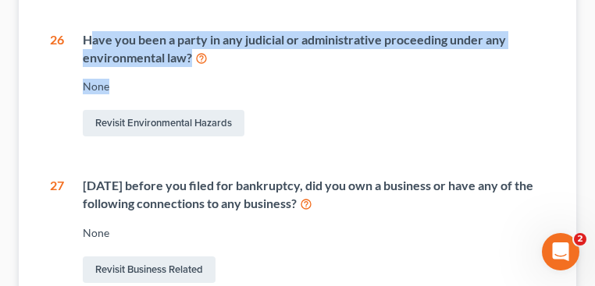
drag, startPoint x: 109, startPoint y: 42, endPoint x: 175, endPoint y: 66, distance: 69.9
click at [175, 66] on div "Have you been a party in any judicial or administrative proceeding under any en…" at bounding box center [304, 85] width 481 height 109
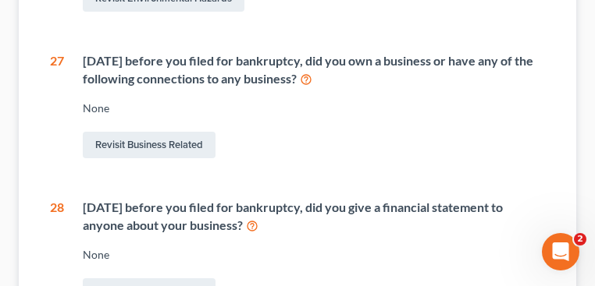
click at [103, 66] on div "Within 4 years before you filed for bankruptcy, did you own a business or have …" at bounding box center [314, 70] width 462 height 36
drag, startPoint x: 87, startPoint y: 57, endPoint x: 321, endPoint y: 74, distance: 234.7
click at [320, 75] on div "Within 4 years before you filed for bankruptcy, did you own a business or have …" at bounding box center [314, 70] width 462 height 36
click at [321, 74] on div "Within 4 years before you filed for bankruptcy, did you own a business or have …" at bounding box center [314, 70] width 462 height 36
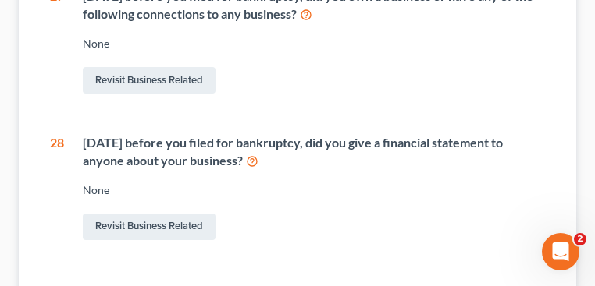
scroll to position [562, 0]
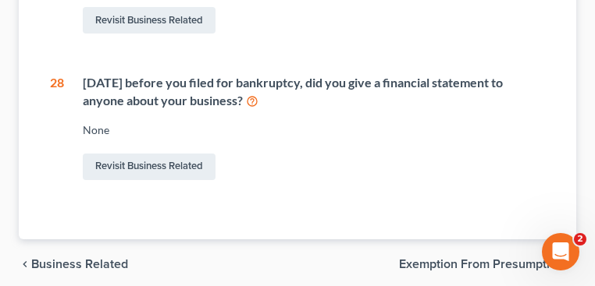
drag, startPoint x: 134, startPoint y: 96, endPoint x: 121, endPoint y: 91, distance: 14.3
click at [134, 95] on div "Within 2 years before you filed for bankruptcy, did you give a financial statem…" at bounding box center [314, 92] width 462 height 36
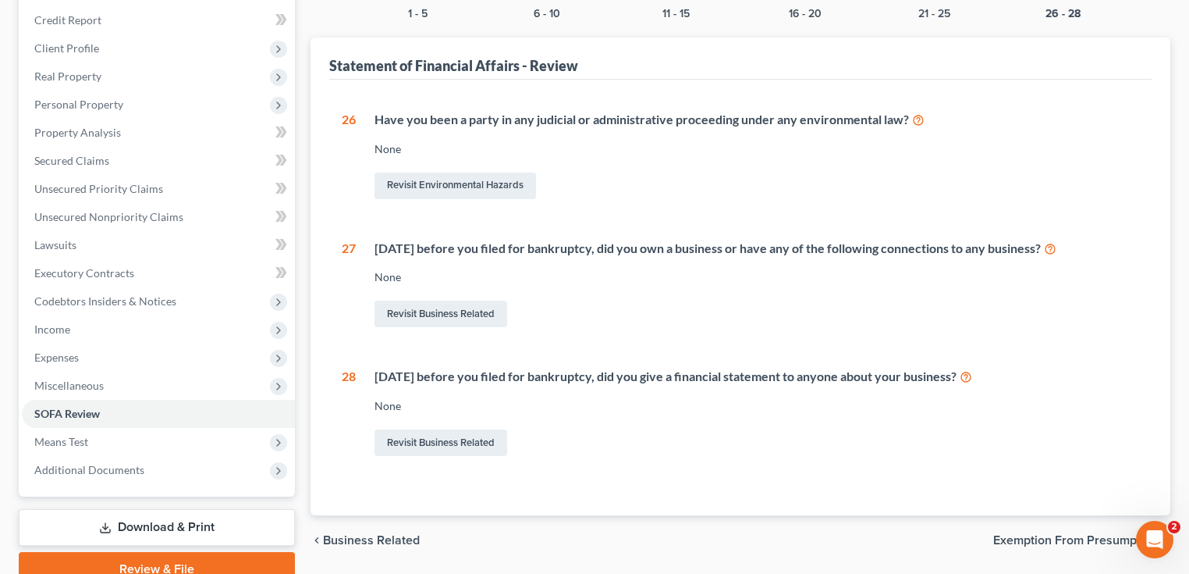
scroll to position [254, 0]
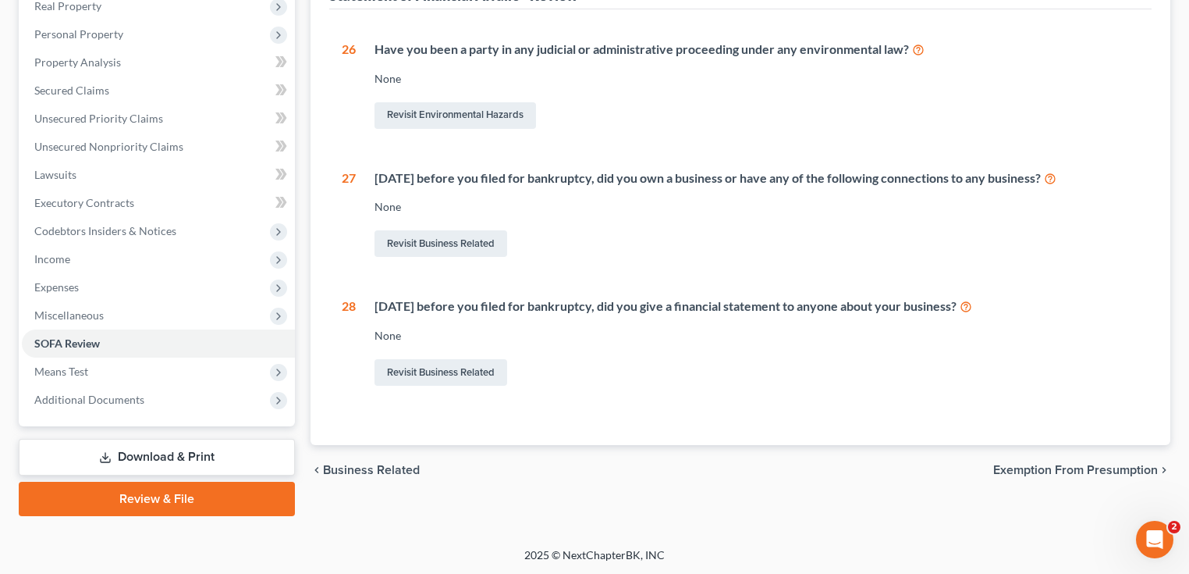
click at [899, 412] on div "1 What is your current marital status? Single Revisit Debtor Profile 2 During t…" at bounding box center [740, 227] width 822 height 436
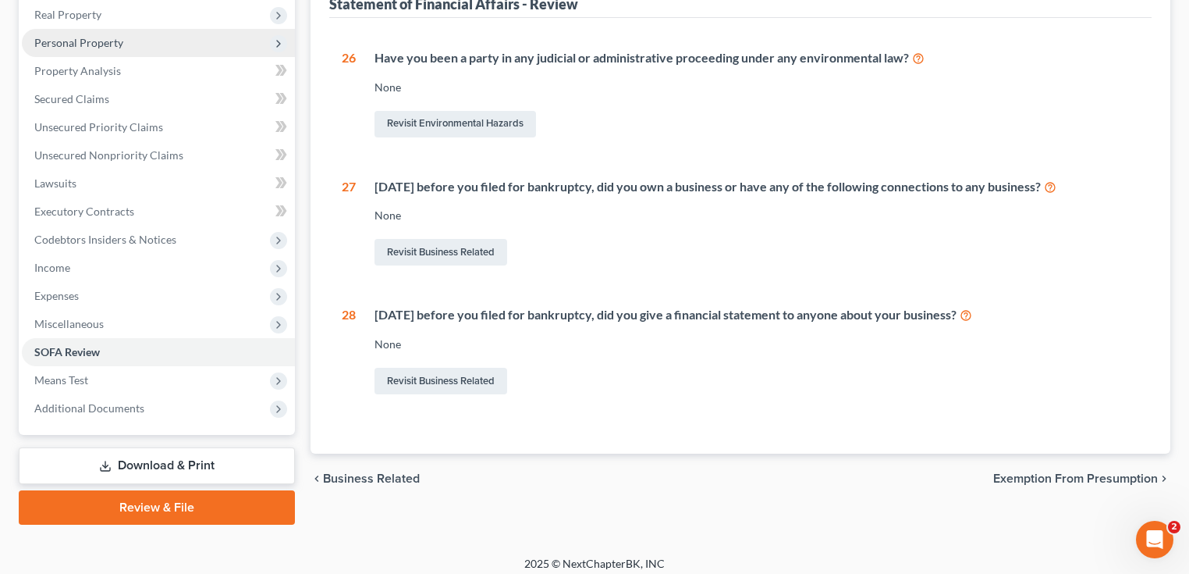
scroll to position [130, 0]
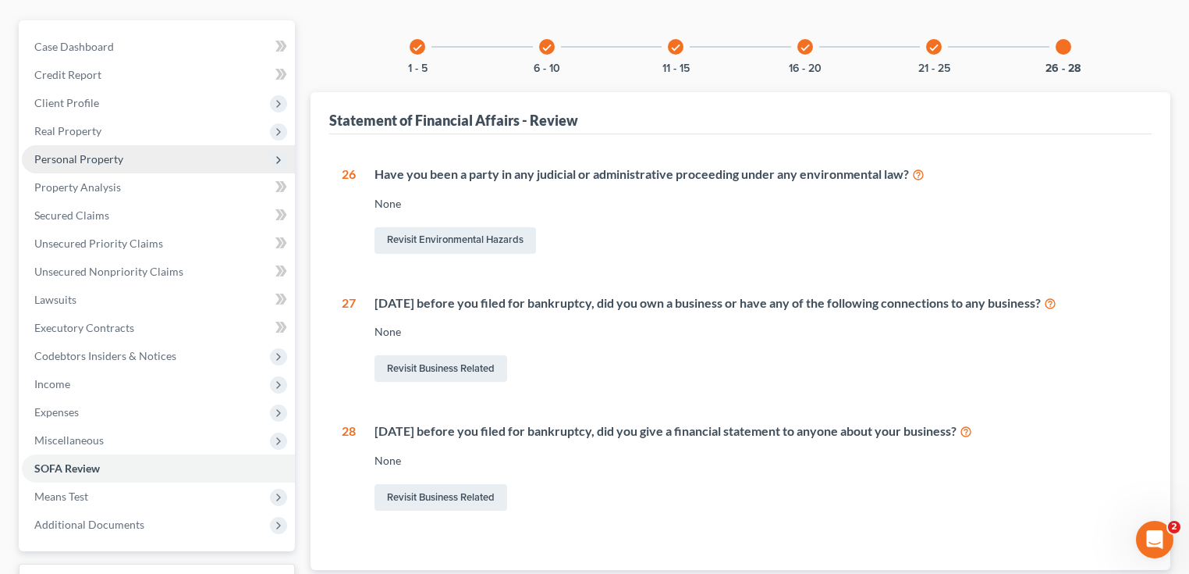
click at [110, 156] on span "Personal Property" at bounding box center [78, 158] width 89 height 13
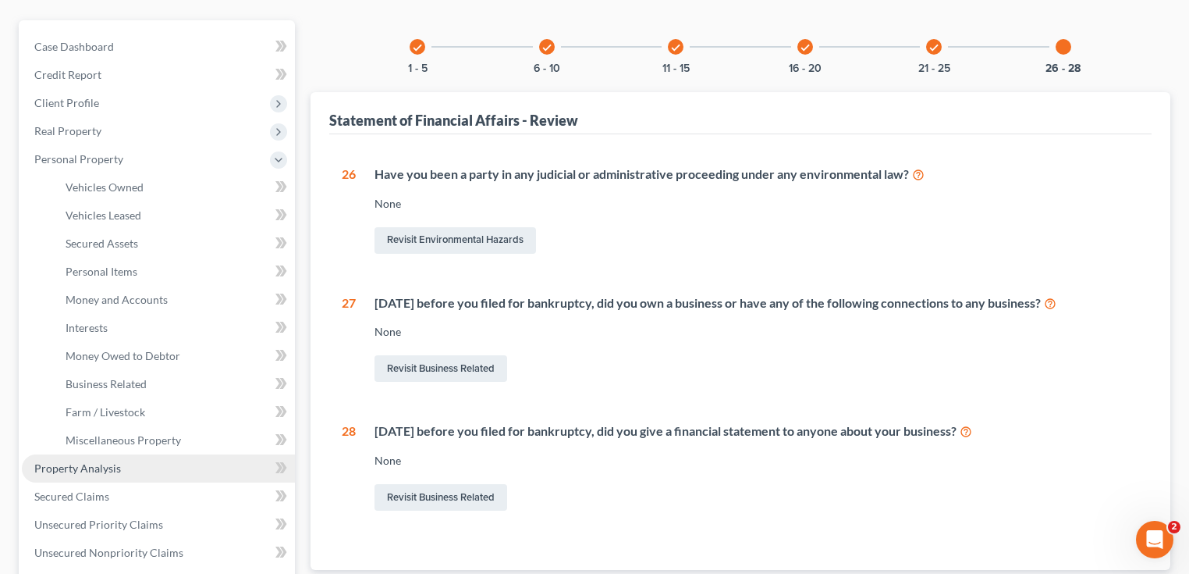
click at [113, 474] on link "Property Analysis" at bounding box center [158, 468] width 273 height 28
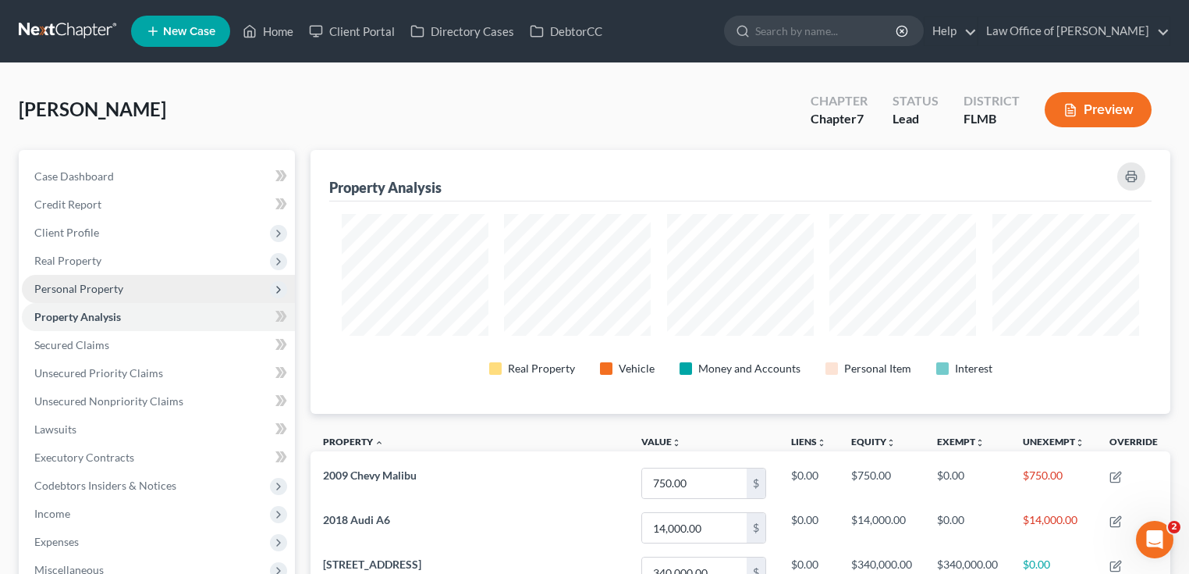
click at [85, 295] on span "Personal Property" at bounding box center [158, 289] width 273 height 28
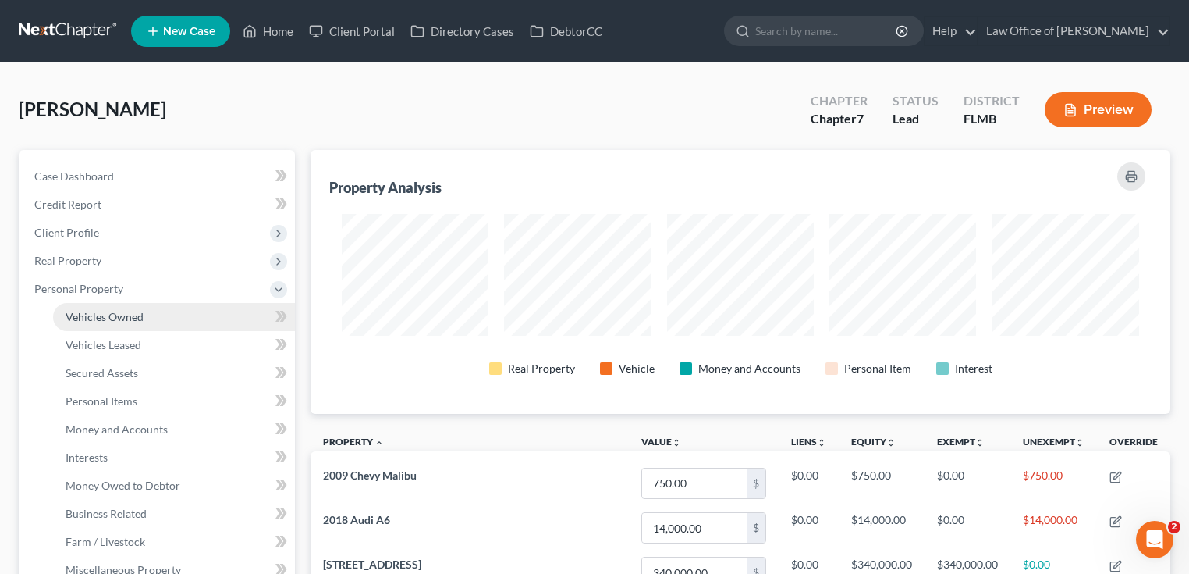
click at [139, 314] on span "Vehicles Owned" at bounding box center [105, 316] width 78 height 13
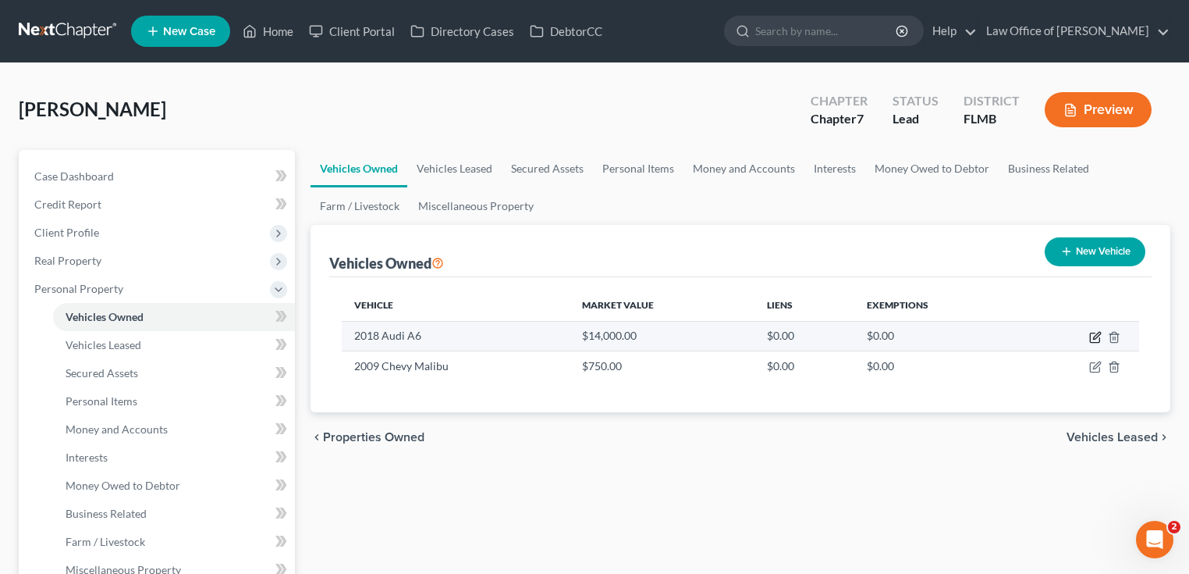
click at [998, 339] on icon "button" at bounding box center [1095, 337] width 12 height 12
select select "0"
select select "8"
select select "2"
select select "0"
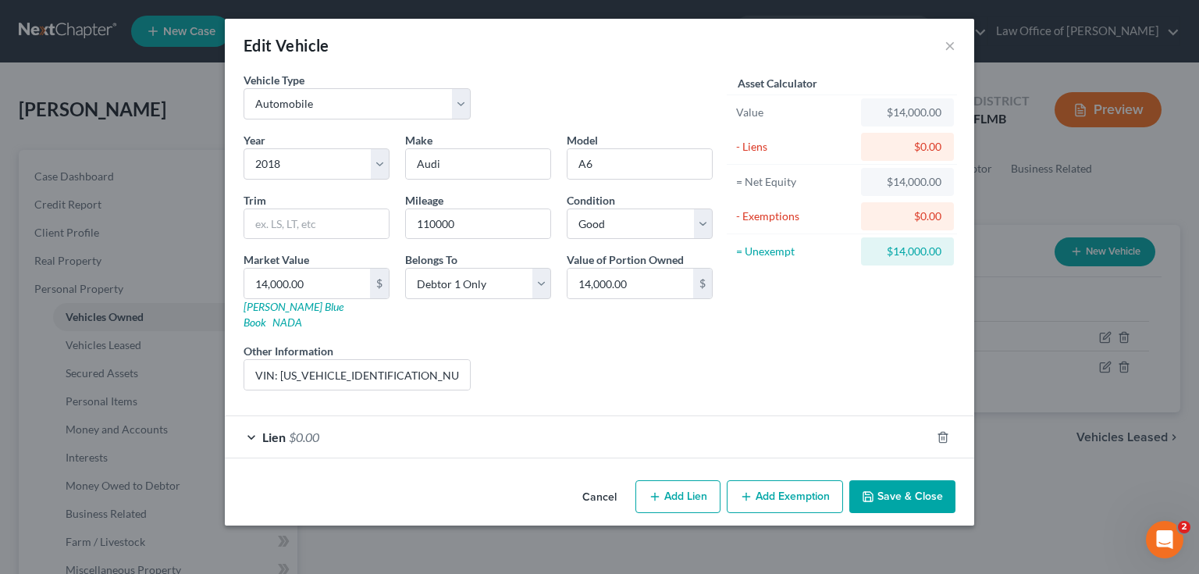
click at [782, 474] on div "Cancel Add Lien Add Lease Add Exemption Save & Close" at bounding box center [599, 499] width 749 height 51
click at [687, 478] on button "Add Lien" at bounding box center [677, 496] width 85 height 33
select select "0"
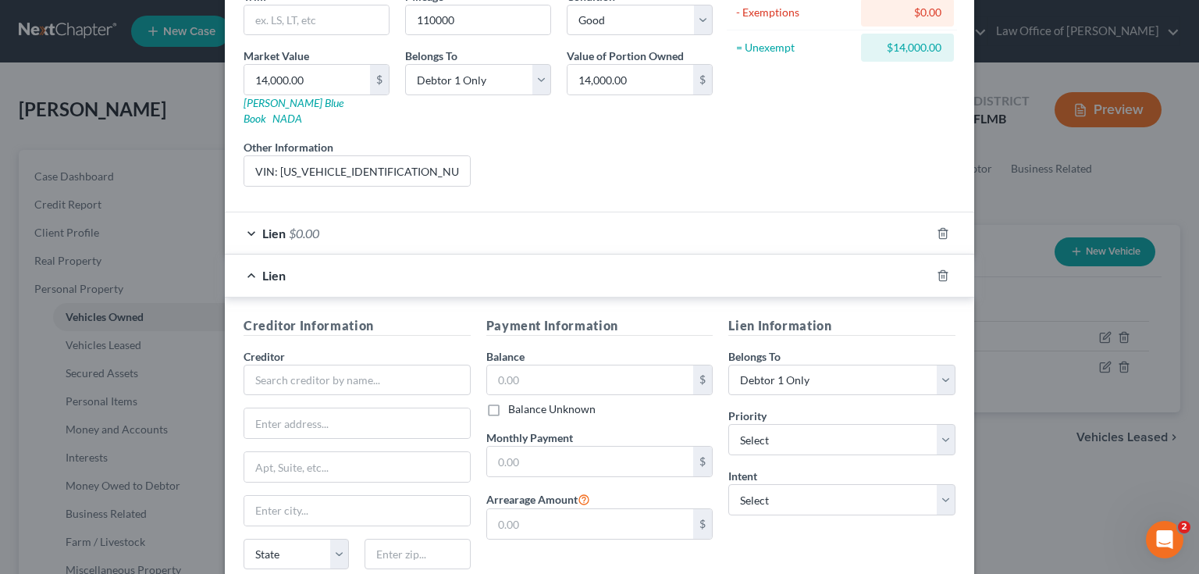
scroll to position [318, 0]
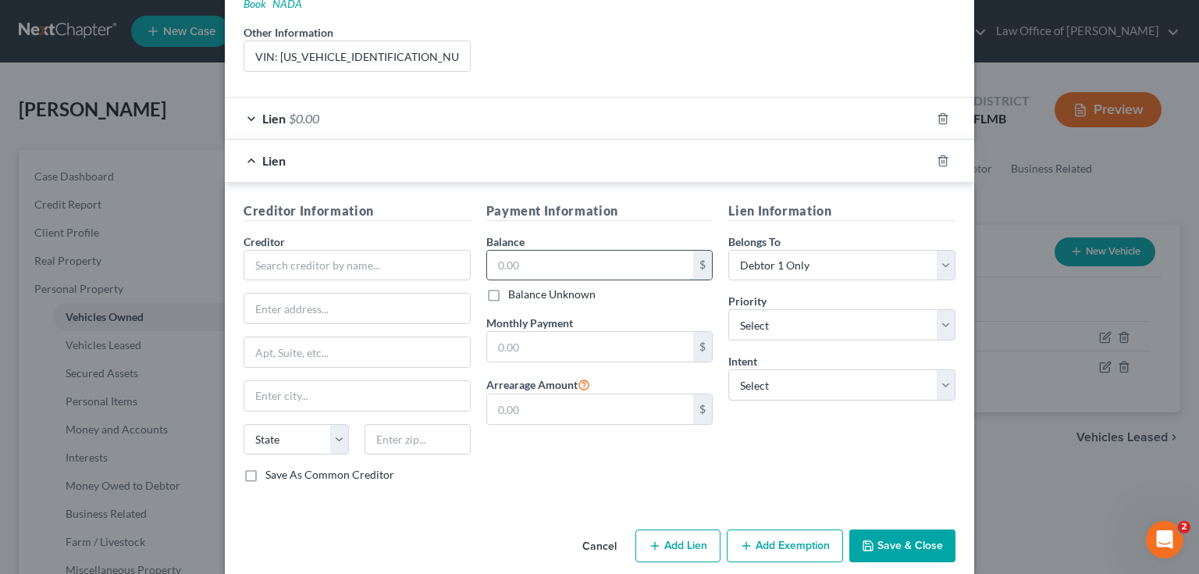
click at [561, 250] on input "text" at bounding box center [590, 265] width 207 height 30
type input "15,000"
click at [318, 258] on input "text" at bounding box center [356, 265] width 227 height 31
click at [797, 98] on div "Lien $0.00" at bounding box center [577, 118] width 705 height 41
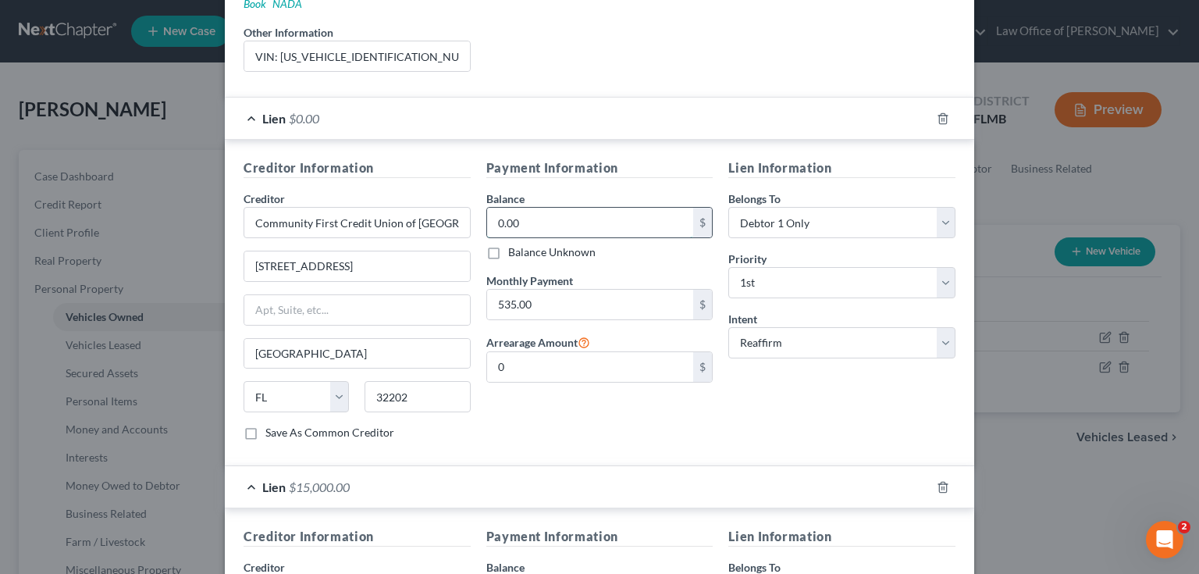
click at [546, 208] on input "0.00" at bounding box center [590, 223] width 207 height 30
type input "15,000"
click at [939, 478] on polyline "button" at bounding box center [942, 484] width 9 height 0
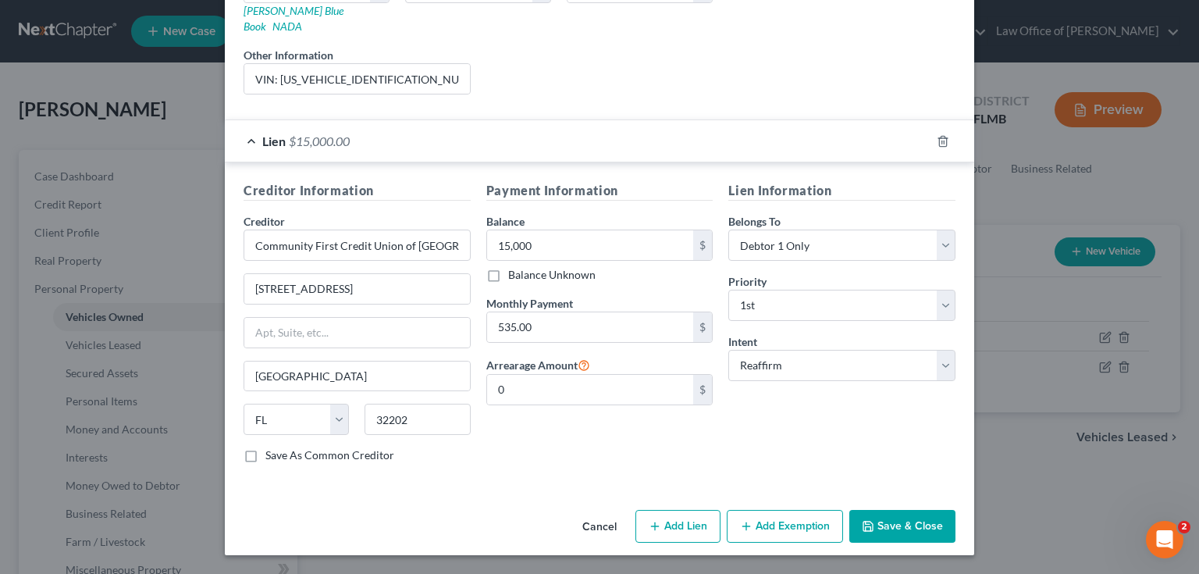
scroll to position [276, 0]
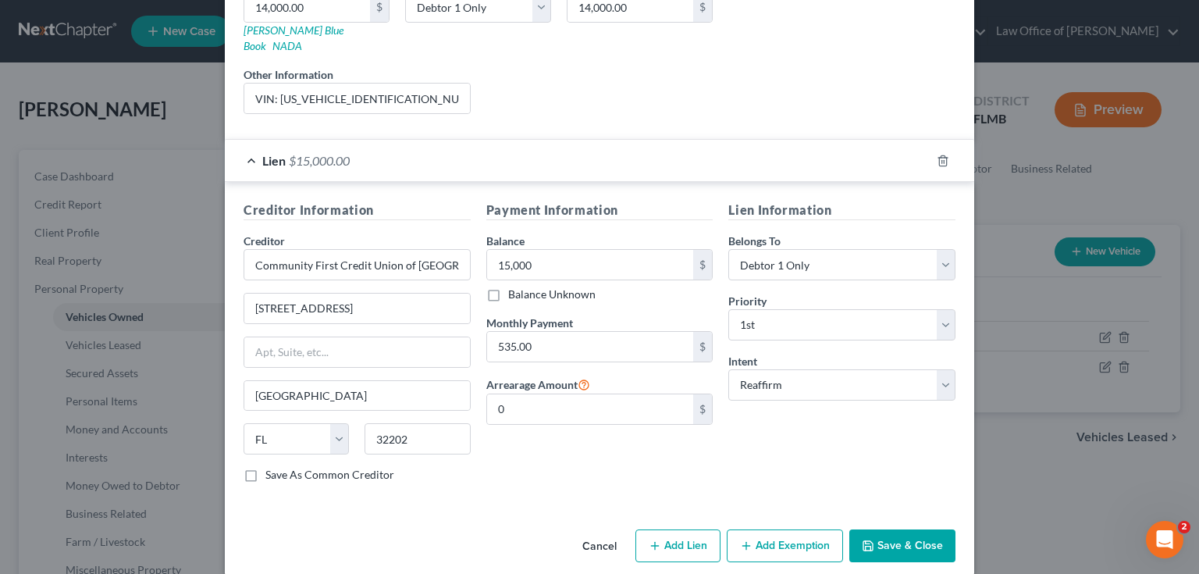
click at [931, 478] on button "Save & Close" at bounding box center [902, 545] width 106 height 33
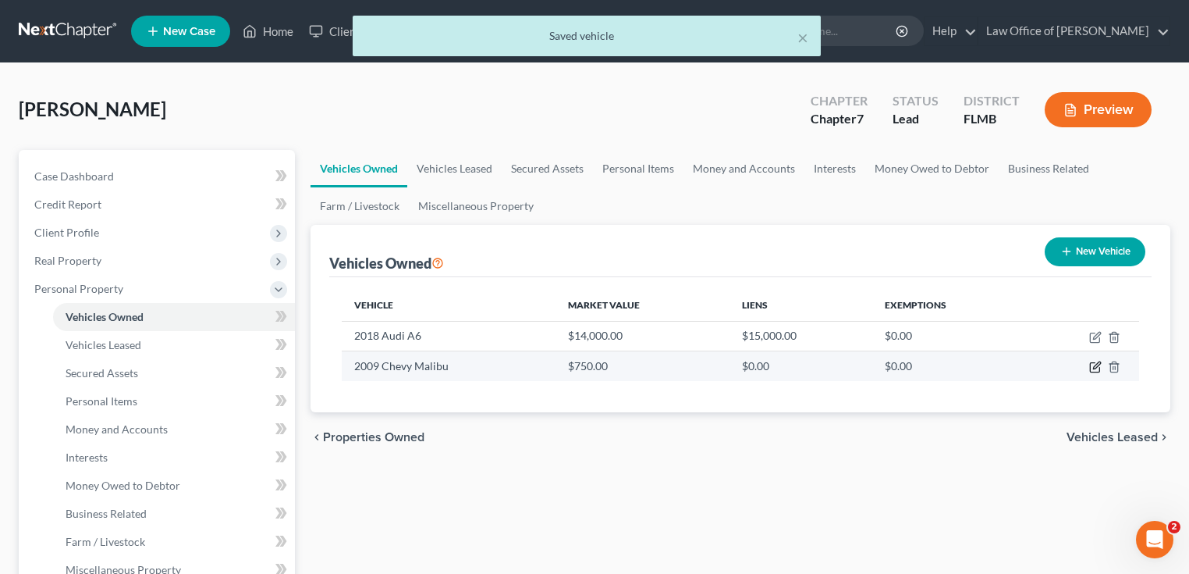
click at [998, 365] on icon "button" at bounding box center [1095, 366] width 12 height 12
select select "0"
select select "17"
select select "0"
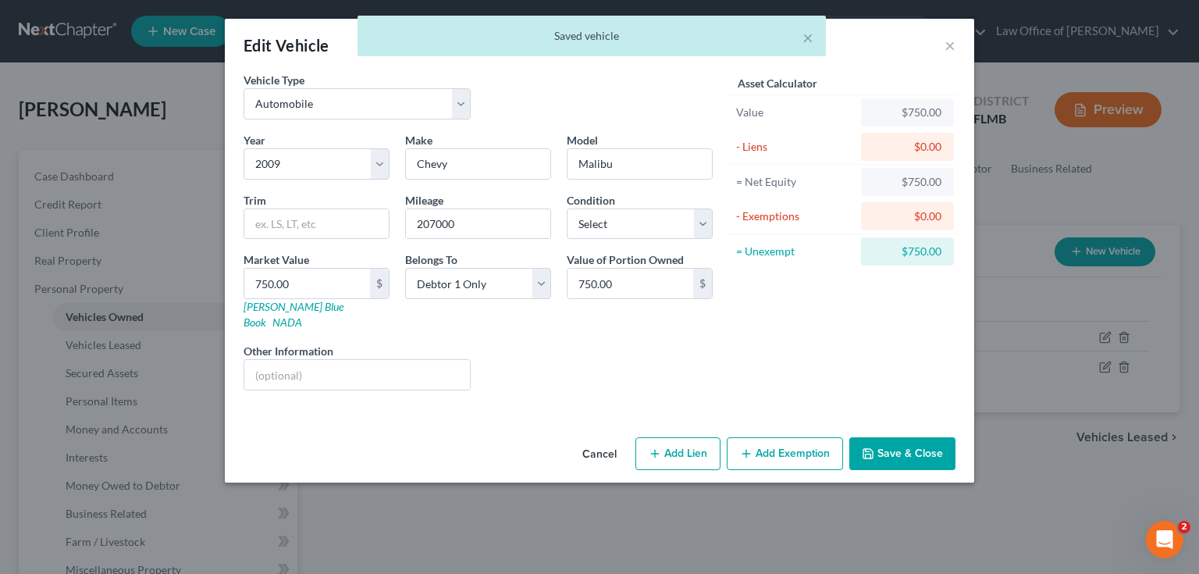
click at [800, 437] on button "Add Exemption" at bounding box center [784, 453] width 116 height 33
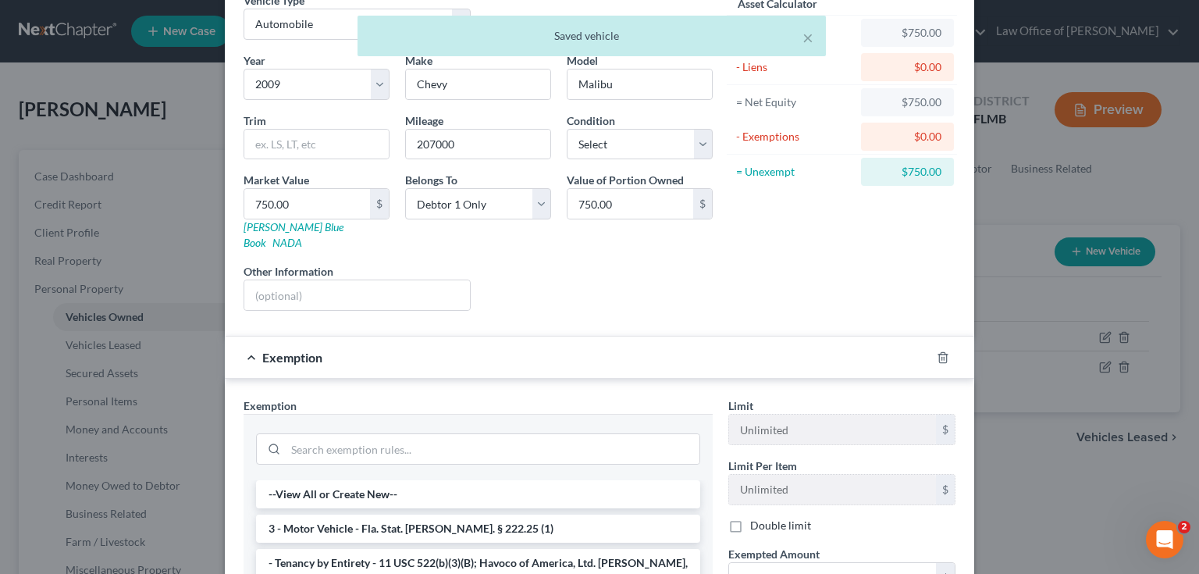
scroll to position [329, 0]
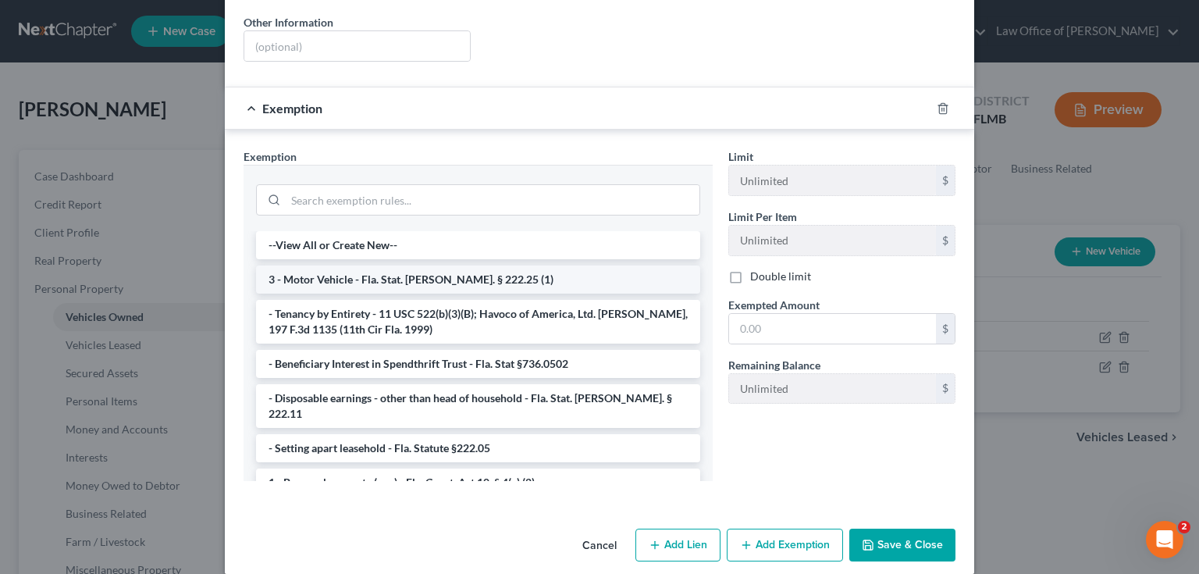
click at [365, 265] on li "3 - Motor Vehicle - Fla. Stat. Ann. § 222.25 (1)" at bounding box center [478, 279] width 444 height 28
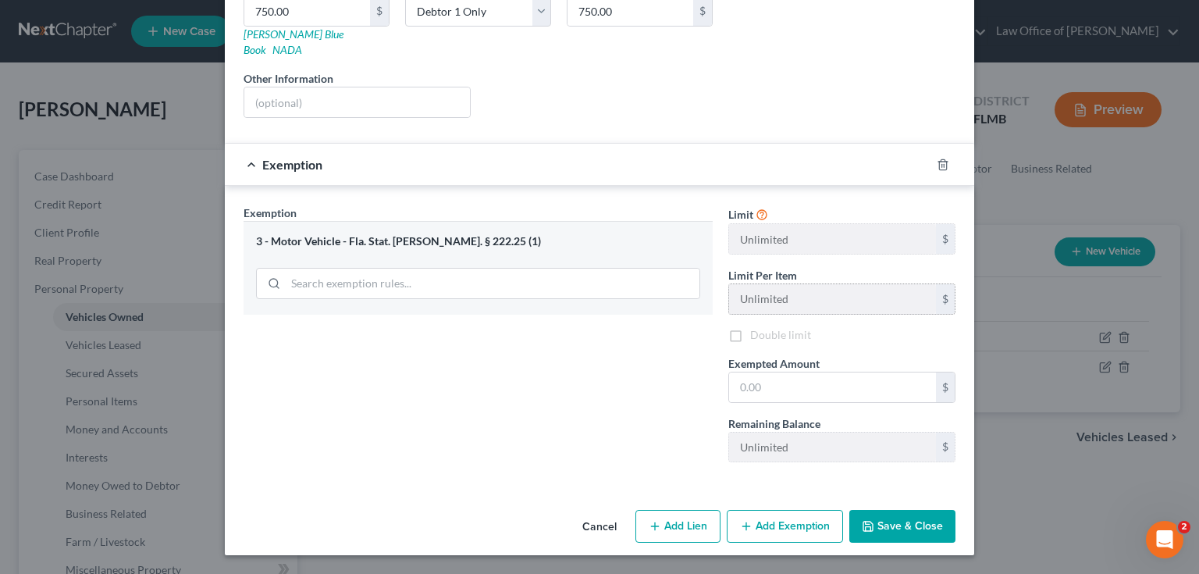
scroll to position [253, 0]
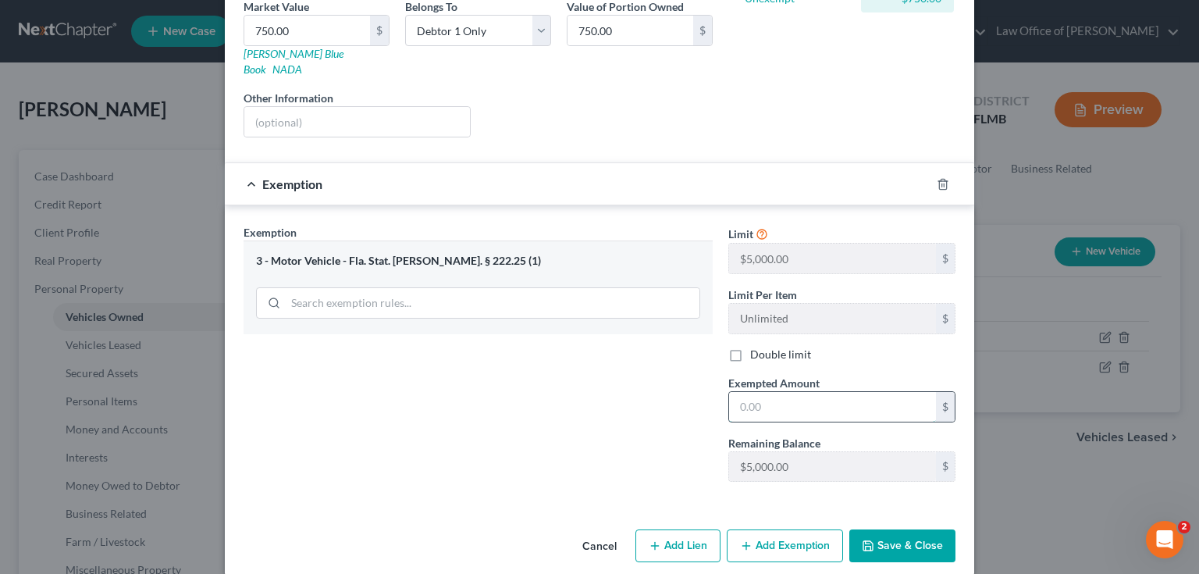
click at [795, 392] on input "text" at bounding box center [832, 407] width 207 height 30
type input "750"
click at [896, 478] on button "Save & Close" at bounding box center [902, 545] width 106 height 33
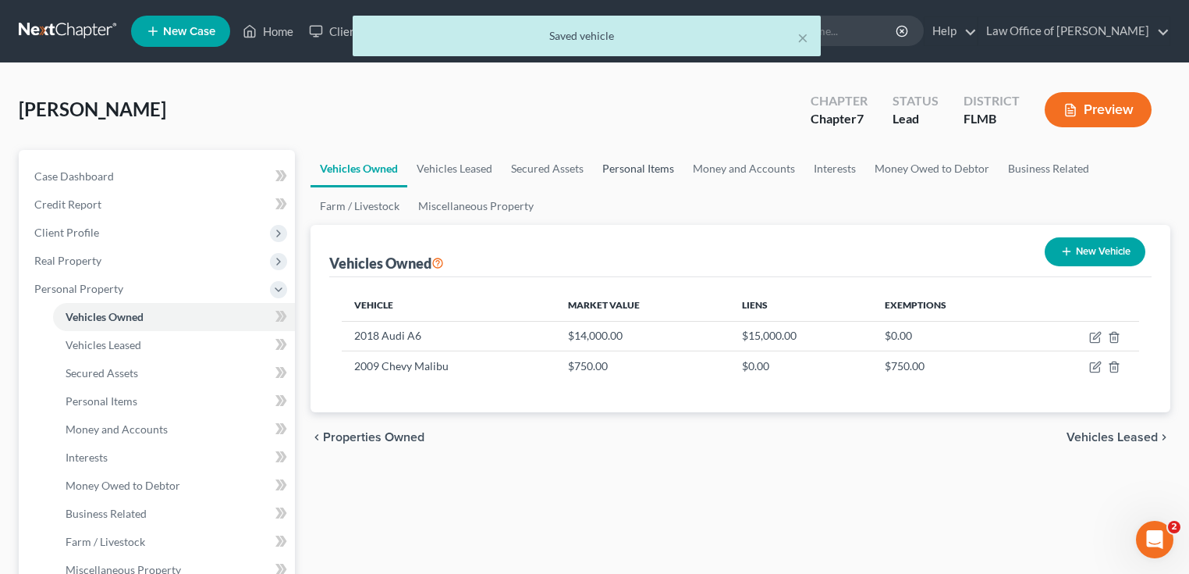
click at [645, 165] on link "Personal Items" at bounding box center [638, 168] width 91 height 37
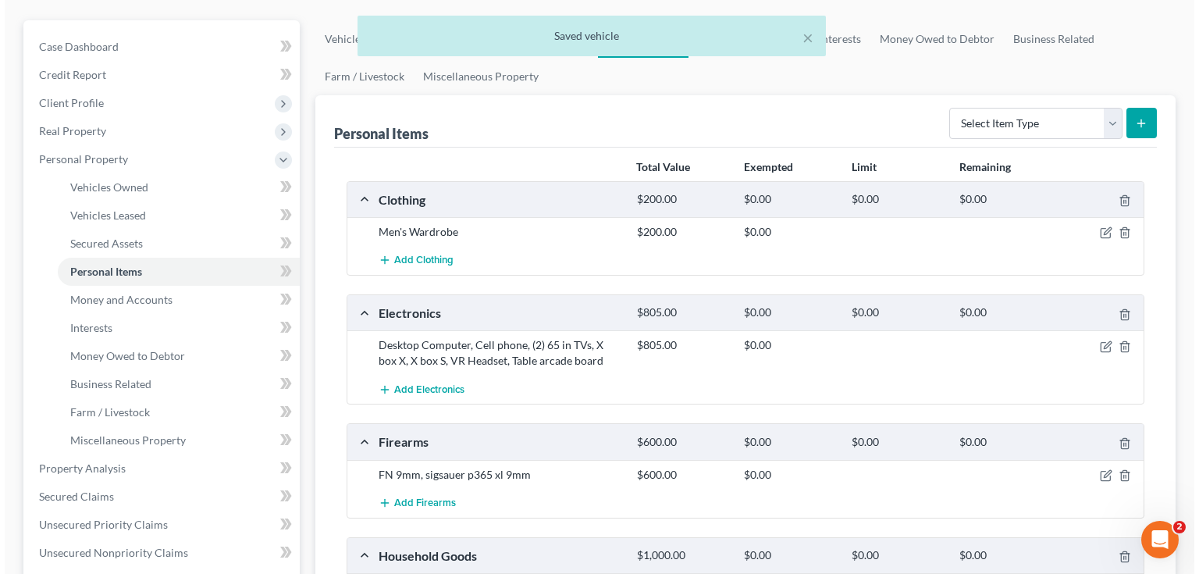
scroll to position [375, 0]
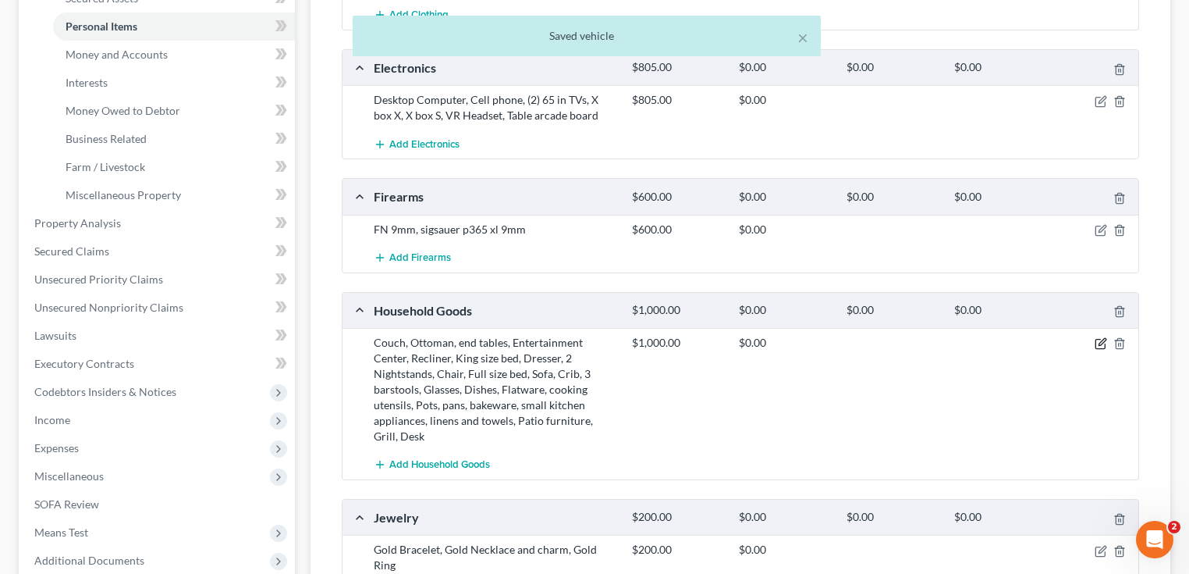
click at [998, 343] on icon "button" at bounding box center [1102, 342] width 7 height 7
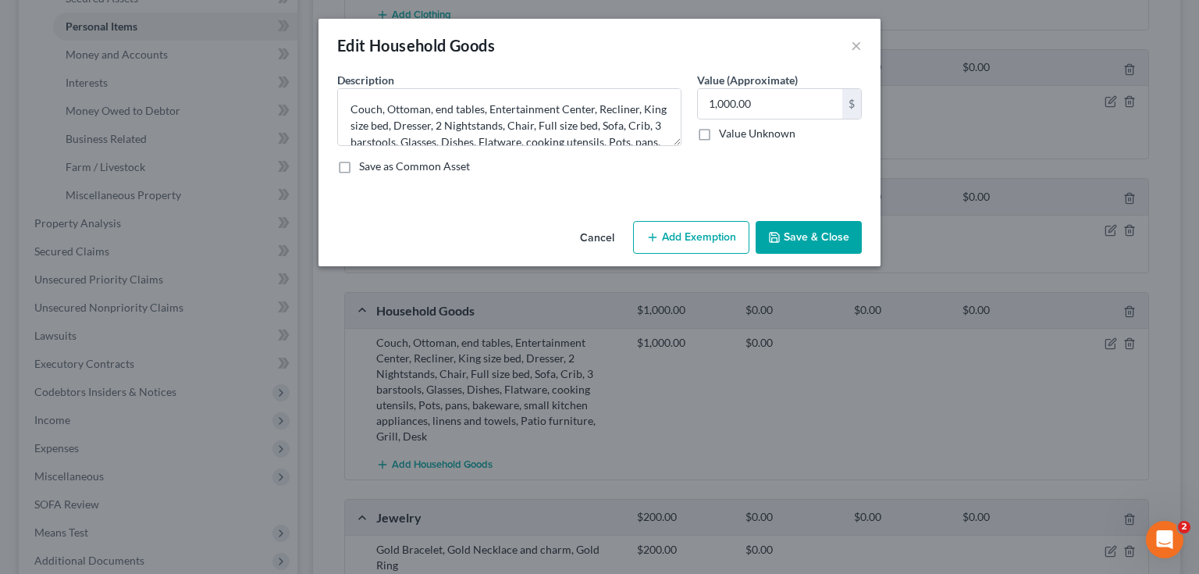
click at [675, 234] on button "Add Exemption" at bounding box center [691, 237] width 116 height 33
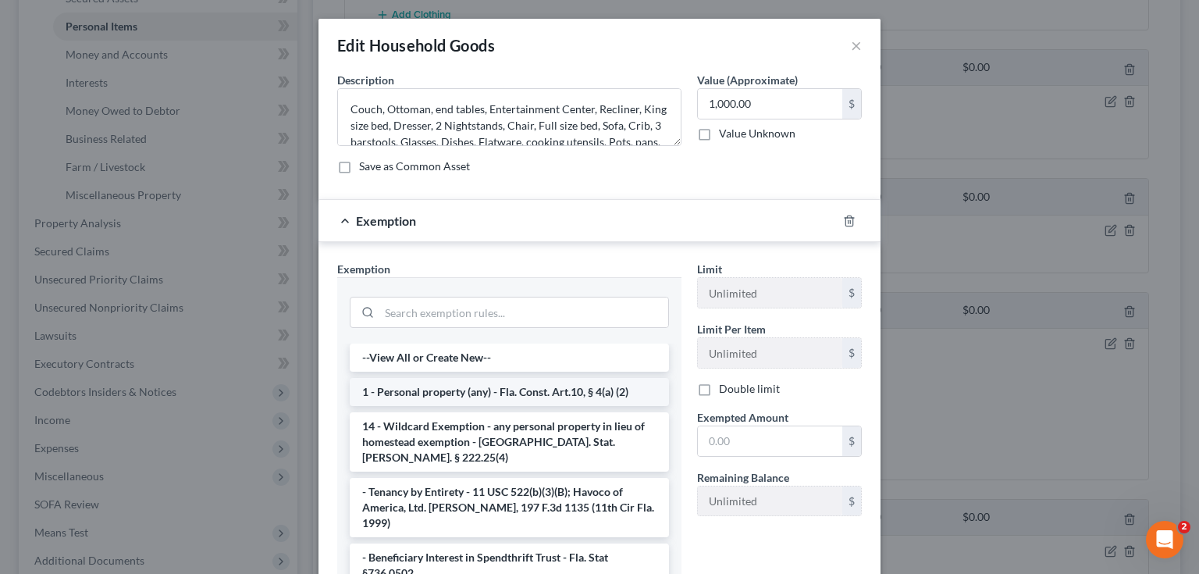
click at [439, 396] on li "1 - Personal property (any) - Fla. Const. Art.10, § 4(a) (2)" at bounding box center [509, 392] width 319 height 28
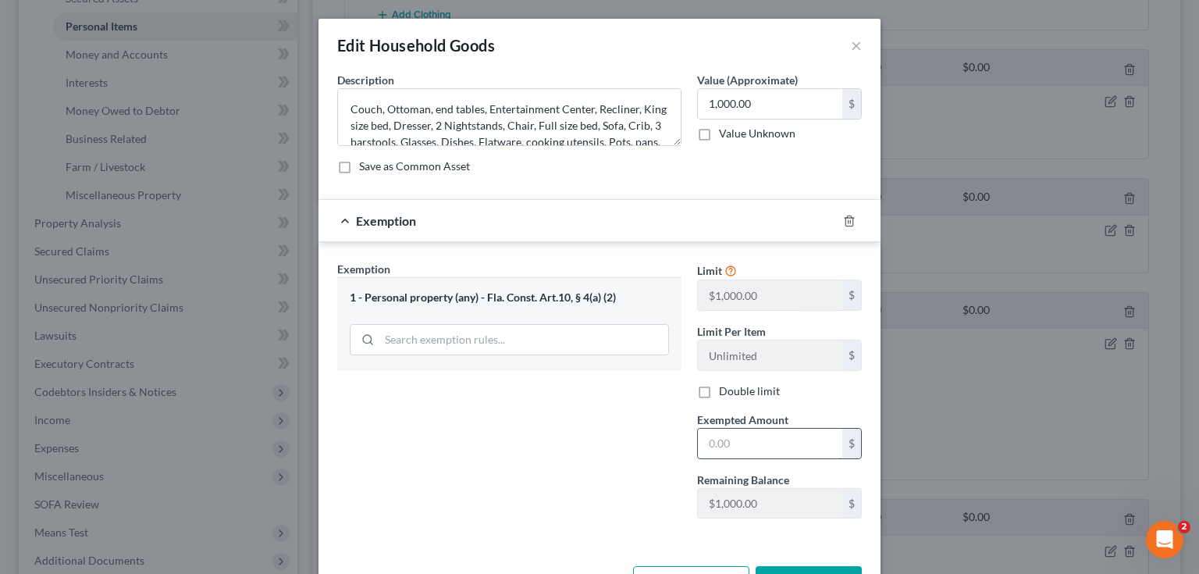
click at [751, 443] on input "text" at bounding box center [770, 443] width 144 height 30
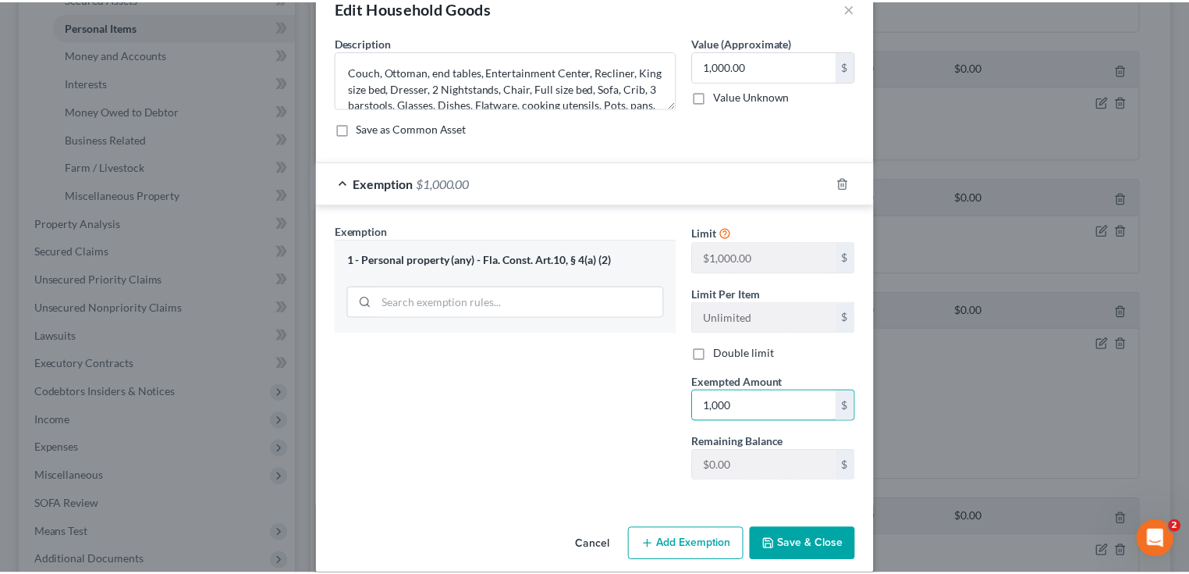
scroll to position [54, 0]
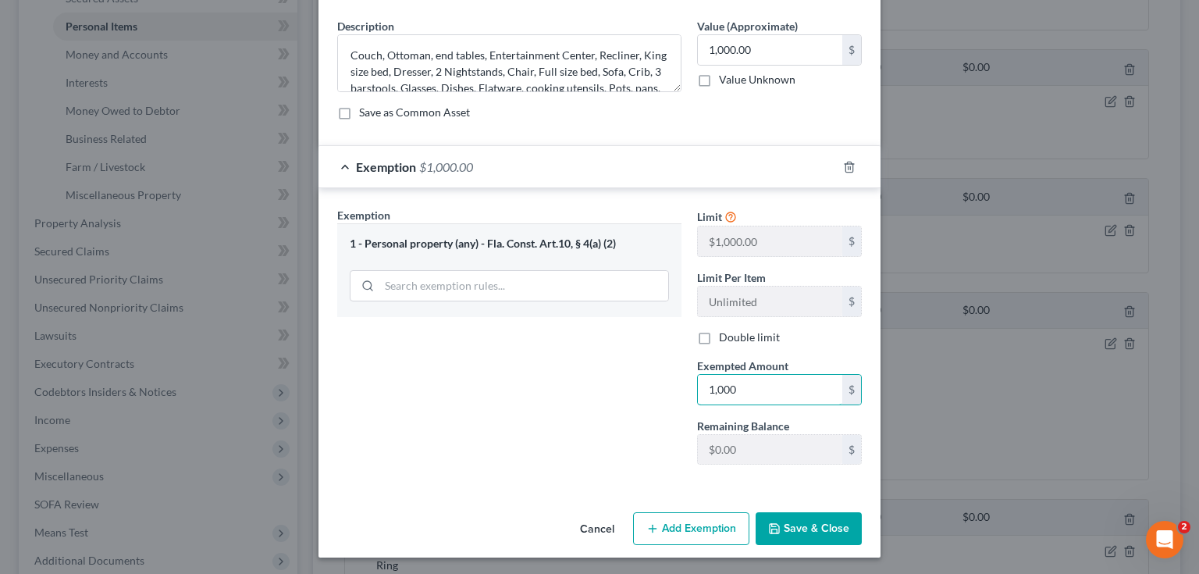
type input "1,000"
click at [820, 478] on button "Save & Close" at bounding box center [808, 528] width 106 height 33
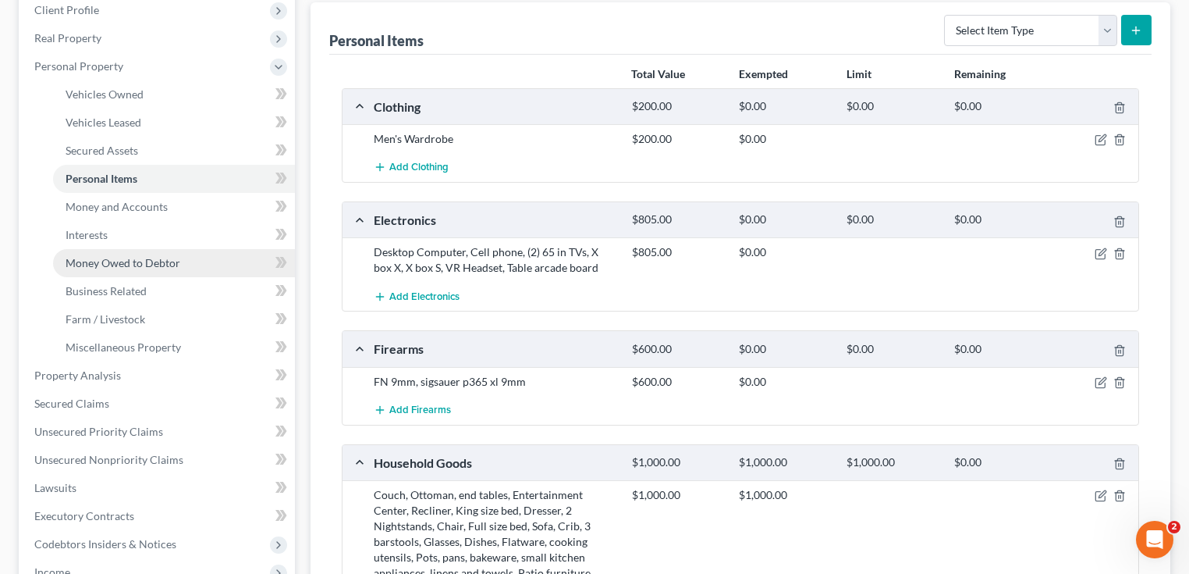
scroll to position [217, 0]
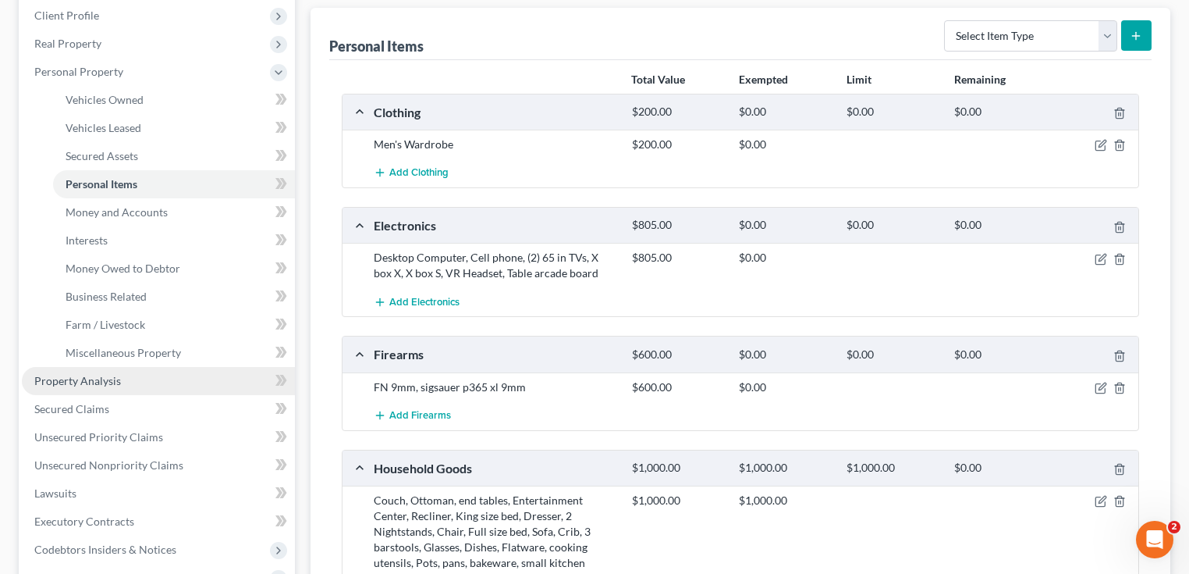
click at [79, 384] on span "Property Analysis" at bounding box center [77, 380] width 87 height 13
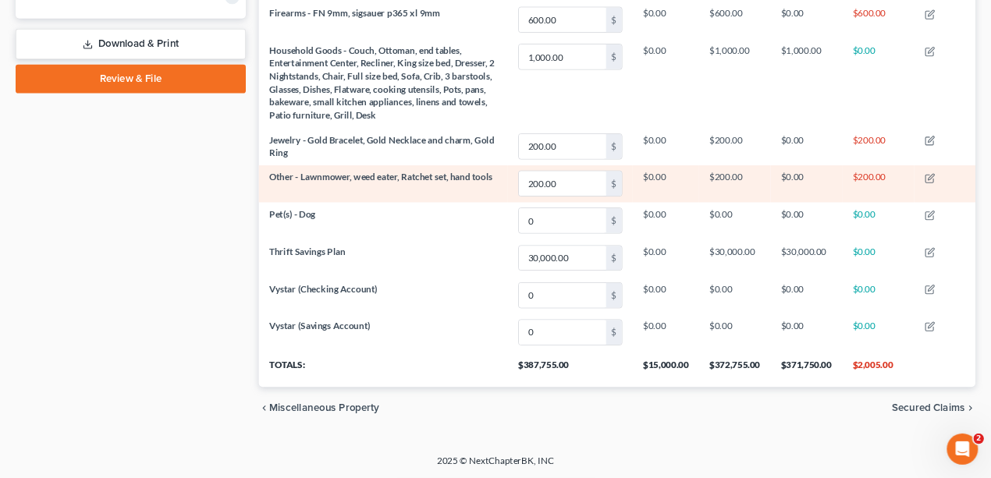
scroll to position [239, 712]
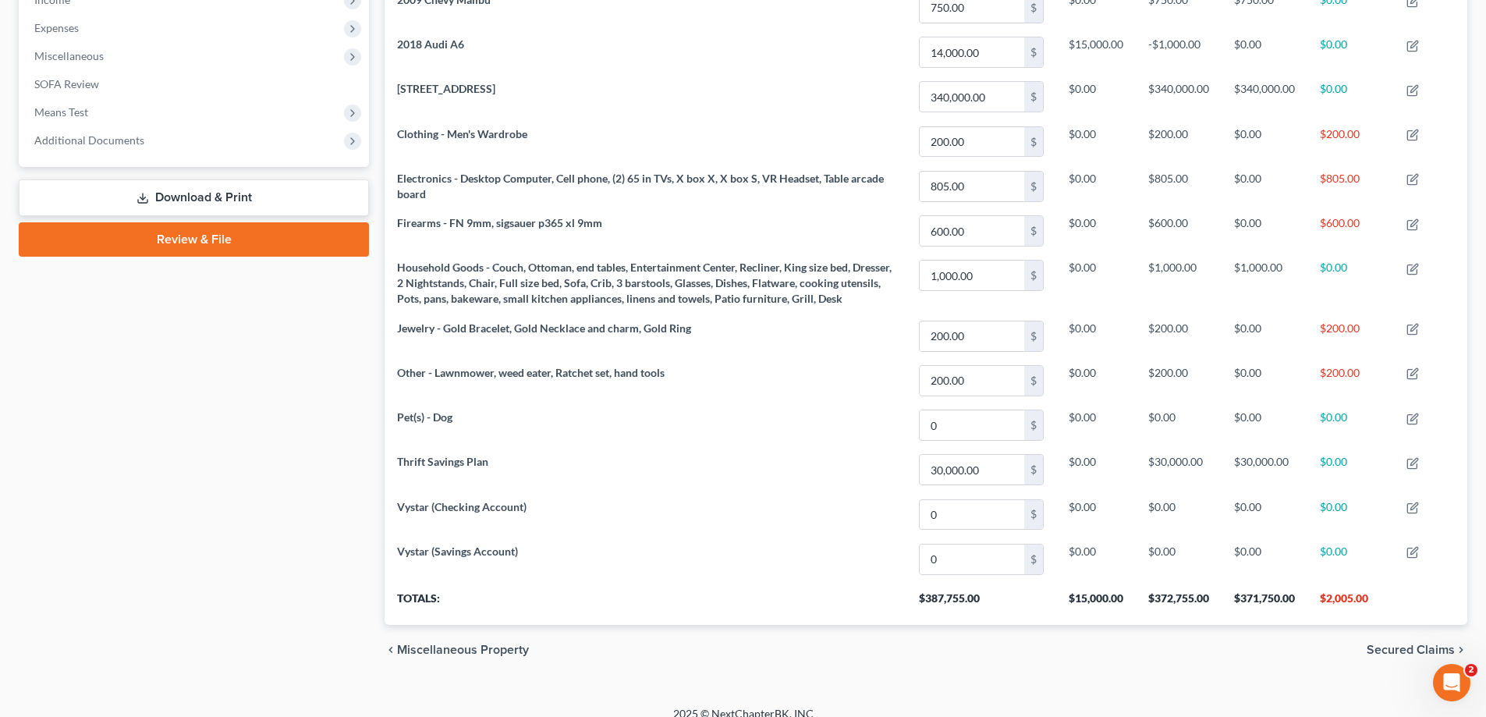
click at [138, 478] on div "Case Dashboard Payments Invoices Payments Payments Credit Report Client Profile" at bounding box center [194, 155] width 366 height 1039
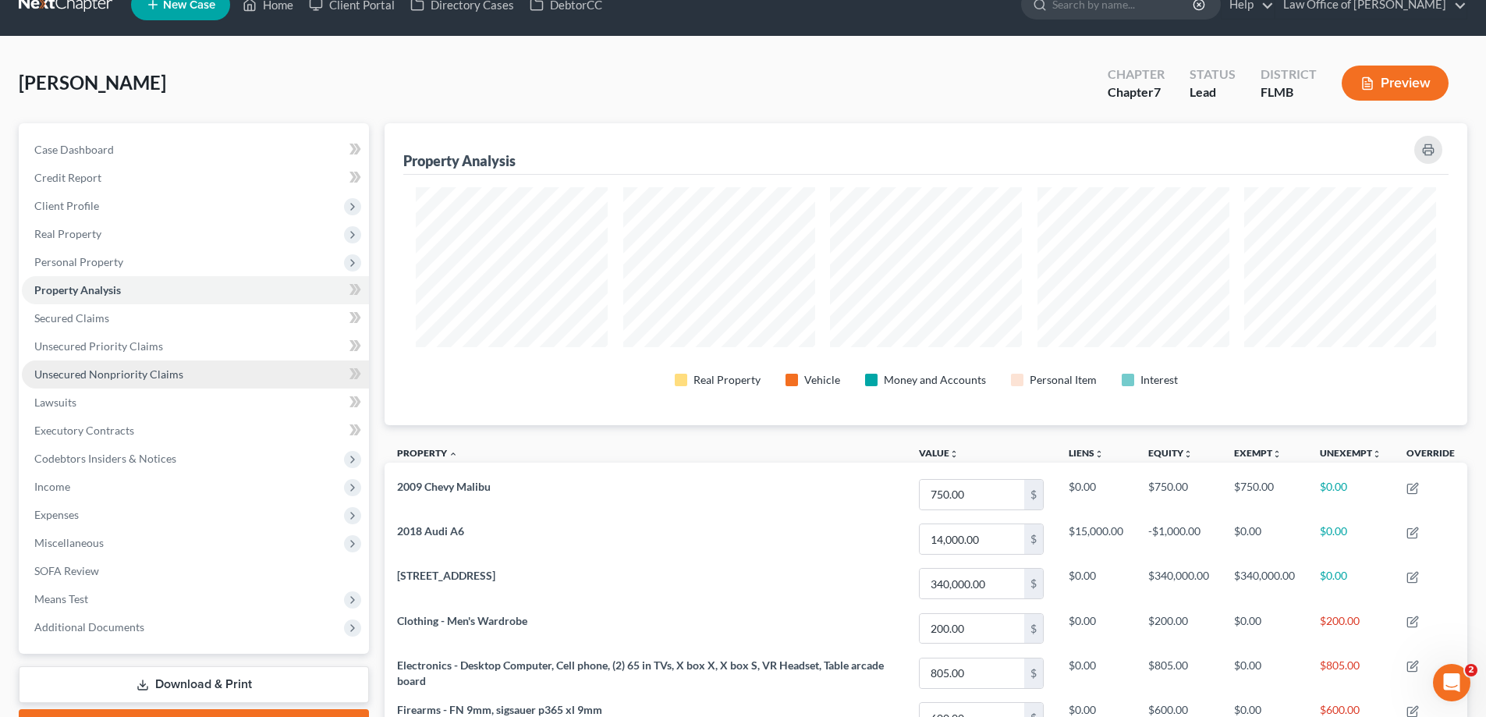
scroll to position [468, 0]
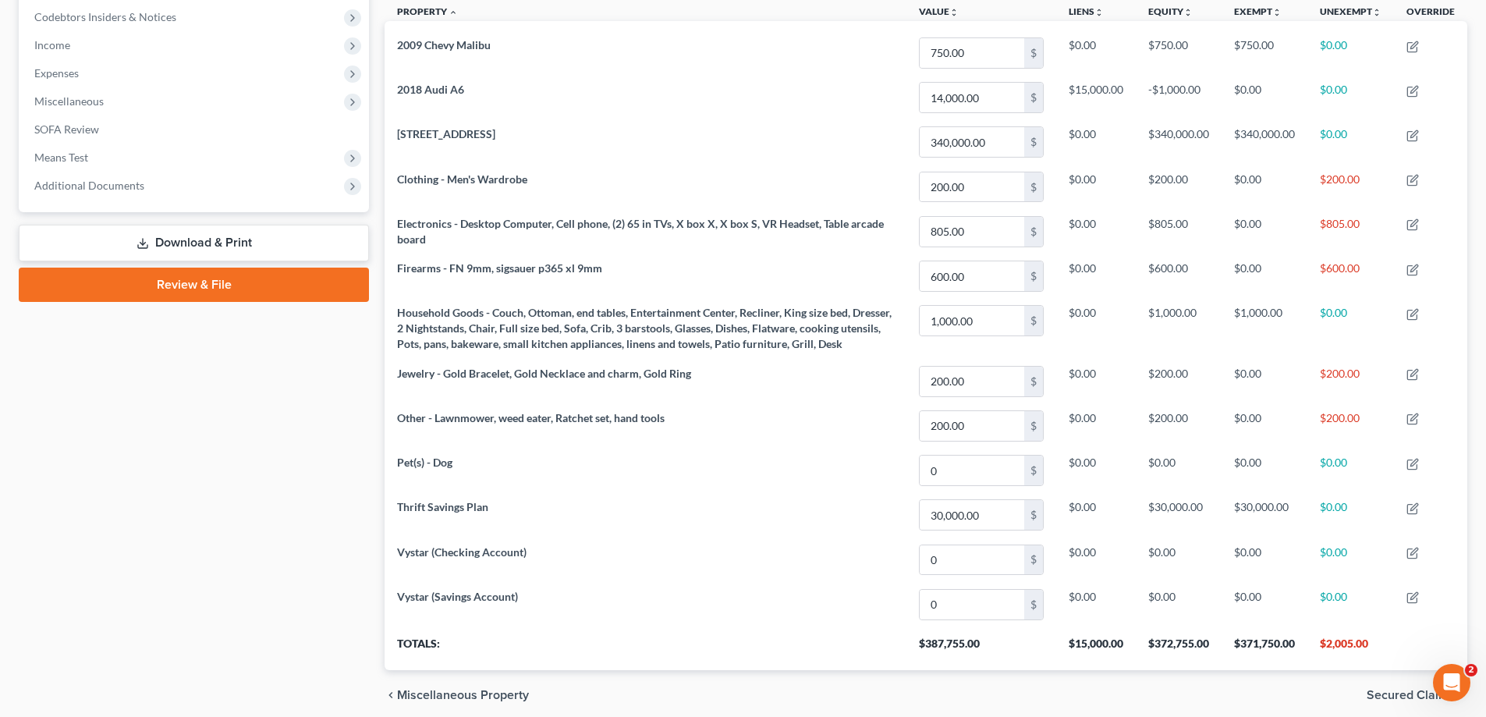
click at [208, 292] on link "Review & File" at bounding box center [194, 285] width 350 height 34
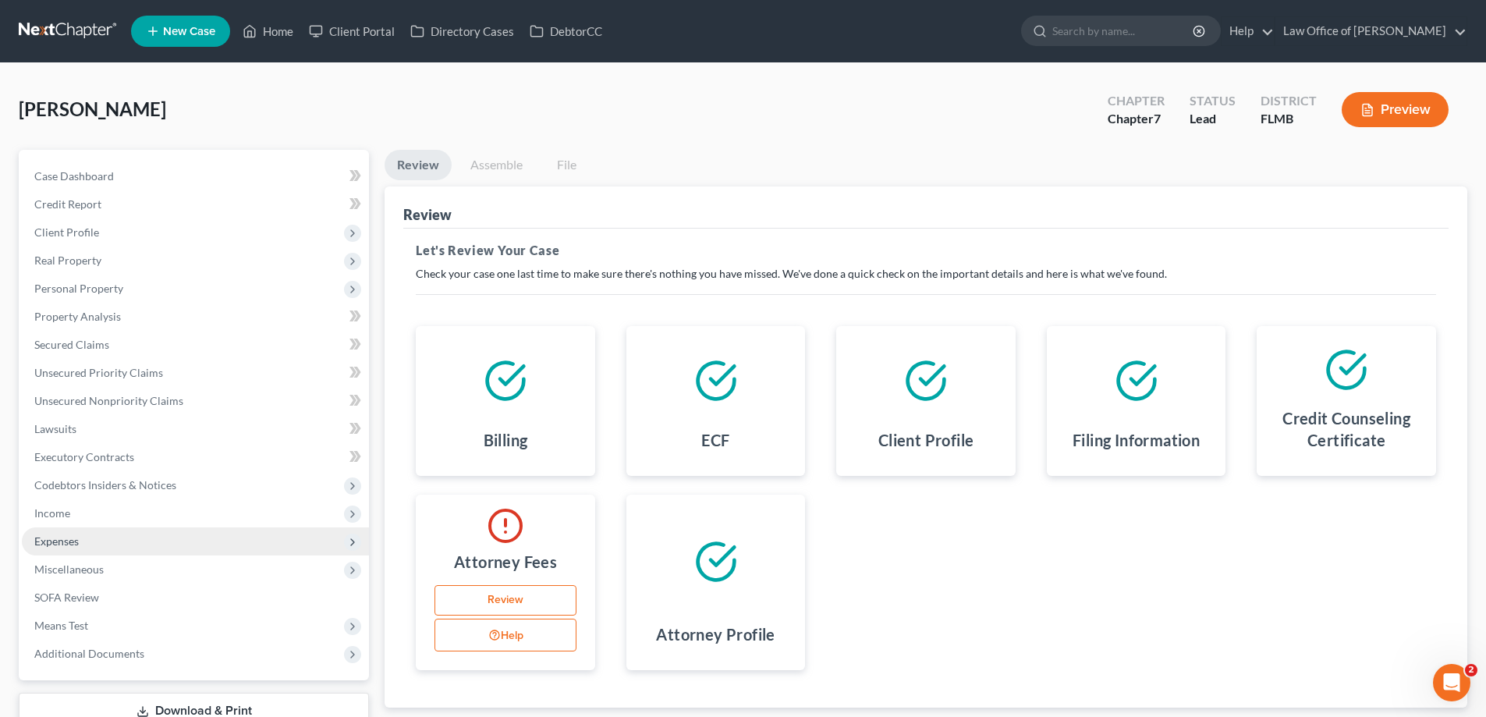
scroll to position [112, 0]
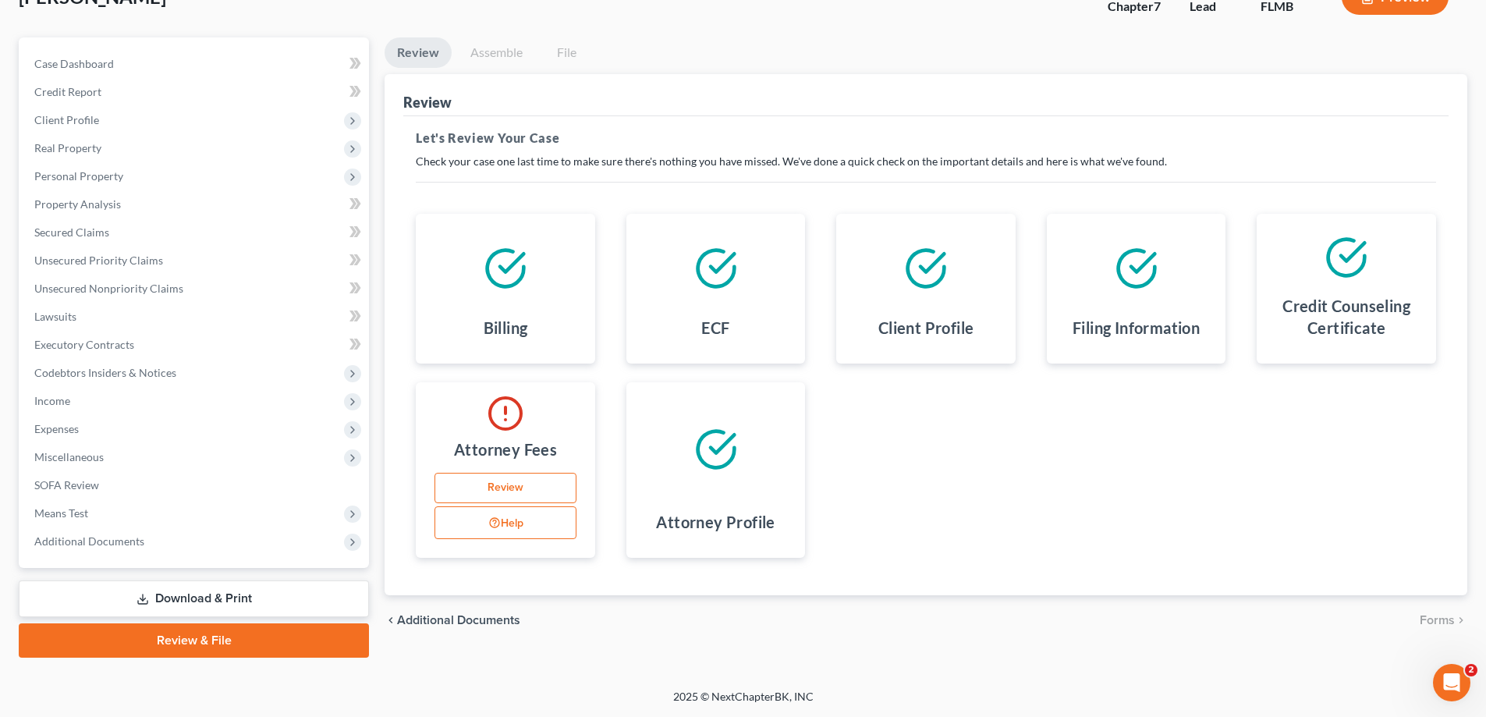
click at [491, 478] on link "Review" at bounding box center [506, 488] width 142 height 31
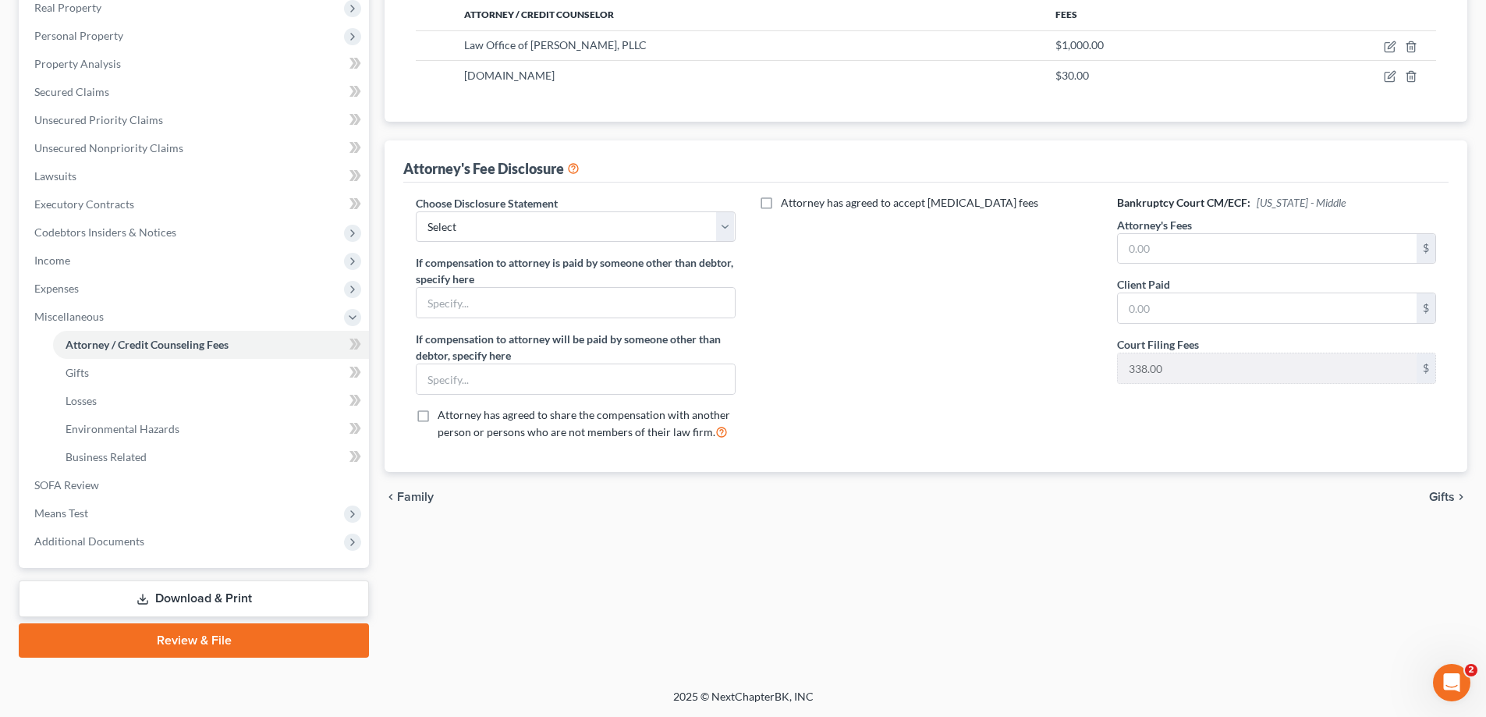
click at [226, 478] on link "Download & Print" at bounding box center [194, 599] width 350 height 37
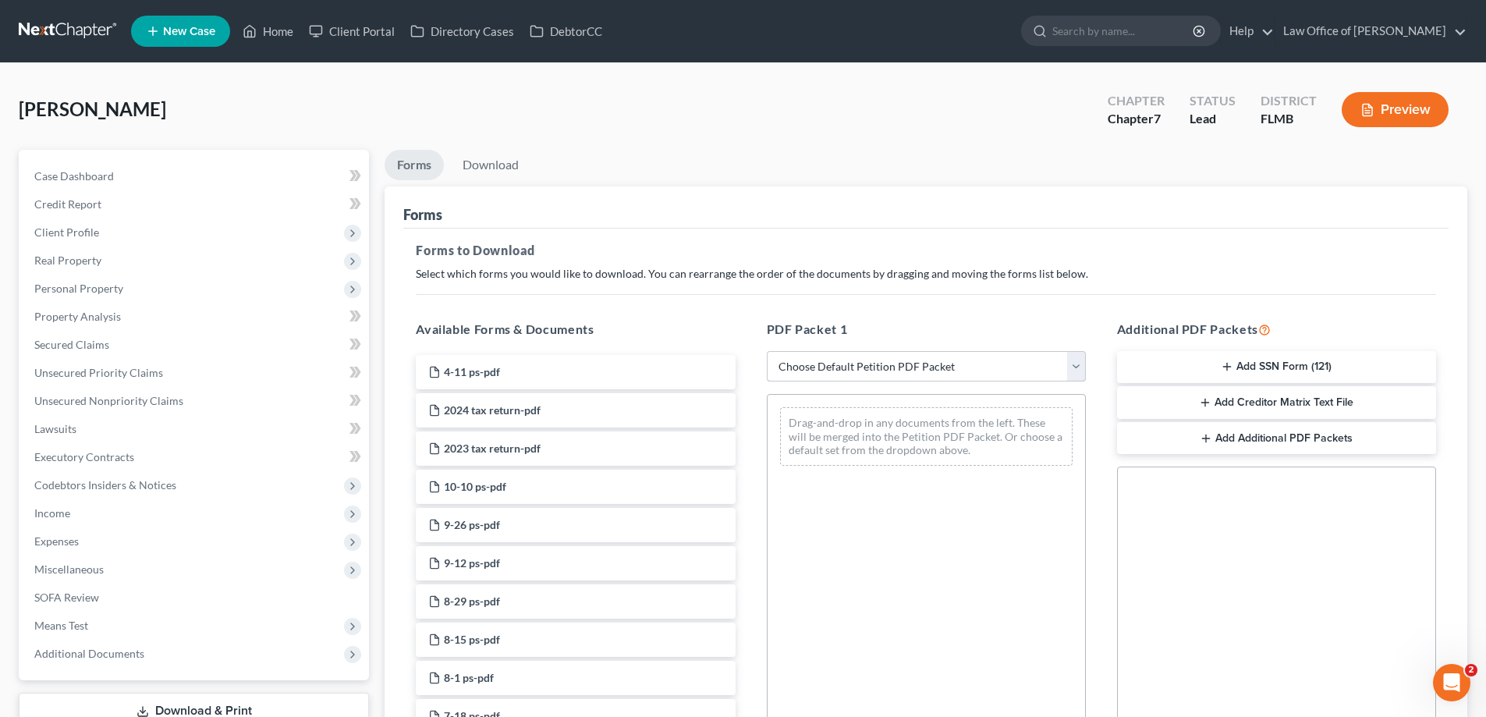
click at [925, 361] on select "Choose Default Petition PDF Packet Complete Bankruptcy Petition (all forms and …" at bounding box center [926, 366] width 319 height 31
select select "0"
click at [772, 351] on select "Choose Default Petition PDF Packet Complete Bankruptcy Petition (all forms and …" at bounding box center [926, 366] width 319 height 31
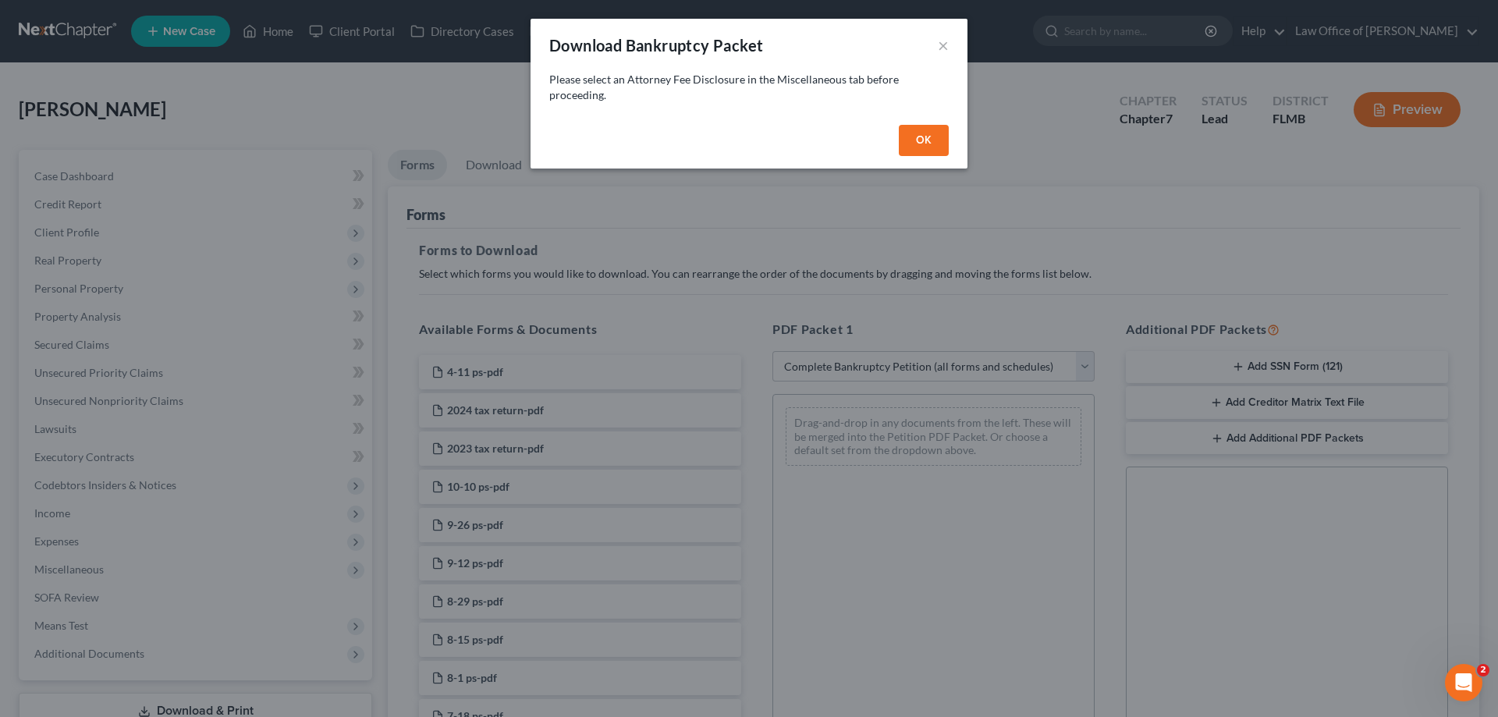
drag, startPoint x: 939, startPoint y: 143, endPoint x: 561, endPoint y: 378, distance: 445.1
click at [938, 141] on button "OK" at bounding box center [924, 140] width 50 height 31
select select
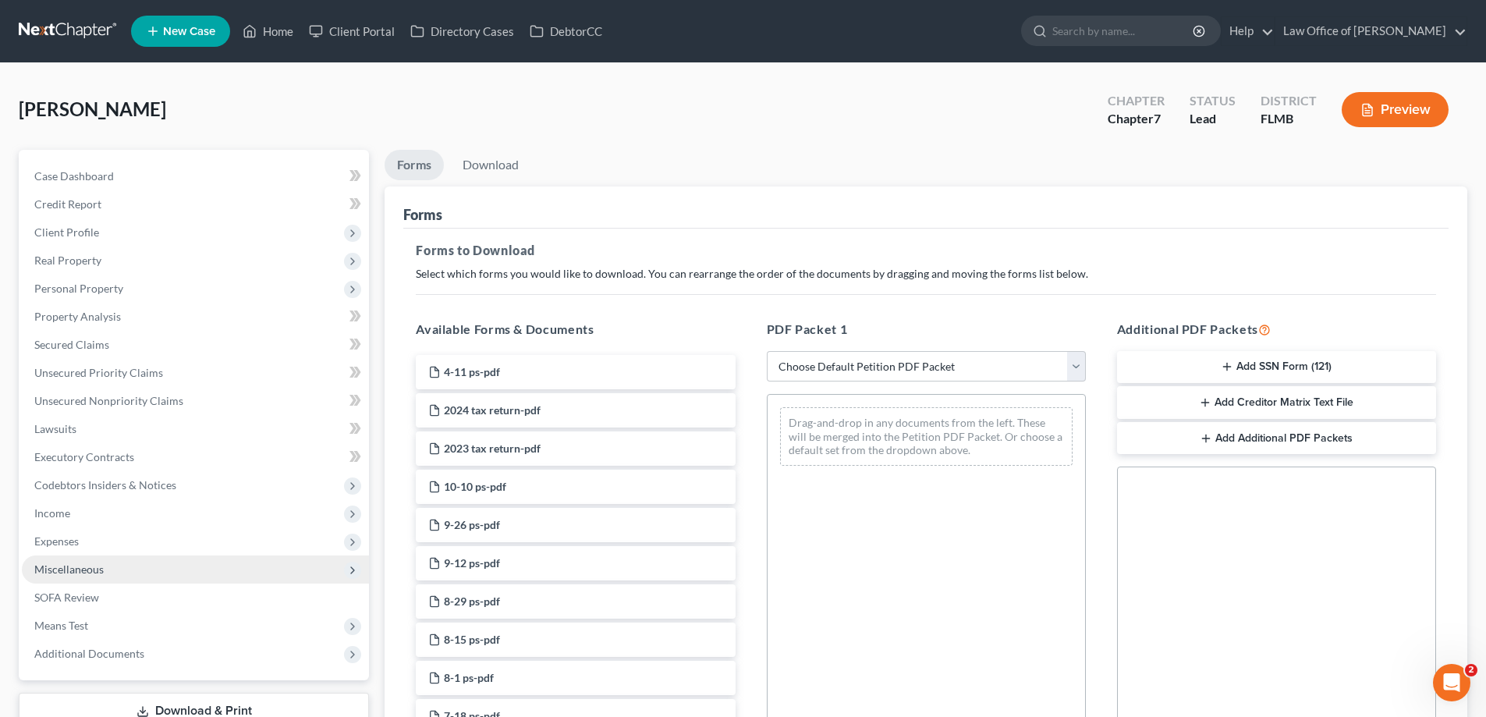
click at [117, 478] on span "Miscellaneous" at bounding box center [195, 570] width 347 height 28
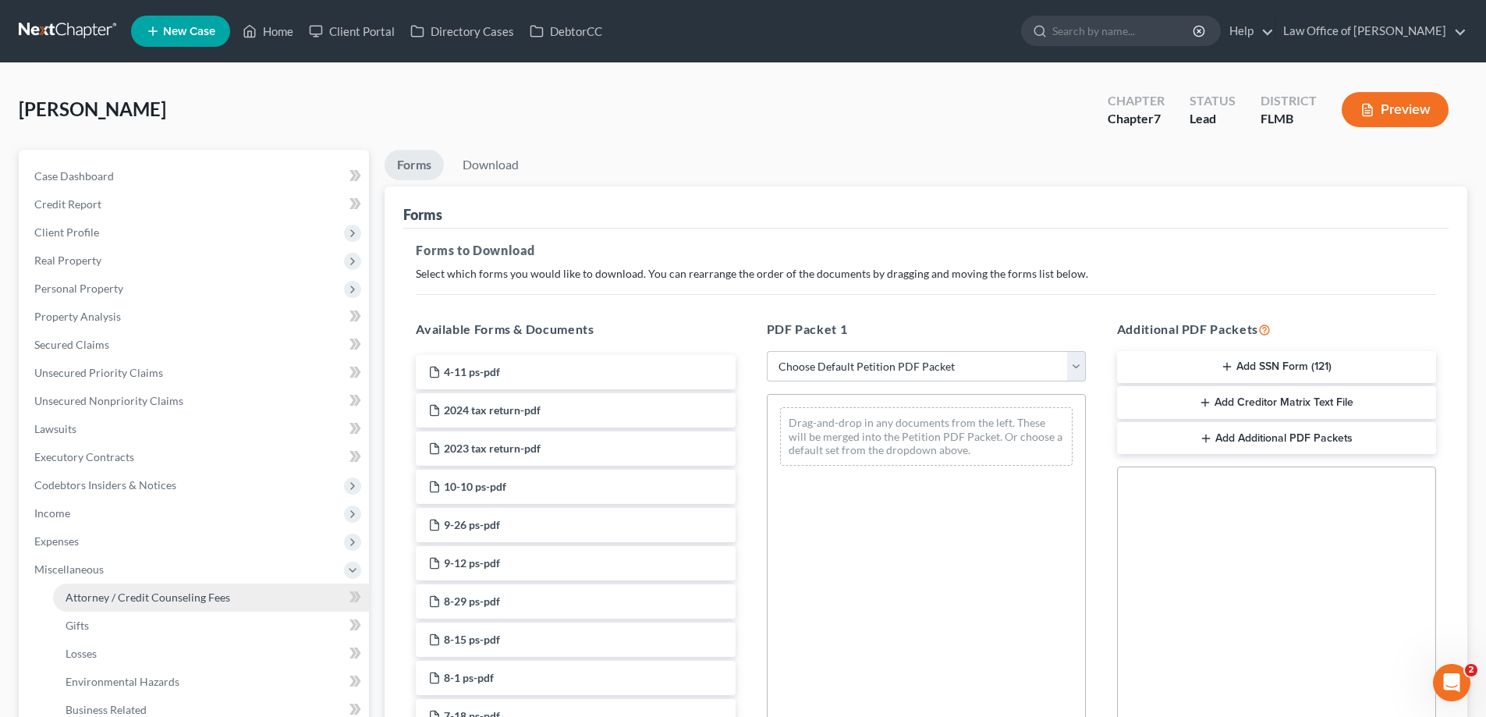
click at [126, 478] on link "Attorney / Credit Counseling Fees" at bounding box center [211, 598] width 316 height 28
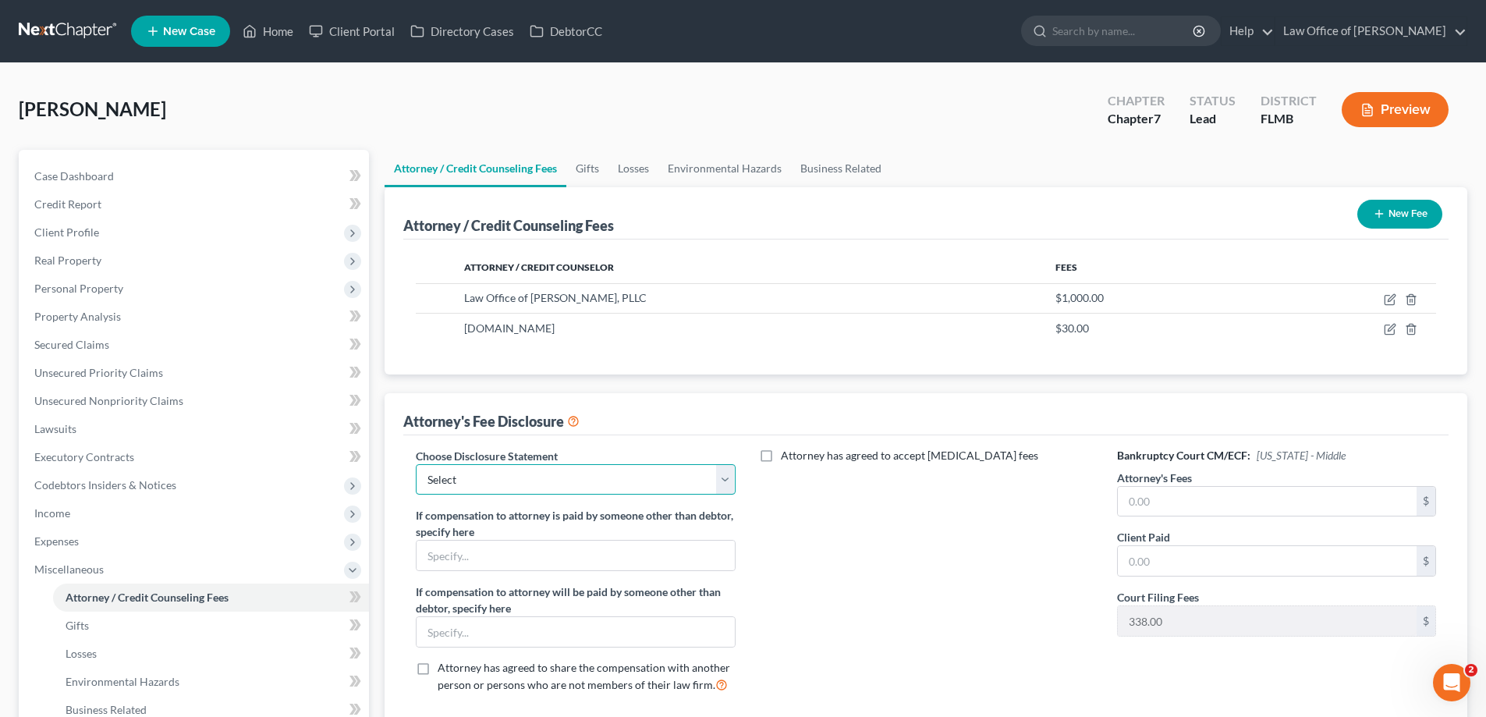
click at [703, 478] on select "Select Bankruptcy" at bounding box center [575, 479] width 319 height 31
select select "0"
click at [416, 464] on select "Select Bankruptcy" at bounding box center [575, 479] width 319 height 31
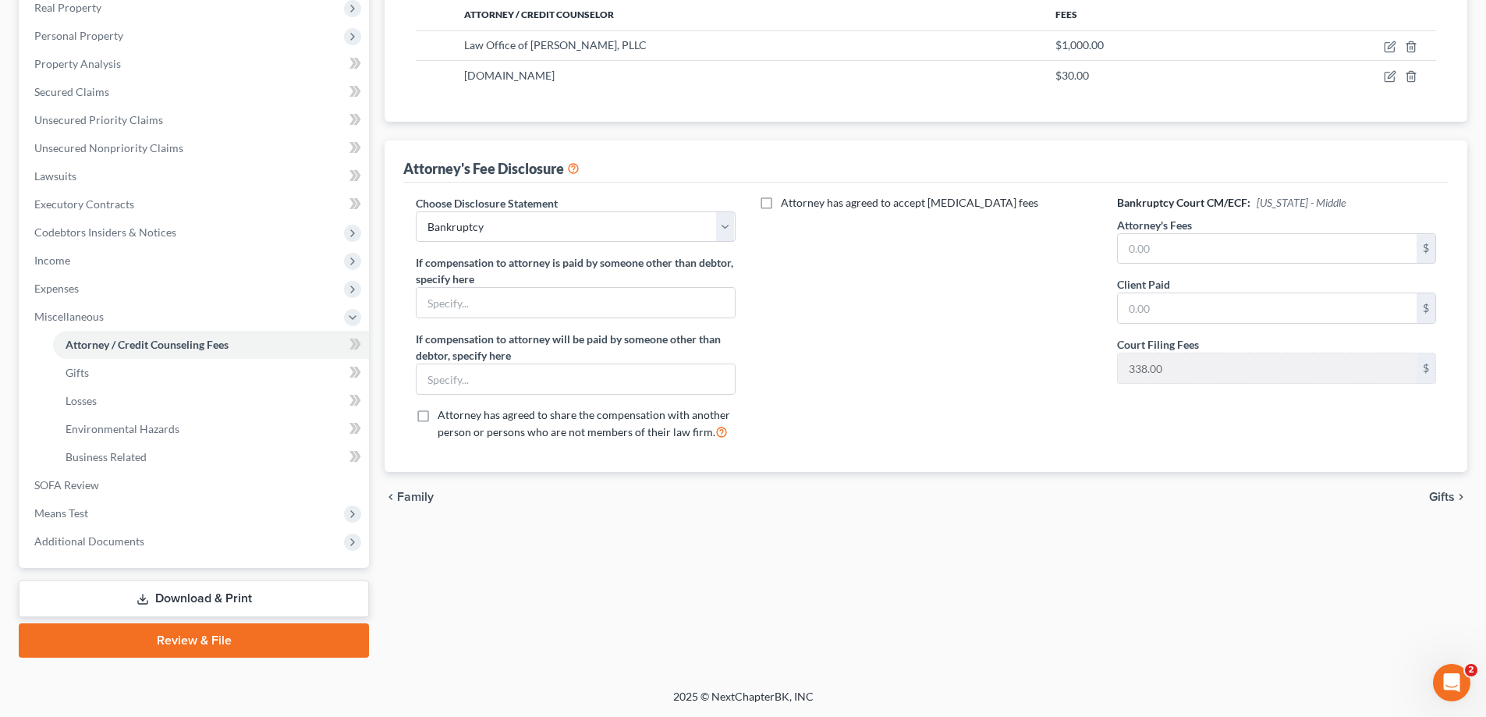
click at [215, 478] on link "Review & File" at bounding box center [194, 640] width 350 height 34
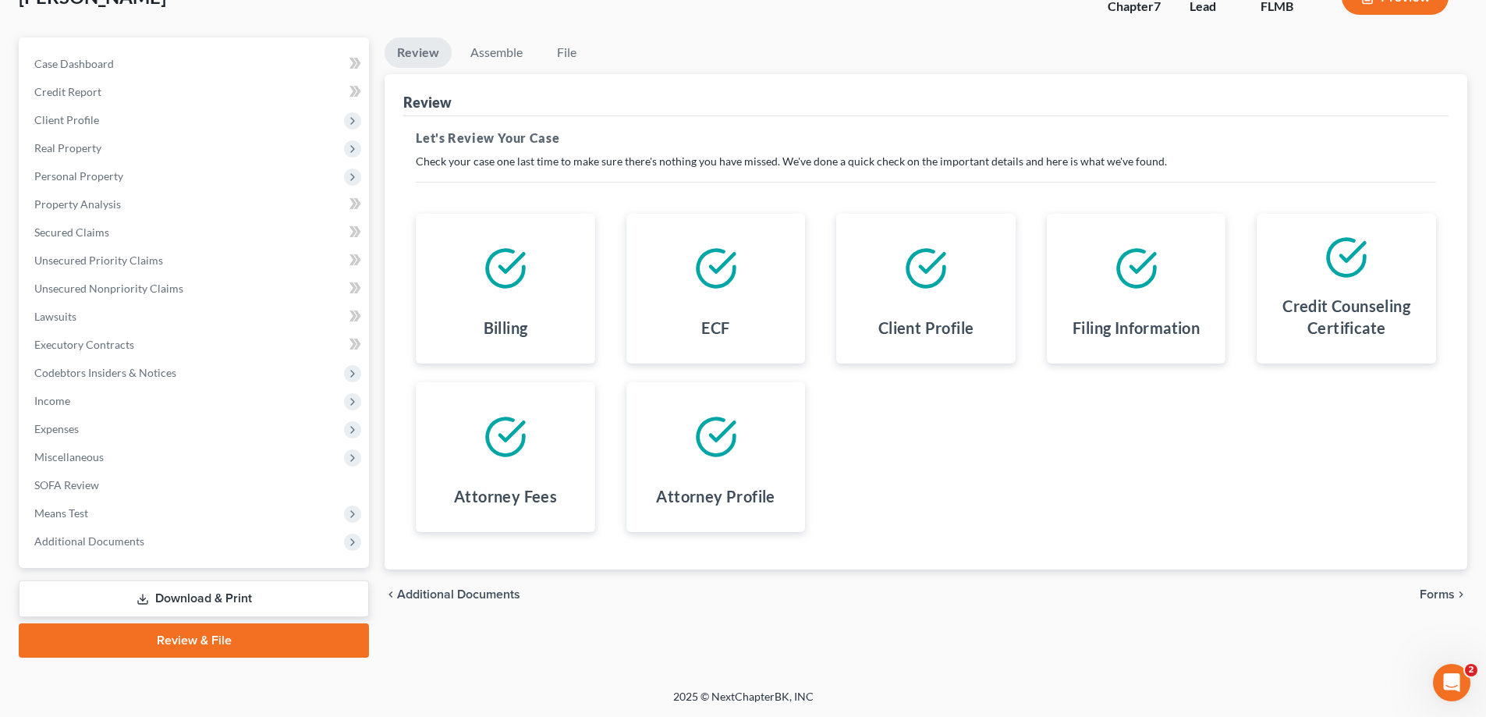
click at [226, 478] on link "Download & Print" at bounding box center [194, 599] width 350 height 37
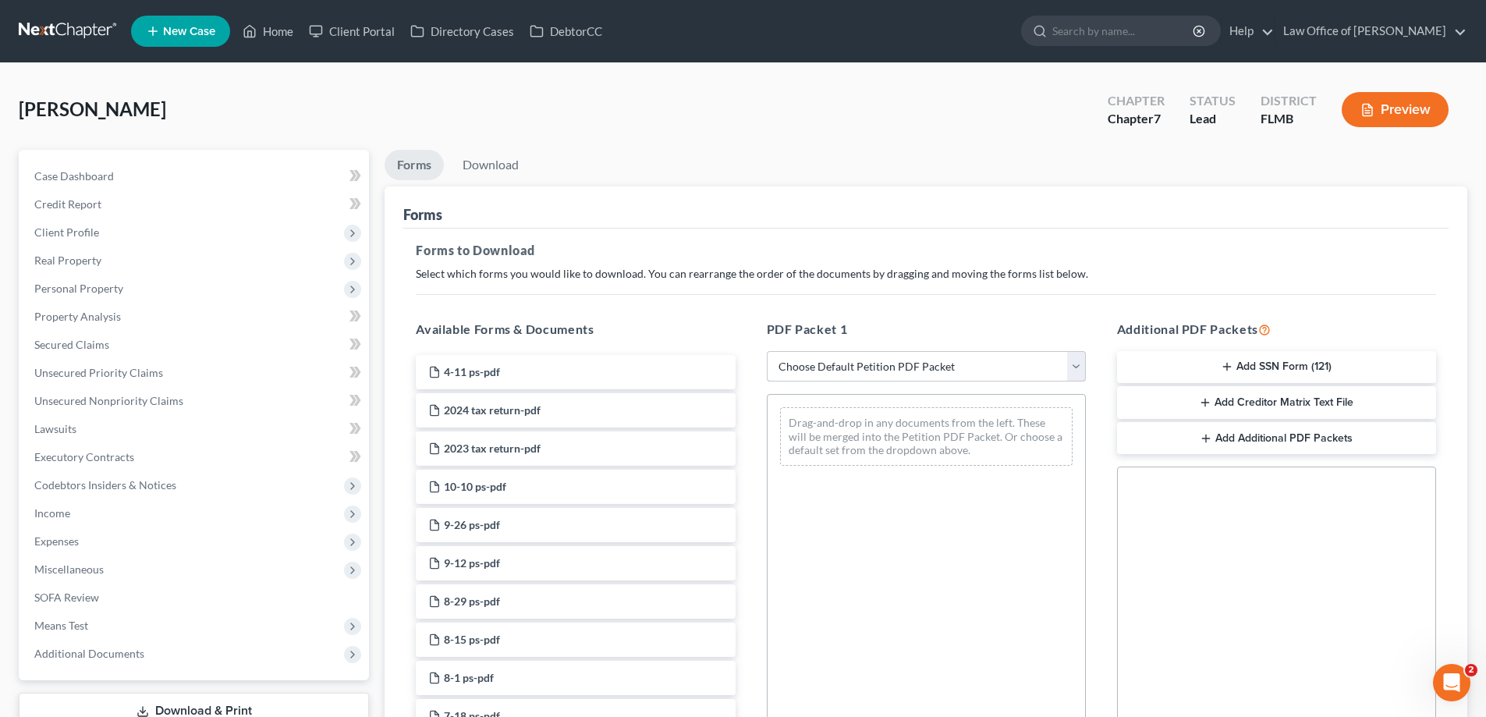
click at [948, 360] on select "Choose Default Petition PDF Packet Complete Bankruptcy Petition (all forms and …" at bounding box center [926, 366] width 319 height 31
select select "0"
click at [767, 351] on select "Choose Default Petition PDF Packet Complete Bankruptcy Petition (all forms and …" at bounding box center [926, 366] width 319 height 31
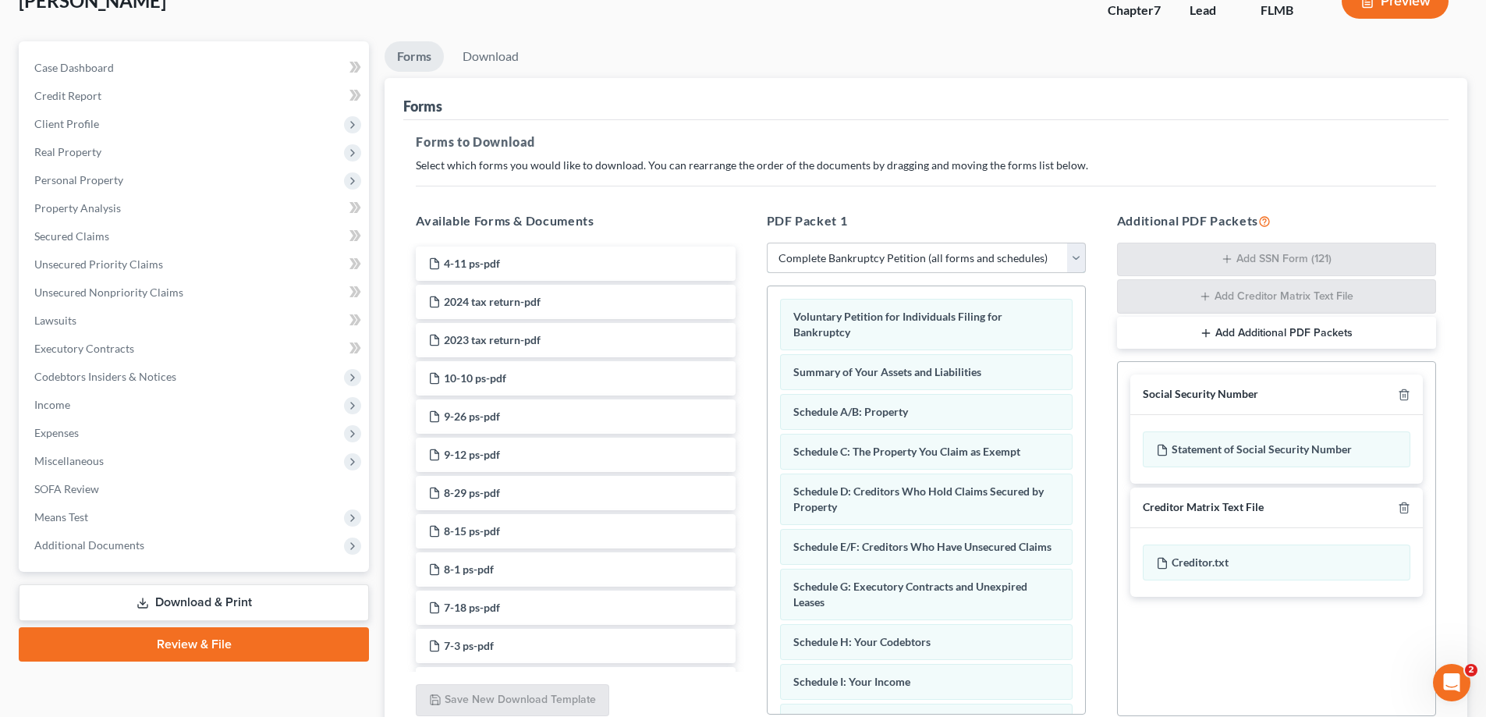
scroll to position [248, 0]
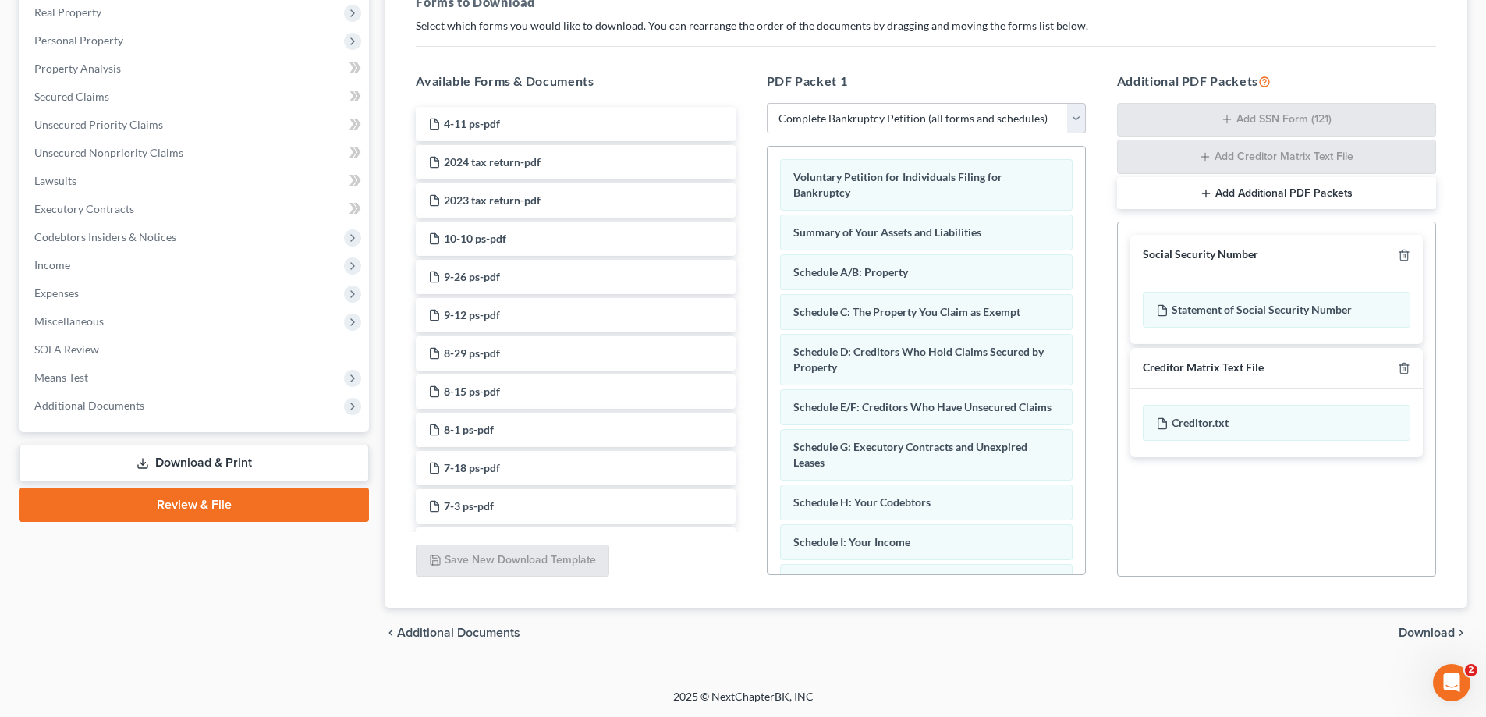
click at [998, 478] on span "Download" at bounding box center [1427, 633] width 56 height 12
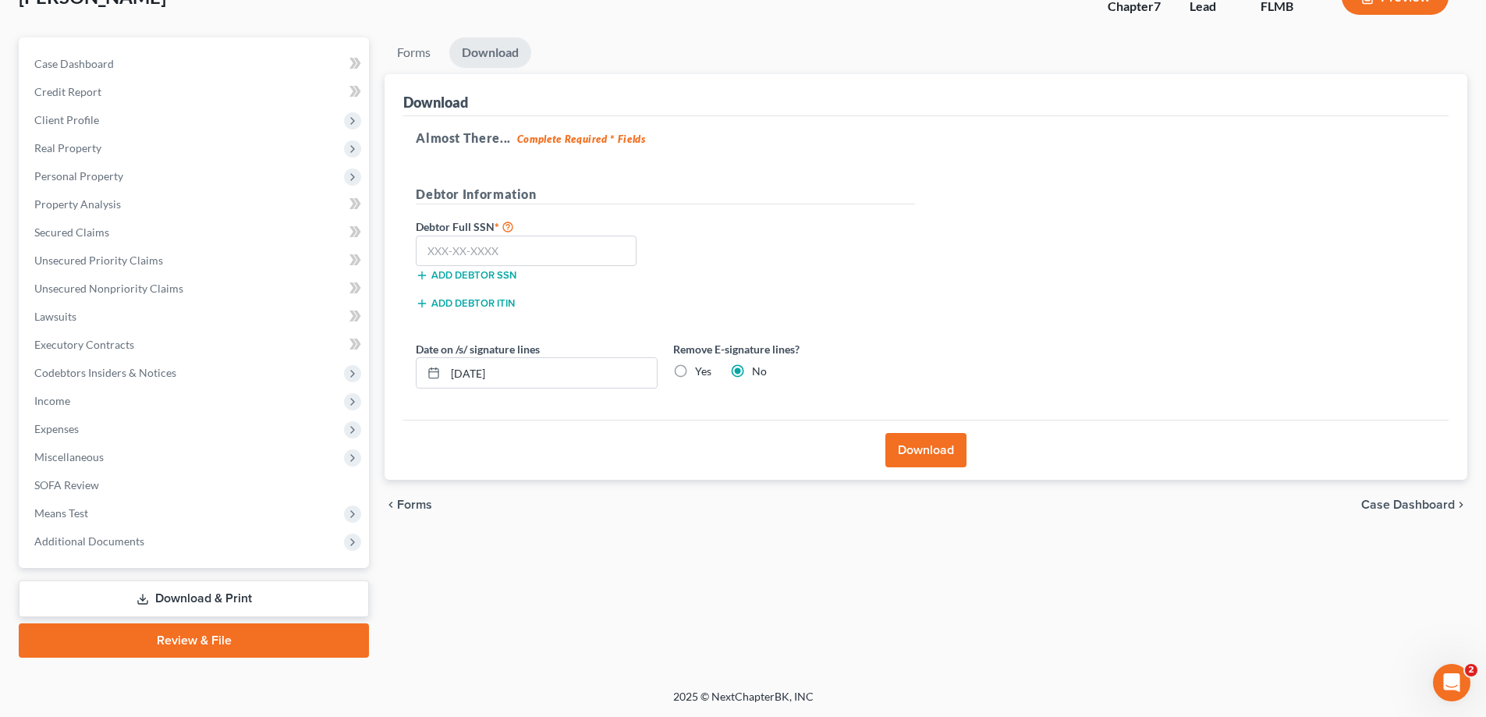
scroll to position [112, 0]
drag, startPoint x: 537, startPoint y: 250, endPoint x: 1497, endPoint y: 46, distance: 982.0
click at [537, 250] on input "text" at bounding box center [526, 251] width 221 height 31
type input "594-15-9757"
click at [695, 365] on label "Yes" at bounding box center [703, 372] width 16 height 16
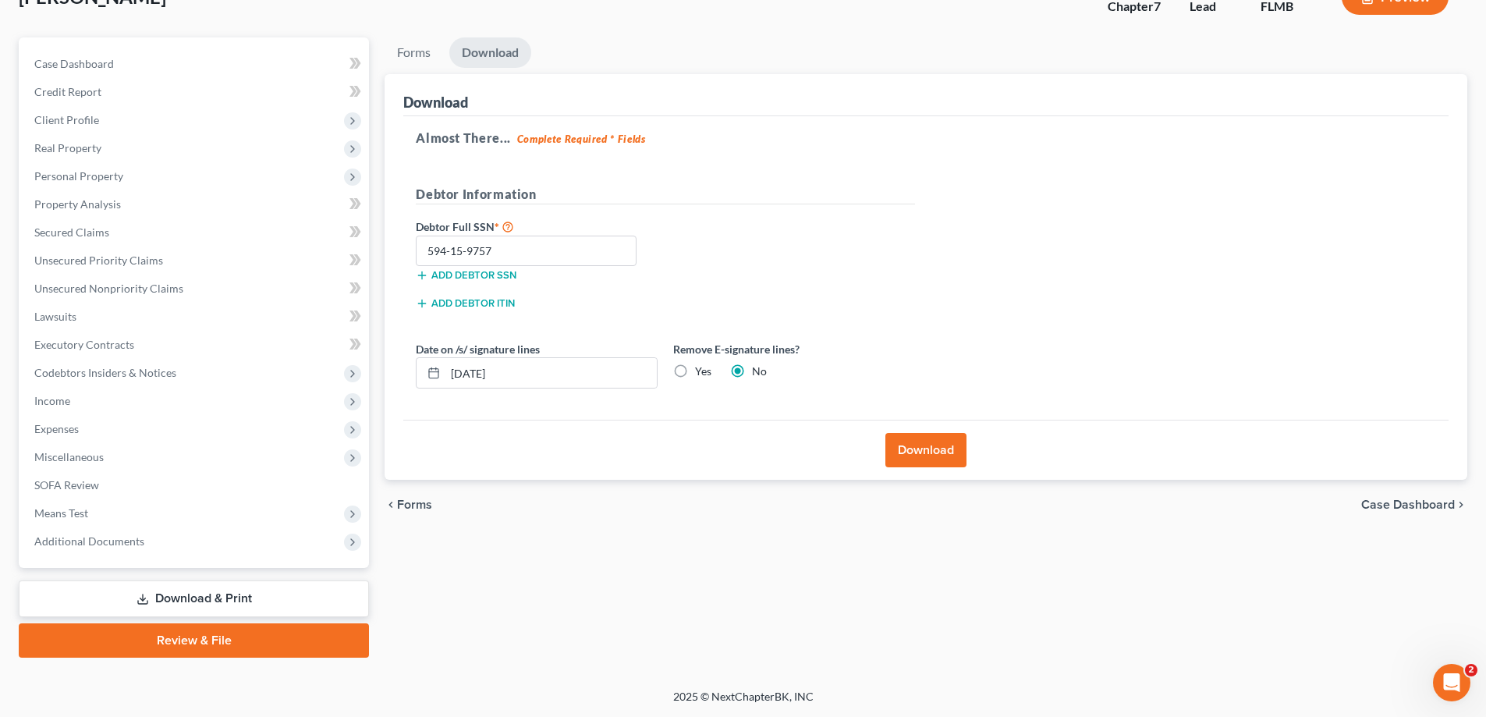
click at [701, 365] on input "Yes" at bounding box center [706, 369] width 10 height 10
radio input "true"
radio input "false"
click at [925, 450] on button "Download" at bounding box center [926, 450] width 81 height 34
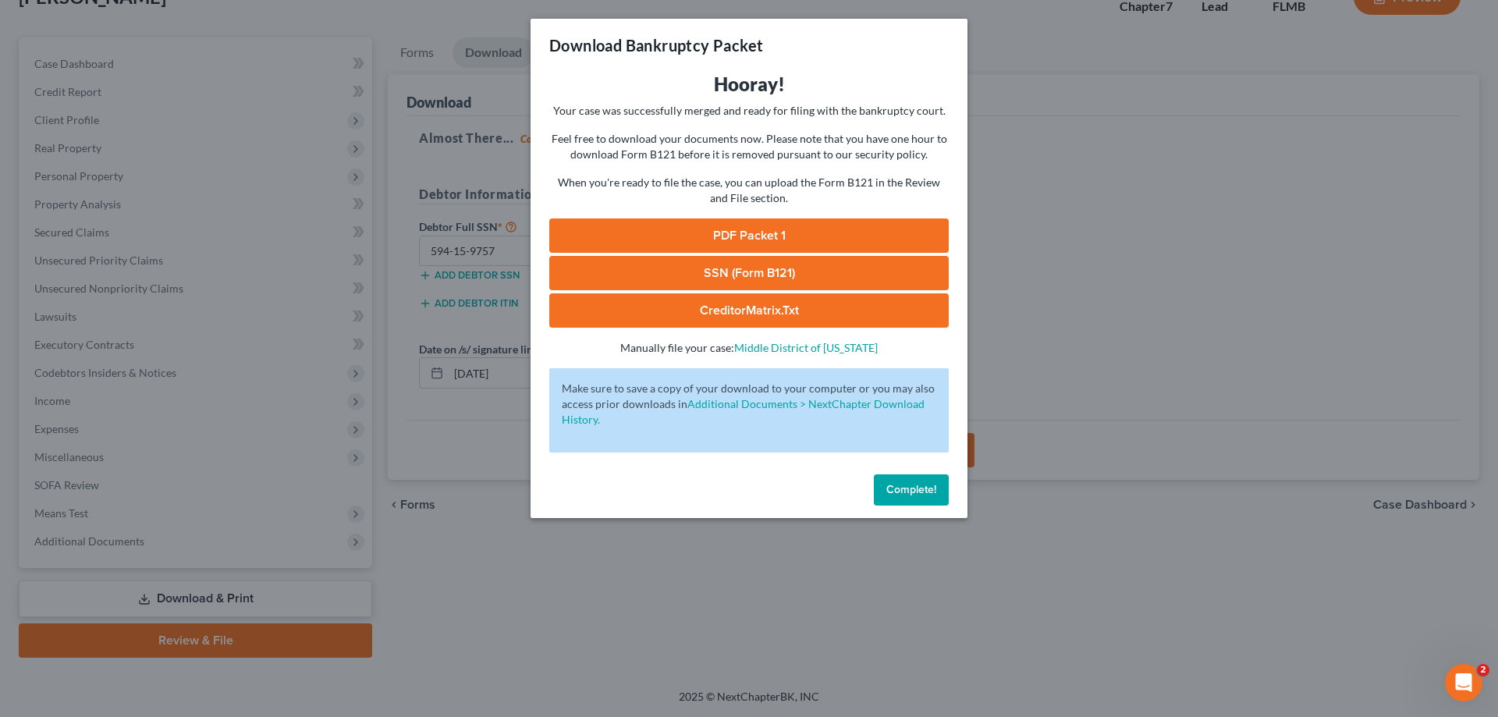
click at [657, 238] on link "PDF Packet 1" at bounding box center [749, 235] width 400 height 34
click at [725, 250] on link "PDF Packet 1" at bounding box center [749, 235] width 400 height 34
click at [673, 264] on link "SSN (Form B121)" at bounding box center [749, 273] width 400 height 34
click at [916, 478] on button "Complete!" at bounding box center [911, 489] width 75 height 31
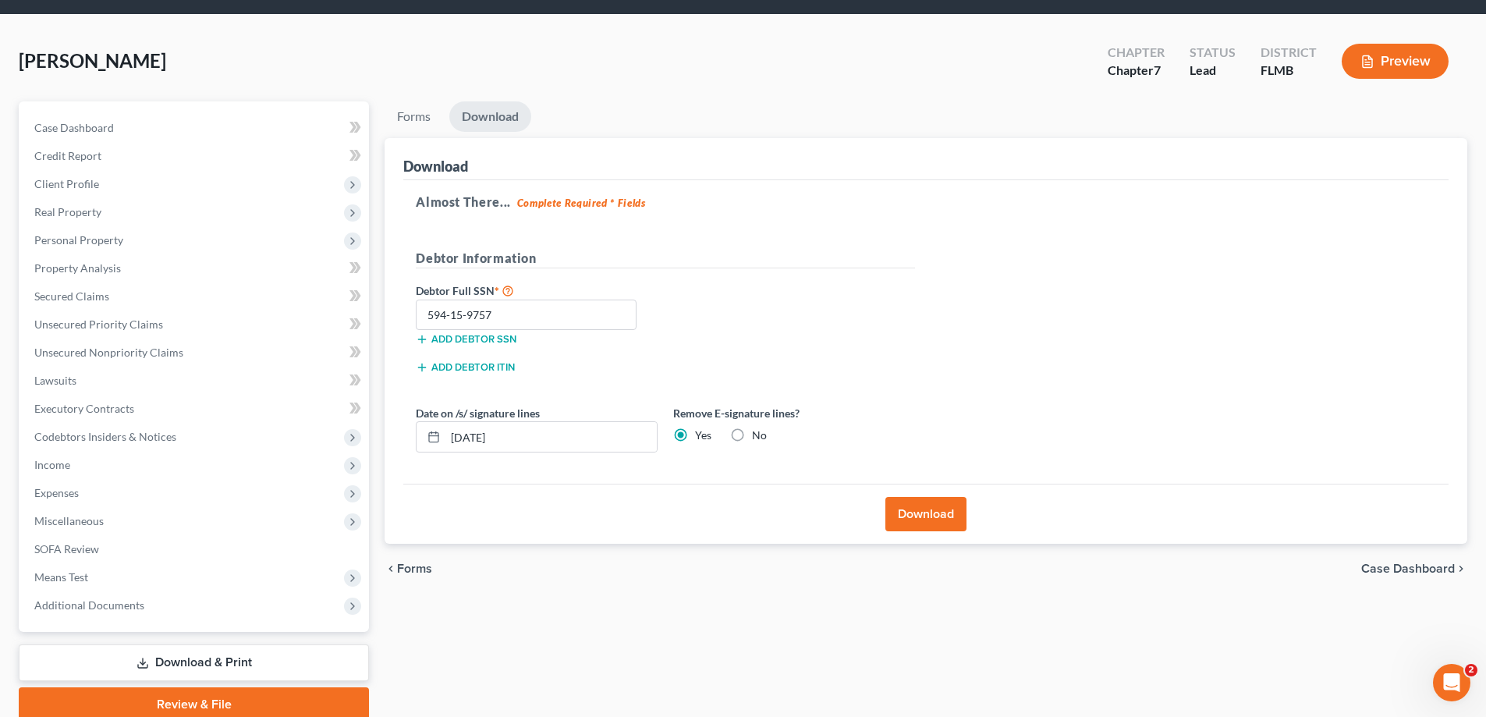
scroll to position [0, 0]
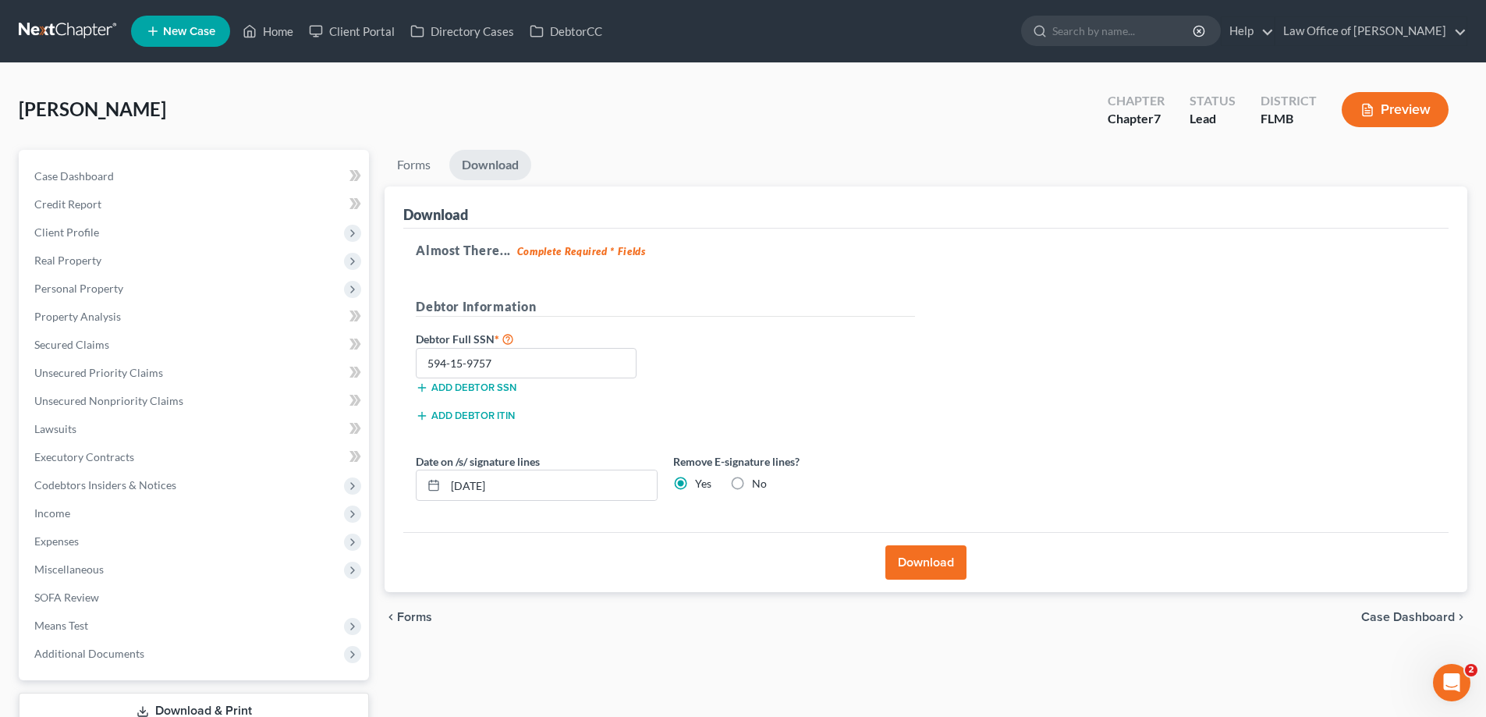
click at [998, 128] on div "Simmons, Nicholas Upgraded Chapter Chapter 7 Status Lead District FLMB Preview" at bounding box center [743, 116] width 1449 height 68
drag, startPoint x: 667, startPoint y: 126, endPoint x: 687, endPoint y: 123, distance: 20.7
click at [668, 126] on div "Simmons, Nicholas Upgraded Chapter Chapter 7 Status Lead District FLMB Preview" at bounding box center [743, 116] width 1449 height 68
drag, startPoint x: 1005, startPoint y: 158, endPoint x: 841, endPoint y: 140, distance: 164.8
click at [998, 154] on ul "Forms Download" at bounding box center [926, 168] width 1083 height 37
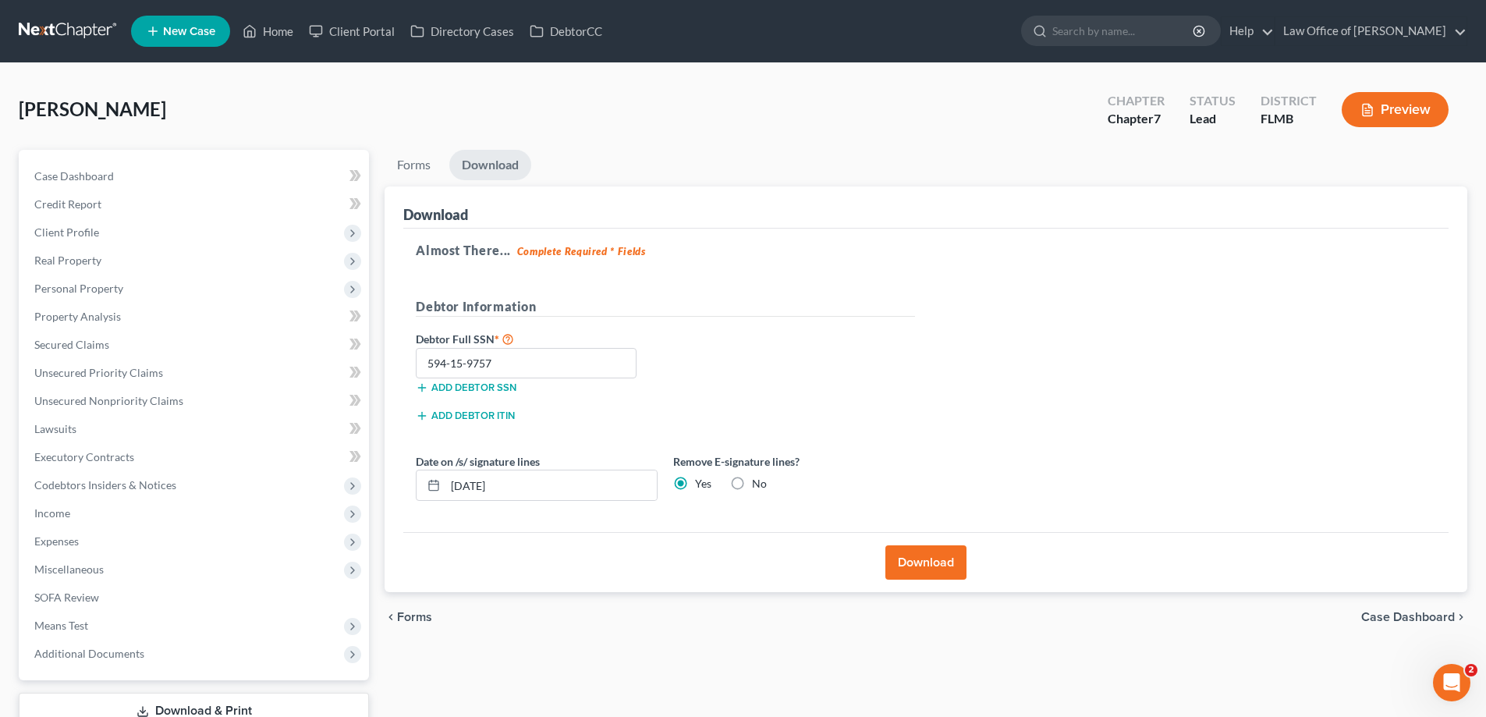
click at [55, 19] on link at bounding box center [69, 31] width 100 height 28
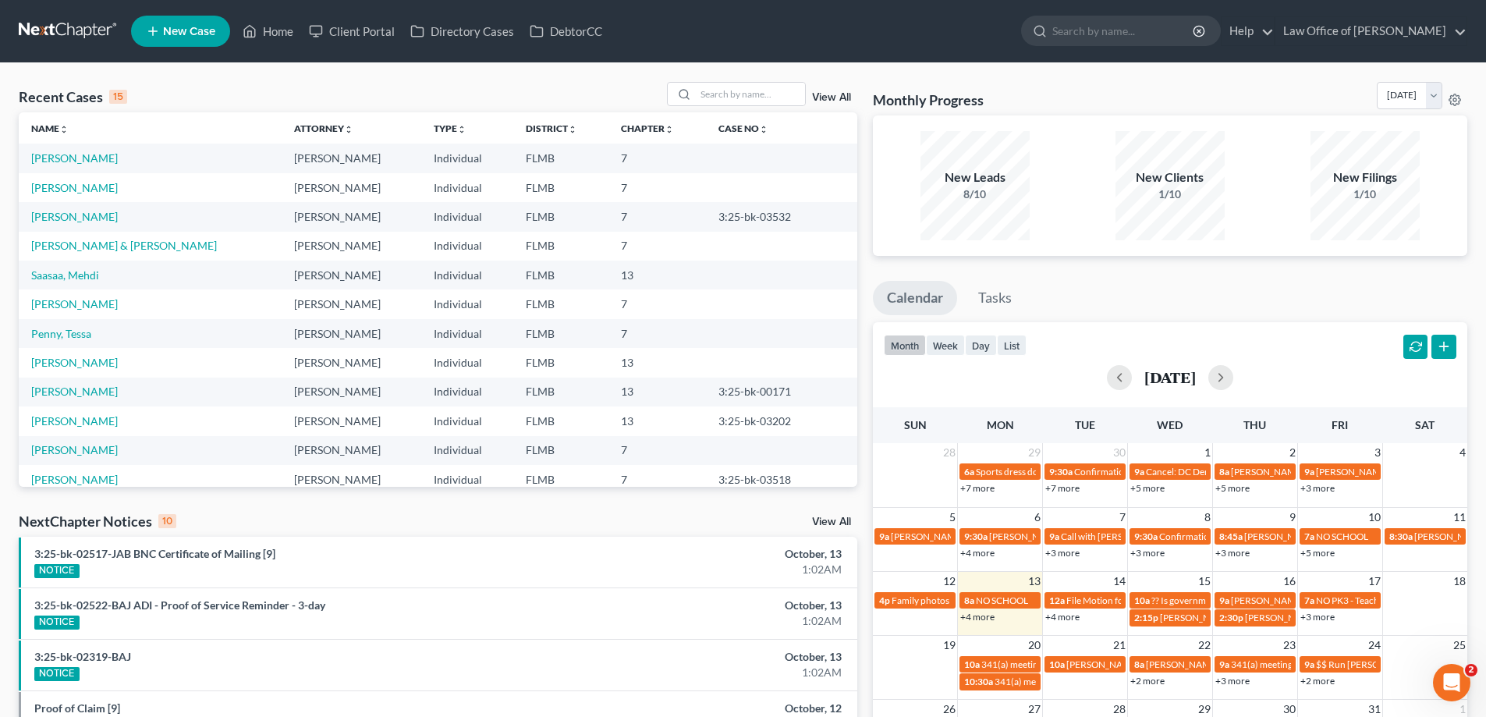
click at [1130, 299] on ul "Calendar Tasks" at bounding box center [1170, 301] width 595 height 41
click at [59, 150] on td "[PERSON_NAME]" at bounding box center [150, 158] width 263 height 29
click at [61, 156] on link "[PERSON_NAME]" at bounding box center [74, 157] width 87 height 13
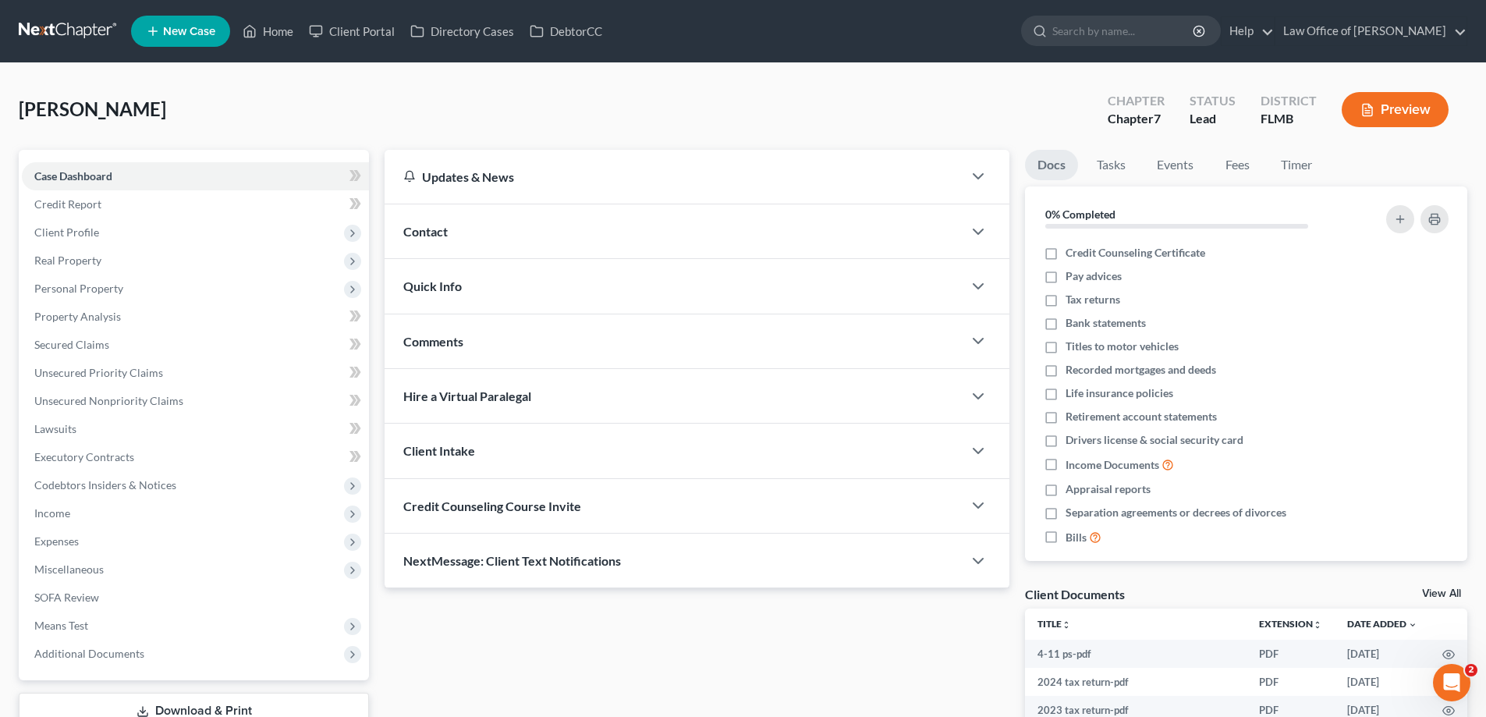
click at [453, 236] on div "Contact" at bounding box center [674, 231] width 578 height 54
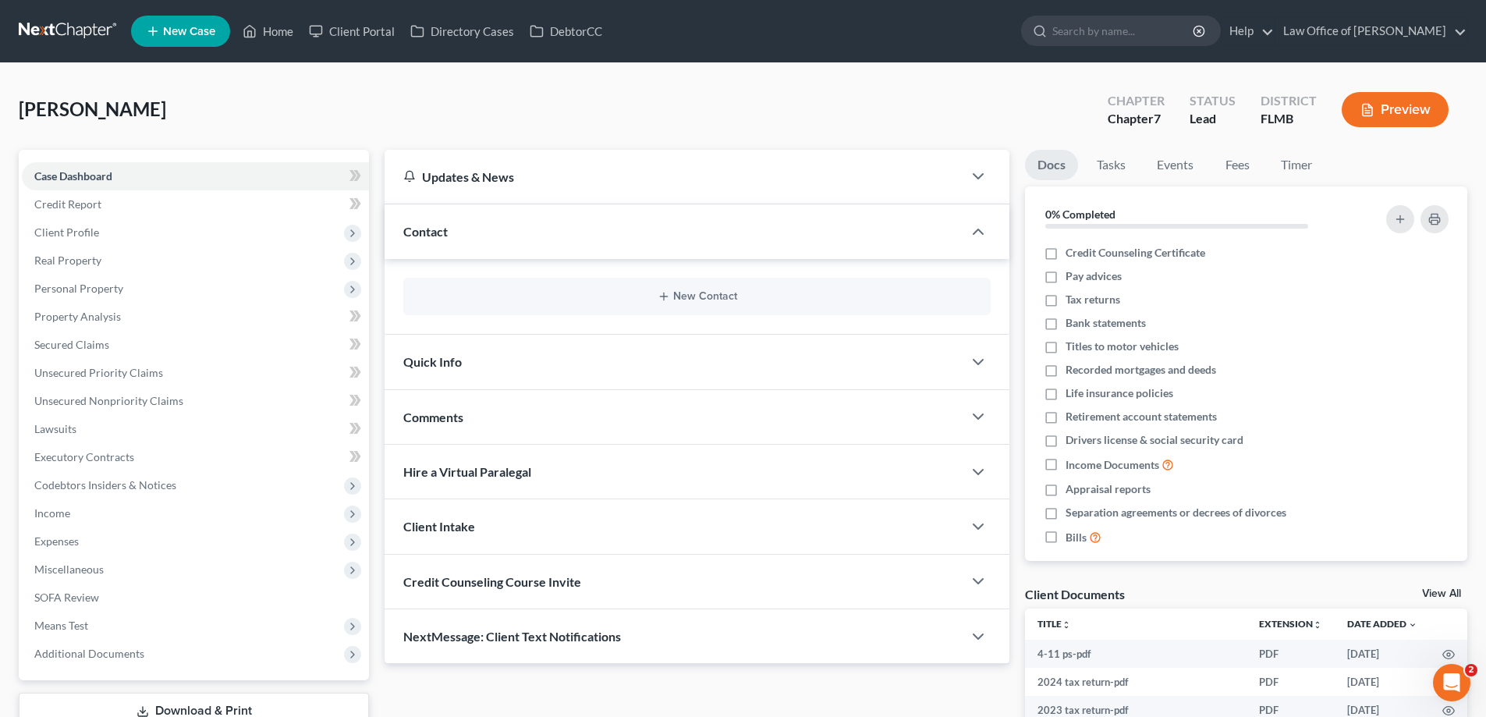
click at [506, 289] on div "New Contact" at bounding box center [697, 296] width 588 height 37
click at [528, 304] on div "New Contact" at bounding box center [697, 296] width 588 height 37
click at [705, 298] on button "New Contact" at bounding box center [697, 296] width 563 height 12
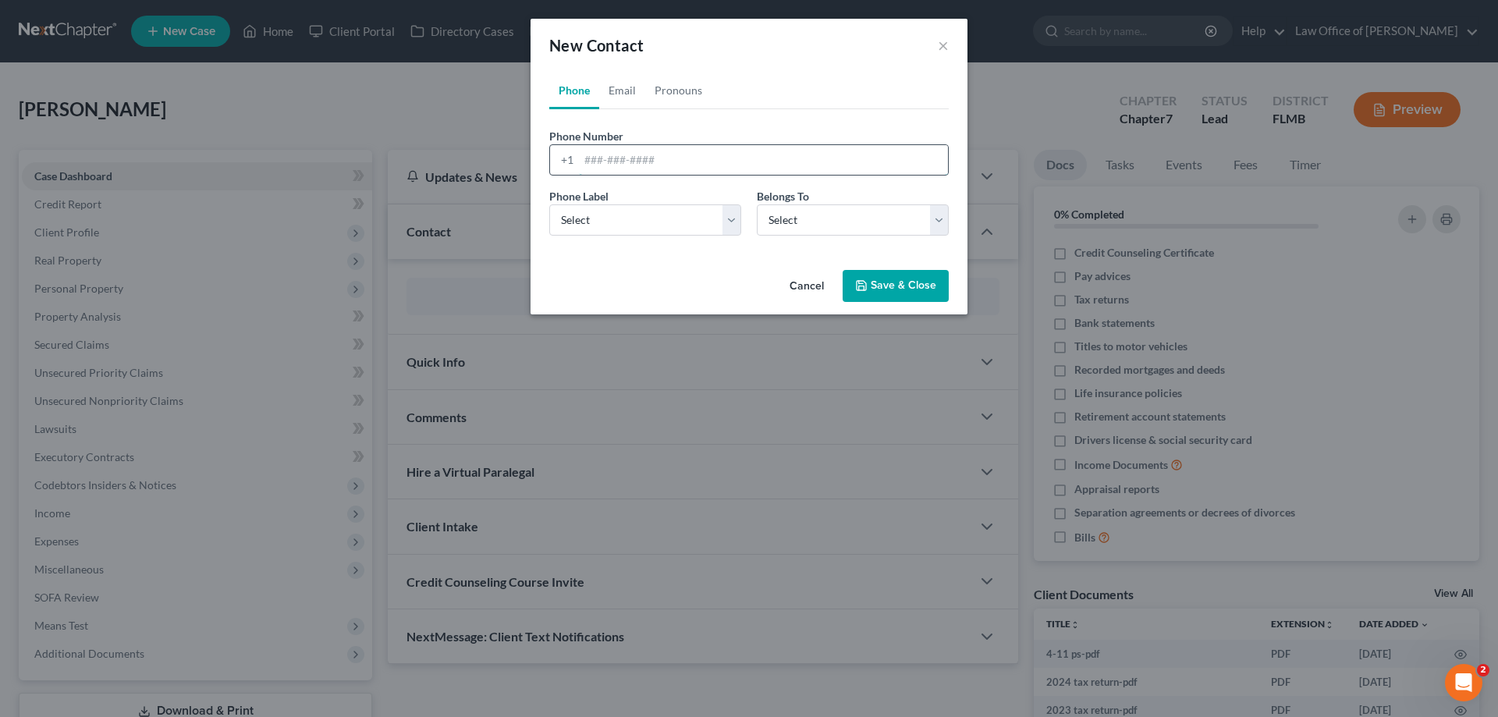
click at [621, 163] on input "tel" at bounding box center [763, 160] width 369 height 30
type input "9044775185"
click at [643, 275] on div "Cancel Save & Close" at bounding box center [749, 289] width 437 height 51
click at [658, 226] on select "Select Mobile Home Work Other" at bounding box center [645, 219] width 192 height 31
select select "0"
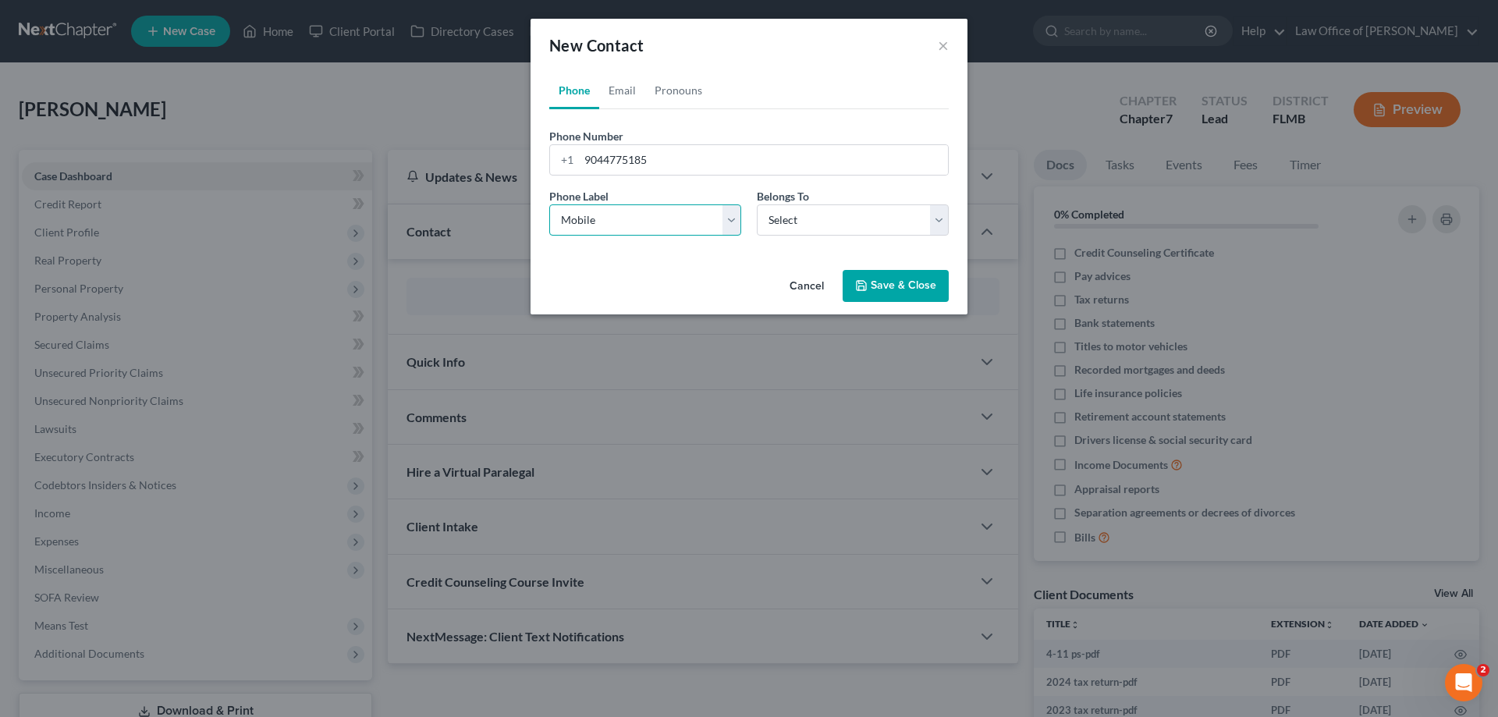
click at [549, 204] on select "Select Mobile Home Work Other" at bounding box center [645, 219] width 192 height 31
click at [904, 211] on select "Select Client Other" at bounding box center [853, 219] width 192 height 31
select select "0"
click at [757, 204] on select "Select Client Other" at bounding box center [853, 219] width 192 height 31
select select "0"
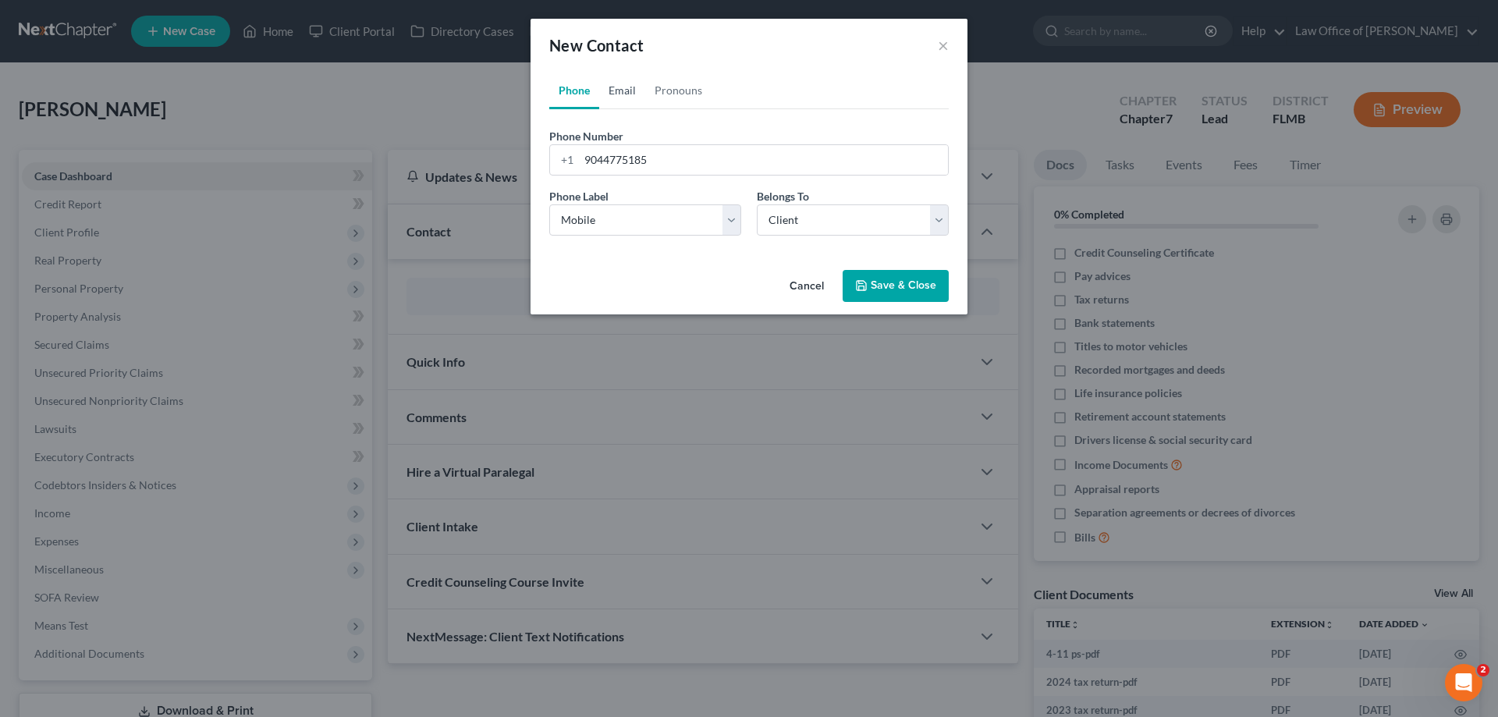
click at [627, 91] on link "Email" at bounding box center [622, 90] width 46 height 37
click at [759, 161] on input "email" at bounding box center [763, 160] width 369 height 30
paste input "[EMAIL_ADDRESS][DOMAIN_NAME]"
type input "[EMAIL_ADDRESS][DOMAIN_NAME]"
click at [813, 220] on select "Select Client Other" at bounding box center [853, 219] width 192 height 31
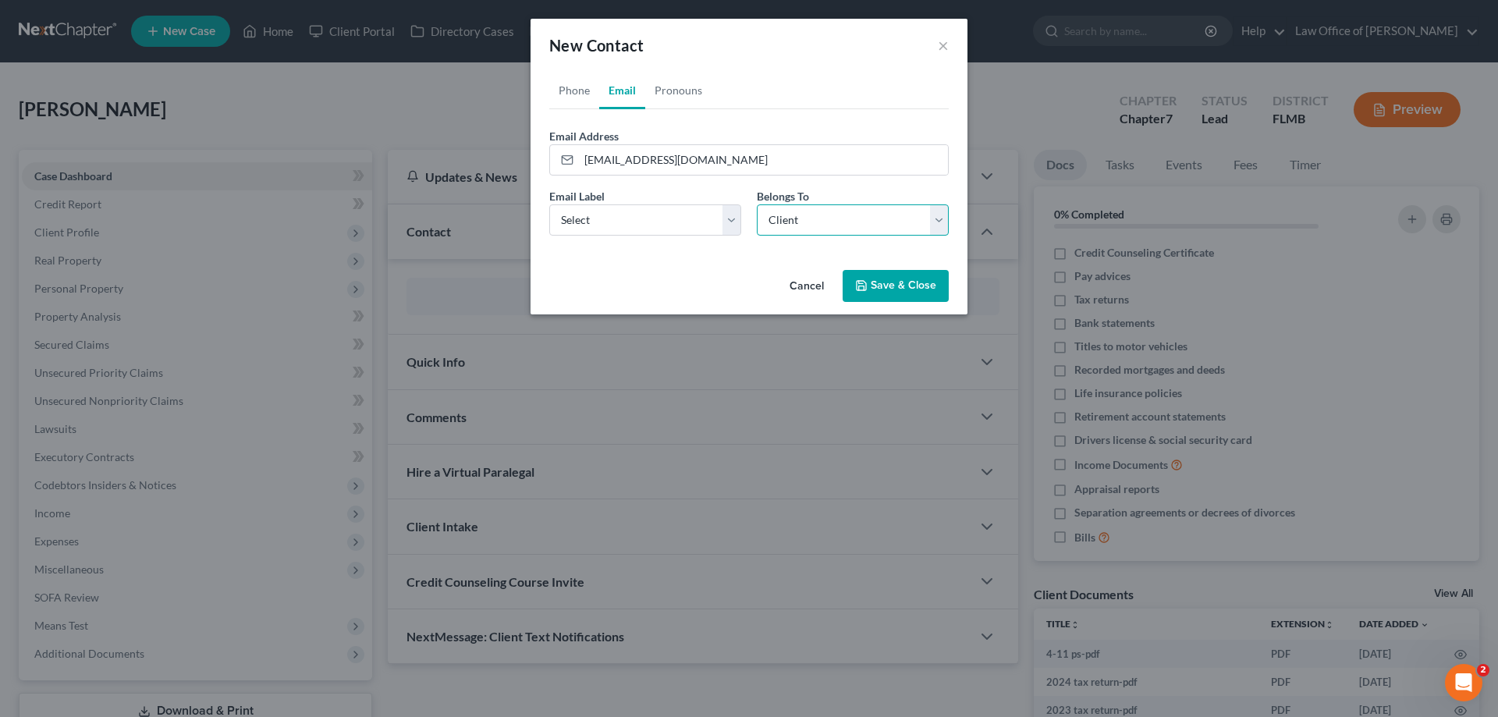
click at [757, 204] on select "Select Client Other" at bounding box center [853, 219] width 192 height 31
click at [587, 245] on div "Email Label Select Home Work Other Belongs To * Select Client Other" at bounding box center [749, 218] width 415 height 60
drag, startPoint x: 576, startPoint y: 198, endPoint x: 582, endPoint y: 207, distance: 10.6
click at [580, 201] on label "Email Label" at bounding box center [576, 196] width 55 height 16
click at [584, 211] on select "Select Home Work Other" at bounding box center [645, 219] width 192 height 31
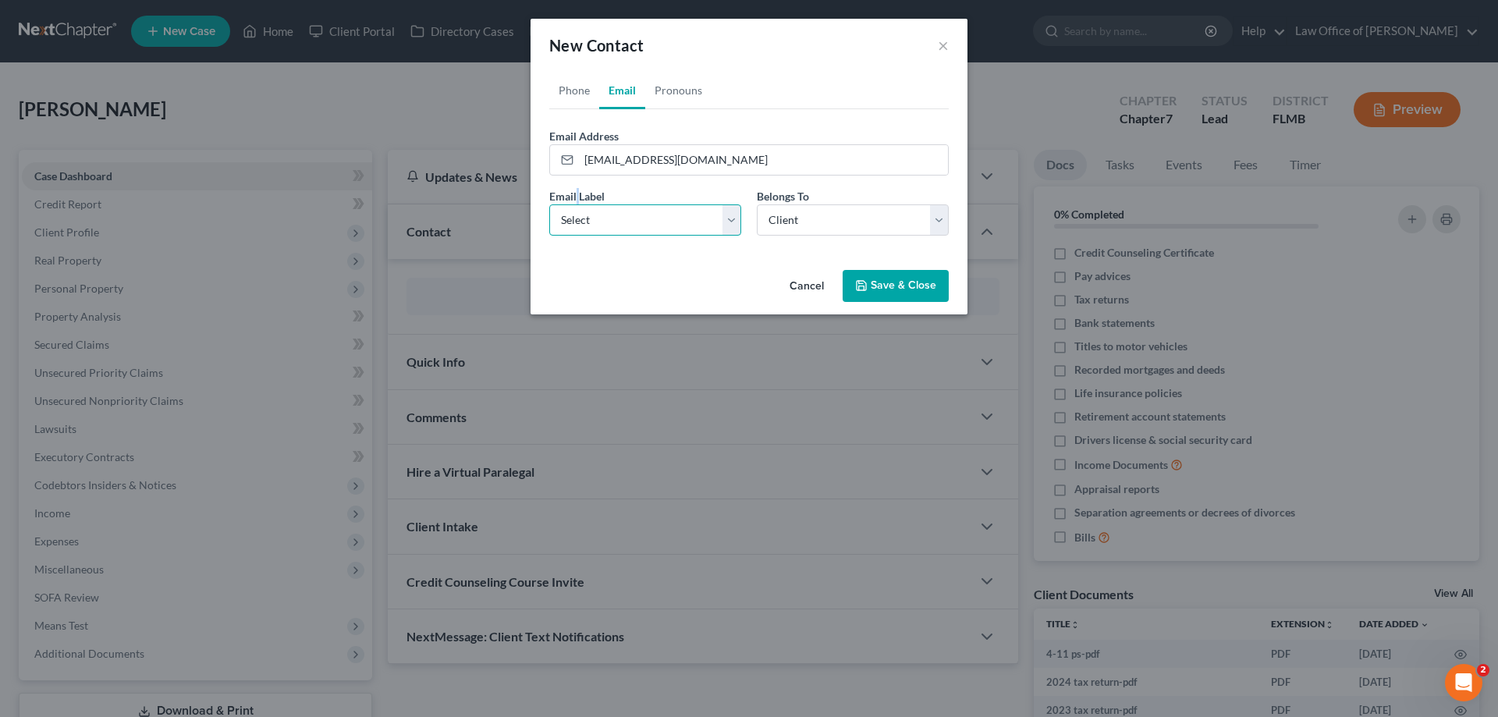
select select "0"
click at [549, 204] on select "Select Home Work Other" at bounding box center [645, 219] width 192 height 31
click at [916, 286] on button "Save & Close" at bounding box center [896, 286] width 106 height 33
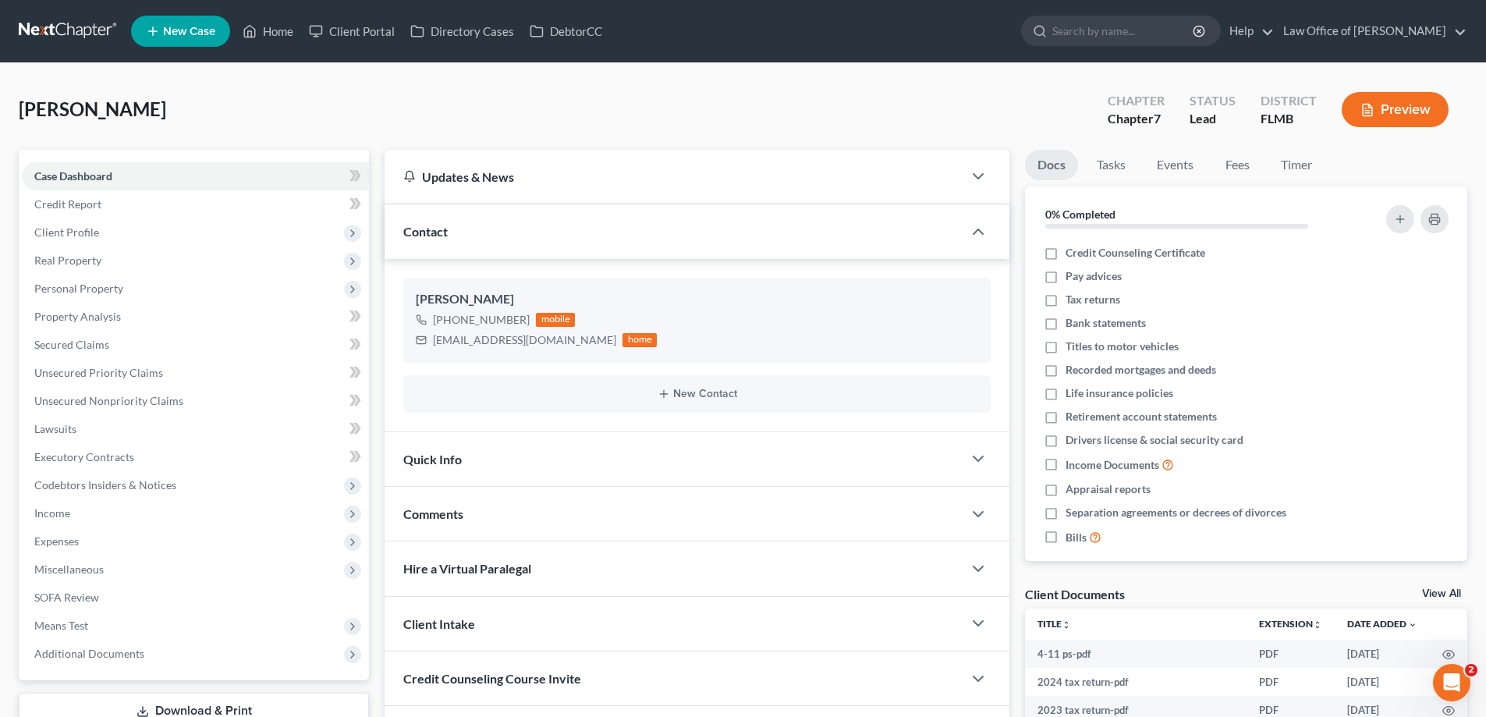
click at [58, 32] on link at bounding box center [69, 31] width 100 height 28
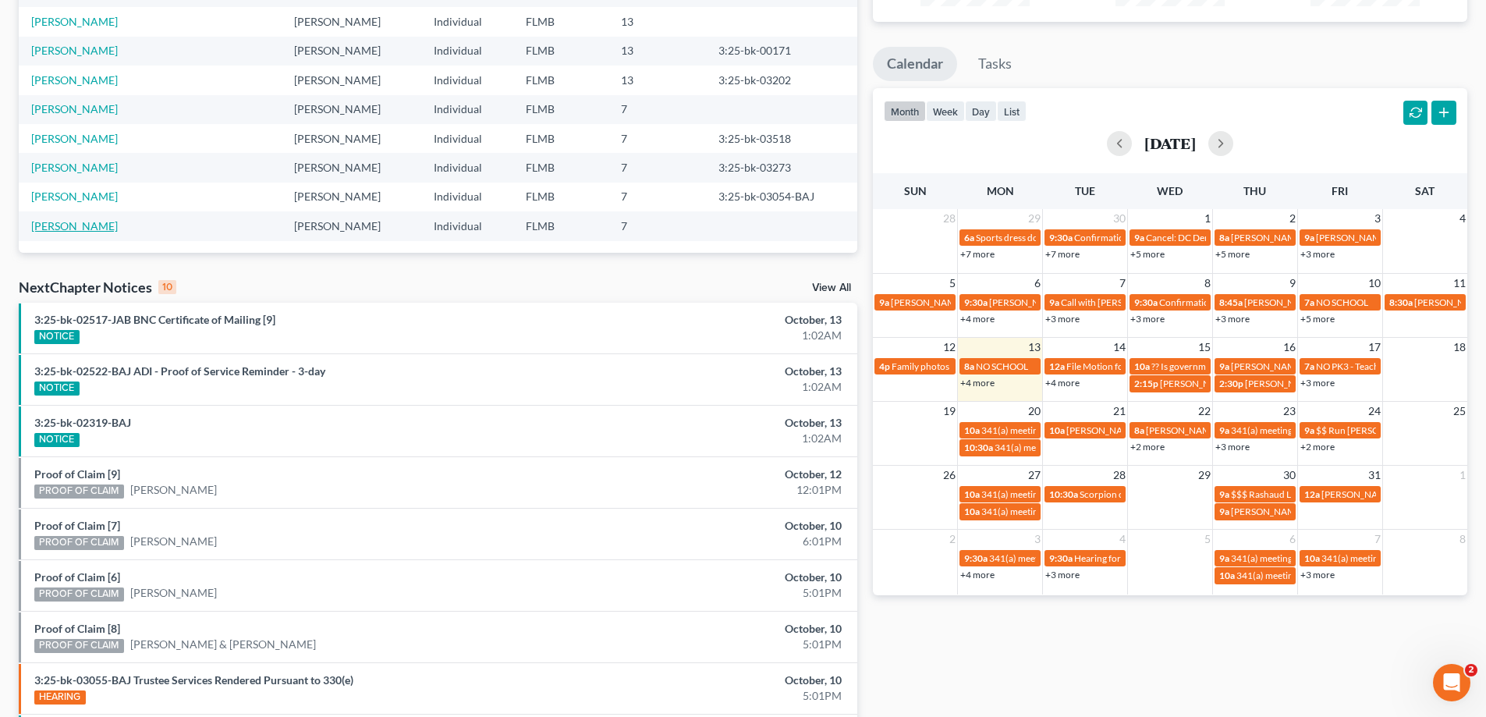
scroll to position [78, 0]
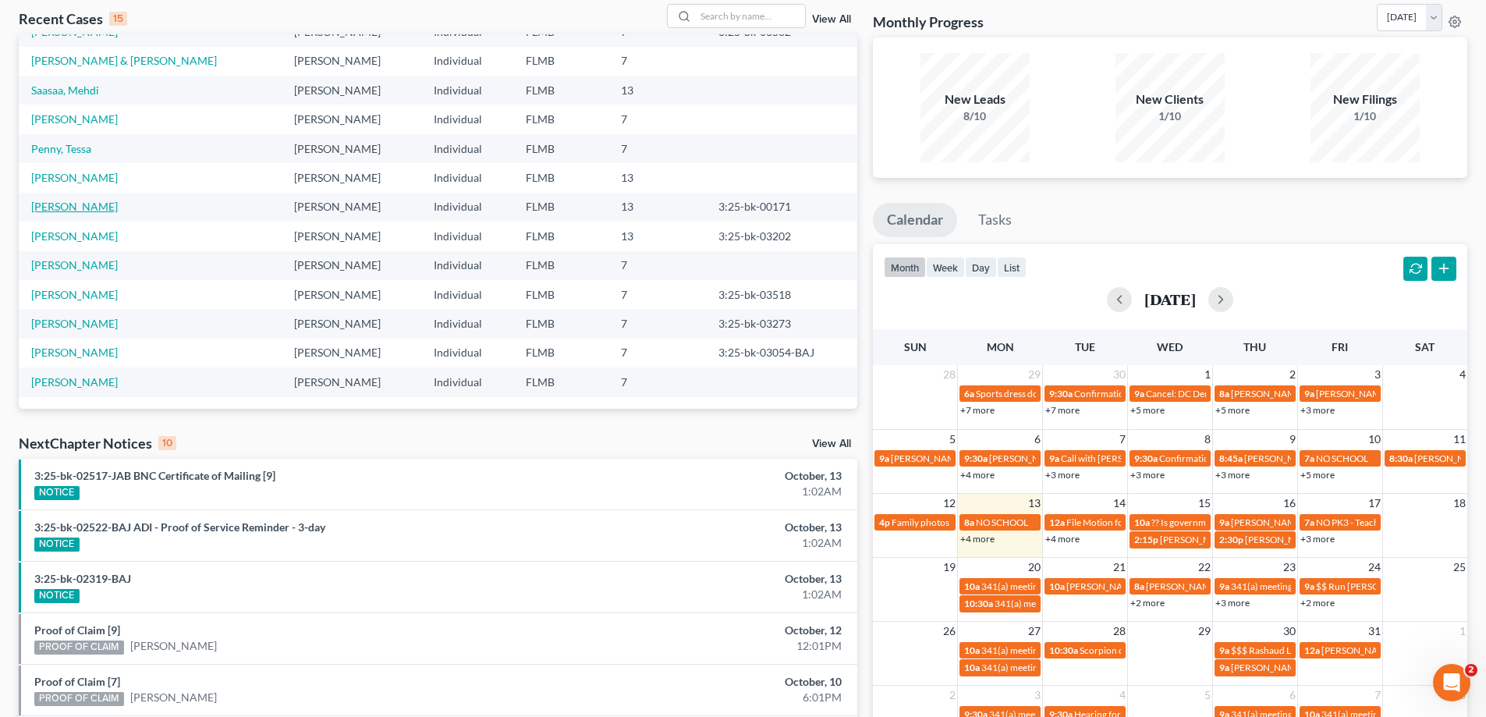
click at [80, 202] on link "[PERSON_NAME]" at bounding box center [74, 206] width 87 height 13
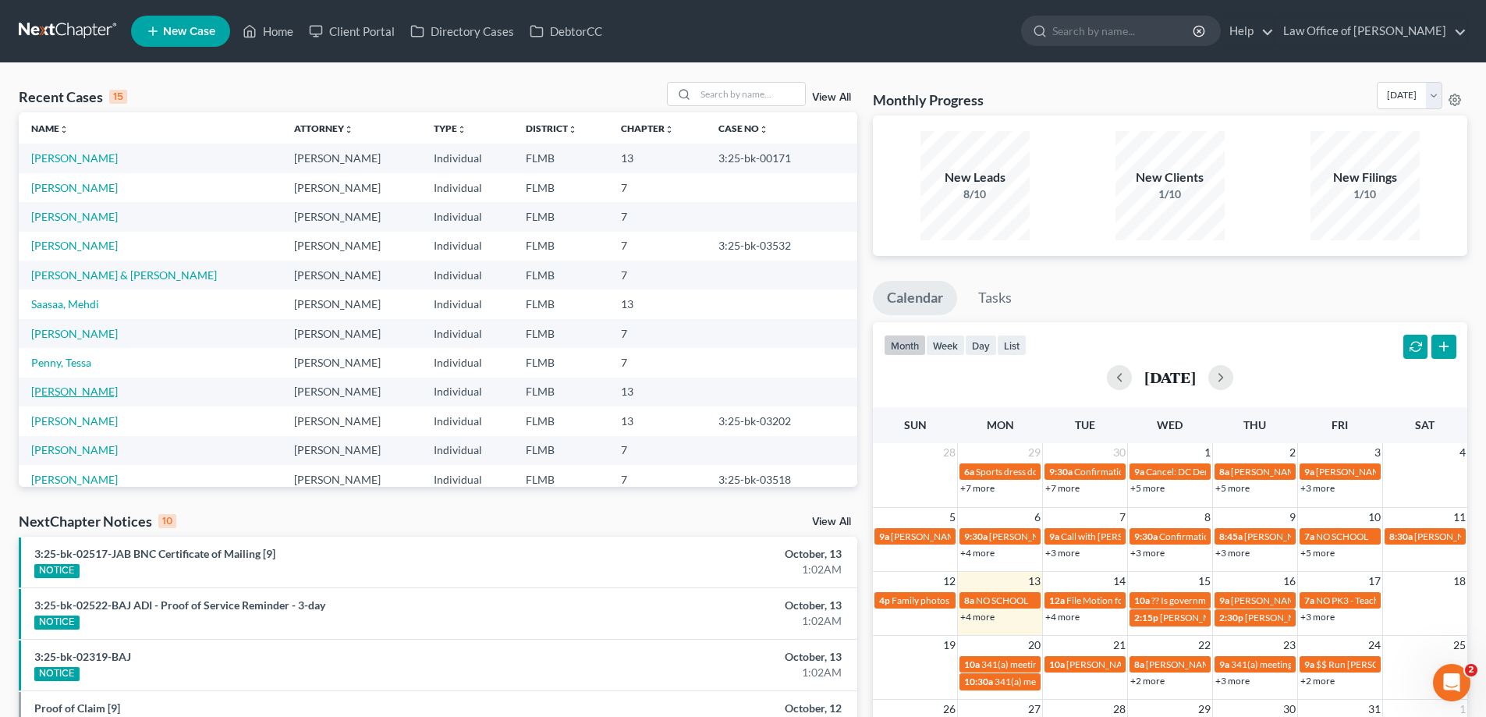
click at [55, 392] on link "[PERSON_NAME]" at bounding box center [74, 391] width 87 height 13
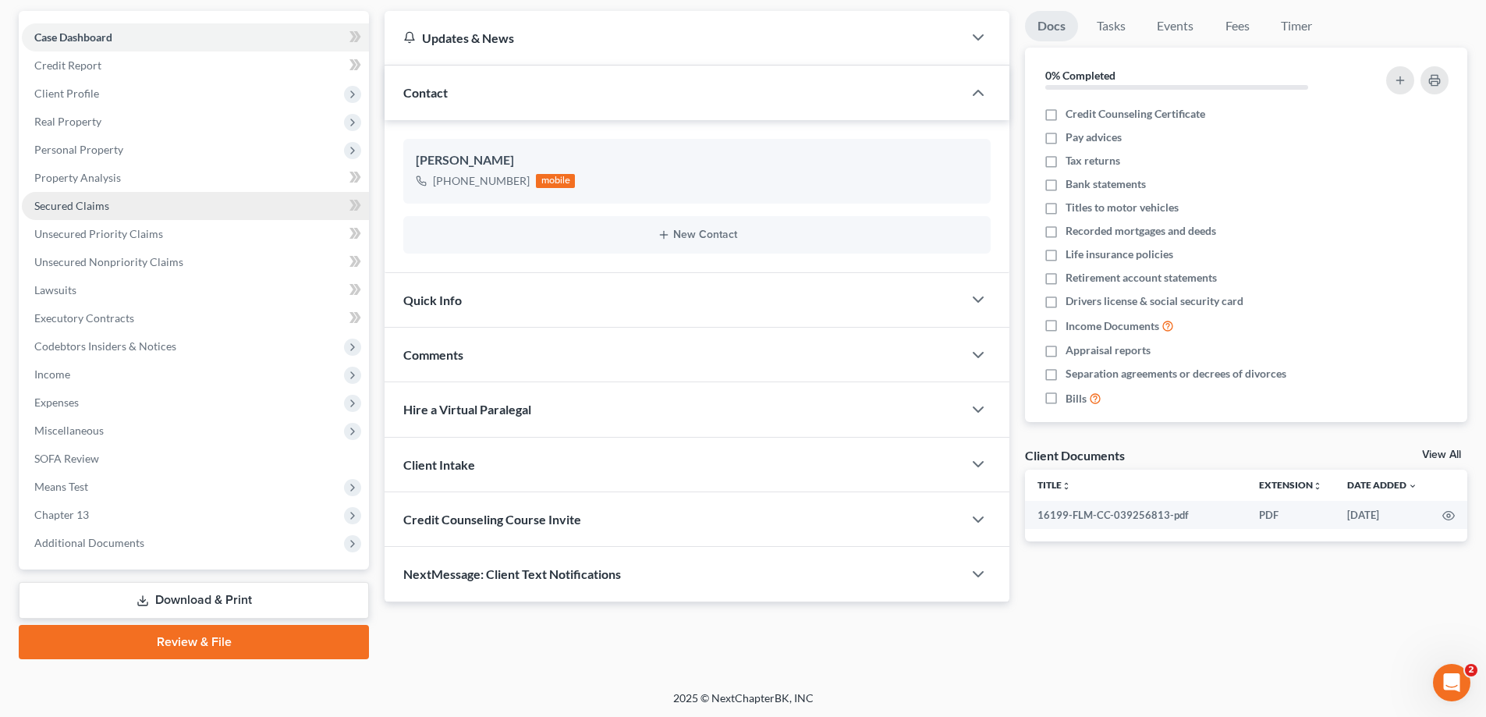
scroll to position [140, 0]
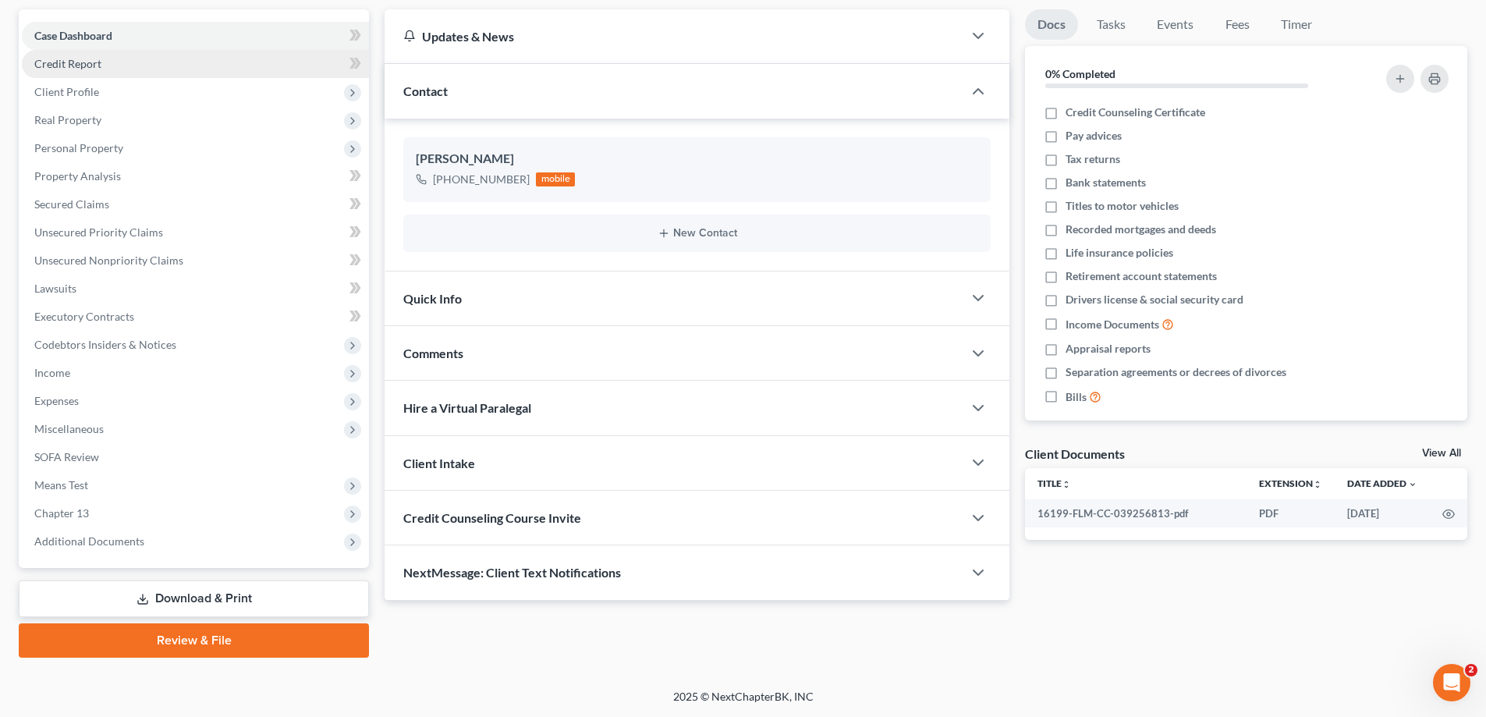
click at [144, 66] on link "Credit Report" at bounding box center [195, 64] width 347 height 28
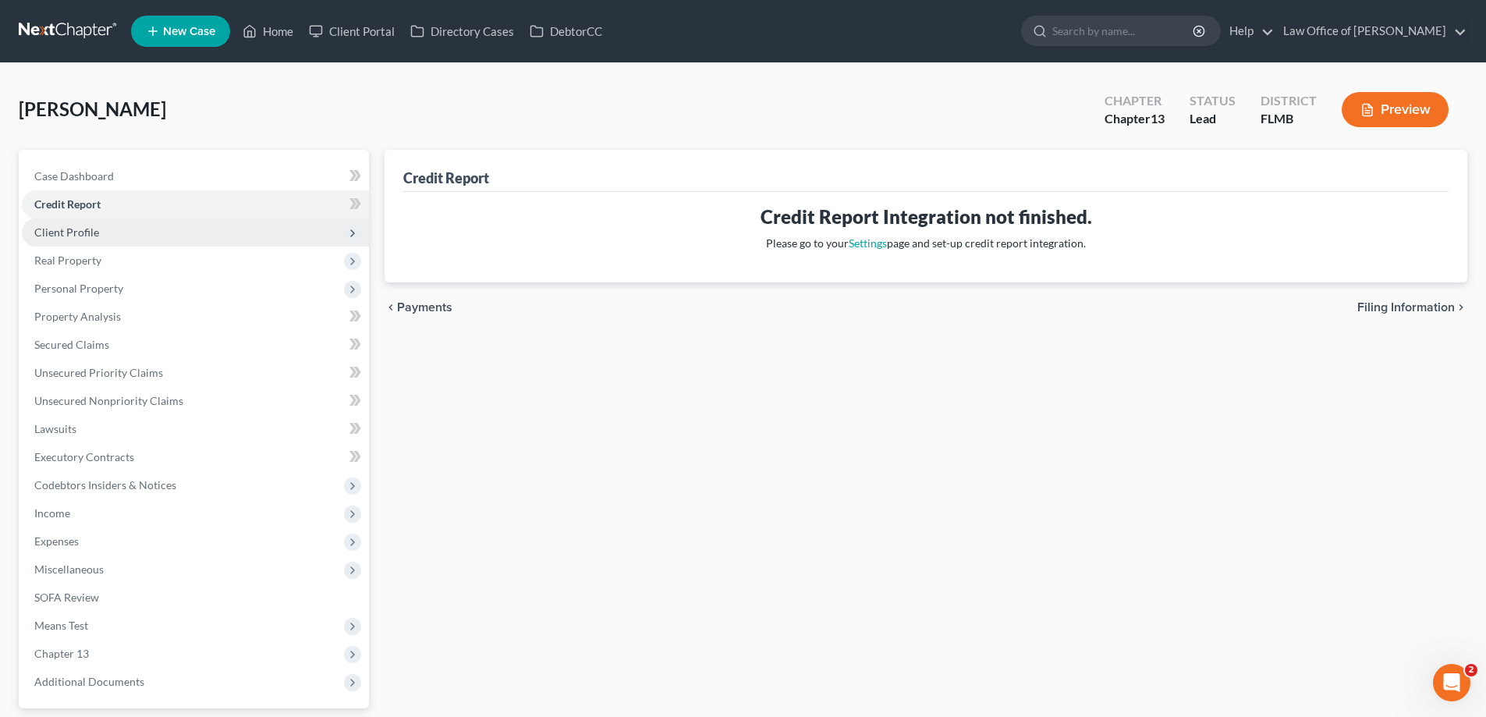
click at [156, 229] on span "Client Profile" at bounding box center [195, 232] width 347 height 28
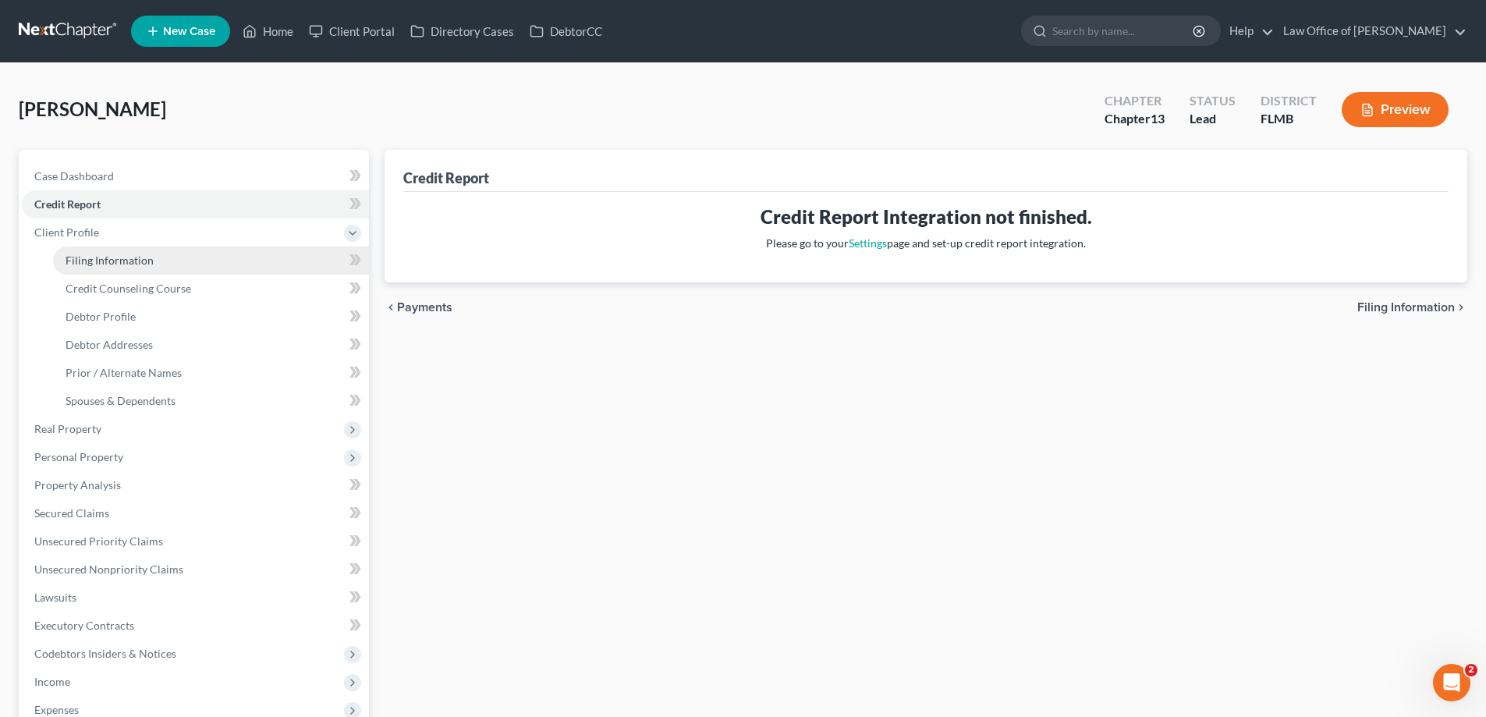
click at [182, 265] on link "Filing Information" at bounding box center [211, 261] width 316 height 28
select select "1"
select select "0"
select select "3"
select select "15"
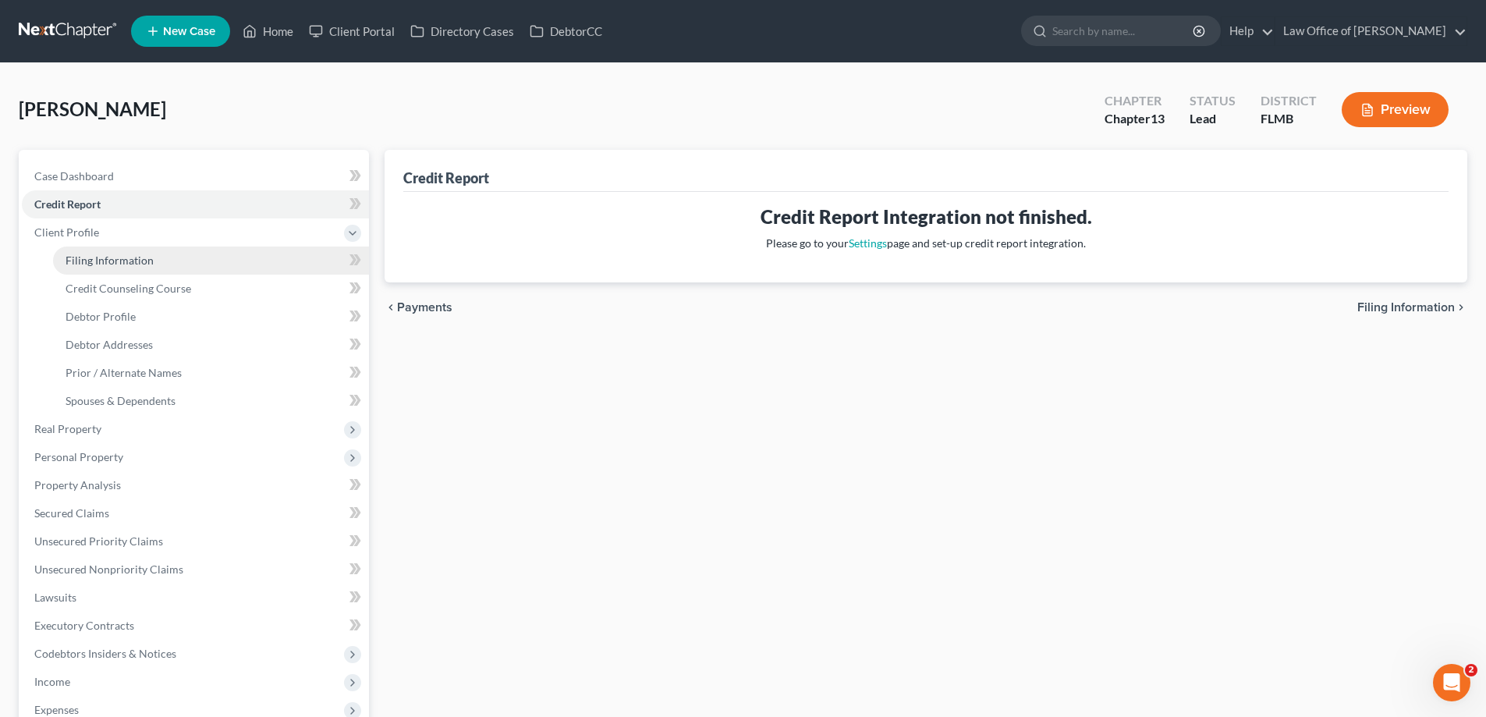
select select "9"
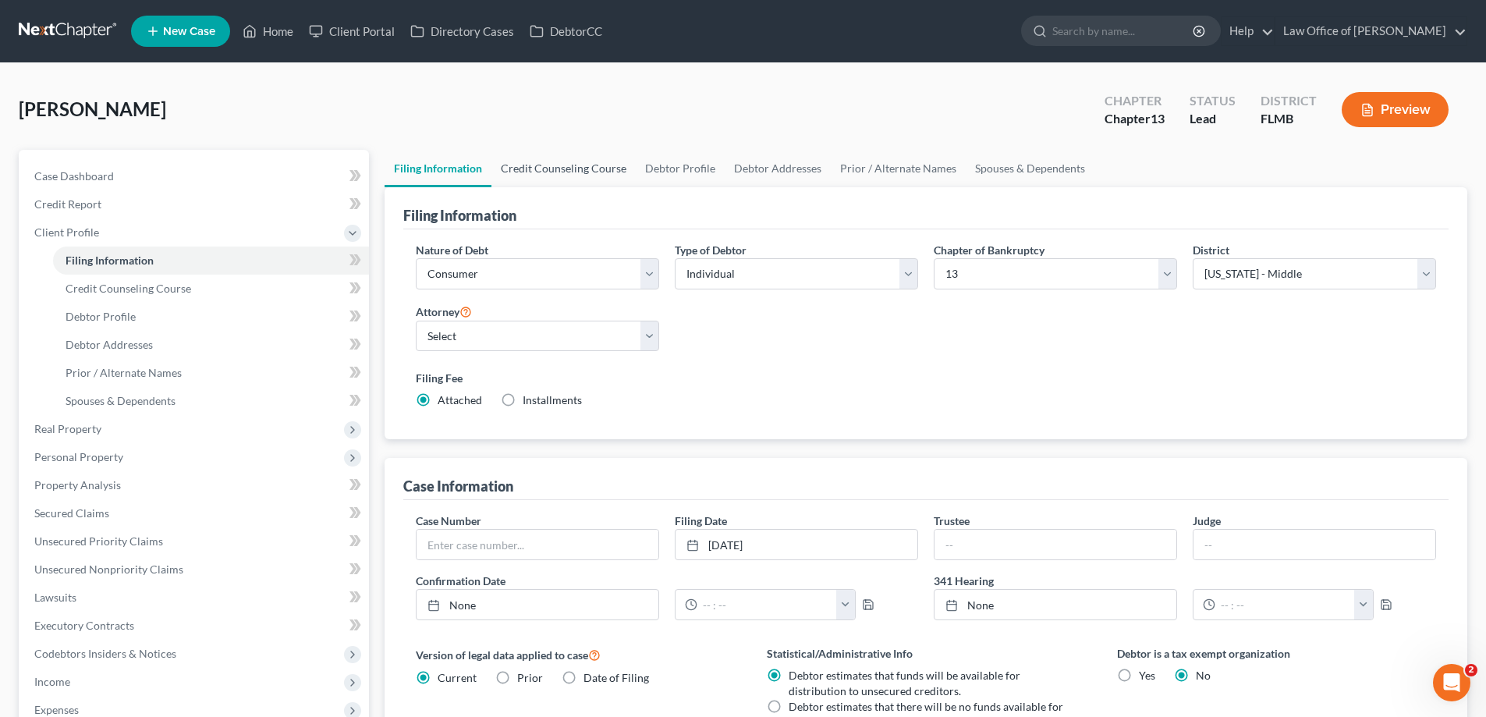
click at [619, 173] on link "Credit Counseling Course" at bounding box center [564, 168] width 144 height 37
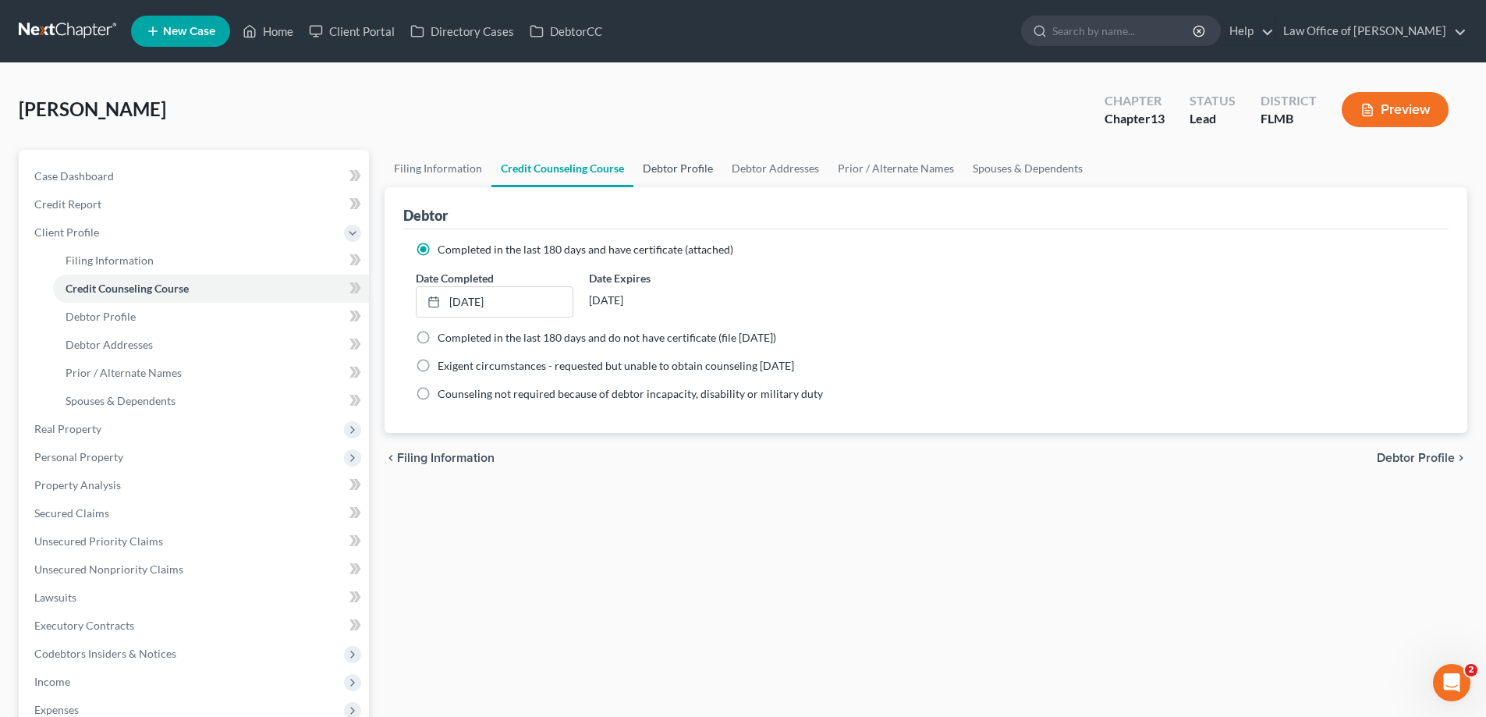
click at [699, 168] on link "Debtor Profile" at bounding box center [678, 168] width 89 height 37
select select "0"
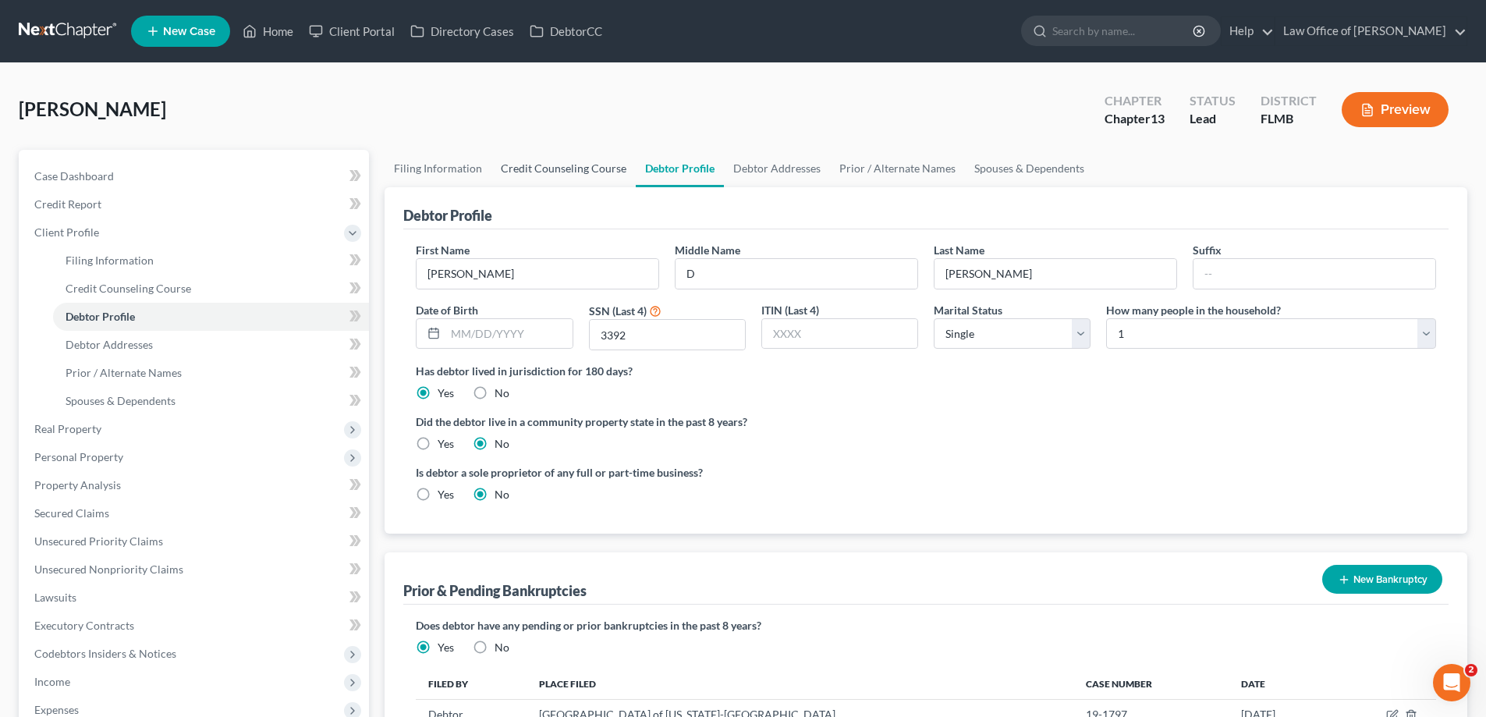
click at [570, 177] on link "Credit Counseling Course" at bounding box center [564, 168] width 144 height 37
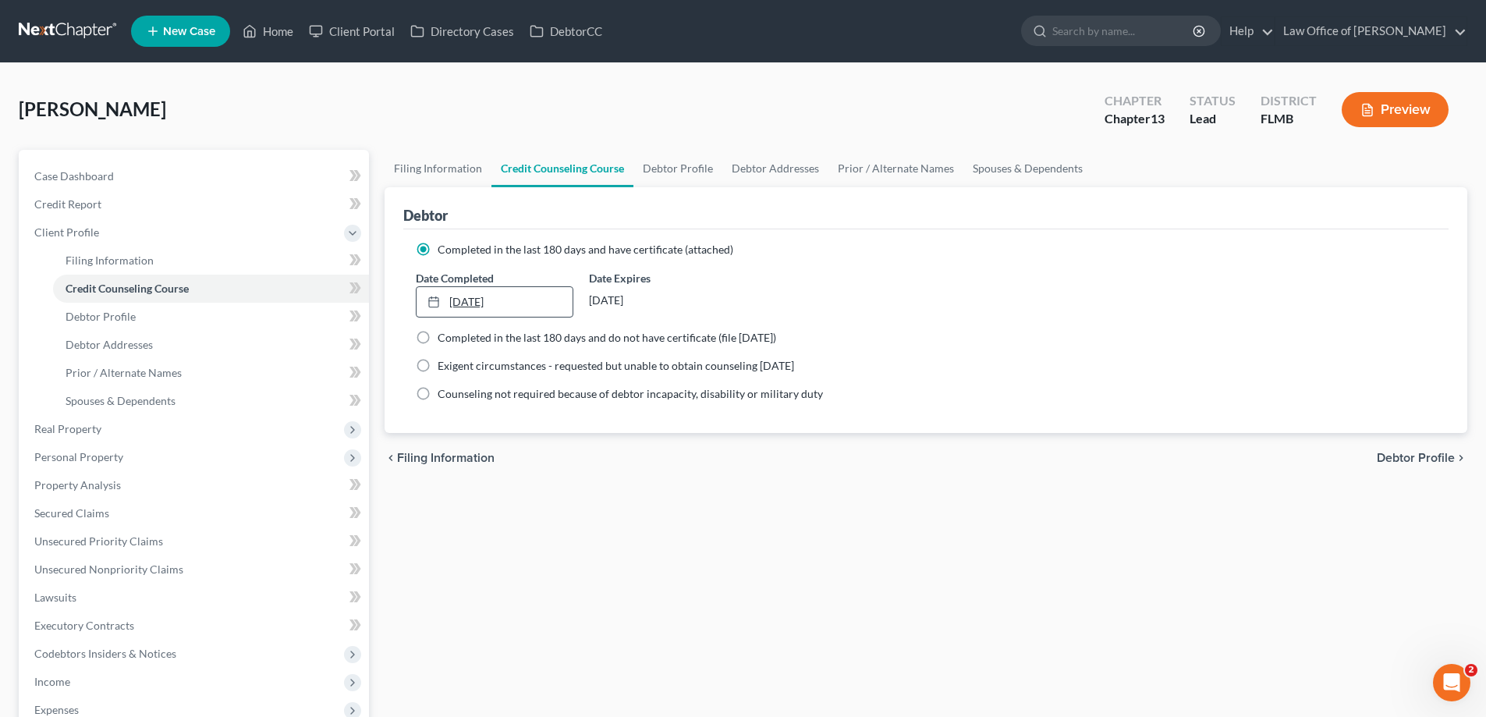
click at [513, 305] on link "[DATE]" at bounding box center [494, 302] width 155 height 30
click at [922, 584] on div "Filing Information Credit Counseling Course Debtor Profile Debtor Addresses Pri…" at bounding box center [926, 558] width 1099 height 817
click at [655, 158] on link "Debtor Profile" at bounding box center [678, 168] width 89 height 37
select select "0"
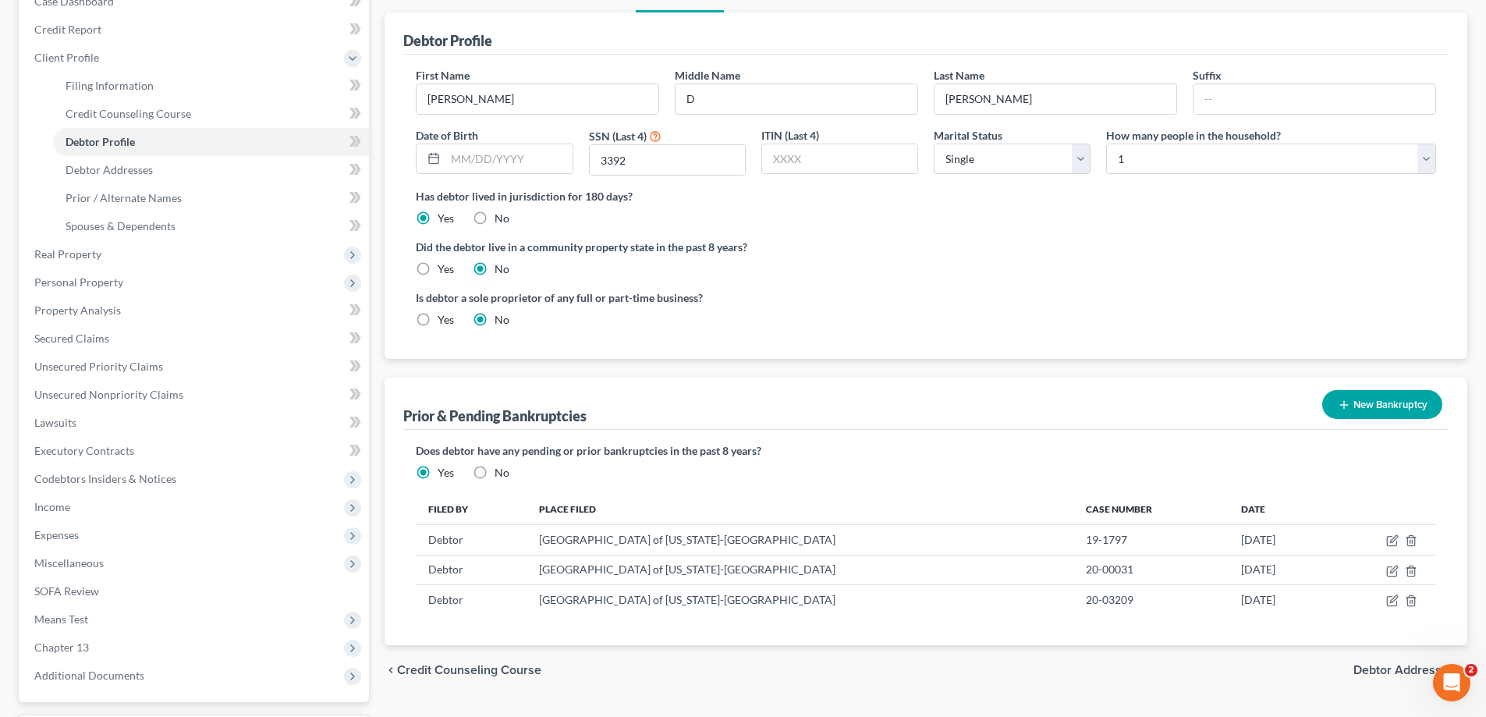
scroll to position [309, 0]
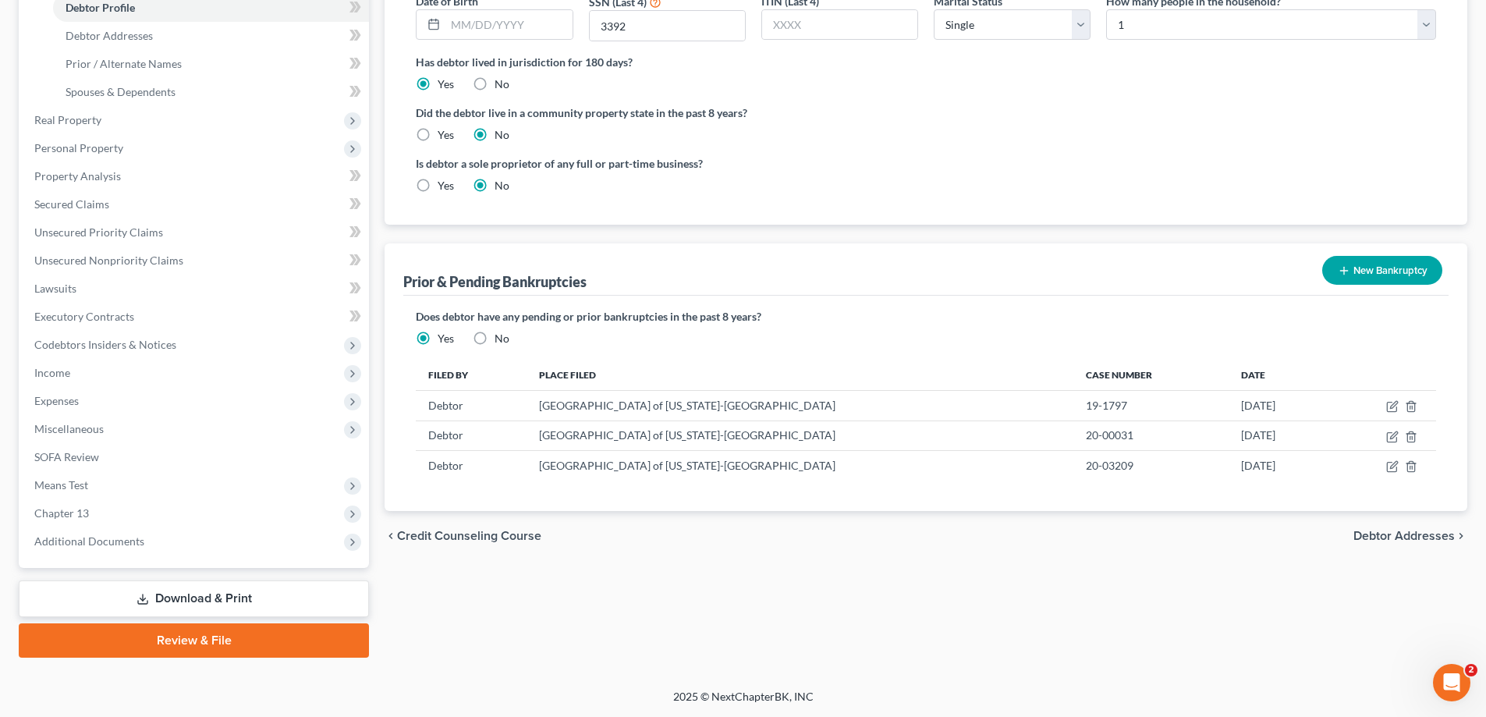
click at [1385, 266] on button "New Bankruptcy" at bounding box center [1383, 270] width 120 height 29
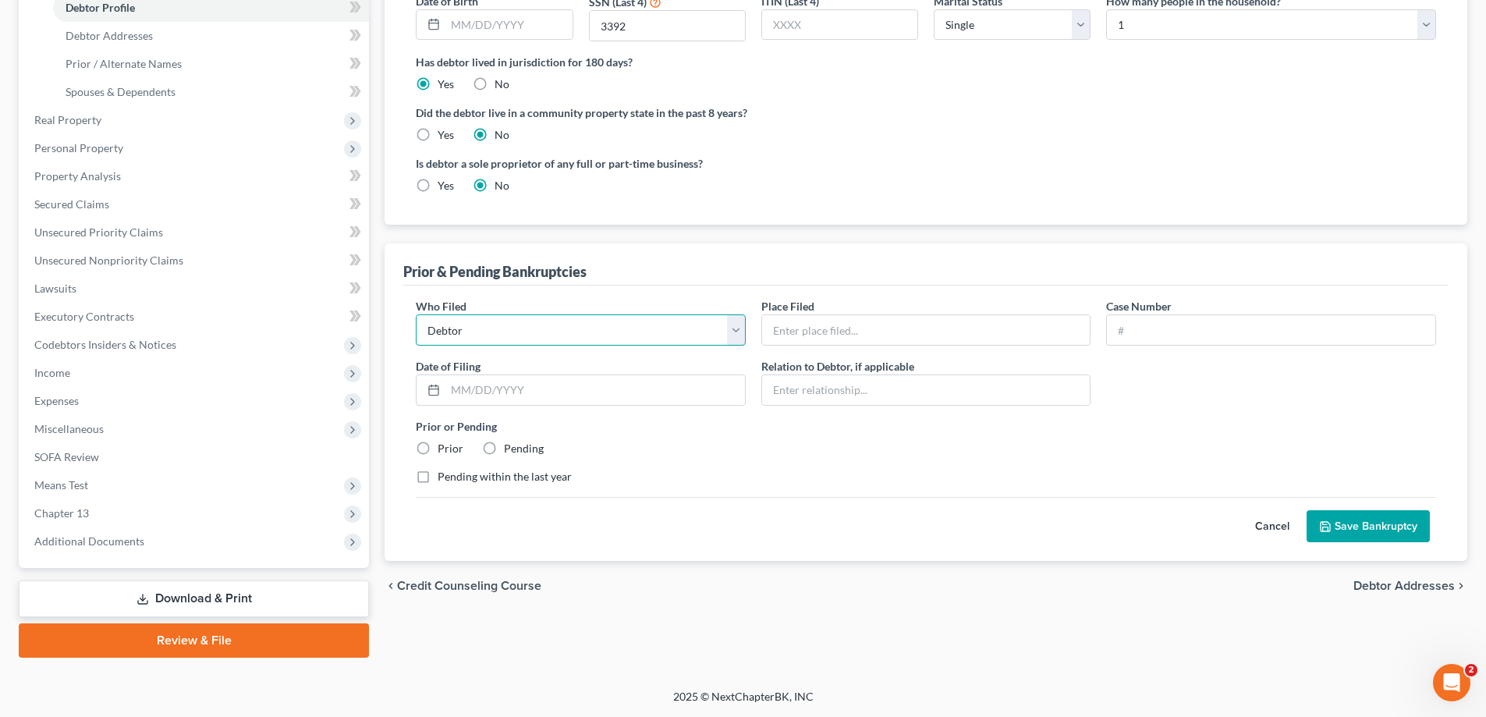
click at [601, 331] on select "Debtor Other" at bounding box center [581, 329] width 330 height 31
click at [416, 314] on select "Debtor Other" at bounding box center [581, 329] width 330 height 31
click at [583, 329] on select "Debtor Other" at bounding box center [581, 329] width 330 height 31
select select "debtor"
click at [416, 314] on select "Debtor Other" at bounding box center [581, 329] width 330 height 31
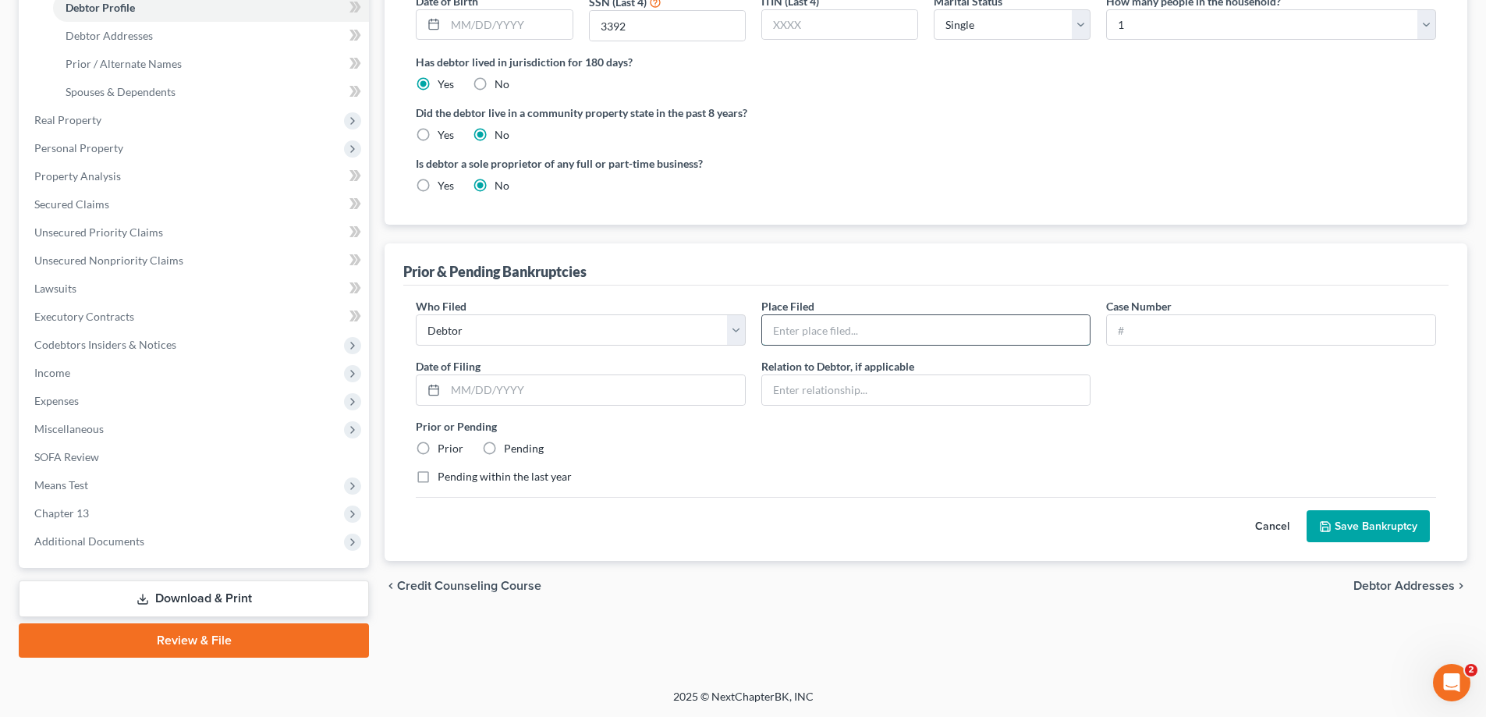
click at [820, 327] on input "text" at bounding box center [926, 330] width 329 height 30
click at [794, 629] on div "Filing Information Credit Counseling Course Debtor Profile Debtor Addresses Pri…" at bounding box center [926, 249] width 1099 height 817
click at [826, 310] on div "Place Filed *" at bounding box center [927, 322] width 346 height 48
click at [821, 323] on input "text" at bounding box center [926, 330] width 329 height 30
type input "[GEOGRAPHIC_DATA] of [US_STATE]-[GEOGRAPHIC_DATA]"
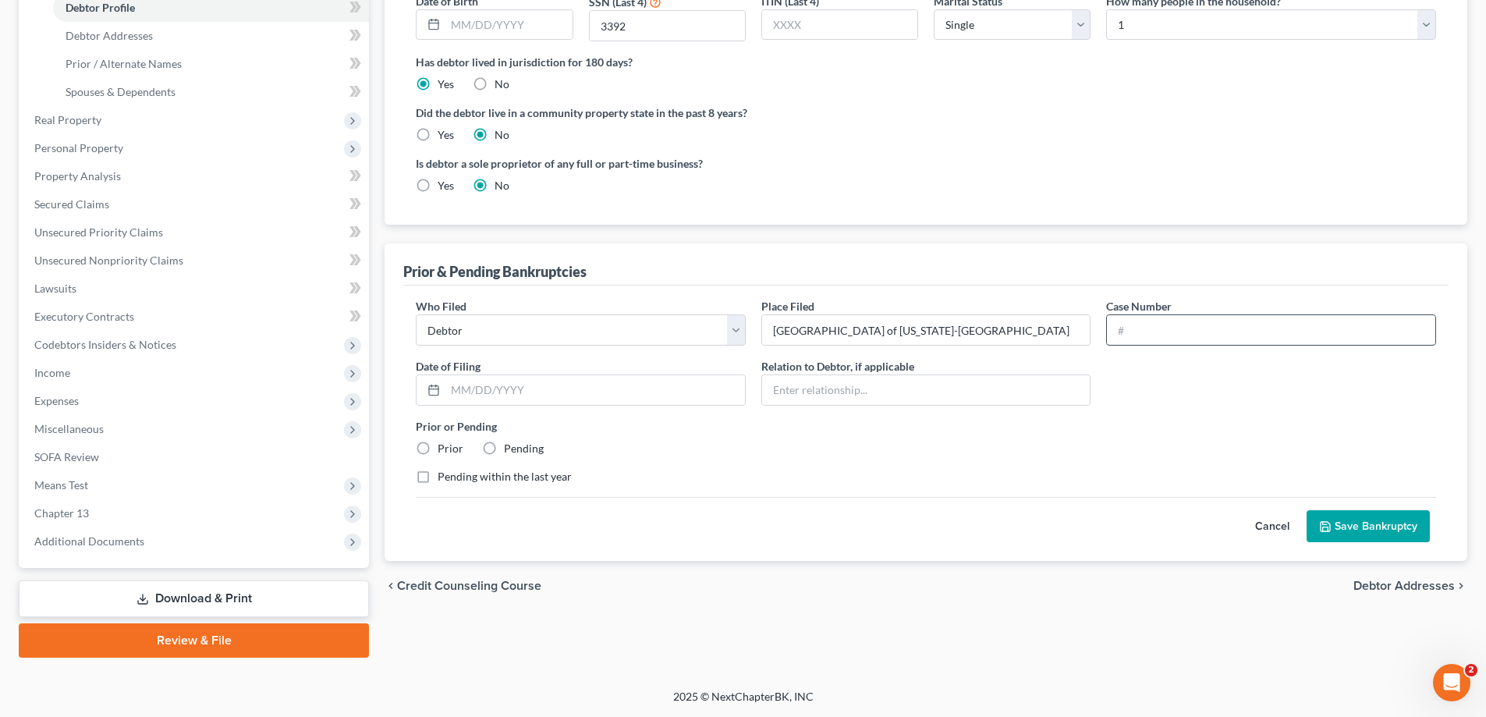
click at [1151, 324] on input "text" at bounding box center [1271, 330] width 329 height 30
click at [1302, 335] on input "text" at bounding box center [1271, 330] width 329 height 30
click at [1136, 335] on input "3:24-bk-00525" at bounding box center [1271, 330] width 329 height 30
drag, startPoint x: 1209, startPoint y: 329, endPoint x: 1174, endPoint y: 335, distance: 35.5
click at [1174, 335] on input "3:25-bk-00525" at bounding box center [1271, 330] width 329 height 30
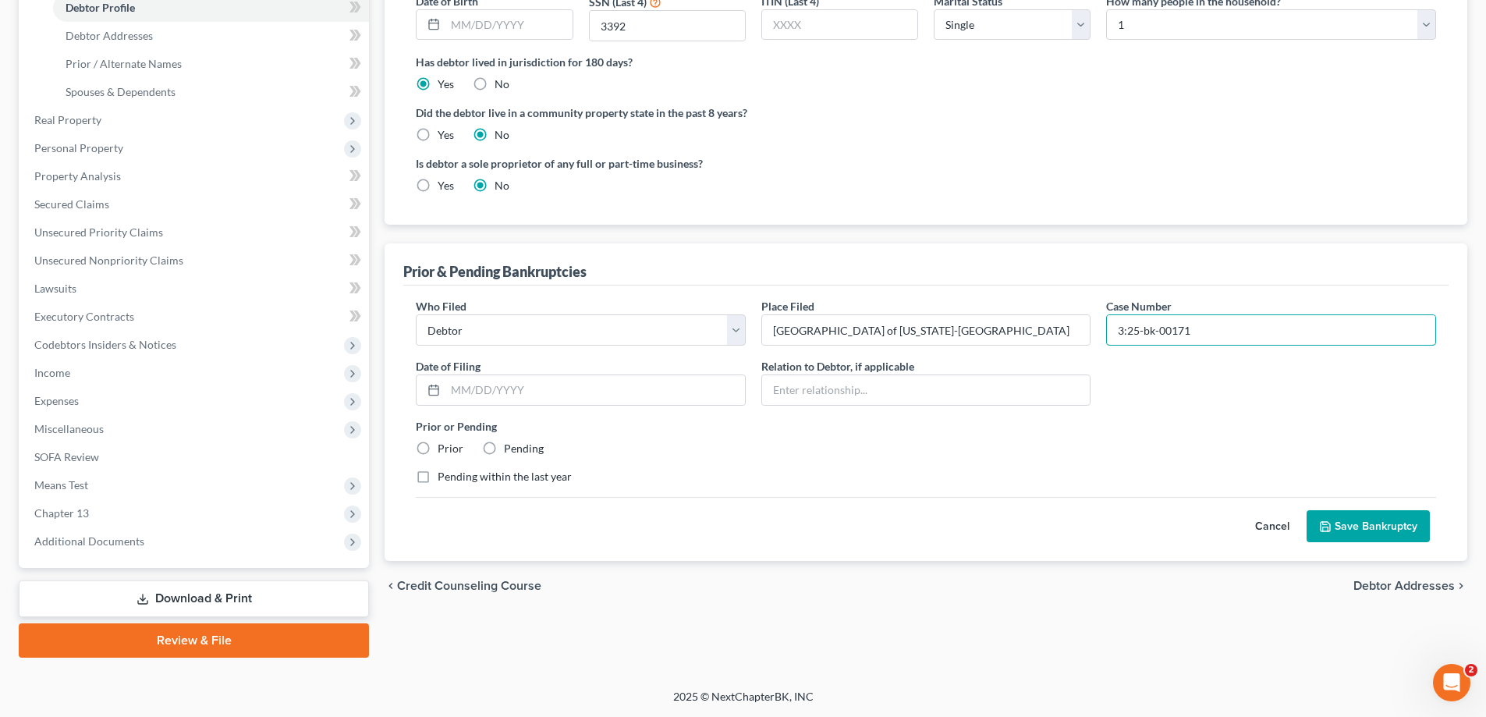
type input "3:25-bk-00171"
click at [815, 466] on div "Who Filed * Debtor Other Place Filed * [GEOGRAPHIC_DATA] of [US_STATE]-[GEOGRAP…" at bounding box center [926, 397] width 1036 height 199
click at [534, 378] on input "text" at bounding box center [596, 390] width 300 height 30
click at [551, 387] on input "text" at bounding box center [596, 390] width 300 height 30
type input "[DATE]"
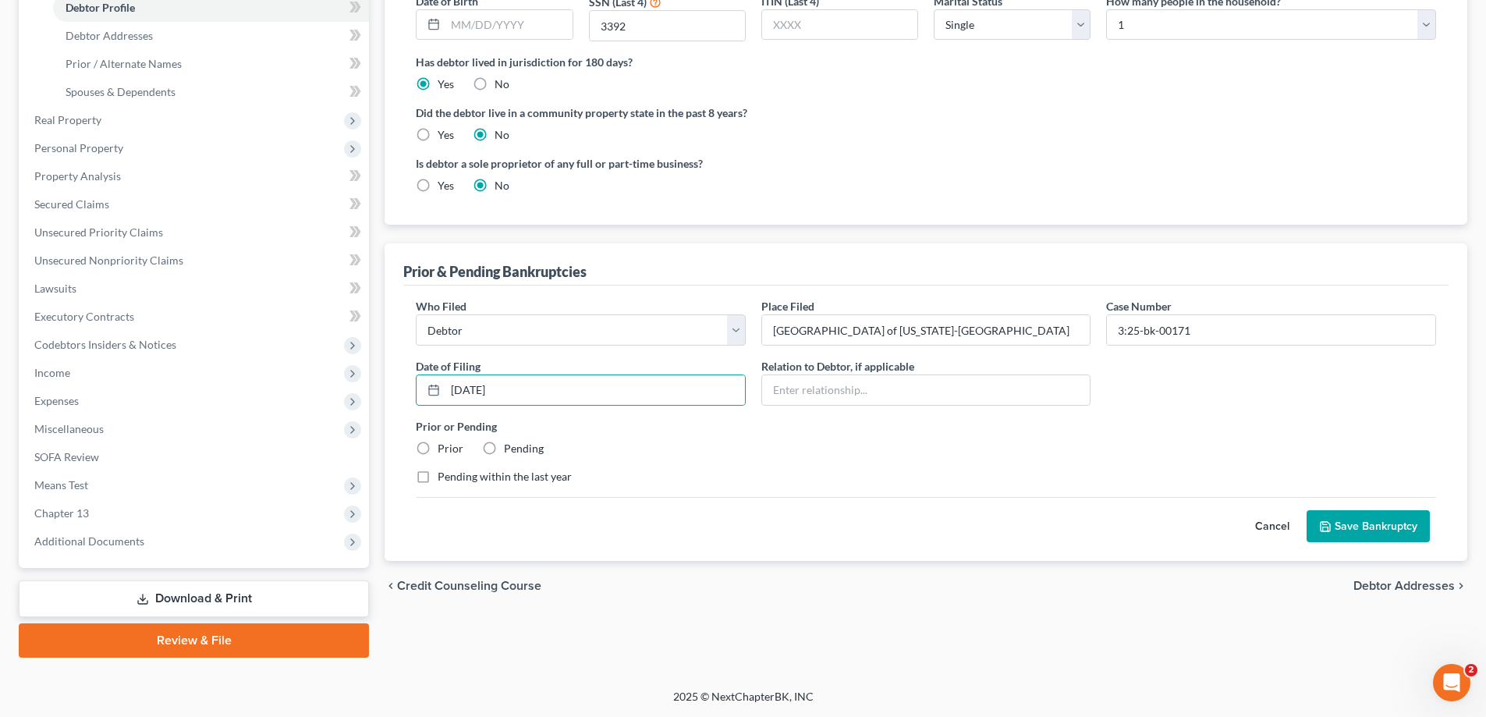
click at [442, 449] on label "Prior" at bounding box center [451, 449] width 26 height 16
click at [444, 449] on input "Prior" at bounding box center [449, 446] width 10 height 10
radio input "true"
click at [495, 475] on label "Pending within the last year" at bounding box center [505, 477] width 134 height 16
click at [454, 475] on input "Pending within the last year" at bounding box center [449, 474] width 10 height 10
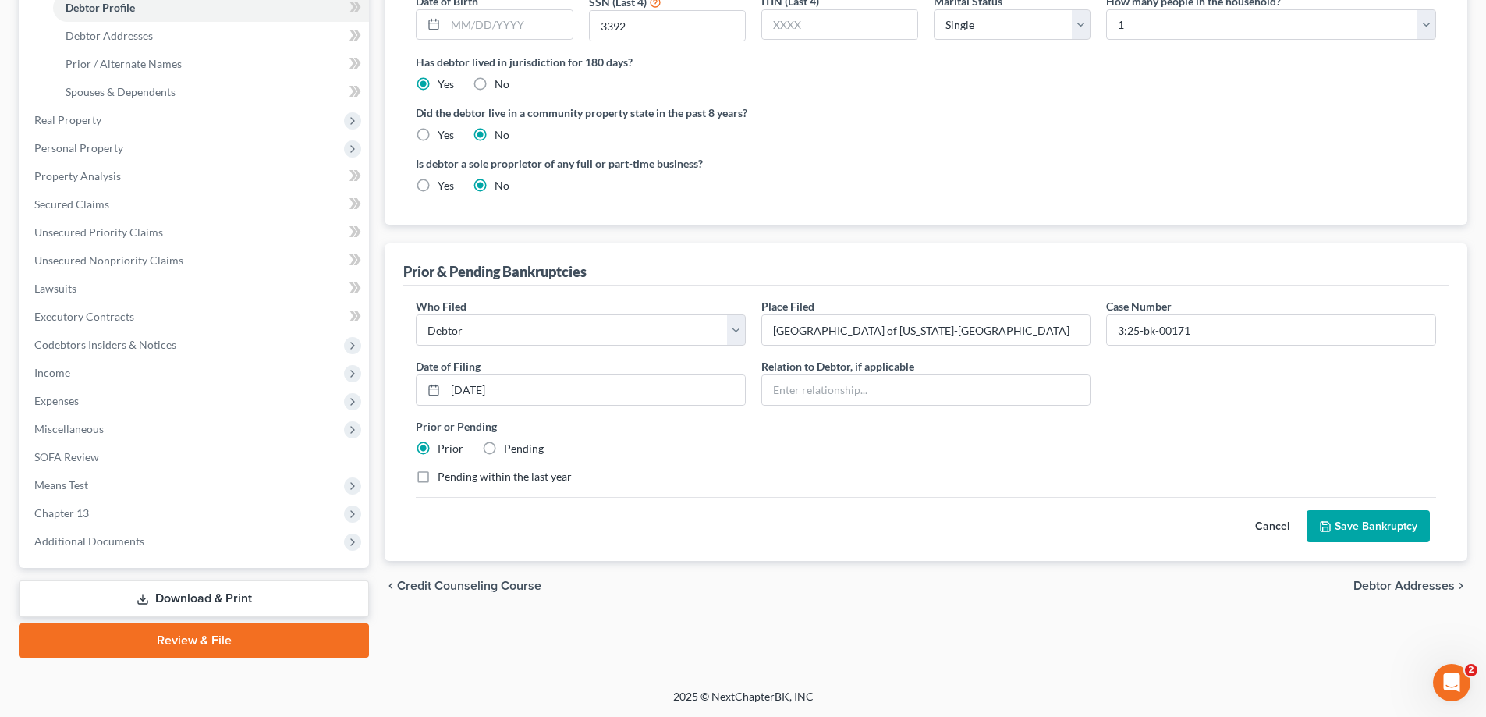
checkbox input "true"
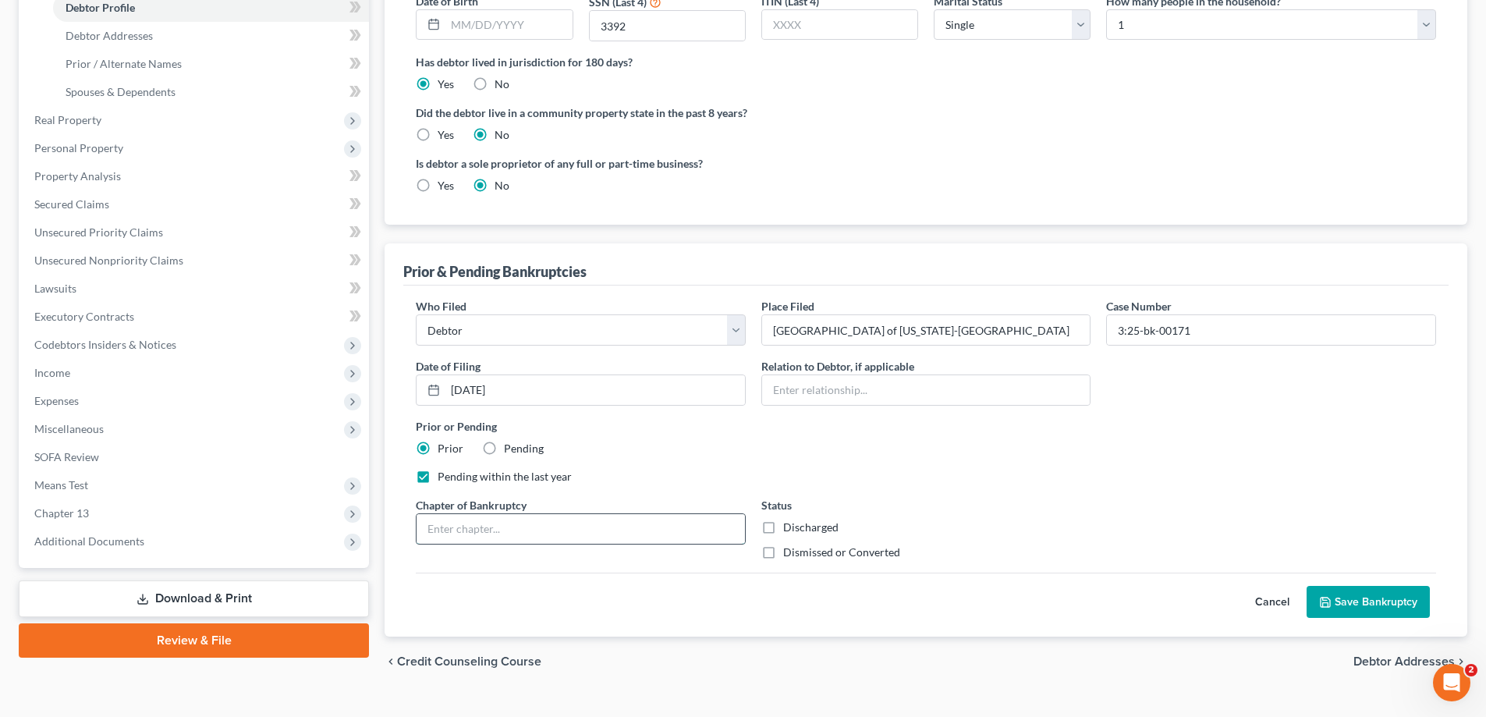
click at [665, 533] on input "text" at bounding box center [581, 529] width 329 height 30
type input "13"
click at [783, 552] on label "Dismissed or Converted" at bounding box center [841, 553] width 117 height 16
click at [790, 552] on input "Dismissed or Converted" at bounding box center [795, 550] width 10 height 10
checkbox input "true"
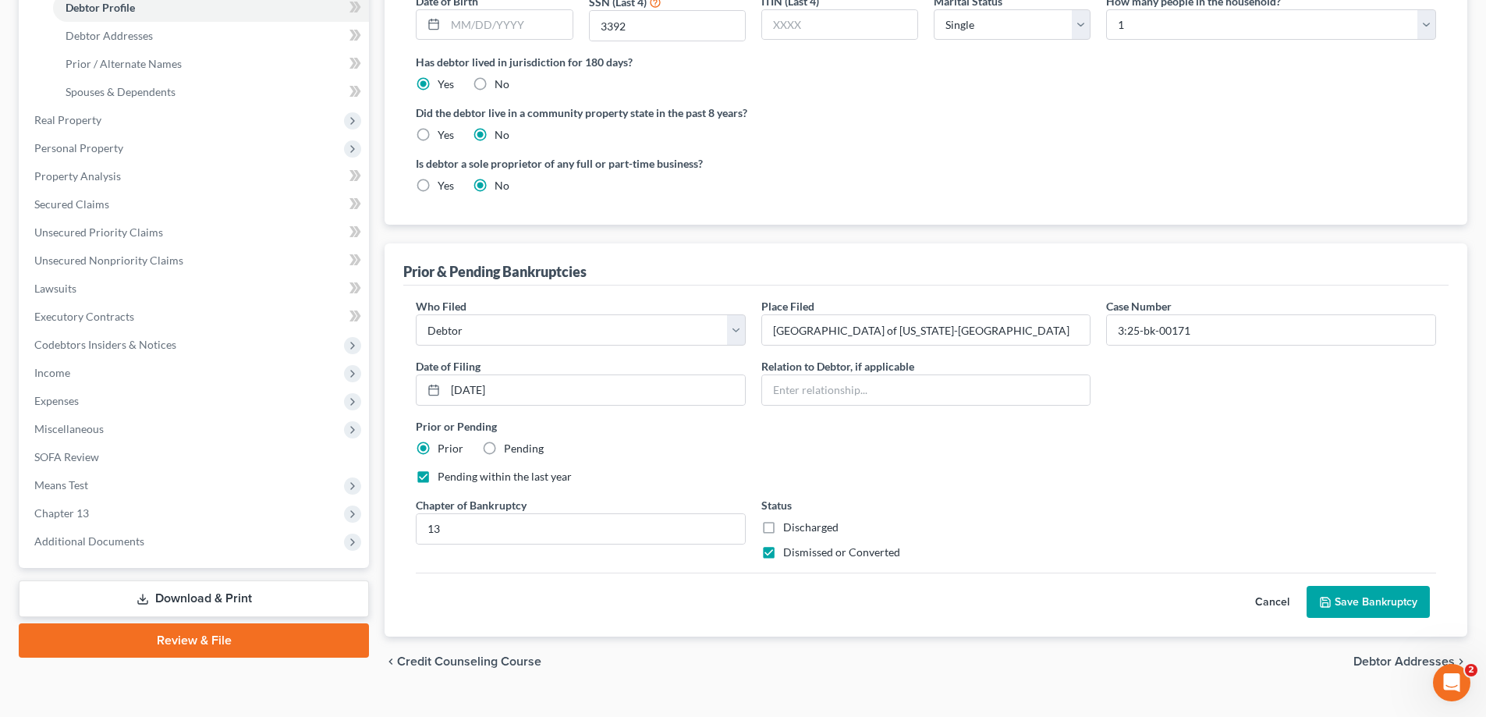
click at [1380, 591] on button "Save Bankruptcy" at bounding box center [1368, 602] width 123 height 33
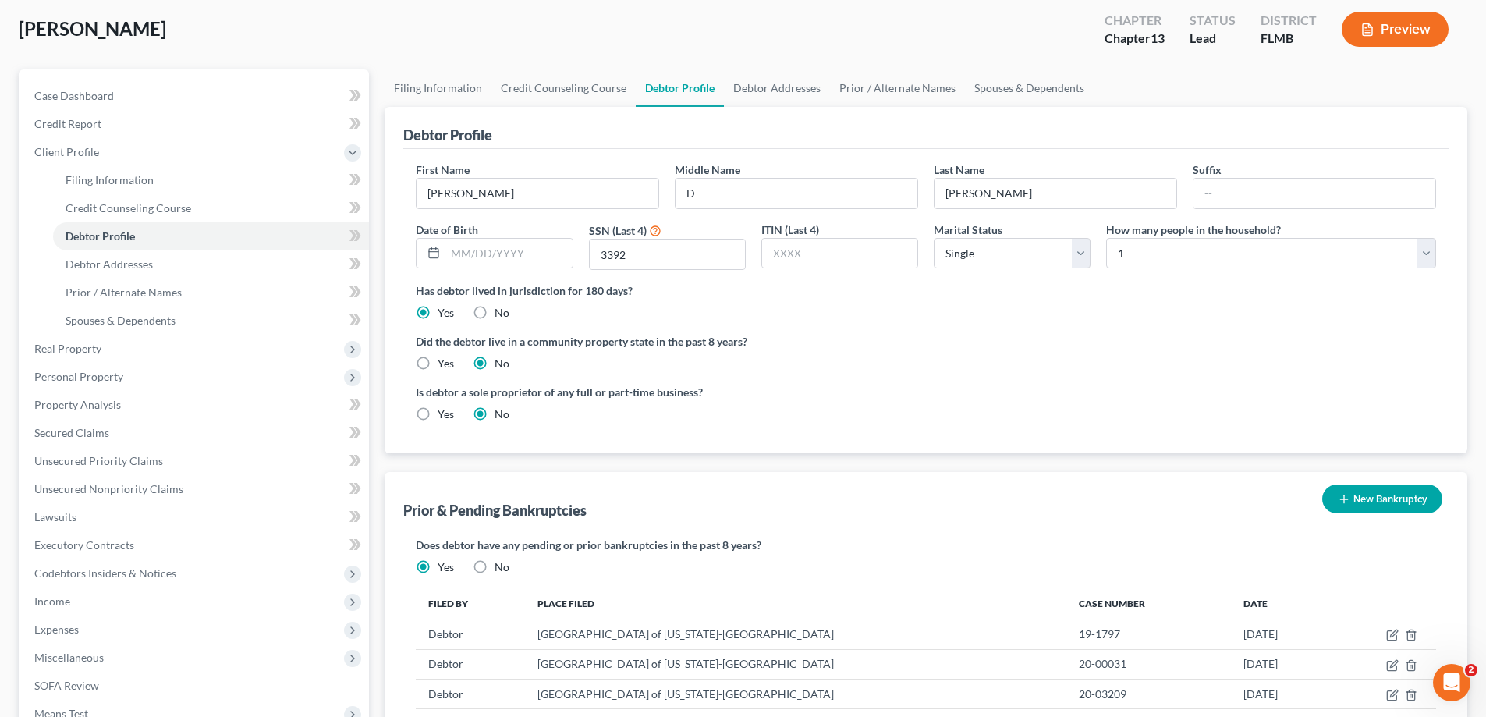
scroll to position [75, 0]
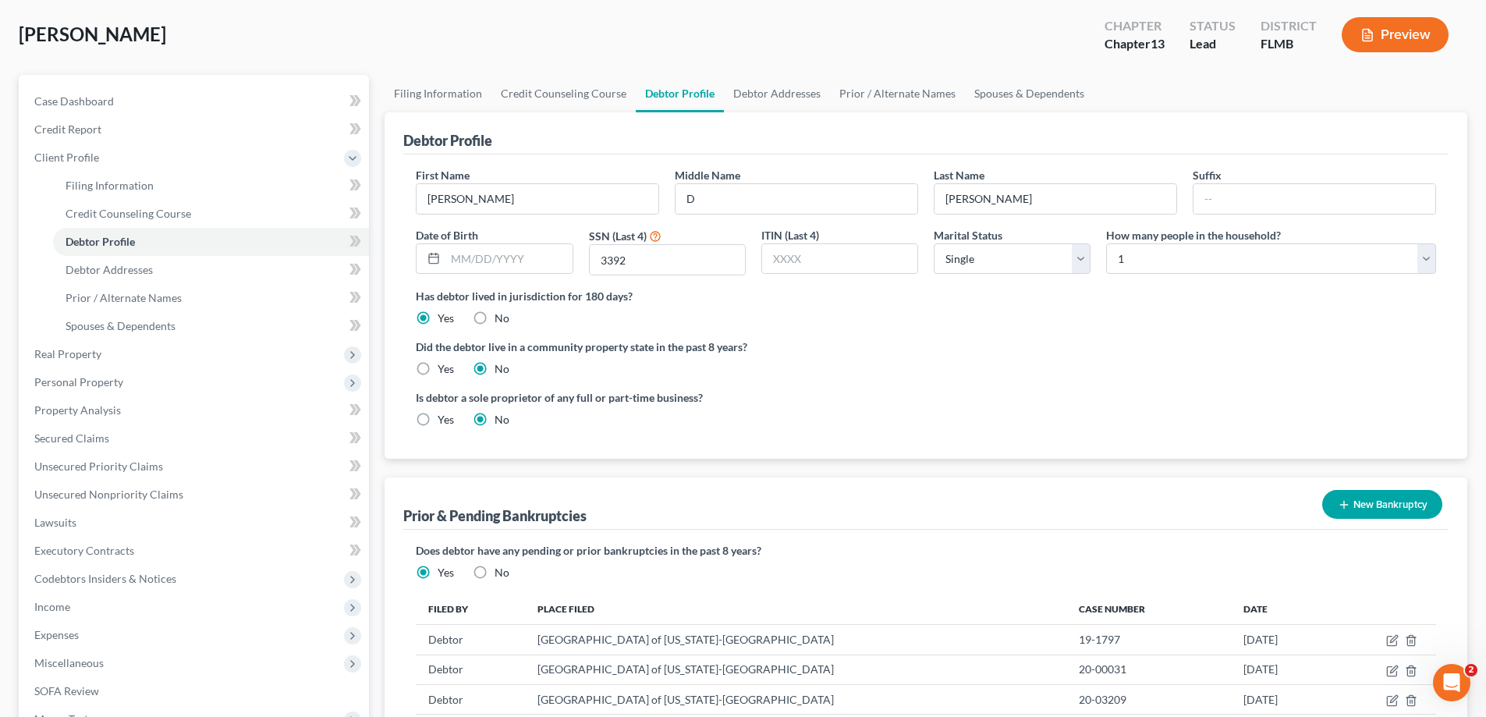
click at [762, 115] on div "Debtor Profile" at bounding box center [926, 133] width 1046 height 42
click at [764, 104] on link "Debtor Addresses" at bounding box center [777, 93] width 106 height 37
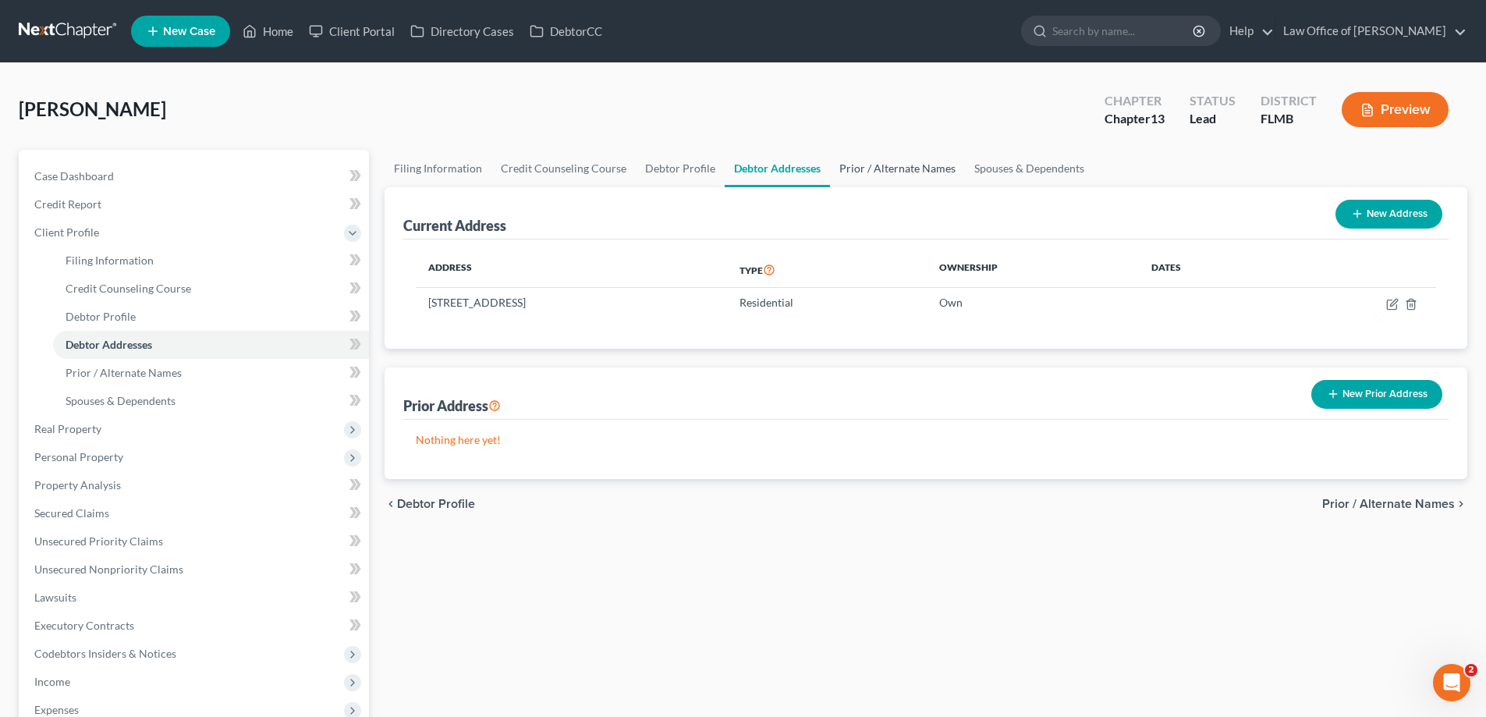
click at [895, 158] on link "Prior / Alternate Names" at bounding box center [897, 168] width 135 height 37
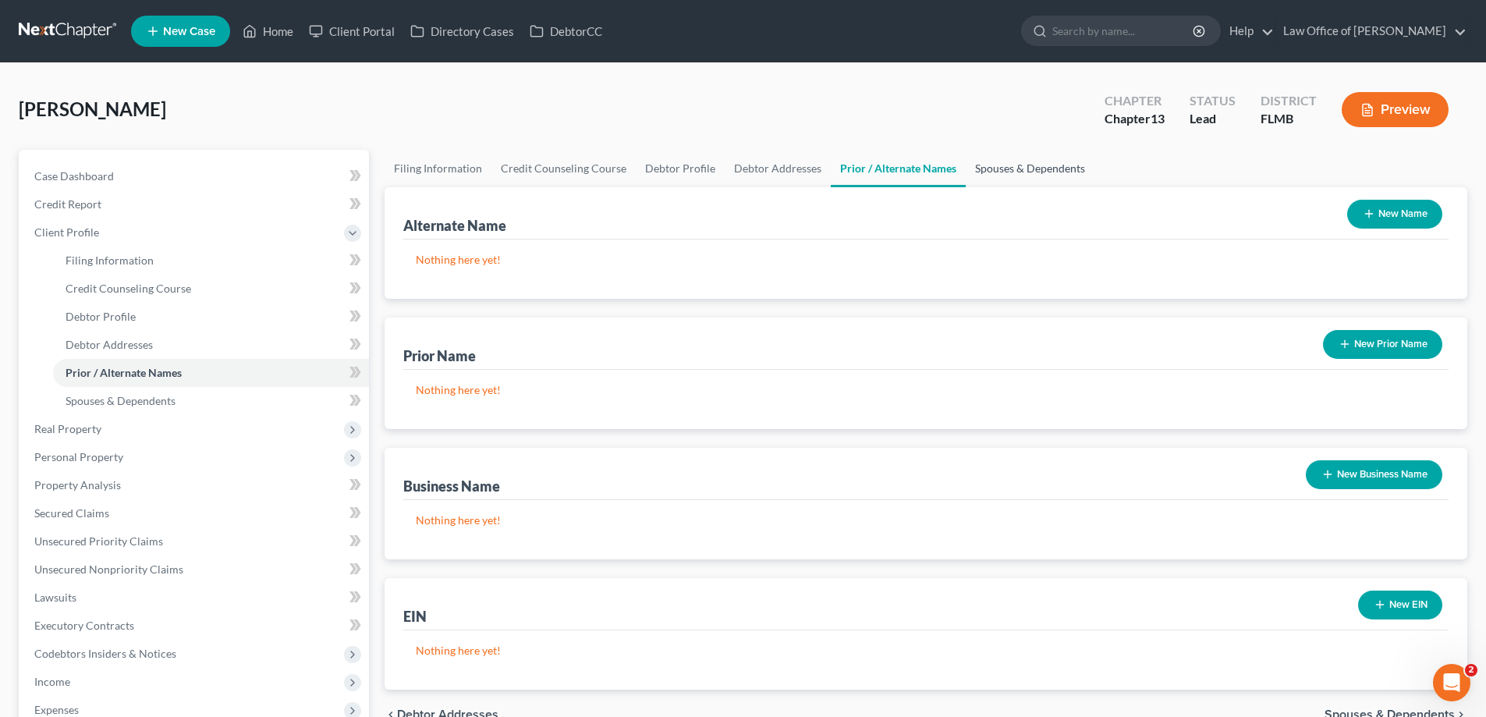
click at [1052, 168] on link "Spouses & Dependents" at bounding box center [1030, 168] width 129 height 37
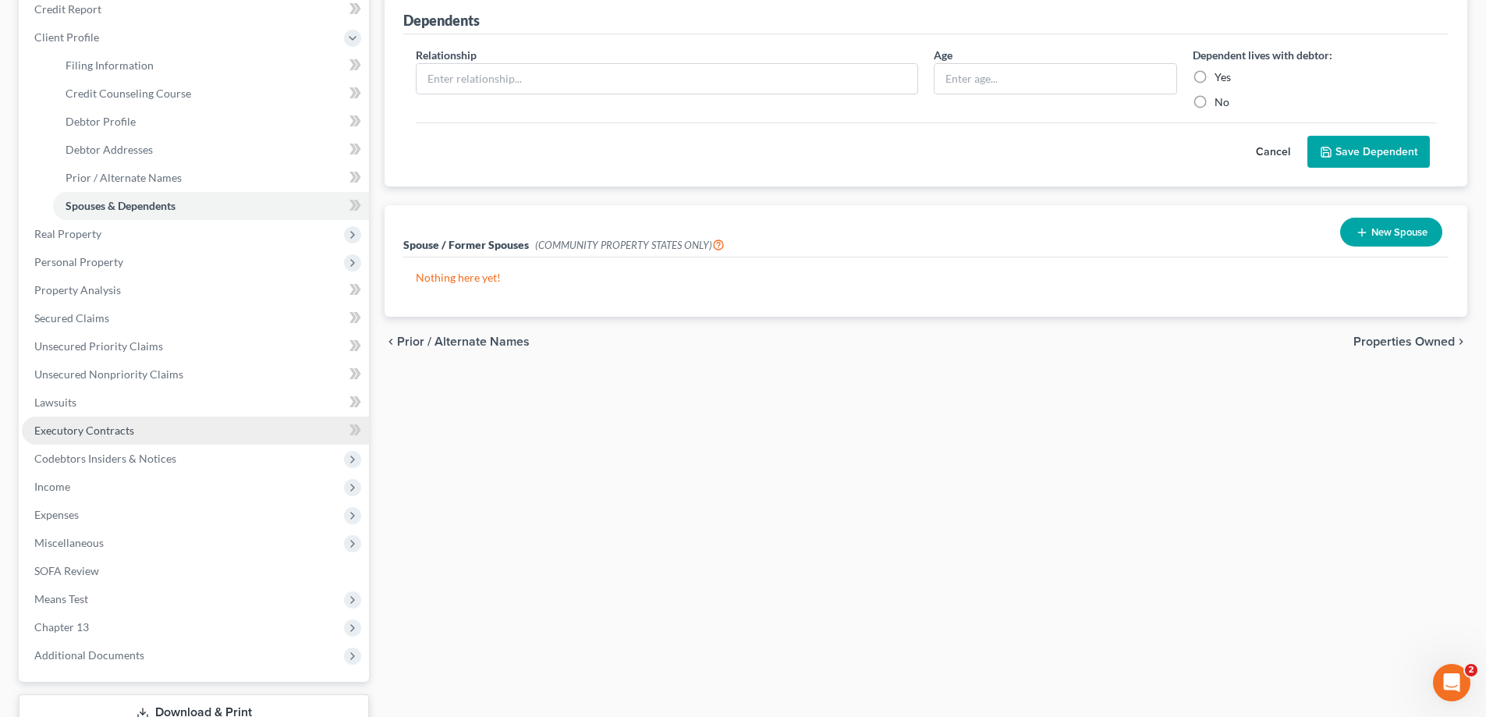
scroll to position [309, 0]
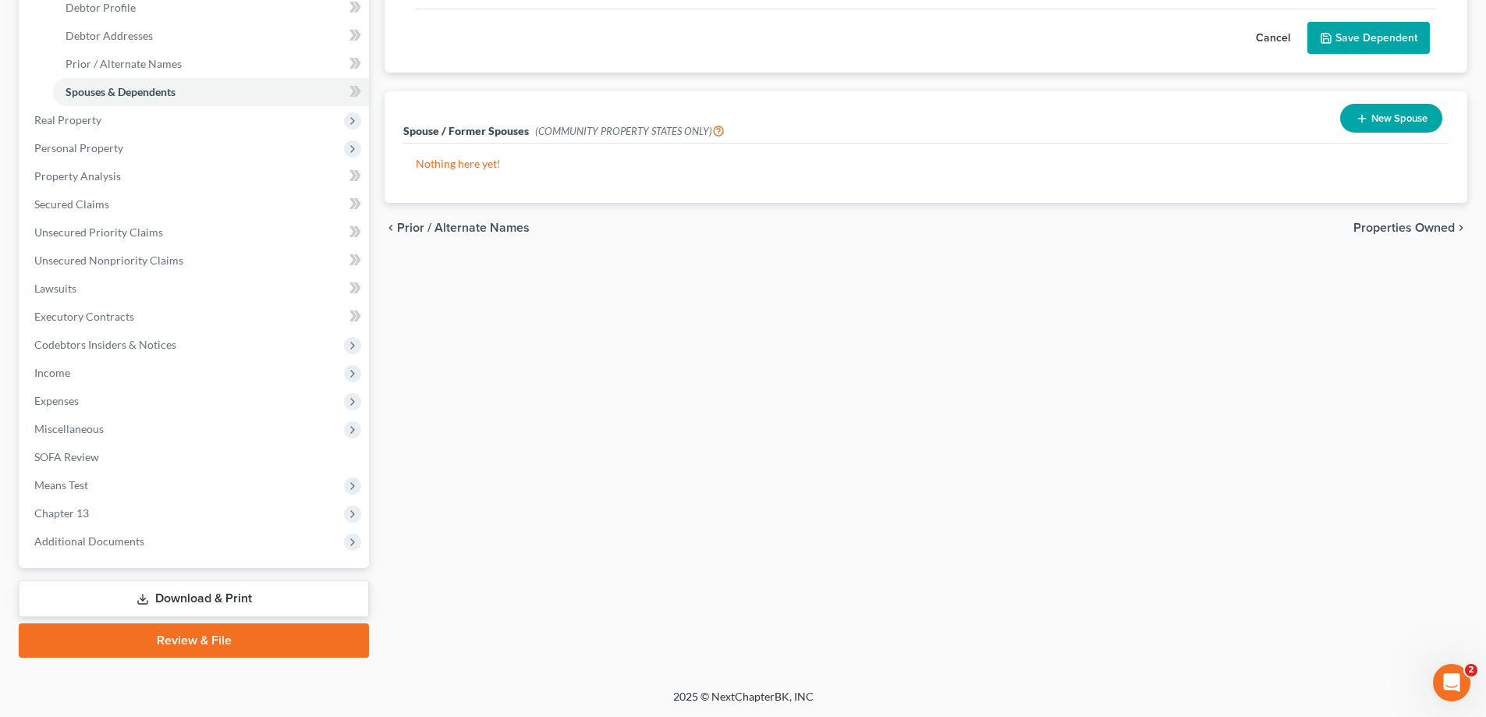
click at [242, 632] on link "Review & File" at bounding box center [194, 640] width 350 height 34
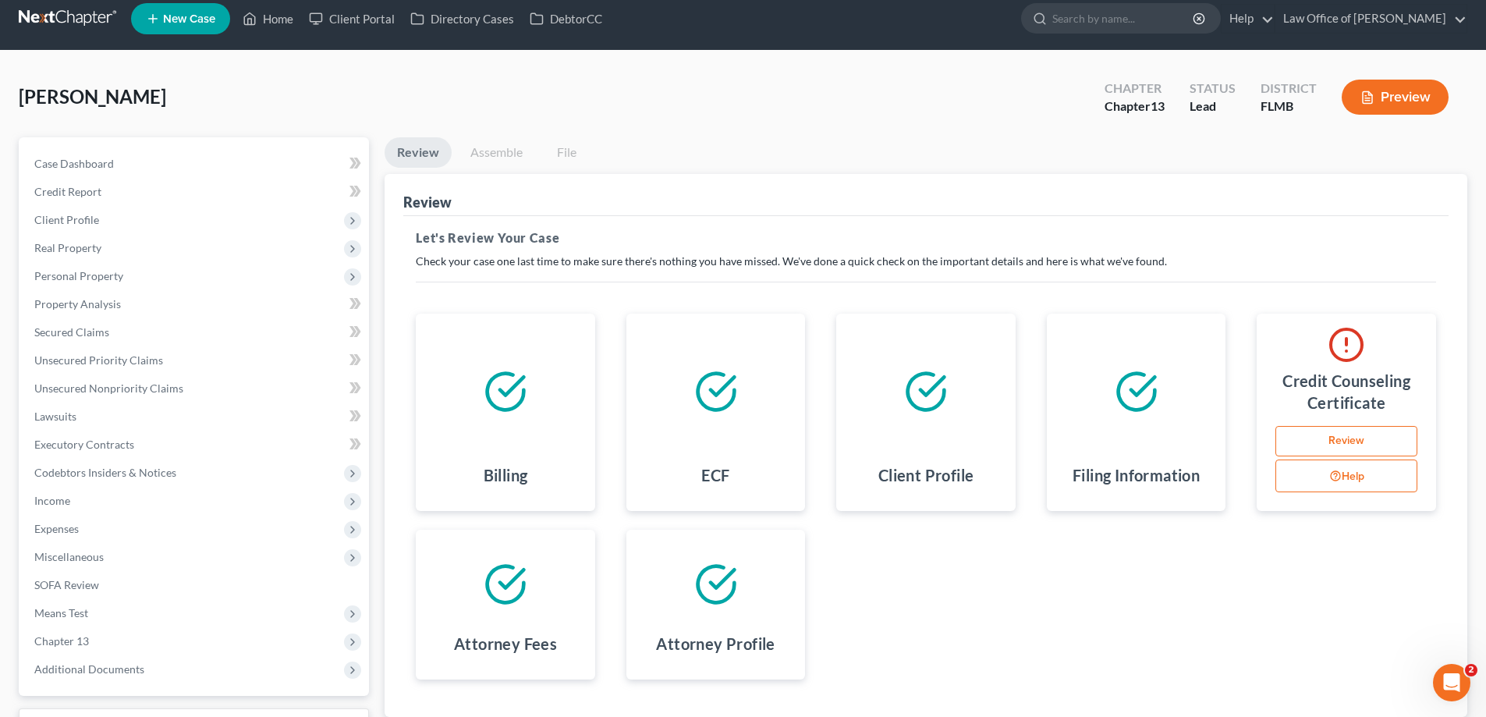
scroll to position [140, 0]
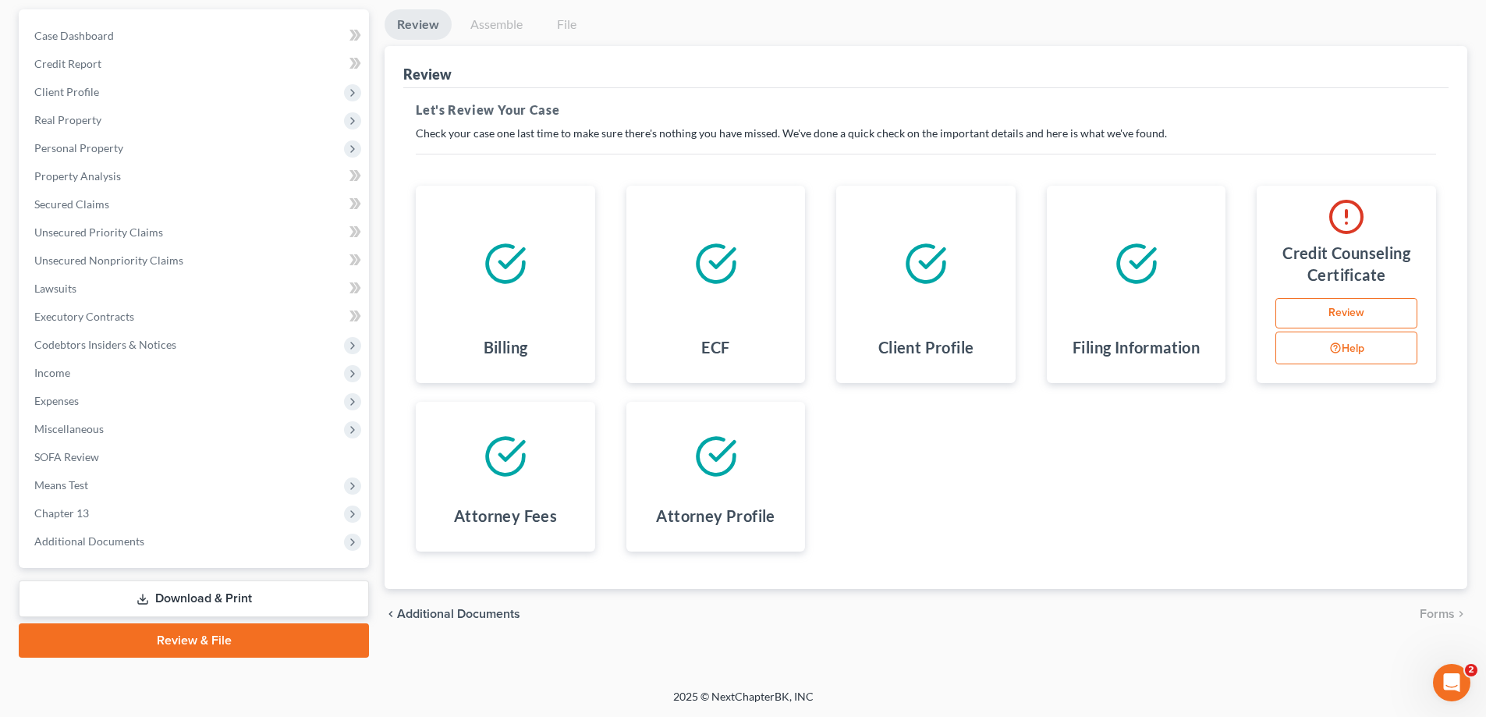
click at [1411, 318] on link "Review" at bounding box center [1347, 313] width 142 height 31
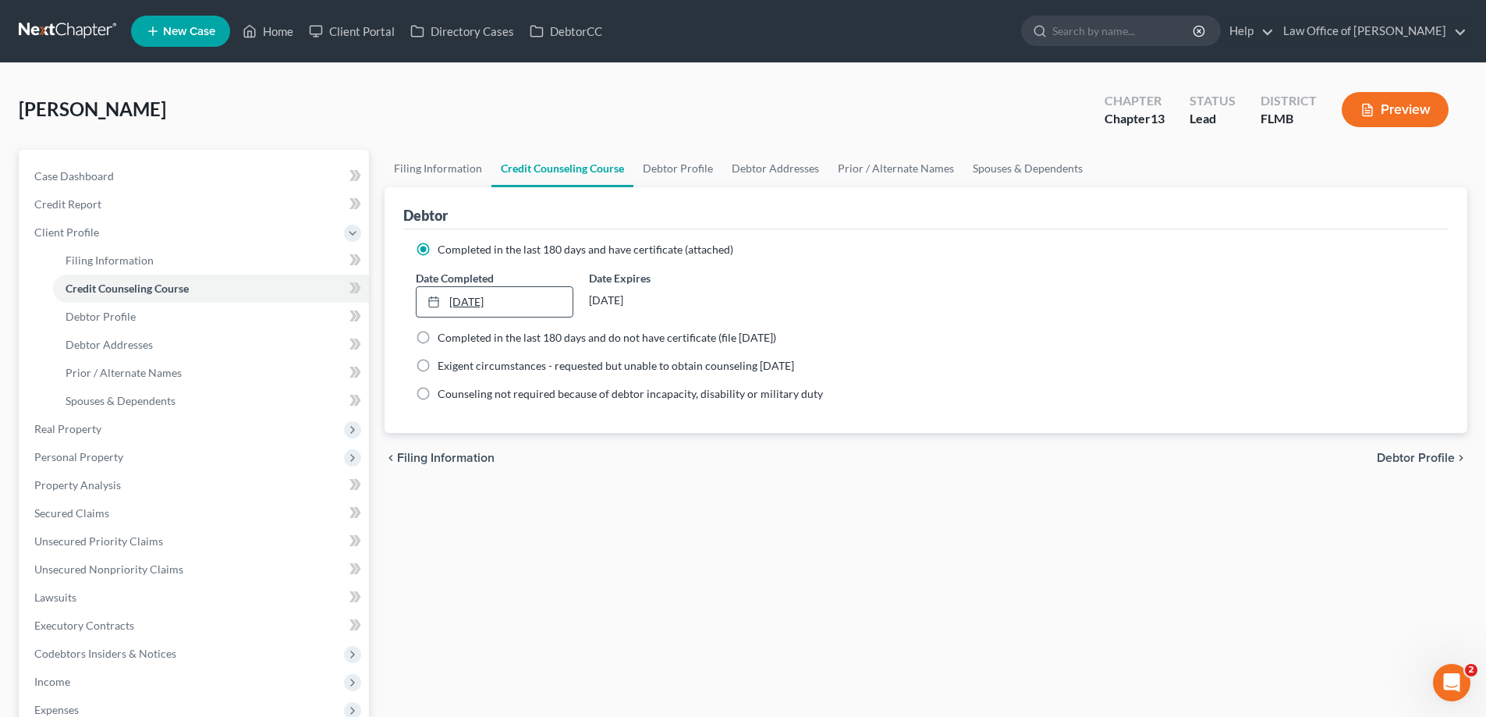
click at [498, 299] on link "[DATE]" at bounding box center [494, 302] width 155 height 30
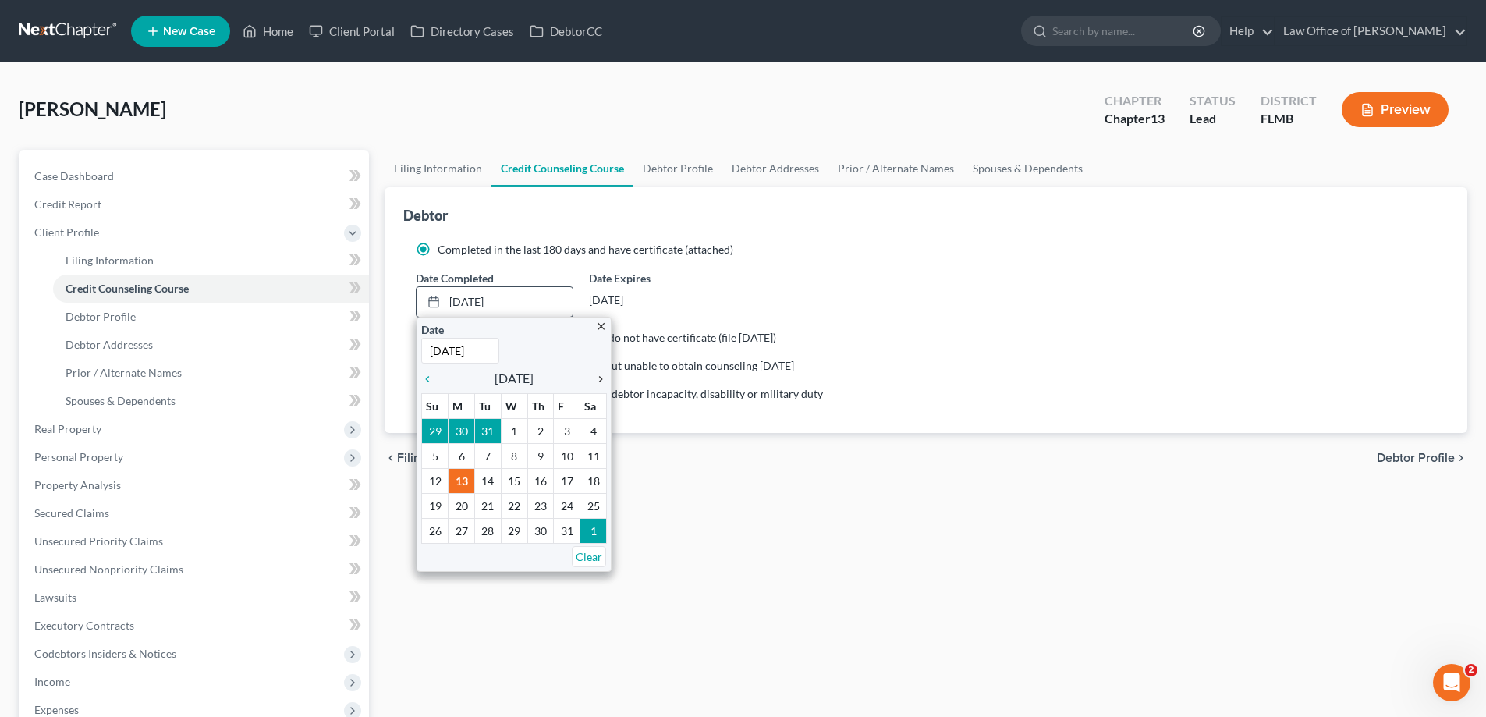
click at [601, 376] on icon "chevron_right" at bounding box center [597, 379] width 20 height 12
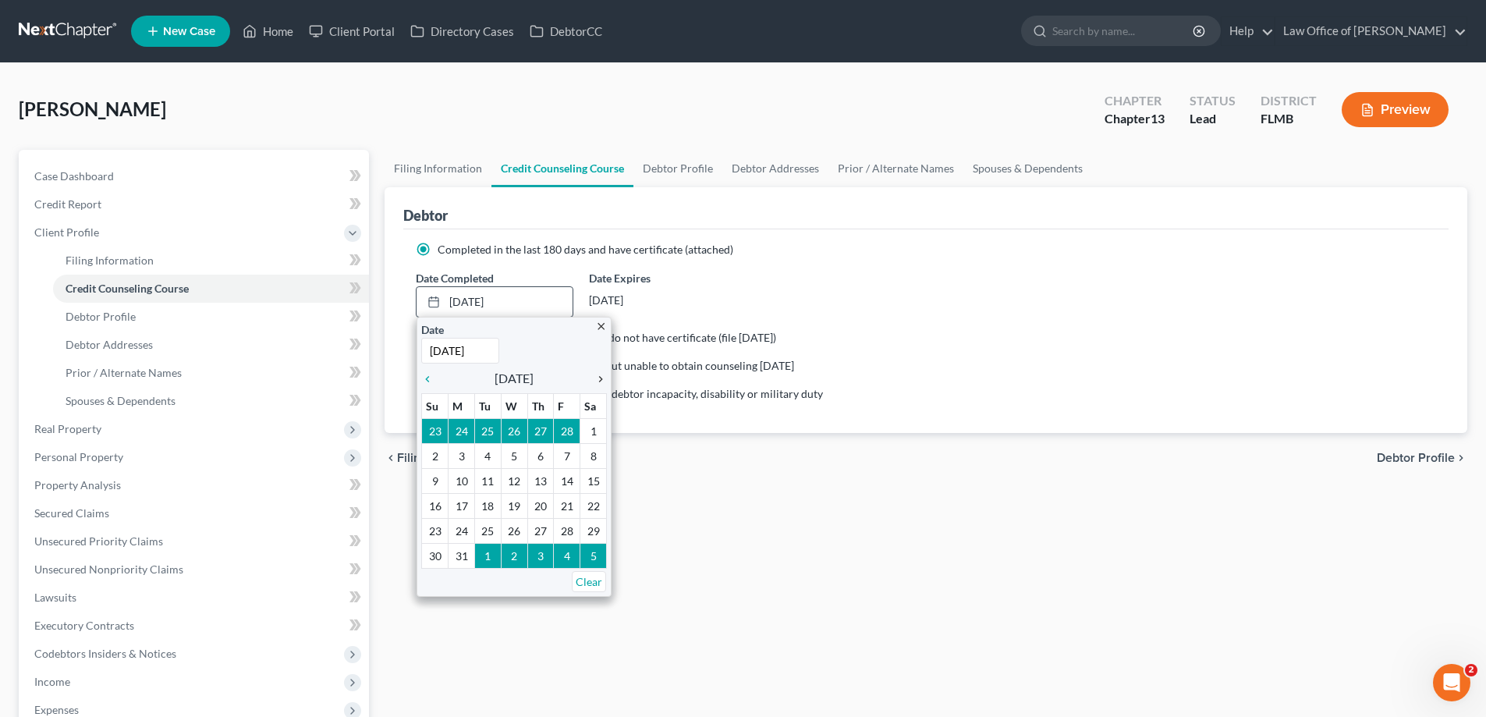
click at [601, 376] on icon "chevron_right" at bounding box center [597, 379] width 20 height 12
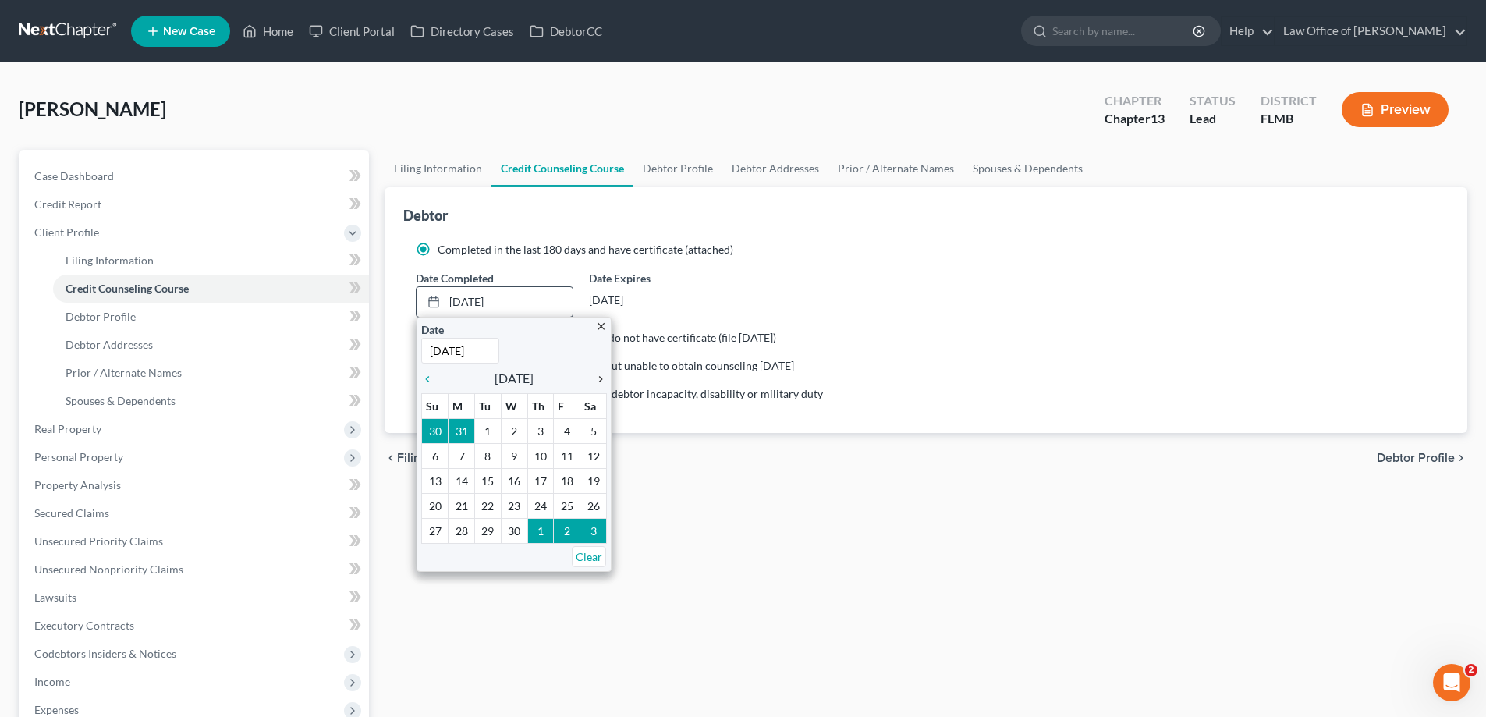
click at [601, 376] on icon "chevron_right" at bounding box center [597, 379] width 20 height 12
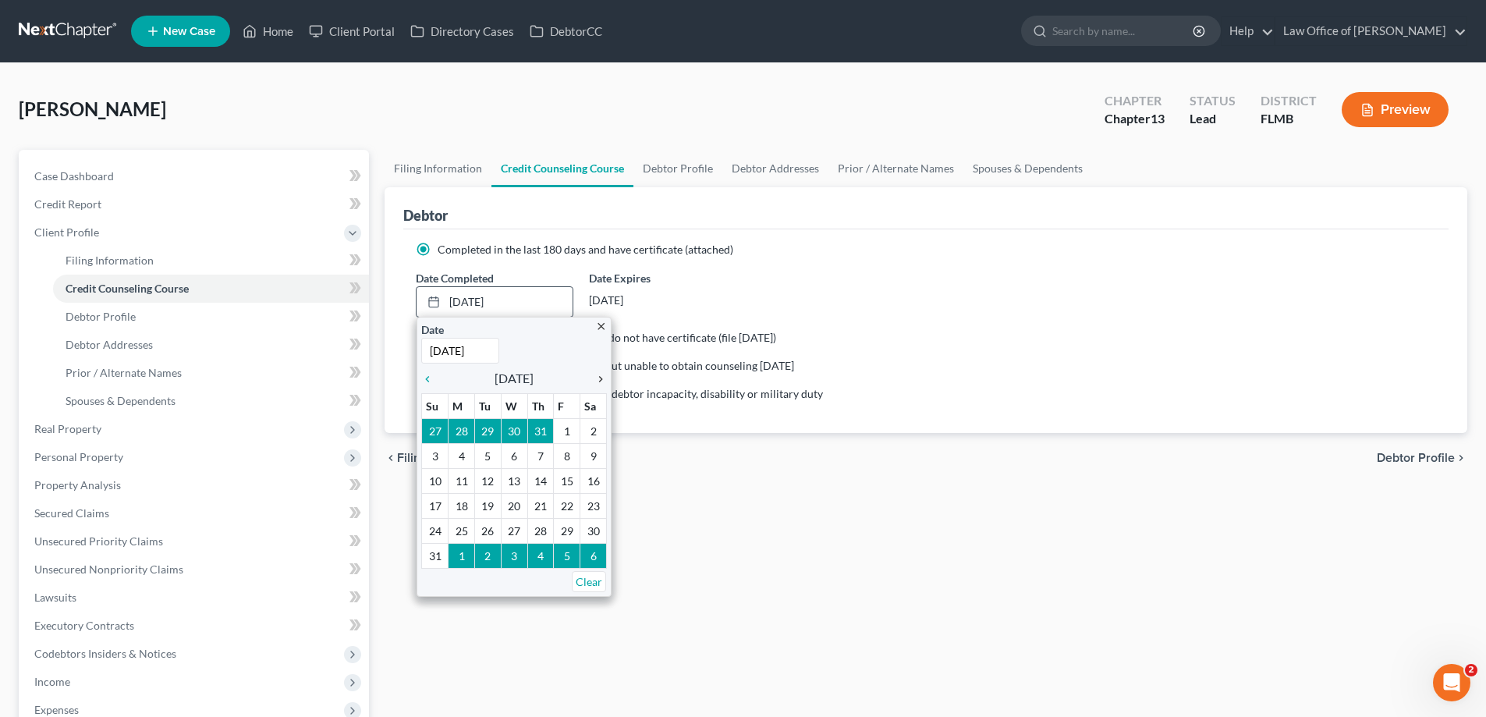
click at [601, 376] on icon "chevron_right" at bounding box center [597, 379] width 20 height 12
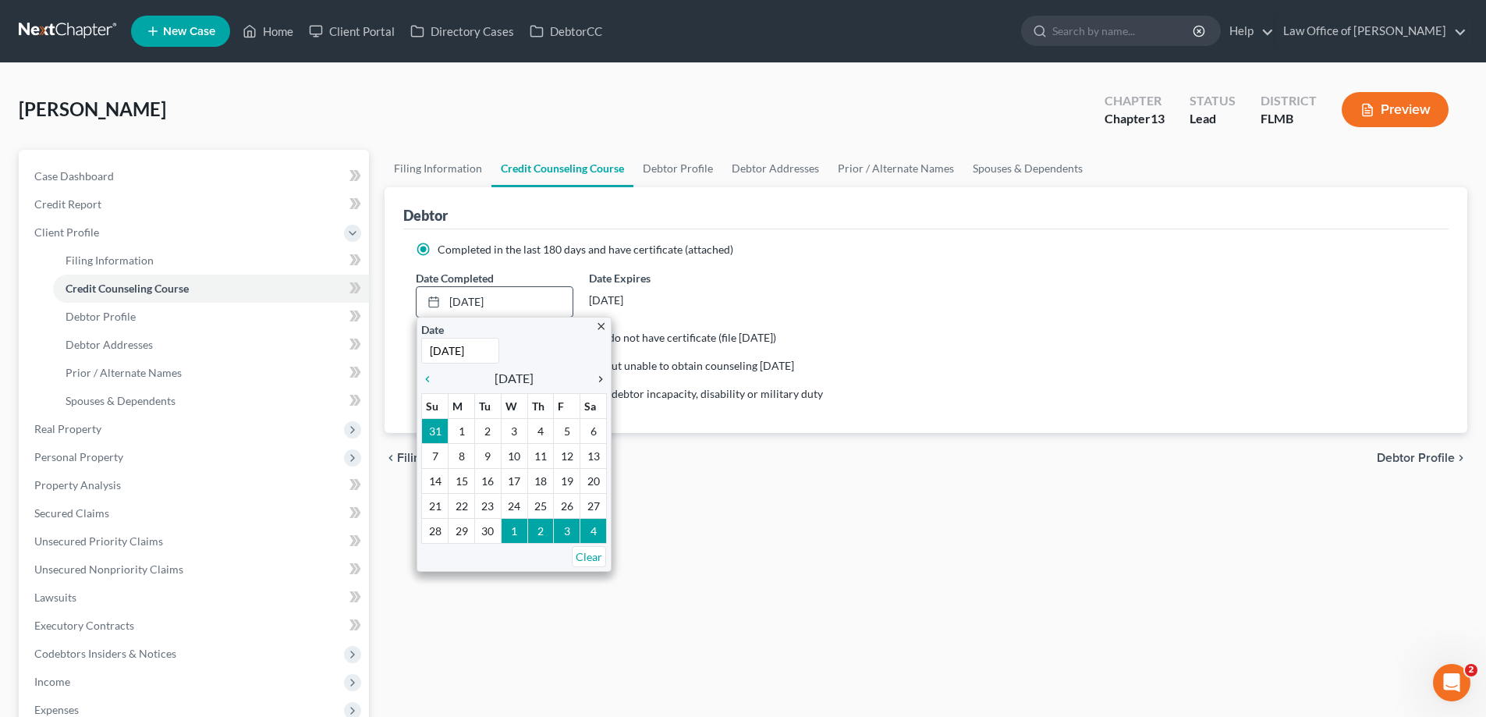
click at [601, 376] on icon "chevron_right" at bounding box center [597, 379] width 20 height 12
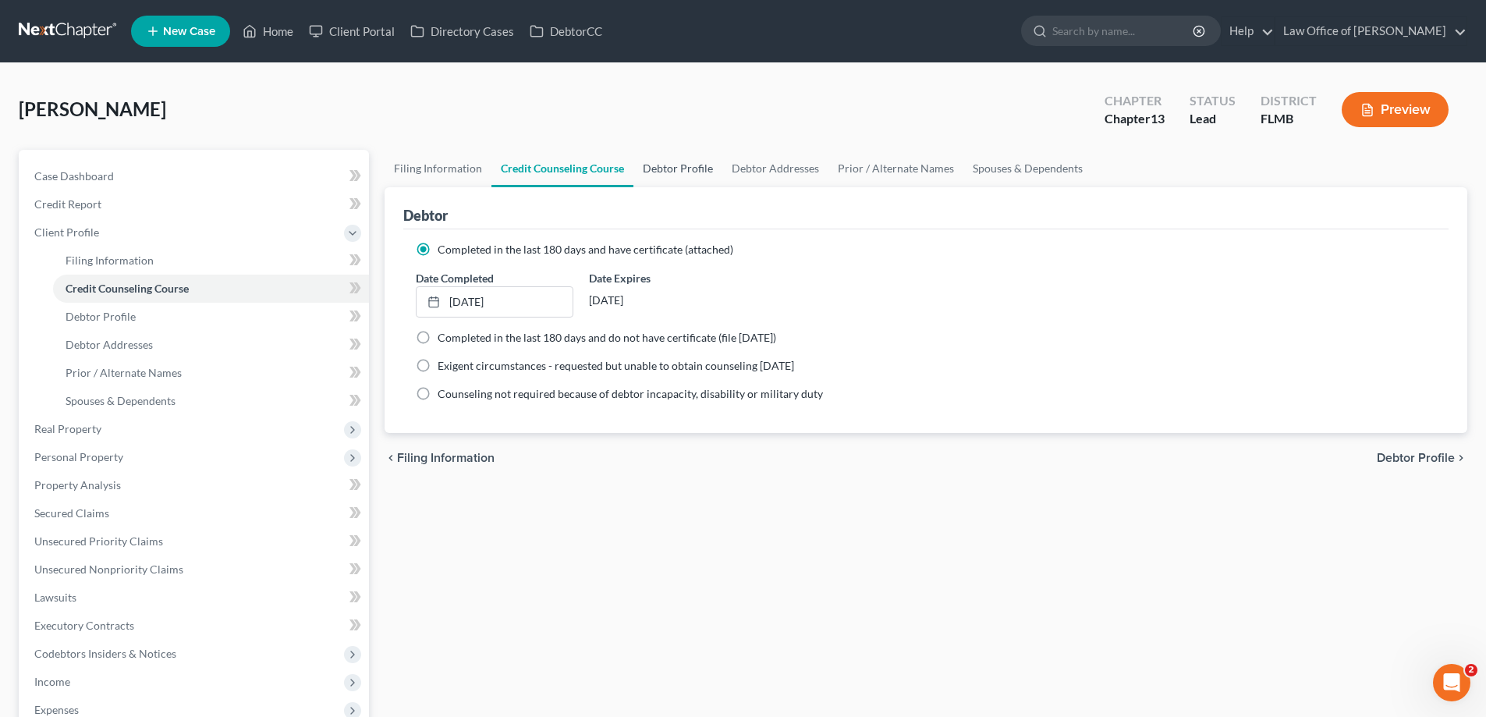
click at [669, 165] on link "Debtor Profile" at bounding box center [678, 168] width 89 height 37
select select "0"
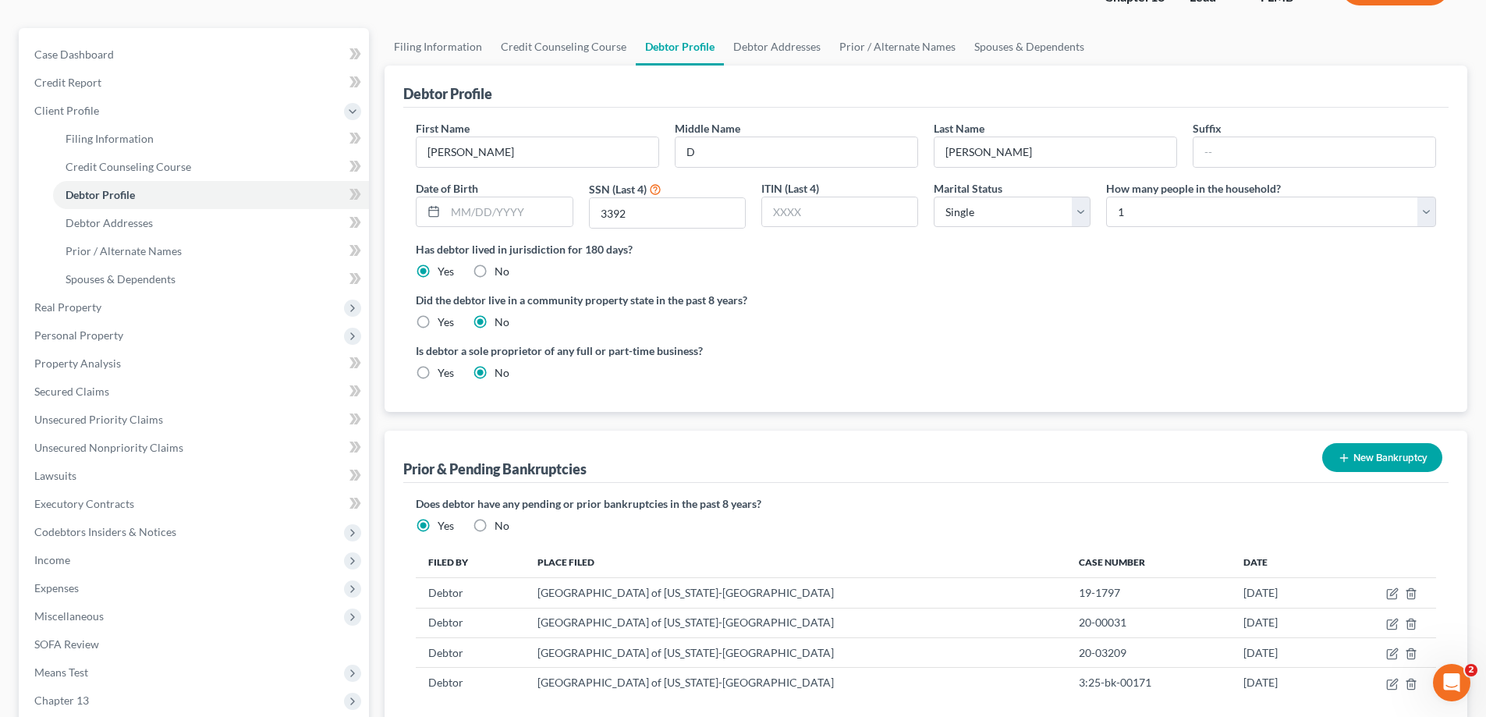
scroll to position [309, 0]
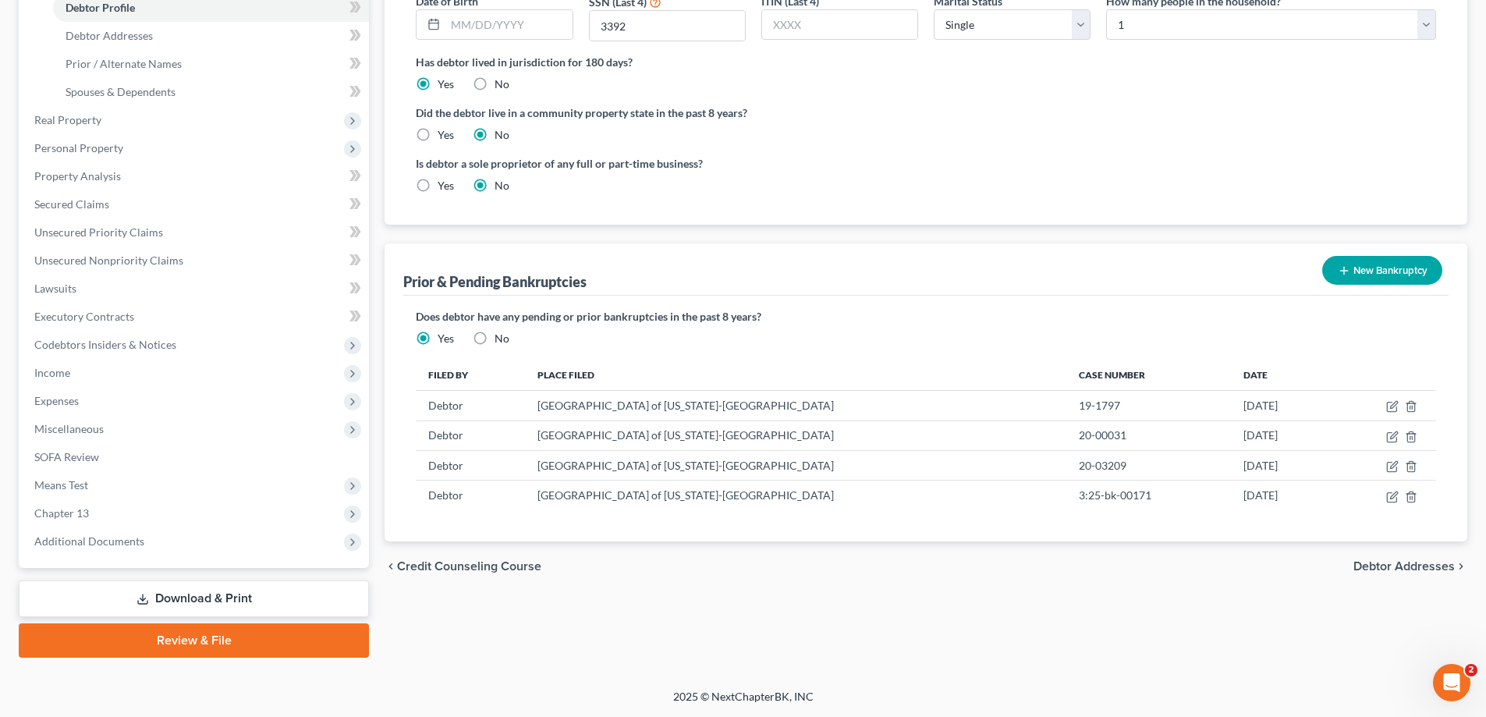
click at [138, 644] on link "Review & File" at bounding box center [194, 640] width 350 height 34
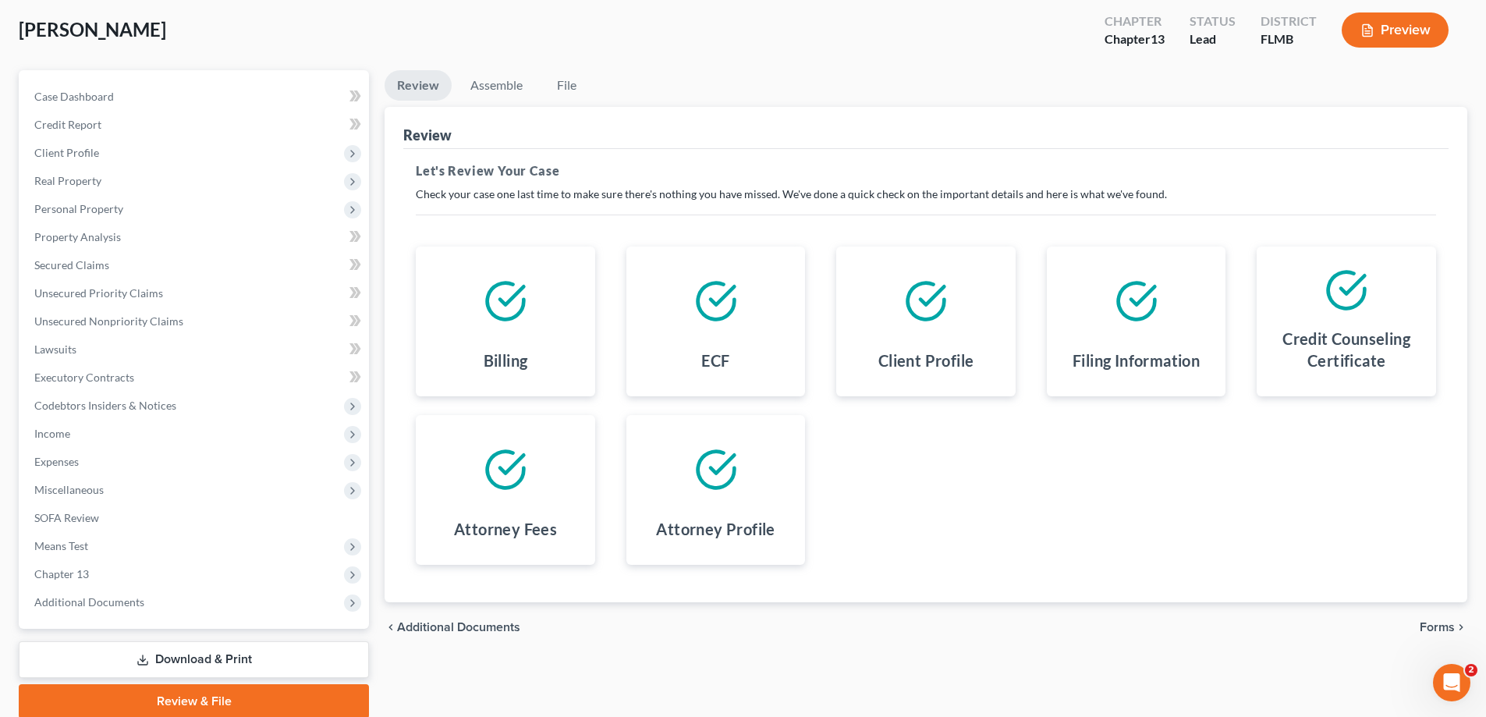
scroll to position [140, 0]
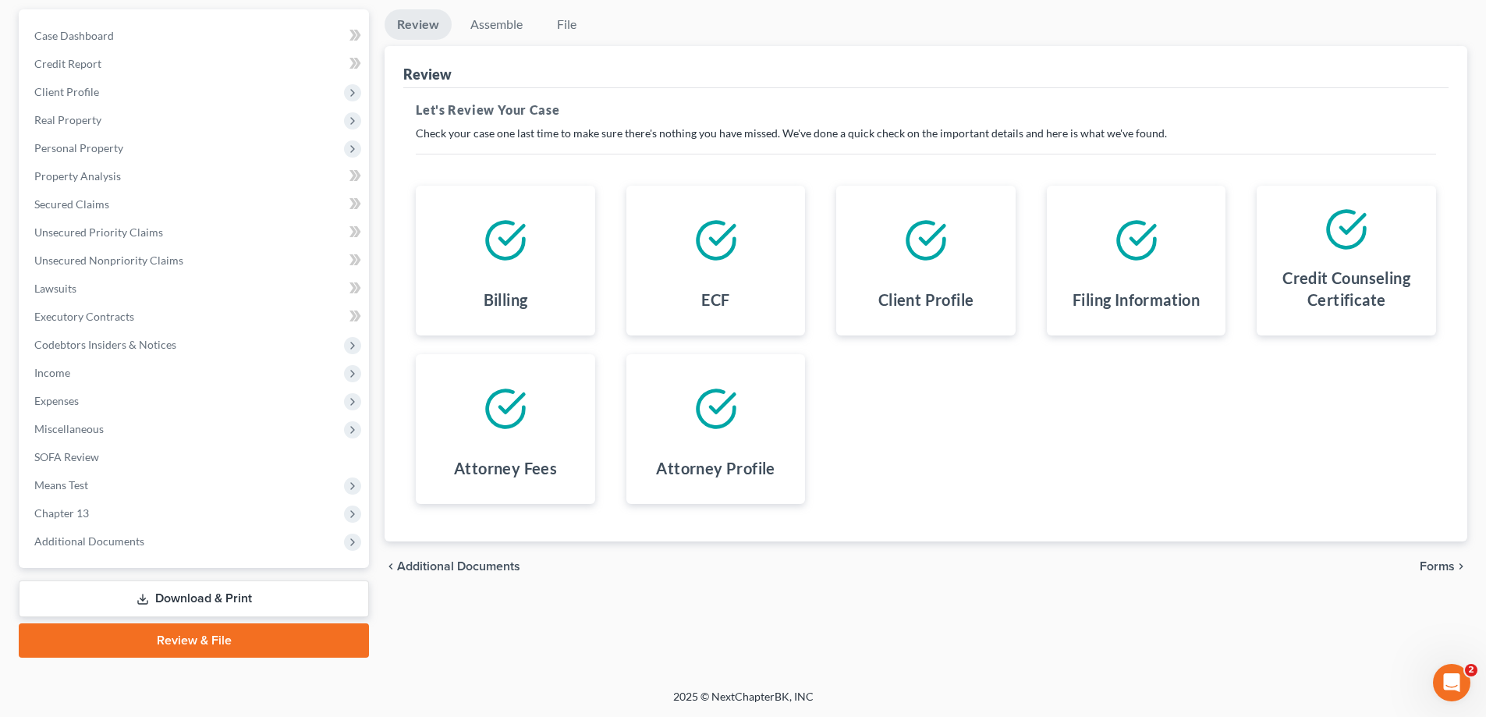
click at [257, 598] on link "Download & Print" at bounding box center [194, 599] width 350 height 37
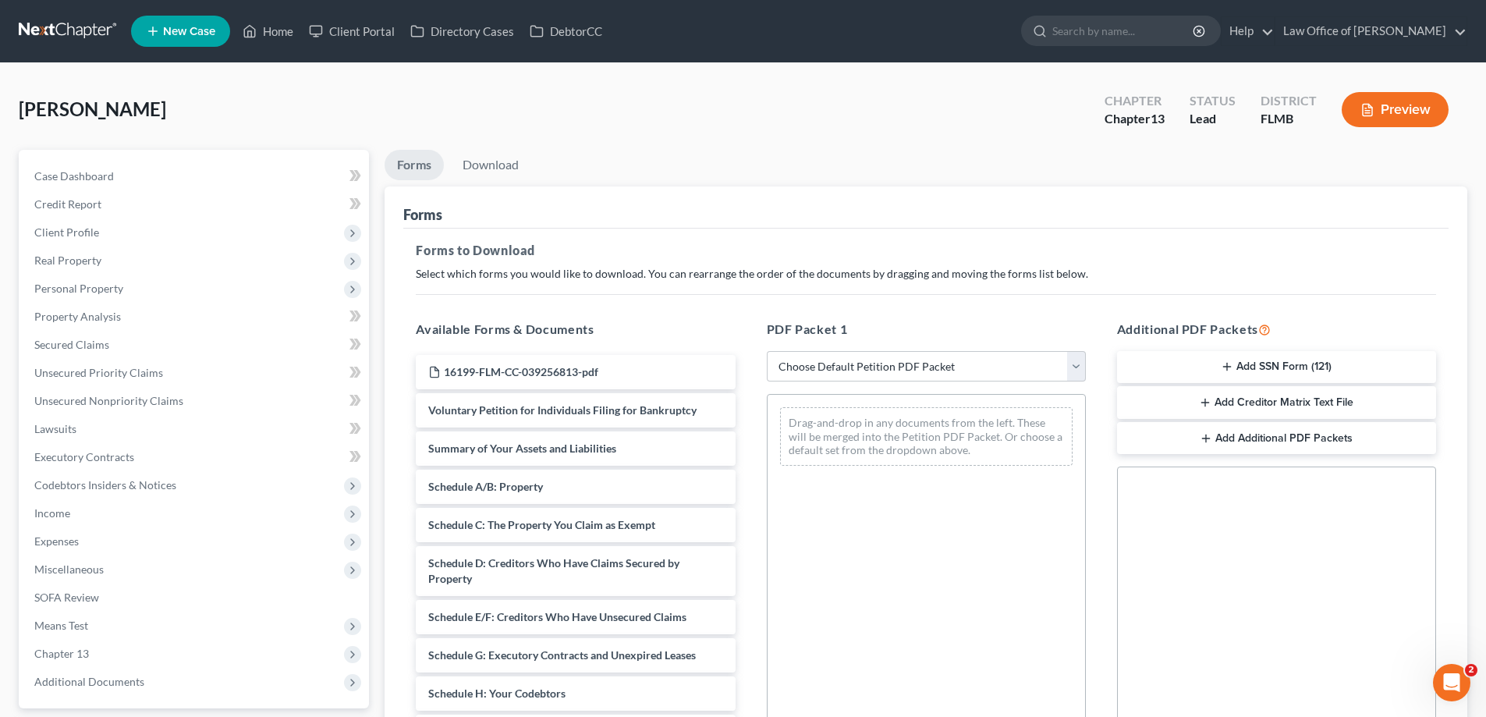
scroll to position [247, 0]
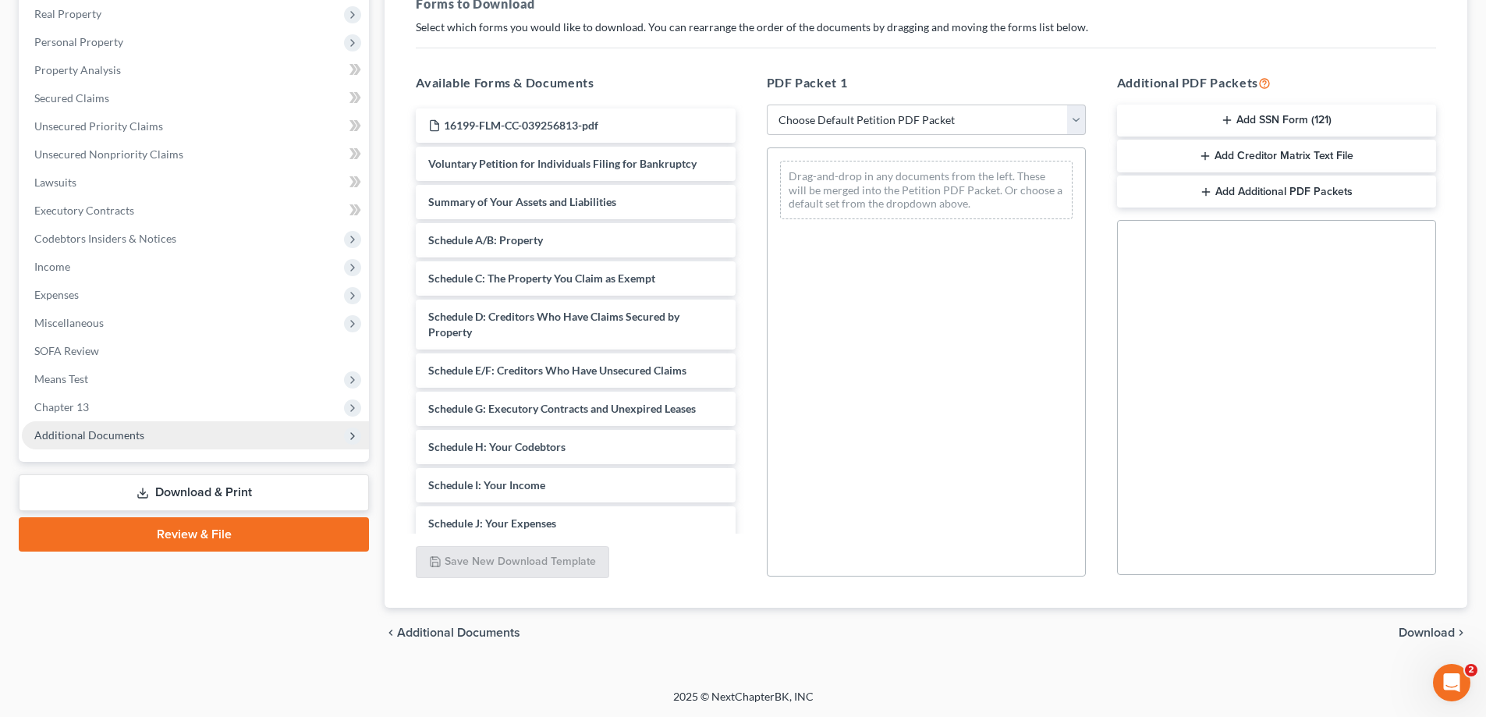
click at [212, 435] on span "Additional Documents" at bounding box center [195, 435] width 347 height 28
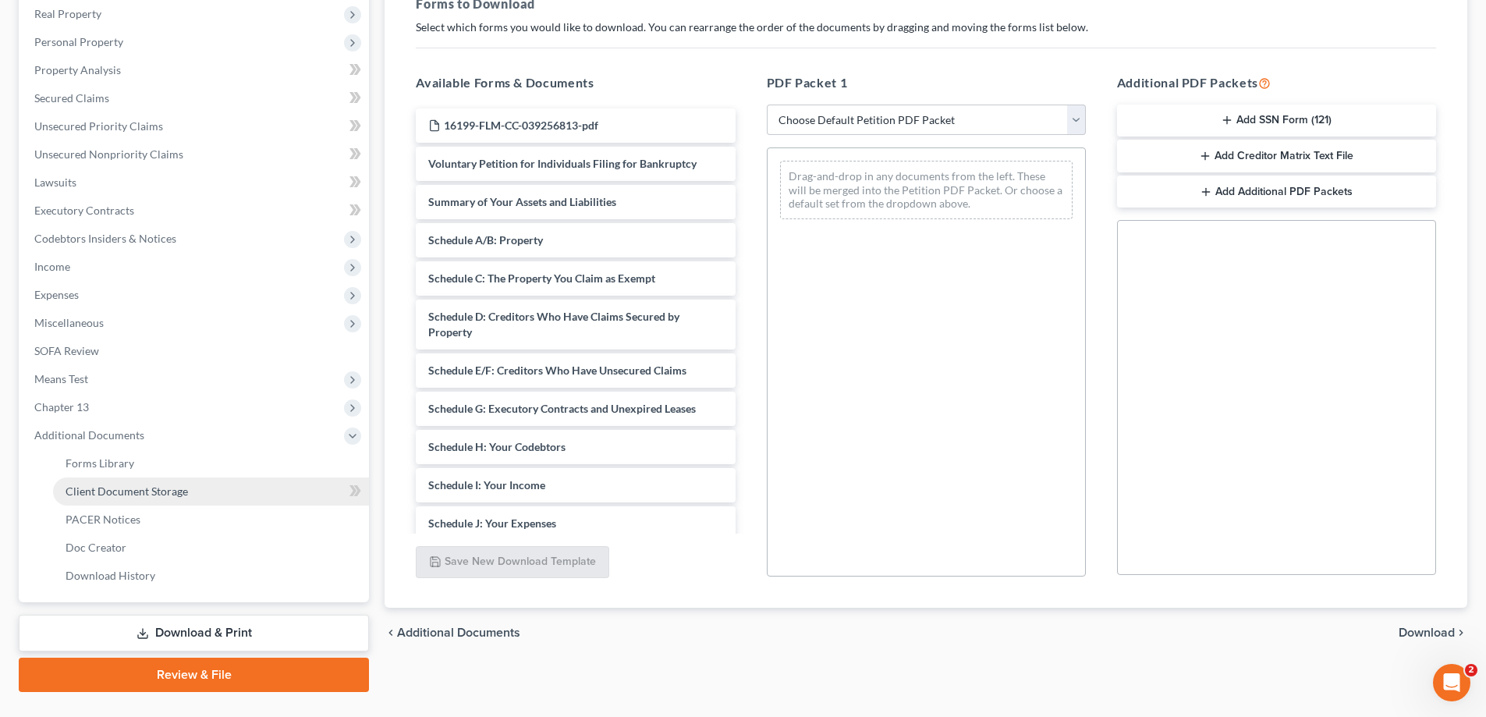
click at [194, 494] on link "Client Document Storage" at bounding box center [211, 492] width 316 height 28
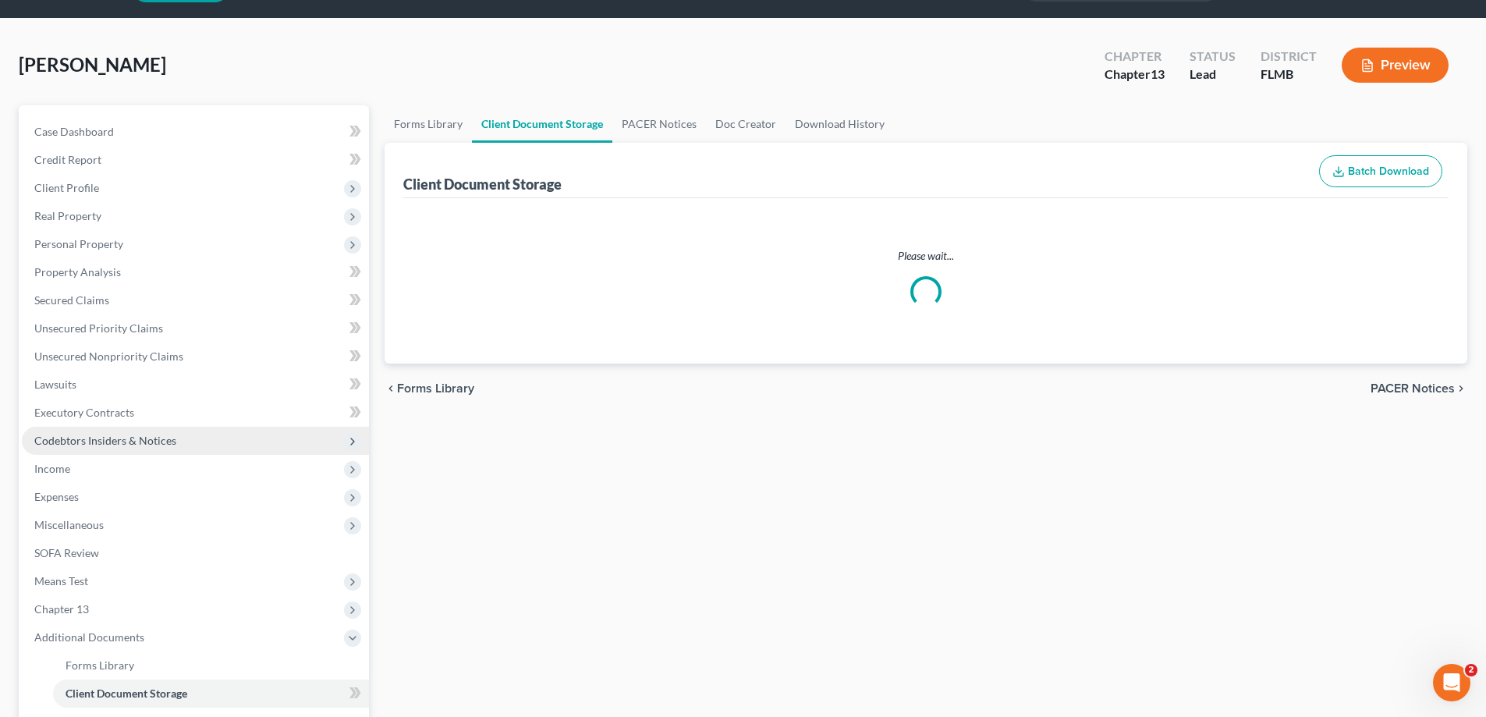
select select "9"
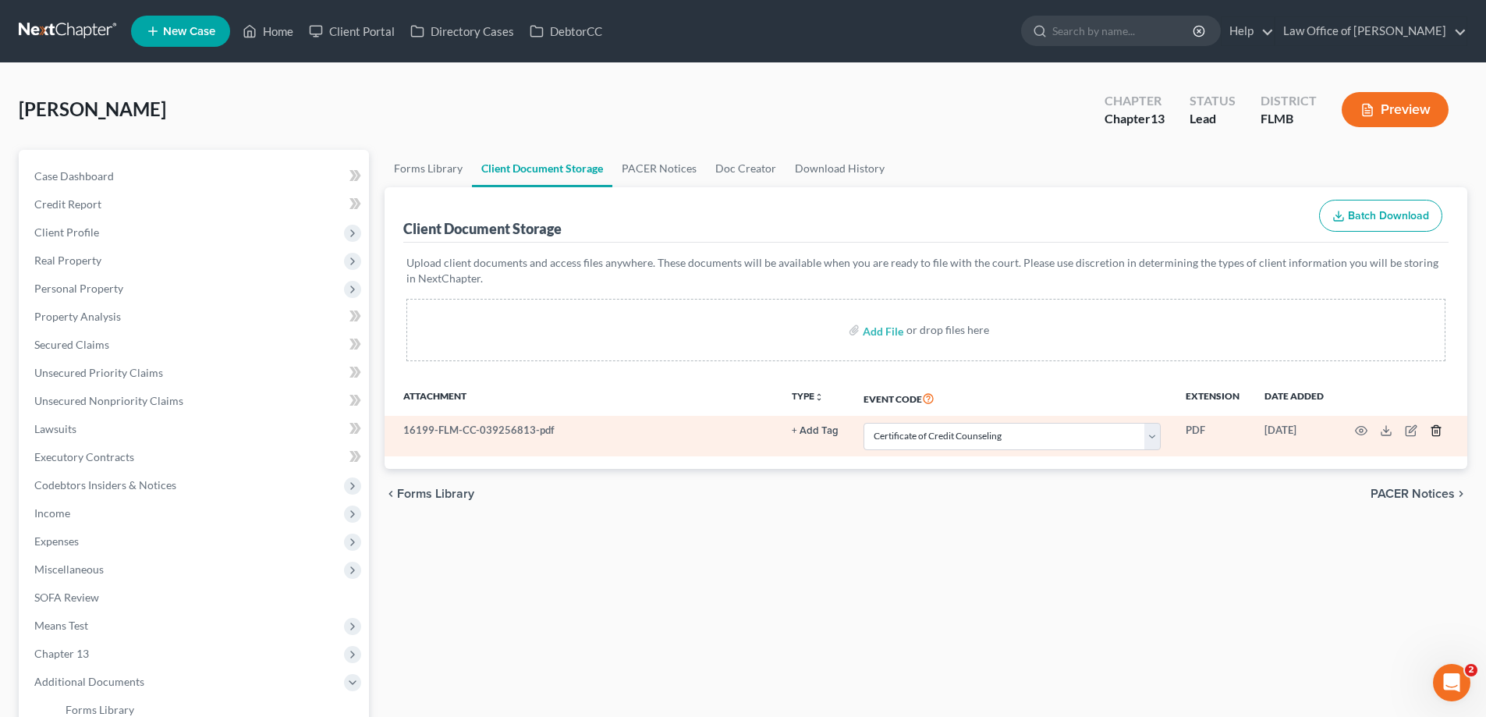
click at [1433, 426] on icon "button" at bounding box center [1436, 430] width 12 height 12
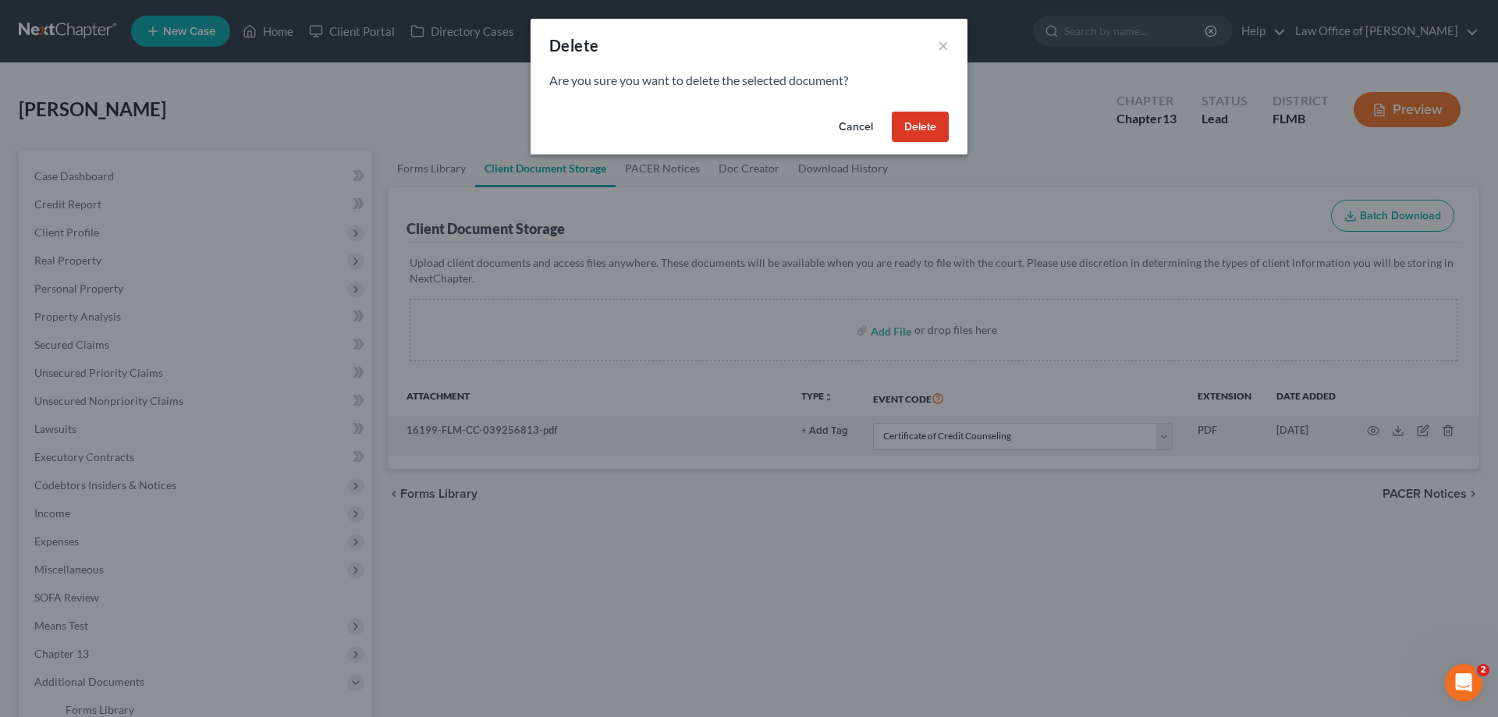
click at [932, 132] on button "Delete" at bounding box center [920, 127] width 57 height 31
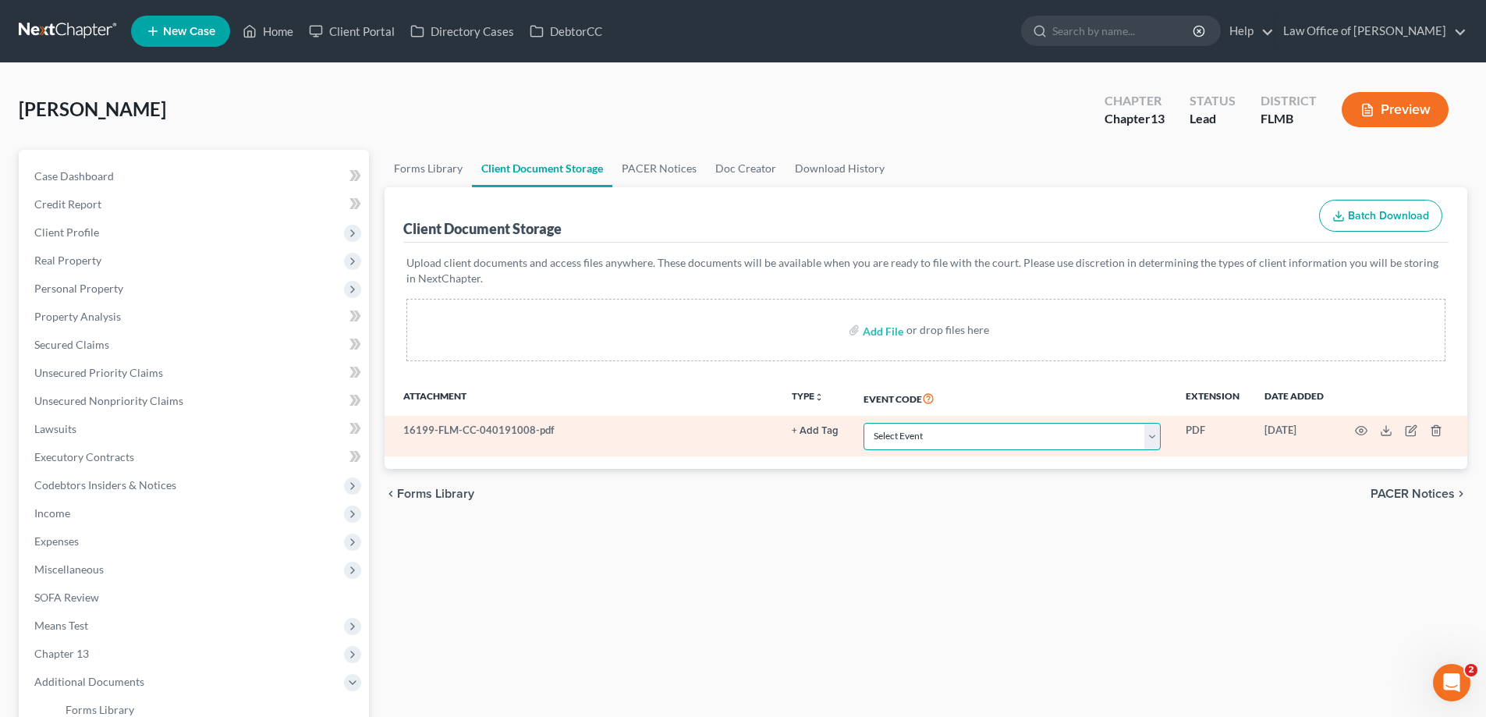
click at [1021, 442] on select "Select Event 20 Largest Unsecured Creditors Amended Chapter 13 Plan Amended Cre…" at bounding box center [1012, 436] width 297 height 27
select select "9"
click at [864, 423] on select "Select Event 20 Largest Unsecured Creditors Amended Chapter 13 Plan Amended Cre…" at bounding box center [1012, 436] width 297 height 27
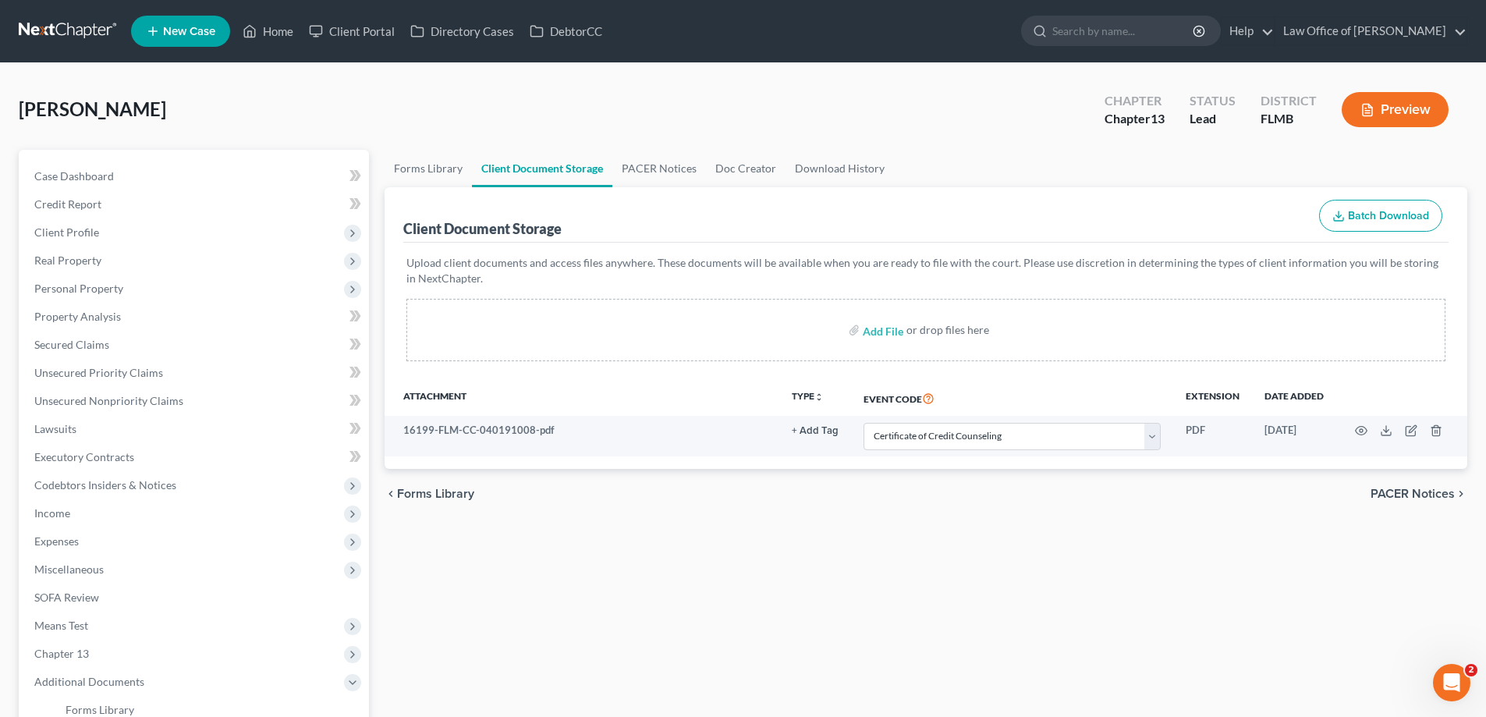
click at [850, 105] on div "[PERSON_NAME] Upgraded Chapter Chapter 13 Status Lead District [GEOGRAPHIC_DATA…" at bounding box center [743, 116] width 1449 height 68
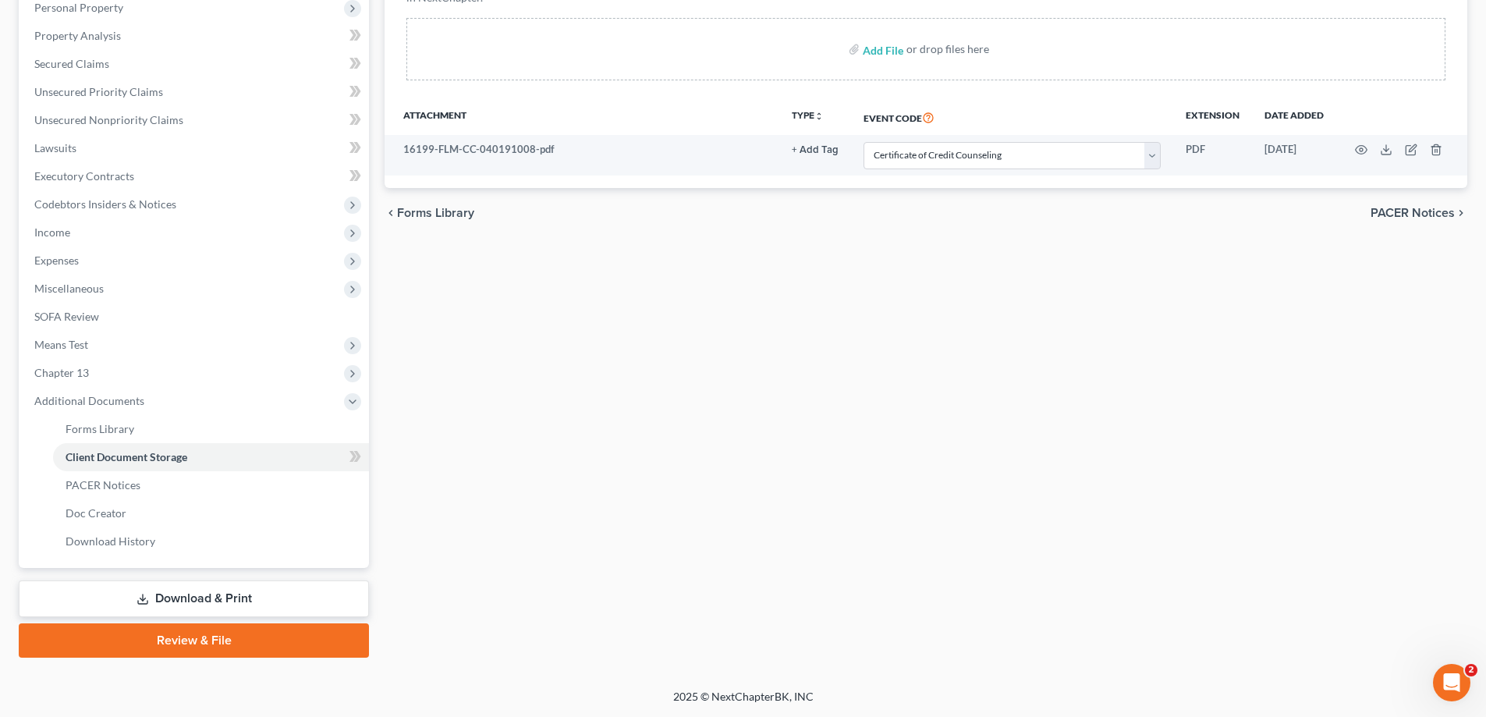
click at [338, 636] on link "Review & File" at bounding box center [194, 640] width 350 height 34
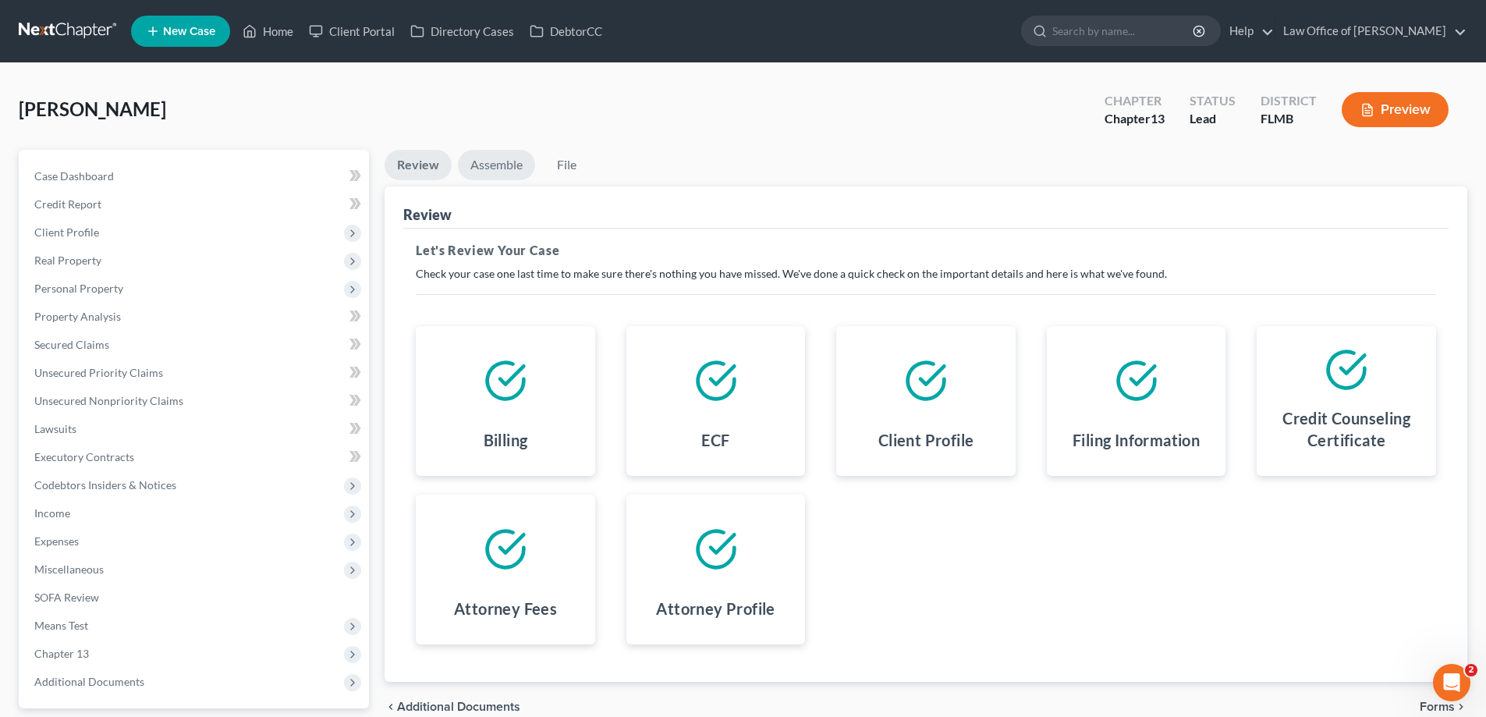
click at [515, 169] on link "Assemble" at bounding box center [496, 165] width 77 height 30
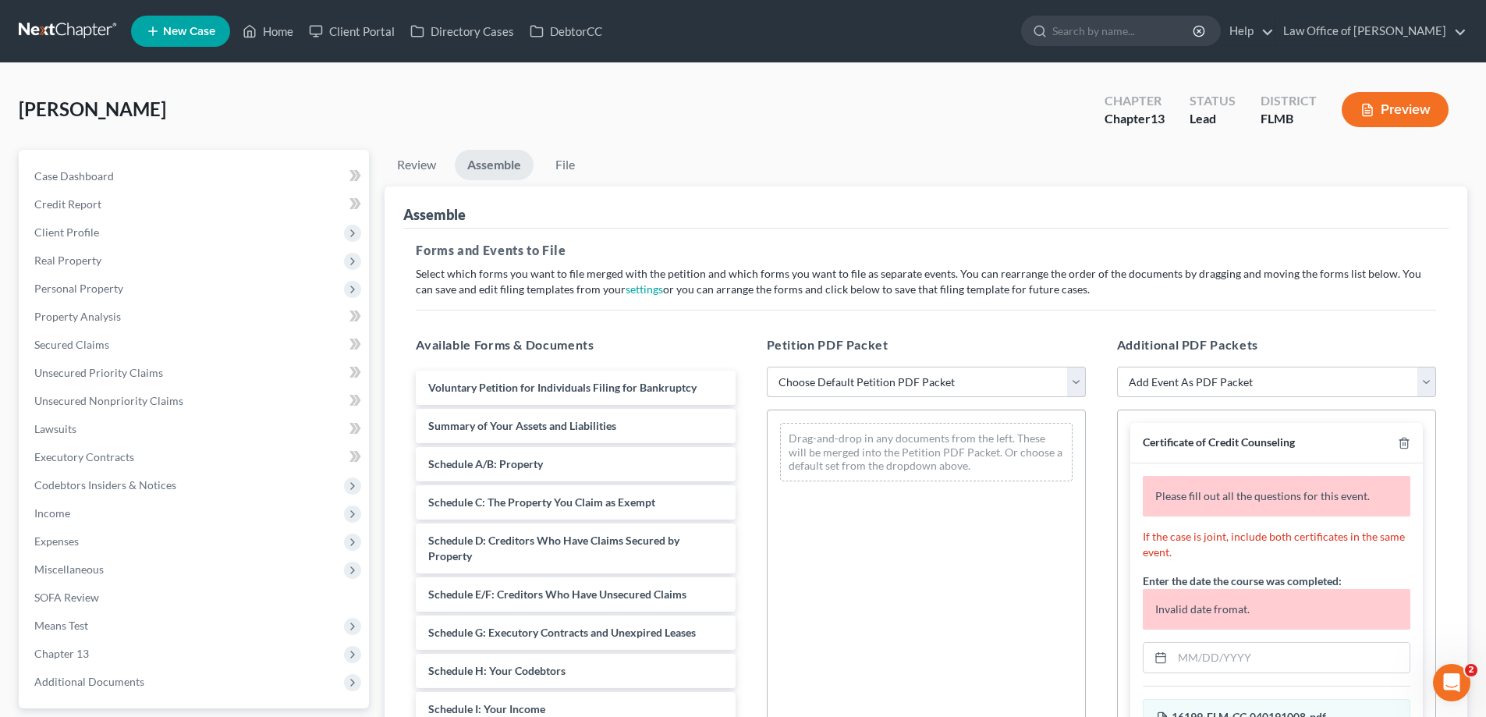
click at [903, 378] on select "Choose Default Petition PDF Packet Complete Bankruptcy Petition (all forms and …" at bounding box center [926, 382] width 319 height 31
select select "0"
click at [767, 367] on select "Choose Default Petition PDF Packet Complete Bankruptcy Petition (all forms and …" at bounding box center [926, 382] width 319 height 31
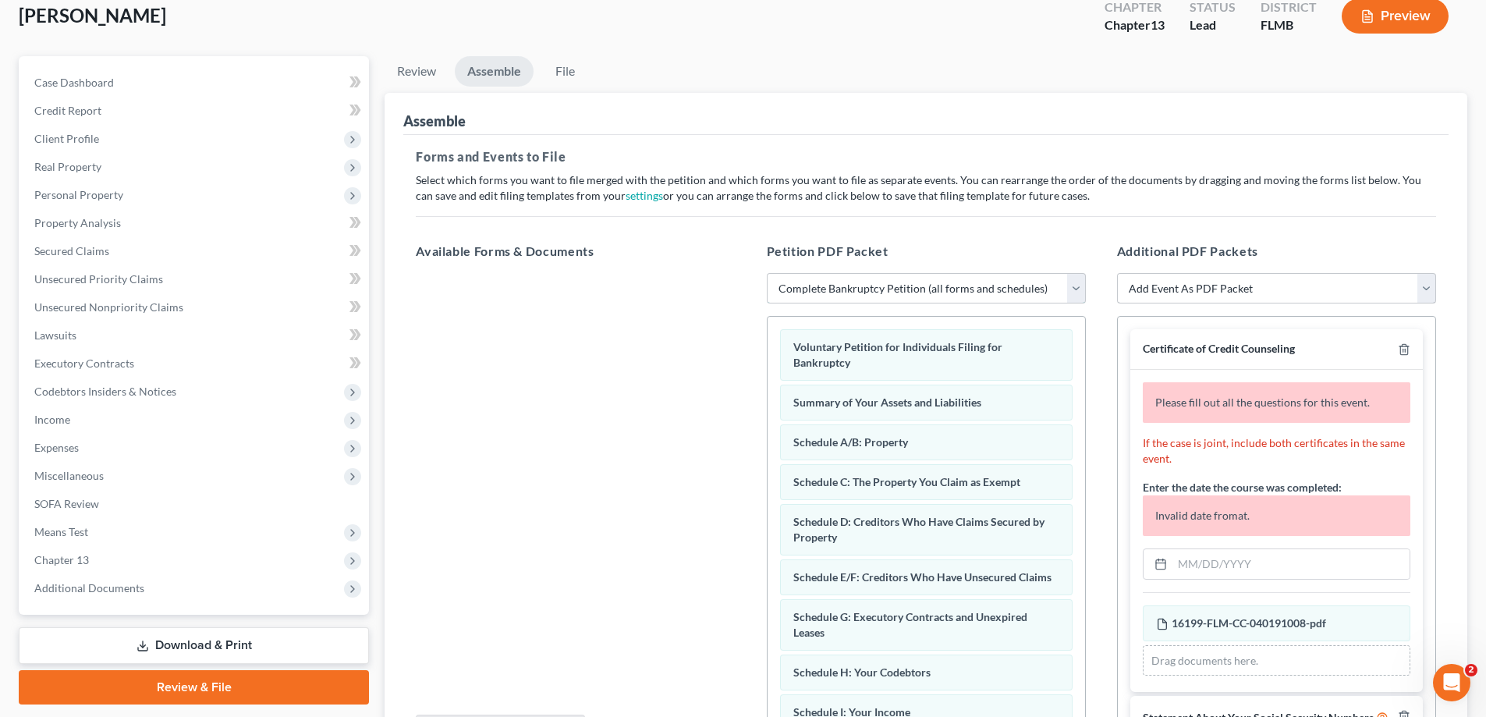
scroll to position [262, 0]
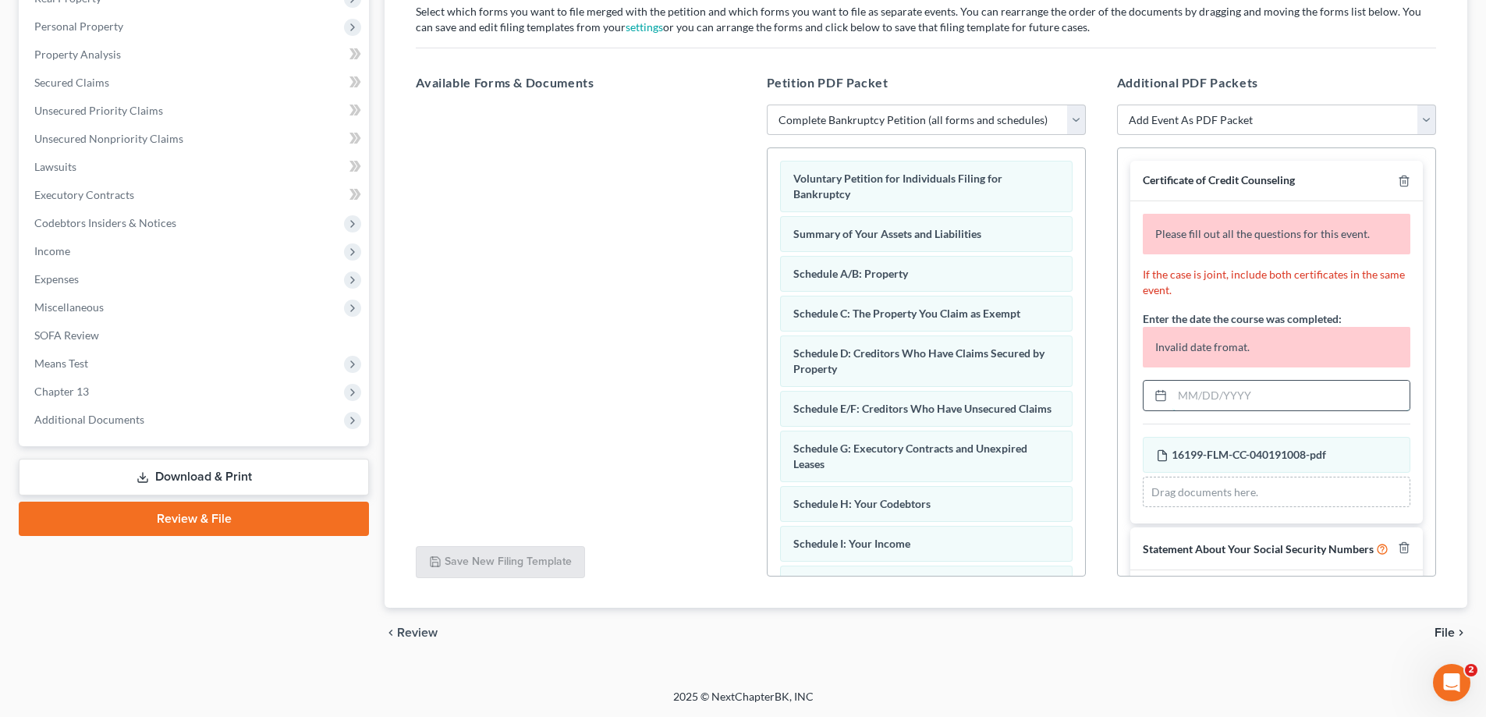
click at [1273, 398] on input "text" at bounding box center [1291, 396] width 237 height 30
click at [176, 659] on div "Petition Navigation Case Dashboard Payments Invoices Payments Payments Credit R…" at bounding box center [743, 279] width 1449 height 783
click at [1228, 401] on input "text" at bounding box center [1291, 396] width 237 height 30
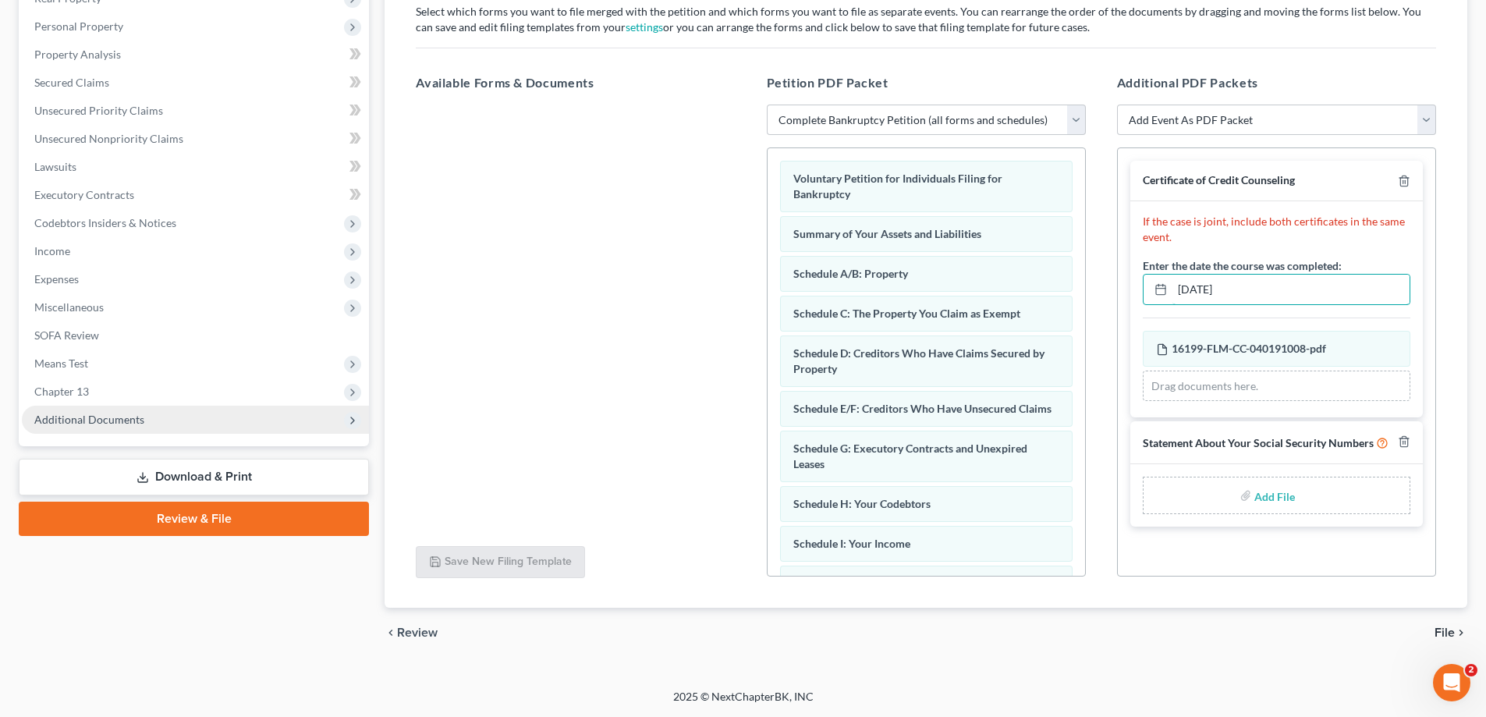
type input "[DATE]"
click at [197, 416] on span "Additional Documents" at bounding box center [195, 420] width 347 height 28
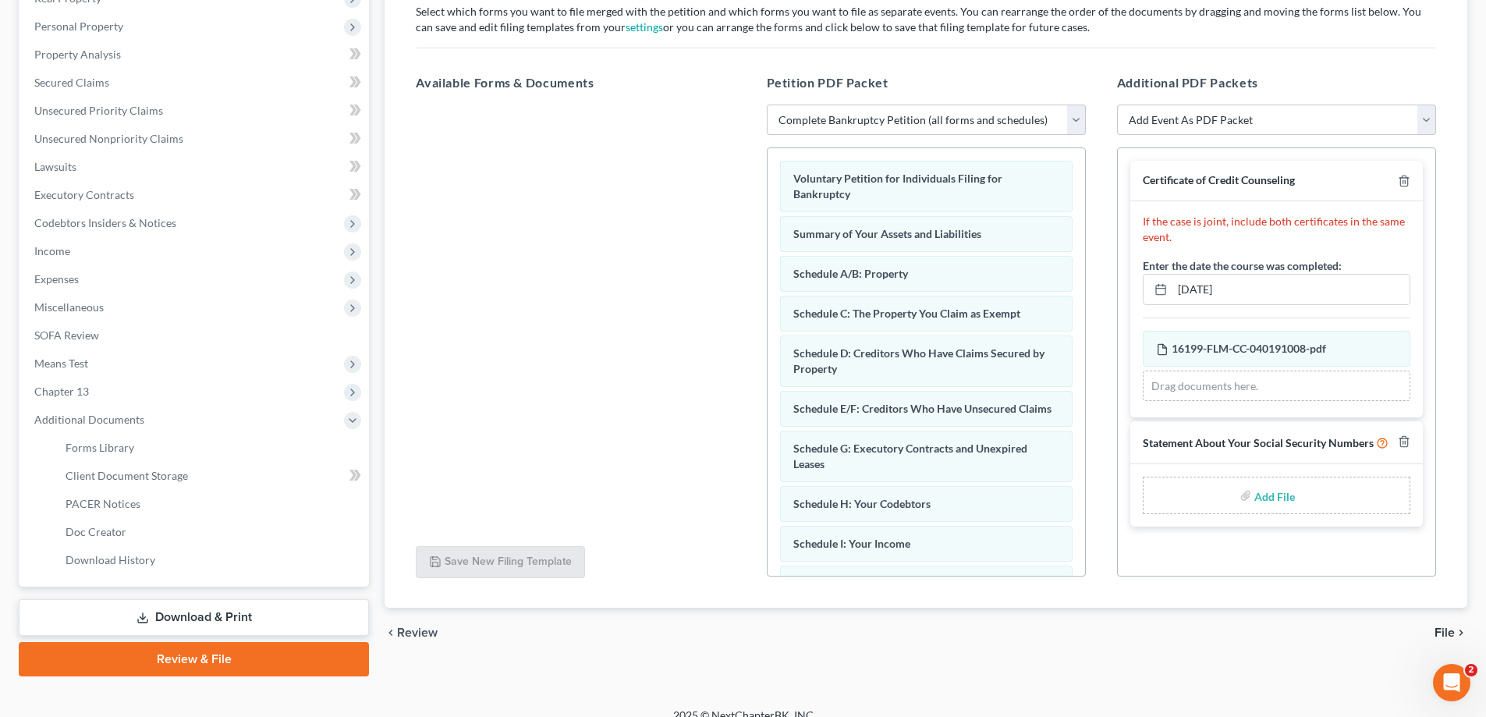
click at [210, 623] on link "Download & Print" at bounding box center [194, 617] width 350 height 37
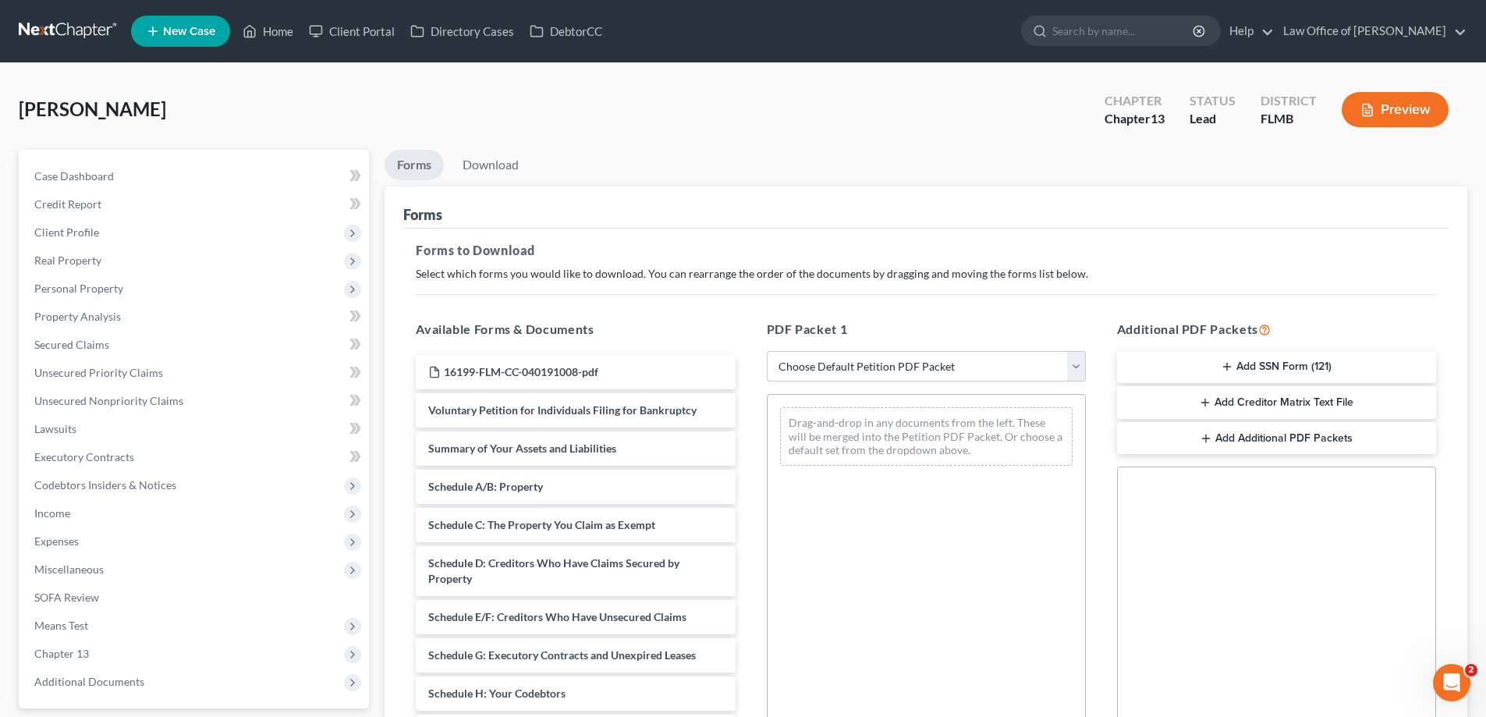
click at [1219, 379] on button "Add SSN Form (121)" at bounding box center [1276, 367] width 319 height 33
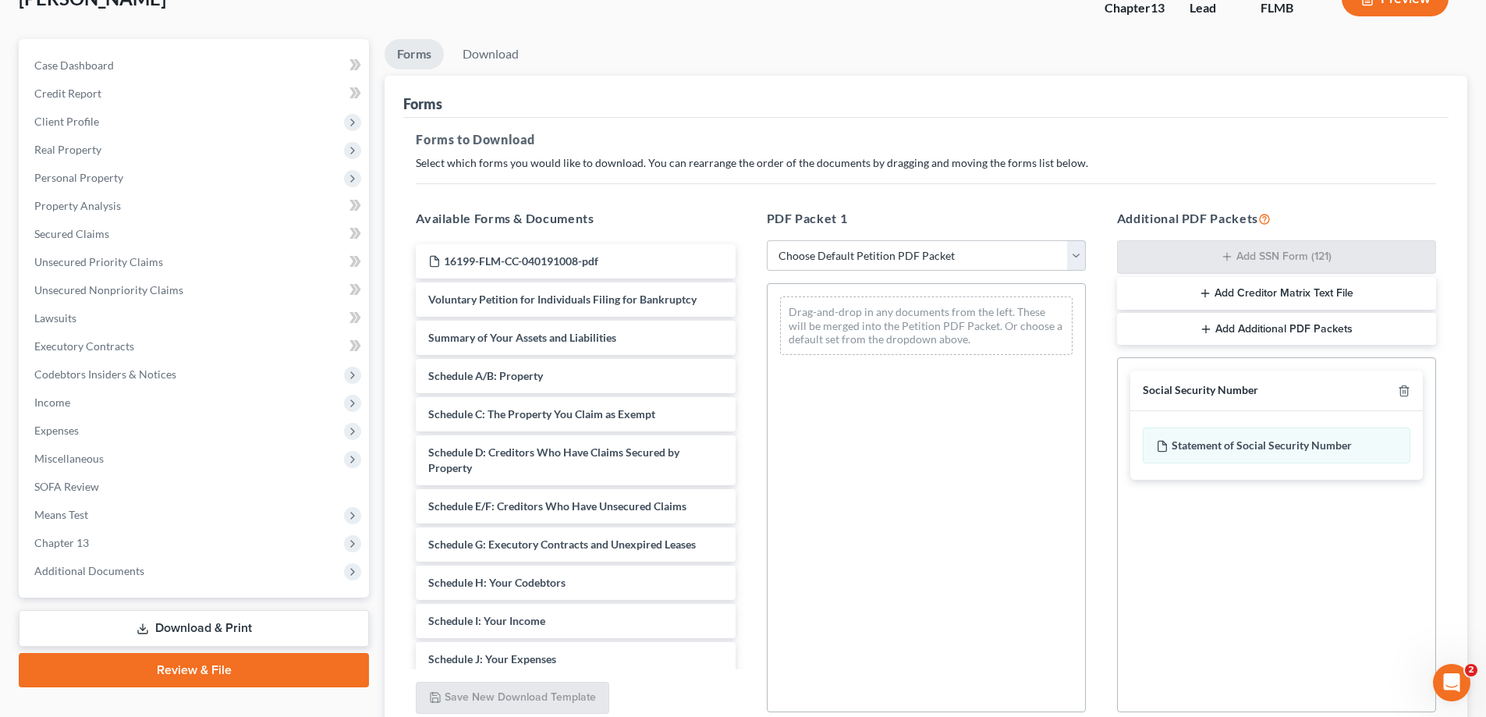
scroll to position [247, 0]
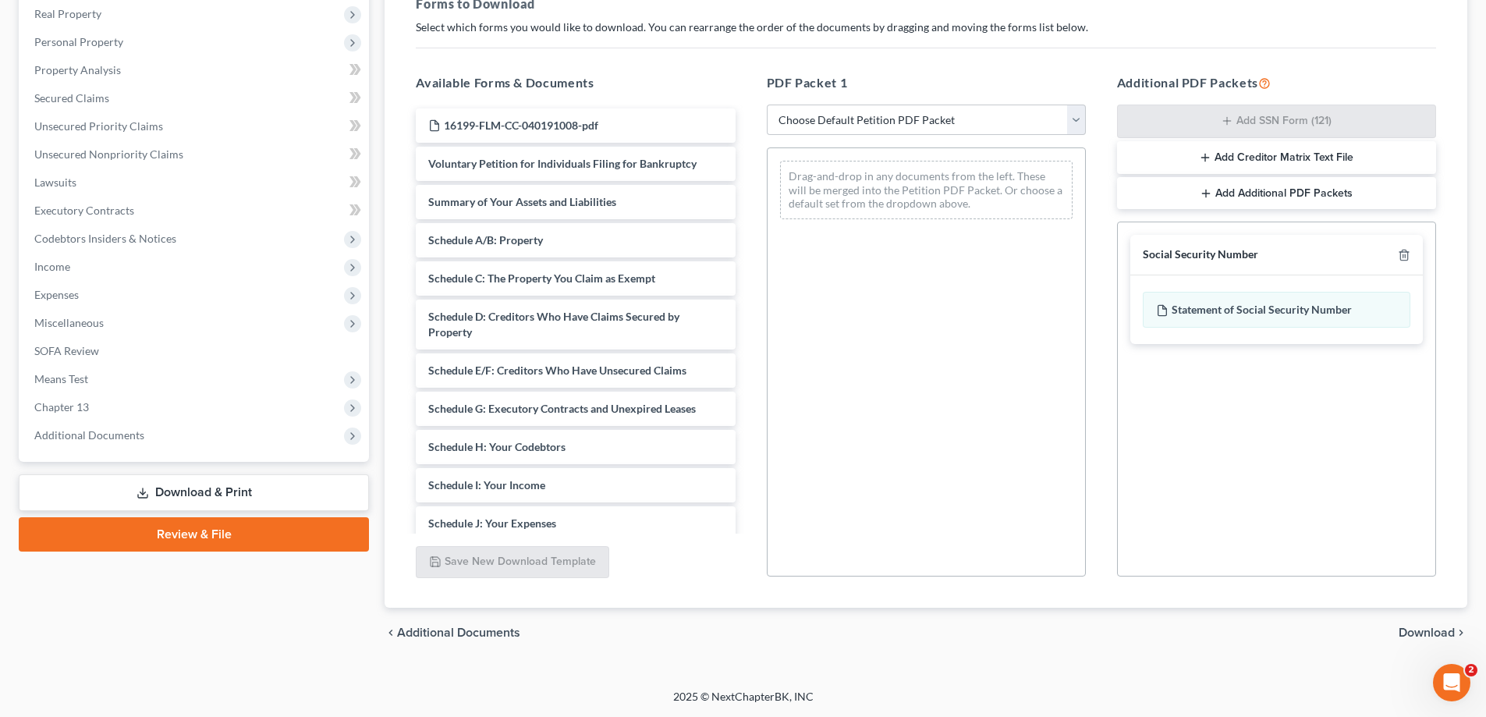
click at [1422, 629] on span "Download" at bounding box center [1427, 633] width 56 height 12
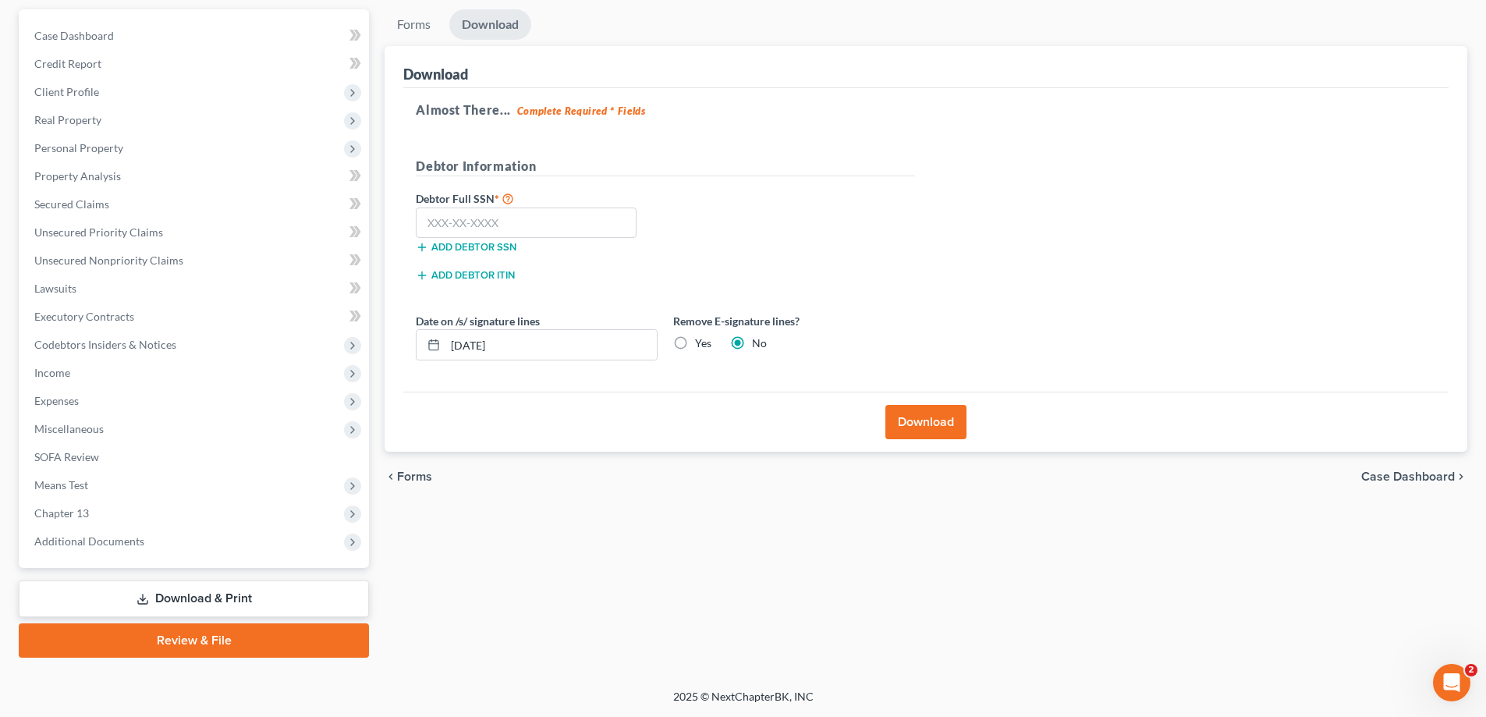
scroll to position [140, 0]
click at [503, 351] on input "[DATE]" at bounding box center [551, 345] width 211 height 30
click at [480, 343] on input "[DATE]" at bounding box center [551, 345] width 211 height 30
type input "[DATE]"
click at [547, 230] on input "text" at bounding box center [526, 223] width 221 height 31
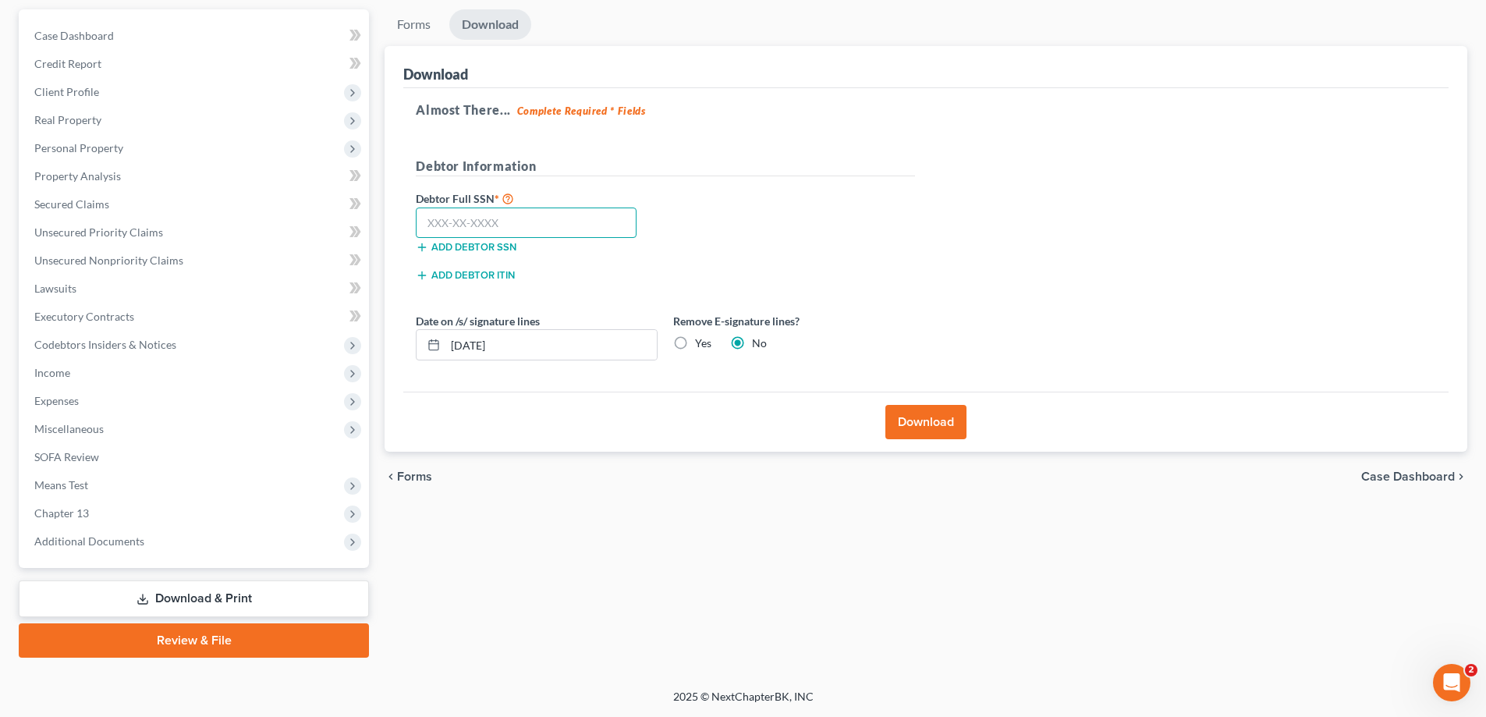
click at [600, 221] on input "text" at bounding box center [526, 223] width 221 height 31
type input "589-16-3392"
click at [1174, 152] on div "Almost There... Complete Required * Fields Debtor Information Debtor Full SSN *…" at bounding box center [926, 240] width 1046 height 304
click at [922, 424] on button "Download" at bounding box center [926, 422] width 81 height 34
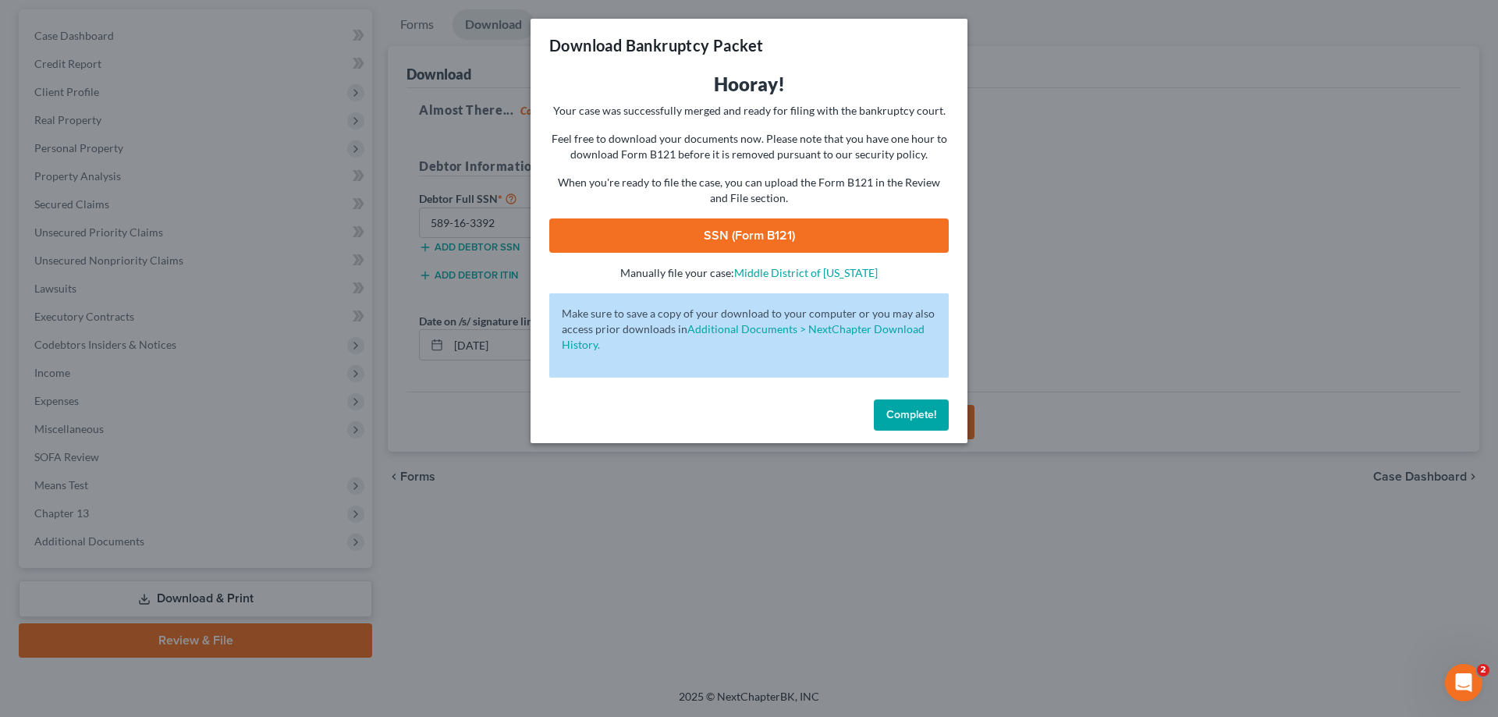
click at [826, 236] on link "SSN (Form B121)" at bounding box center [749, 235] width 400 height 34
click at [911, 409] on span "Complete!" at bounding box center [911, 414] width 50 height 13
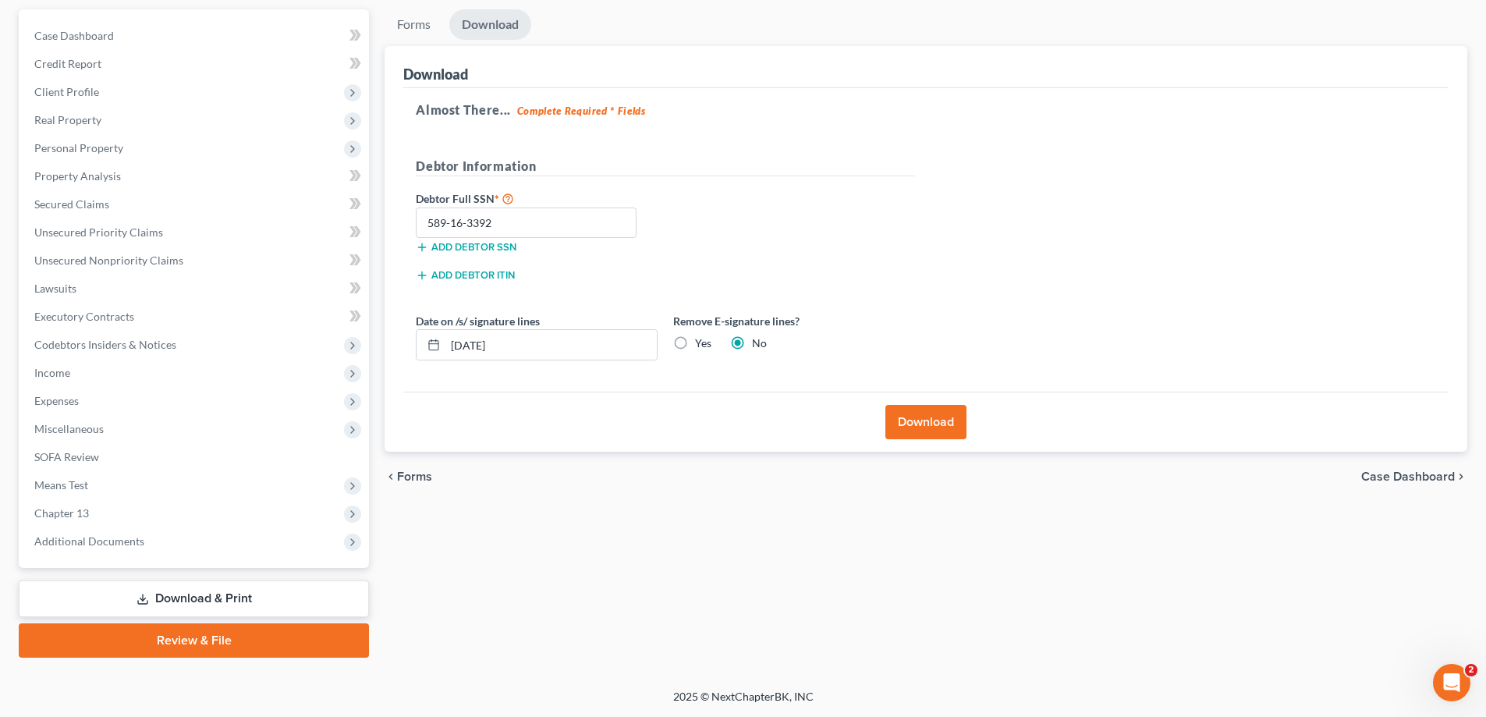
click at [154, 629] on link "Review & File" at bounding box center [194, 640] width 350 height 34
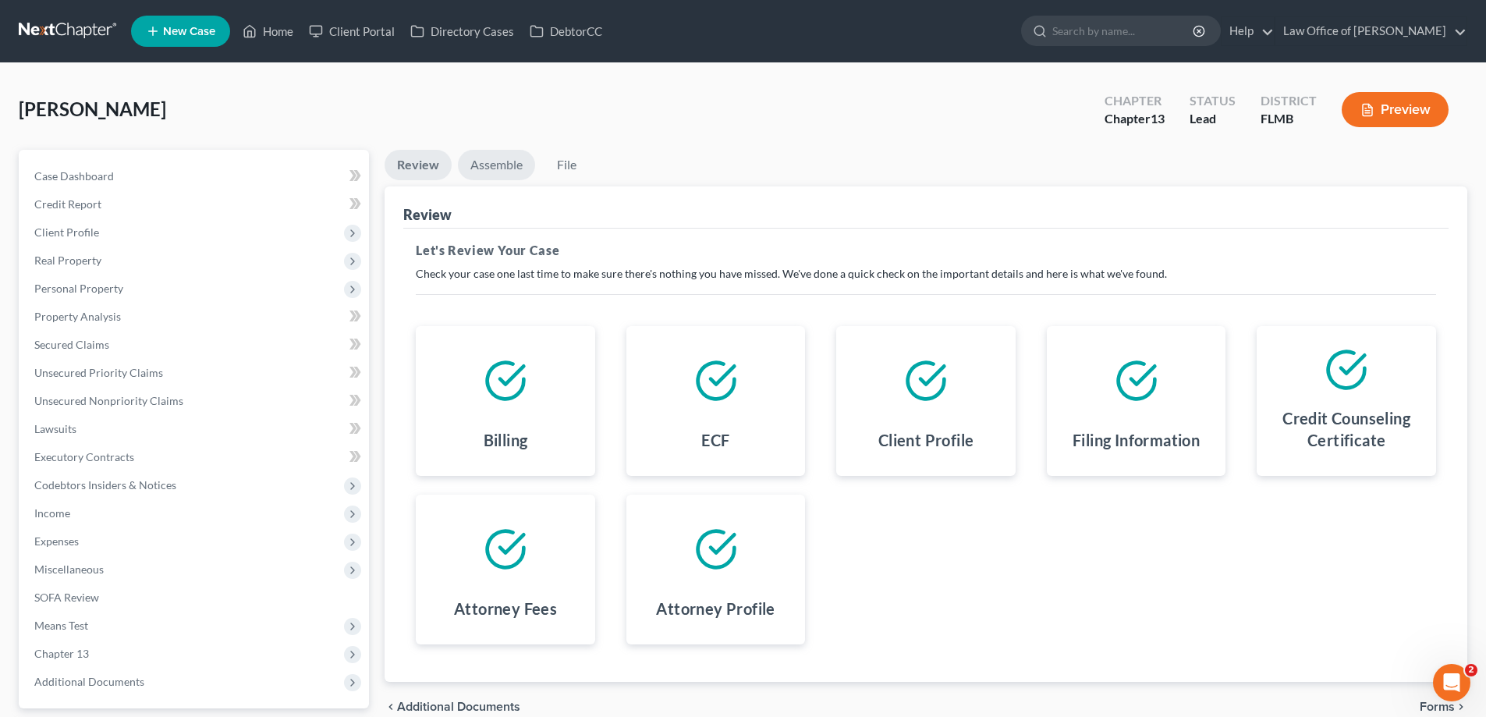
click at [479, 175] on link "Assemble" at bounding box center [496, 165] width 77 height 30
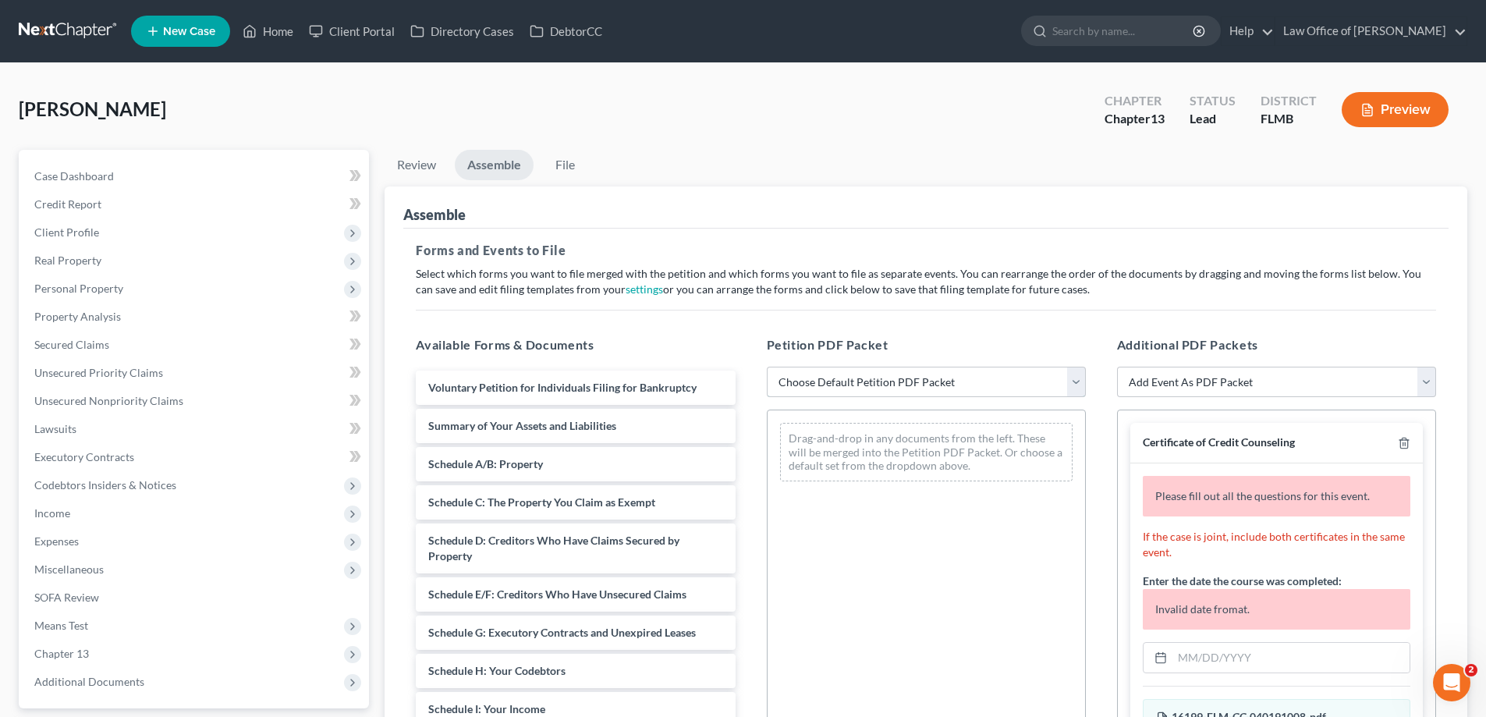
click at [865, 380] on select "Choose Default Petition PDF Packet Complete Bankruptcy Petition (all forms and …" at bounding box center [926, 382] width 319 height 31
select select "0"
click at [767, 367] on select "Choose Default Petition PDF Packet Complete Bankruptcy Petition (all forms and …" at bounding box center [926, 382] width 319 height 31
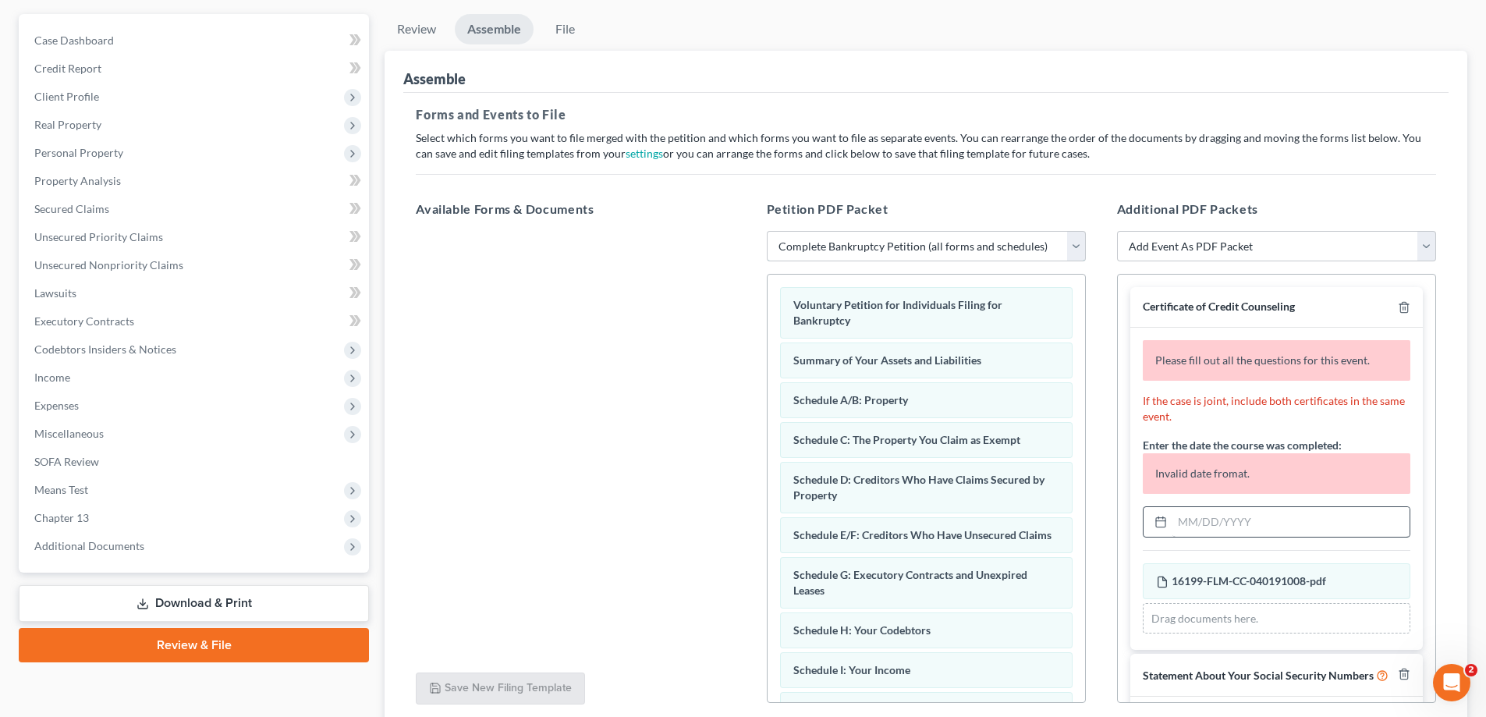
scroll to position [262, 0]
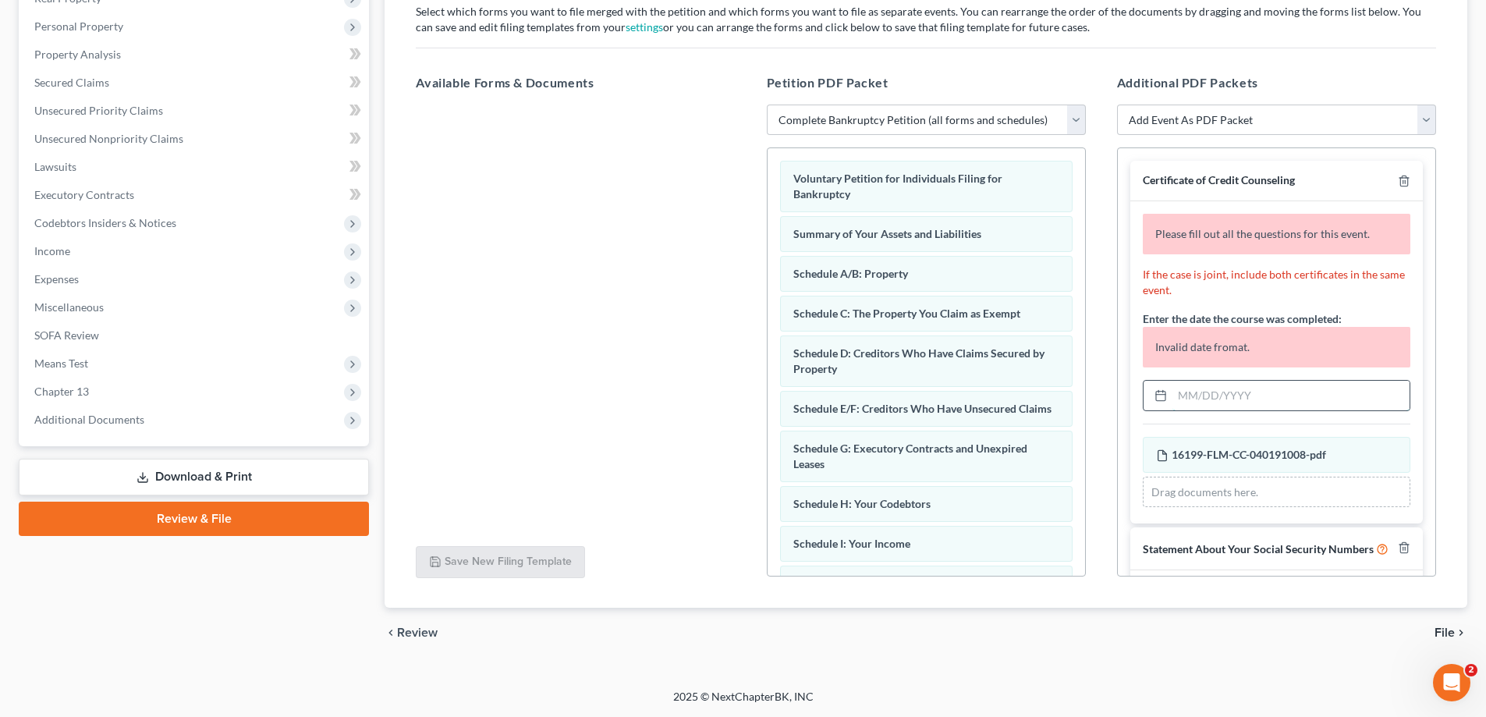
click at [1291, 392] on input "text" at bounding box center [1291, 396] width 237 height 30
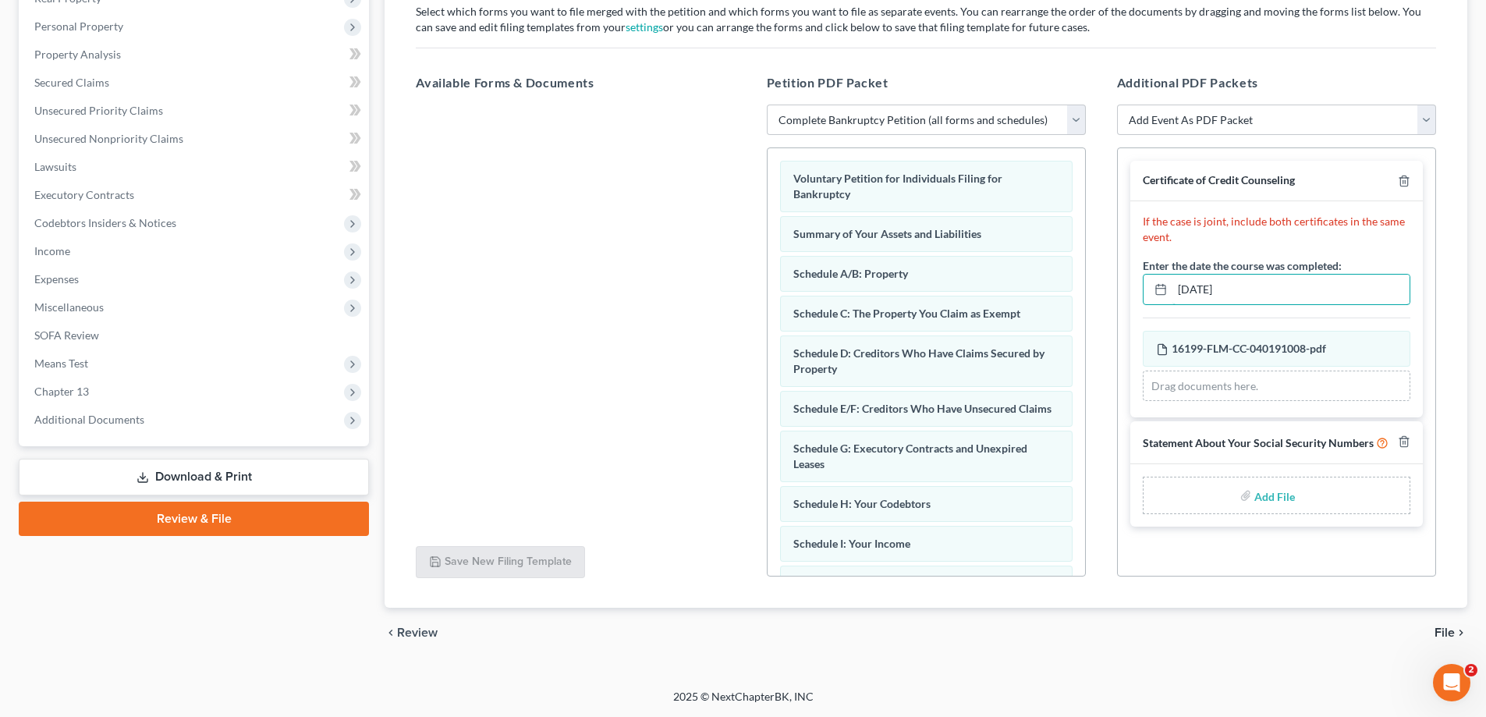
type input "[DATE]"
type input "C:\fakepath\ssn.pdf"
click at [1443, 631] on span "File" at bounding box center [1445, 633] width 20 height 12
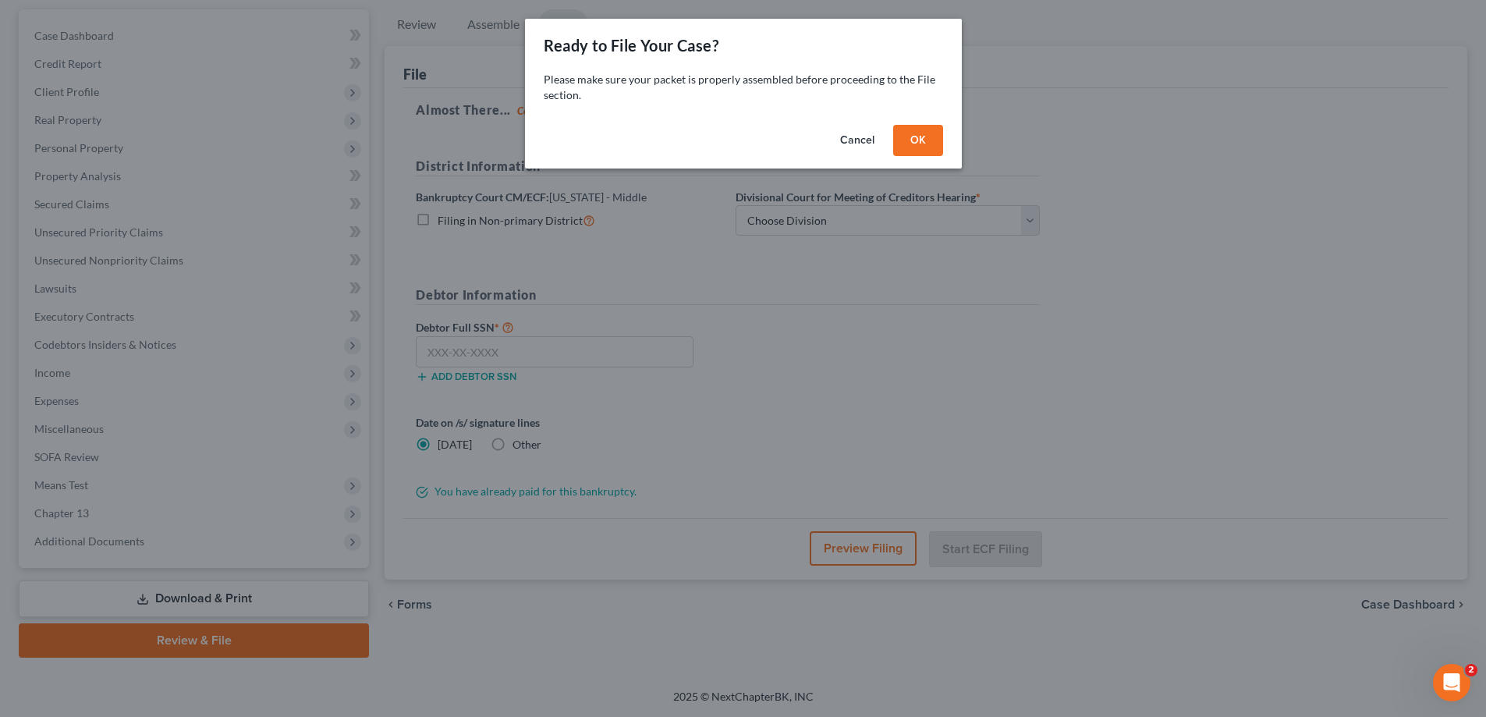
scroll to position [140, 0]
click at [925, 139] on button "OK" at bounding box center [924, 140] width 50 height 31
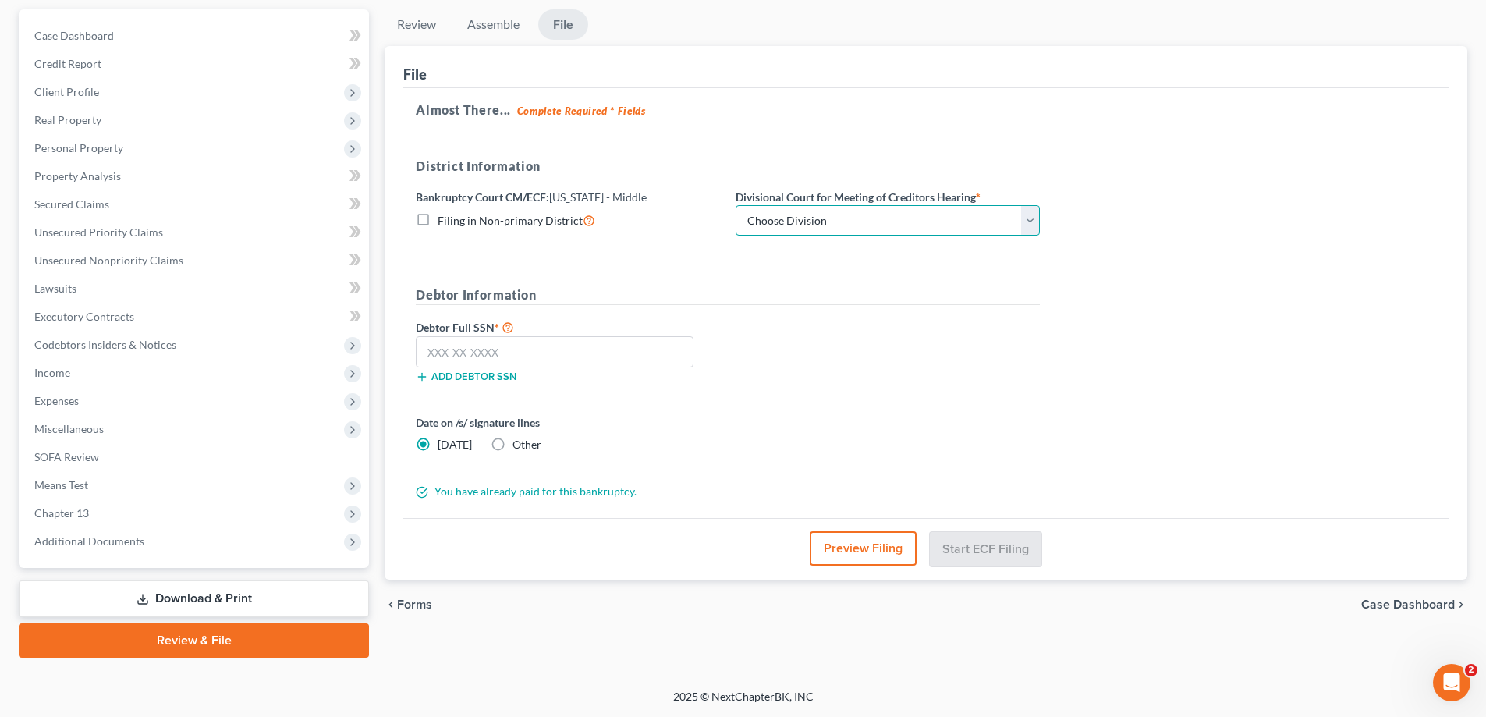
click at [932, 223] on select "Choose Division [GEOGRAPHIC_DATA][PERSON_NAME] [GEOGRAPHIC_DATA] [GEOGRAPHIC_DA…" at bounding box center [888, 220] width 304 height 31
select select "1"
click at [736, 205] on select "Choose Division [GEOGRAPHIC_DATA][PERSON_NAME] [GEOGRAPHIC_DATA] [GEOGRAPHIC_DA…" at bounding box center [888, 220] width 304 height 31
click at [513, 446] on span "Other" at bounding box center [527, 444] width 29 height 13
click at [519, 446] on input "Other" at bounding box center [524, 442] width 10 height 10
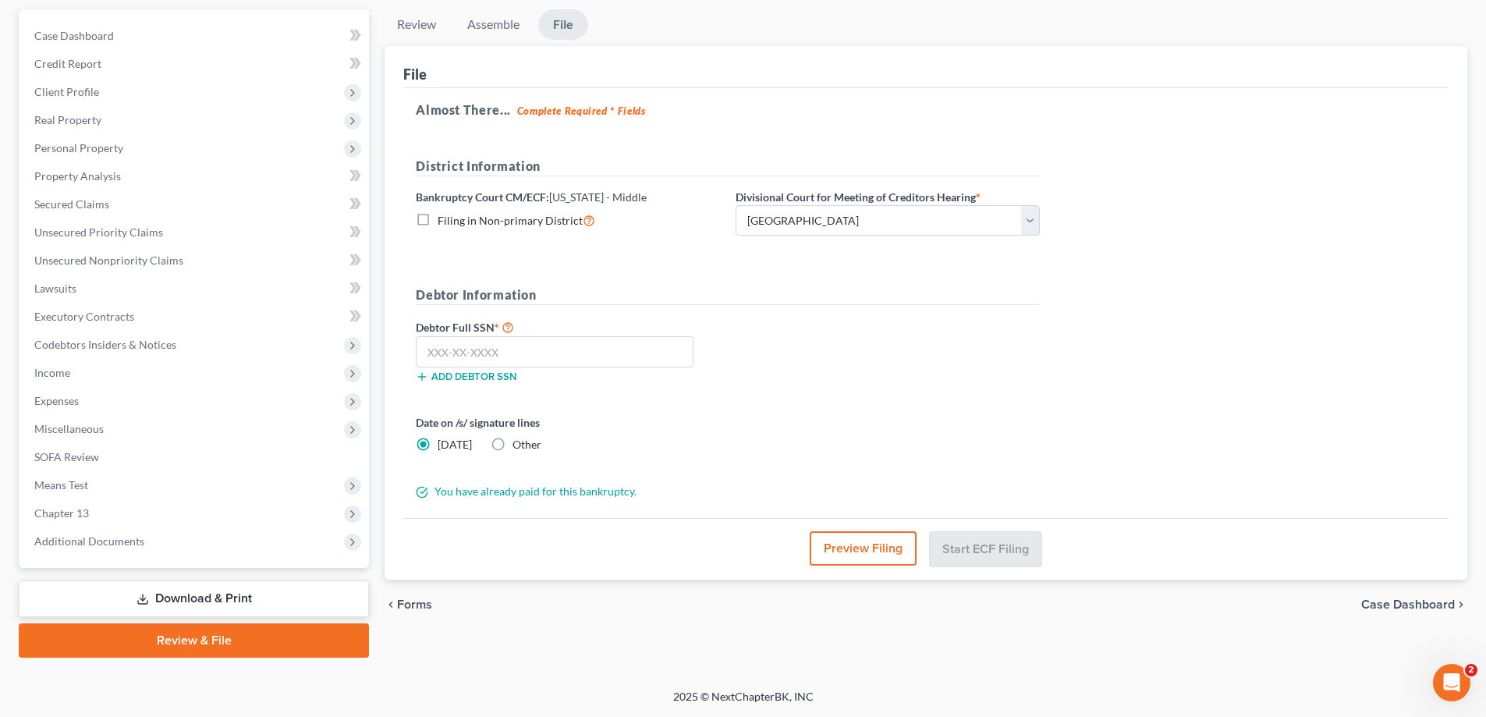
radio input "true"
radio input "false"
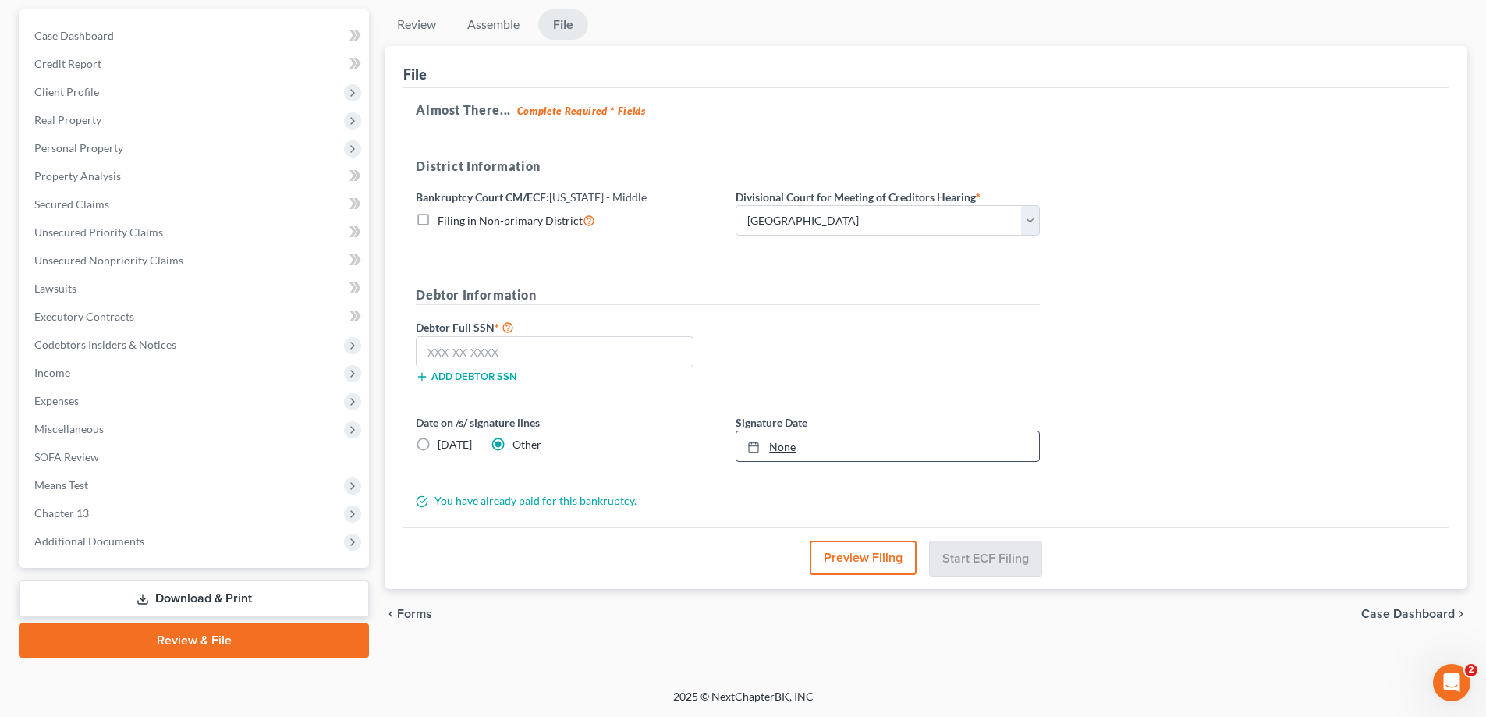
click at [813, 446] on link "None" at bounding box center [888, 446] width 303 height 30
click at [604, 346] on input "text" at bounding box center [555, 351] width 278 height 31
click at [549, 361] on input "589" at bounding box center [555, 351] width 278 height 31
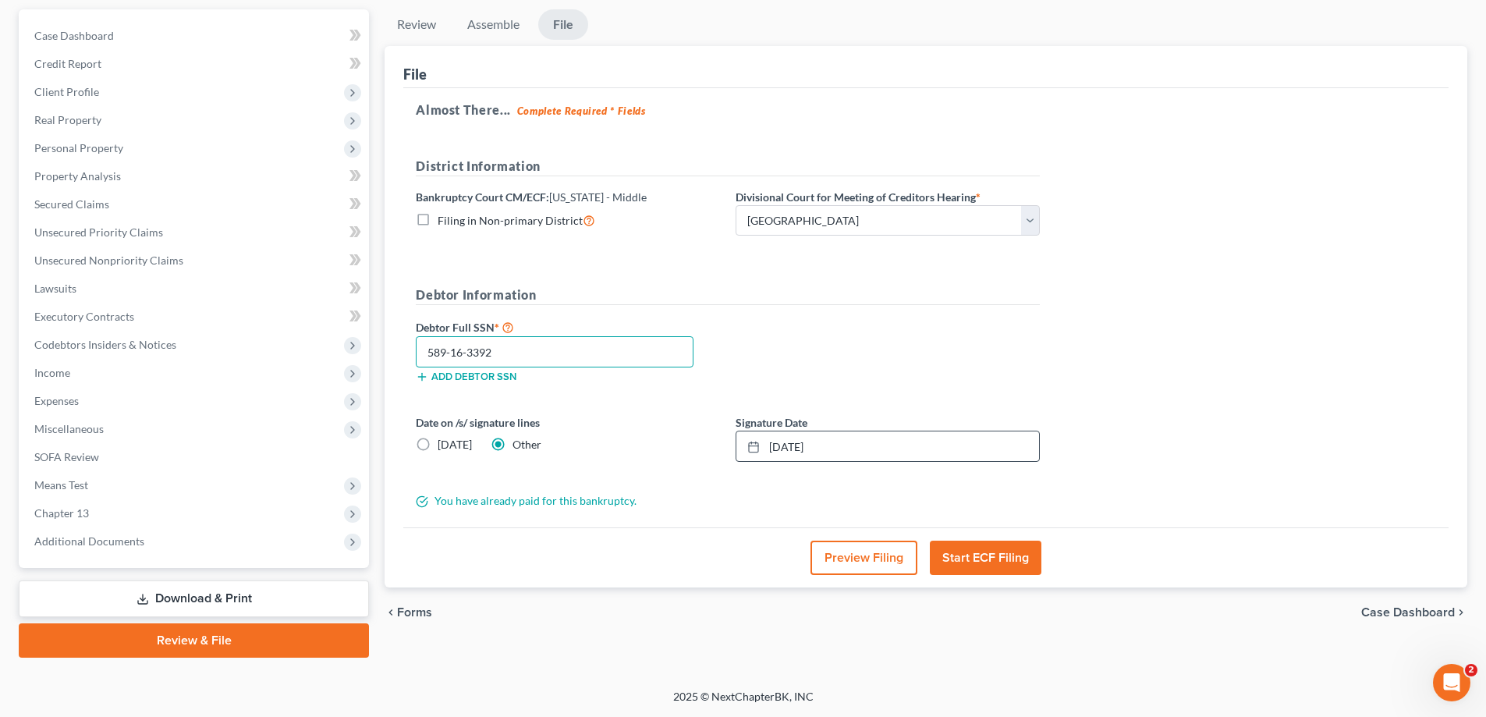
type input "589-16-3392"
click at [1020, 563] on button "Start ECF Filing" at bounding box center [986, 558] width 112 height 34
click at [1000, 551] on body "Home New Case Client Portal Directory Cases DebtorCC Law Office of [PERSON_NAME…" at bounding box center [743, 289] width 1486 height 858
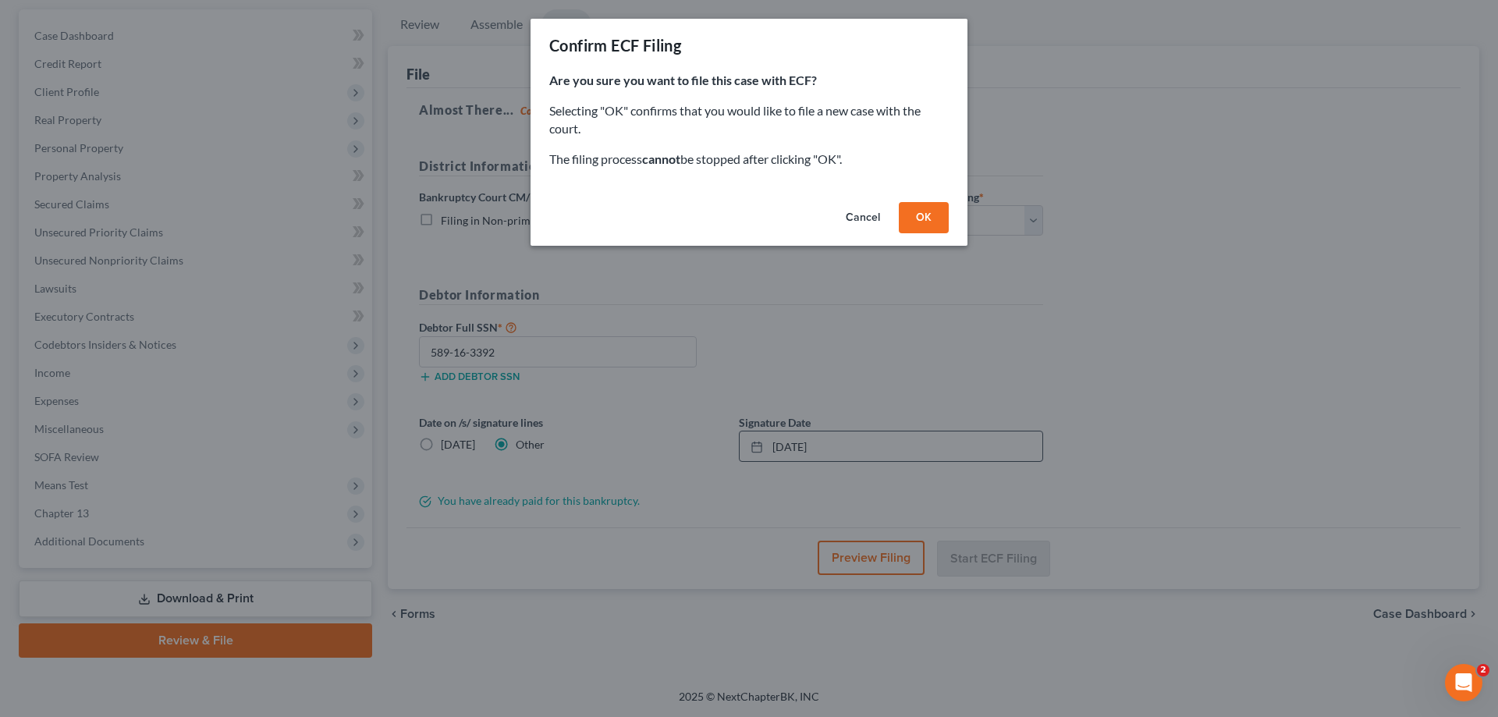
click at [923, 234] on div "Cancel OK" at bounding box center [749, 221] width 437 height 50
click at [924, 214] on button "OK" at bounding box center [924, 217] width 50 height 31
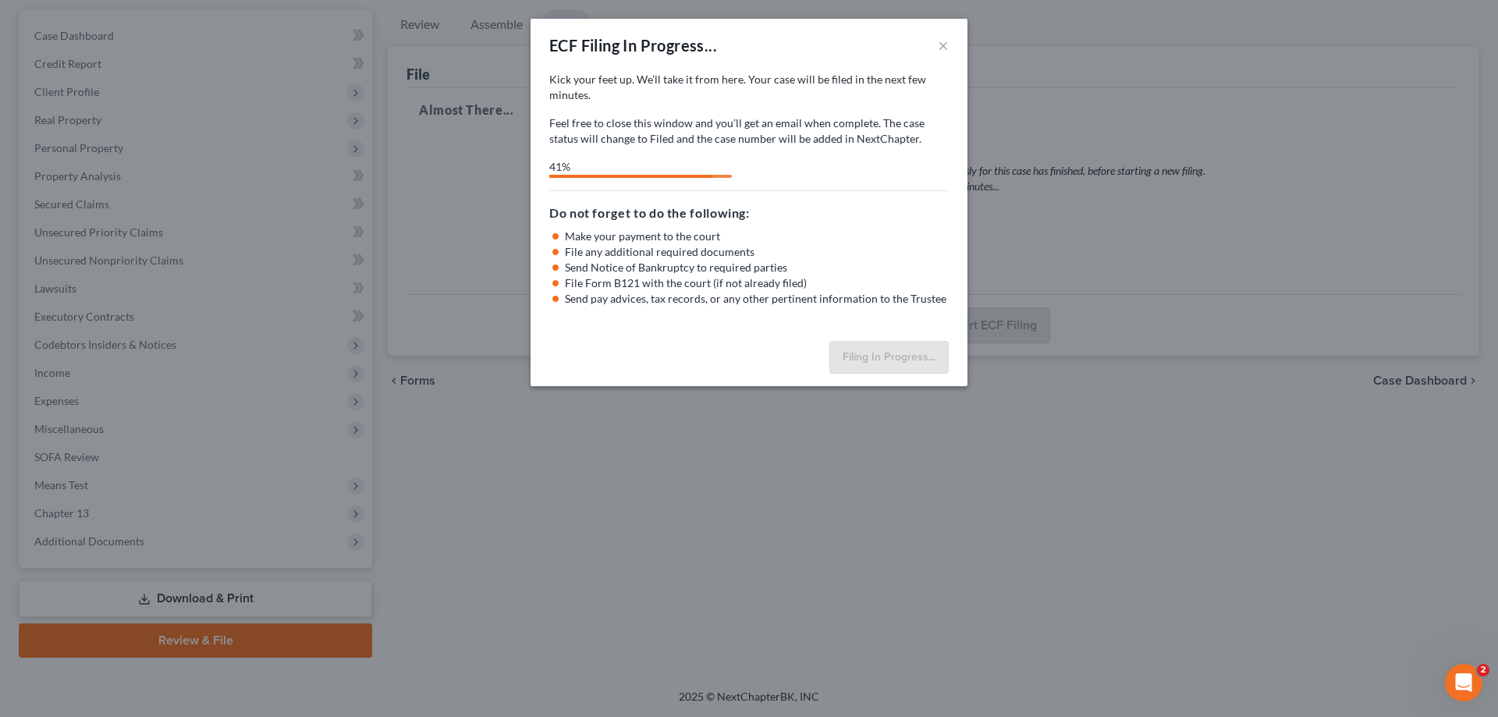
select select "1"
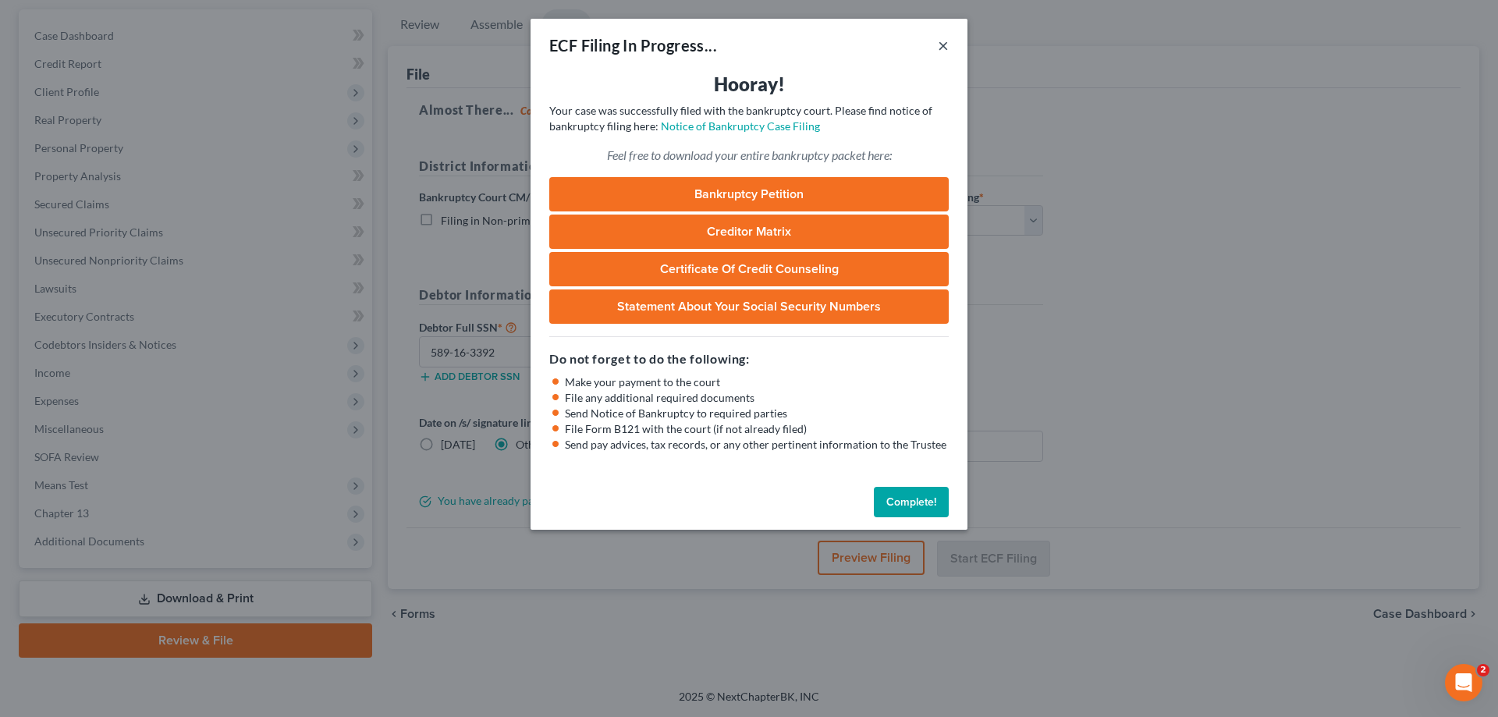
click at [941, 44] on button "×" at bounding box center [943, 45] width 11 height 19
